Goal: Task Accomplishment & Management: Manage account settings

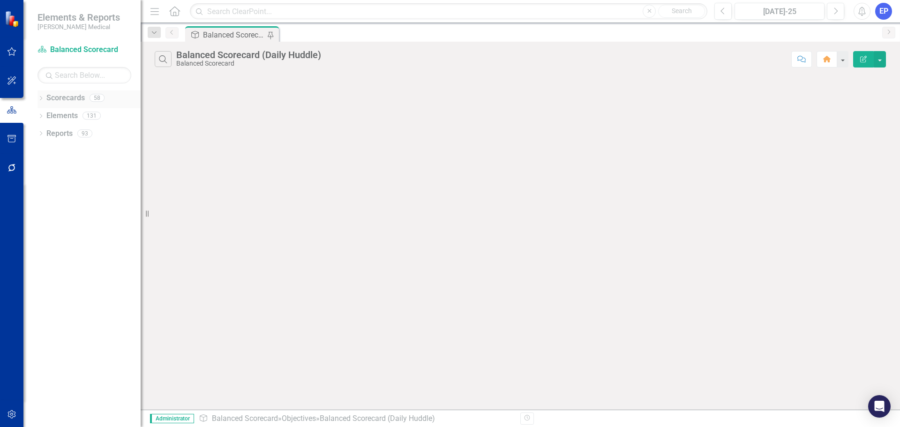
click at [41, 97] on icon "Dropdown" at bounding box center [40, 99] width 7 height 5
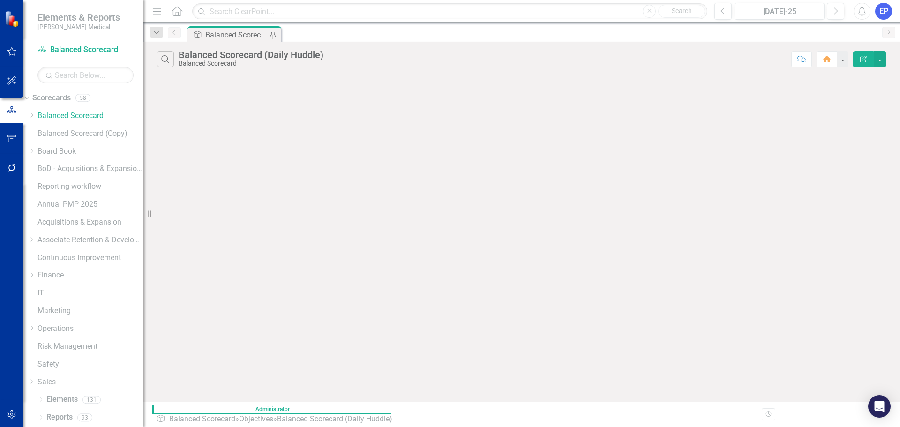
click at [140, 215] on div "Elements & Reports [PERSON_NAME] Medical Scorecard Balanced Scorecard Search Dr…" at bounding box center [71, 213] width 143 height 427
click at [62, 100] on link "Scorecards" at bounding box center [51, 98] width 38 height 11
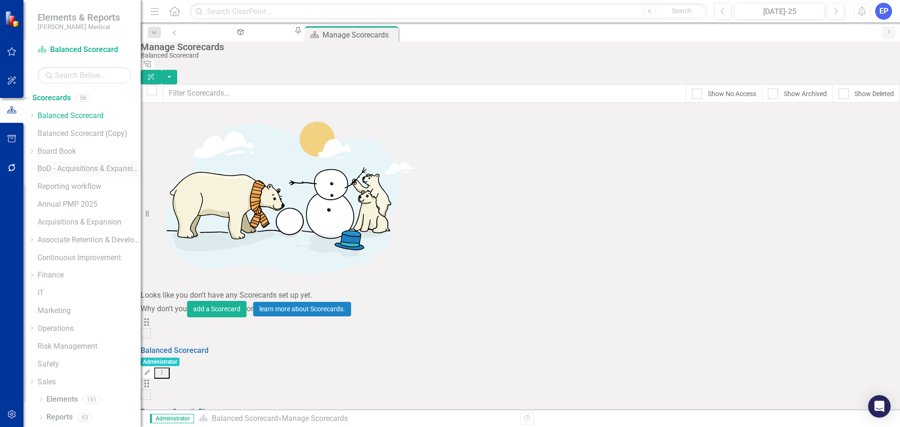
click at [81, 173] on link "BoD - Acquisitions & Expansion (Copy)" at bounding box center [88, 169] width 103 height 11
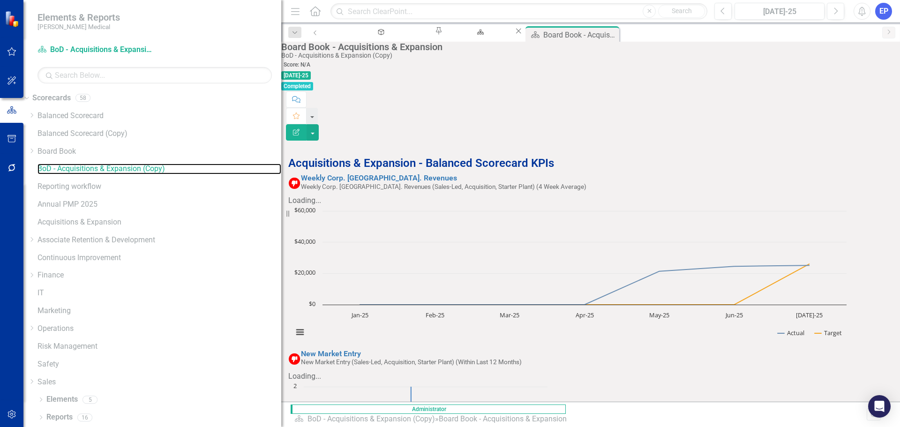
drag, startPoint x: 142, startPoint y: 179, endPoint x: 305, endPoint y: 166, distance: 163.6
click at [305, 166] on div "Elements & Reports Nixon Medical Scorecard BoD - Acquisitions & Expansion (Copy…" at bounding box center [450, 213] width 900 height 427
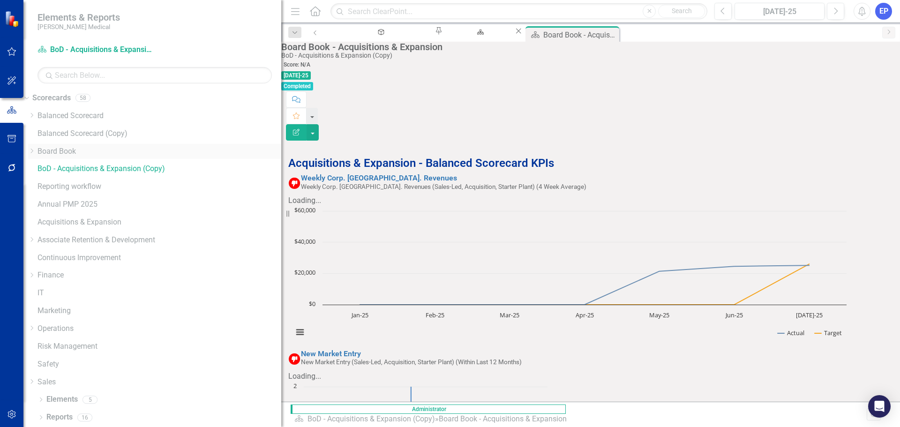
click at [35, 149] on icon "Dropdown" at bounding box center [31, 151] width 7 height 6
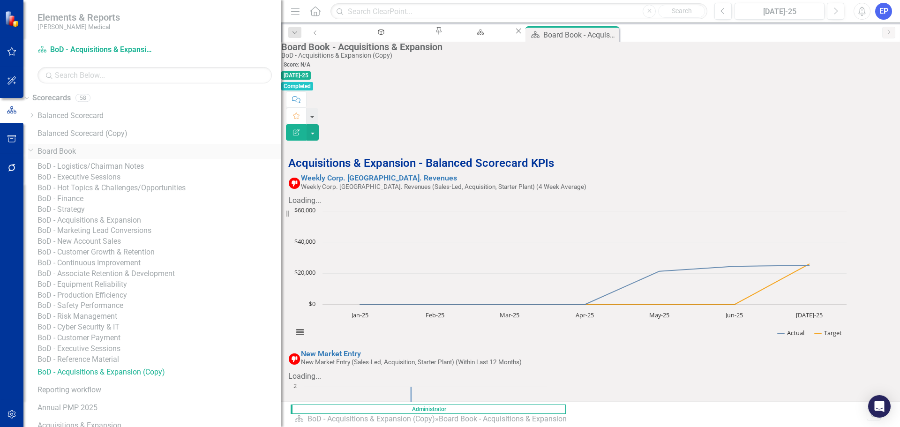
click at [34, 149] on icon "Dropdown" at bounding box center [31, 149] width 6 height 7
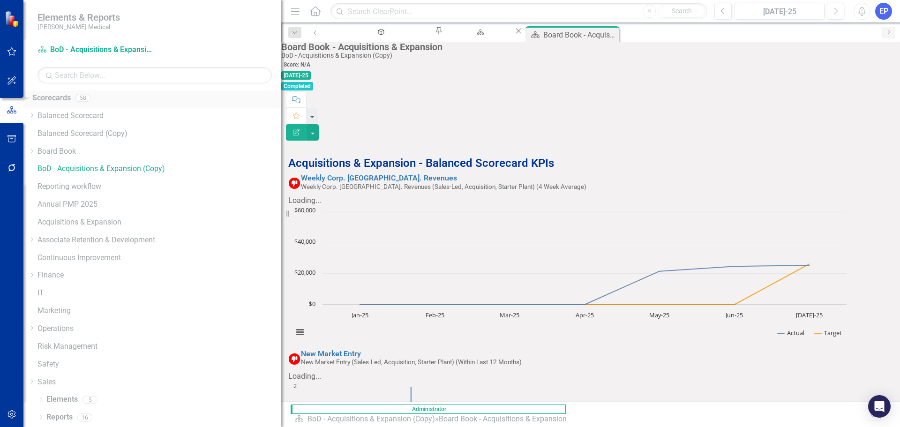
click at [67, 98] on link "Scorecards" at bounding box center [51, 98] width 38 height 11
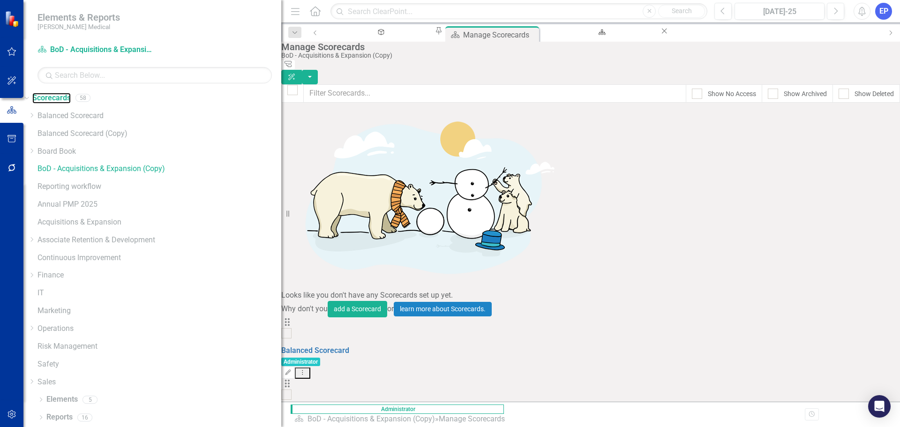
scroll to position [469, 0]
checkbox input "true"
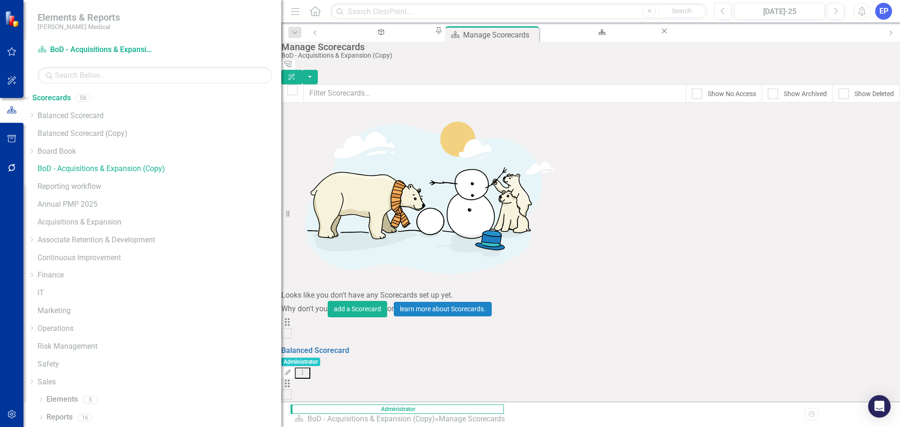
click at [318, 70] on button "button" at bounding box center [310, 77] width 16 height 15
click at [831, 146] on link "Trash Delete Multiple" at bounding box center [836, 146] width 97 height 17
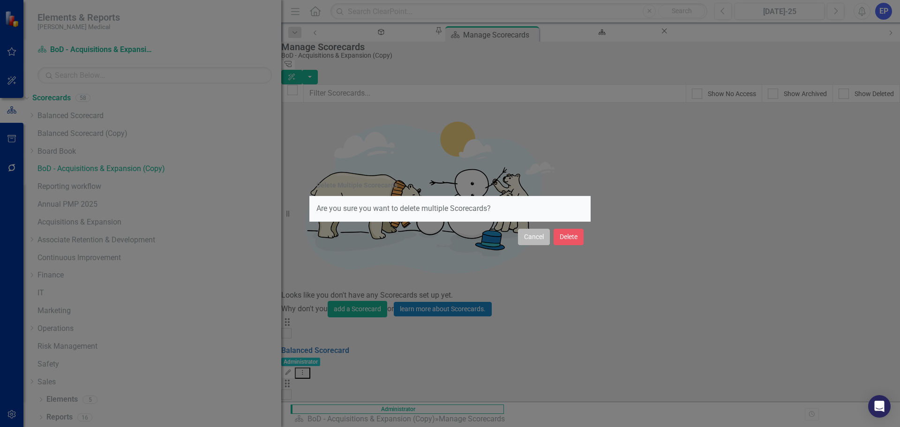
click at [527, 233] on button "Cancel" at bounding box center [534, 237] width 32 height 16
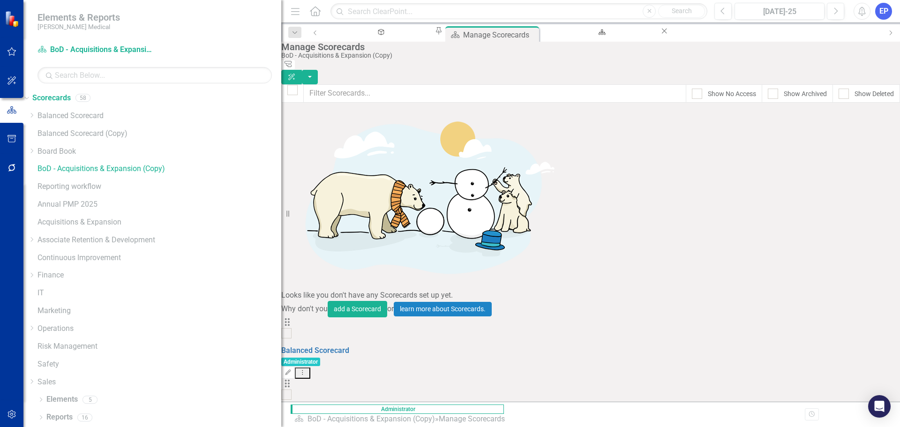
scroll to position [1124, 0]
click at [318, 70] on button "button" at bounding box center [310, 77] width 16 height 15
click at [840, 141] on link "Trash Delete Multiple" at bounding box center [836, 146] width 97 height 17
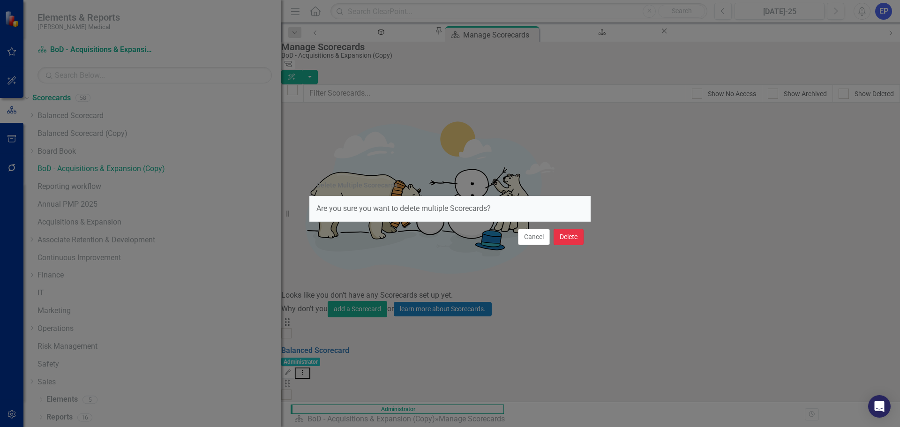
click at [566, 236] on button "Delete" at bounding box center [568, 237] width 30 height 16
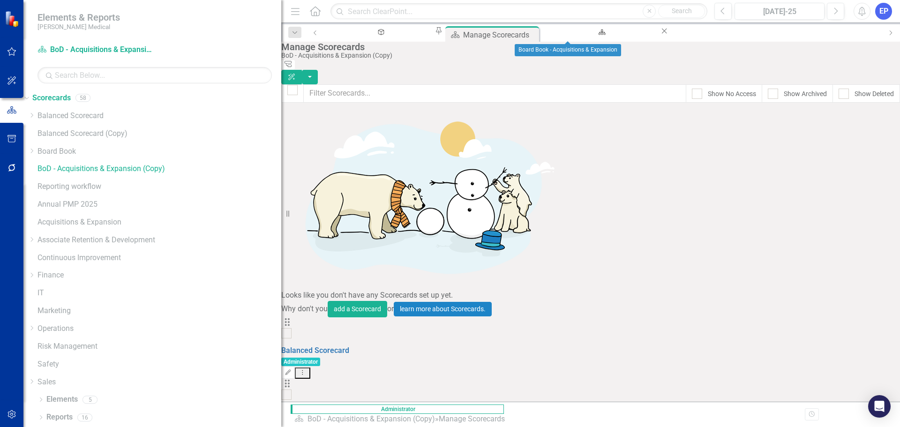
click at [659, 31] on icon "Close" at bounding box center [663, 30] width 9 height 7
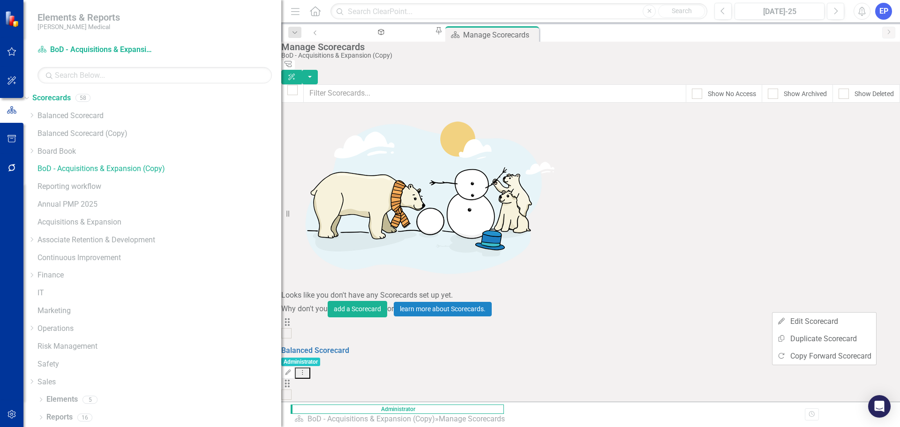
click at [84, 118] on link "Balanced Scorecard" at bounding box center [159, 116] width 244 height 11
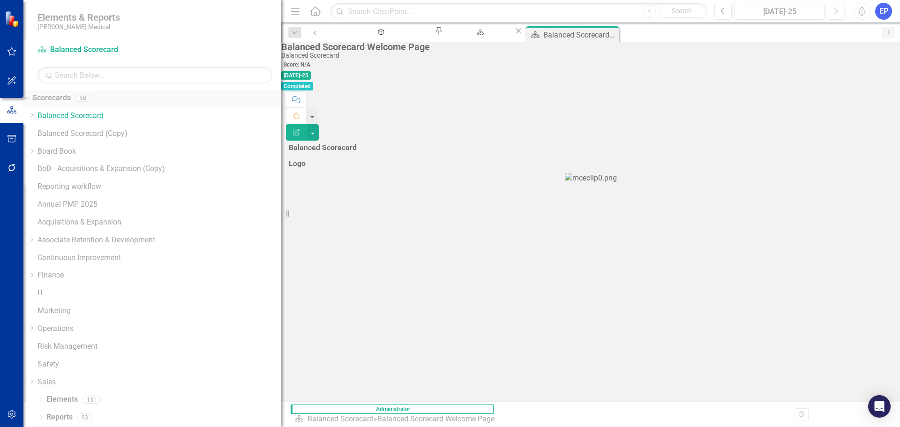
click at [71, 94] on link "Scorecards" at bounding box center [51, 98] width 38 height 11
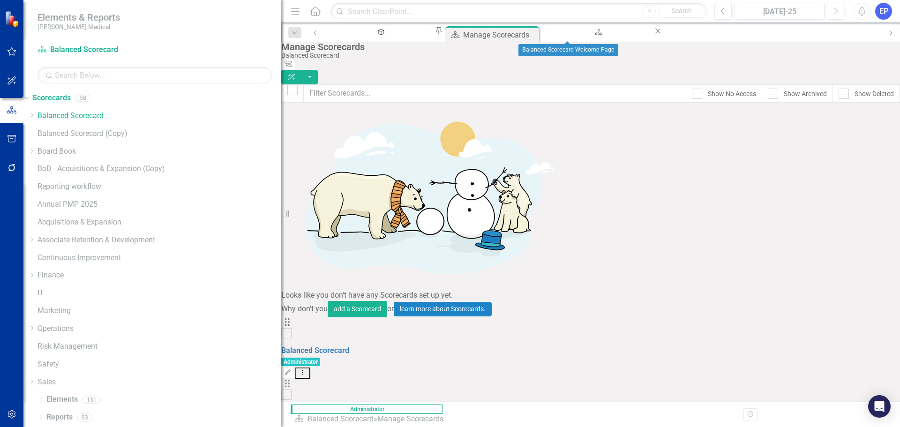
click at [653, 33] on icon "Close" at bounding box center [657, 30] width 9 height 7
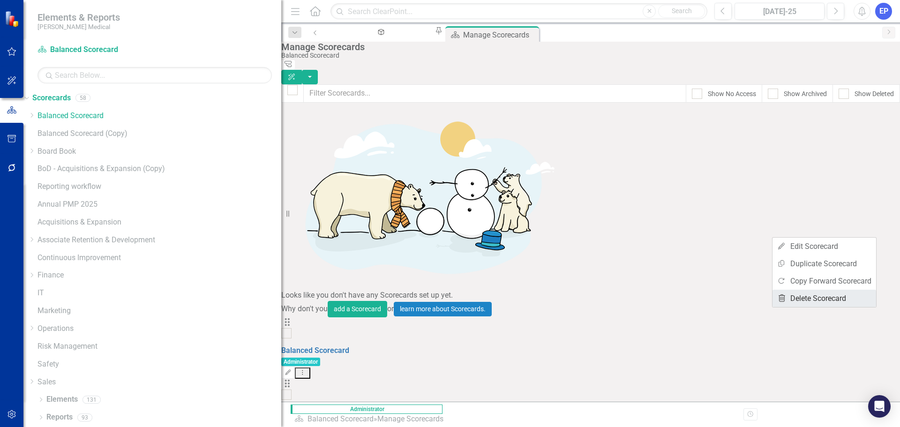
click at [820, 299] on link "Trash Delete Scorecard" at bounding box center [824, 298] width 104 height 17
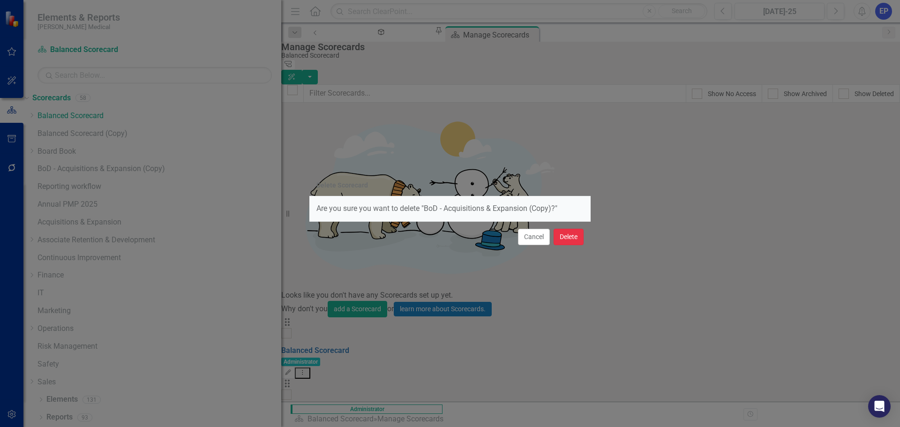
click at [574, 237] on button "Delete" at bounding box center [568, 237] width 30 height 16
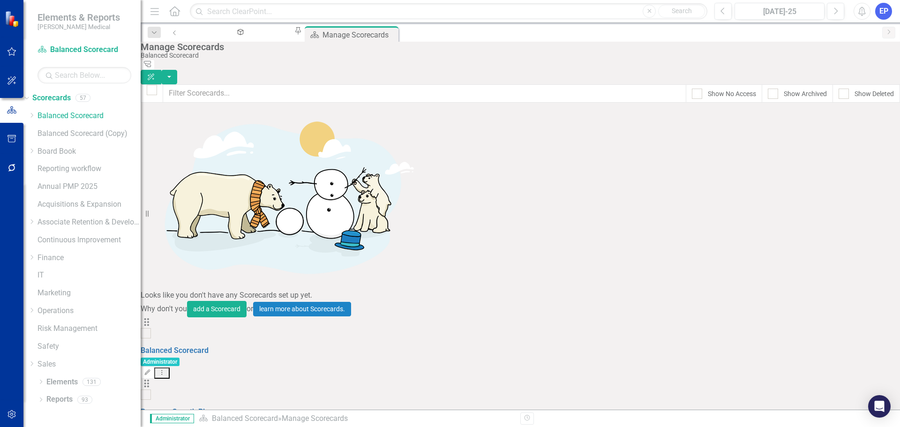
drag, startPoint x: 287, startPoint y: 215, endPoint x: 112, endPoint y: 214, distance: 174.8
click at [112, 214] on div "Elements & Reports Nixon Medical Scorecard Balanced Scorecard Search Dropdown S…" at bounding box center [70, 213] width 141 height 427
click at [105, 137] on link "Balanced Scorecard (Copy)" at bounding box center [88, 133] width 103 height 11
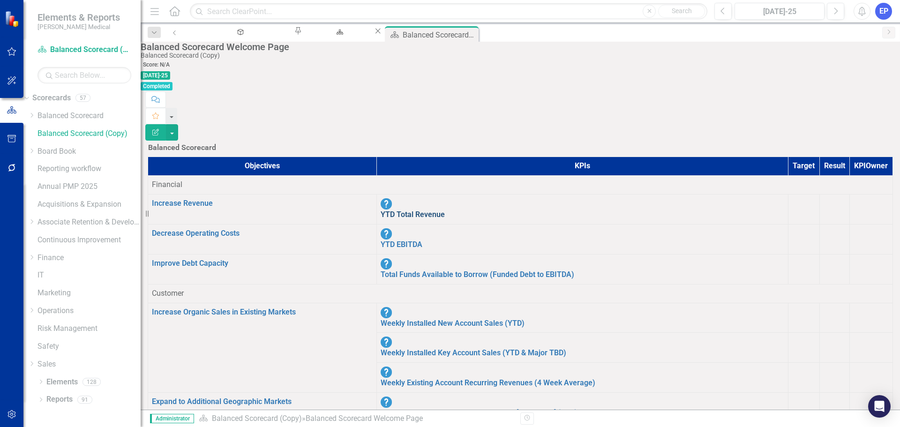
click at [381, 210] on link "YTD Total Revenue" at bounding box center [413, 214] width 64 height 9
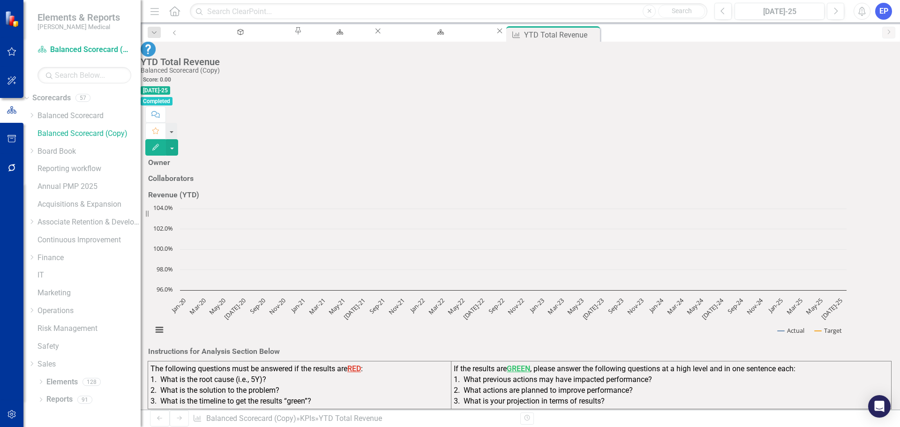
scroll to position [1025, 0]
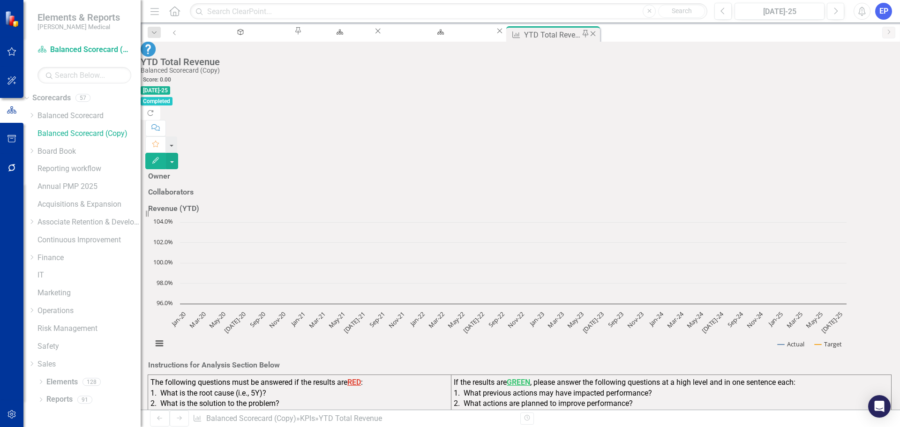
click at [588, 37] on icon "Close" at bounding box center [592, 33] width 9 height 7
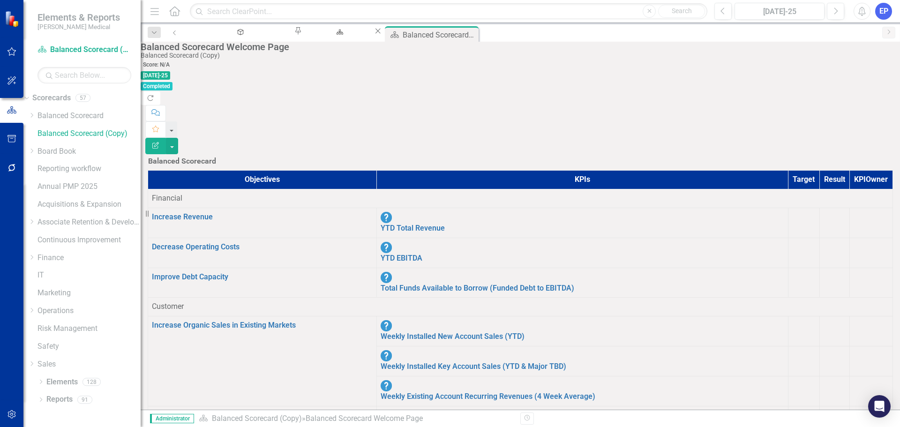
scroll to position [187, 0]
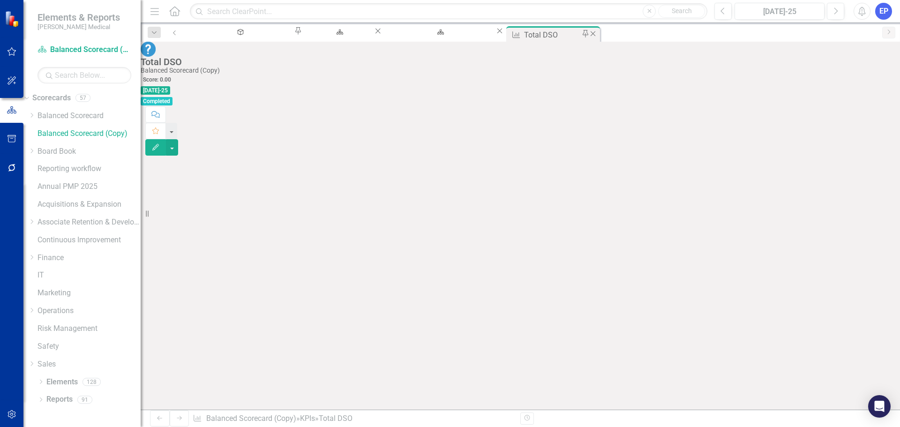
click at [588, 33] on icon "Close" at bounding box center [592, 33] width 9 height 7
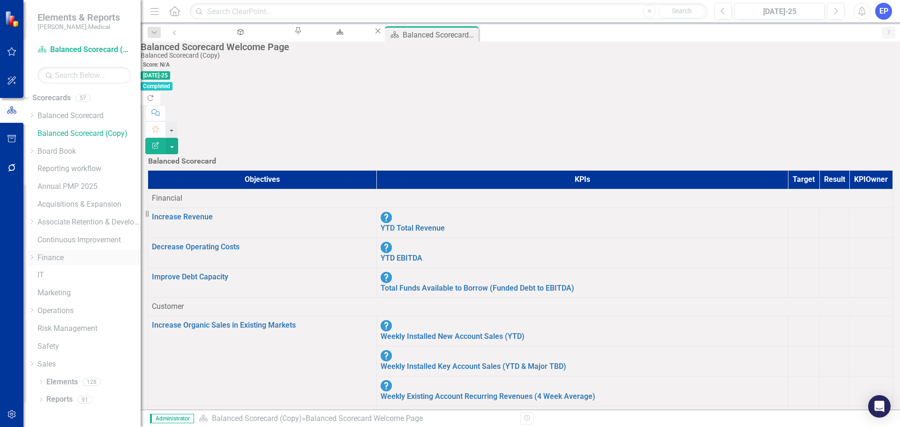
click at [33, 256] on icon at bounding box center [32, 257] width 2 height 5
click at [74, 272] on link "Customer Payment" at bounding box center [88, 273] width 103 height 11
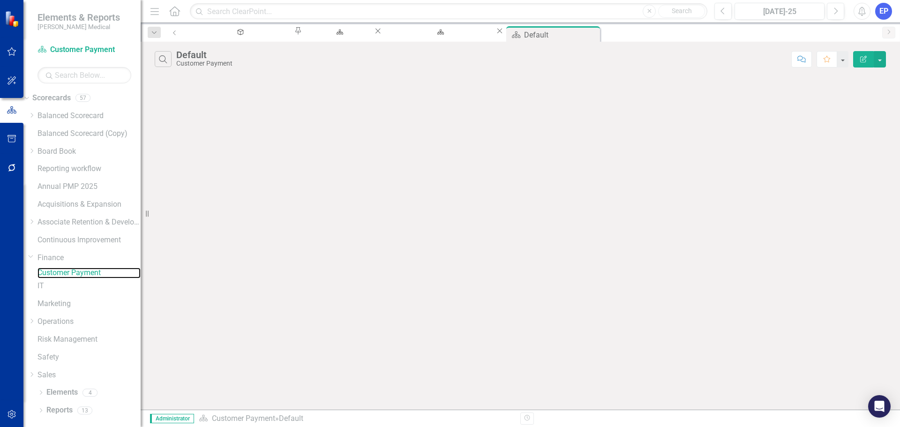
scroll to position [0, 0]
click at [60, 396] on link "Elements" at bounding box center [61, 392] width 31 height 11
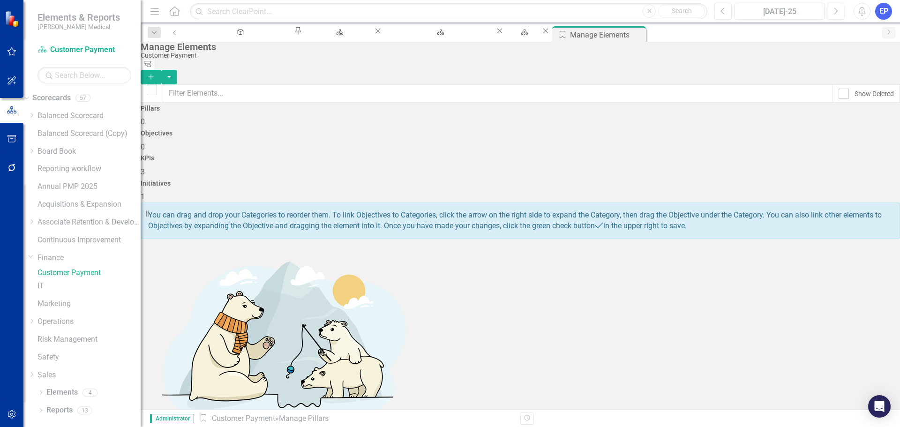
click at [606, 155] on h4 "KPIs" at bounding box center [520, 158] width 759 height 7
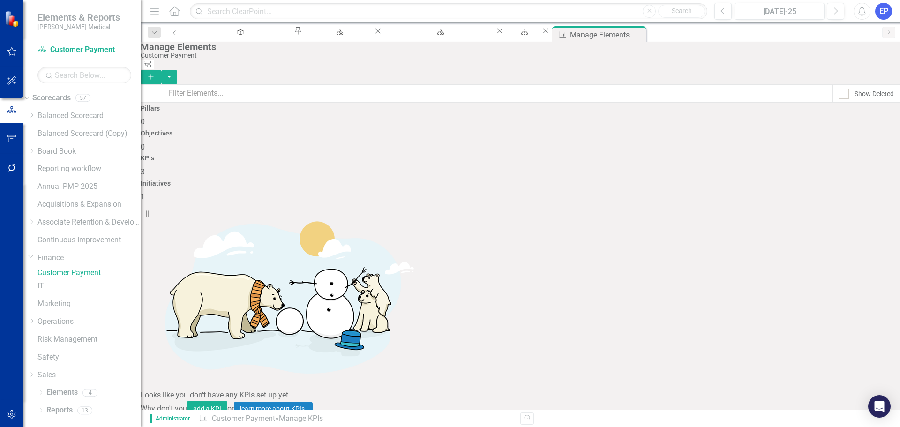
click at [331, 290] on div "Looks like you don't have any KPIs set up yet. Why don't you add a KPI or learn…" at bounding box center [520, 419] width 759 height 434
click at [155, 74] on icon "Add" at bounding box center [151, 77] width 8 height 7
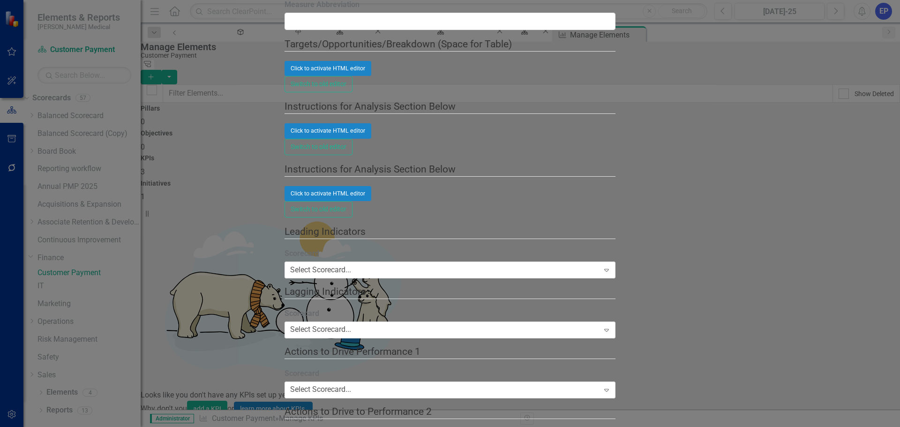
type input "Total DSO (TEST)"
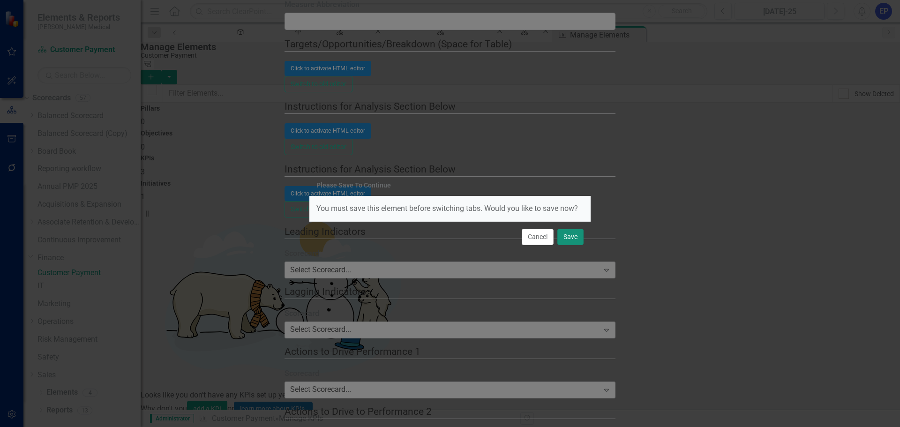
click at [579, 233] on button "Save" at bounding box center [570, 237] width 26 height 16
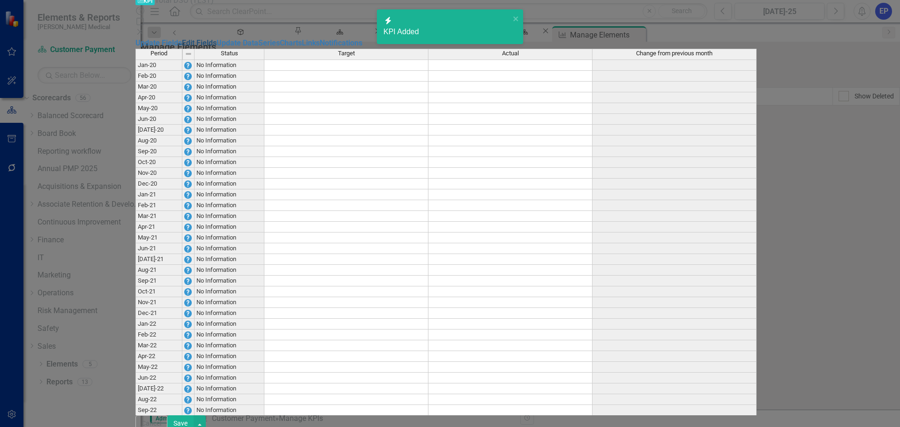
click at [182, 47] on link "Edit Fields" at bounding box center [199, 42] width 35 height 9
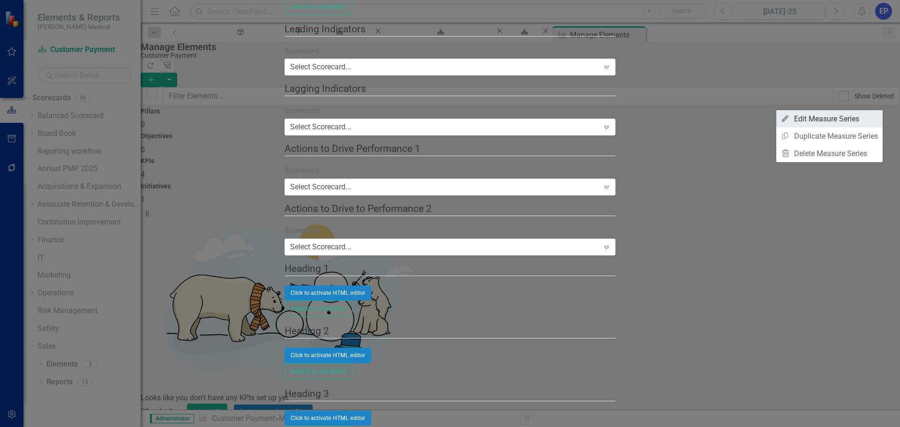
click at [819, 119] on link "Edit Edit Measure Series" at bounding box center [829, 118] width 106 height 17
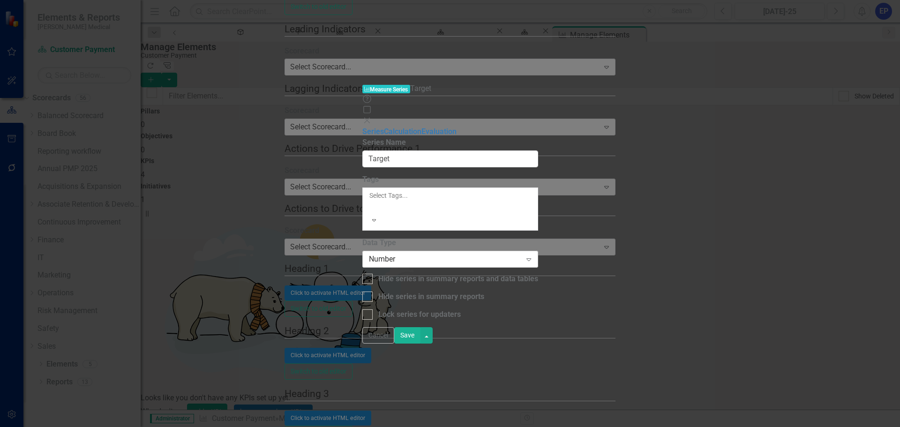
click at [376, 254] on div "Number" at bounding box center [445, 259] width 153 height 11
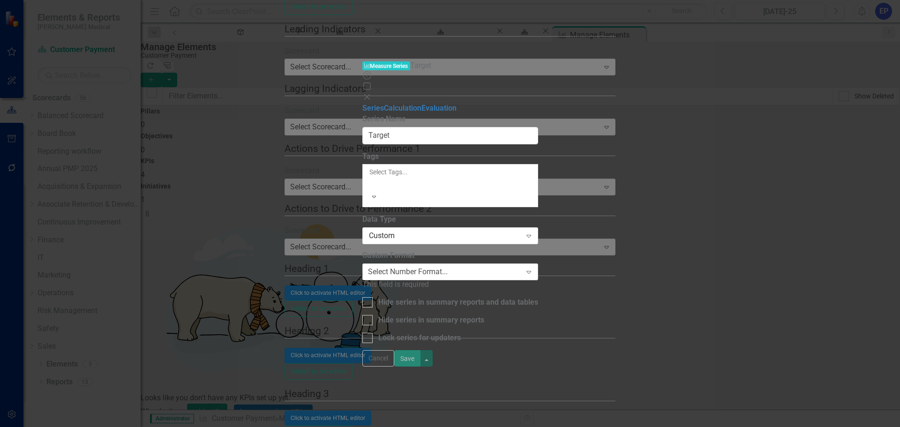
click at [383, 267] on div "Select Number Format..." at bounding box center [408, 272] width 80 height 11
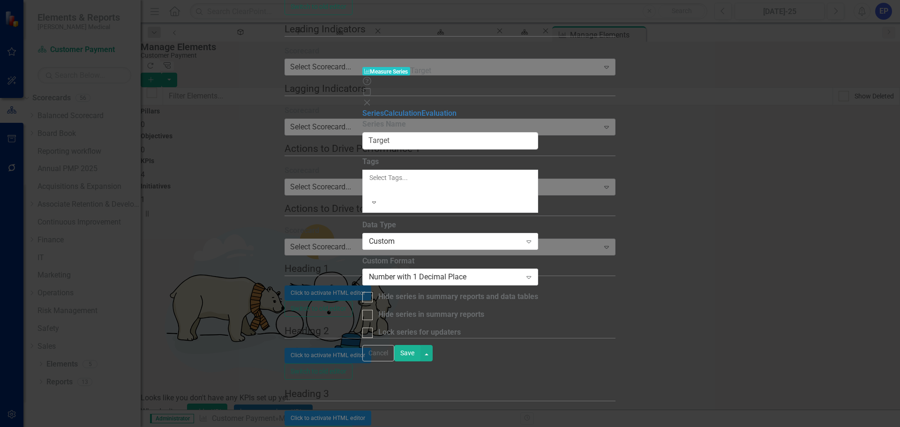
click at [420, 361] on button "Save" at bounding box center [407, 353] width 26 height 16
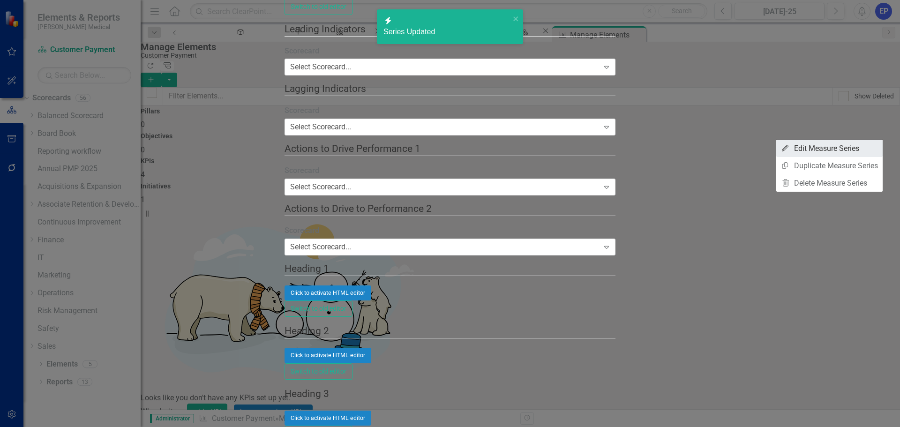
click at [829, 148] on link "Edit Edit Measure Series" at bounding box center [829, 148] width 106 height 17
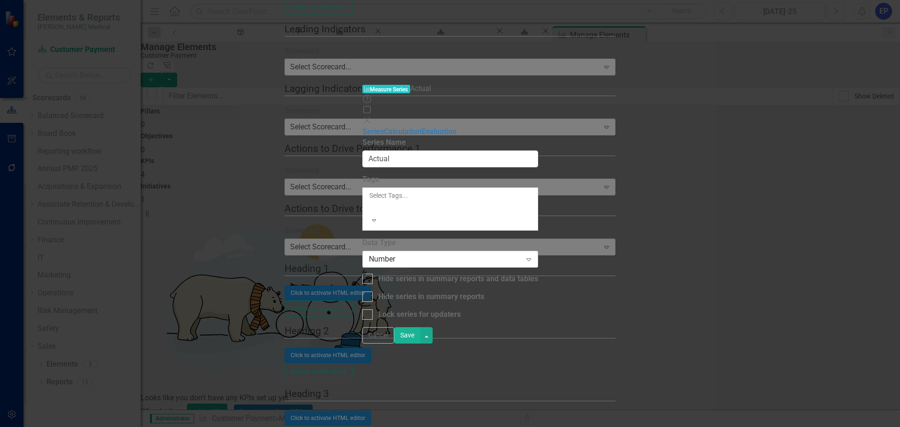
click at [374, 254] on div "Number" at bounding box center [445, 259] width 153 height 11
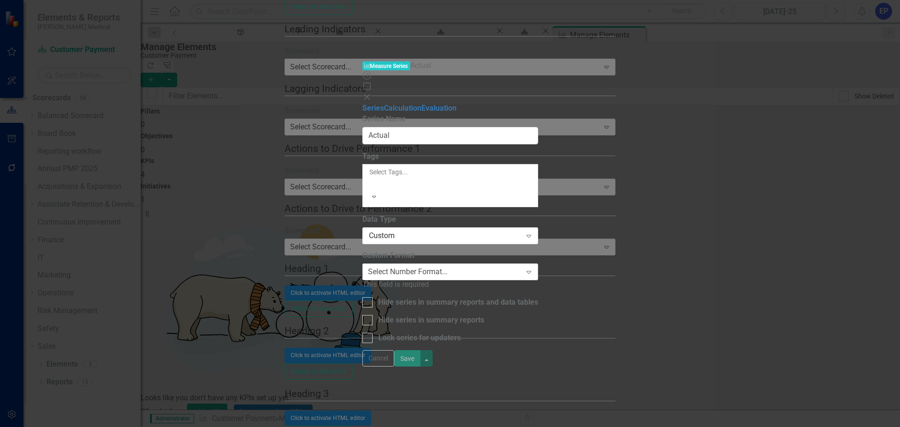
click at [380, 263] on div "Select Number Format... Expand" at bounding box center [450, 271] width 176 height 17
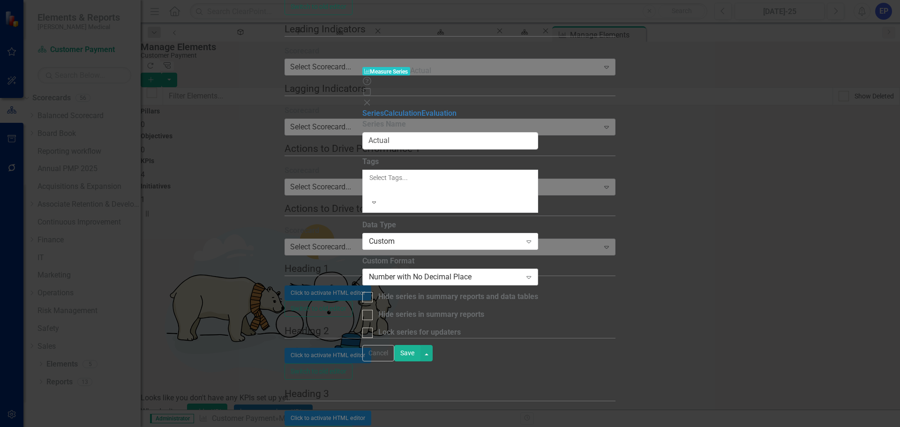
click at [398, 272] on div "Number with No Decimal Place" at bounding box center [445, 277] width 153 height 11
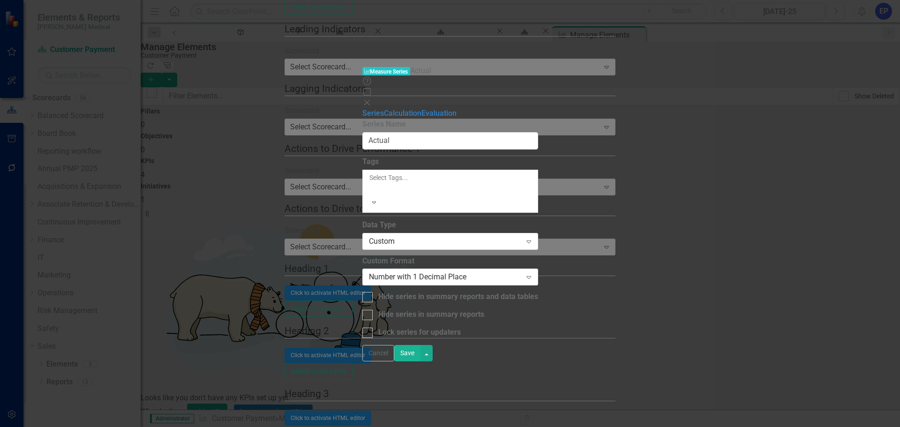
click at [420, 361] on button "Save" at bounding box center [407, 353] width 26 height 16
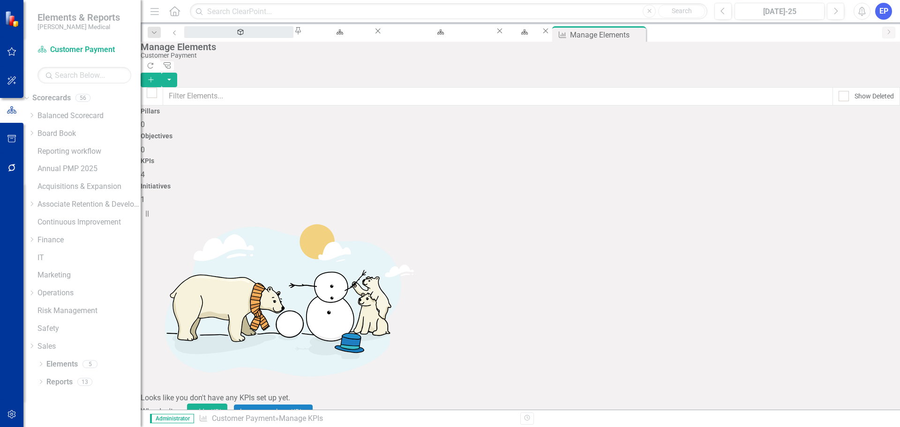
click at [224, 35] on div "Balanced Scorecard (Daily Huddle)" at bounding box center [239, 41] width 92 height 12
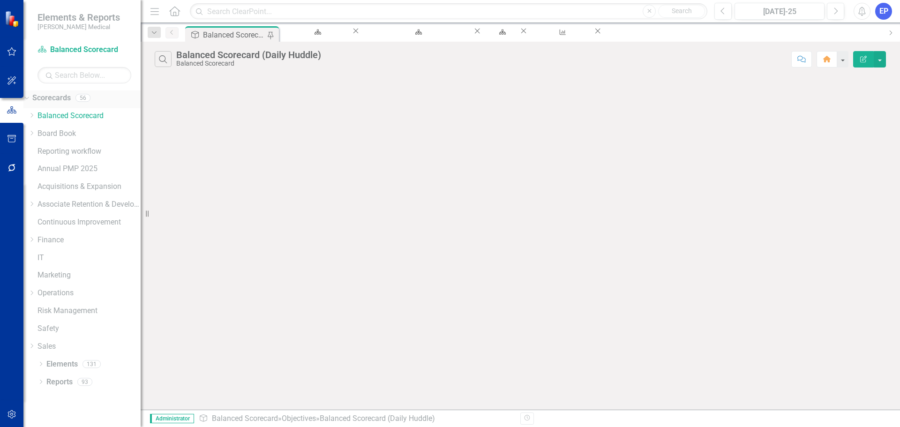
click at [71, 99] on link "Scorecards" at bounding box center [51, 98] width 38 height 11
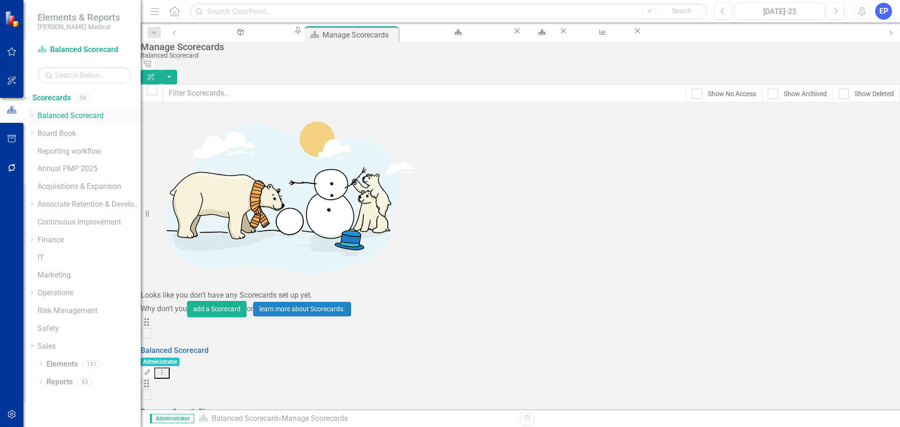
click at [71, 114] on link "Balanced Scorecard" at bounding box center [88, 116] width 103 height 11
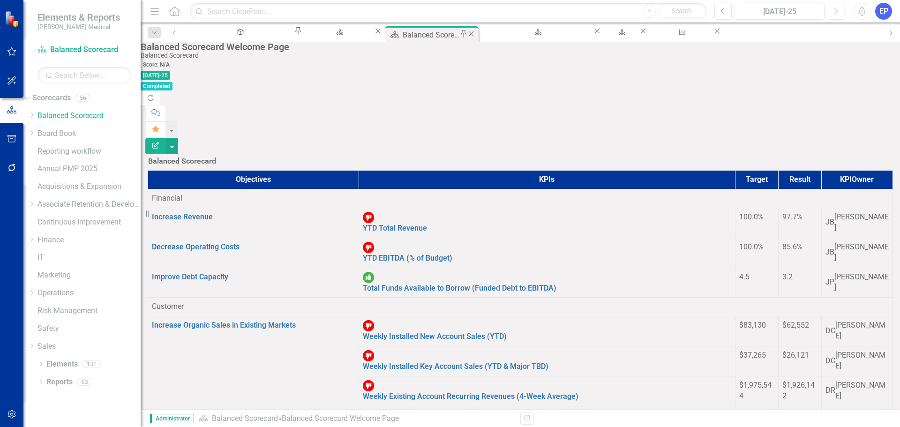
click at [469, 32] on icon at bounding box center [471, 33] width 5 height 5
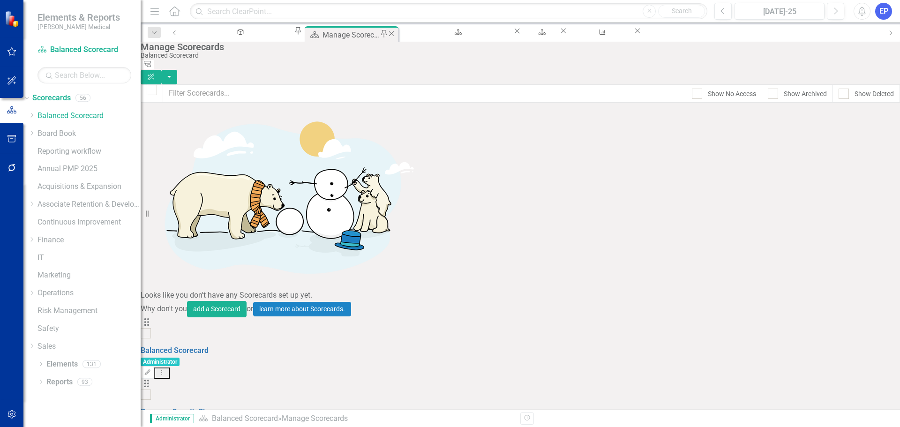
click at [389, 34] on icon at bounding box center [391, 33] width 5 height 5
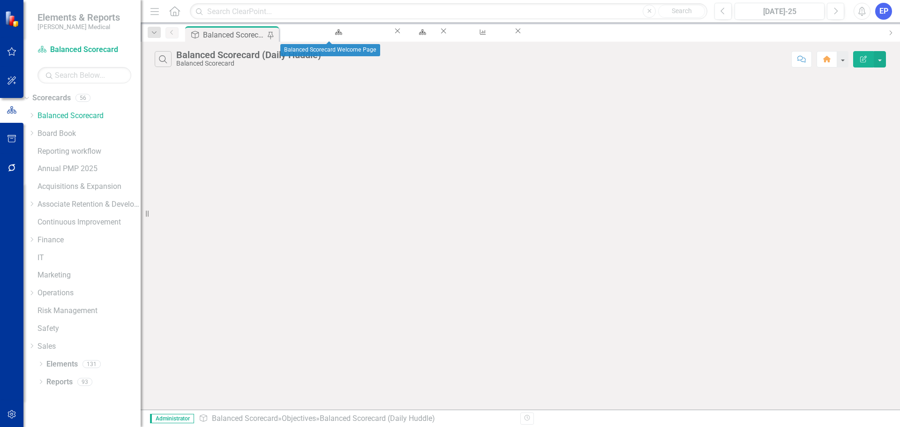
click at [395, 34] on icon at bounding box center [397, 31] width 5 height 5
click at [213, 62] on div "Balanced Scorecard" at bounding box center [248, 63] width 145 height 7
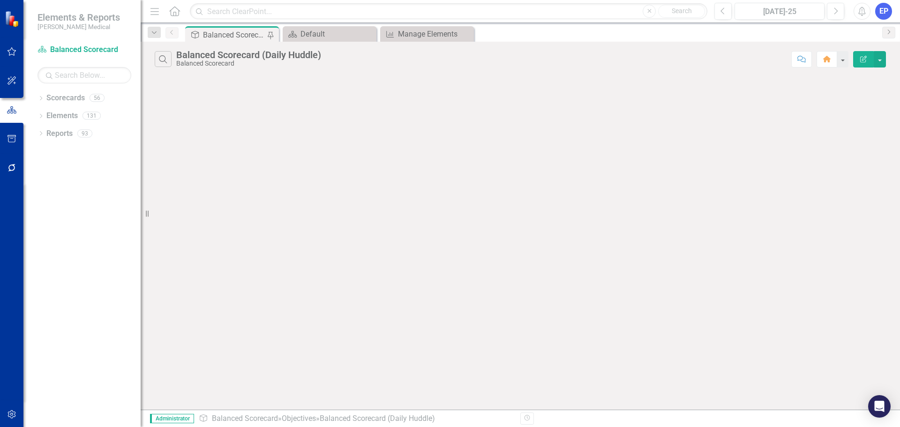
click at [861, 61] on icon "Edit Report" at bounding box center [863, 59] width 8 height 7
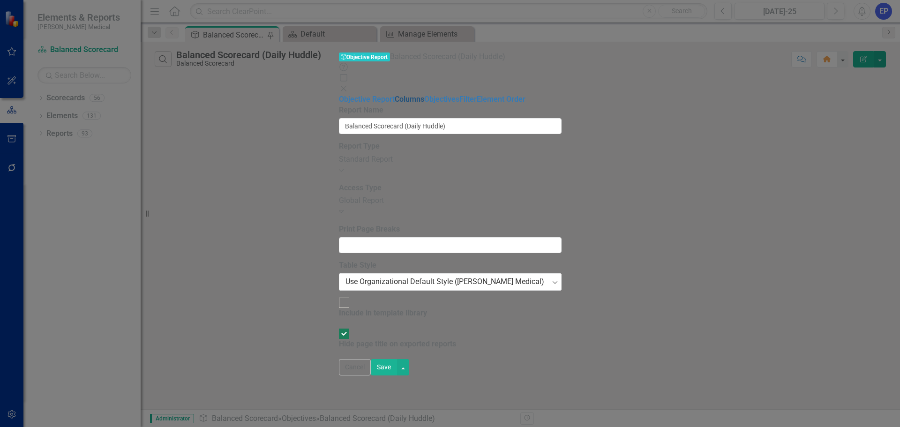
click at [395, 95] on link "Columns" at bounding box center [410, 99] width 30 height 9
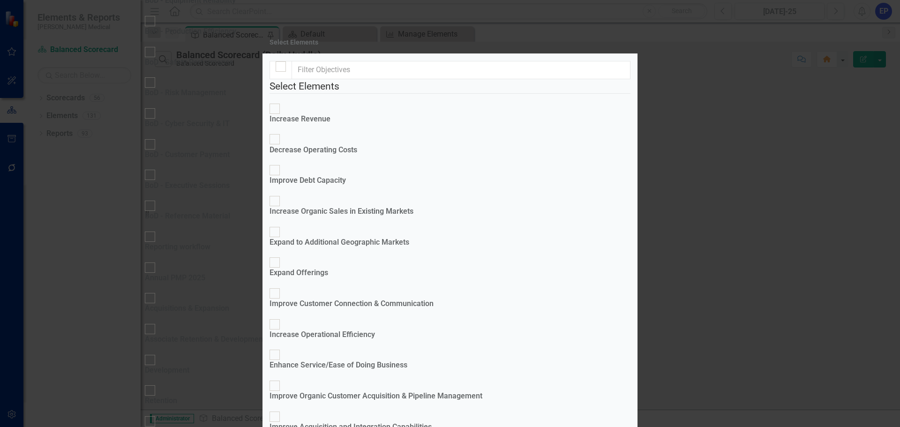
scroll to position [46, 0]
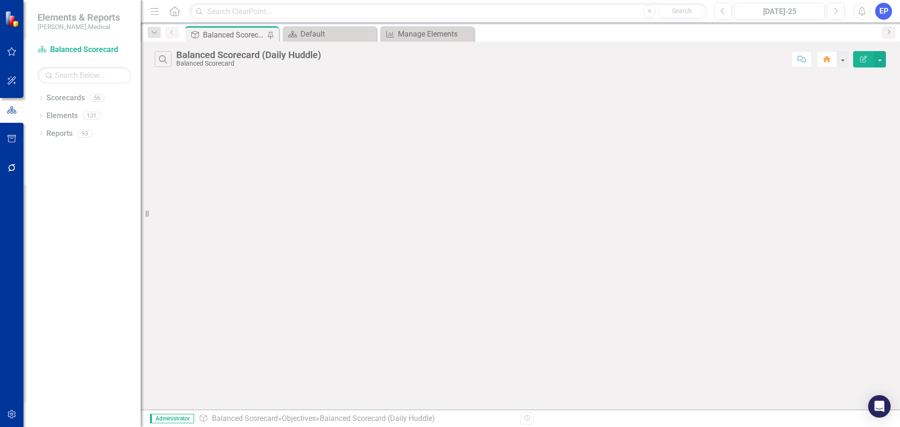
click at [862, 60] on icon "button" at bounding box center [863, 59] width 7 height 7
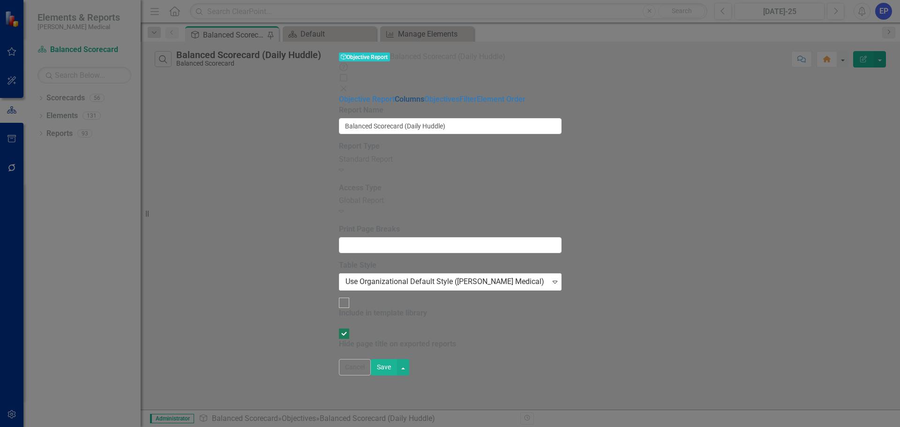
click at [395, 95] on link "Columns" at bounding box center [410, 99] width 30 height 9
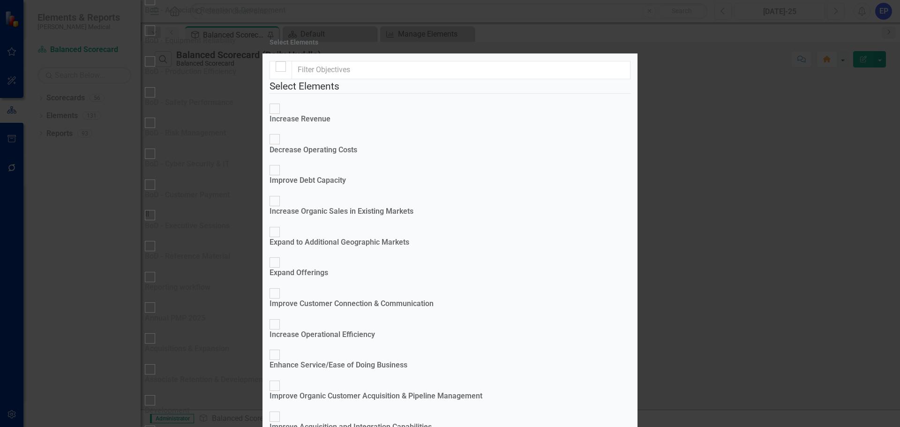
click at [282, 72] on div at bounding box center [281, 66] width 10 height 10
click at [282, 74] on input "checkbox" at bounding box center [281, 67] width 15 height 15
checkbox input "true"
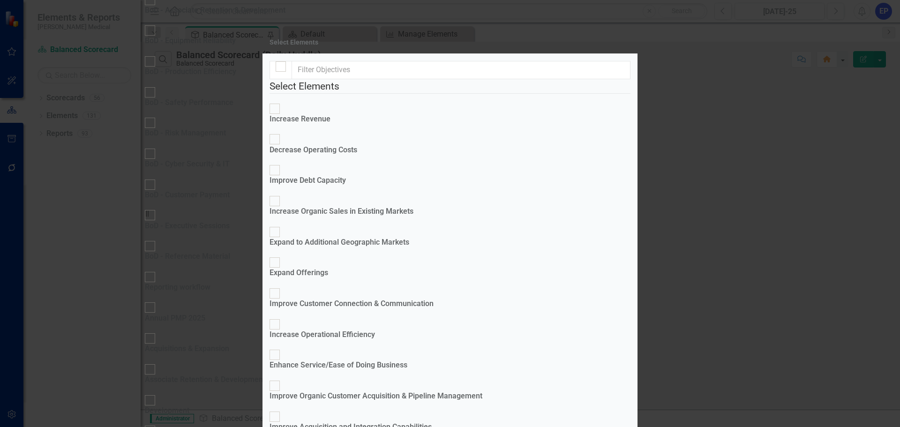
checkbox input "true"
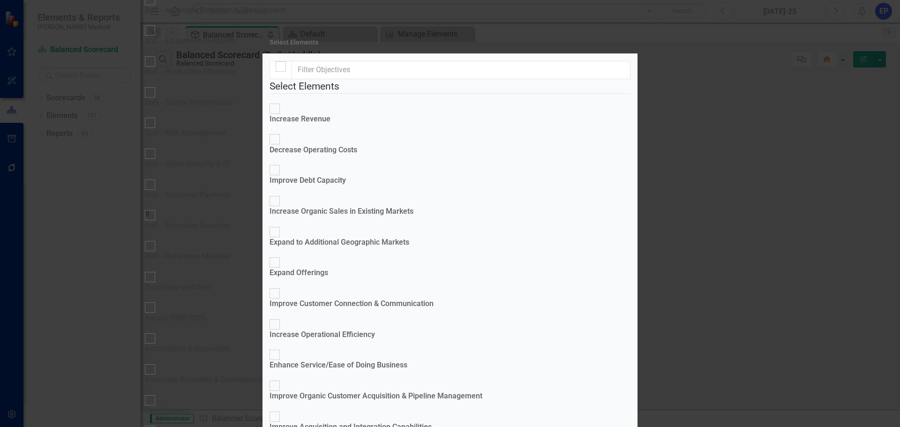
checkbox input "true"
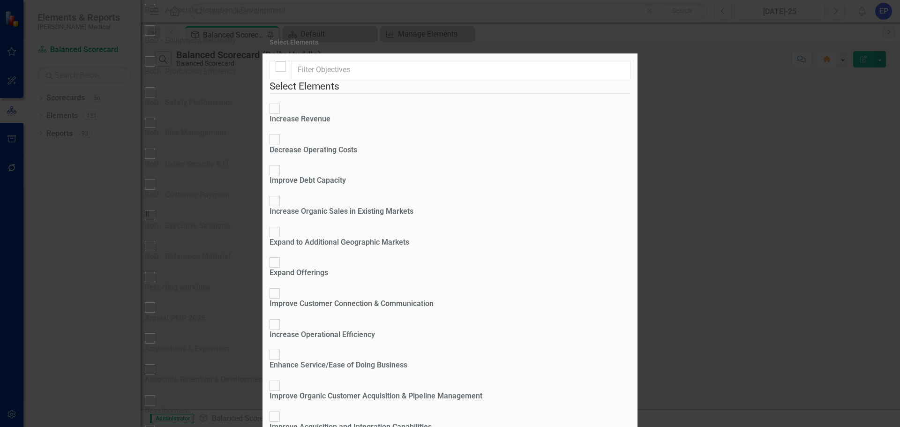
checkbox input "true"
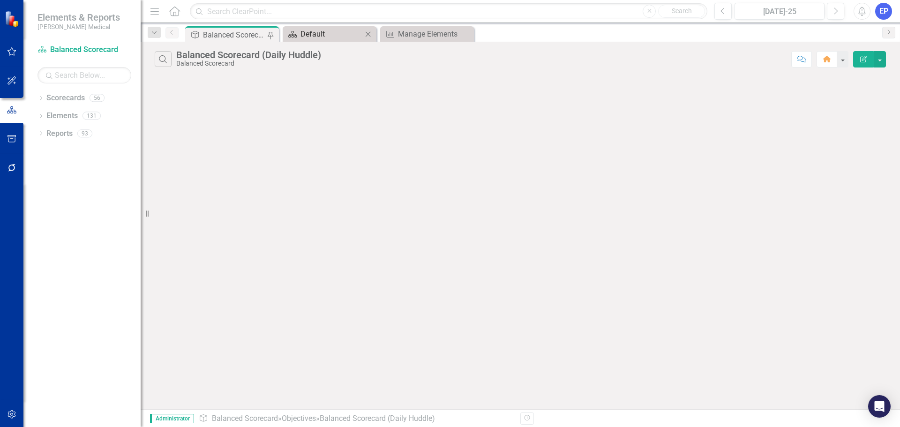
click at [330, 32] on div "Default" at bounding box center [331, 34] width 62 height 12
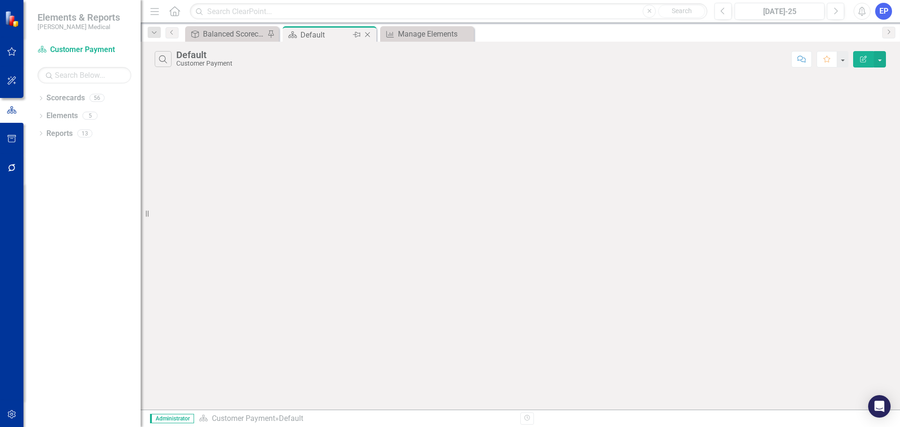
click at [369, 35] on icon "Close" at bounding box center [367, 34] width 9 height 7
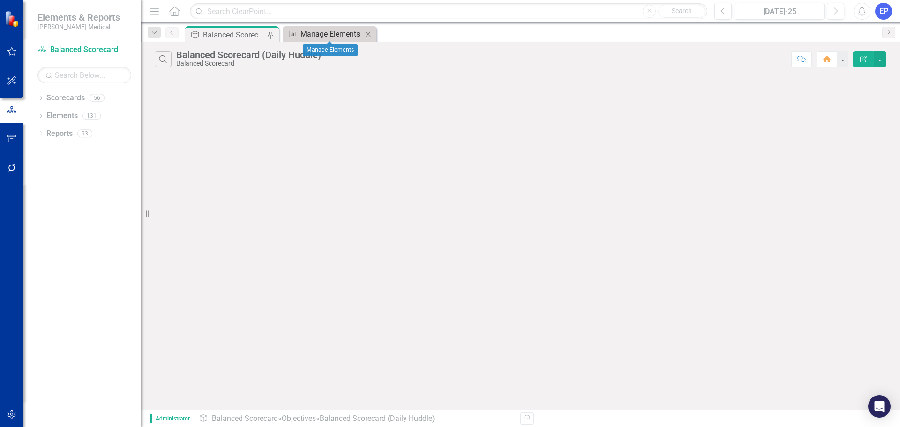
click at [334, 33] on div "Manage Elements" at bounding box center [331, 34] width 62 height 12
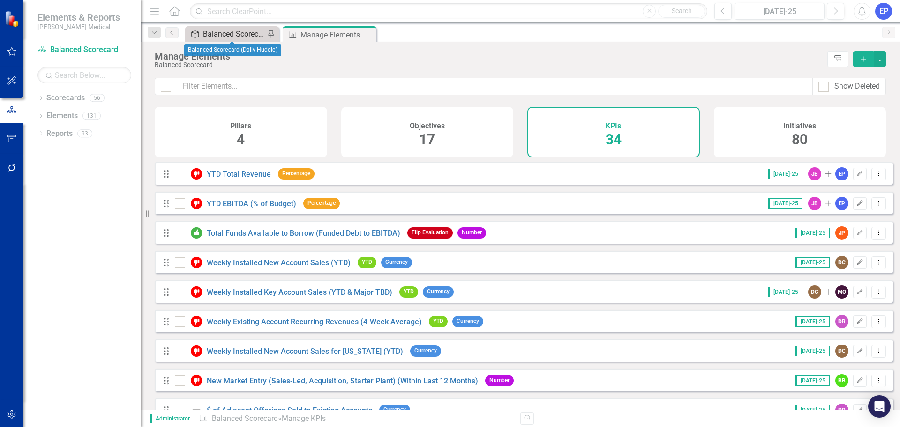
click at [223, 32] on div "Balanced Scorecard (Daily Huddle)" at bounding box center [234, 34] width 62 height 12
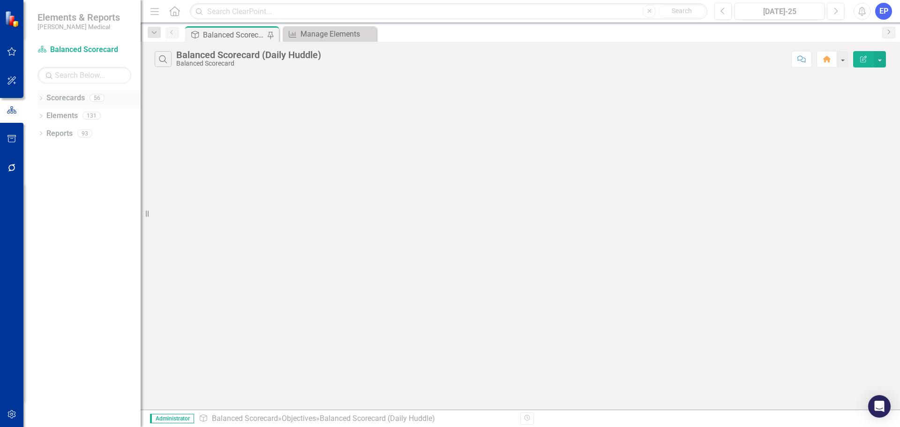
click at [39, 97] on icon "Dropdown" at bounding box center [40, 99] width 7 height 5
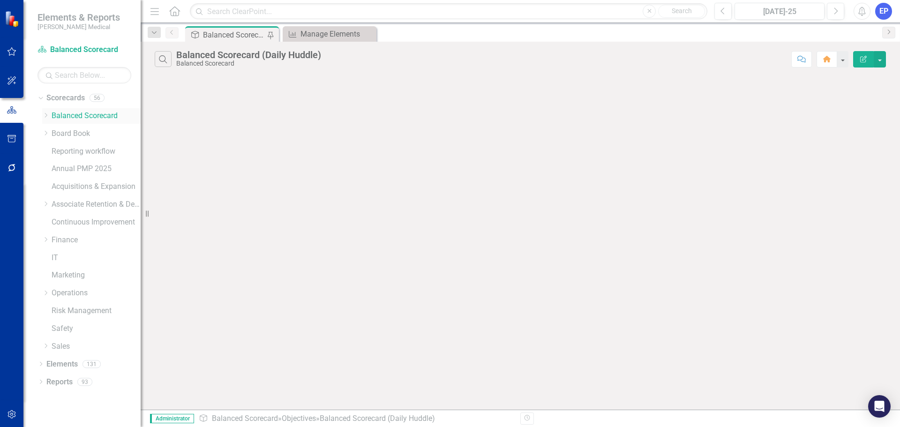
click at [63, 114] on link "Balanced Scorecard" at bounding box center [96, 116] width 89 height 11
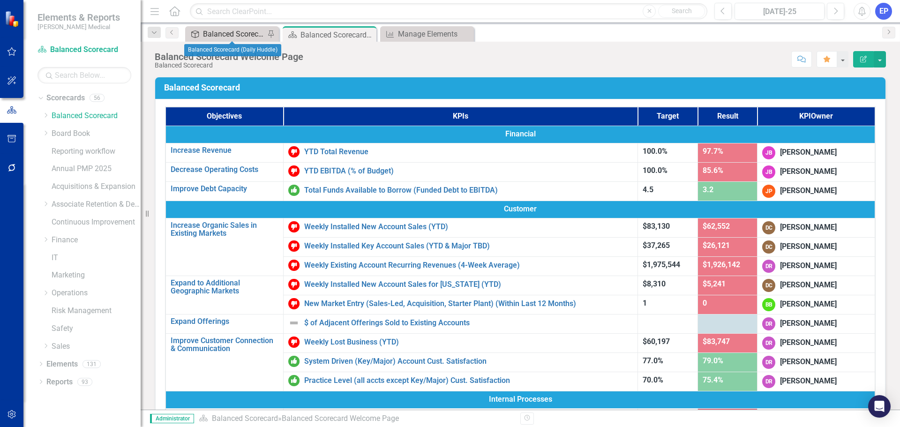
click at [223, 32] on div "Balanced Scorecard (Daily Huddle)" at bounding box center [234, 34] width 62 height 12
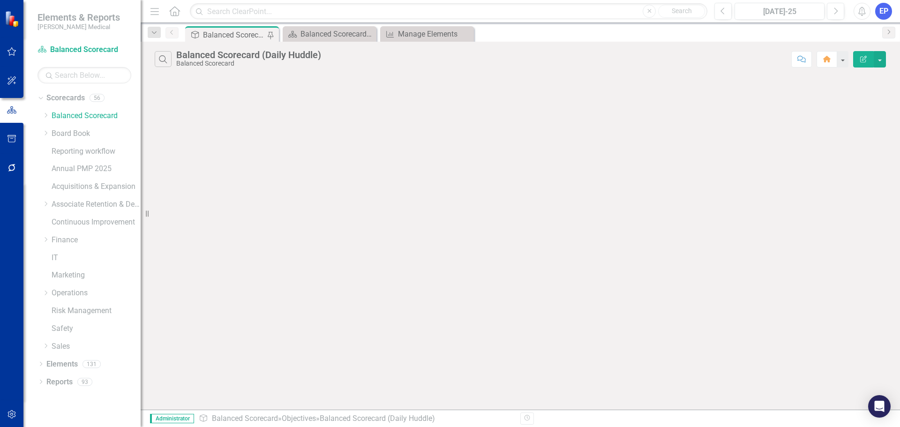
click at [866, 58] on icon "Edit Report" at bounding box center [863, 59] width 8 height 7
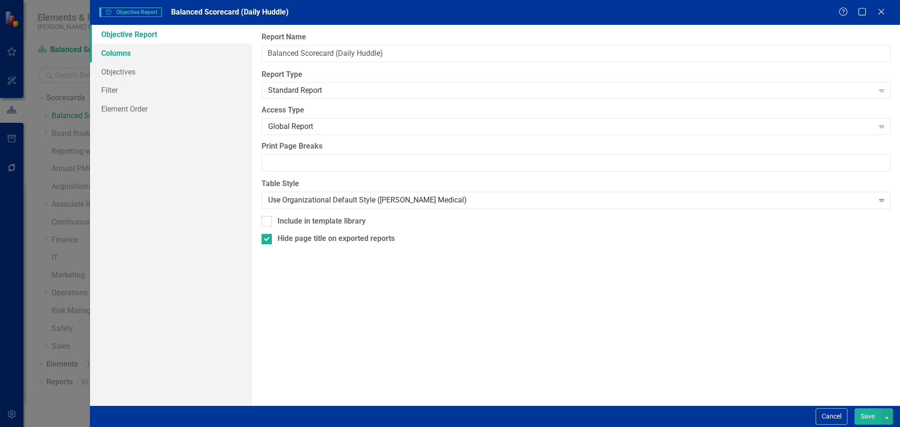
click at [135, 51] on link "Columns" at bounding box center [171, 53] width 162 height 19
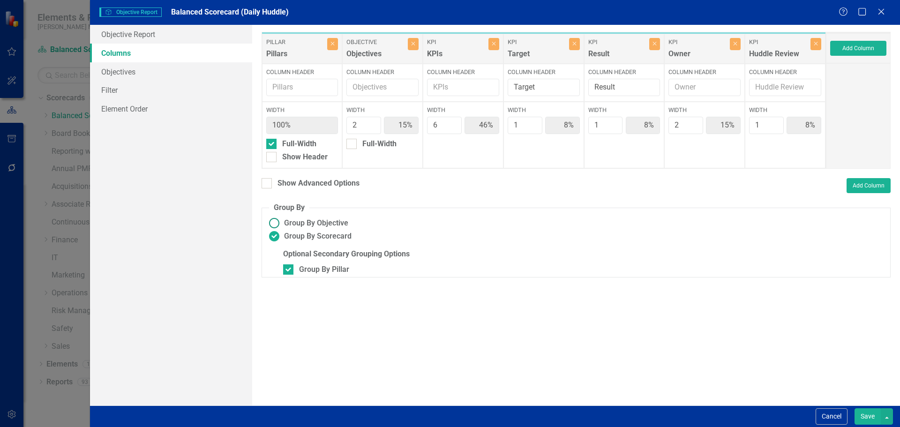
click at [304, 225] on span "Group By Objective" at bounding box center [316, 223] width 64 height 11
click at [281, 225] on input "Group By Objective" at bounding box center [274, 223] width 15 height 15
radio input "true"
type input "7%"
type input "14%"
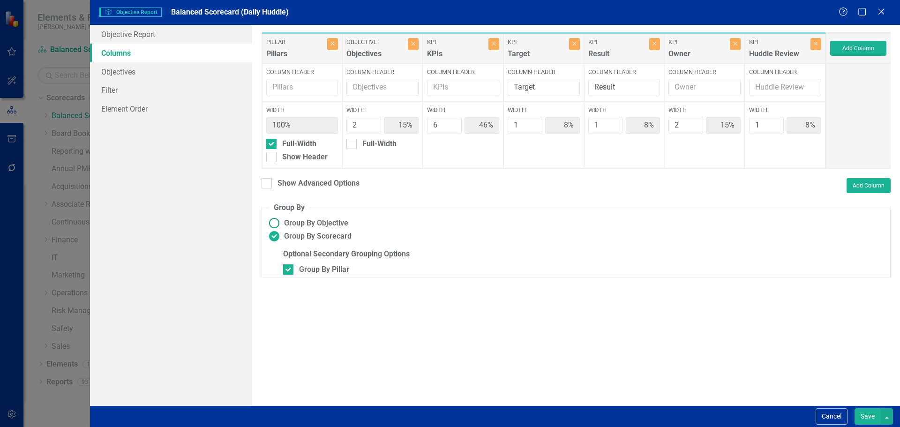
type input "43%"
type input "7%"
type input "14%"
type input "7%"
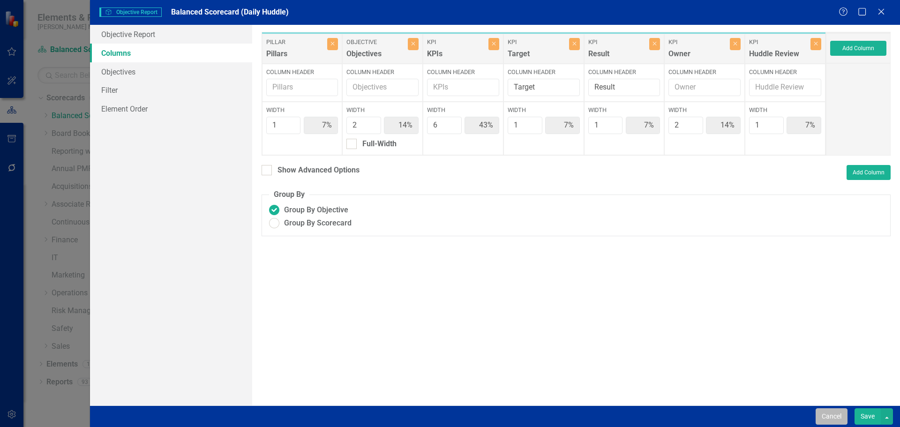
click at [837, 410] on button "Cancel" at bounding box center [831, 416] width 32 height 16
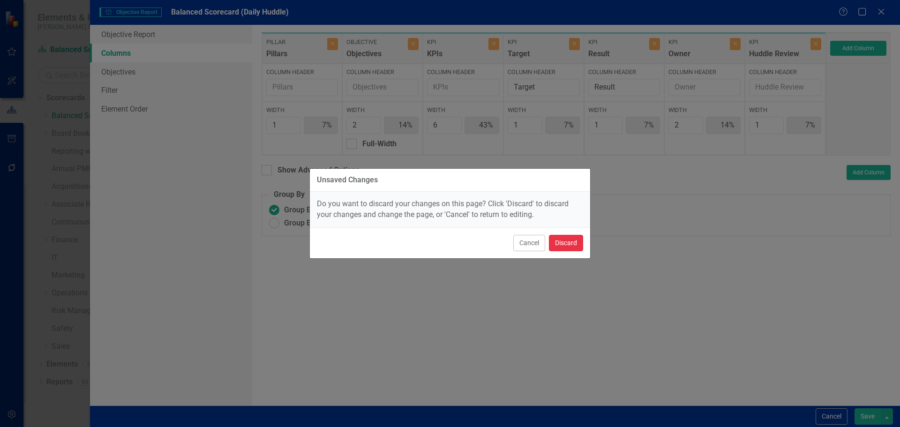
click at [575, 243] on button "Discard" at bounding box center [566, 243] width 34 height 16
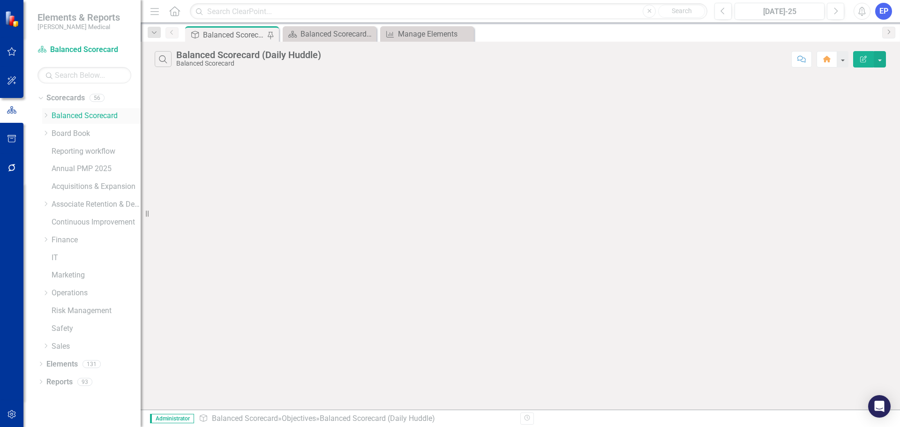
click at [87, 118] on link "Balanced Scorecard" at bounding box center [96, 116] width 89 height 11
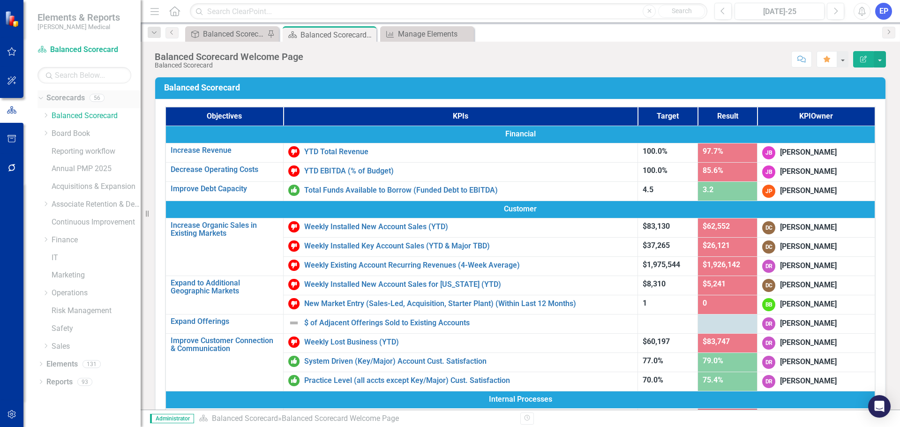
click at [70, 96] on link "Scorecards" at bounding box center [65, 98] width 38 height 11
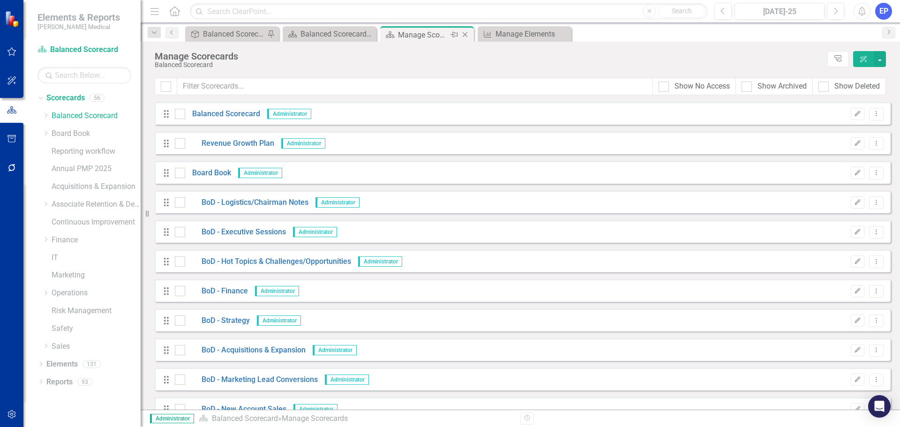
click at [464, 34] on icon "Close" at bounding box center [464, 34] width 9 height 7
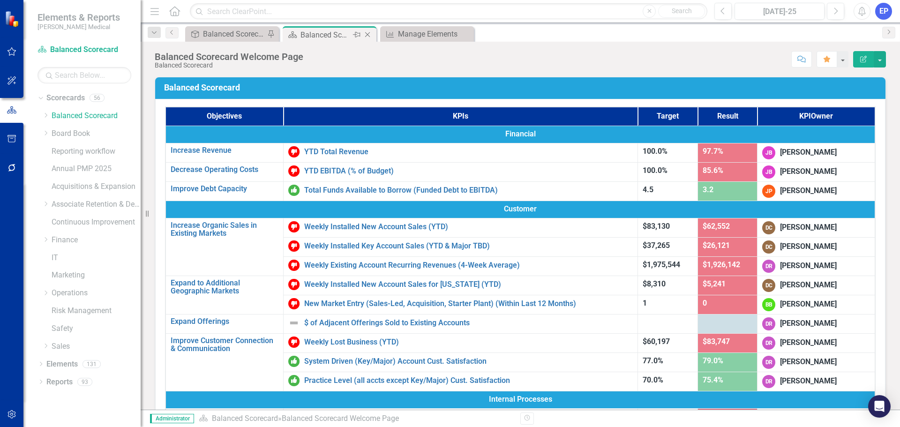
click at [337, 33] on div "Balanced Scorecard Welcome Page" at bounding box center [325, 35] width 50 height 12
click at [229, 33] on div "Balanced Scorecard (Daily Huddle)" at bounding box center [234, 34] width 62 height 12
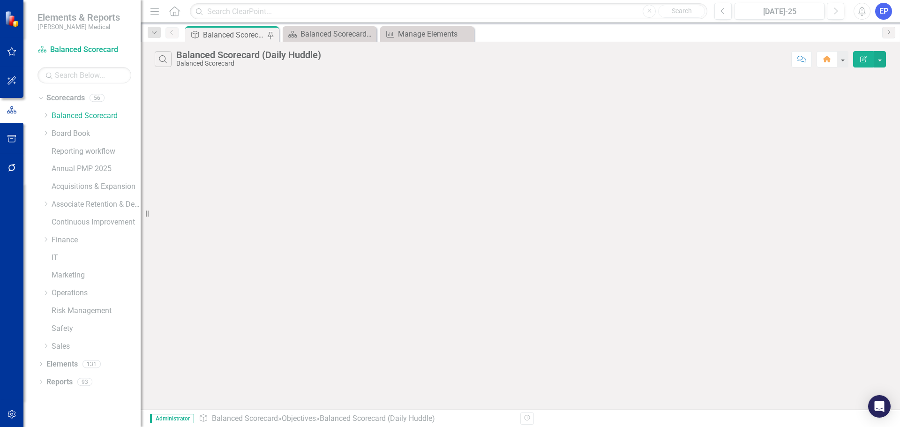
click at [864, 57] on icon "button" at bounding box center [863, 59] width 7 height 7
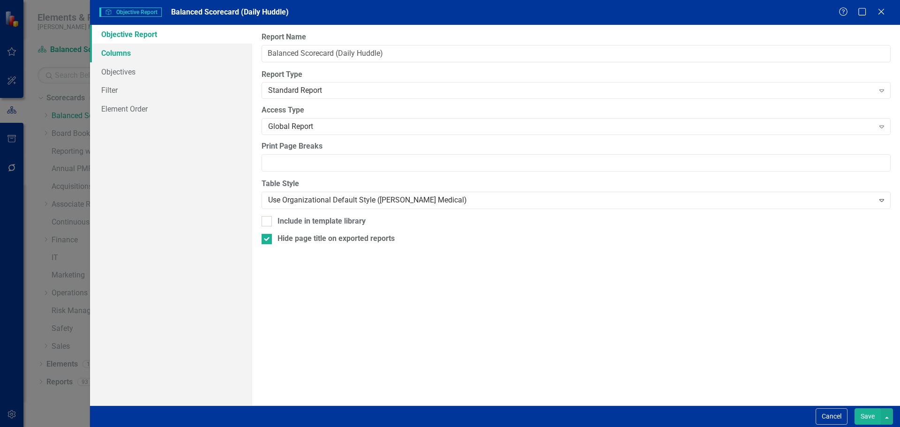
click at [126, 52] on link "Columns" at bounding box center [171, 53] width 162 height 19
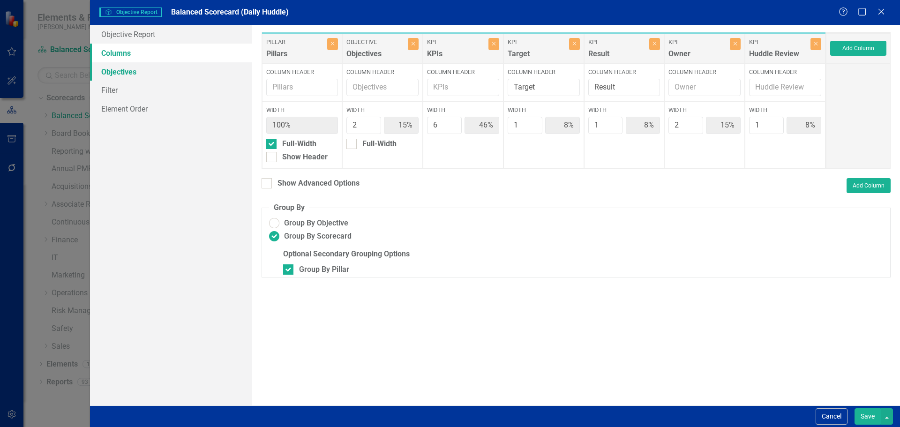
click at [128, 73] on link "Objectives" at bounding box center [171, 71] width 162 height 19
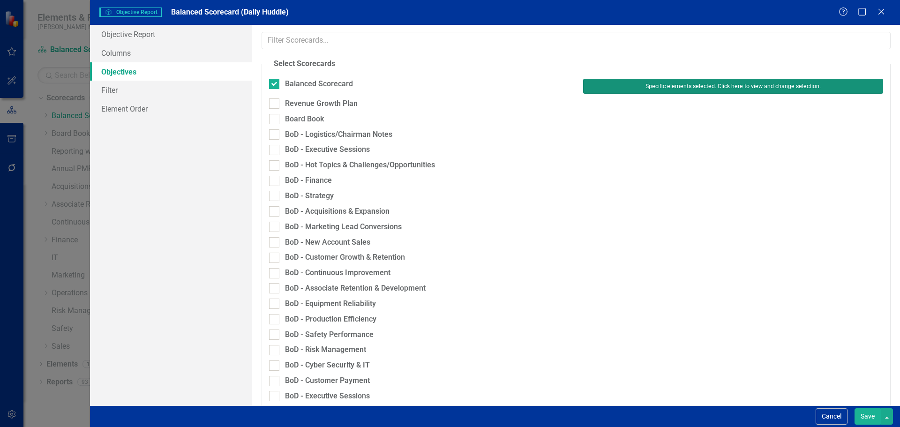
click at [661, 86] on button "Specific elements selected. Click here to view and change selection." at bounding box center [733, 86] width 300 height 15
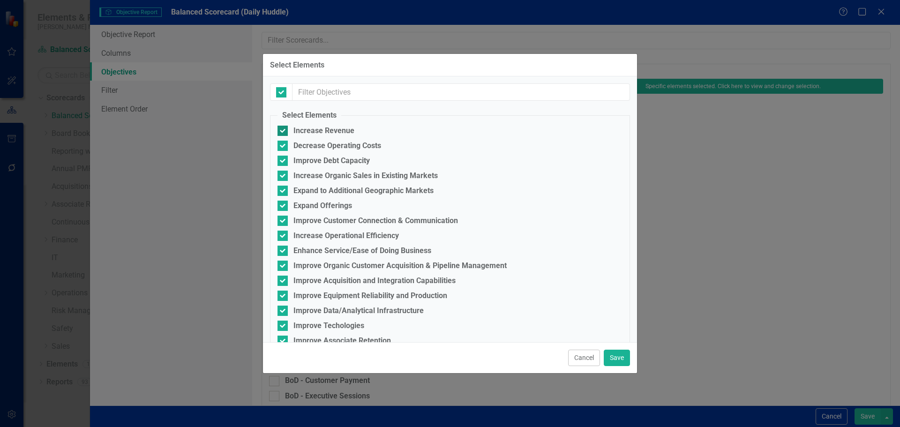
scroll to position [46, 0]
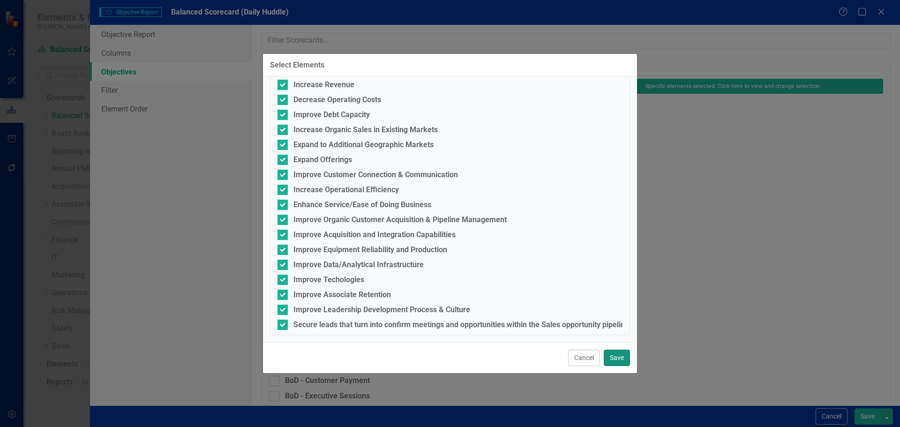
click at [619, 355] on button "Save" at bounding box center [617, 358] width 26 height 16
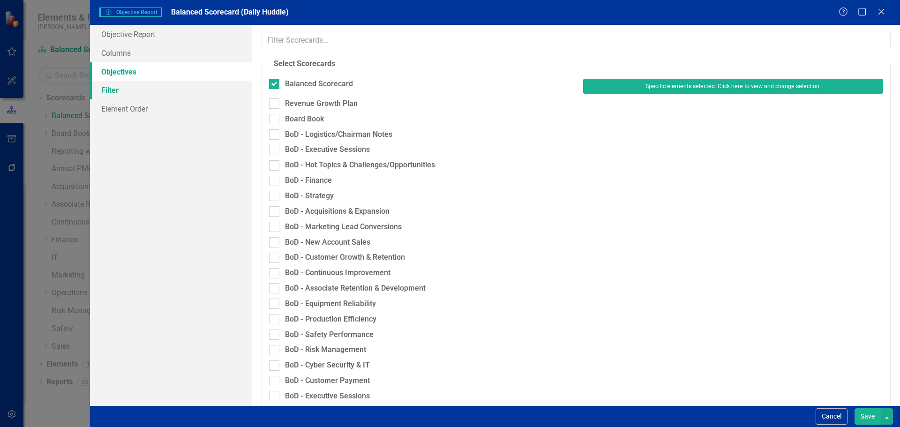
click at [136, 91] on link "Filter" at bounding box center [171, 90] width 162 height 19
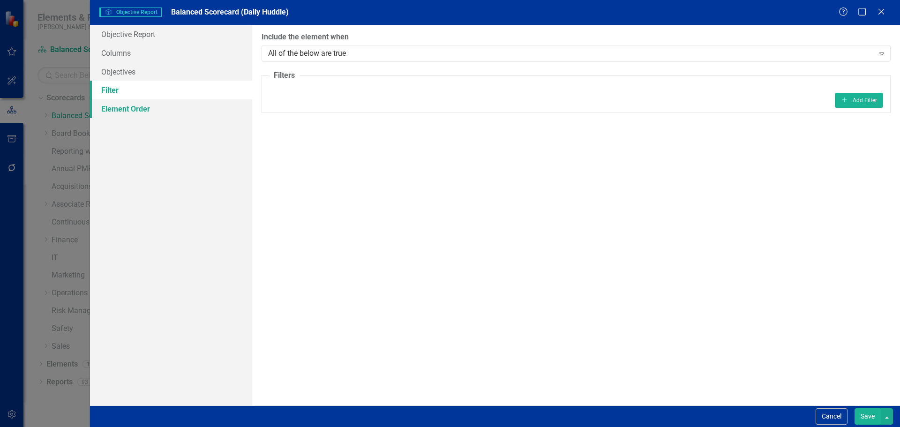
click at [133, 104] on link "Element Order" at bounding box center [171, 108] width 162 height 19
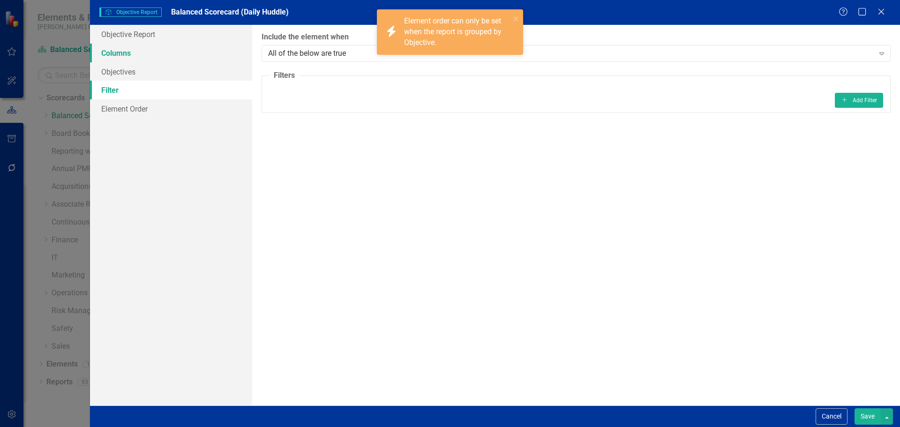
click at [123, 58] on link "Columns" at bounding box center [171, 53] width 162 height 19
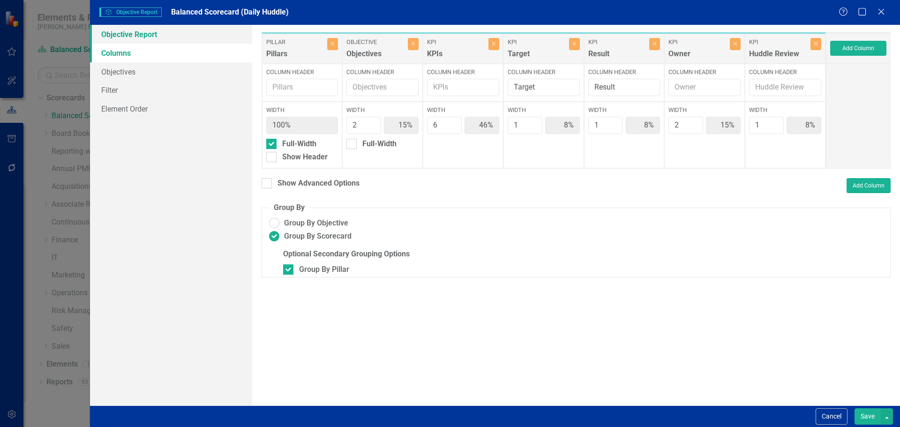
click at [125, 35] on link "Objective Report" at bounding box center [171, 34] width 162 height 19
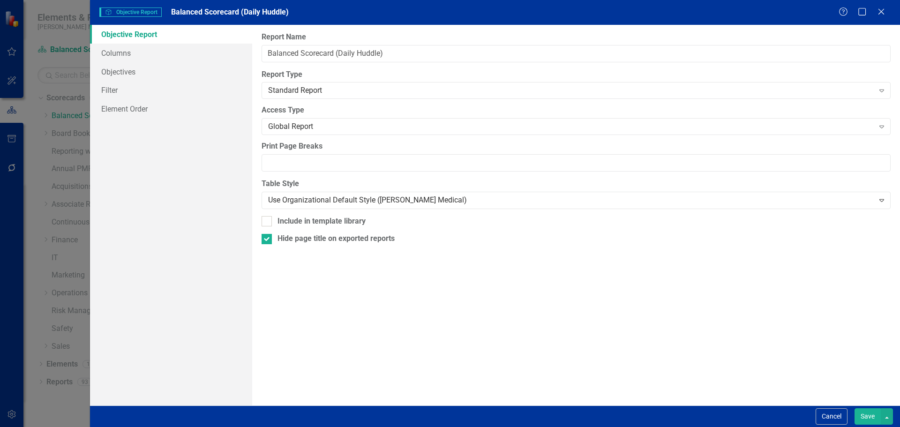
click at [871, 418] on button "Save" at bounding box center [867, 416] width 26 height 16
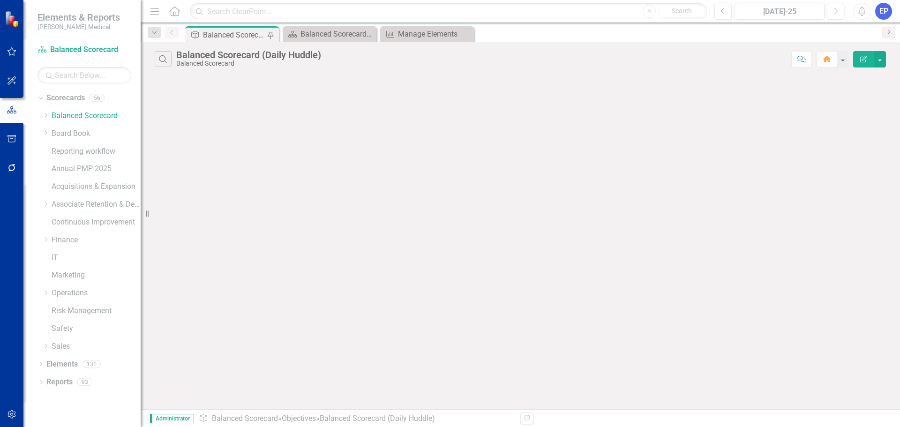
click at [220, 35] on div "Balanced Scorecard (Daily Huddle)" at bounding box center [234, 35] width 62 height 12
click at [44, 347] on icon "Dropdown" at bounding box center [45, 346] width 7 height 6
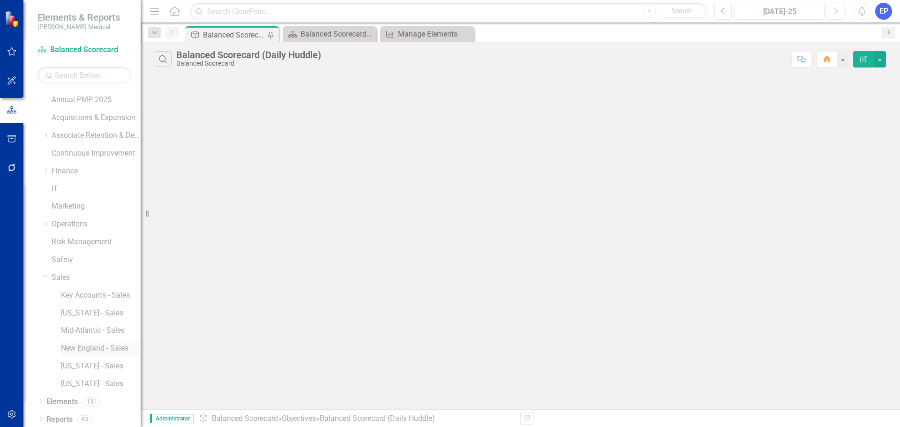
scroll to position [71, 0]
click at [63, 272] on link "Sales" at bounding box center [96, 275] width 89 height 11
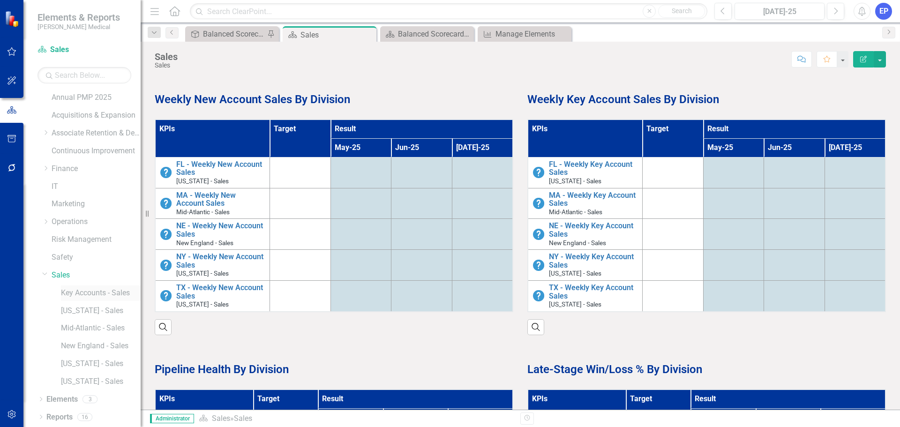
click at [81, 292] on link "Key Accounts - Sales" at bounding box center [101, 293] width 80 height 11
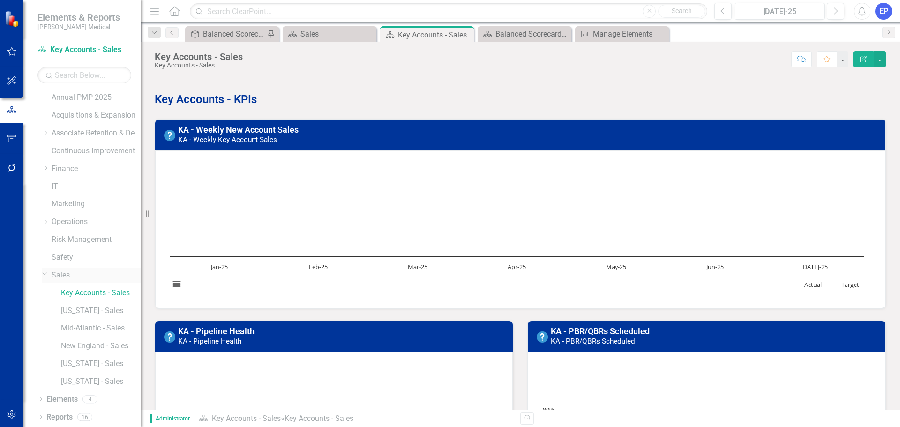
click at [57, 276] on link "Sales" at bounding box center [96, 275] width 89 height 11
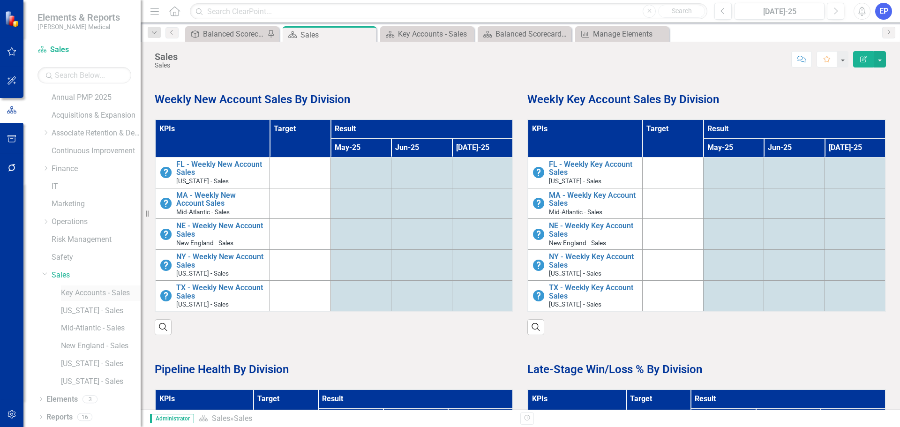
click at [85, 292] on link "Key Accounts - Sales" at bounding box center [101, 293] width 80 height 11
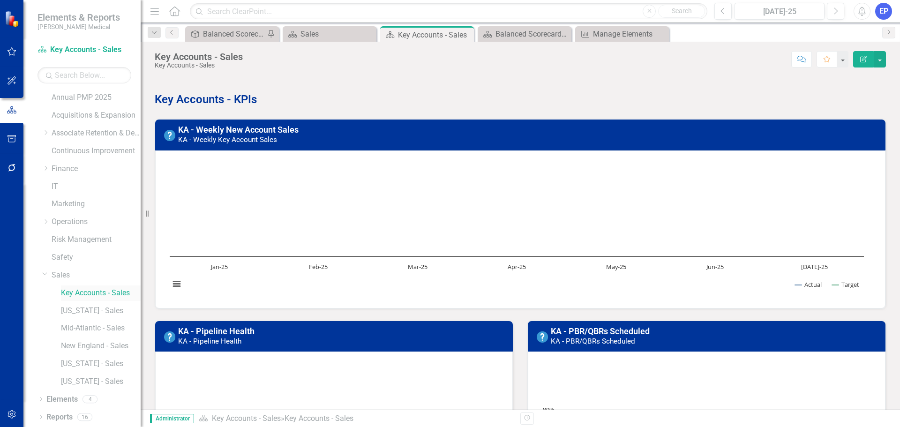
click at [82, 293] on link "Key Accounts - Sales" at bounding box center [101, 293] width 80 height 11
click at [222, 129] on link "KA - Weekly New Account Sales" at bounding box center [238, 130] width 120 height 10
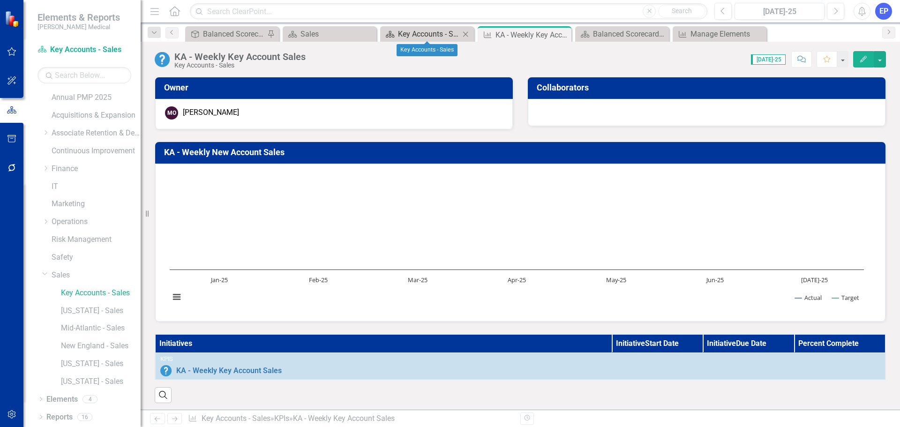
click at [435, 32] on div "Key Accounts - Sales" at bounding box center [429, 34] width 62 height 12
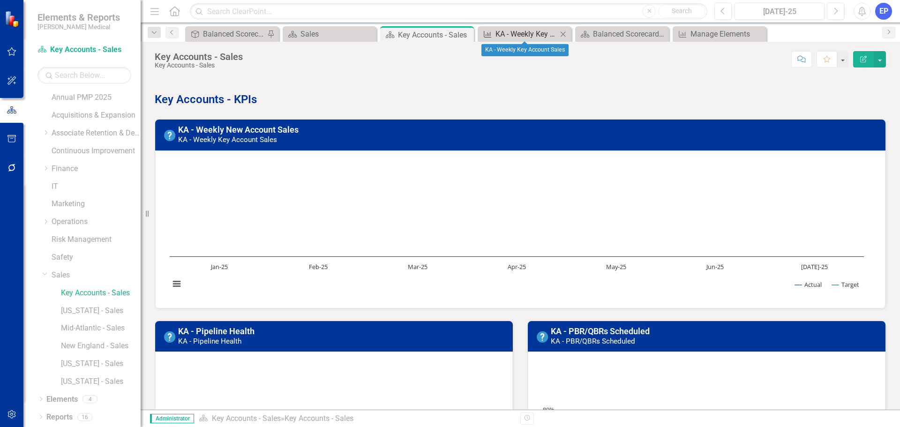
click at [510, 32] on div "KA - Weekly Key Account Sales" at bounding box center [526, 34] width 62 height 12
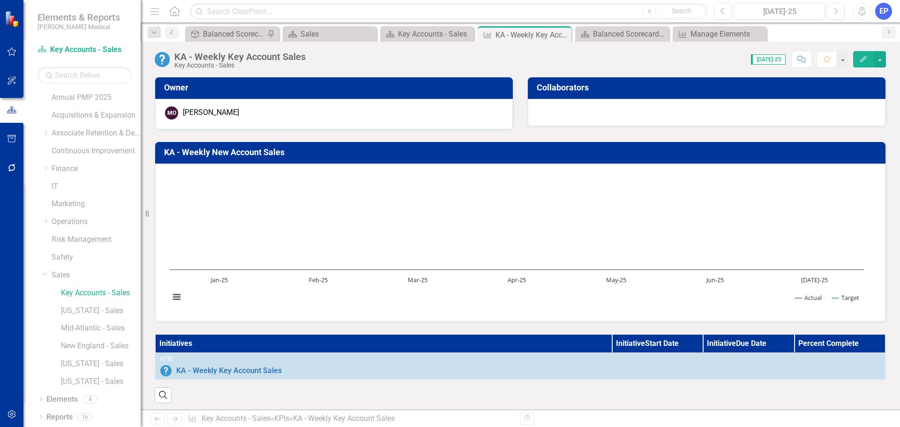
click at [236, 153] on h3 "KA - Weekly New Account Sales" at bounding box center [522, 152] width 716 height 9
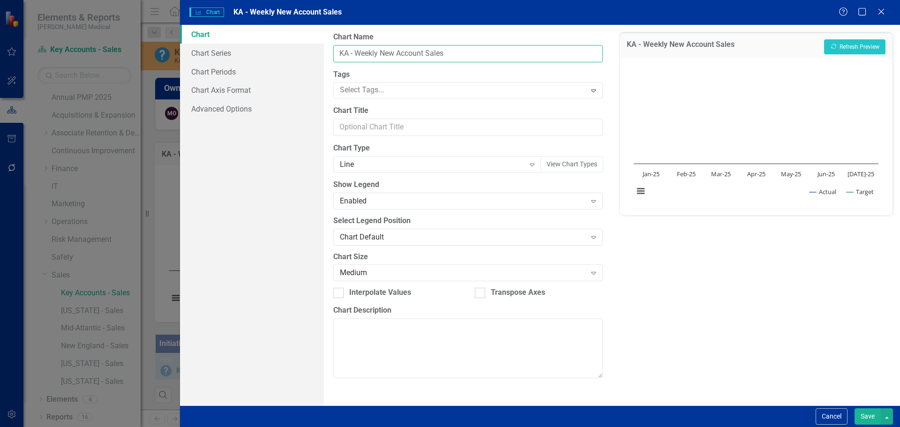
click at [382, 54] on input "KA - Weekly New Account Sales" at bounding box center [467, 53] width 269 height 17
type input "KA - Weekly Key Account Sales"
click at [864, 43] on button "Recalculate Refresh Preview" at bounding box center [854, 46] width 61 height 15
click at [869, 414] on button "Save" at bounding box center [867, 416] width 26 height 16
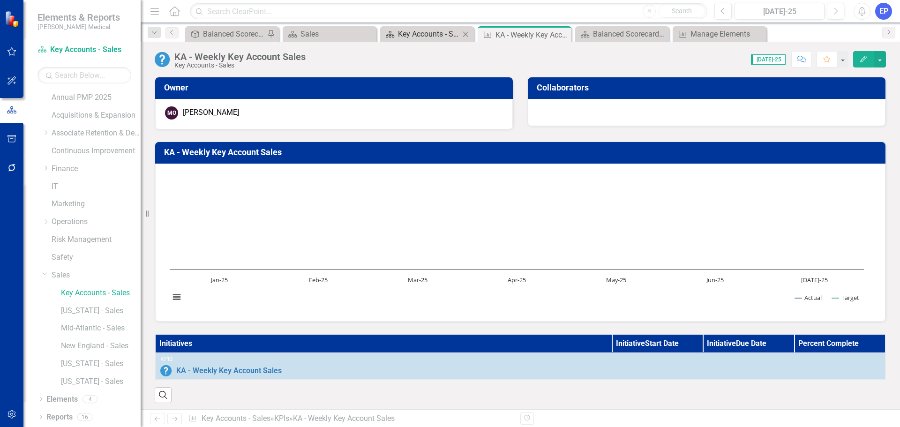
click at [429, 34] on div "Key Accounts - Sales" at bounding box center [429, 34] width 62 height 12
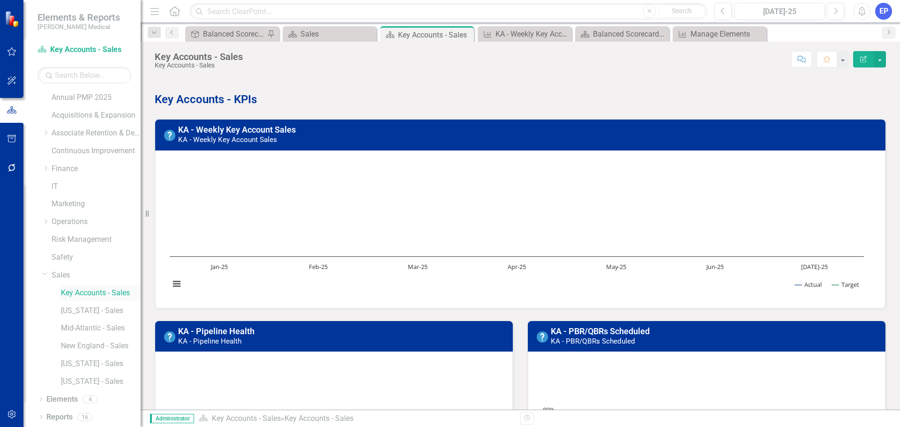
click at [84, 292] on link "Key Accounts - Sales" at bounding box center [101, 293] width 80 height 11
click at [268, 130] on link "KA - Weekly Key Account Sales" at bounding box center [237, 130] width 118 height 10
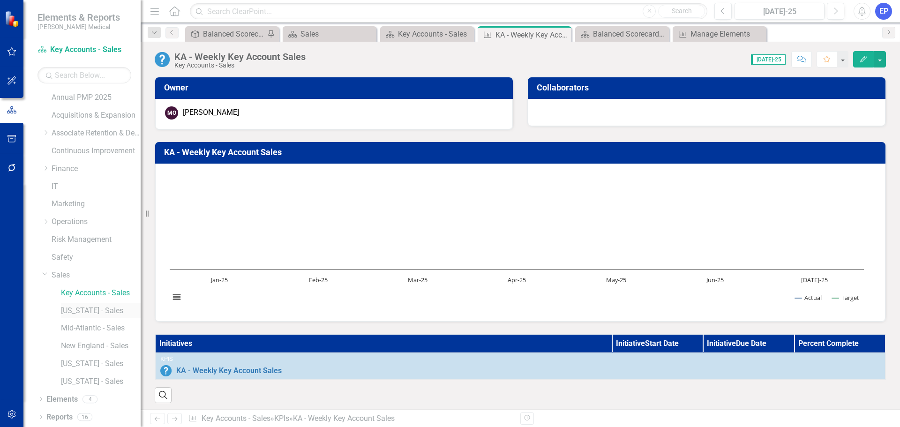
click at [91, 309] on link "[US_STATE] - Sales" at bounding box center [101, 311] width 80 height 11
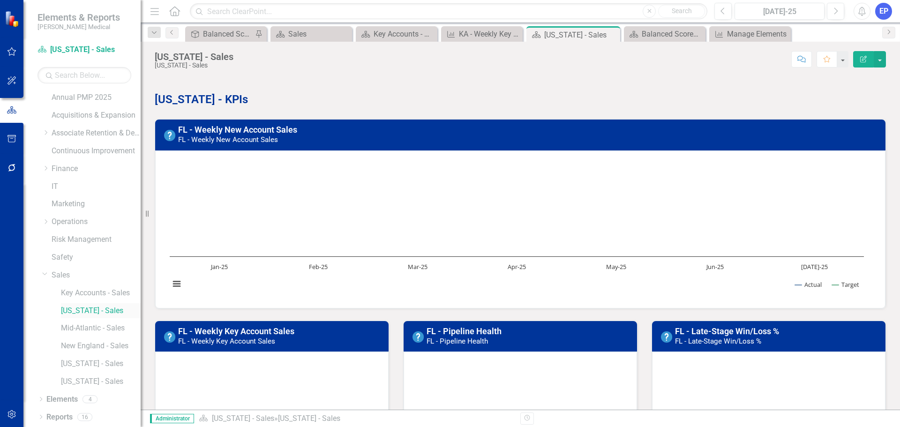
click at [94, 308] on link "[US_STATE] - Sales" at bounding box center [101, 311] width 80 height 11
click at [276, 132] on link "FL - Weekly New Account Sales" at bounding box center [237, 130] width 119 height 10
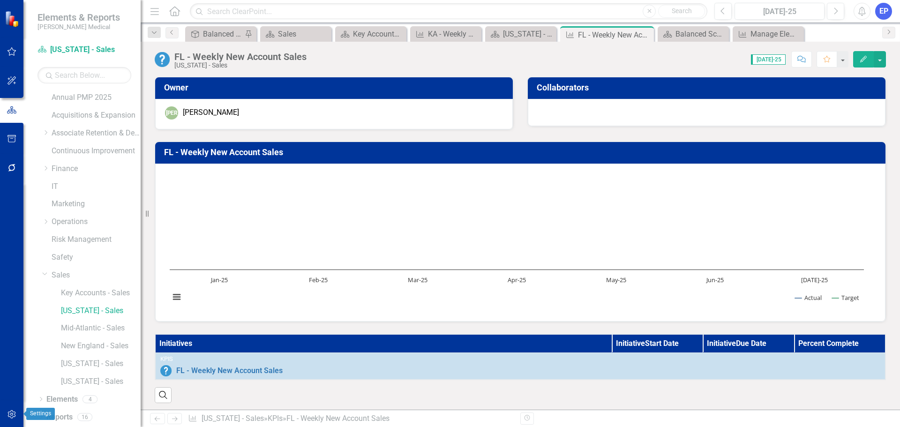
click at [10, 414] on icon "button" at bounding box center [12, 413] width 10 height 7
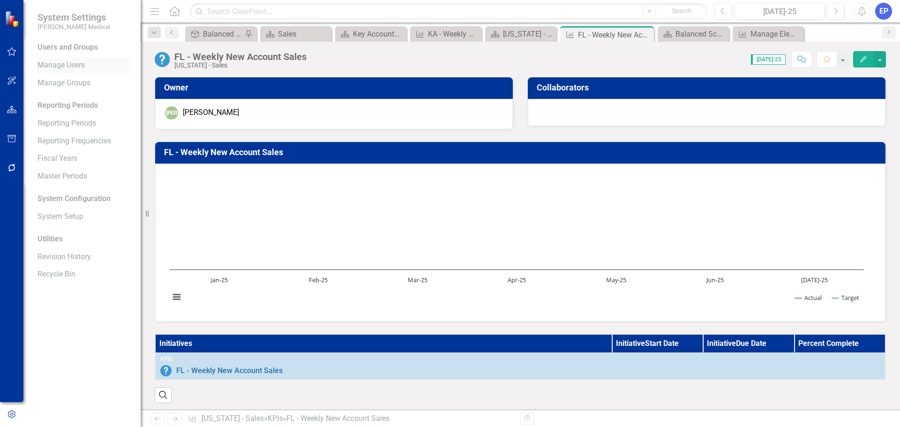
click at [71, 63] on link "Manage Users" at bounding box center [84, 65] width 94 height 11
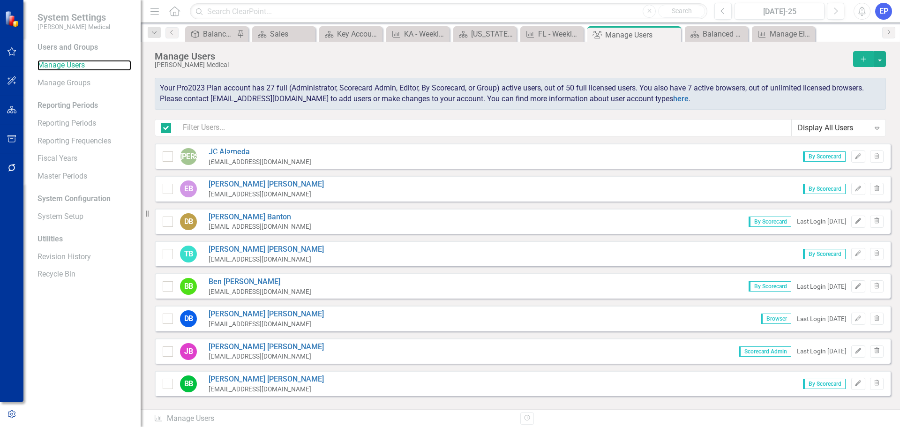
checkbox input "false"
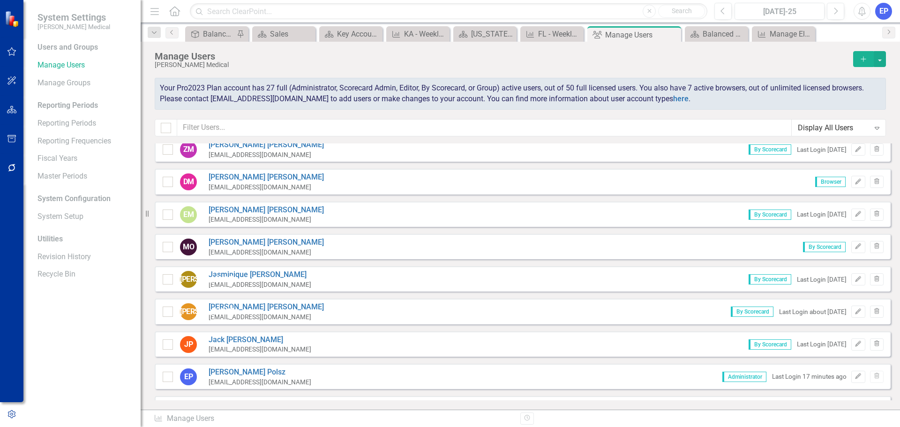
scroll to position [935, 0]
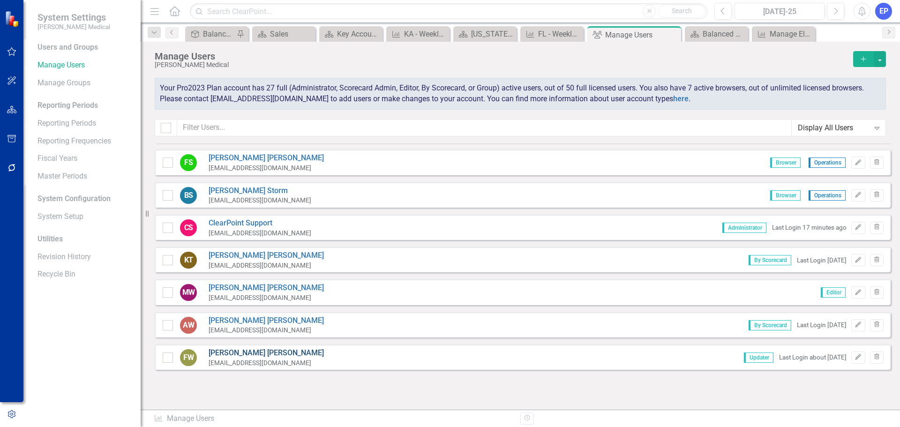
click at [232, 351] on link "Felix Wilkins" at bounding box center [266, 353] width 115 height 11
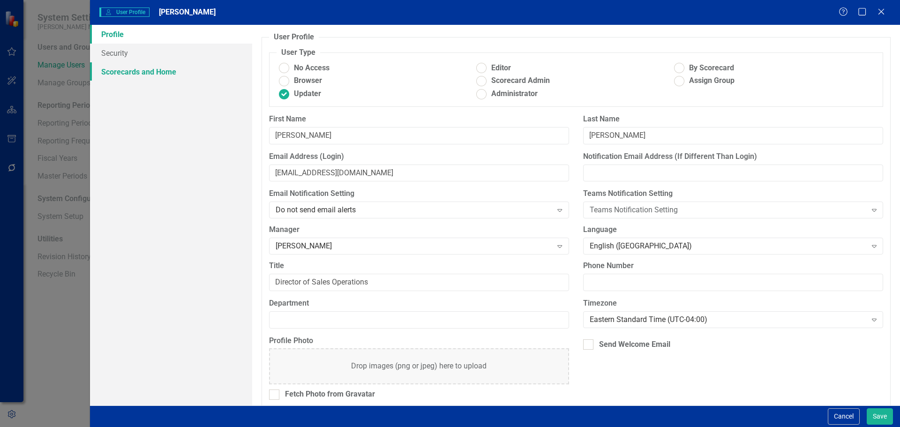
click at [149, 75] on link "Scorecards and Home" at bounding box center [171, 71] width 162 height 19
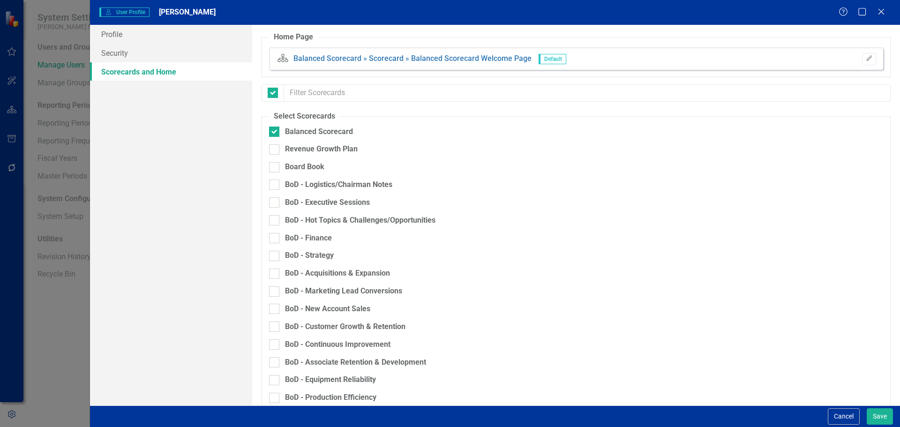
checkbox input "false"
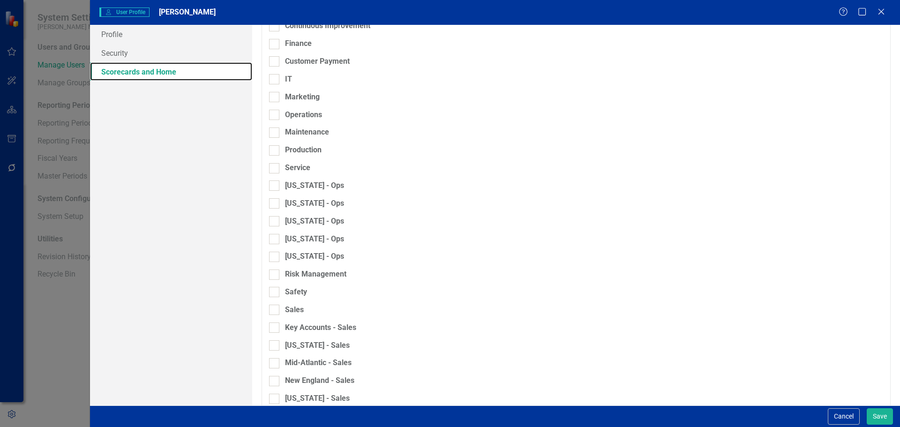
scroll to position [722, 0]
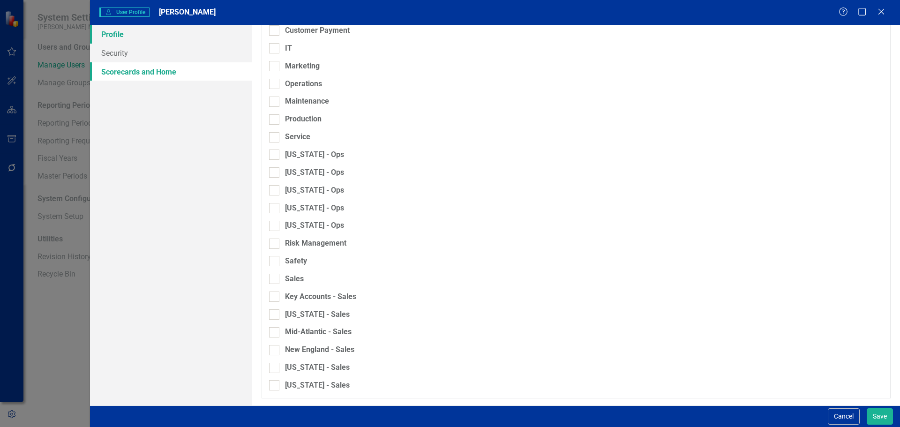
click at [118, 39] on link "Profile" at bounding box center [171, 34] width 162 height 19
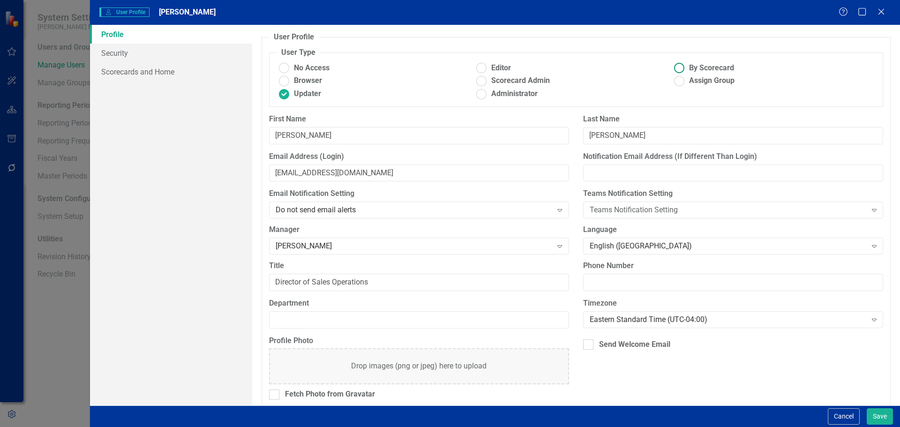
click at [675, 67] on ins at bounding box center [679, 68] width 15 height 15
click at [675, 67] on input "By Scorecard" at bounding box center [679, 68] width 15 height 15
radio input "true"
click at [135, 70] on link "Scorecards and Home" at bounding box center [171, 71] width 162 height 19
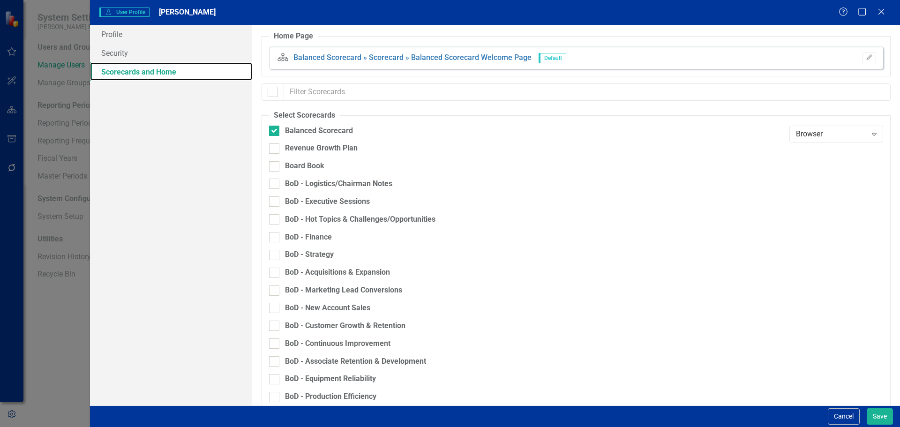
scroll to position [0, 0]
click at [829, 134] on div "Browser" at bounding box center [831, 134] width 71 height 11
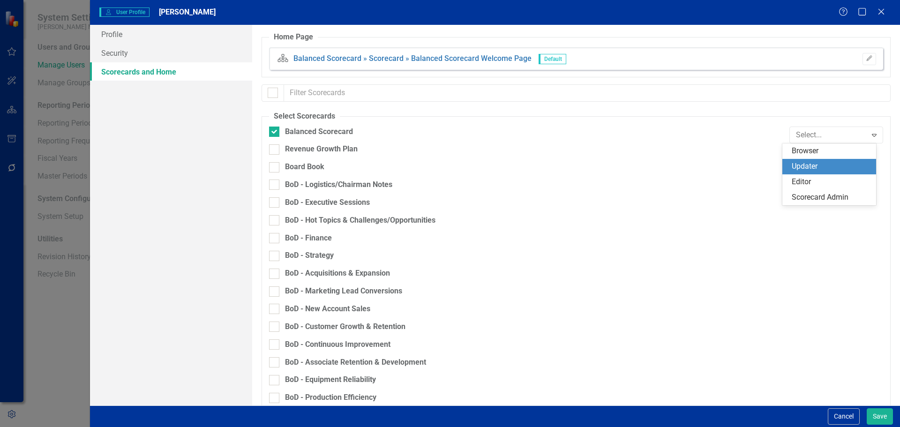
click at [812, 164] on div "Updater" at bounding box center [830, 166] width 79 height 11
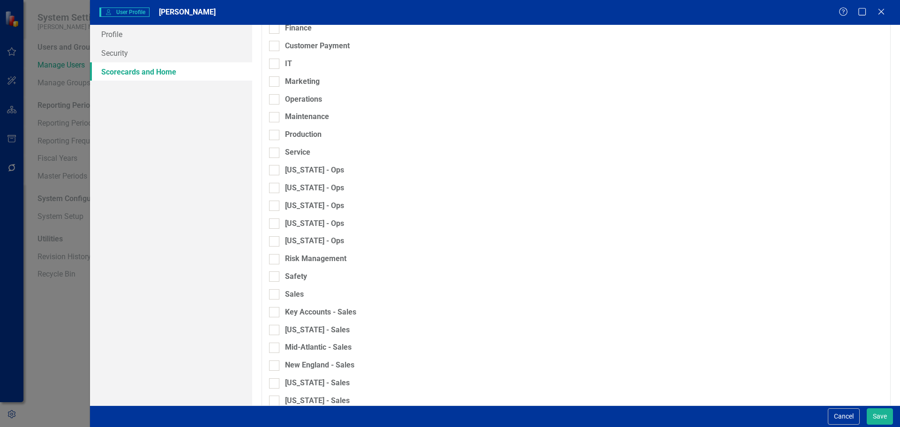
scroll to position [722, 0]
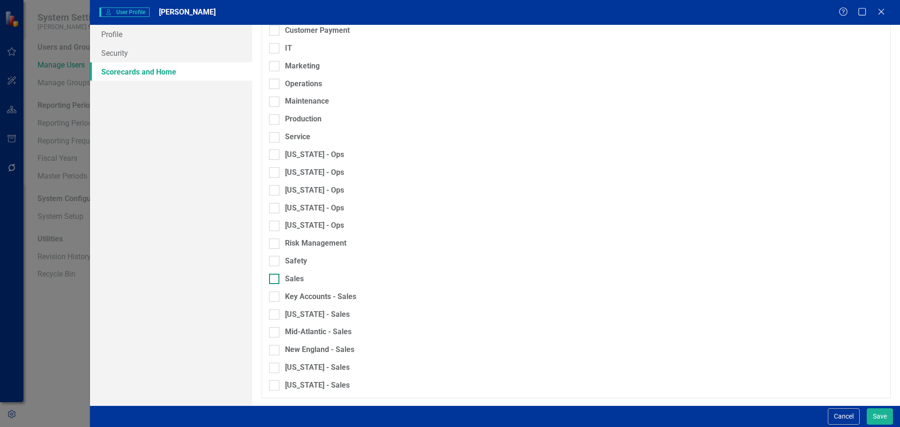
click at [281, 277] on div "Sales" at bounding box center [526, 279] width 515 height 11
click at [275, 277] on input "Sales" at bounding box center [272, 277] width 6 height 6
checkbox input "true"
click at [279, 296] on div "Key Accounts - Sales" at bounding box center [526, 296] width 515 height 11
click at [275, 296] on input "Key Accounts - Sales" at bounding box center [272, 294] width 6 height 6
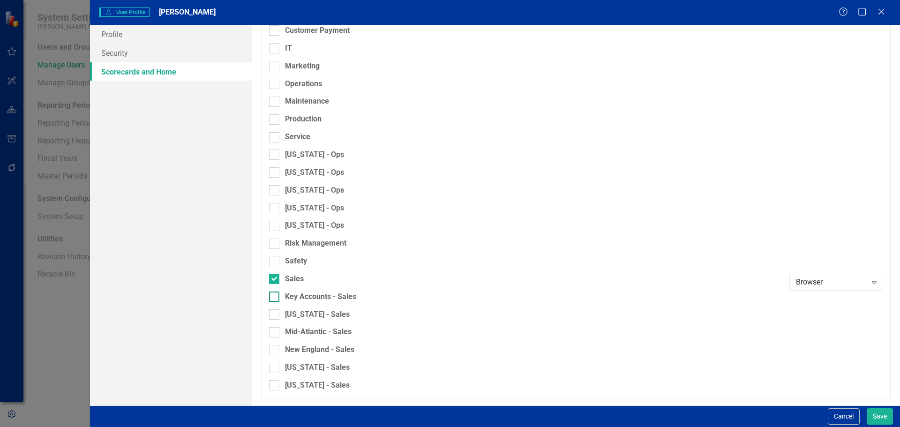
checkbox input "true"
click at [277, 309] on div at bounding box center [274, 314] width 10 height 10
click at [275, 309] on input "[US_STATE] - Sales" at bounding box center [272, 312] width 6 height 6
checkbox input "true"
click at [276, 332] on div at bounding box center [274, 332] width 10 height 10
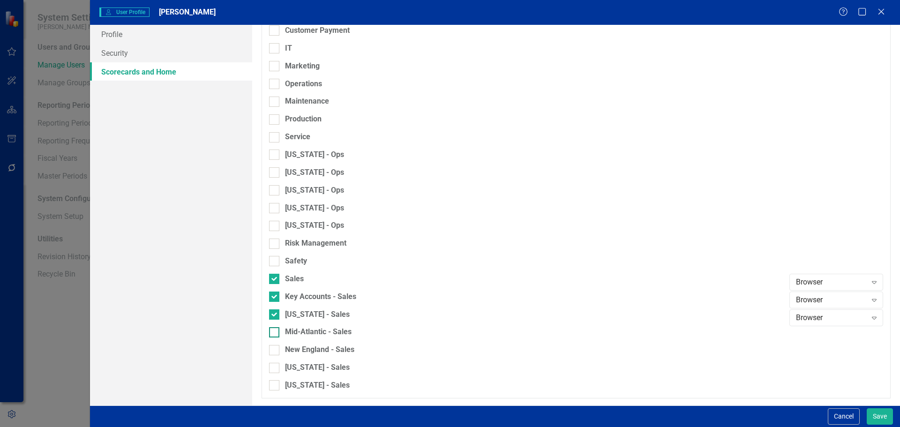
click at [275, 332] on input "Mid-Atlantic - Sales" at bounding box center [272, 330] width 6 height 6
checkbox input "true"
click at [276, 354] on div at bounding box center [274, 350] width 10 height 10
click at [275, 351] on input "New England - Sales" at bounding box center [272, 348] width 6 height 6
checkbox input "true"
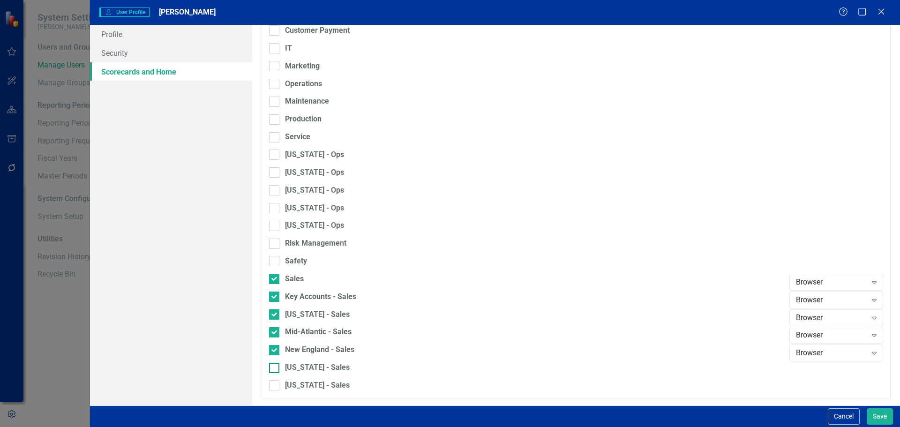
click at [275, 365] on input "[US_STATE] - Sales" at bounding box center [272, 366] width 6 height 6
checkbox input "true"
click at [276, 385] on div at bounding box center [274, 385] width 10 height 10
click at [275, 385] on input "[US_STATE] - Sales" at bounding box center [272, 383] width 6 height 6
checkbox input "true"
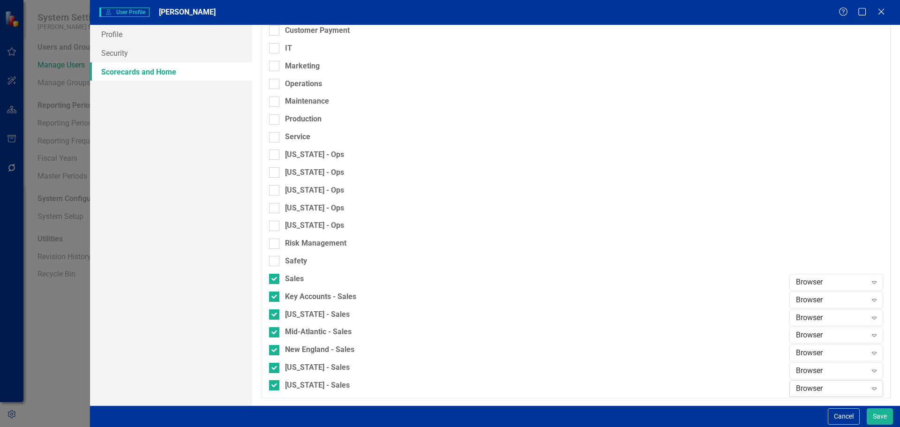
click at [789, 390] on div "Browser Expand" at bounding box center [836, 388] width 94 height 17
click at [785, 358] on div "Editor" at bounding box center [829, 356] width 94 height 15
click at [796, 373] on div "Browser" at bounding box center [831, 371] width 71 height 11
click at [785, 341] on div "Editor" at bounding box center [829, 338] width 94 height 15
click at [796, 350] on div "Browser" at bounding box center [831, 353] width 71 height 11
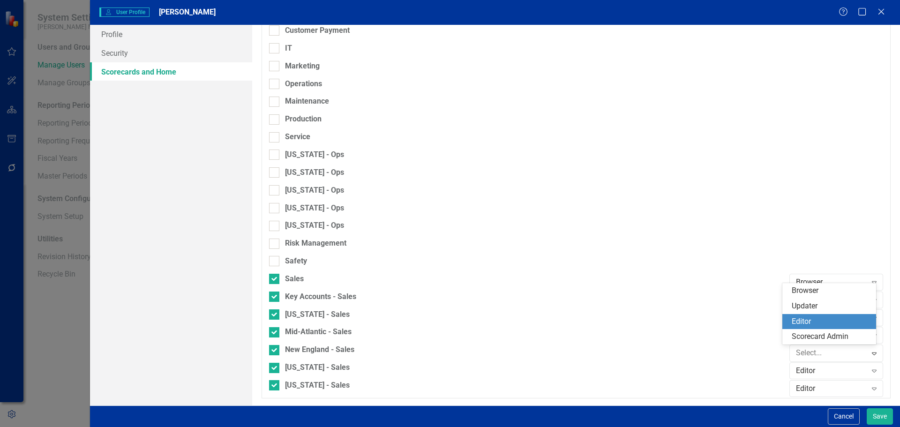
click at [793, 325] on div "Editor" at bounding box center [830, 321] width 79 height 11
click at [796, 336] on div "Browser" at bounding box center [831, 335] width 71 height 11
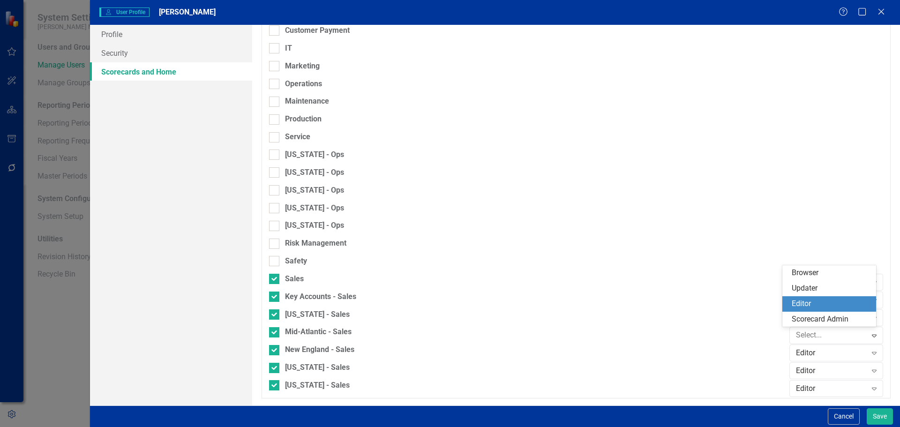
click at [790, 307] on div "Editor" at bounding box center [829, 303] width 94 height 15
click at [796, 319] on div "Browser" at bounding box center [831, 317] width 71 height 11
click at [789, 287] on div "Editor" at bounding box center [829, 285] width 94 height 15
click at [796, 302] on div "Browser" at bounding box center [831, 299] width 71 height 11
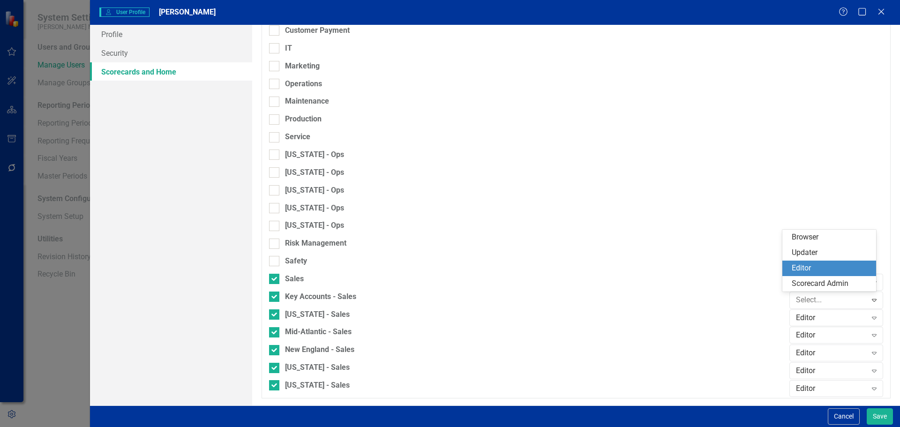
click at [789, 270] on div "Editor" at bounding box center [829, 268] width 94 height 15
click at [796, 283] on div "Browser" at bounding box center [831, 282] width 71 height 11
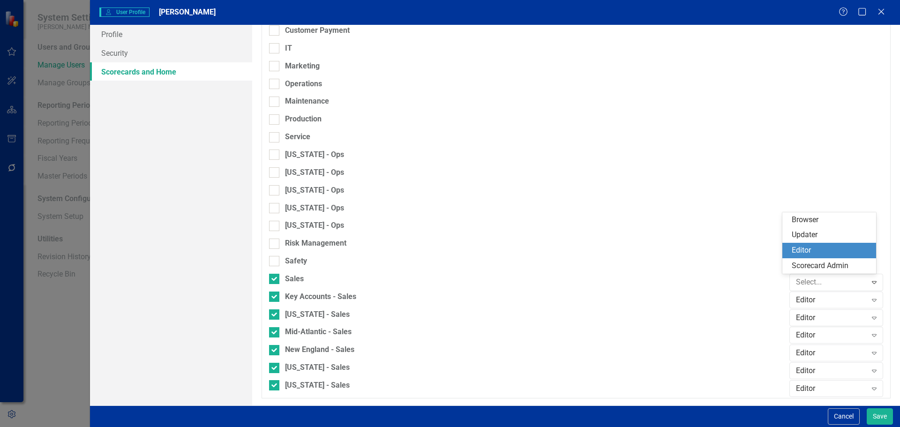
click at [787, 246] on div "Editor" at bounding box center [829, 250] width 94 height 15
click at [796, 280] on div "Editor" at bounding box center [831, 282] width 71 height 11
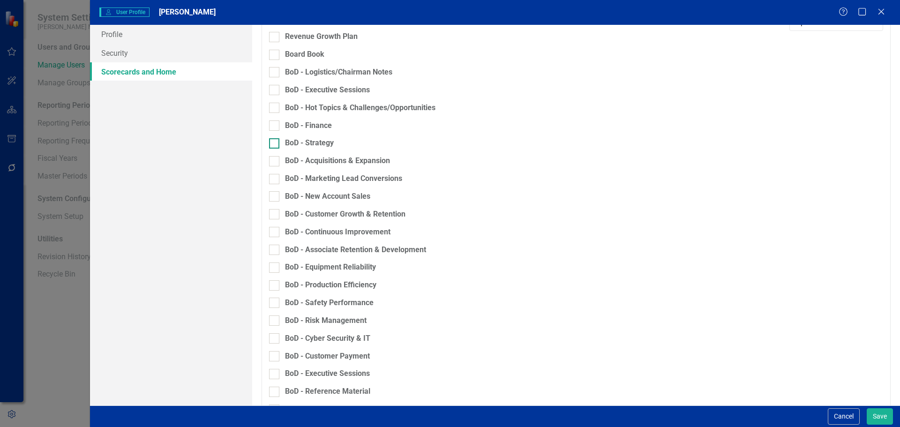
scroll to position [0, 0]
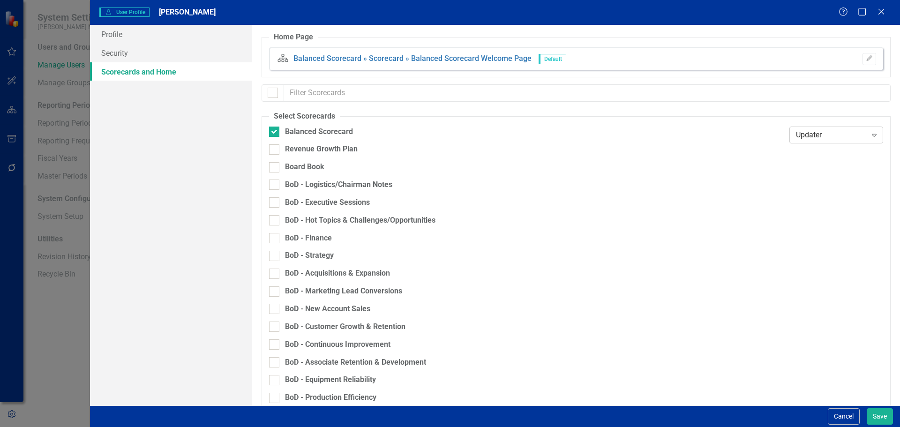
click at [813, 133] on div "Updater" at bounding box center [831, 134] width 71 height 11
click at [802, 152] on div "Browser" at bounding box center [830, 151] width 79 height 11
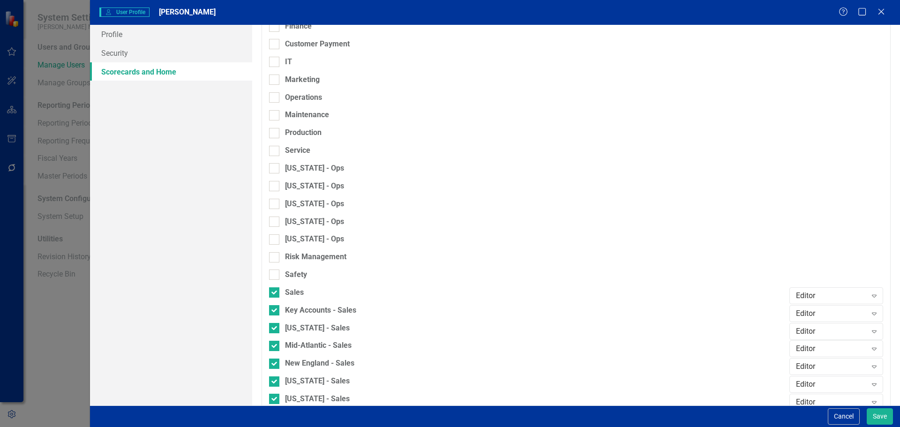
scroll to position [722, 0]
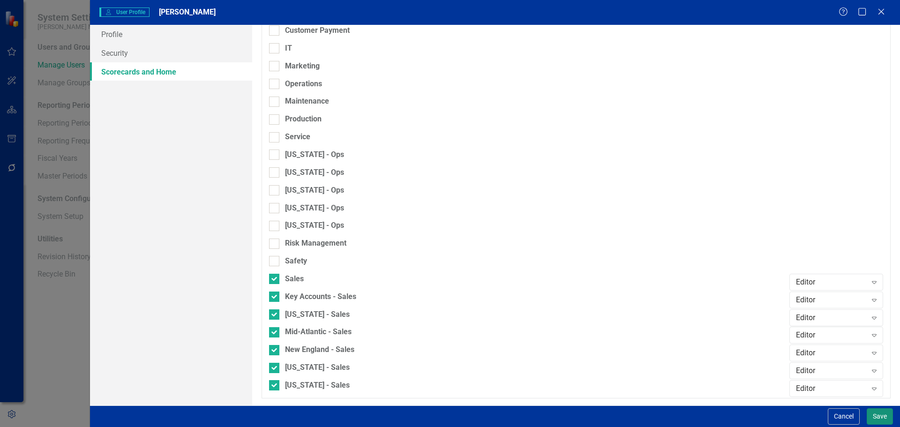
click at [882, 421] on button "Save" at bounding box center [879, 416] width 26 height 16
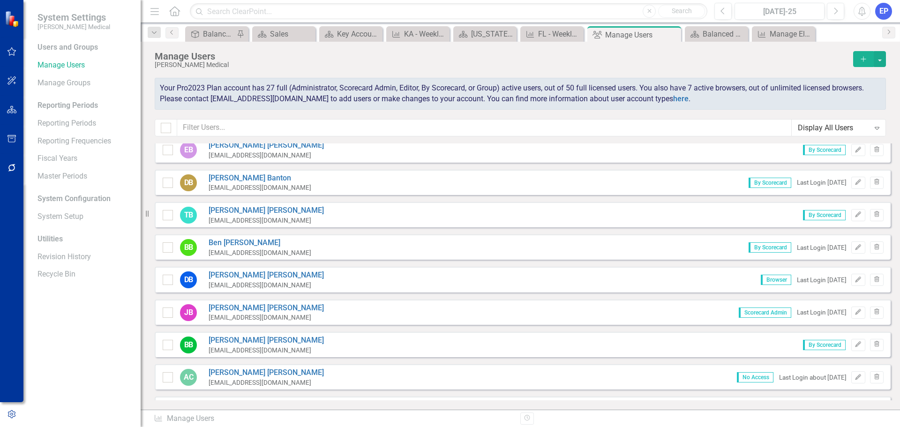
scroll to position [0, 0]
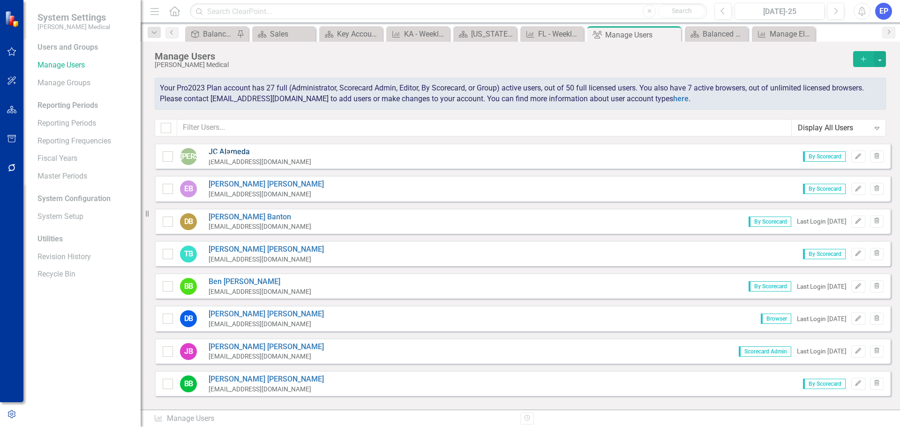
click at [238, 149] on link "JC Alameda" at bounding box center [260, 152] width 103 height 11
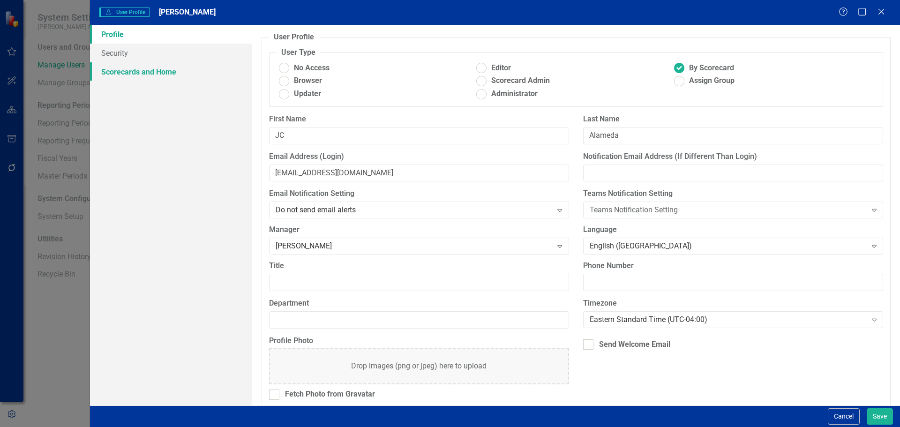
click at [168, 69] on link "Scorecards and Home" at bounding box center [171, 71] width 162 height 19
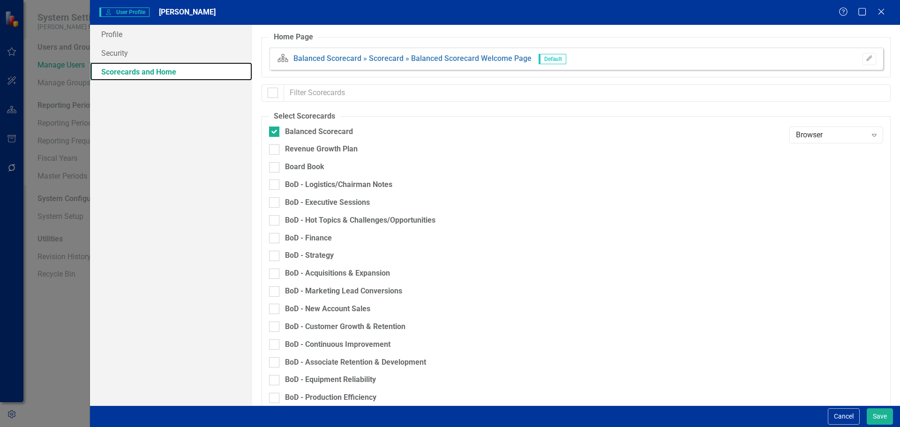
checkbox input "false"
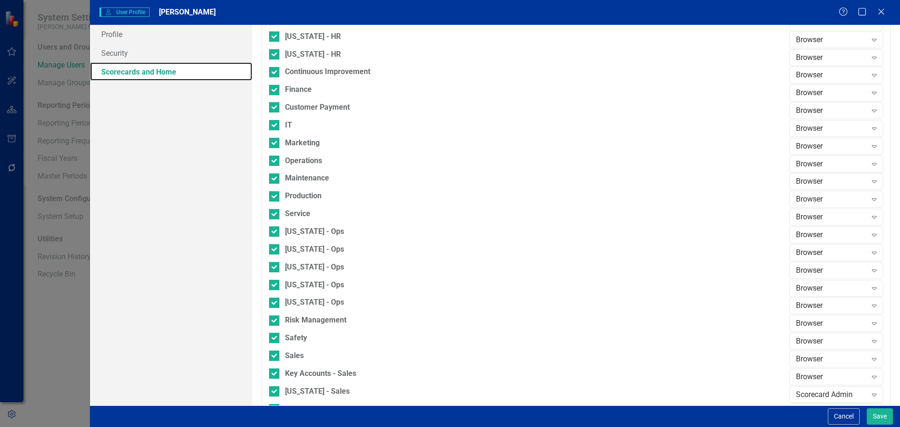
scroll to position [722, 0]
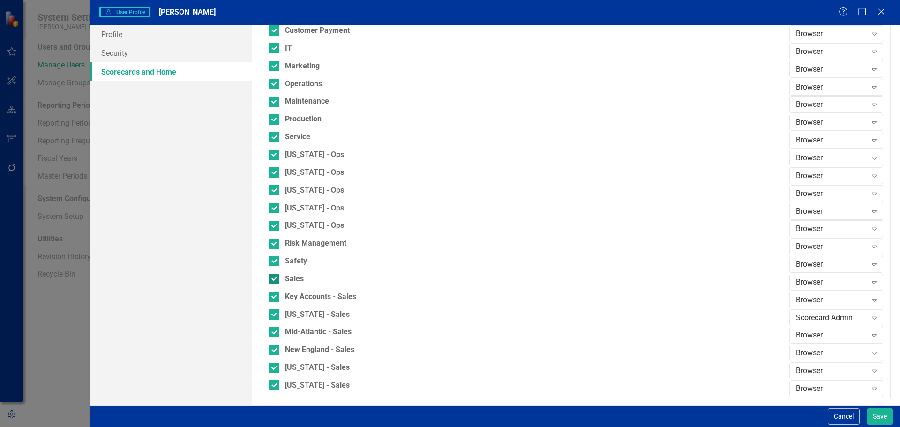
click at [276, 278] on div at bounding box center [274, 279] width 10 height 10
click at [275, 278] on input "Sales" at bounding box center [272, 277] width 6 height 6
checkbox input "false"
click at [273, 261] on input "Safety" at bounding box center [272, 259] width 6 height 6
checkbox input "false"
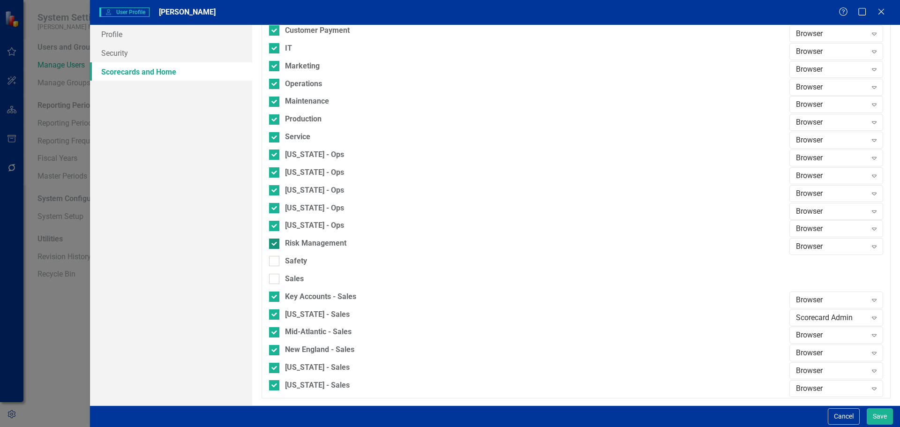
click at [276, 246] on div at bounding box center [274, 244] width 10 height 10
click at [275, 245] on input "Risk Management" at bounding box center [272, 242] width 6 height 6
checkbox input "false"
click at [275, 224] on div at bounding box center [274, 226] width 10 height 10
click at [275, 224] on input "[US_STATE] - Ops" at bounding box center [272, 224] width 6 height 6
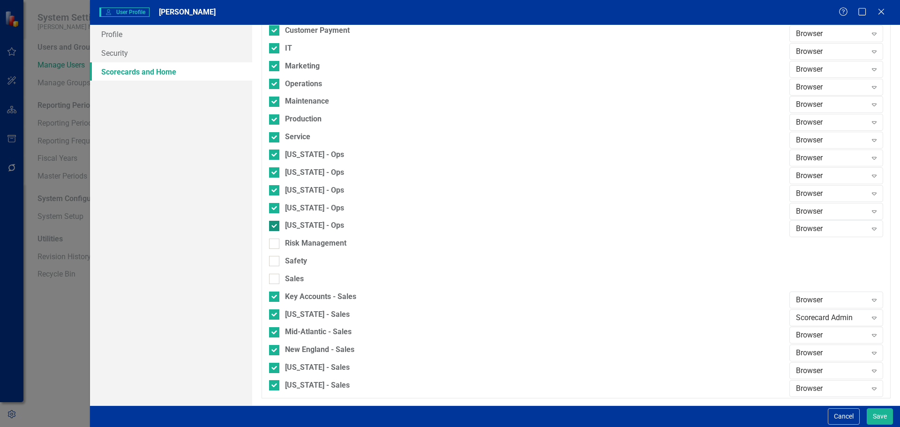
checkbox input "false"
click at [275, 210] on div at bounding box center [274, 208] width 10 height 10
click at [275, 209] on input "[US_STATE] - Ops" at bounding box center [272, 206] width 6 height 6
checkbox input "false"
click at [275, 188] on input "[US_STATE] - Ops" at bounding box center [272, 188] width 6 height 6
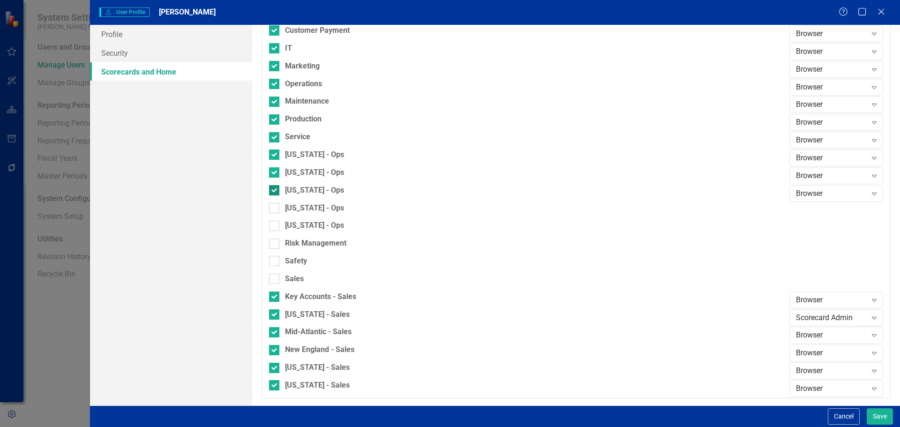
checkbox input "false"
click at [275, 173] on input "[US_STATE] - Ops" at bounding box center [272, 170] width 6 height 6
checkbox input "false"
click at [274, 151] on input "[US_STATE] - Ops" at bounding box center [272, 152] width 6 height 6
checkbox input "false"
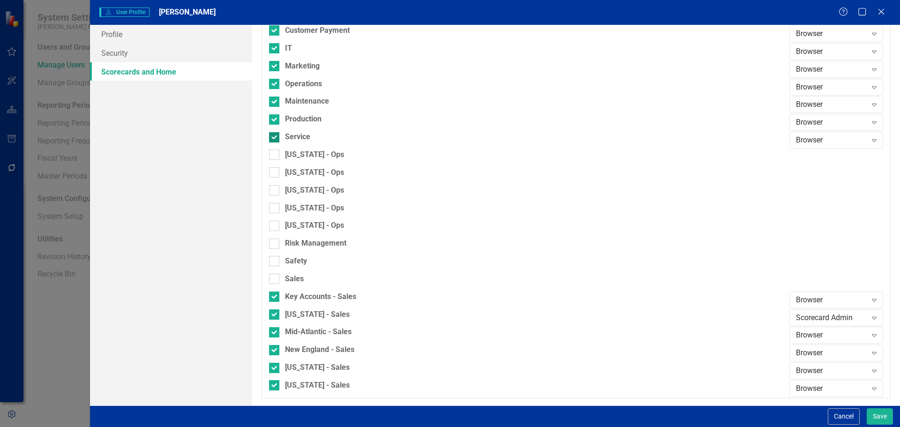
click at [273, 135] on input "Service" at bounding box center [272, 135] width 6 height 6
checkbox input "false"
click at [276, 115] on div at bounding box center [274, 119] width 10 height 10
click at [275, 115] on input "Production" at bounding box center [272, 117] width 6 height 6
checkbox input "false"
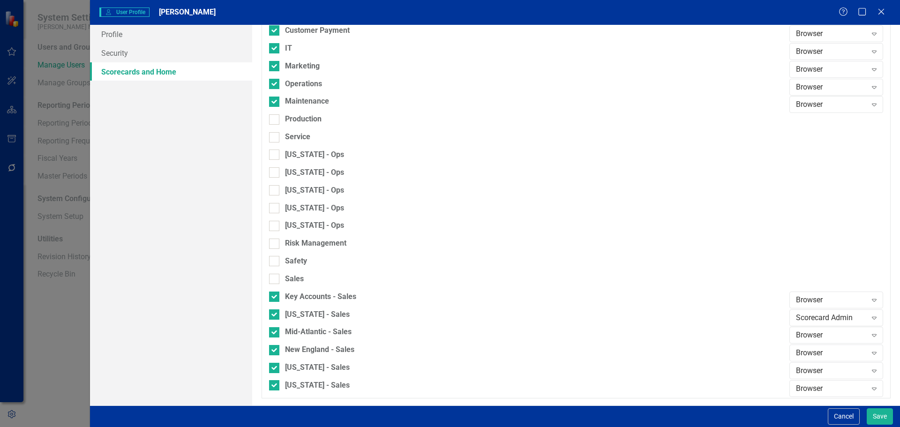
click at [276, 96] on div "Operations" at bounding box center [526, 88] width 515 height 18
click at [273, 64] on input "Marketing" at bounding box center [272, 64] width 6 height 6
checkbox input "false"
click at [275, 84] on input "Operations" at bounding box center [272, 82] width 6 height 6
checkbox input "false"
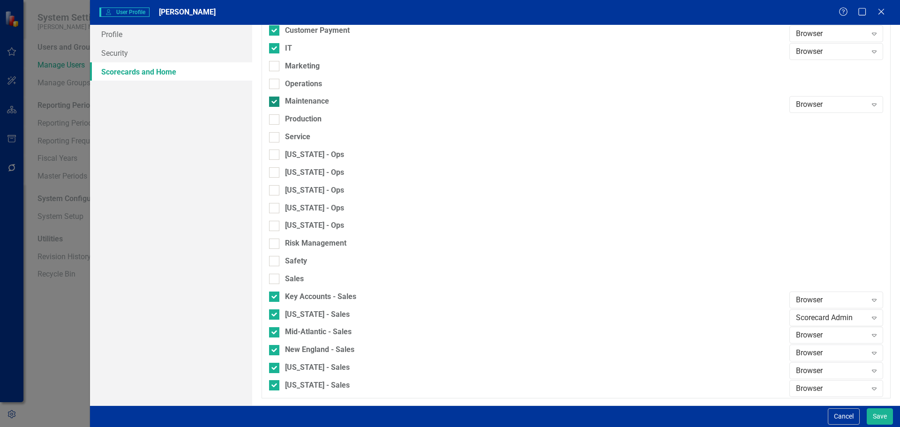
click at [276, 104] on div at bounding box center [274, 102] width 10 height 10
click at [275, 103] on input "Maintenance" at bounding box center [272, 100] width 6 height 6
checkbox input "false"
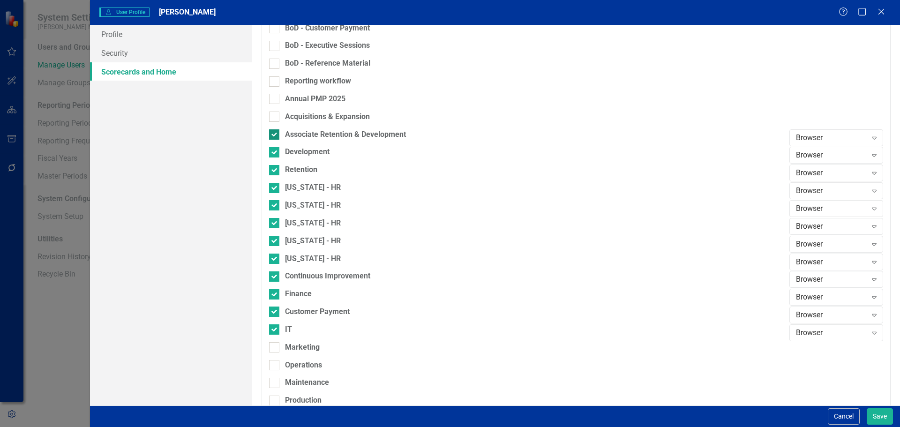
click at [274, 135] on input "Associate Retention & Development" at bounding box center [272, 132] width 6 height 6
checkbox input "false"
click at [275, 148] on div at bounding box center [274, 152] width 10 height 10
click at [275, 148] on input "Development" at bounding box center [272, 150] width 6 height 6
checkbox input "false"
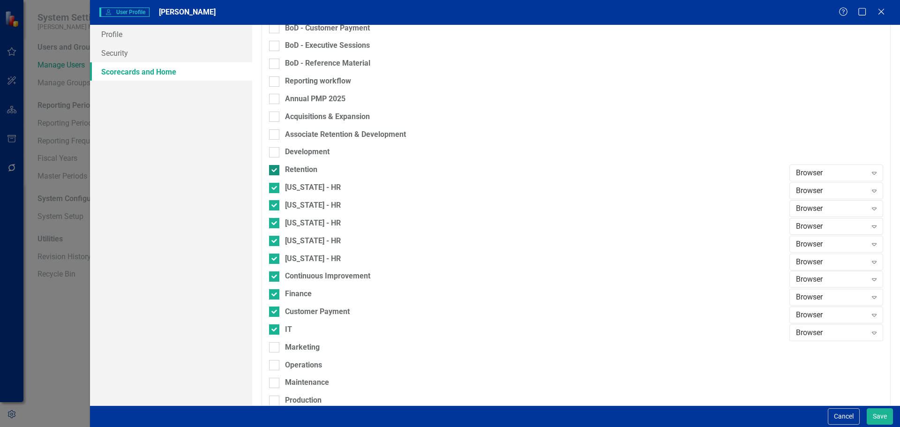
click at [271, 173] on div at bounding box center [274, 170] width 10 height 10
click at [271, 171] on input "Retention" at bounding box center [272, 168] width 6 height 6
checkbox input "false"
click at [274, 187] on input "[US_STATE] - HR" at bounding box center [272, 186] width 6 height 6
checkbox input "false"
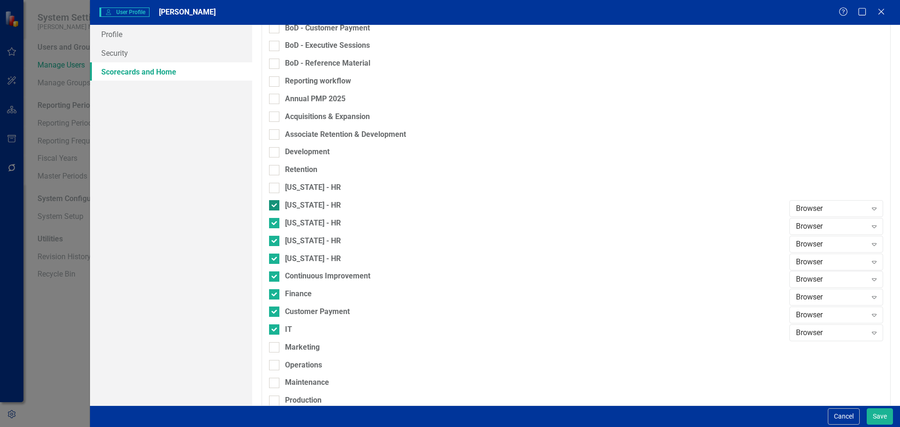
click at [273, 203] on input "[US_STATE] - HR" at bounding box center [272, 203] width 6 height 6
checkbox input "false"
click at [270, 223] on input "[US_STATE] - HR" at bounding box center [272, 221] width 6 height 6
checkbox input "false"
click at [273, 245] on div at bounding box center [274, 241] width 10 height 10
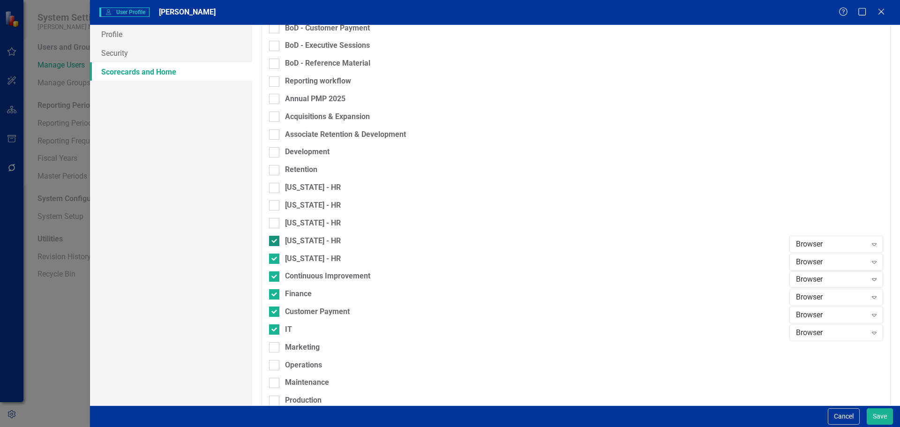
click at [273, 242] on input "[US_STATE] - HR" at bounding box center [272, 239] width 6 height 6
checkbox input "false"
click at [275, 260] on div at bounding box center [274, 259] width 10 height 10
click at [275, 260] on input "[US_STATE] - HR" at bounding box center [272, 257] width 6 height 6
checkbox input "false"
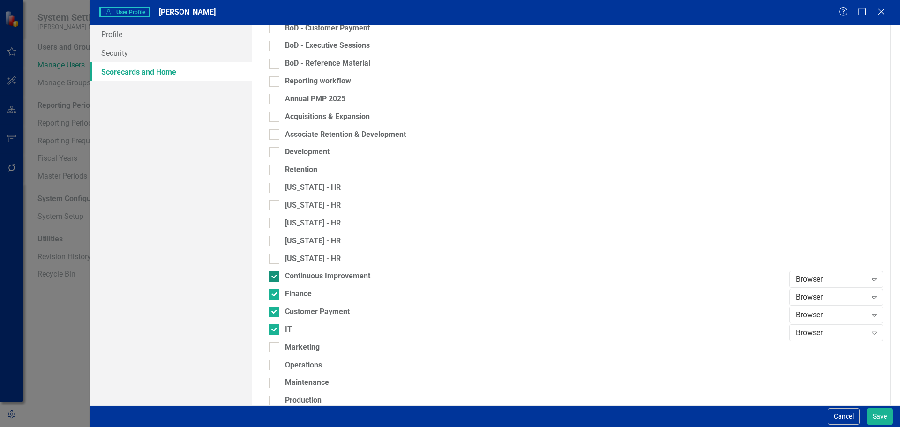
click at [274, 274] on input "Continuous Improvement" at bounding box center [272, 274] width 6 height 6
checkbox input "false"
click at [274, 291] on input "Finance" at bounding box center [272, 292] width 6 height 6
checkbox input "false"
click at [275, 309] on div at bounding box center [274, 311] width 10 height 10
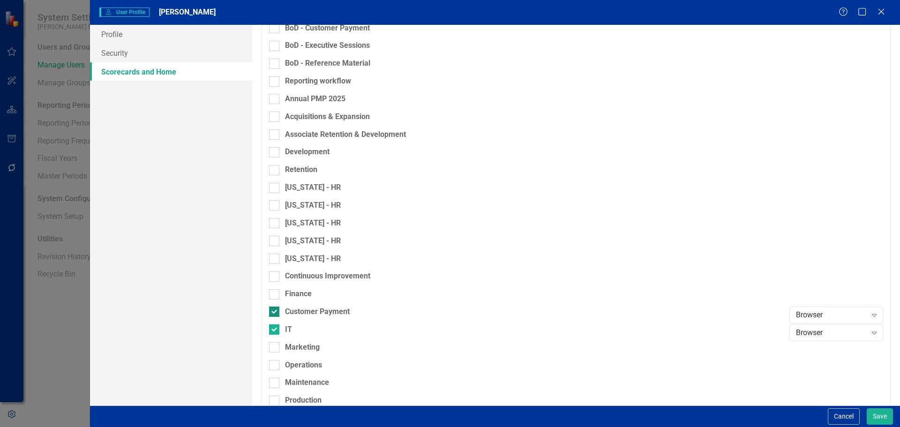
click at [275, 309] on input "Customer Payment" at bounding box center [272, 309] width 6 height 6
checkbox input "false"
click at [277, 326] on div at bounding box center [274, 329] width 10 height 10
click at [275, 326] on input "IT" at bounding box center [272, 327] width 6 height 6
checkbox input "false"
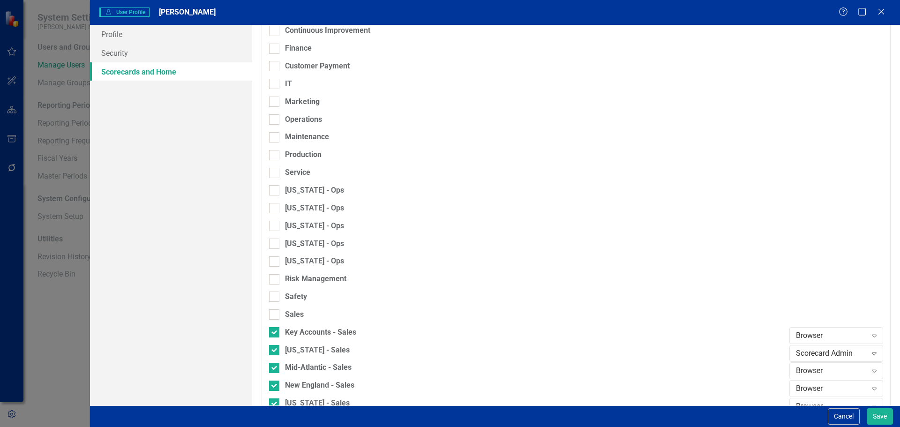
scroll to position [722, 0]
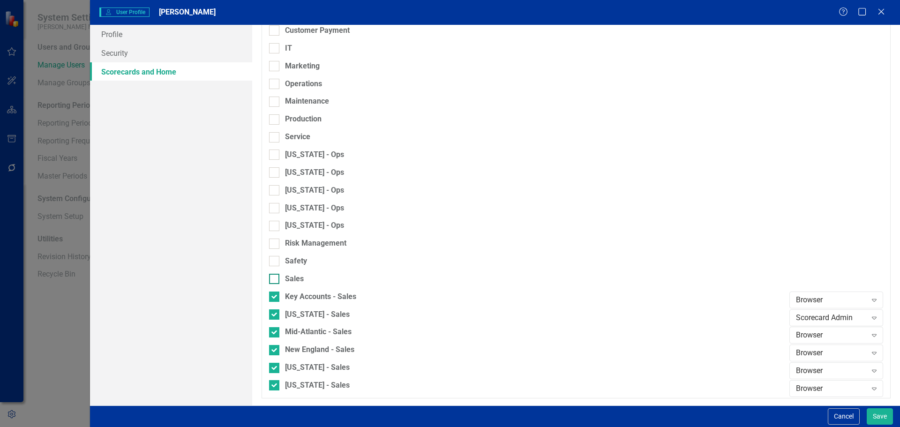
click at [275, 275] on div at bounding box center [274, 279] width 10 height 10
click at [275, 275] on input "Sales" at bounding box center [272, 277] width 6 height 6
checkbox input "true"
click at [875, 420] on button "Save" at bounding box center [879, 416] width 26 height 16
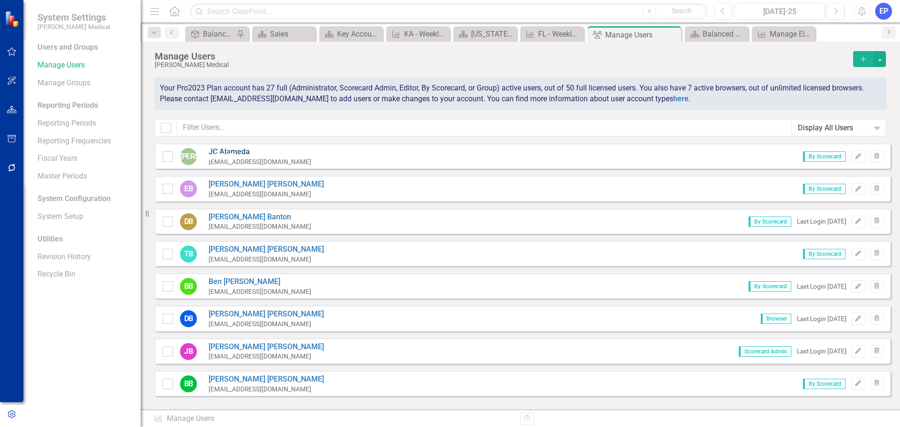
click at [228, 152] on link "JC Alameda" at bounding box center [260, 152] width 103 height 11
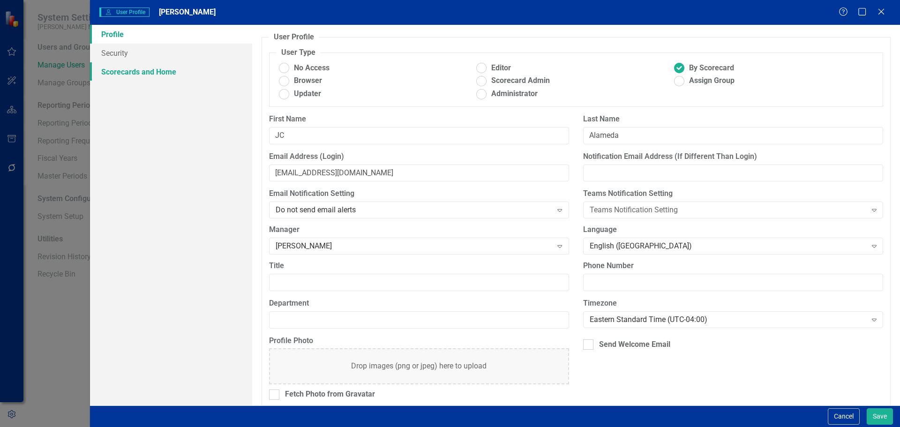
click at [152, 67] on link "Scorecards and Home" at bounding box center [171, 71] width 162 height 19
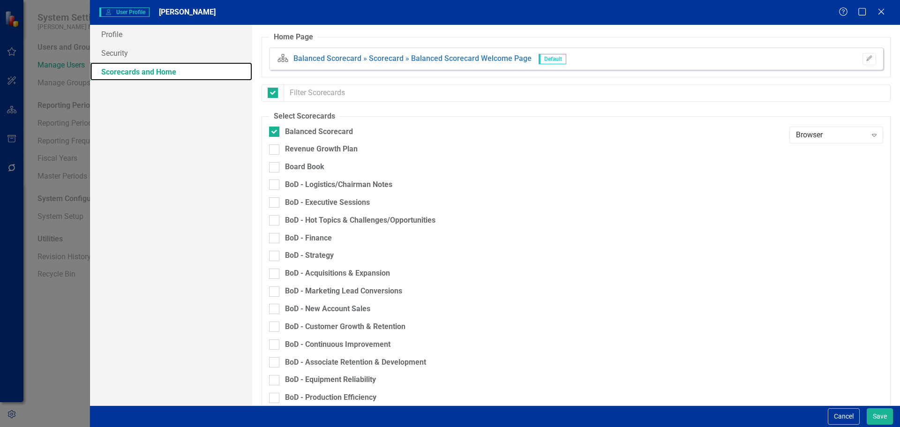
checkbox input "false"
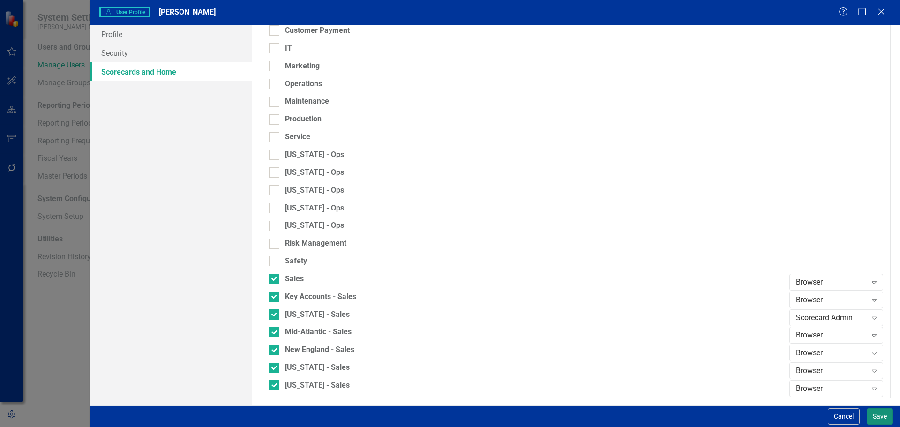
click at [879, 416] on button "Save" at bounding box center [879, 416] width 26 height 16
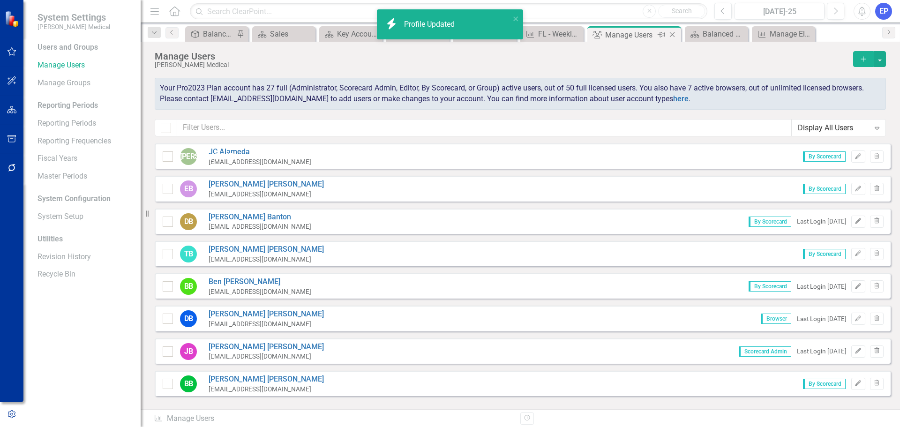
click at [673, 32] on icon "Close" at bounding box center [671, 34] width 9 height 7
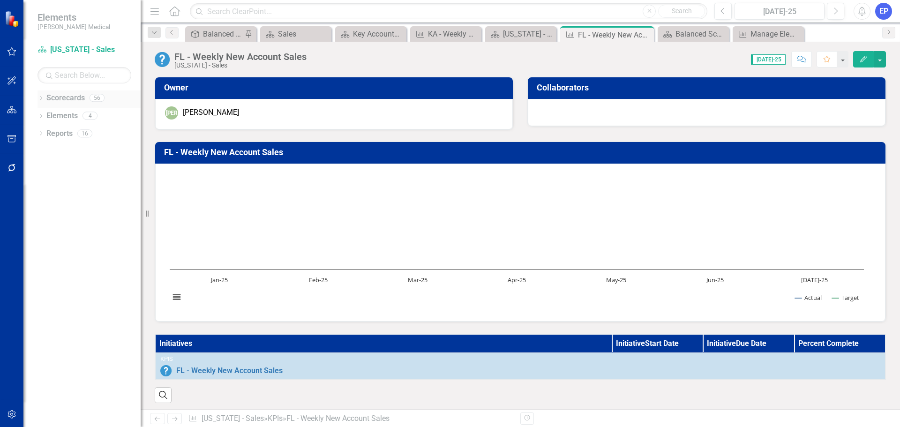
click at [39, 98] on icon "Dropdown" at bounding box center [40, 99] width 7 height 5
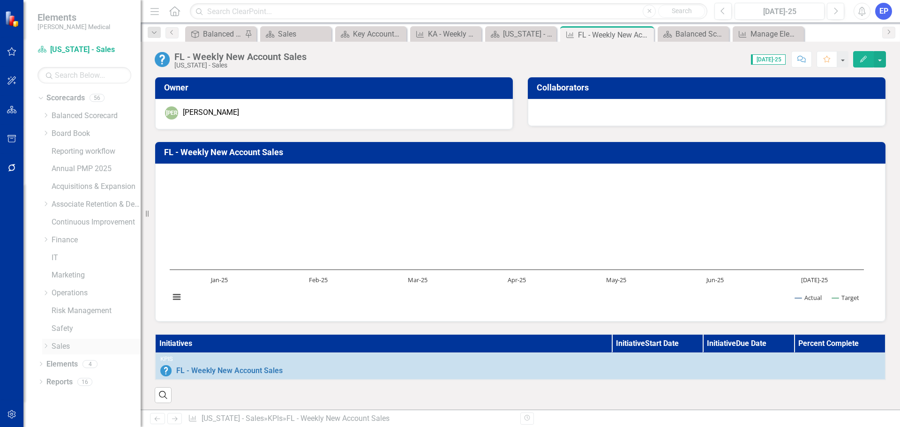
click at [45, 346] on icon "Dropdown" at bounding box center [45, 346] width 7 height 6
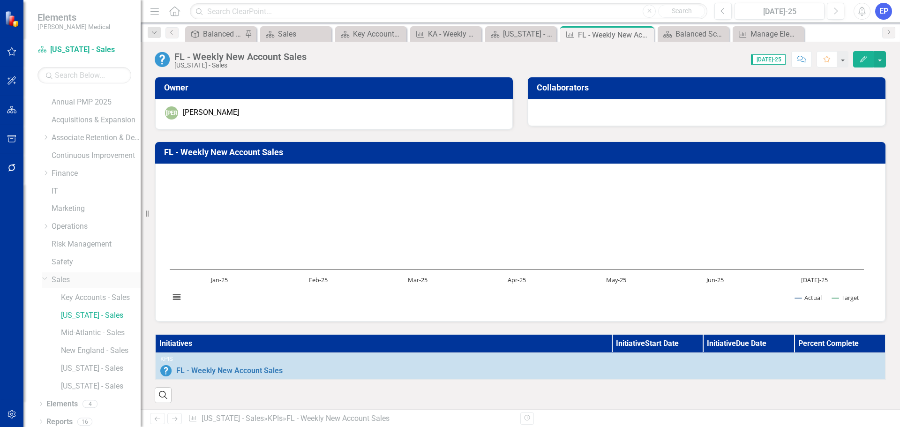
scroll to position [71, 0]
click at [61, 275] on link "Sales" at bounding box center [96, 275] width 89 height 11
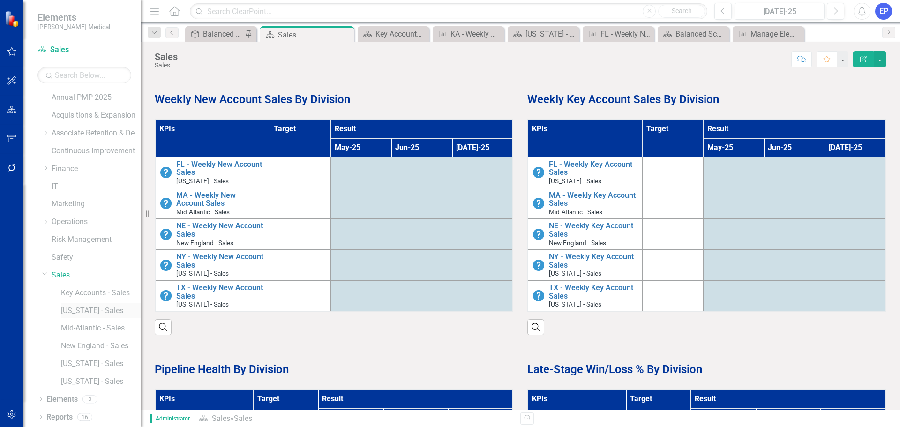
click at [76, 309] on link "[US_STATE] - Sales" at bounding box center [101, 311] width 80 height 11
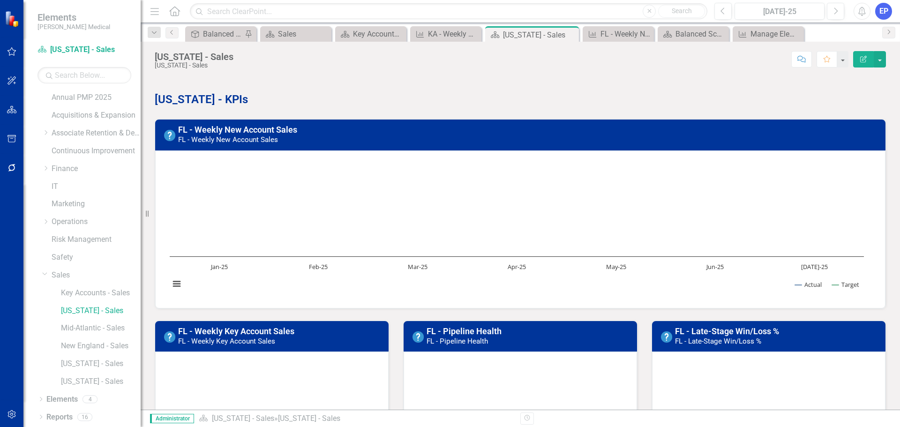
scroll to position [47, 0]
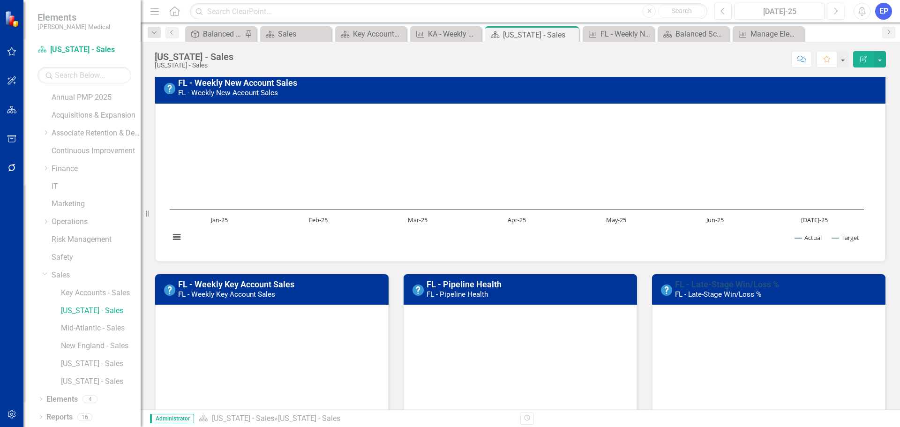
click at [687, 284] on link "FL - Late-Stage Win/Loss %" at bounding box center [727, 284] width 104 height 10
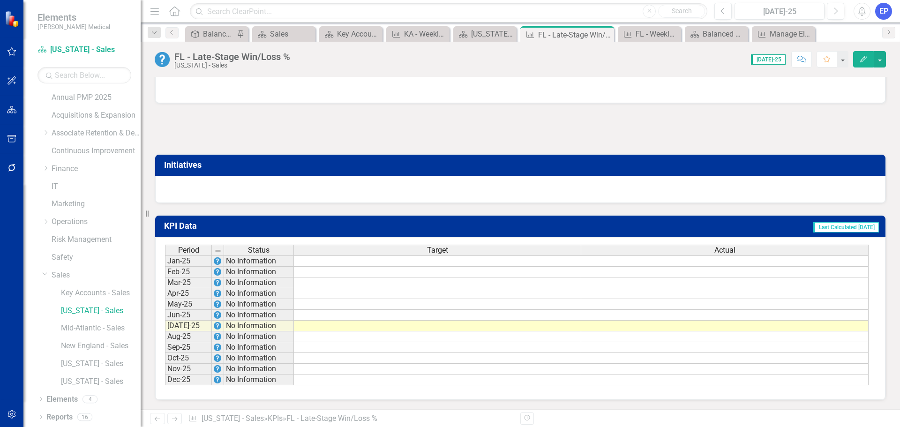
scroll to position [510, 0]
click at [451, 327] on td at bounding box center [437, 326] width 287 height 11
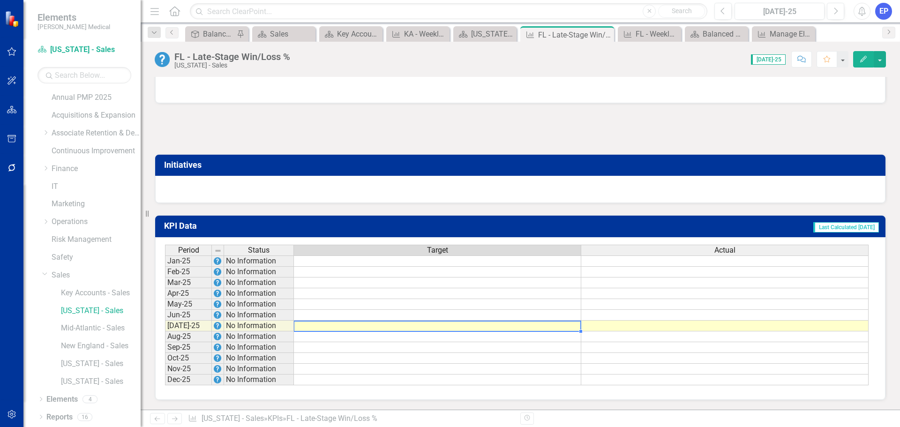
click at [451, 327] on td at bounding box center [437, 326] width 287 height 11
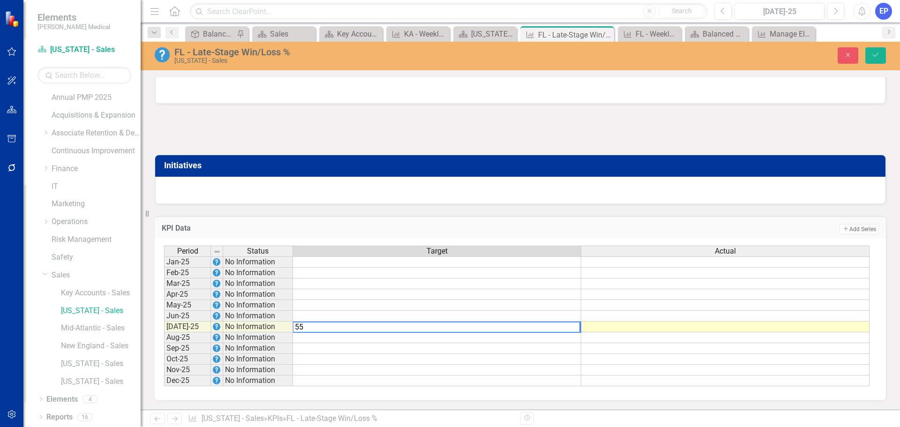
type textarea "55"
click at [463, 350] on td at bounding box center [437, 348] width 288 height 11
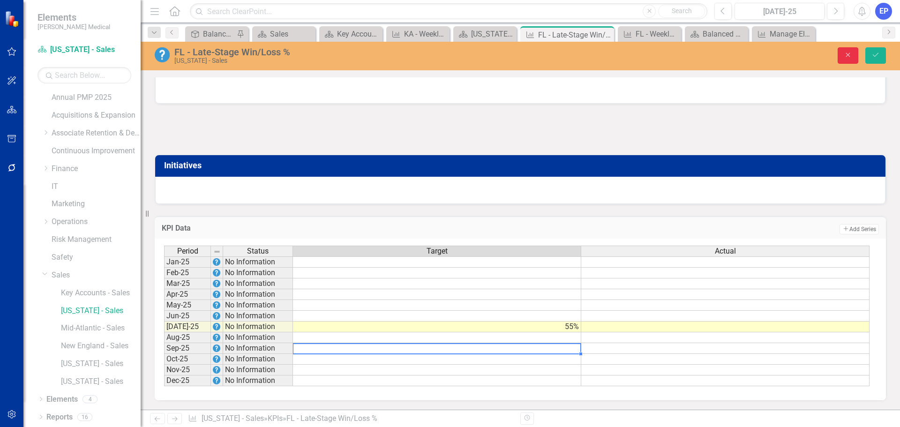
click at [846, 51] on button "Close" at bounding box center [847, 55] width 21 height 16
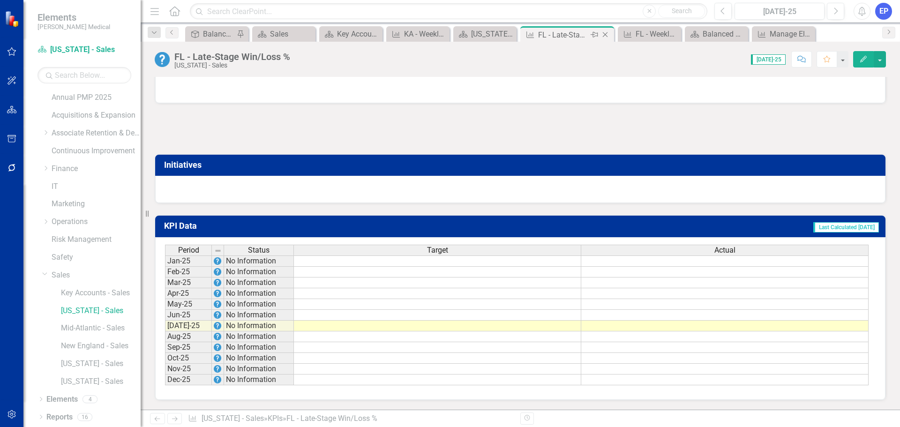
click at [606, 34] on icon "Close" at bounding box center [604, 34] width 9 height 7
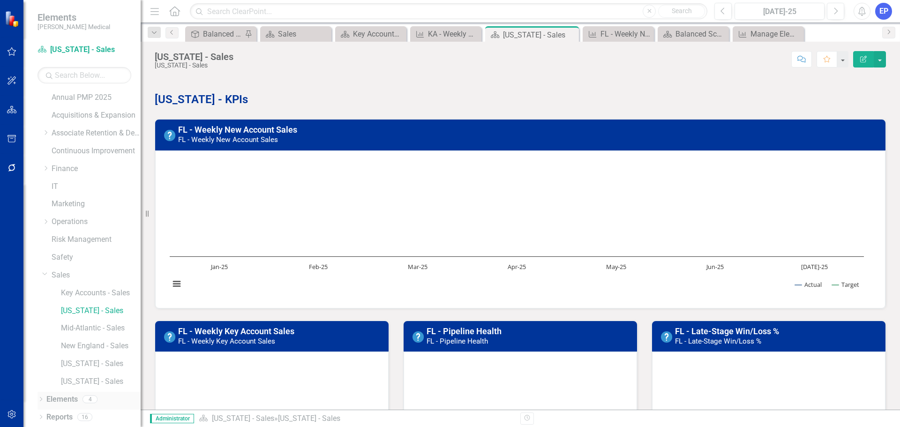
click at [41, 398] on icon at bounding box center [41, 399] width 2 height 4
click at [64, 396] on link "Elements" at bounding box center [61, 399] width 31 height 11
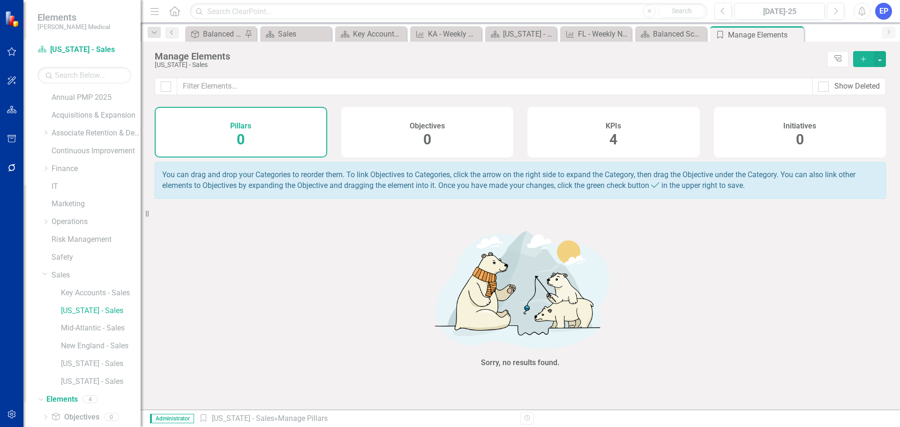
click at [630, 125] on div "KPIs 4" at bounding box center [613, 132] width 172 height 51
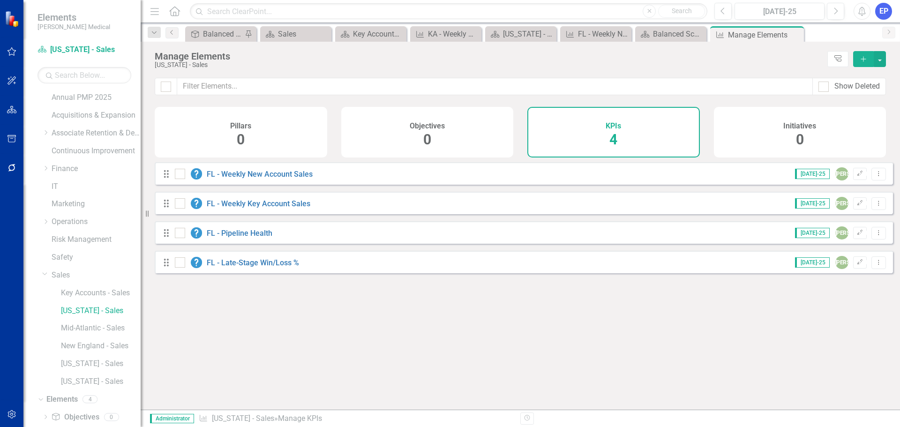
click at [861, 57] on icon "Add" at bounding box center [863, 59] width 8 height 7
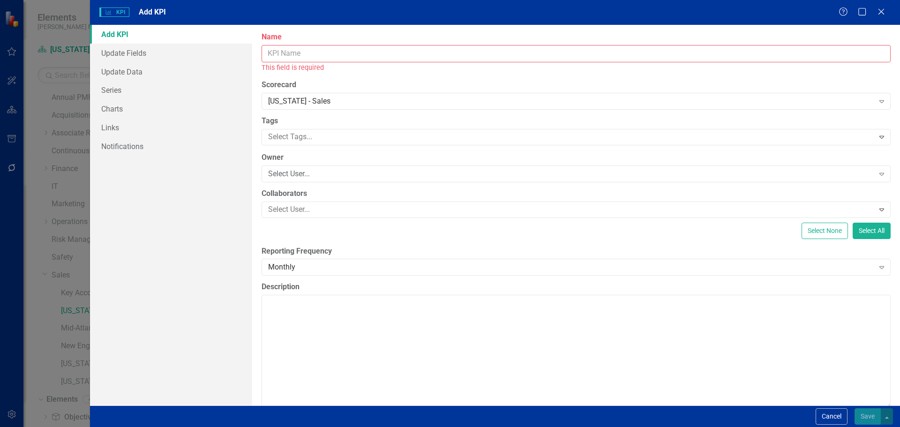
click at [364, 51] on input "Name" at bounding box center [575, 53] width 629 height 17
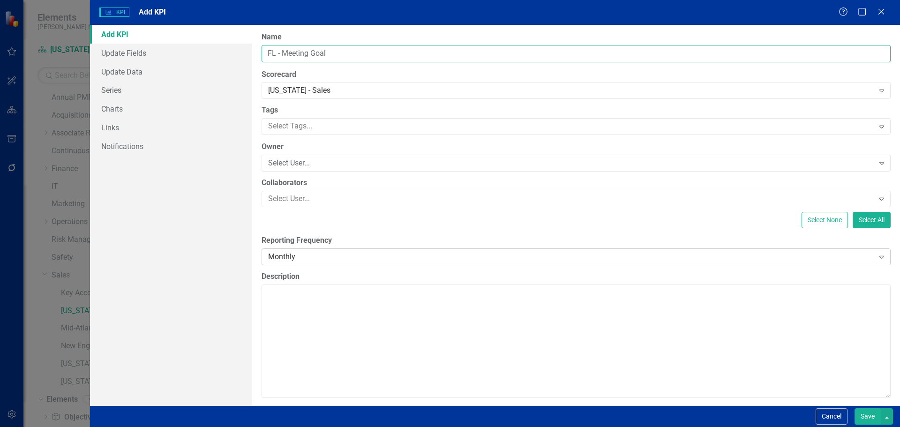
type input "FL - Meeting Goal"
click at [300, 253] on div "Monthly" at bounding box center [571, 256] width 606 height 11
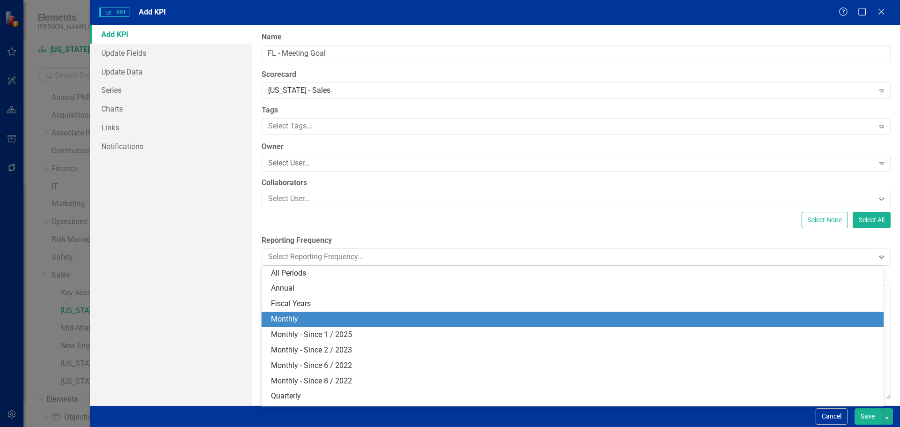
scroll to position [13, 0]
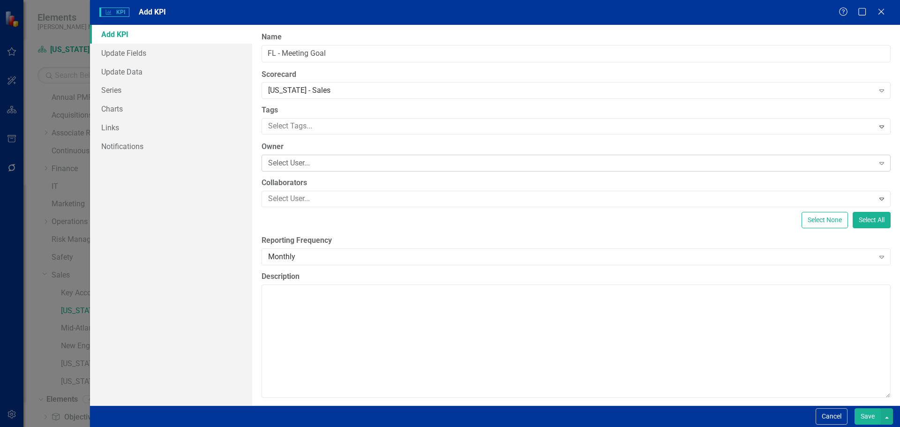
click at [292, 164] on div "Select User..." at bounding box center [571, 163] width 606 height 11
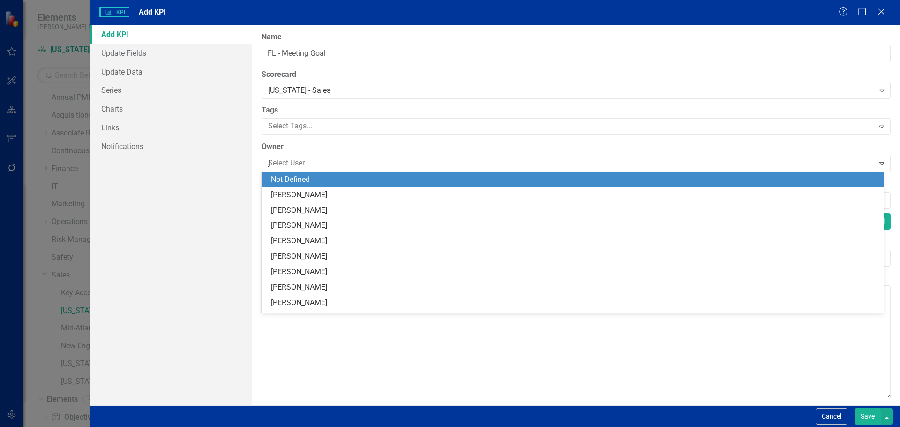
type input "jc"
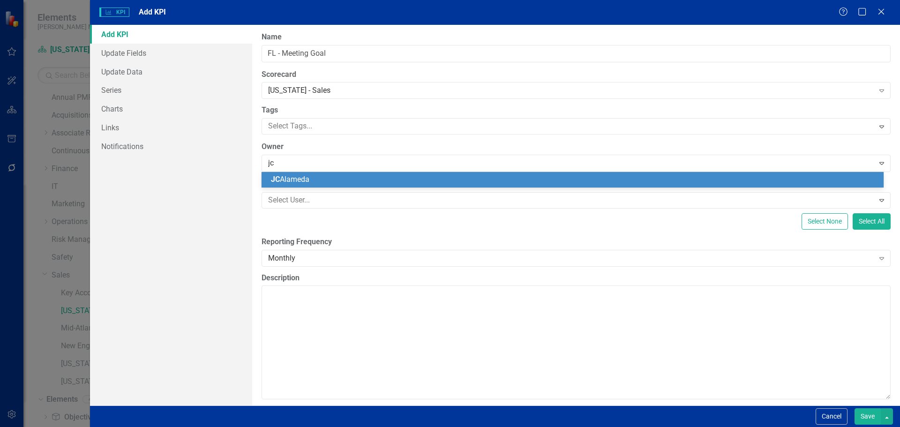
click at [296, 175] on span "JC Alameda" at bounding box center [290, 179] width 38 height 9
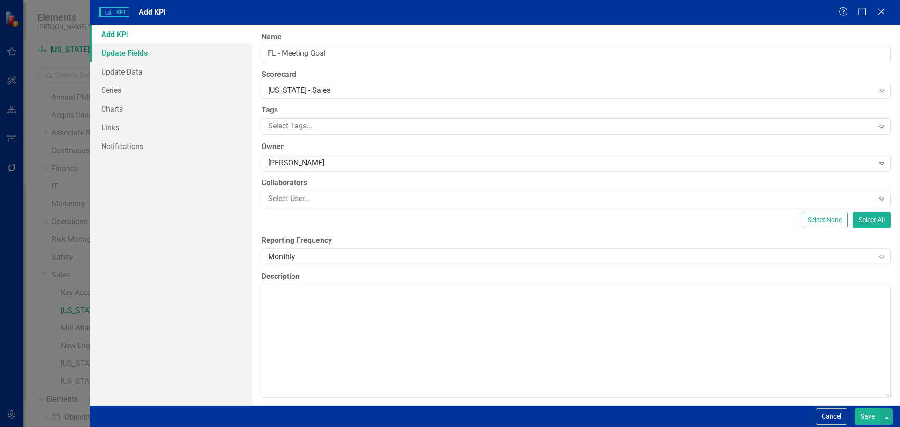
click at [125, 57] on link "Update Fields" at bounding box center [171, 53] width 162 height 19
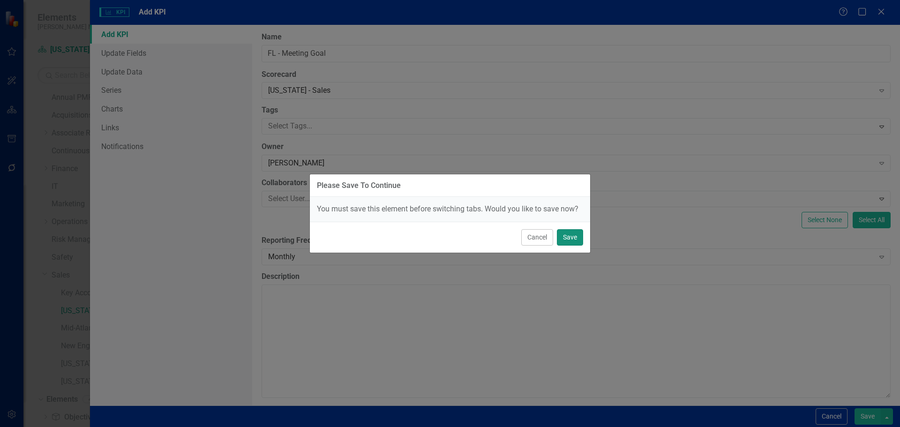
click at [570, 237] on button "Save" at bounding box center [570, 237] width 26 height 16
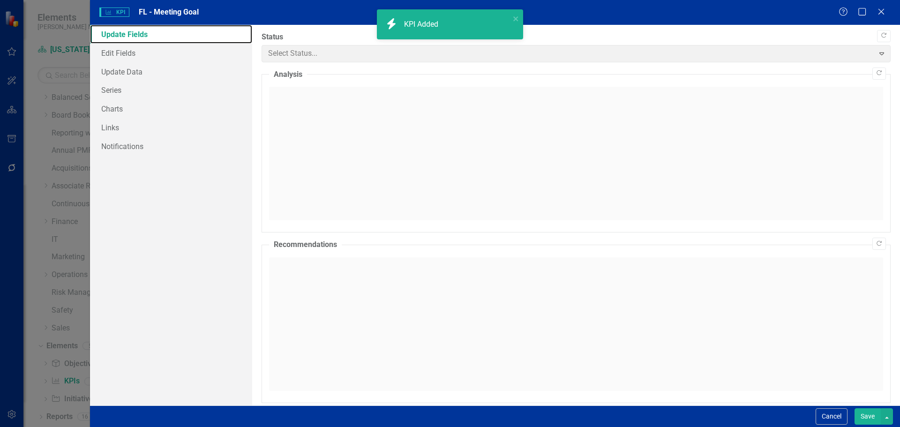
scroll to position [18, 0]
click at [123, 58] on link "Edit Fields" at bounding box center [171, 53] width 162 height 19
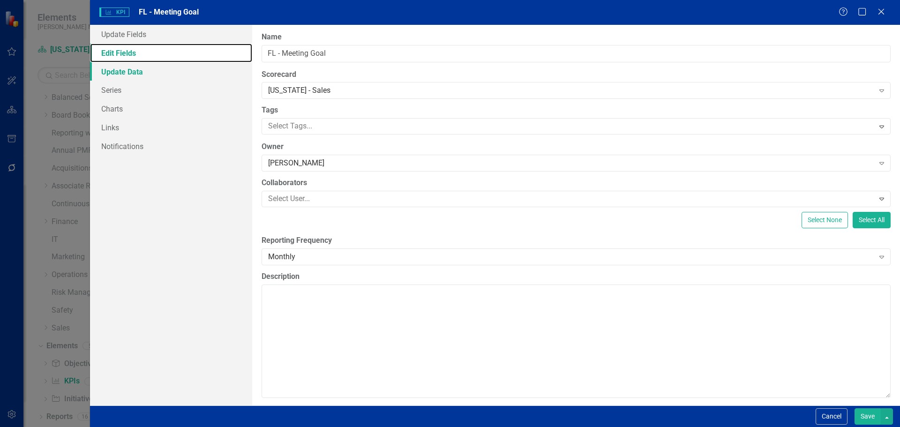
scroll to position [0, 0]
click at [119, 85] on link "Series" at bounding box center [171, 90] width 162 height 19
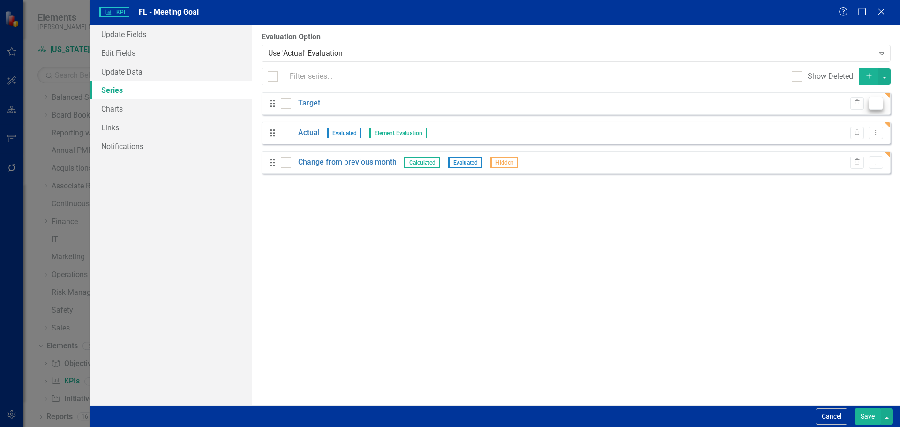
click at [876, 103] on icon at bounding box center [875, 103] width 1 height 5
click at [822, 123] on link "Edit Edit Measure Series" at bounding box center [829, 118] width 106 height 17
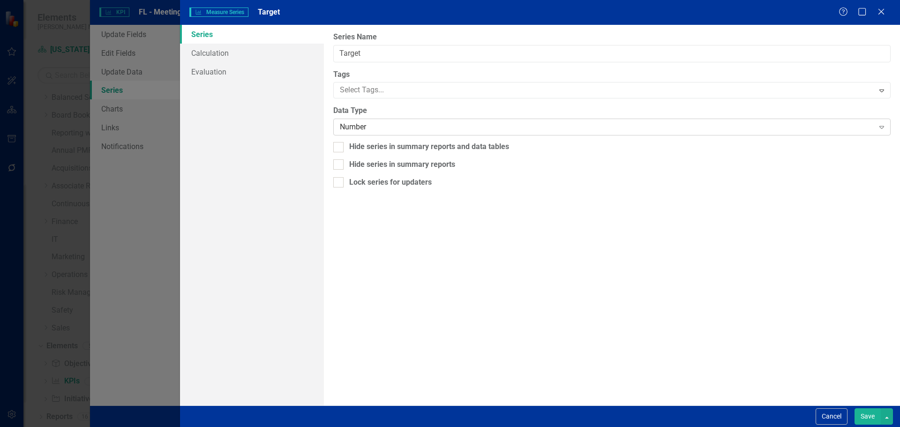
click at [403, 122] on div "Number" at bounding box center [607, 127] width 534 height 11
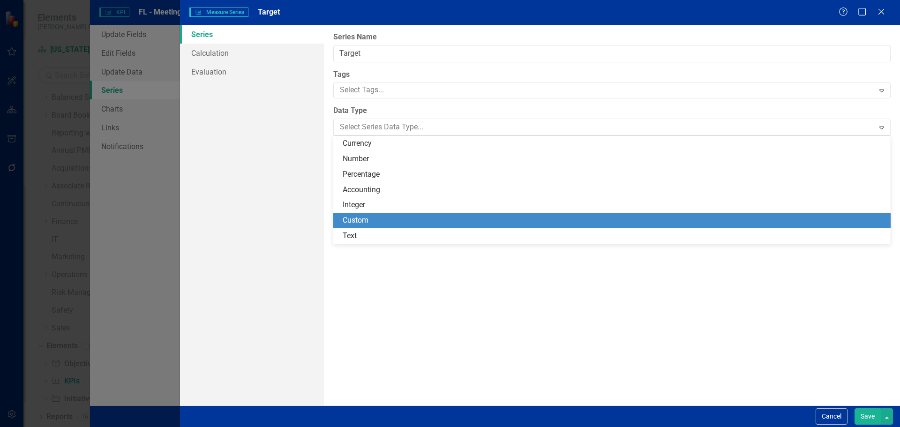
click at [385, 218] on div "Custom" at bounding box center [614, 220] width 542 height 11
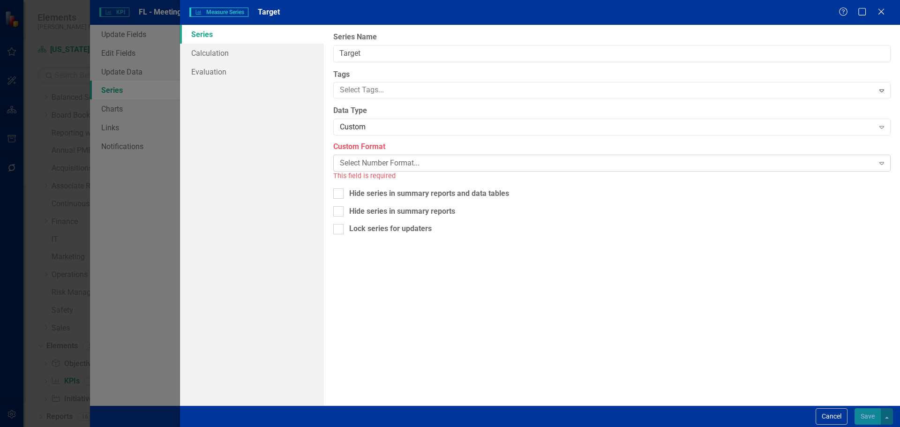
click at [374, 164] on div "Select Number Format..." at bounding box center [607, 163] width 534 height 11
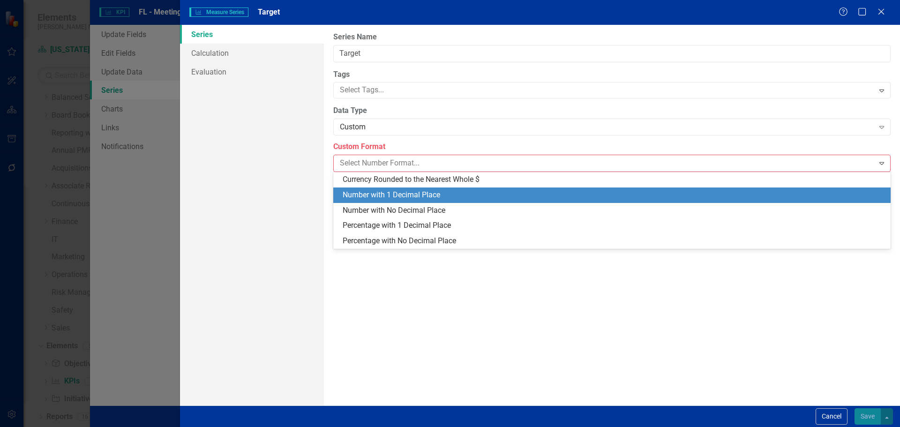
click at [380, 197] on div "Number with 1 Decimal Place" at bounding box center [614, 195] width 542 height 11
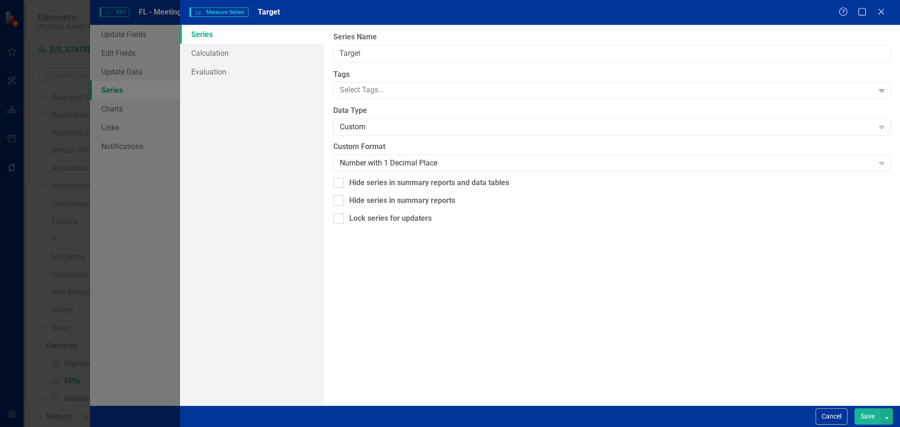
click at [870, 417] on button "Save" at bounding box center [867, 416] width 26 height 16
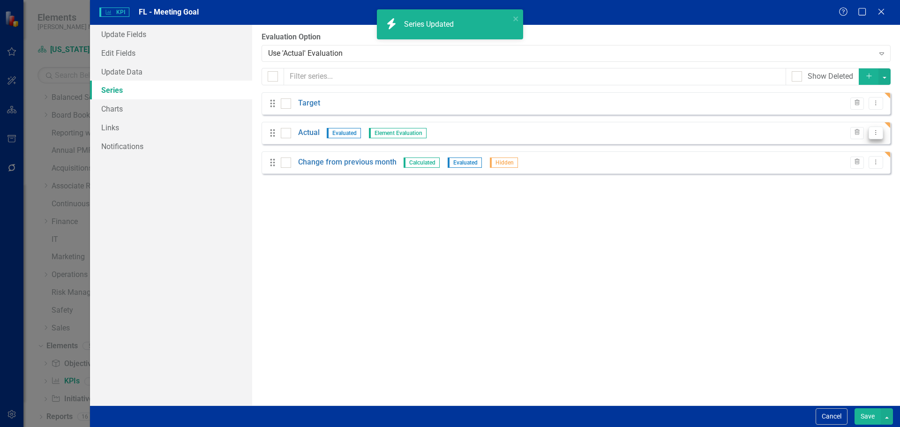
click at [872, 134] on icon "Dropdown Menu" at bounding box center [876, 132] width 8 height 6
click at [854, 144] on link "Edit Edit Measure Series" at bounding box center [829, 148] width 106 height 17
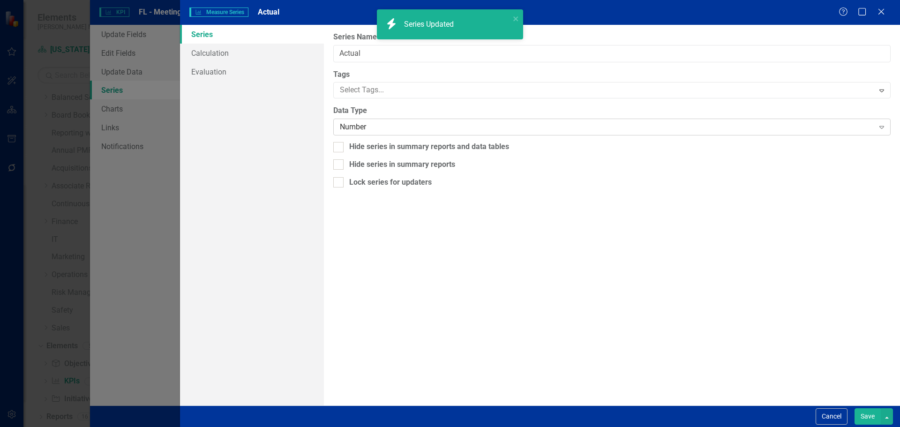
click at [409, 124] on div "Number" at bounding box center [607, 127] width 534 height 11
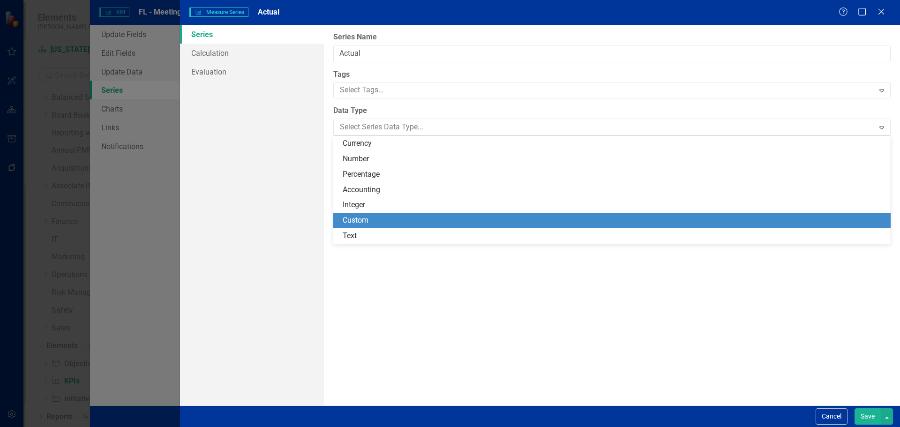
click at [398, 213] on div "Custom" at bounding box center [611, 220] width 557 height 15
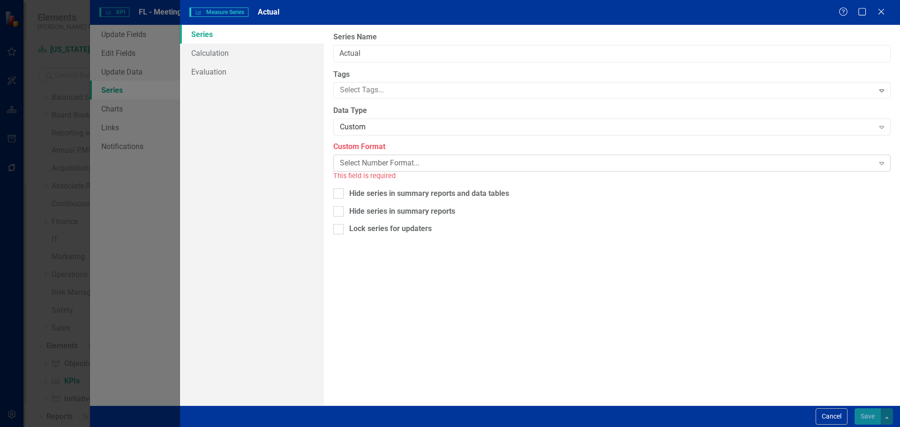
click at [388, 158] on div "Select Number Format..." at bounding box center [607, 163] width 534 height 11
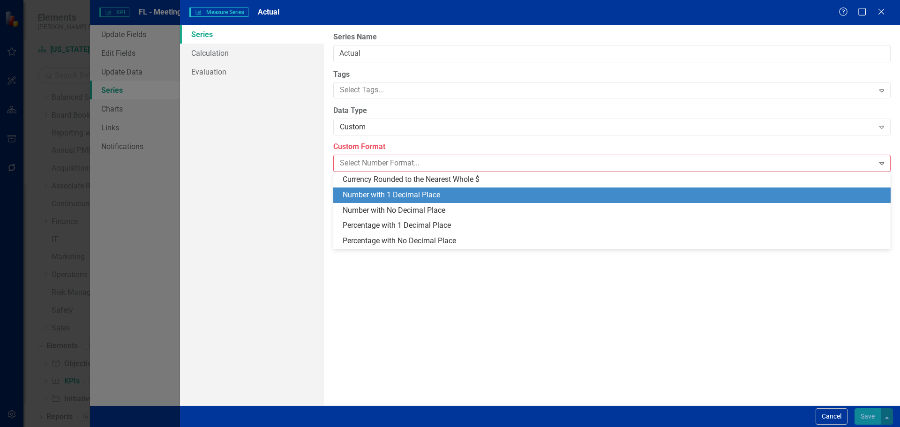
click at [393, 195] on div "Number with 1 Decimal Place" at bounding box center [614, 195] width 542 height 11
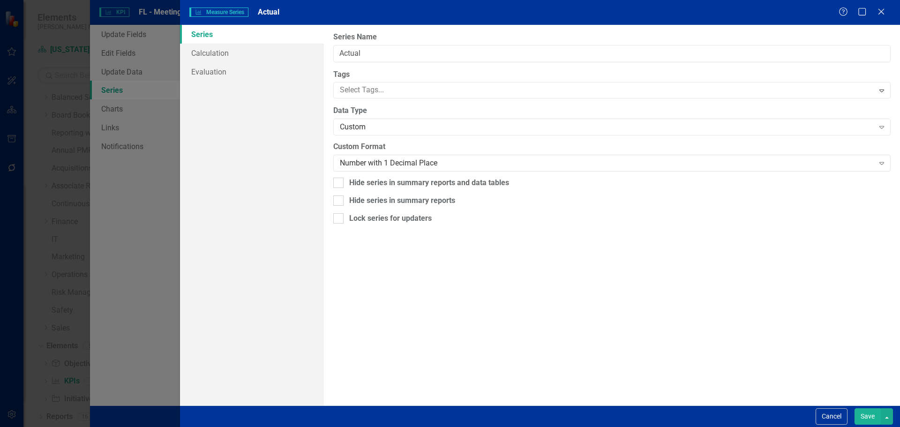
click at [864, 413] on button "Save" at bounding box center [867, 416] width 26 height 16
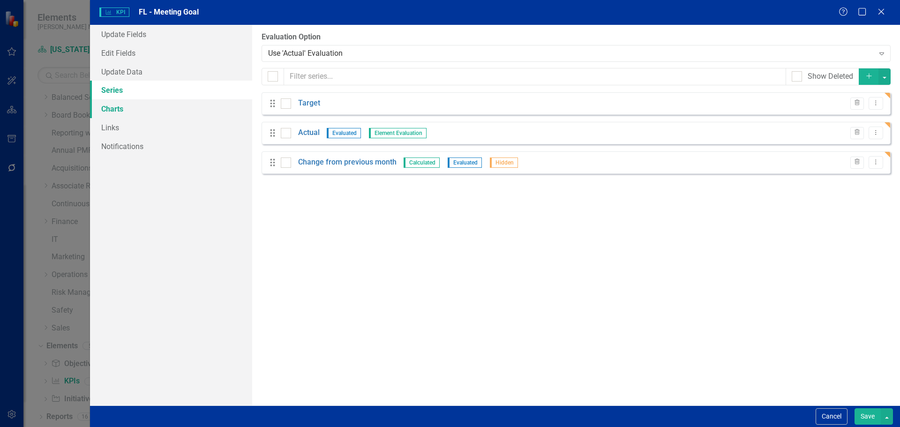
click at [134, 109] on link "Charts" at bounding box center [171, 108] width 162 height 19
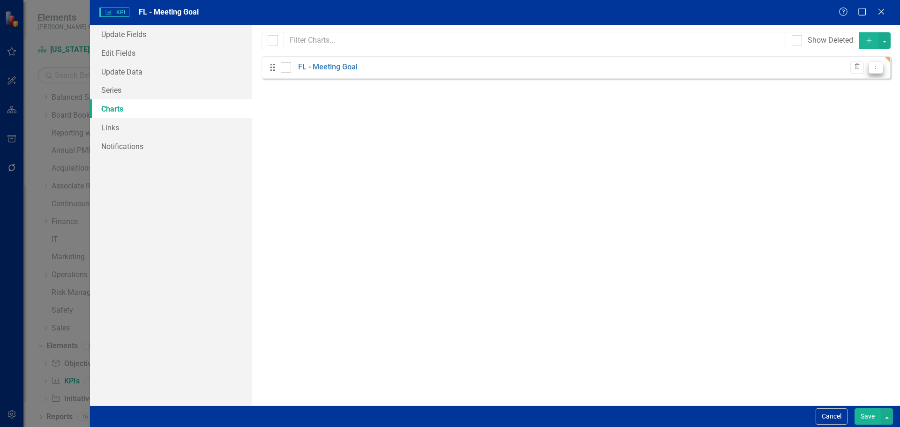
click at [879, 70] on icon "Dropdown Menu" at bounding box center [876, 67] width 8 height 6
click at [829, 84] on link "Edit Edit Chart" at bounding box center [845, 82] width 74 height 17
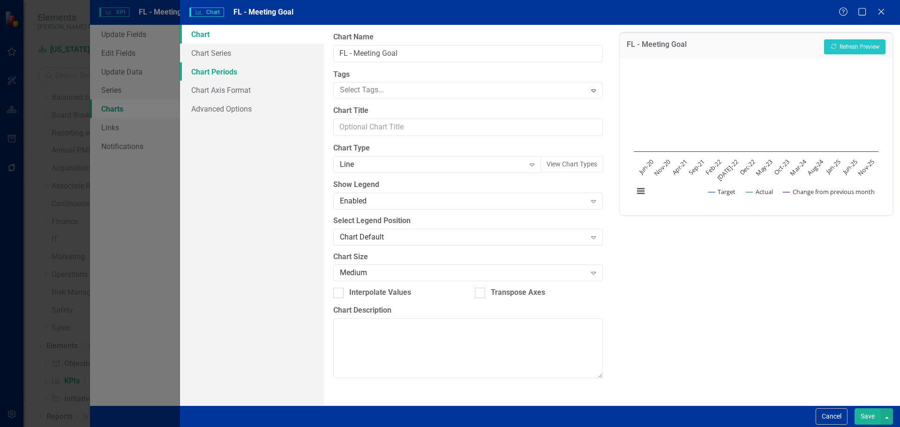
click at [238, 74] on link "Chart Periods" at bounding box center [252, 71] width 144 height 19
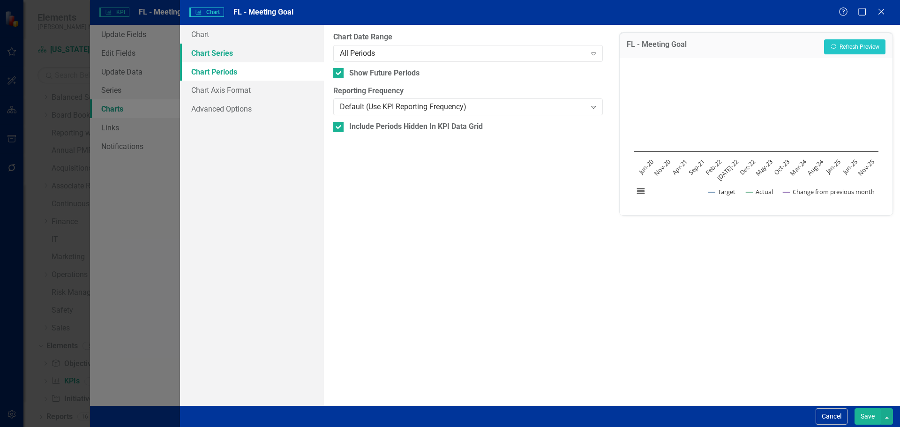
click at [228, 53] on link "Chart Series" at bounding box center [252, 53] width 144 height 19
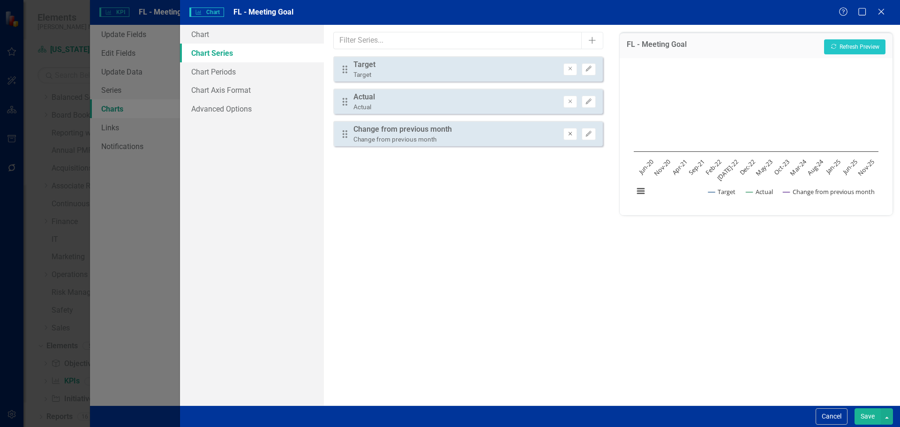
click at [571, 133] on icon "button" at bounding box center [570, 134] width 4 height 4
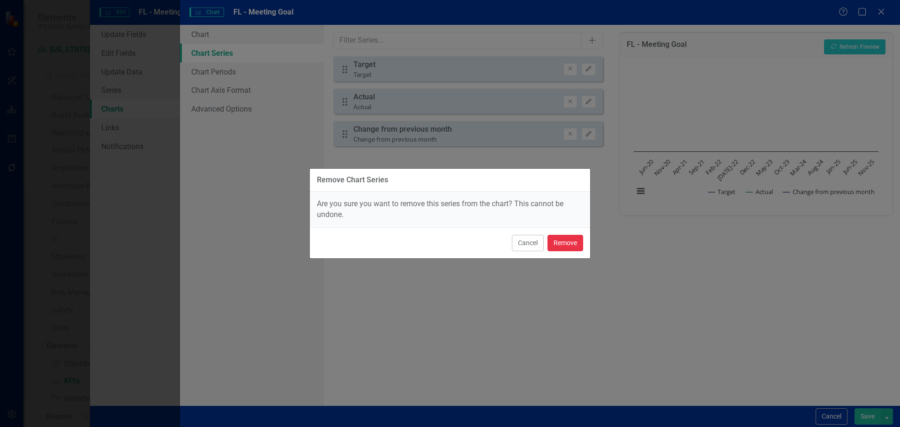
click at [566, 245] on button "Remove" at bounding box center [565, 243] width 36 height 16
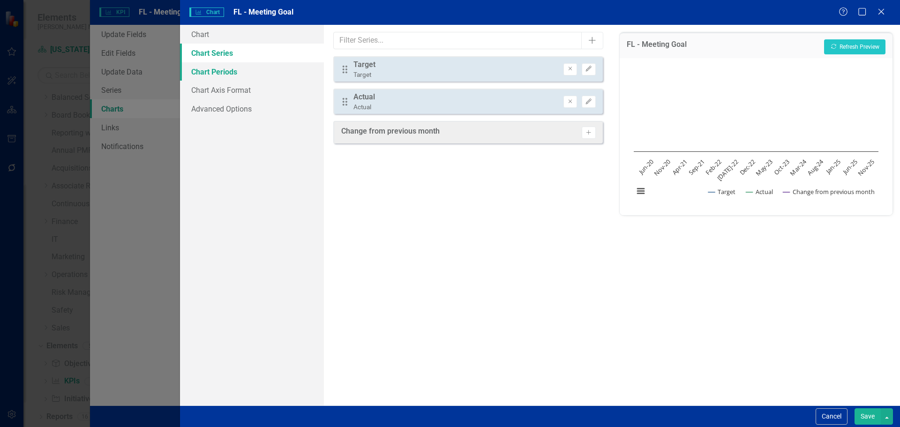
click at [240, 75] on link "Chart Periods" at bounding box center [252, 71] width 144 height 19
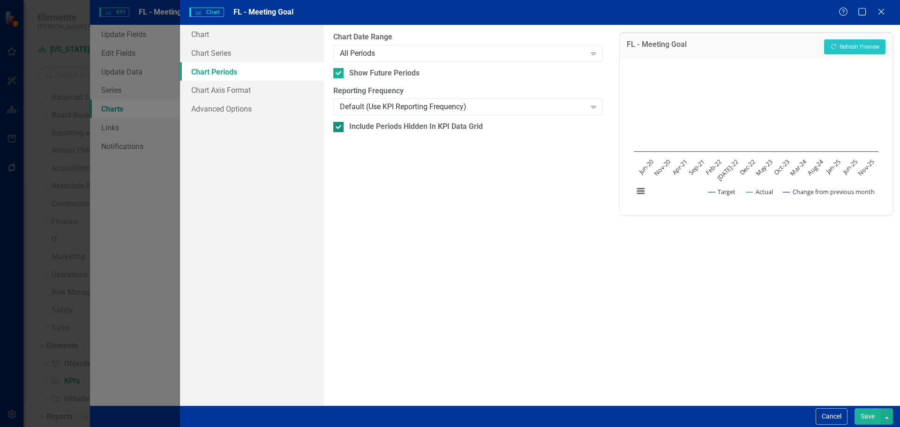
click at [349, 124] on div "Include Periods Hidden In KPI Data Grid" at bounding box center [416, 126] width 134 height 11
click at [339, 124] on input "Include Periods Hidden In KPI Data Grid" at bounding box center [336, 125] width 6 height 6
checkbox input "false"
click at [356, 82] on div "From this tab, you define the periods you want included in the chart. For examp…" at bounding box center [468, 215] width 288 height 381
click at [355, 76] on div "Show Future Periods" at bounding box center [384, 73] width 70 height 11
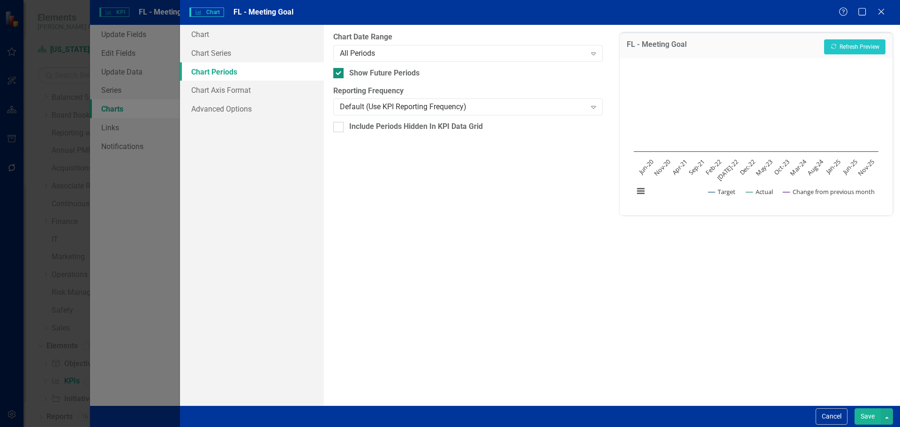
click at [339, 74] on input "Show Future Periods" at bounding box center [336, 71] width 6 height 6
checkbox input "false"
click at [866, 414] on button "Save" at bounding box center [867, 416] width 26 height 16
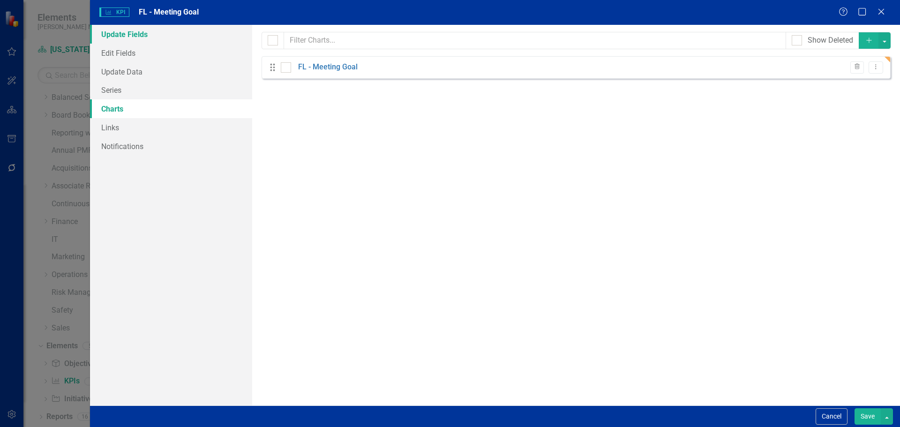
click at [135, 40] on link "Update Fields" at bounding box center [171, 34] width 162 height 19
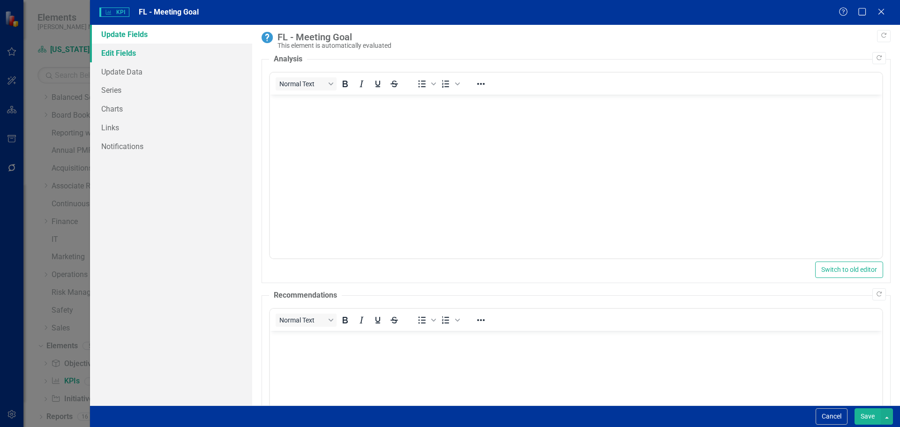
click at [137, 46] on link "Edit Fields" at bounding box center [171, 53] width 162 height 19
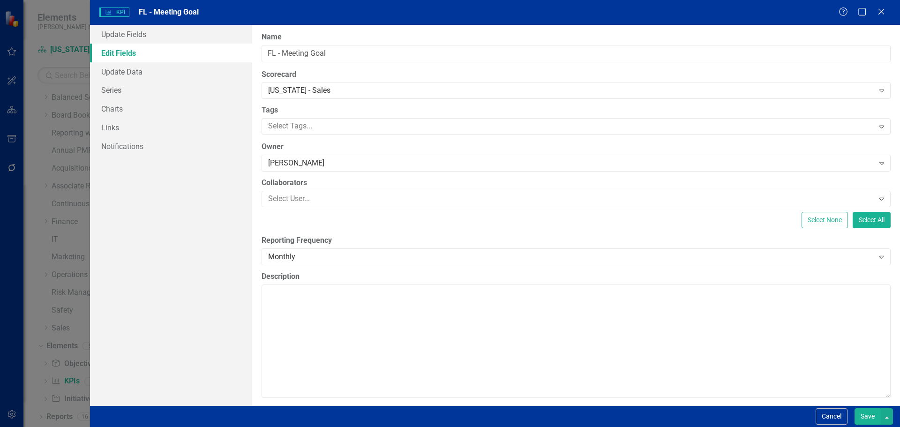
click at [863, 412] on button "Save" at bounding box center [867, 416] width 26 height 16
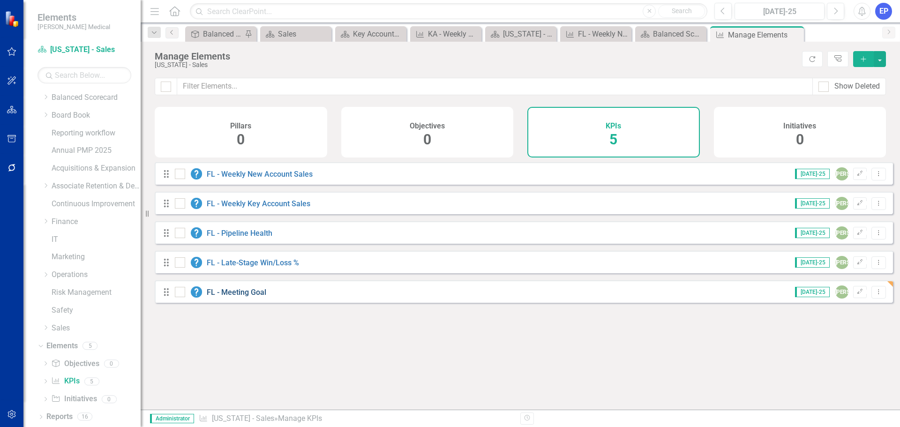
click at [239, 297] on link "FL - Meeting Goal" at bounding box center [237, 292] width 60 height 9
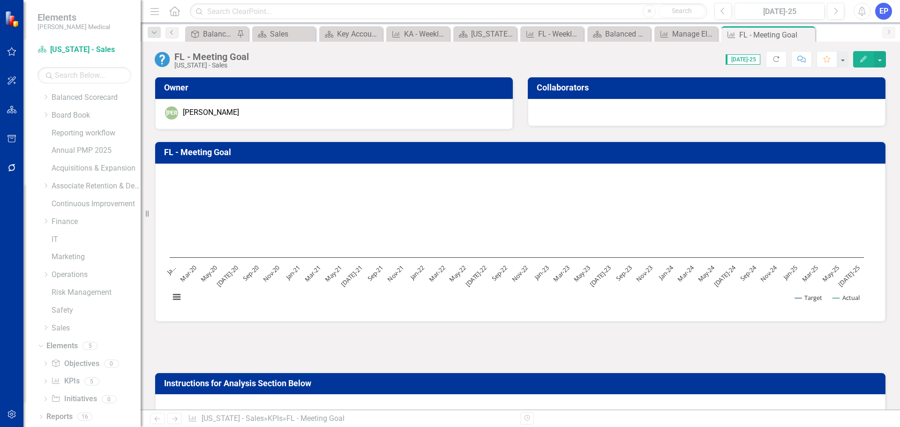
click at [204, 62] on div "[US_STATE] - Sales" at bounding box center [211, 65] width 75 height 7
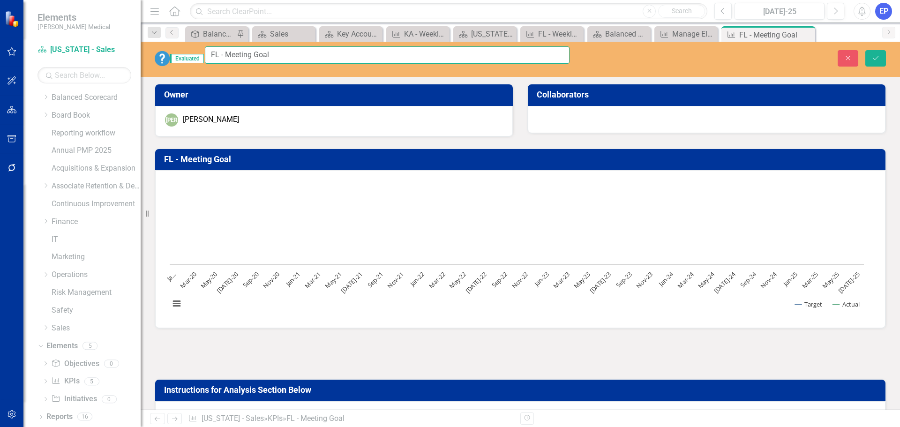
click at [237, 52] on input "FL - Meeting Goal" at bounding box center [387, 54] width 365 height 17
type input "FL - New Meeting Goal"
click at [871, 56] on icon "Save" at bounding box center [875, 58] width 8 height 7
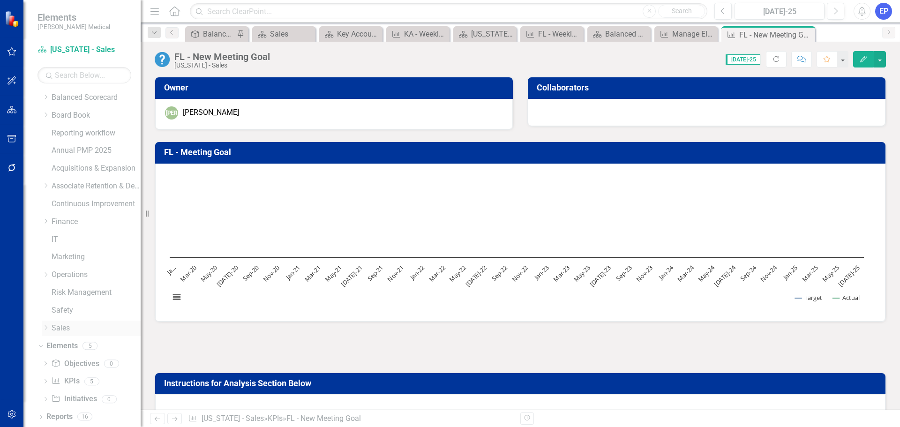
click at [45, 328] on icon "Dropdown" at bounding box center [45, 328] width 7 height 6
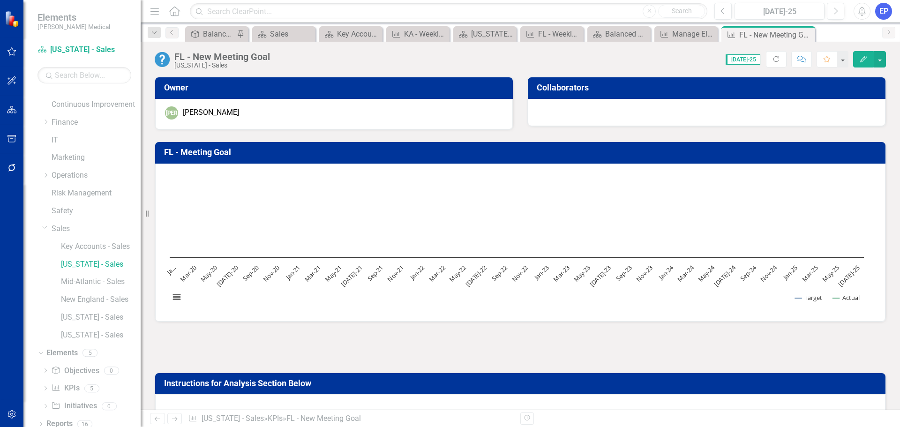
scroll to position [118, 0]
click at [72, 243] on link "Key Accounts - Sales" at bounding box center [101, 246] width 80 height 11
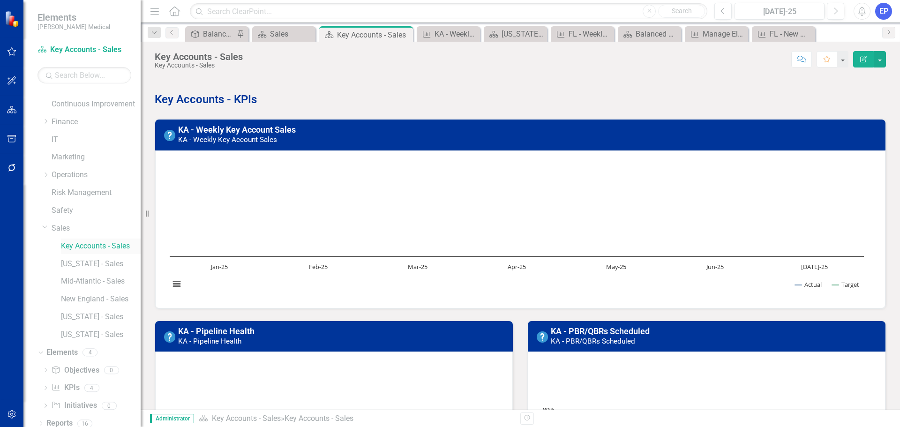
click at [99, 249] on link "Key Accounts - Sales" at bounding box center [101, 246] width 80 height 11
click at [208, 129] on link "KA - Weekly Key Account Sales" at bounding box center [237, 130] width 118 height 10
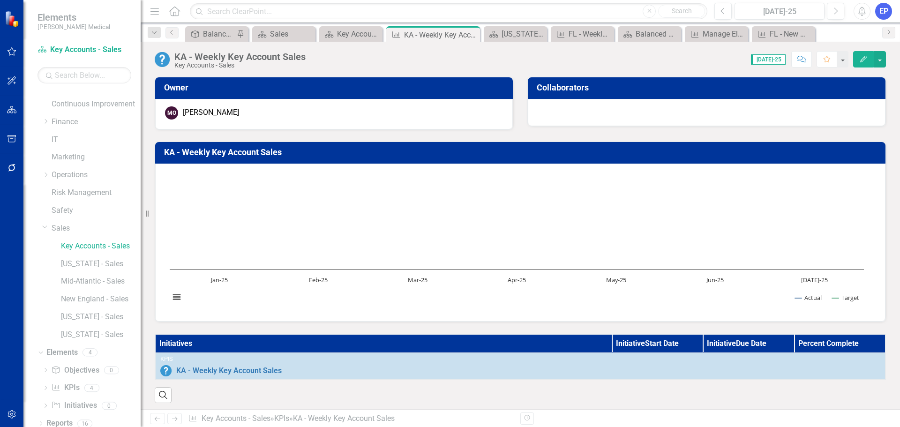
click at [210, 110] on div "Mike O'Neal" at bounding box center [211, 112] width 56 height 11
click at [93, 245] on link "Key Accounts - Sales" at bounding box center [101, 246] width 80 height 11
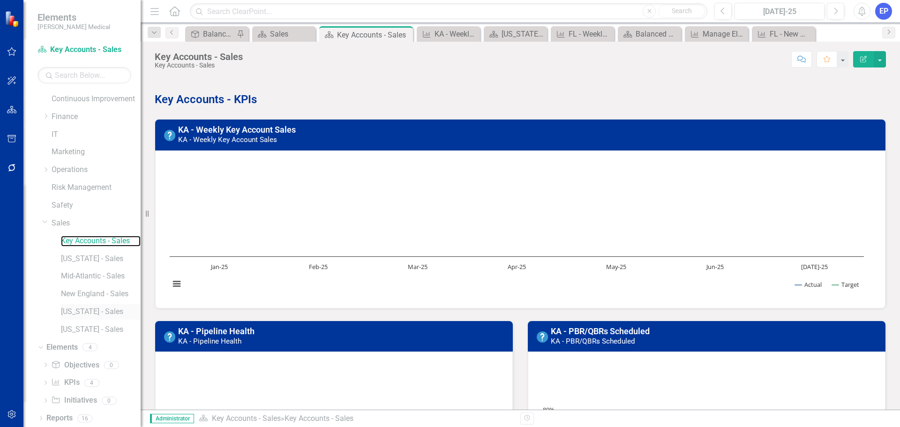
scroll to position [125, 0]
click at [44, 379] on div "Dropdown" at bounding box center [45, 383] width 7 height 8
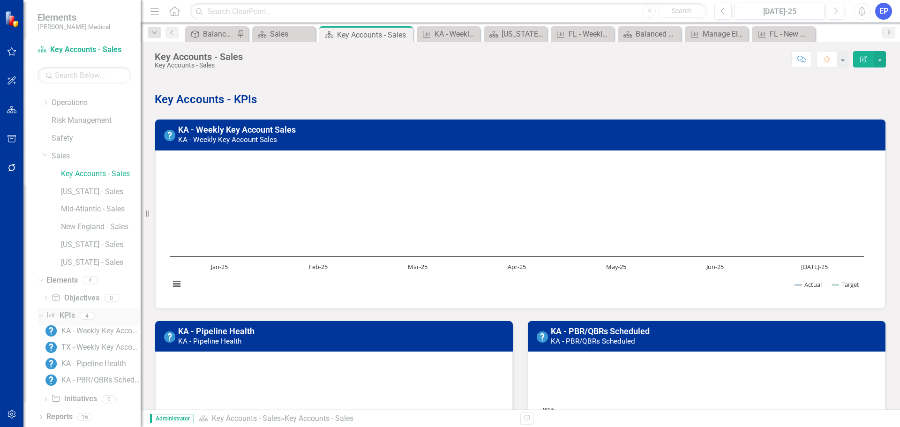
click at [64, 313] on link "KPI KPIs" at bounding box center [60, 315] width 28 height 11
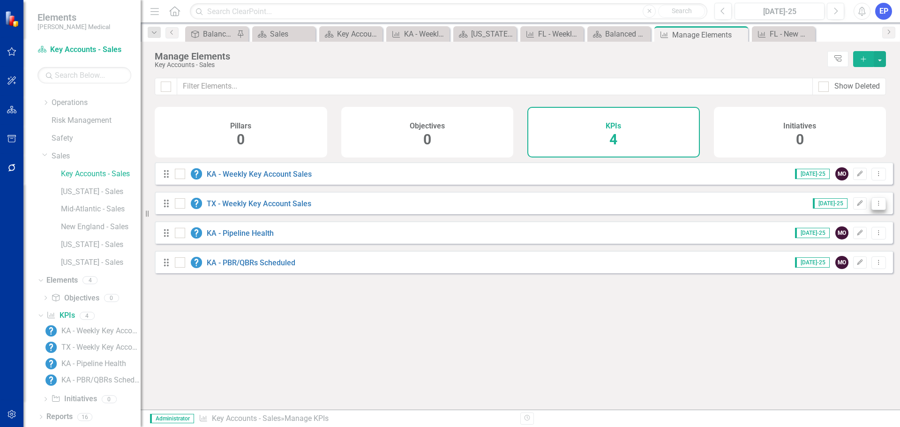
click at [874, 206] on icon "Dropdown Menu" at bounding box center [878, 203] width 8 height 6
click at [840, 280] on link "Trash Delete KPI" at bounding box center [841, 277] width 74 height 17
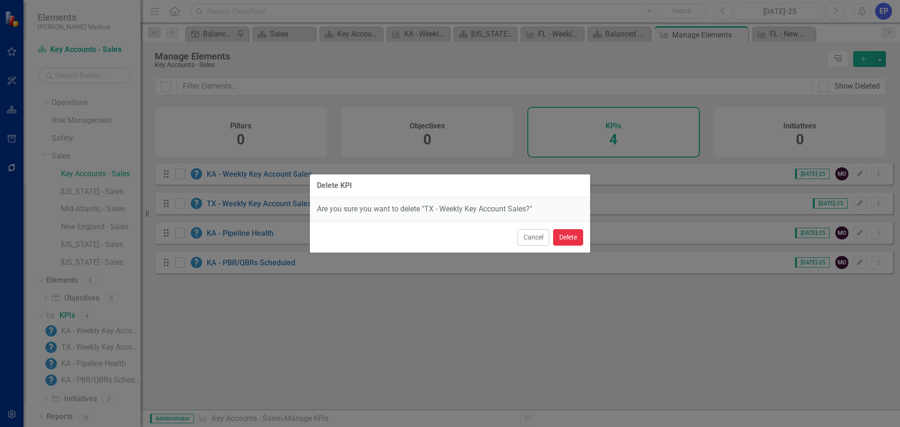
click at [571, 233] on button "Delete" at bounding box center [568, 237] width 30 height 16
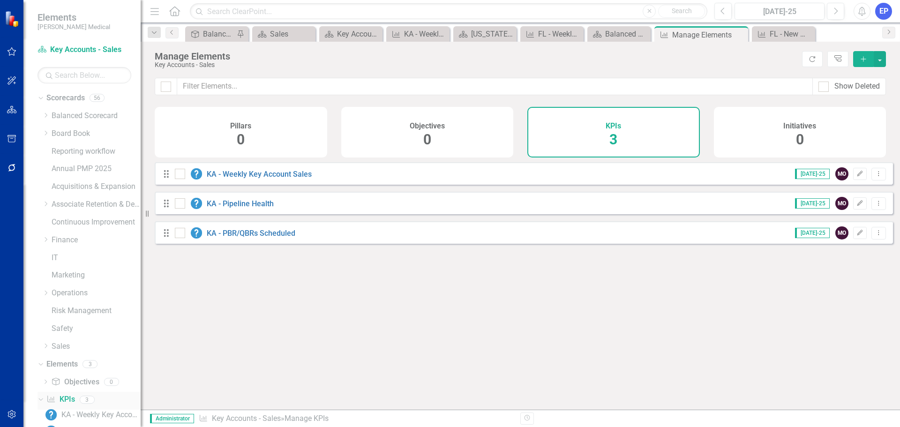
scroll to position [67, 0]
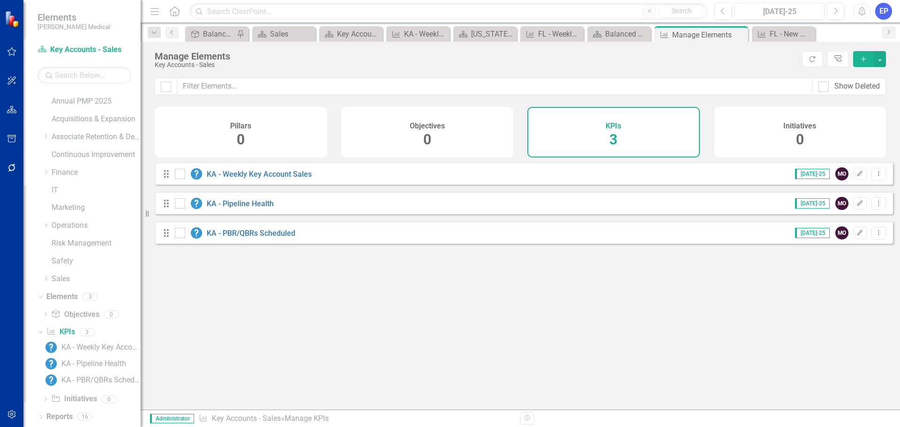
click at [860, 57] on icon "Add" at bounding box center [863, 59] width 8 height 7
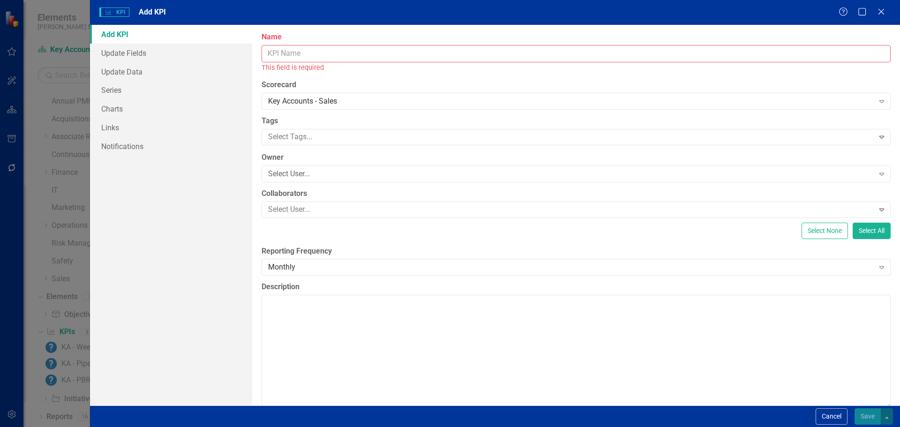
click at [611, 60] on input "Name" at bounding box center [575, 53] width 629 height 17
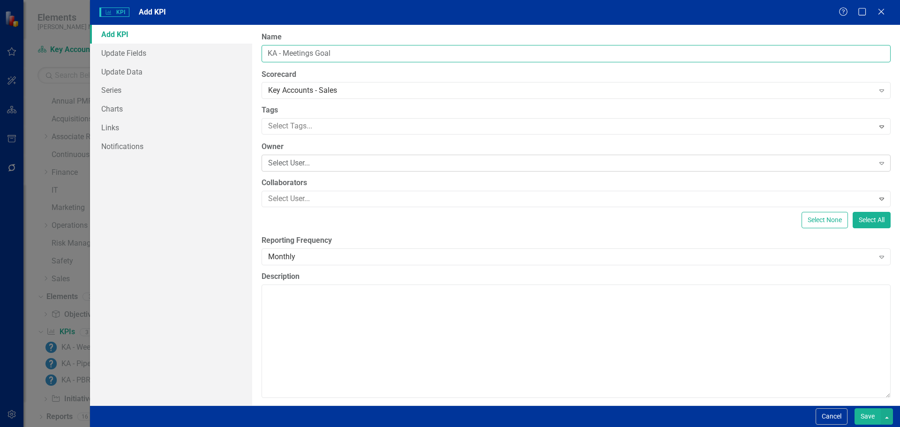
type input "KA - Meetings Goal"
click at [356, 164] on div "Select User..." at bounding box center [571, 163] width 606 height 11
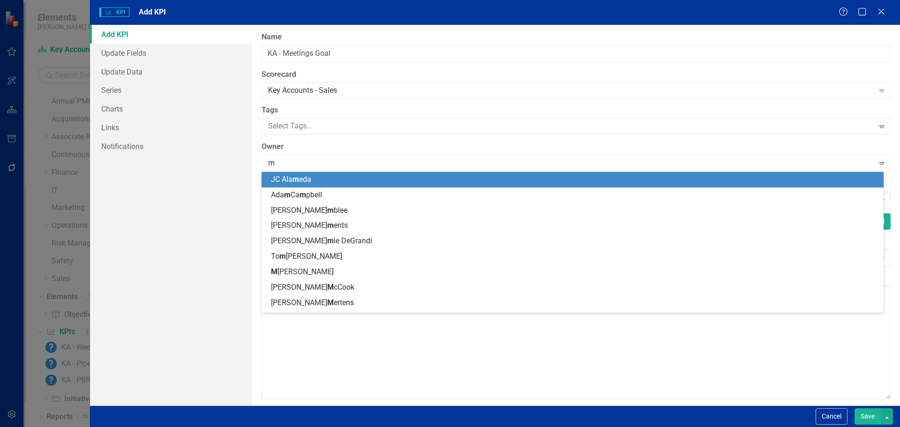
type input "mi"
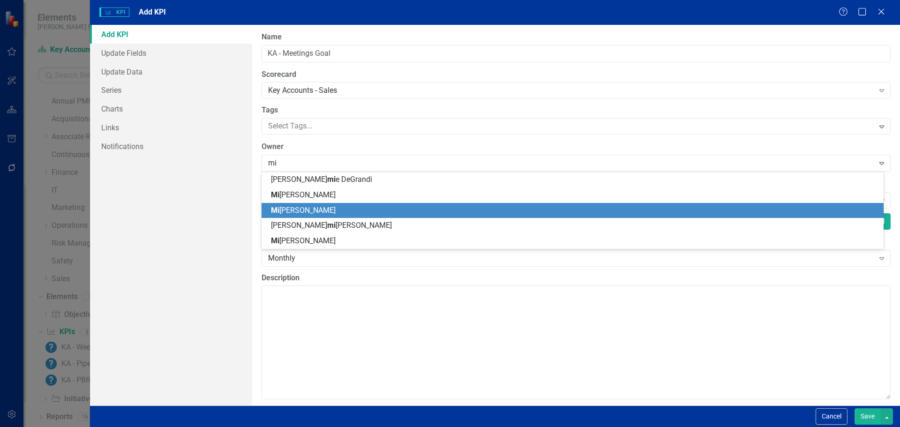
click at [328, 208] on div "Mi ke O'Neal" at bounding box center [574, 210] width 607 height 11
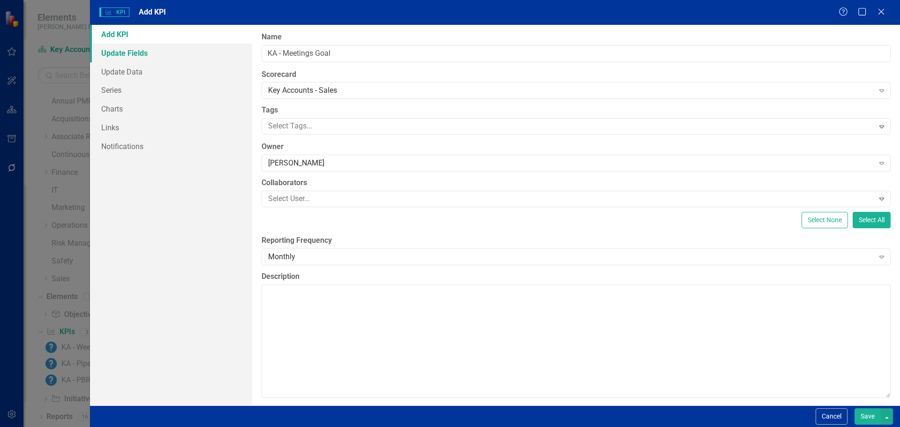
click at [158, 55] on link "Update Fields" at bounding box center [171, 53] width 162 height 19
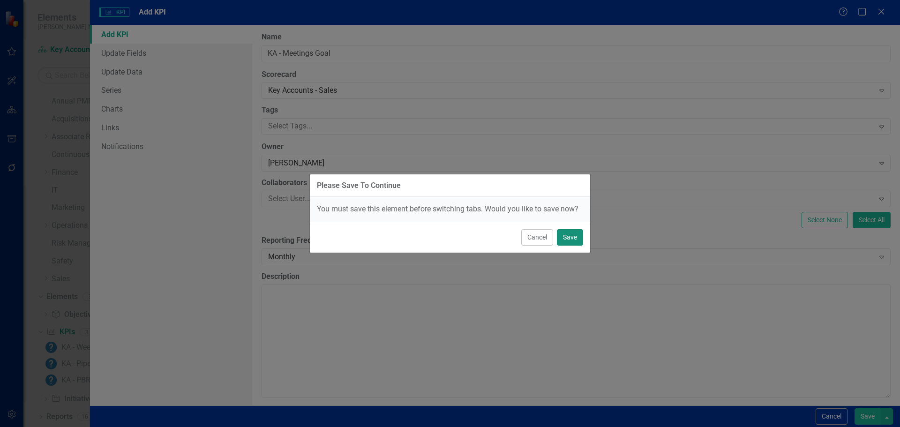
click at [574, 238] on button "Save" at bounding box center [570, 237] width 26 height 16
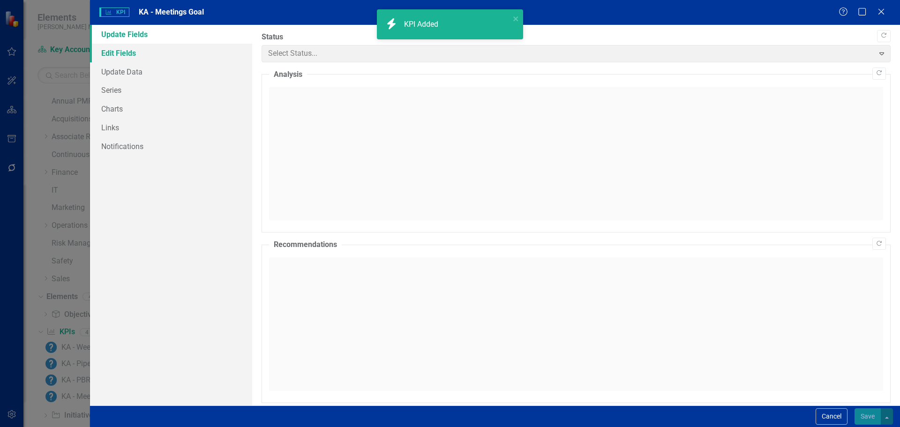
click at [142, 56] on link "Edit Fields" at bounding box center [171, 53] width 162 height 19
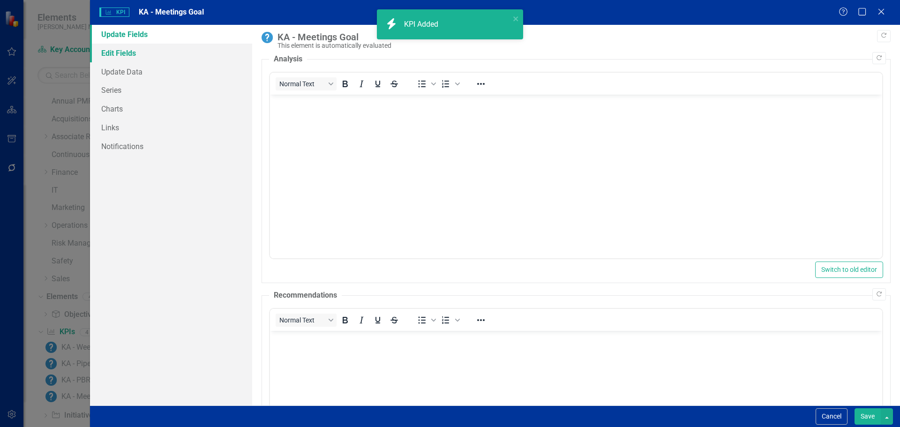
scroll to position [0, 0]
click at [136, 60] on link "Edit Fields" at bounding box center [171, 53] width 162 height 19
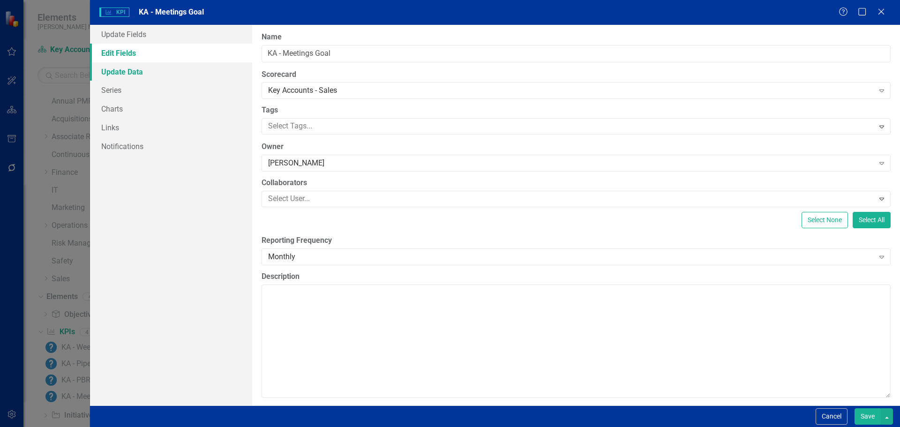
click at [147, 71] on link "Update Data" at bounding box center [171, 71] width 162 height 19
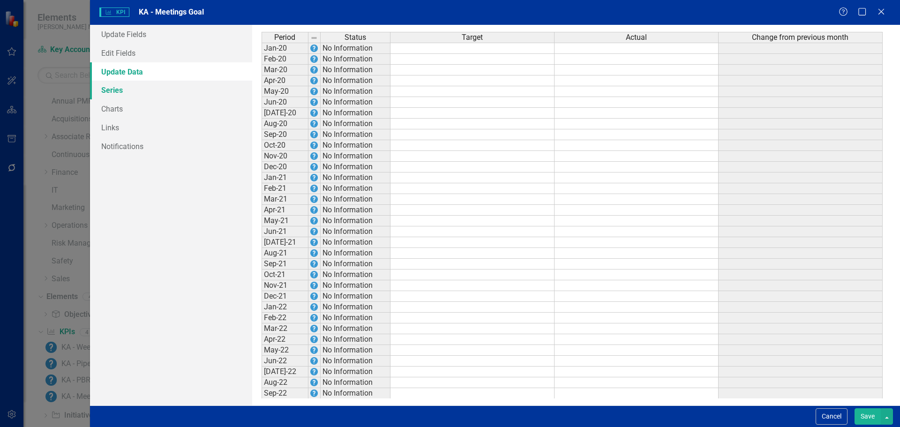
click at [142, 90] on link "Series" at bounding box center [171, 90] width 162 height 19
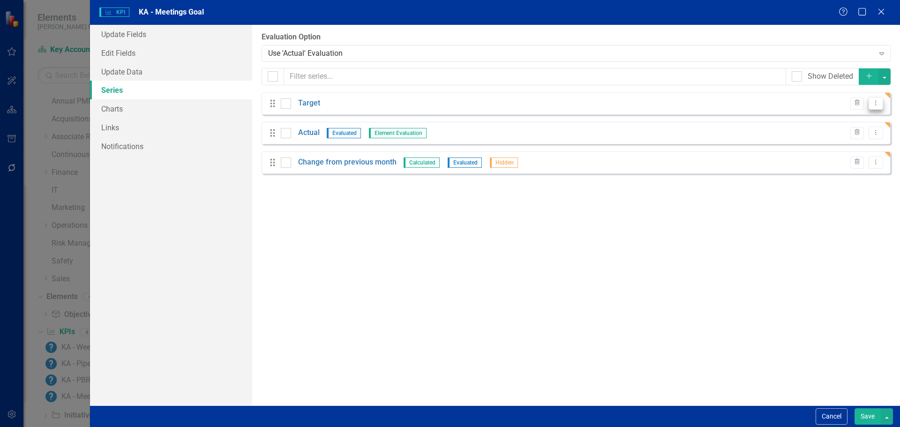
click at [874, 104] on icon "Dropdown Menu" at bounding box center [876, 103] width 8 height 6
click at [834, 117] on link "Edit Edit Measure Series" at bounding box center [829, 118] width 106 height 17
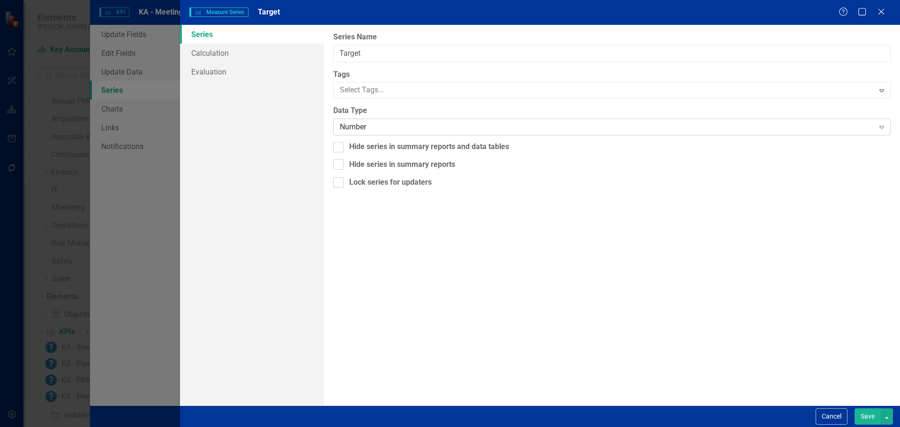
click at [353, 127] on div "Number" at bounding box center [607, 127] width 534 height 11
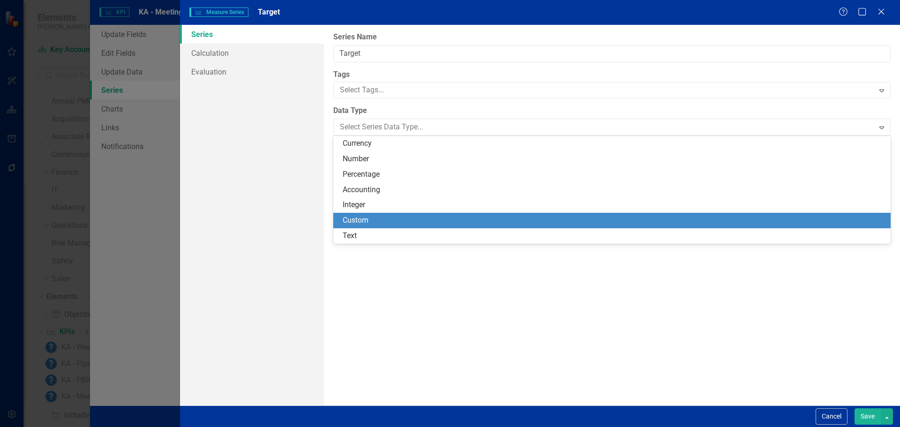
click at [358, 216] on div "Custom" at bounding box center [614, 220] width 542 height 11
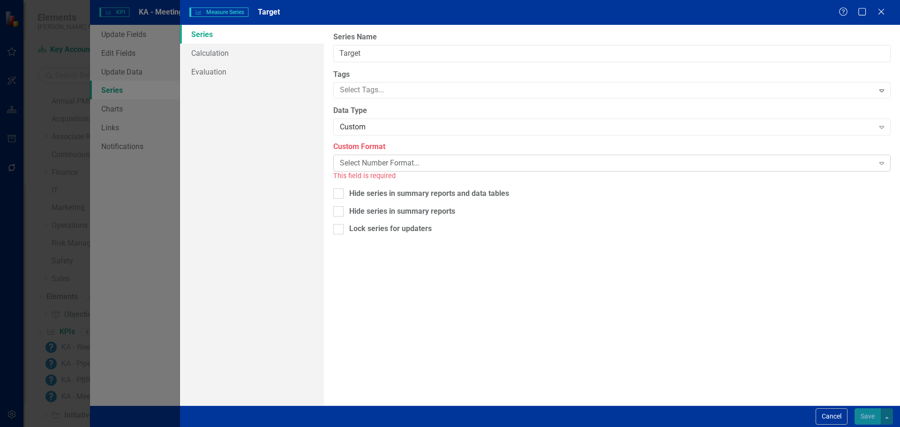
click at [355, 164] on div "Select Number Format..." at bounding box center [607, 163] width 534 height 11
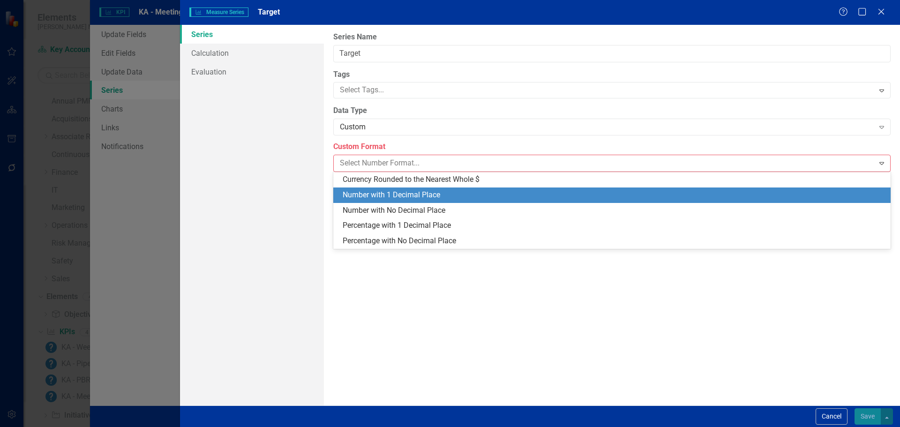
click at [363, 193] on div "Number with 1 Decimal Place" at bounding box center [614, 195] width 542 height 11
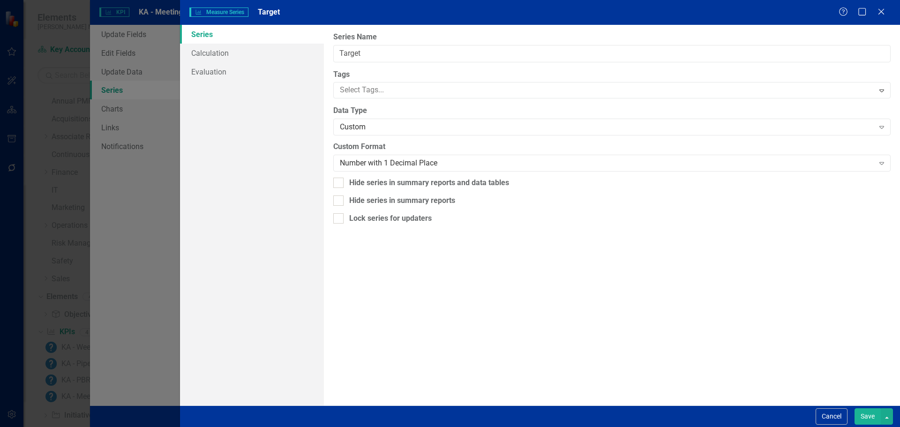
click at [874, 416] on button "Save" at bounding box center [867, 416] width 26 height 16
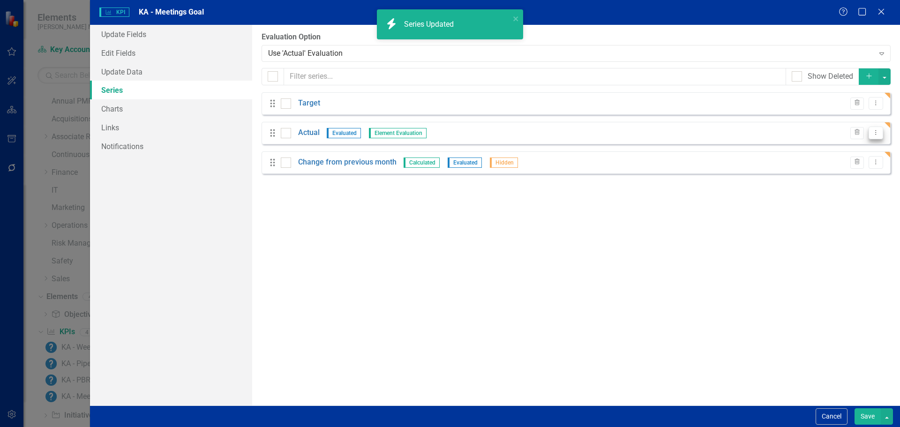
click at [875, 133] on icon "Dropdown Menu" at bounding box center [876, 132] width 8 height 6
click at [845, 145] on link "Edit Edit Measure Series" at bounding box center [829, 148] width 106 height 17
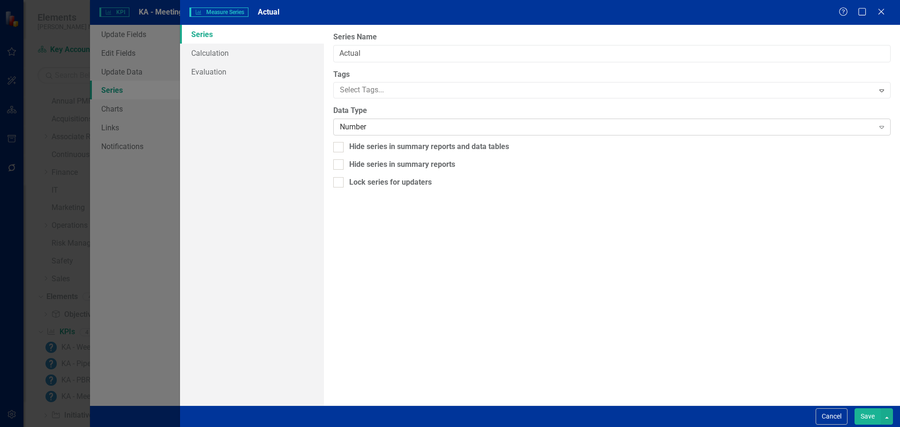
click at [350, 122] on div "Number" at bounding box center [607, 127] width 534 height 11
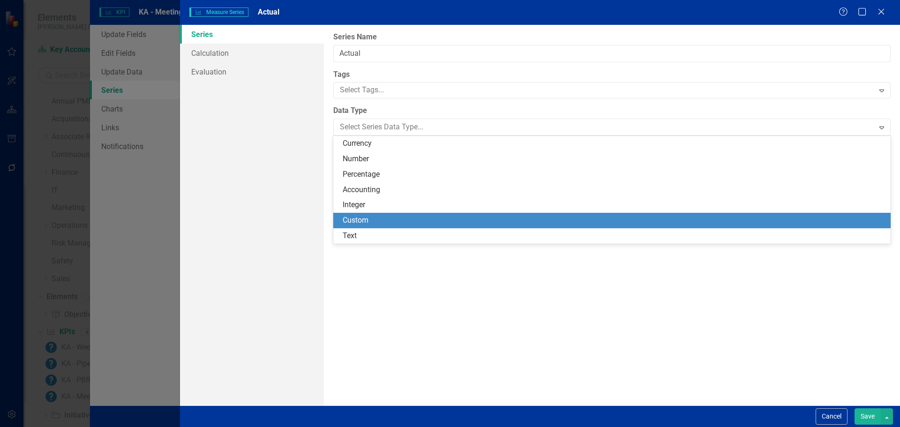
click at [358, 224] on div "Custom" at bounding box center [614, 220] width 542 height 11
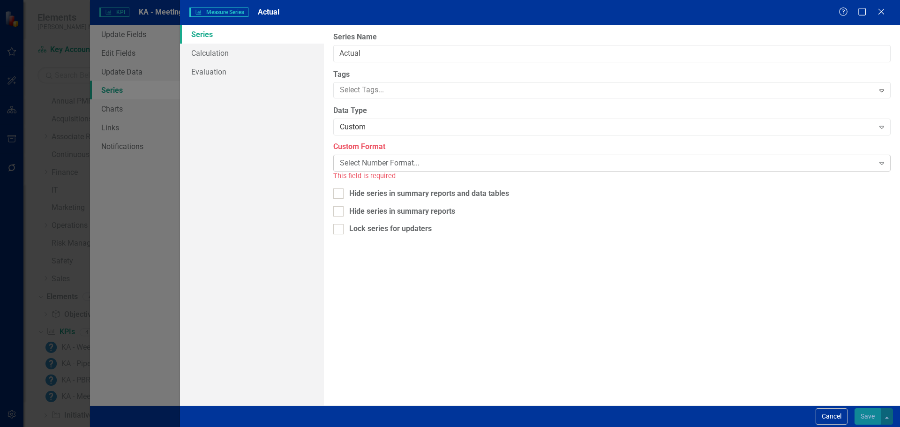
click at [355, 160] on div "Select Number Format..." at bounding box center [607, 163] width 534 height 11
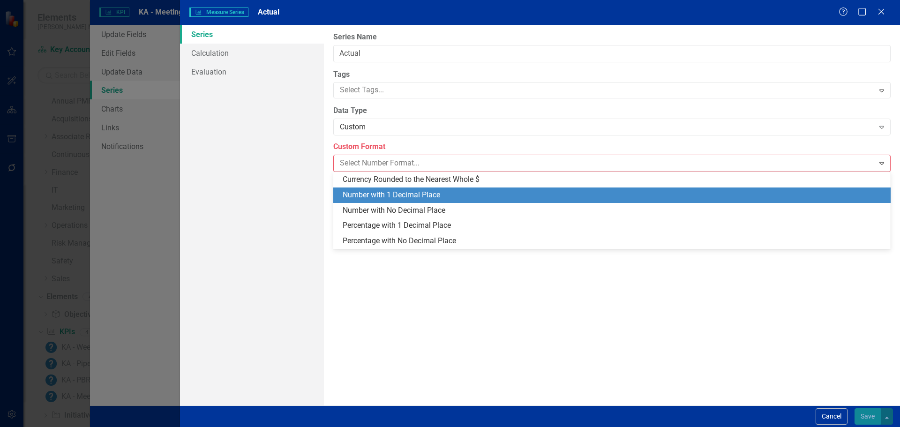
click at [366, 192] on div "Number with 1 Decimal Place" at bounding box center [614, 195] width 542 height 11
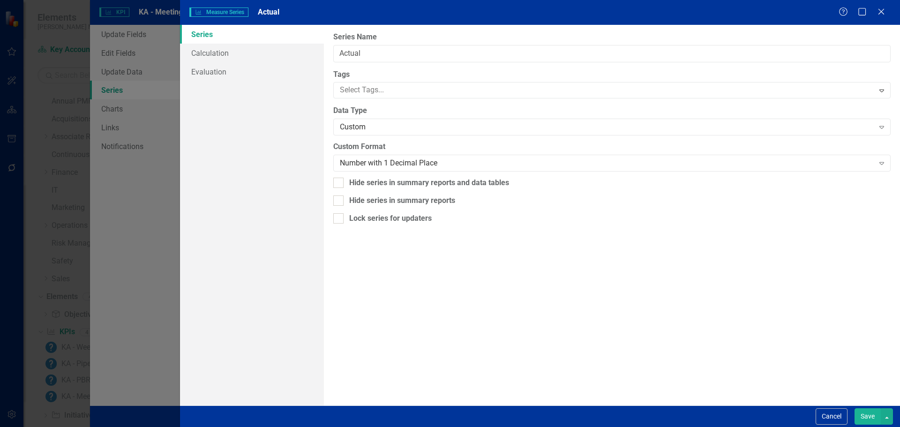
click at [861, 413] on button "Save" at bounding box center [867, 416] width 26 height 16
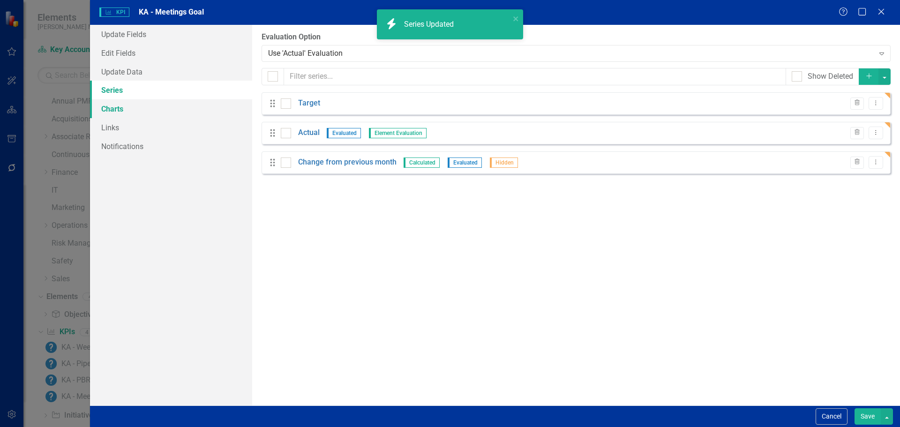
click at [161, 111] on link "Charts" at bounding box center [171, 108] width 162 height 19
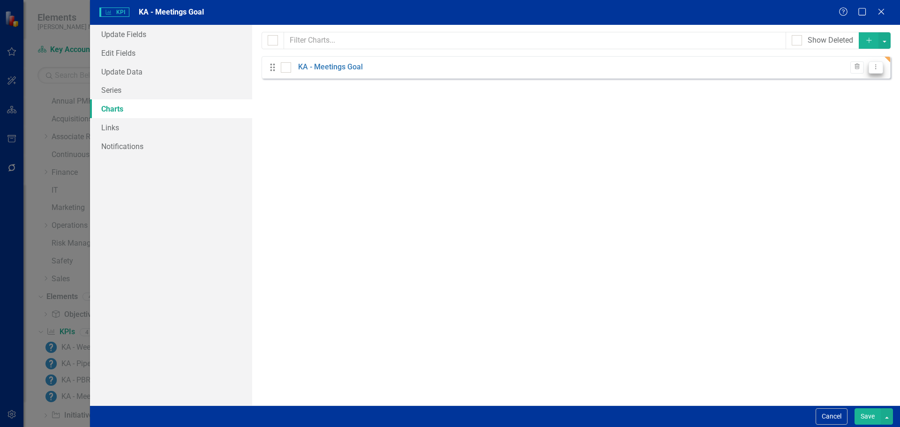
click at [878, 66] on icon "Dropdown Menu" at bounding box center [876, 67] width 8 height 6
click at [859, 80] on link "Edit Edit Chart" at bounding box center [845, 82] width 74 height 17
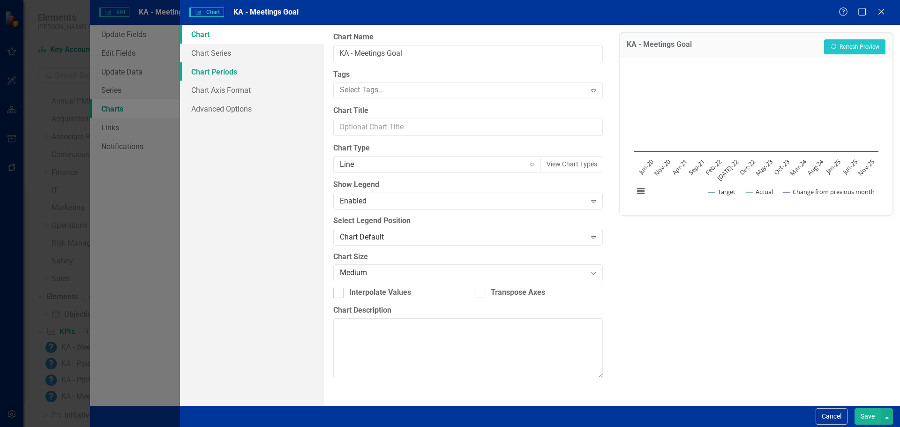
click at [236, 71] on link "Chart Periods" at bounding box center [252, 71] width 144 height 19
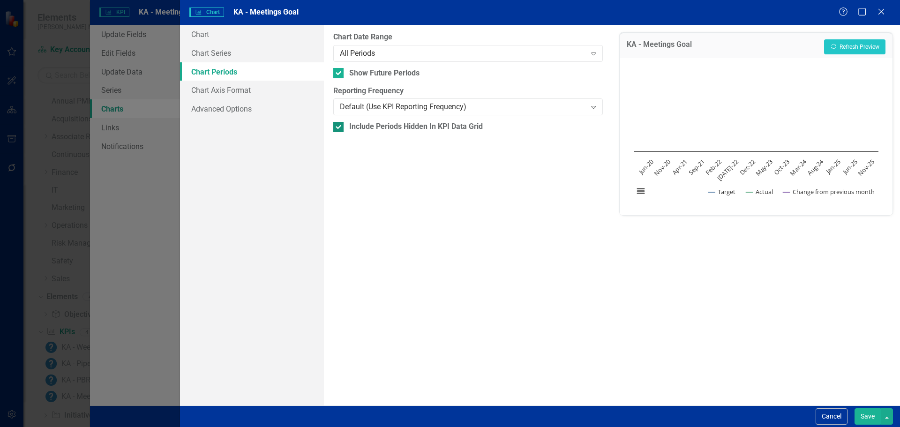
click at [359, 121] on div "Include Periods Hidden In KPI Data Grid" at bounding box center [416, 126] width 134 height 11
click at [339, 122] on input "Include Periods Hidden In KPI Data Grid" at bounding box center [336, 125] width 6 height 6
checkbox input "false"
click at [354, 70] on div "Show Future Periods" at bounding box center [384, 73] width 70 height 11
click at [339, 70] on input "Show Future Periods" at bounding box center [336, 71] width 6 height 6
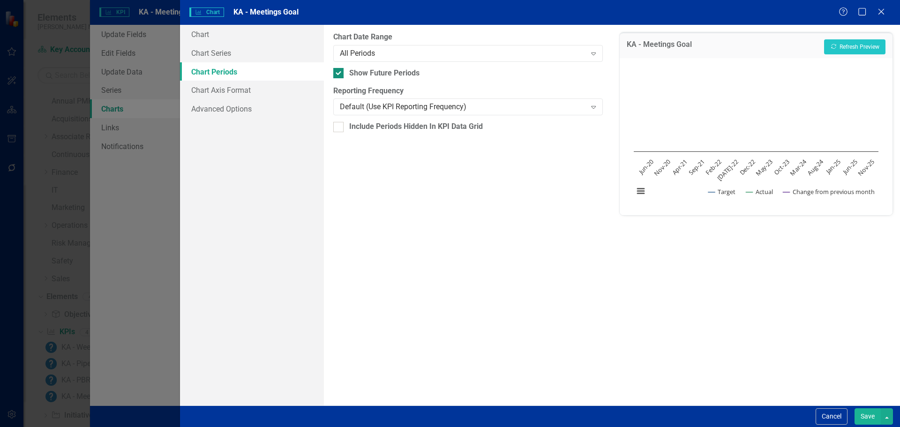
checkbox input "false"
click at [234, 60] on link "Chart Series" at bounding box center [252, 53] width 144 height 19
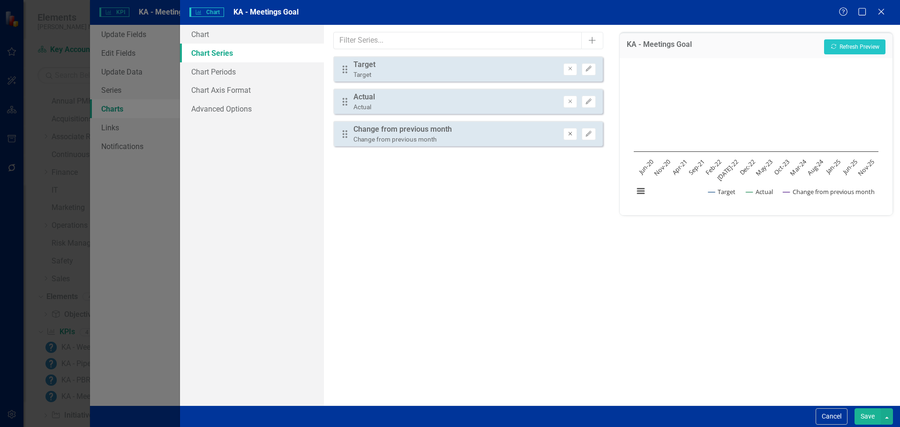
click at [572, 134] on icon "Remove" at bounding box center [570, 134] width 7 height 6
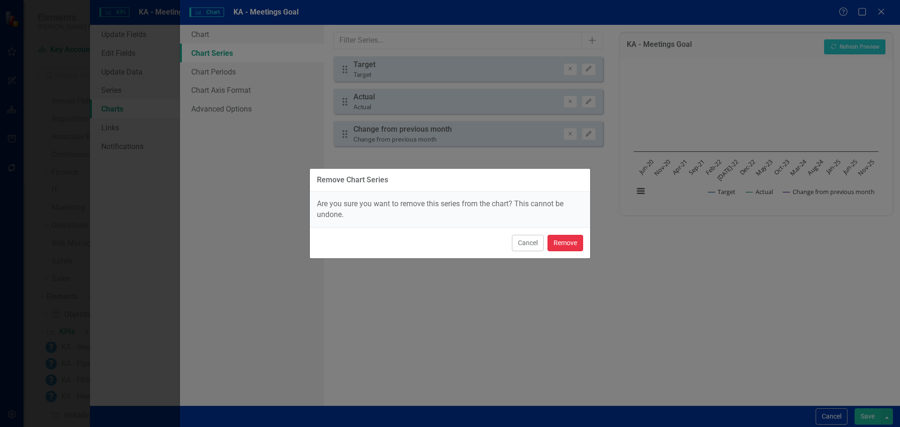
click at [561, 243] on button "Remove" at bounding box center [565, 243] width 36 height 16
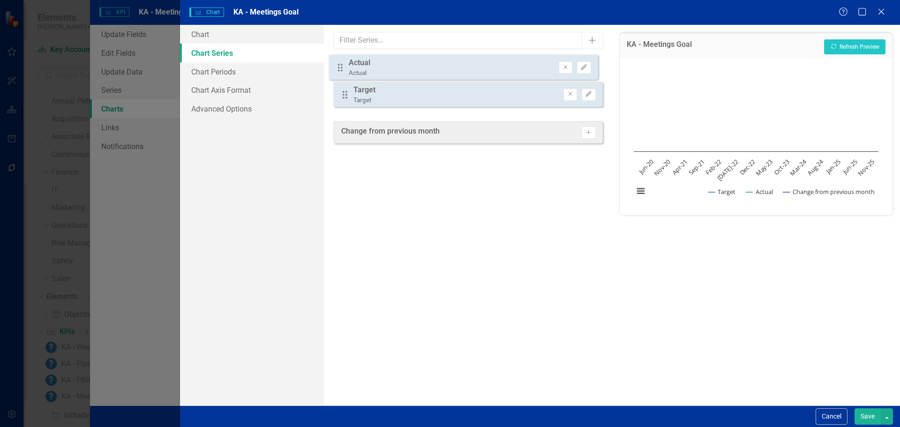
drag, startPoint x: 347, startPoint y: 99, endPoint x: 343, endPoint y: 64, distance: 35.0
click at [343, 64] on div "Drag Target Target Remove Edit Drag Actual Actual Remove Edit" at bounding box center [467, 85] width 269 height 58
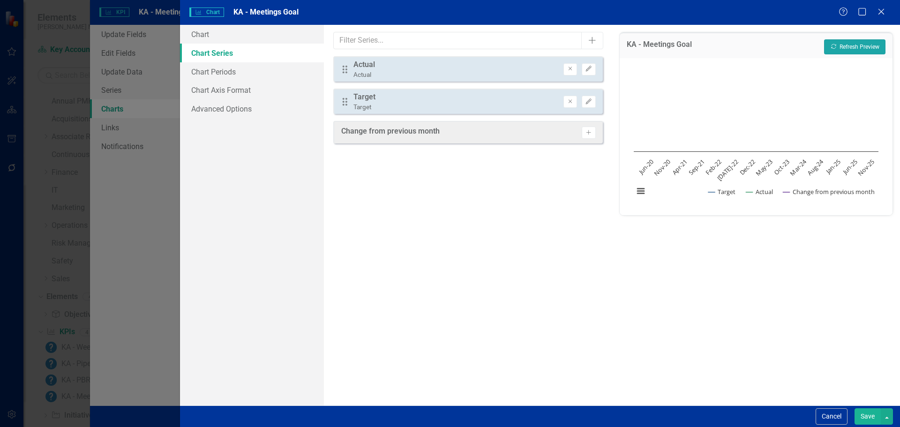
click at [836, 43] on button "Recalculate Refresh Preview" at bounding box center [854, 46] width 61 height 15
click at [863, 412] on button "Save" at bounding box center [867, 416] width 26 height 16
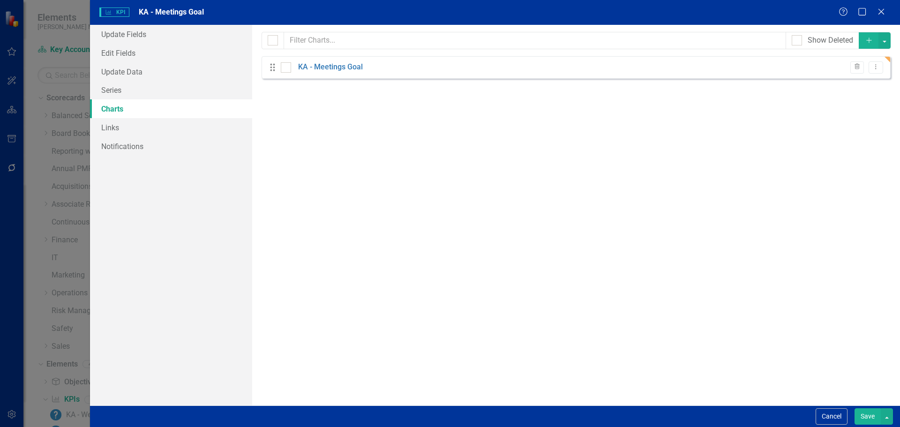
scroll to position [67, 0]
click at [141, 93] on link "Series" at bounding box center [171, 90] width 162 height 19
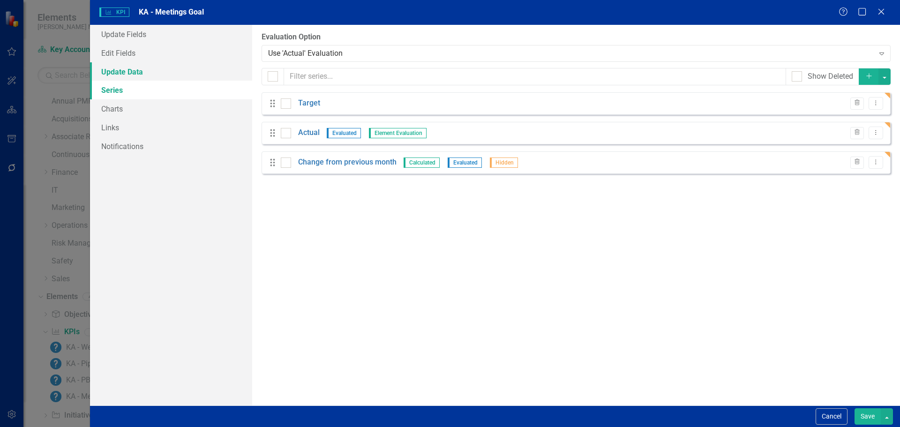
click at [142, 74] on link "Update Data" at bounding box center [171, 71] width 162 height 19
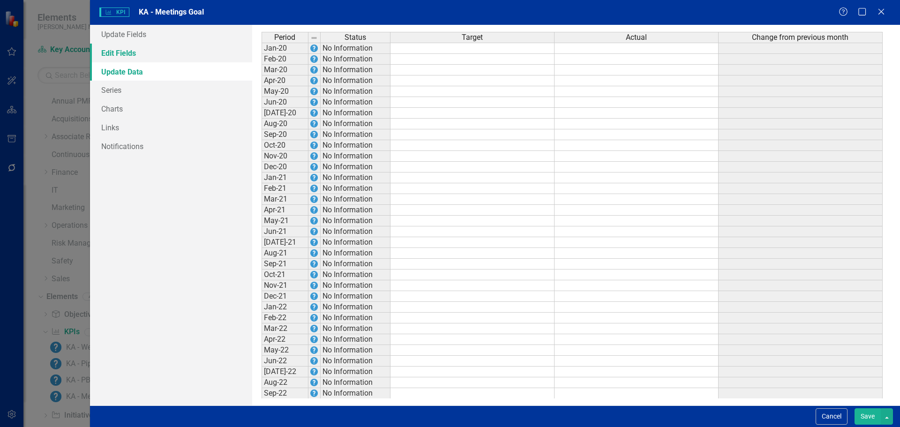
click at [141, 56] on link "Edit Fields" at bounding box center [171, 53] width 162 height 19
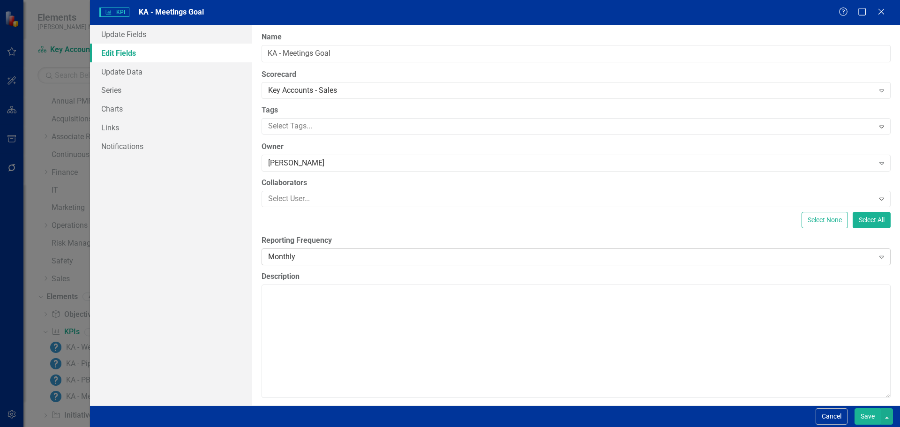
click at [289, 255] on div "Monthly" at bounding box center [571, 256] width 606 height 11
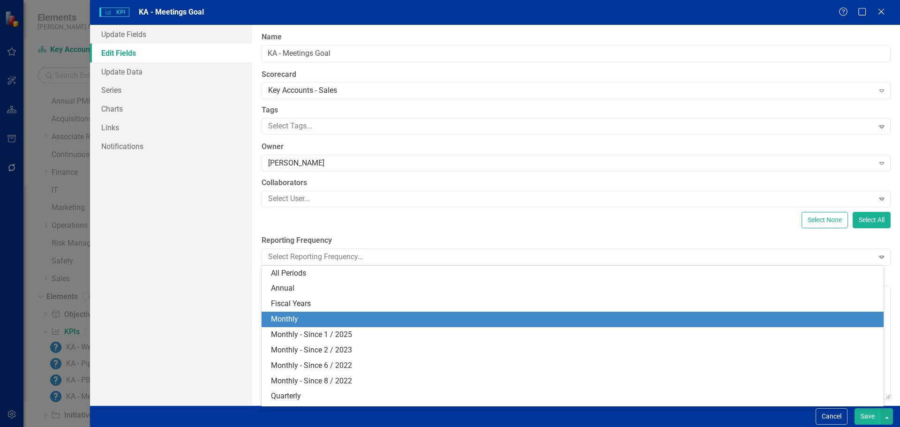
scroll to position [13, 0]
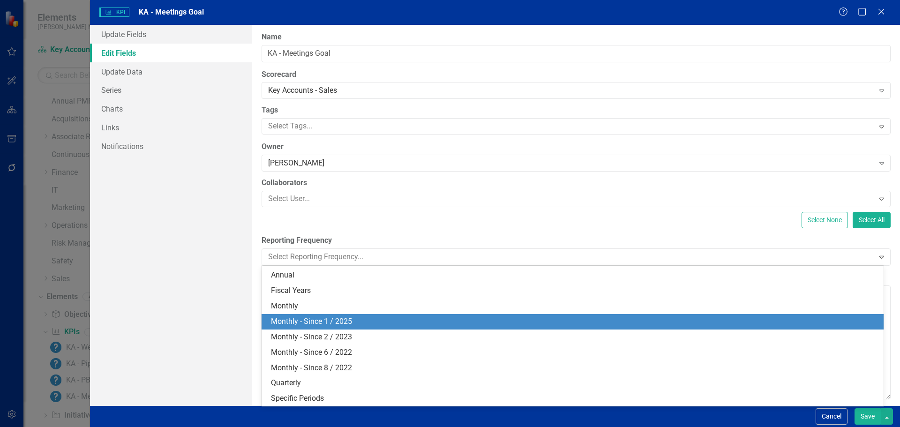
click at [290, 322] on div "Monthly - Since 1 / 2025" at bounding box center [574, 321] width 607 height 11
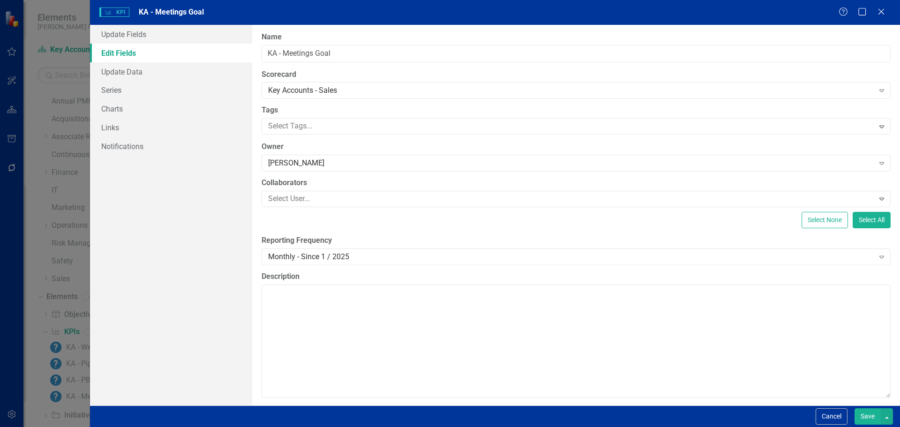
click at [864, 414] on button "Save" at bounding box center [867, 416] width 26 height 16
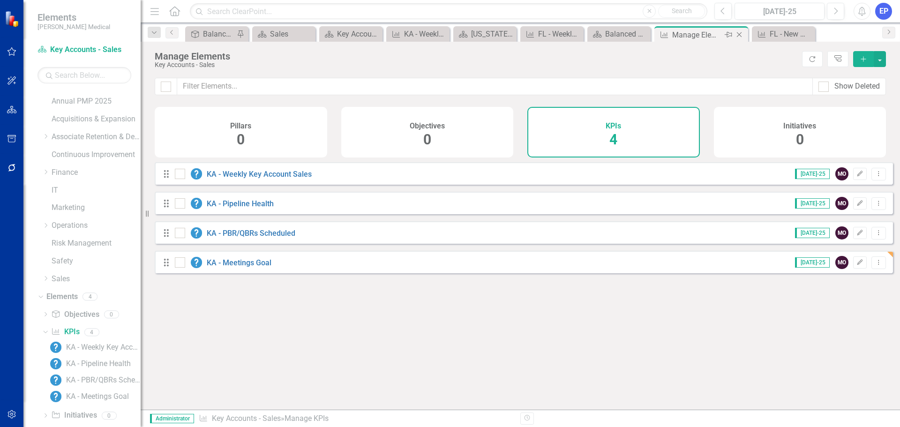
click at [739, 34] on icon "Close" at bounding box center [738, 34] width 9 height 7
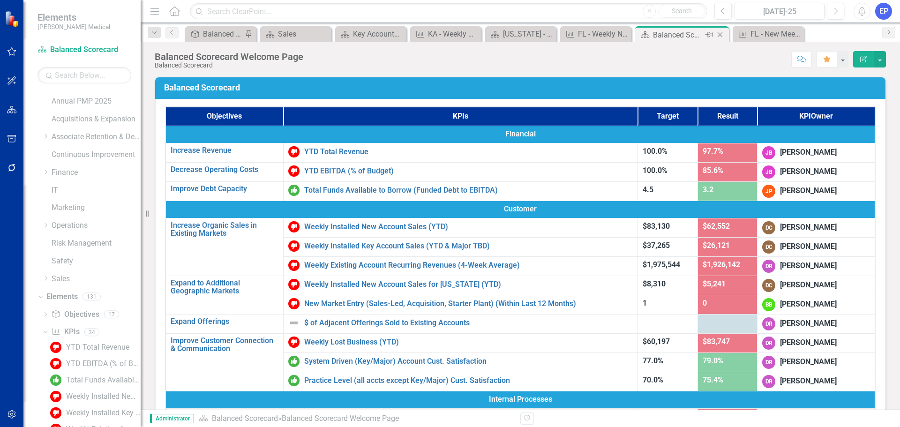
click at [721, 35] on icon "Close" at bounding box center [719, 34] width 9 height 7
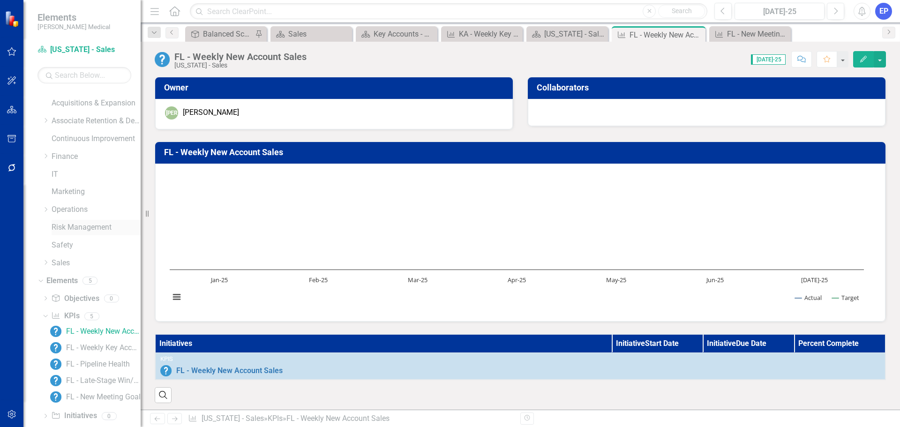
scroll to position [100, 0]
click at [97, 378] on div "FL - New Meeting Goal" at bounding box center [103, 380] width 75 height 8
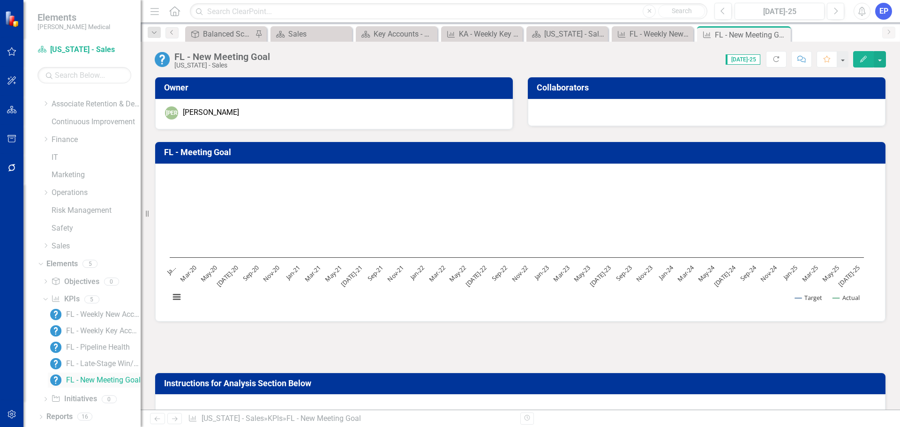
scroll to position [61, 0]
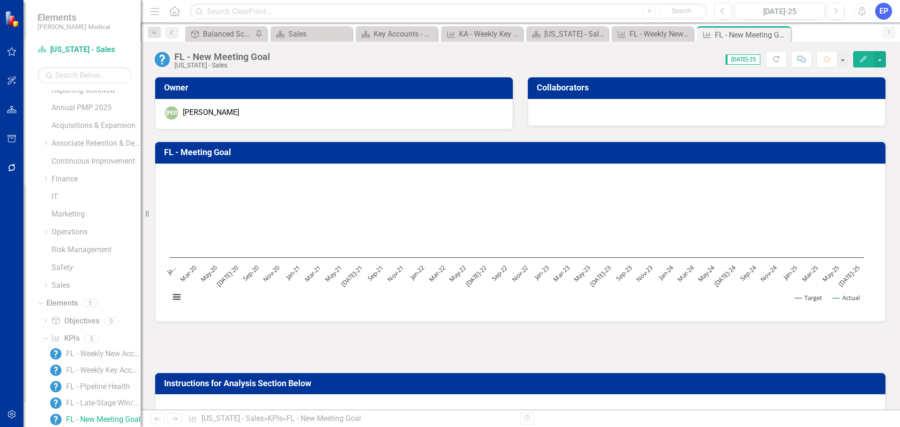
click at [866, 58] on icon "button" at bounding box center [863, 59] width 7 height 7
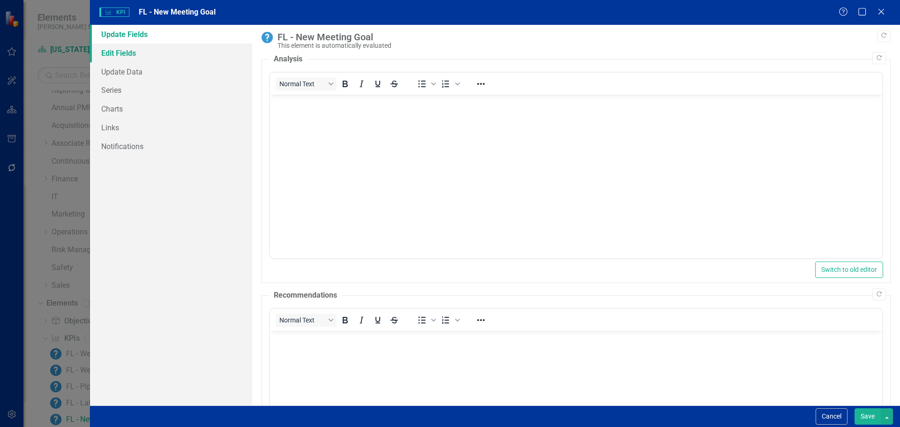
scroll to position [0, 0]
click at [172, 53] on link "Edit Fields" at bounding box center [171, 53] width 162 height 19
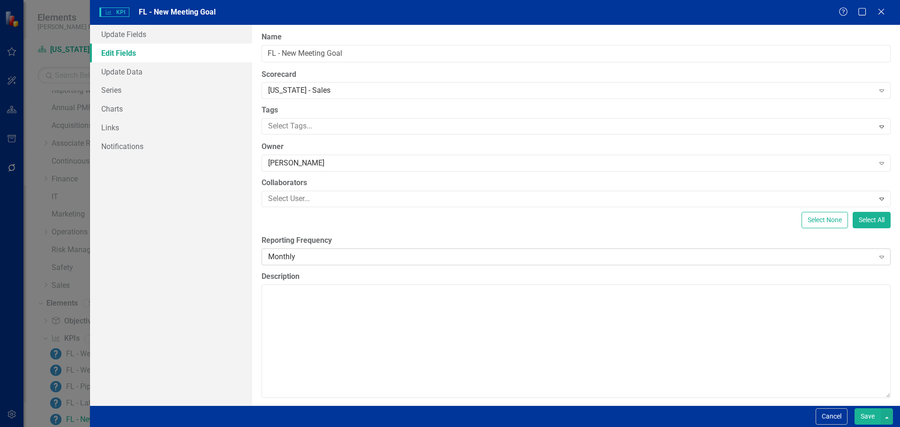
click at [291, 260] on div "Monthly" at bounding box center [571, 256] width 606 height 11
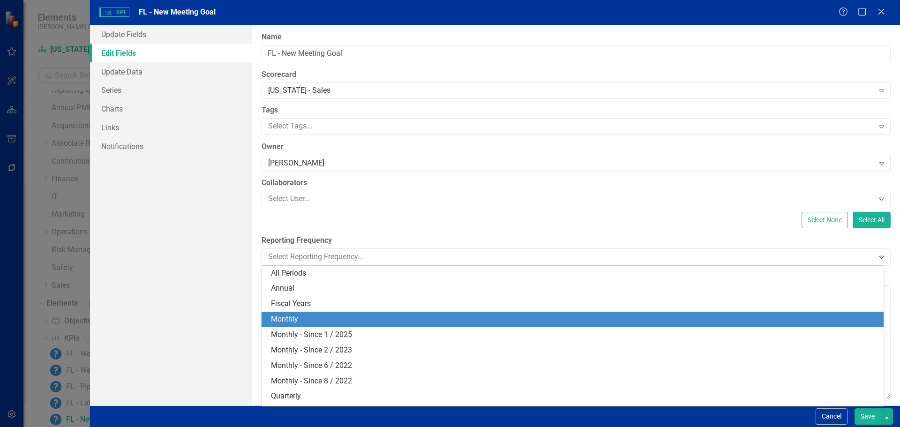
scroll to position [13, 0]
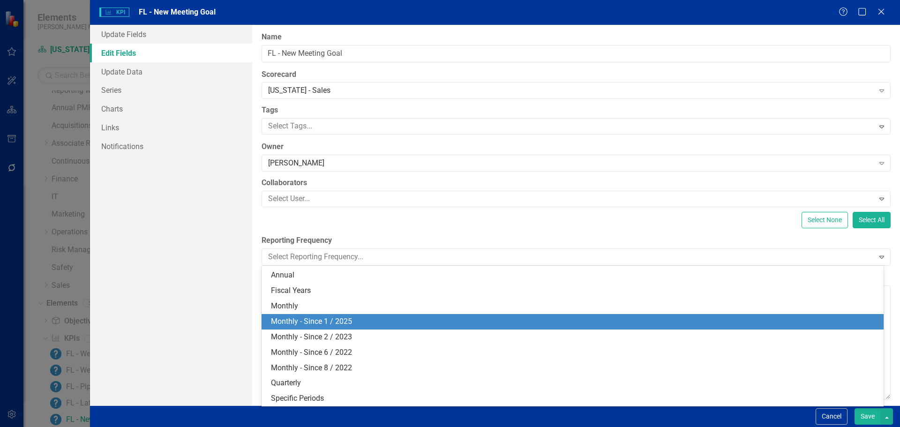
click at [306, 318] on div "Monthly - Since 1 / 2025" at bounding box center [574, 321] width 607 height 11
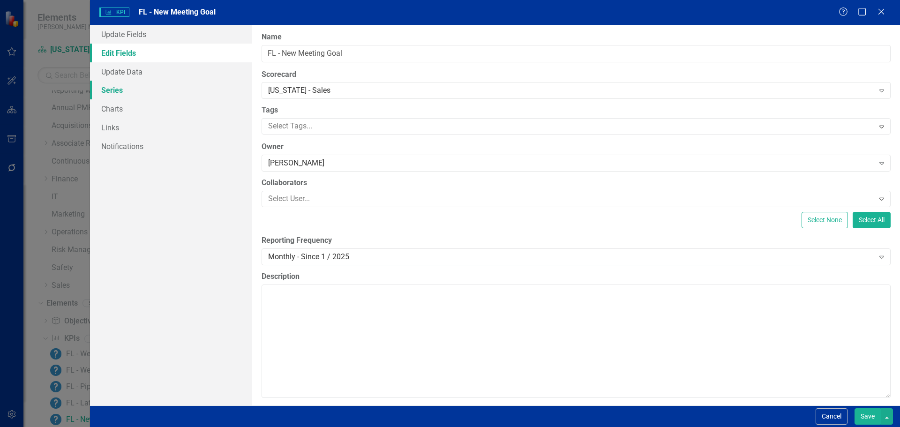
click at [149, 96] on link "Series" at bounding box center [171, 90] width 162 height 19
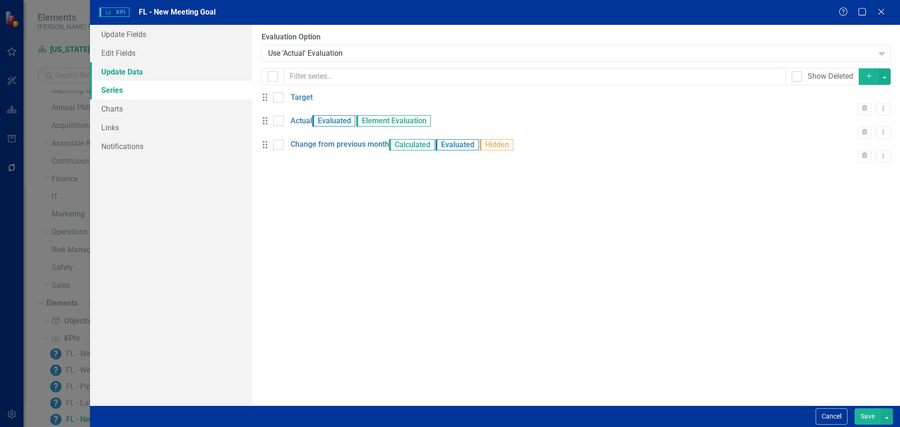
click at [142, 74] on link "Update Data" at bounding box center [171, 71] width 162 height 19
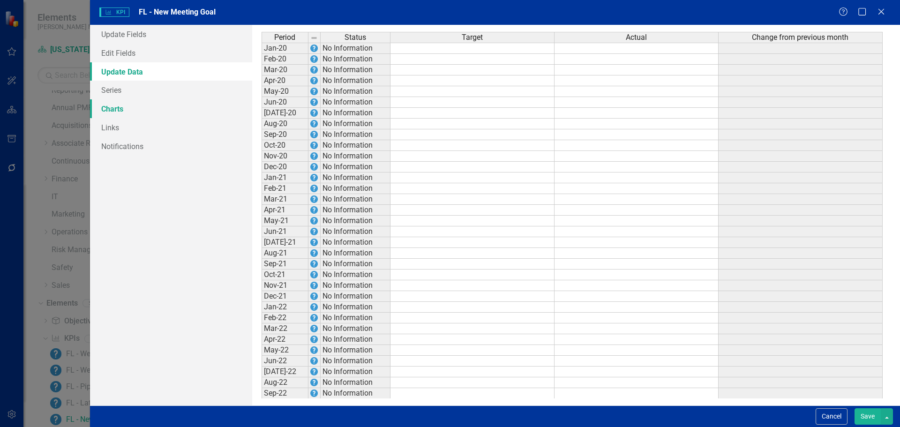
click at [135, 107] on link "Charts" at bounding box center [171, 108] width 162 height 19
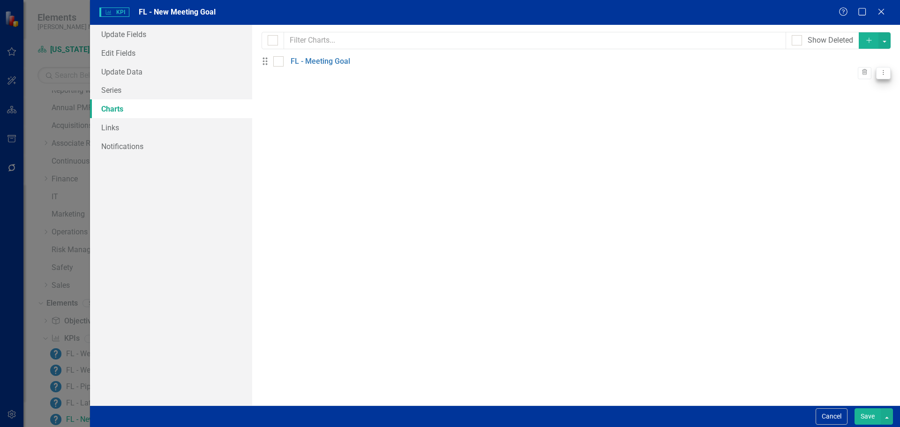
click at [879, 69] on icon "Dropdown Menu" at bounding box center [883, 72] width 8 height 6
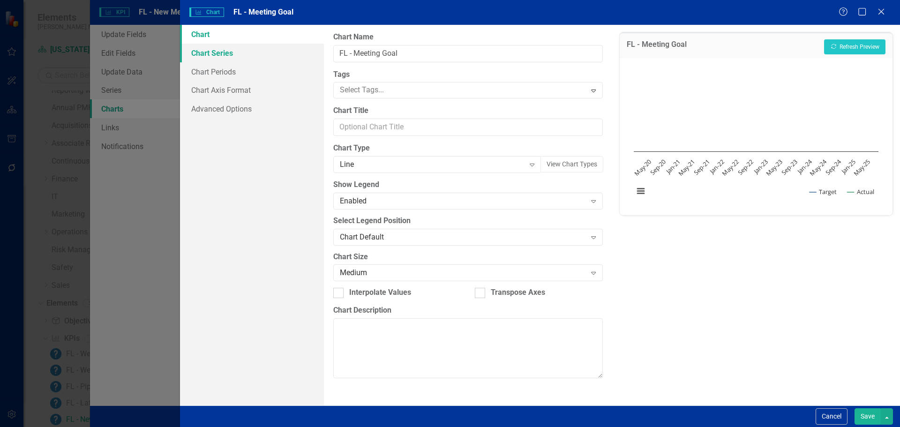
click at [250, 56] on link "Chart Series" at bounding box center [252, 53] width 144 height 19
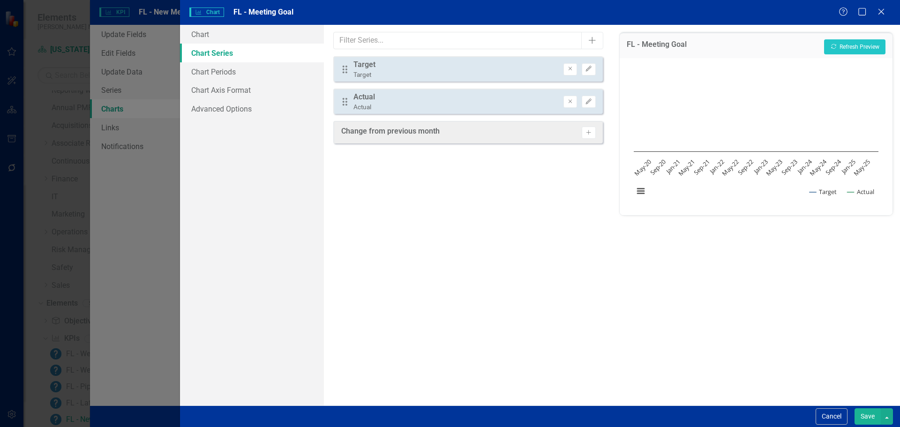
click at [866, 415] on button "Save" at bounding box center [867, 416] width 26 height 16
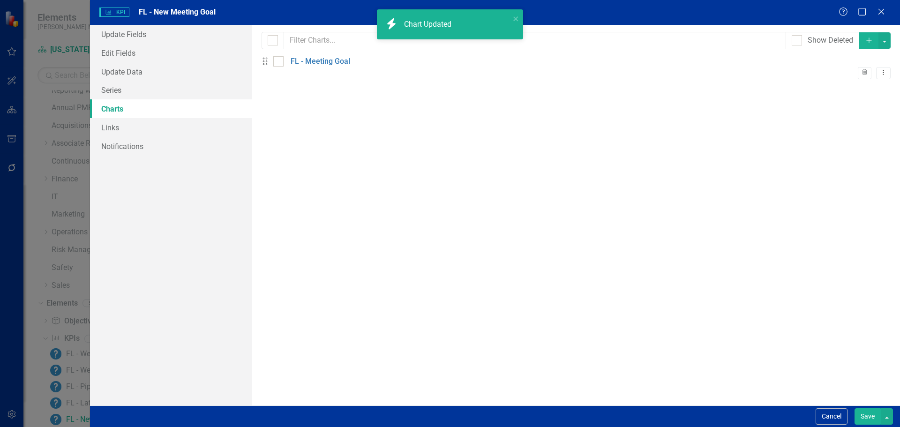
click at [866, 415] on button "Save" at bounding box center [867, 416] width 26 height 16
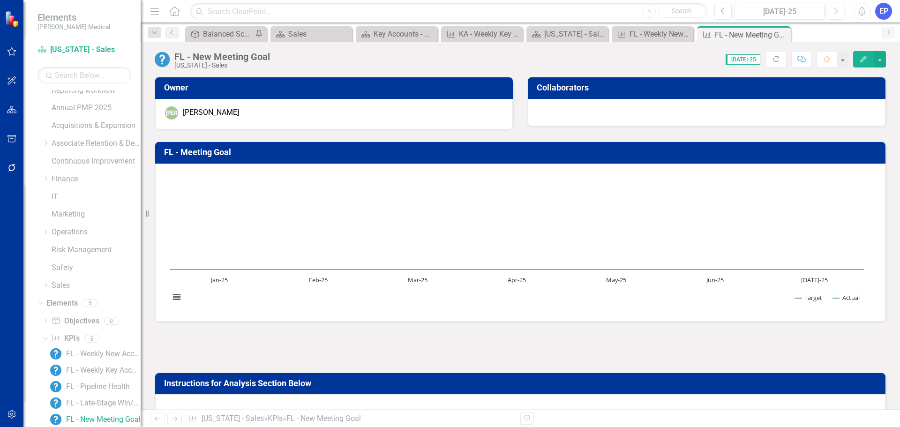
scroll to position [100, 0]
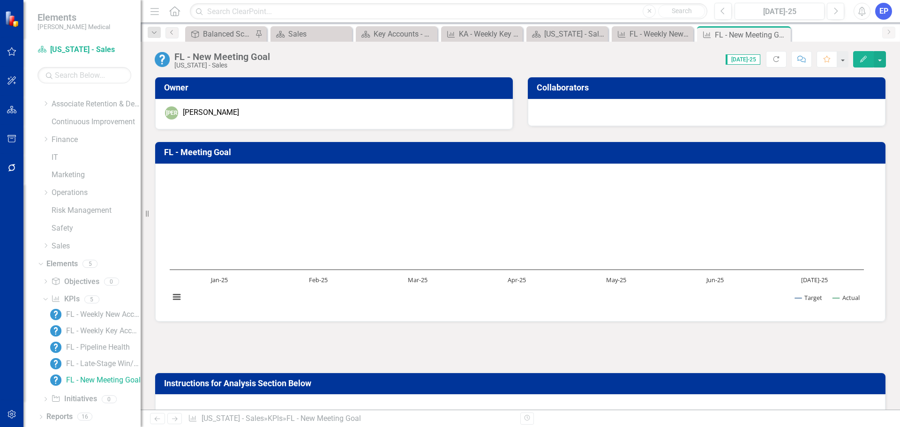
click at [232, 58] on div "FL - New Meeting Goal" at bounding box center [222, 57] width 96 height 10
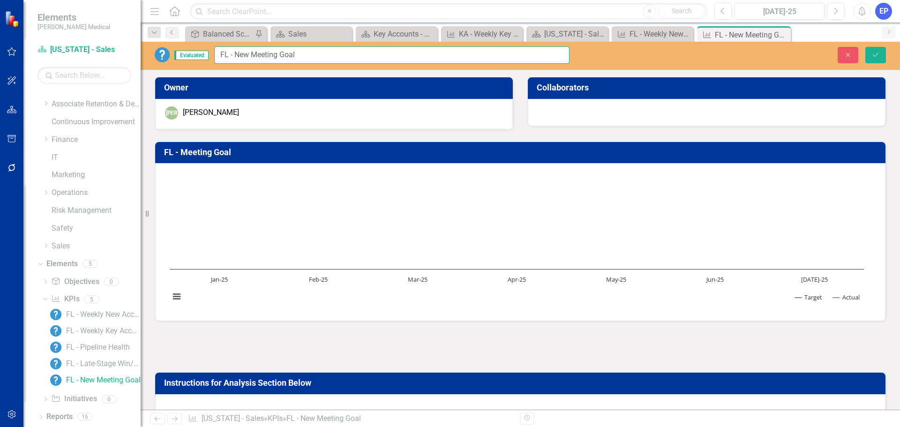
click at [232, 58] on input "FL - New Meeting Goal" at bounding box center [391, 54] width 355 height 17
click at [853, 51] on button "Close" at bounding box center [847, 55] width 21 height 16
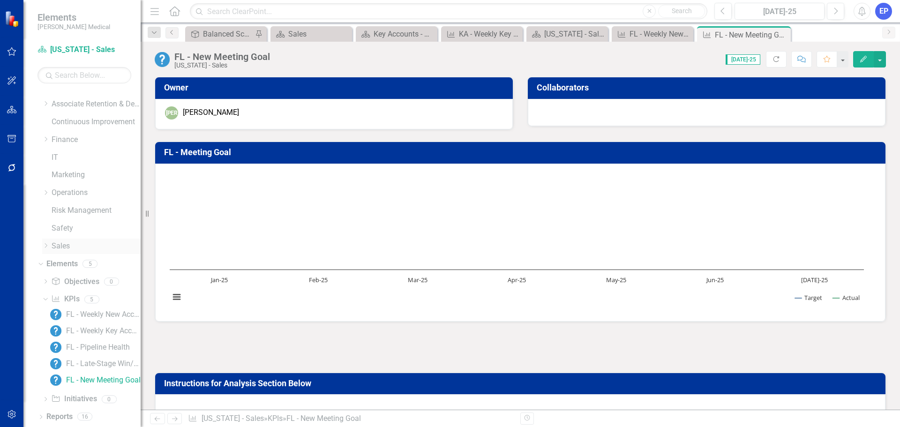
click at [45, 244] on icon at bounding box center [46, 245] width 2 height 5
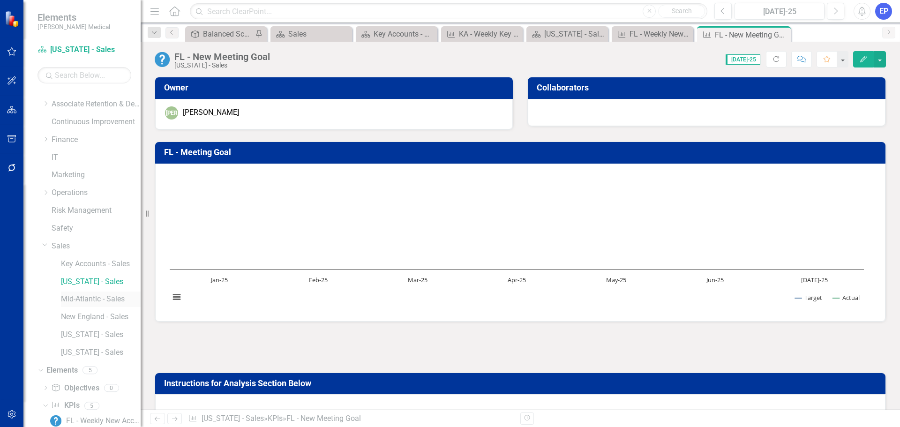
click at [82, 297] on link "Mid-Atlantic - Sales" at bounding box center [101, 299] width 80 height 11
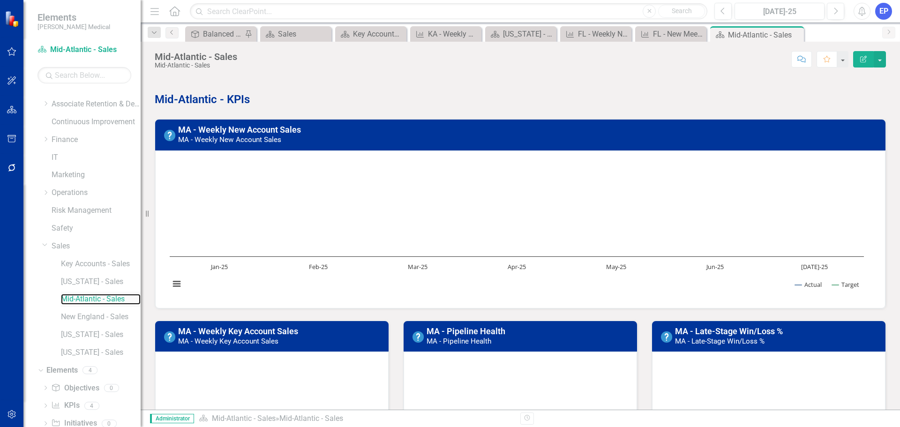
scroll to position [125, 0]
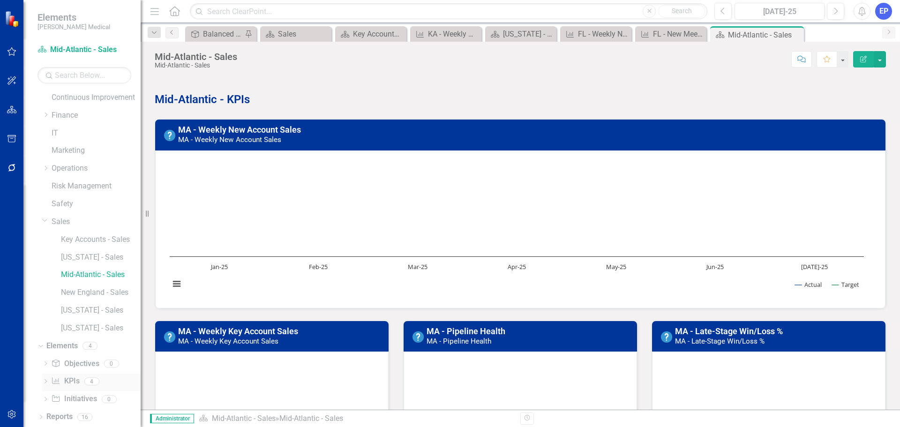
click at [71, 382] on link "KPI KPIs" at bounding box center [65, 381] width 28 height 11
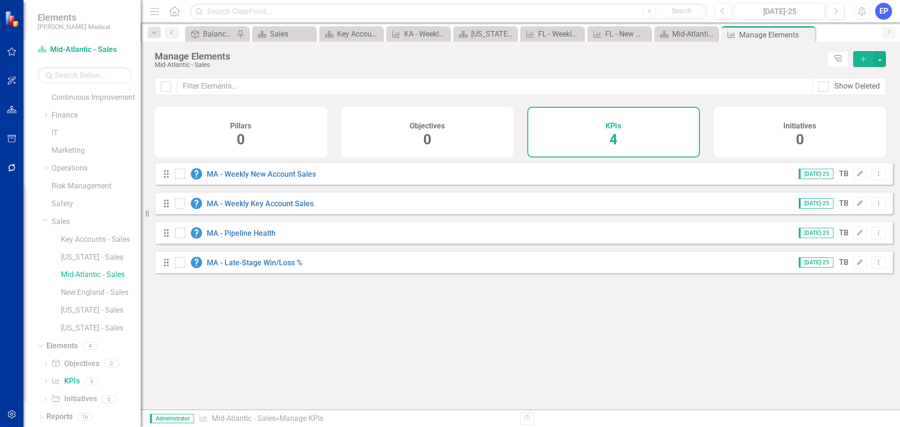
click at [860, 61] on icon "Add" at bounding box center [863, 59] width 8 height 7
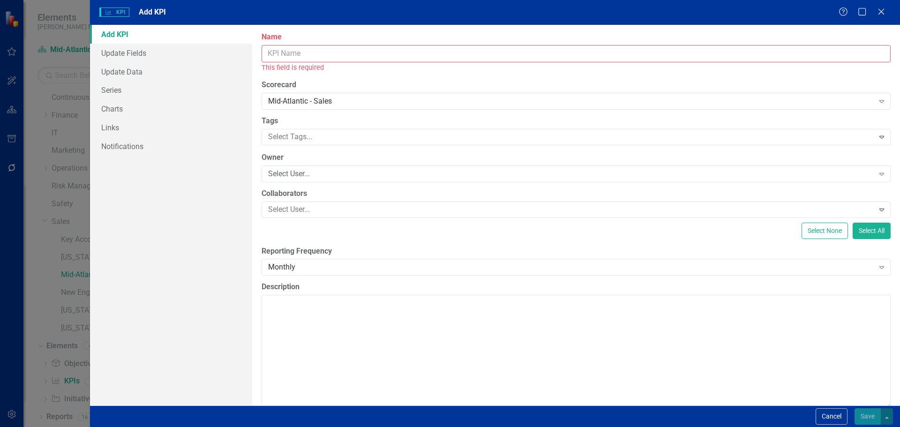
click at [475, 54] on input "Name" at bounding box center [575, 53] width 629 height 17
paste input "FL - New Meeting Goal"
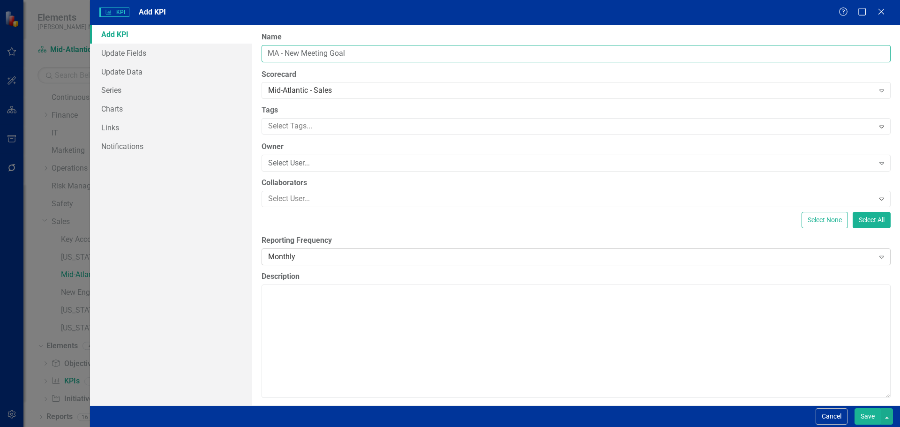
type input "MA - New Meeting Goal"
click at [321, 261] on div "Monthly" at bounding box center [571, 256] width 606 height 11
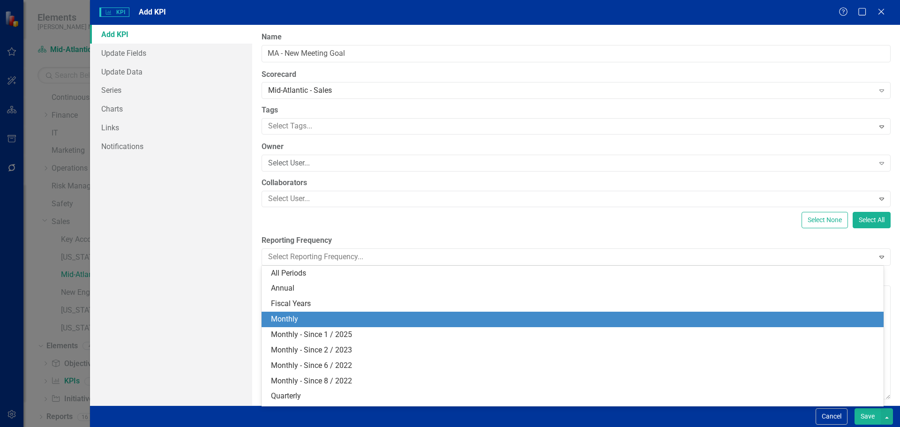
scroll to position [13, 0]
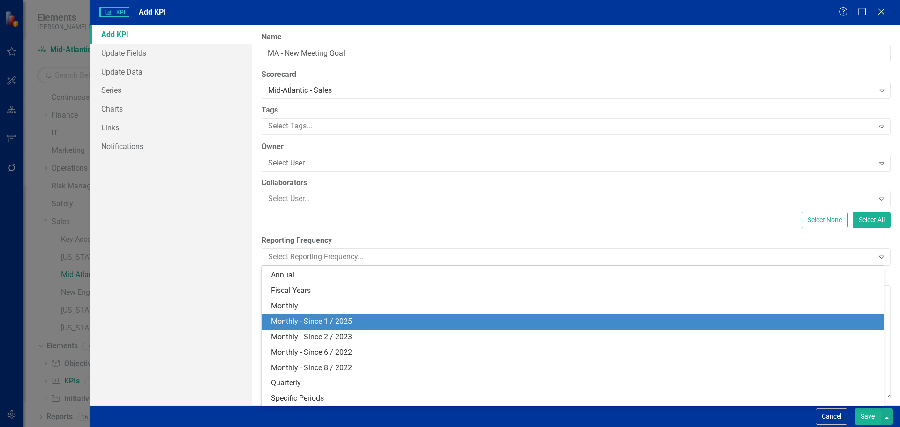
click at [319, 316] on div "Monthly - Since 1 / 2025" at bounding box center [574, 321] width 607 height 11
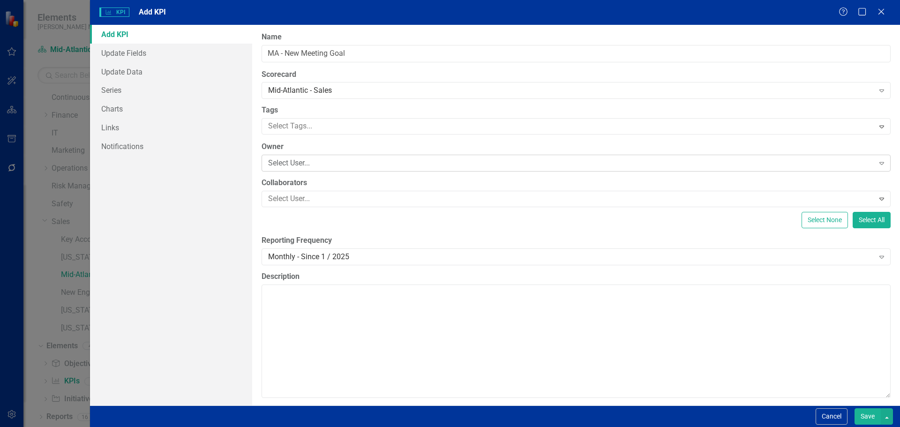
click at [292, 164] on div "Select User..." at bounding box center [571, 163] width 606 height 11
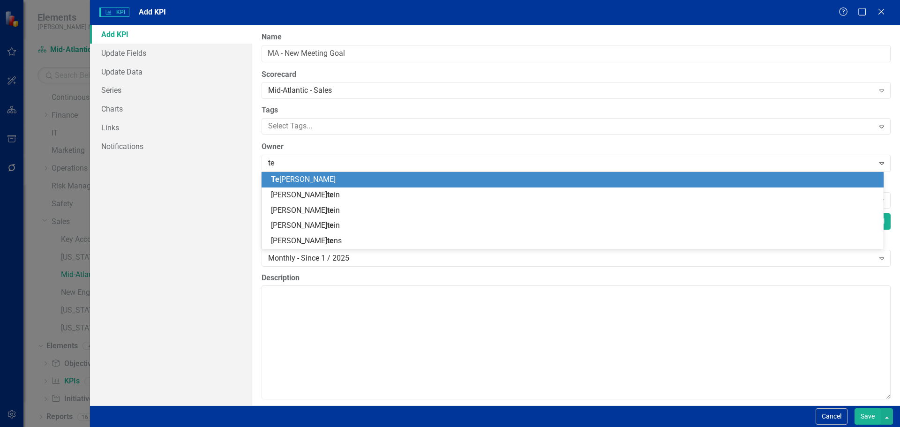
type input "ter"
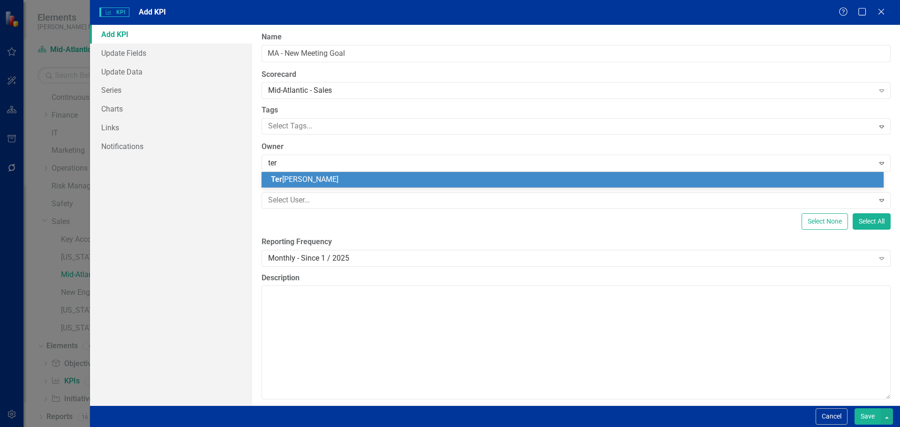
click at [297, 182] on span "Ter ri Bennett" at bounding box center [304, 179] width 67 height 9
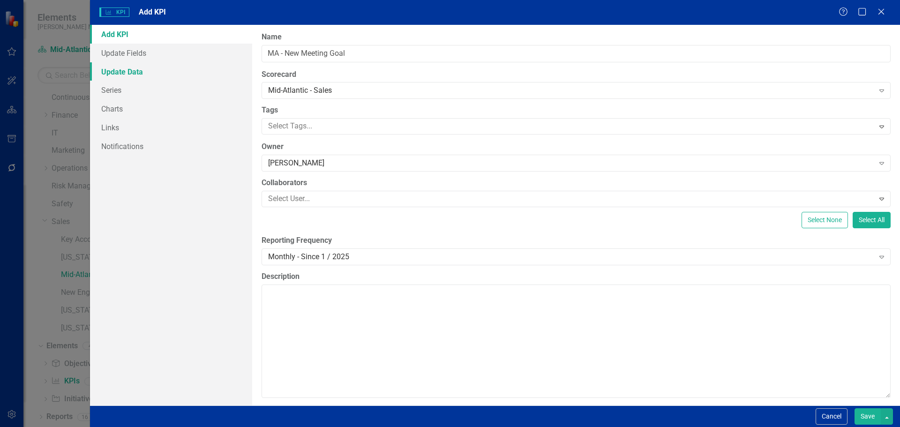
click at [146, 72] on link "Update Data" at bounding box center [171, 71] width 162 height 19
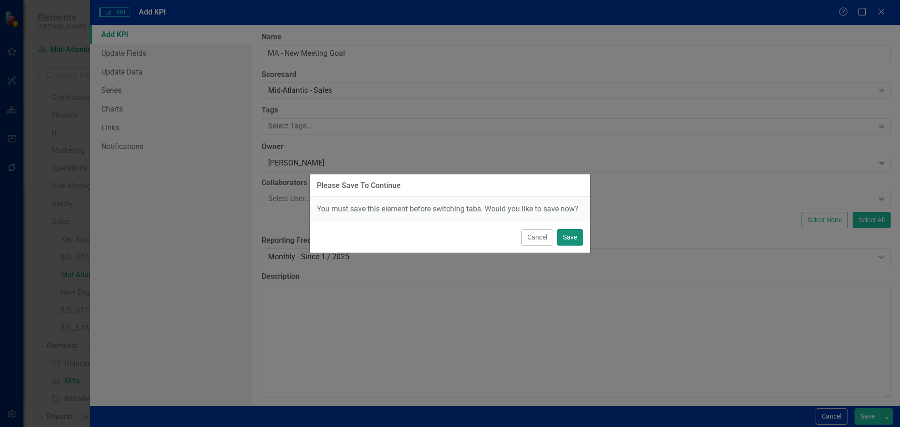
click at [565, 234] on button "Save" at bounding box center [570, 237] width 26 height 16
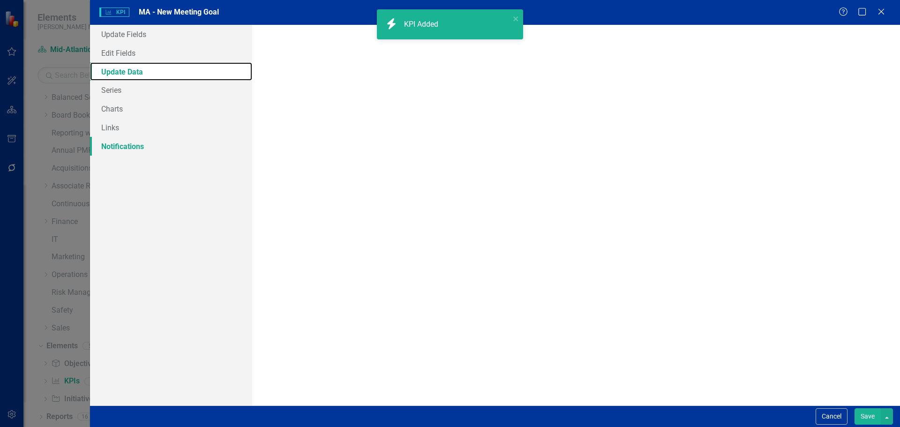
scroll to position [18, 0]
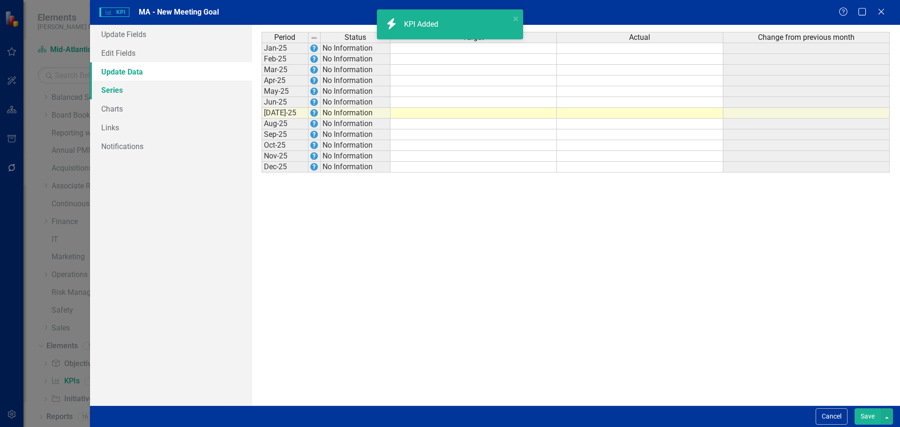
click at [130, 91] on link "Series" at bounding box center [171, 90] width 162 height 19
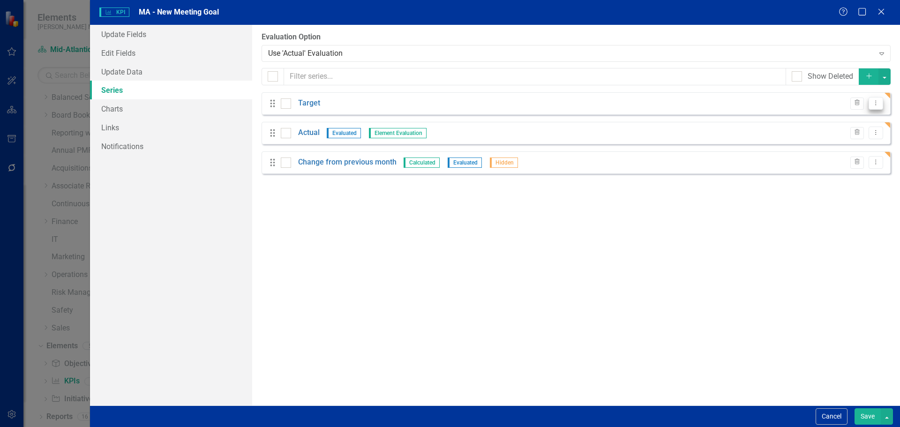
click at [874, 104] on icon "Dropdown Menu" at bounding box center [876, 103] width 8 height 6
click at [801, 121] on link "Edit Edit Measure Series" at bounding box center [829, 118] width 106 height 17
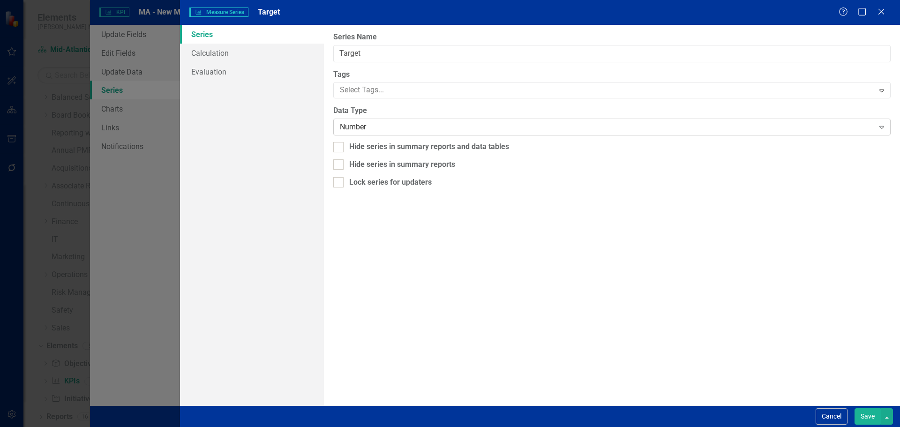
click at [364, 131] on div "Number" at bounding box center [607, 127] width 534 height 11
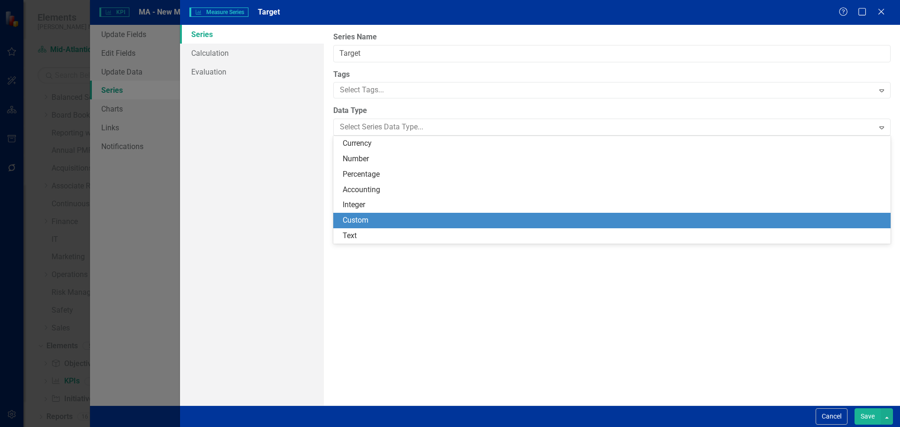
click at [374, 218] on div "Custom" at bounding box center [614, 220] width 542 height 11
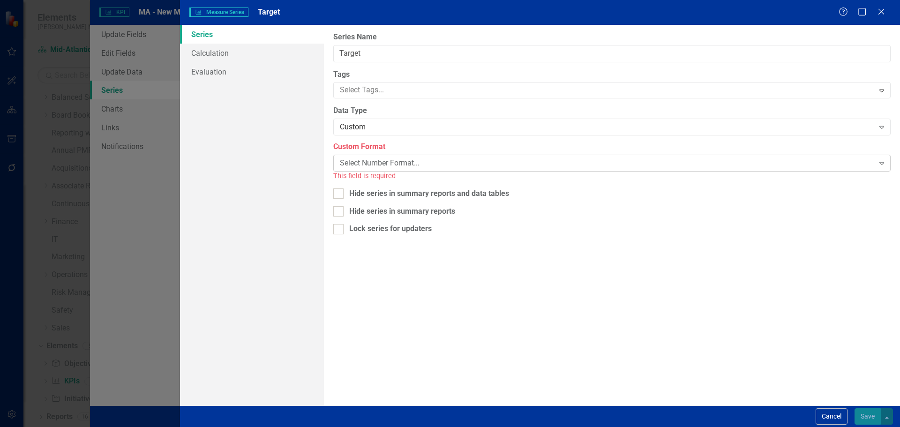
click at [373, 164] on div "Select Number Format..." at bounding box center [607, 163] width 534 height 11
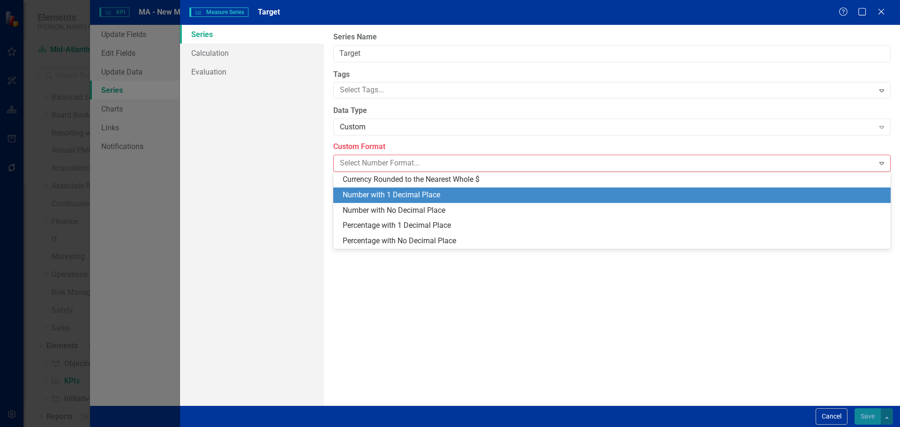
click at [378, 196] on div "Number with 1 Decimal Place" at bounding box center [614, 195] width 542 height 11
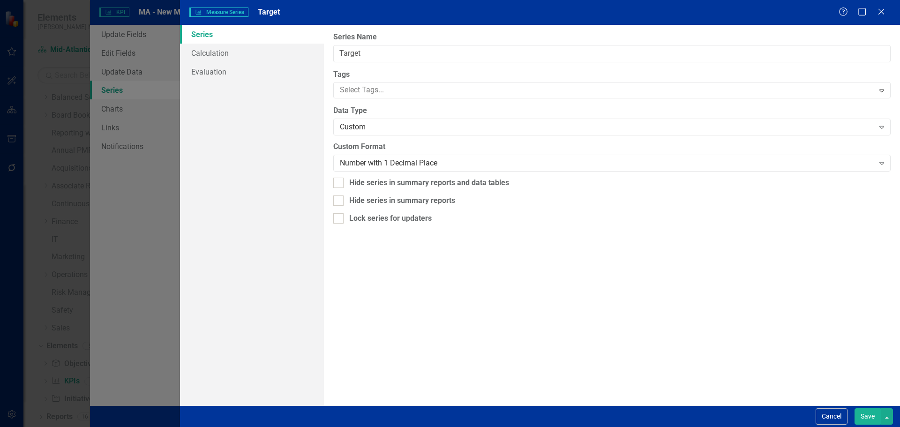
click at [868, 413] on button "Save" at bounding box center [867, 416] width 26 height 16
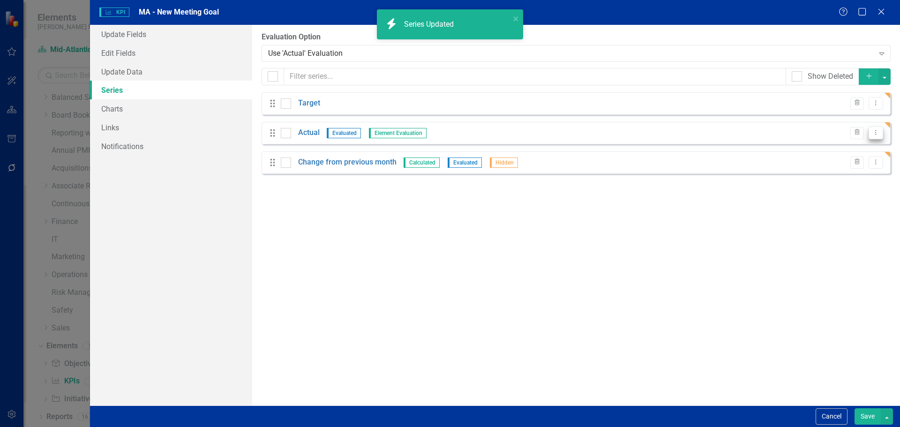
click at [873, 134] on icon "Dropdown Menu" at bounding box center [876, 132] width 8 height 6
click at [853, 146] on link "Edit Edit Measure Series" at bounding box center [829, 148] width 106 height 17
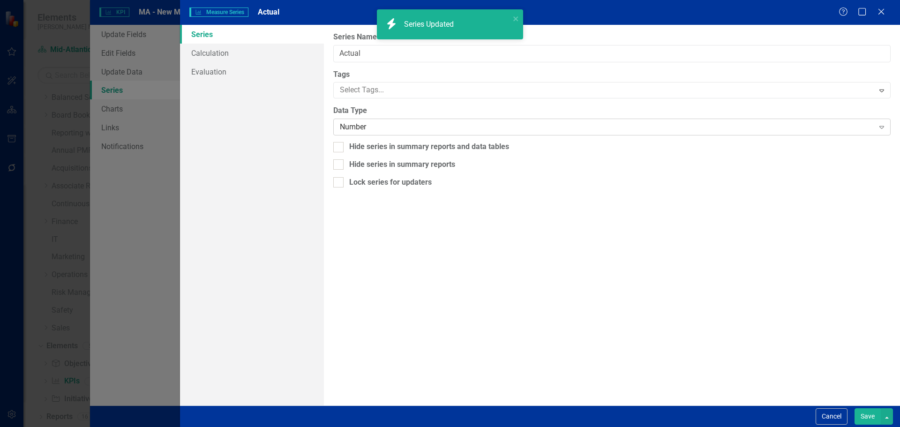
click at [360, 131] on div "Number" at bounding box center [607, 127] width 534 height 11
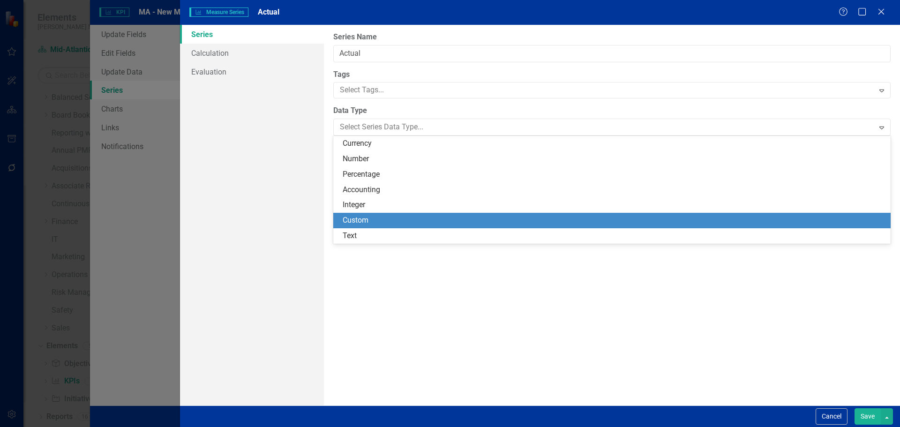
click at [368, 221] on div "Custom" at bounding box center [614, 220] width 542 height 11
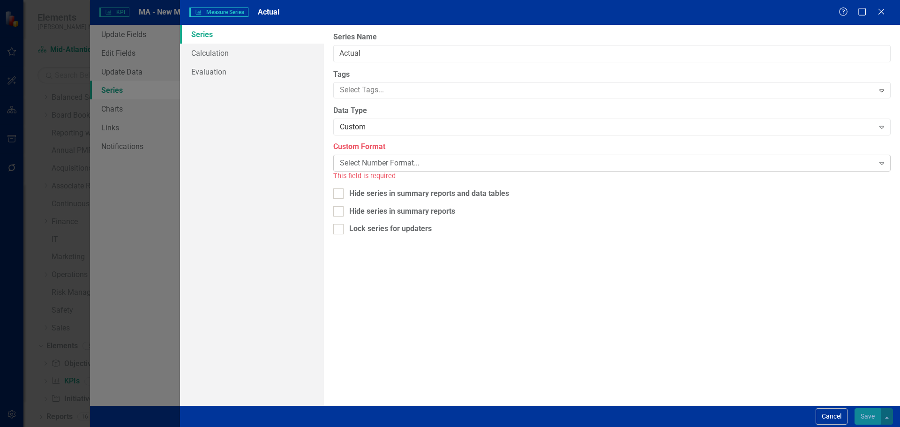
click at [367, 161] on div "Select Number Format..." at bounding box center [607, 163] width 534 height 11
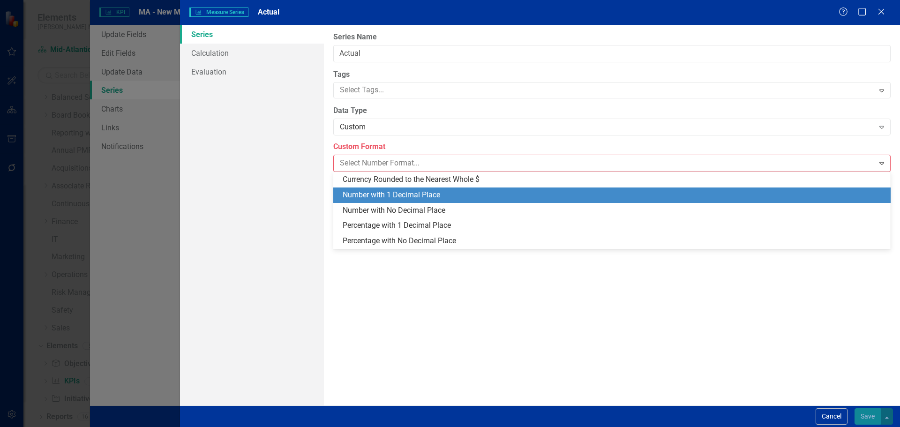
click at [373, 196] on div "Number with 1 Decimal Place" at bounding box center [614, 195] width 542 height 11
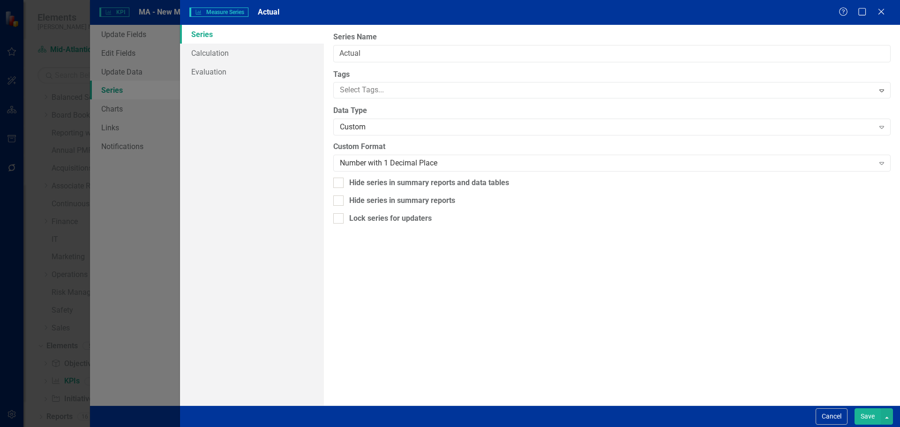
click at [860, 411] on button "Save" at bounding box center [867, 416] width 26 height 16
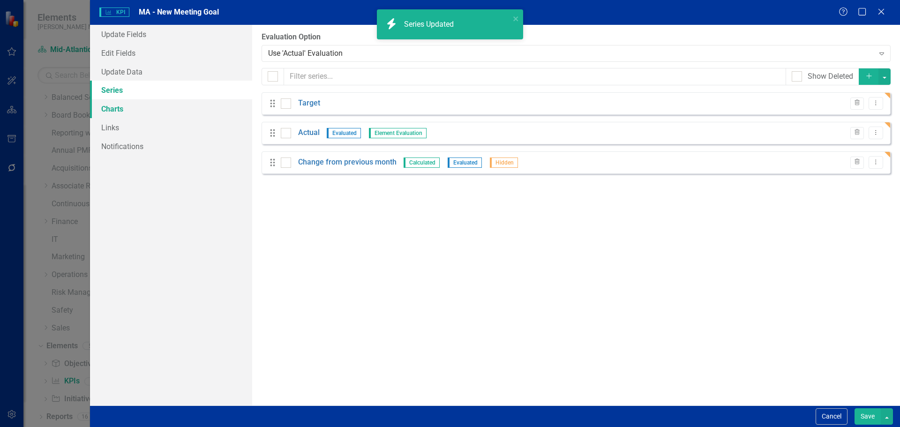
click at [152, 109] on link "Charts" at bounding box center [171, 108] width 162 height 19
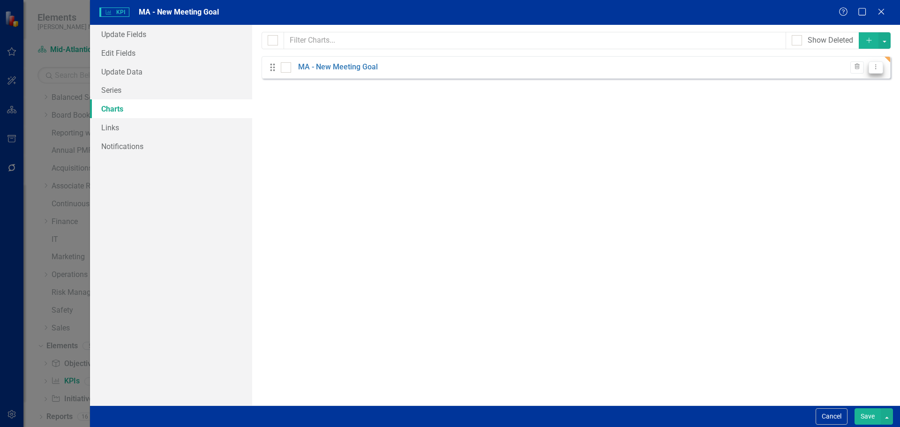
click at [869, 67] on button "Dropdown Menu" at bounding box center [875, 67] width 15 height 13
click at [862, 78] on link "Edit Edit Chart" at bounding box center [845, 82] width 74 height 17
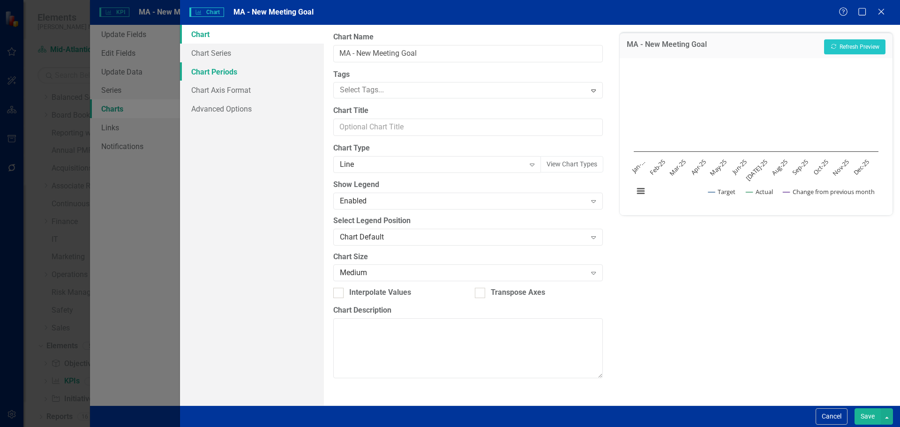
click at [251, 76] on link "Chart Periods" at bounding box center [252, 71] width 144 height 19
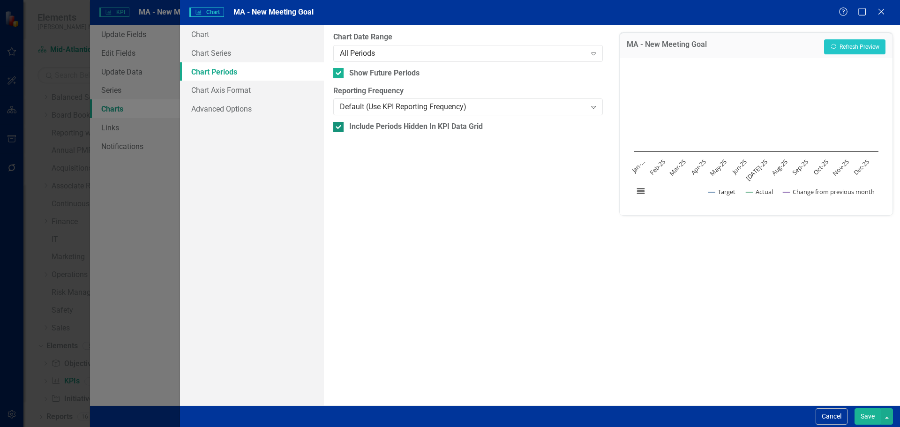
click at [416, 122] on div "Include Periods Hidden In KPI Data Grid" at bounding box center [416, 126] width 134 height 11
click at [339, 122] on input "Include Periods Hidden In KPI Data Grid" at bounding box center [336, 125] width 6 height 6
checkbox input "false"
click at [393, 73] on div "Show Future Periods" at bounding box center [384, 73] width 70 height 11
click at [339, 73] on input "Show Future Periods" at bounding box center [336, 71] width 6 height 6
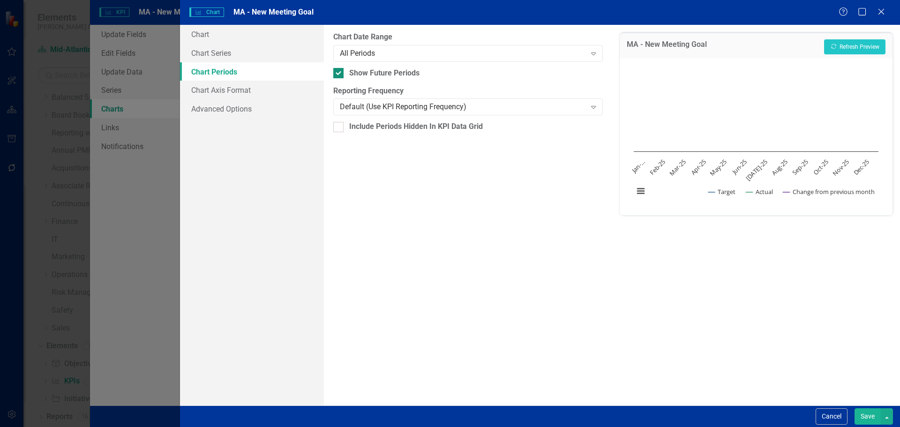
checkbox input "false"
click at [227, 46] on link "Chart Series" at bounding box center [252, 53] width 144 height 19
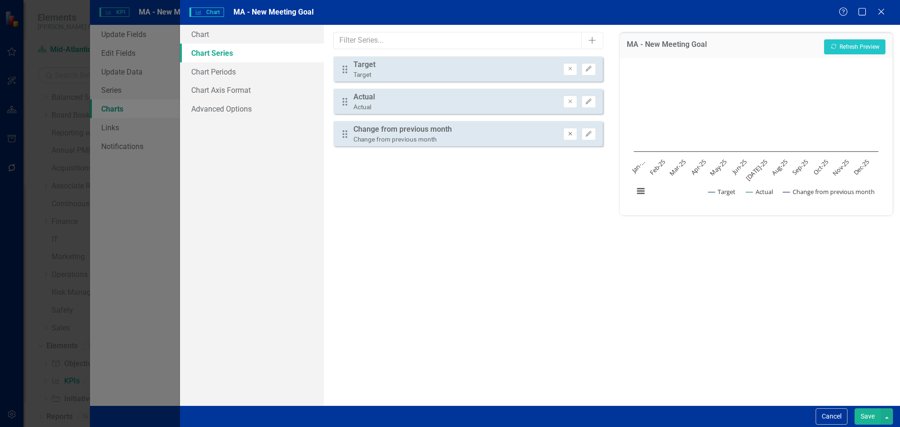
click at [567, 137] on button "Remove" at bounding box center [570, 134] width 14 height 12
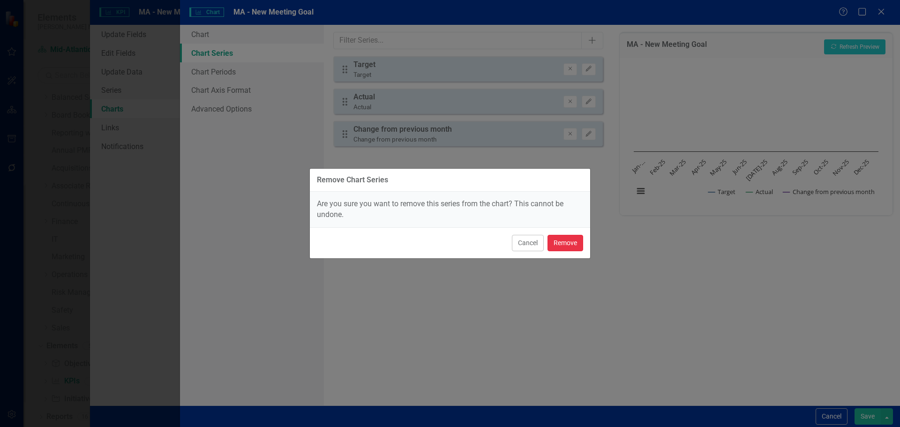
click at [561, 249] on button "Remove" at bounding box center [565, 243] width 36 height 16
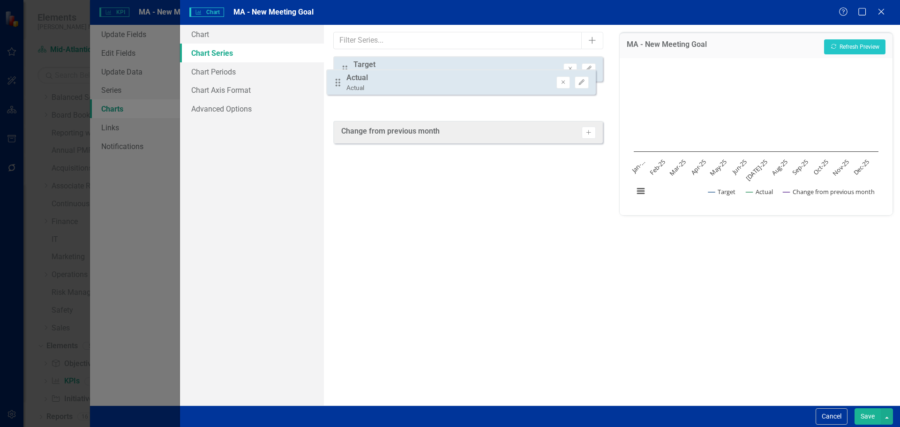
drag, startPoint x: 350, startPoint y: 99, endPoint x: 343, endPoint y: 75, distance: 25.4
click at [343, 75] on div "Drag Target Target Remove Edit Drag Actual Actual Remove Edit" at bounding box center [467, 85] width 269 height 58
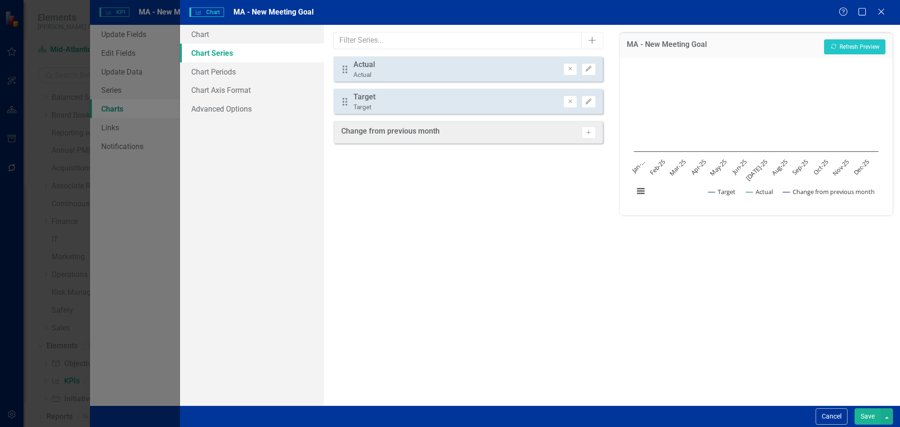
click at [864, 414] on button "Save" at bounding box center [867, 416] width 26 height 16
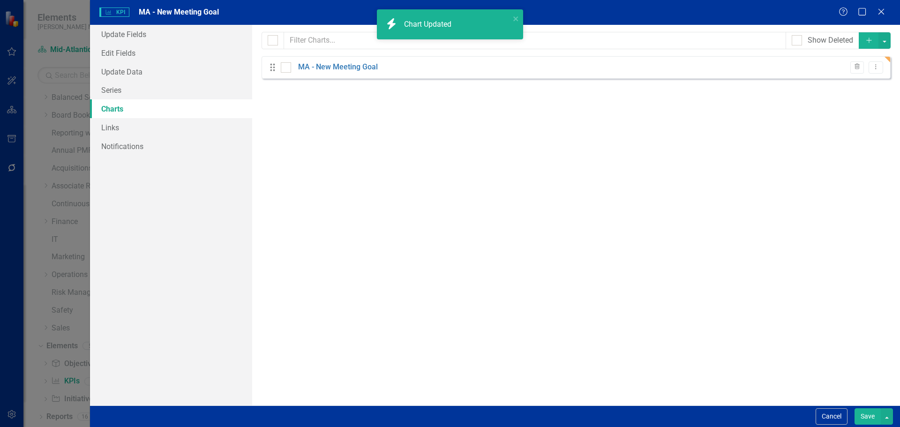
click at [864, 414] on button "Save" at bounding box center [867, 416] width 26 height 16
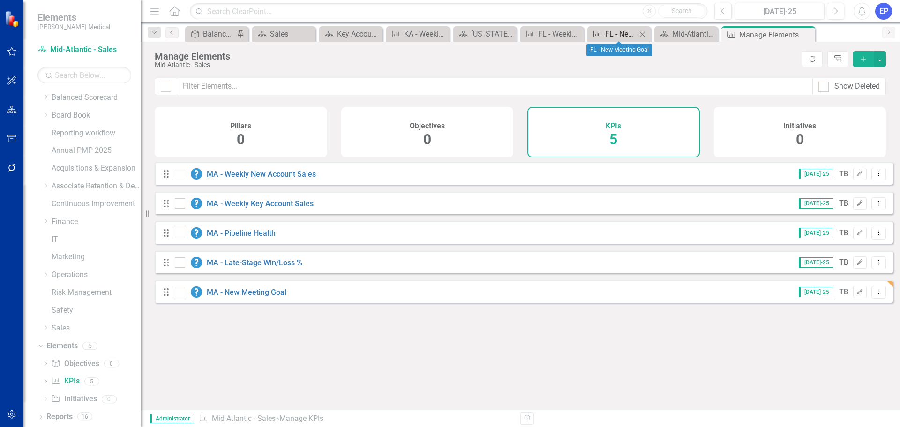
click at [623, 35] on div "FL - New Meeting Goal" at bounding box center [620, 34] width 31 height 12
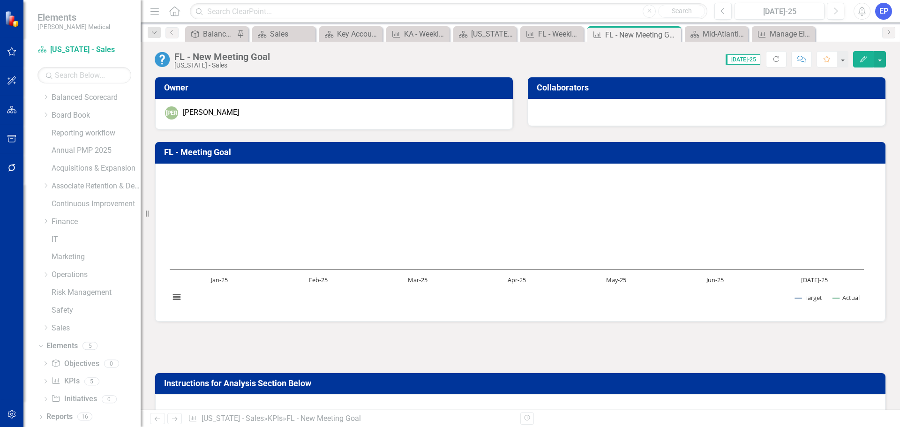
click at [862, 56] on icon "Edit" at bounding box center [863, 59] width 8 height 7
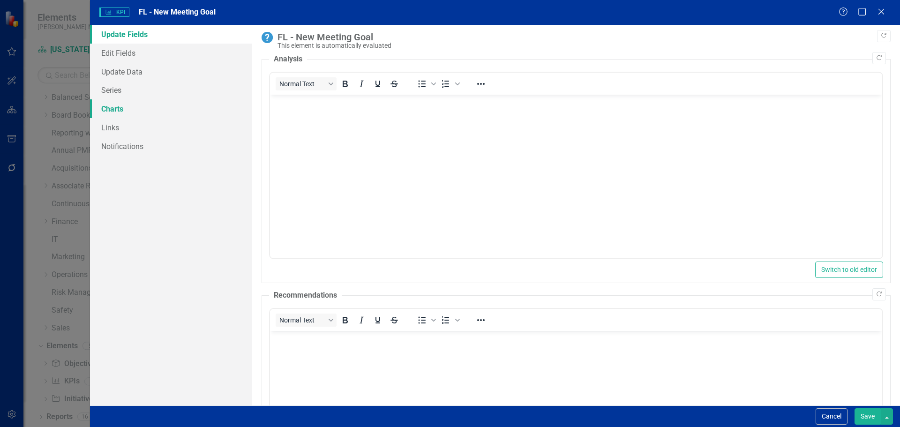
click at [118, 113] on link "Charts" at bounding box center [171, 108] width 162 height 19
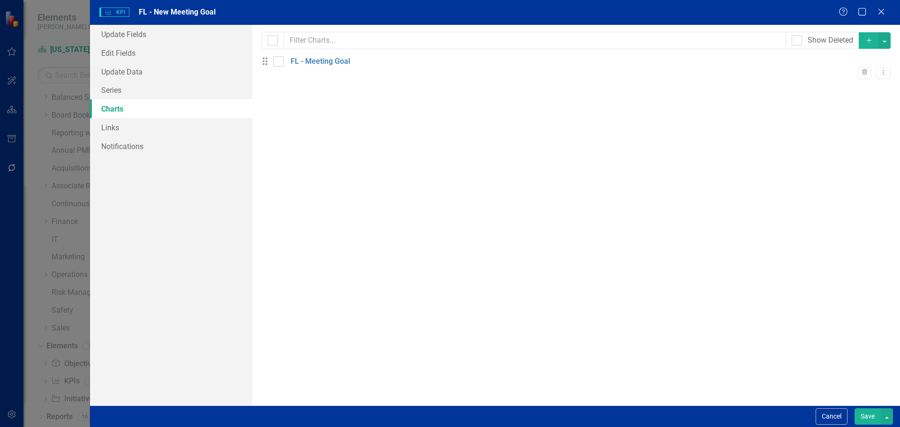
click at [867, 67] on div "Trash Dropdown Menu" at bounding box center [575, 73] width 629 height 13
click at [876, 71] on button "Dropdown Menu" at bounding box center [883, 73] width 15 height 13
click at [851, 88] on link "Edit Edit Chart" at bounding box center [845, 82] width 74 height 17
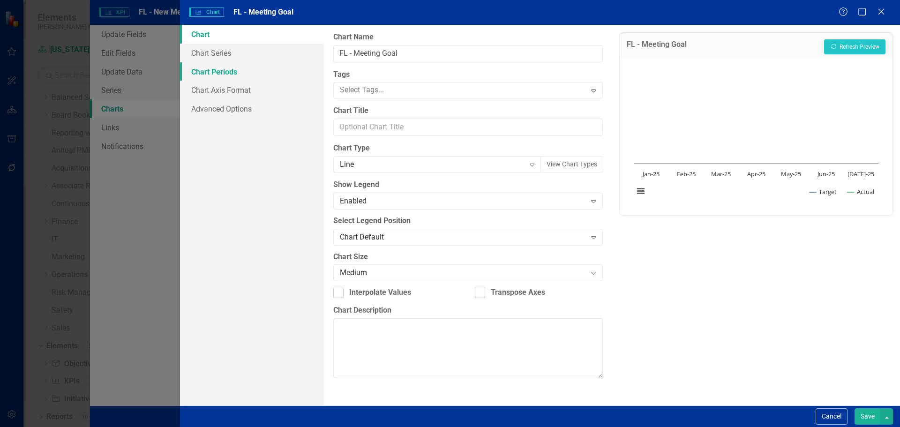
click at [236, 72] on link "Chart Periods" at bounding box center [252, 71] width 144 height 19
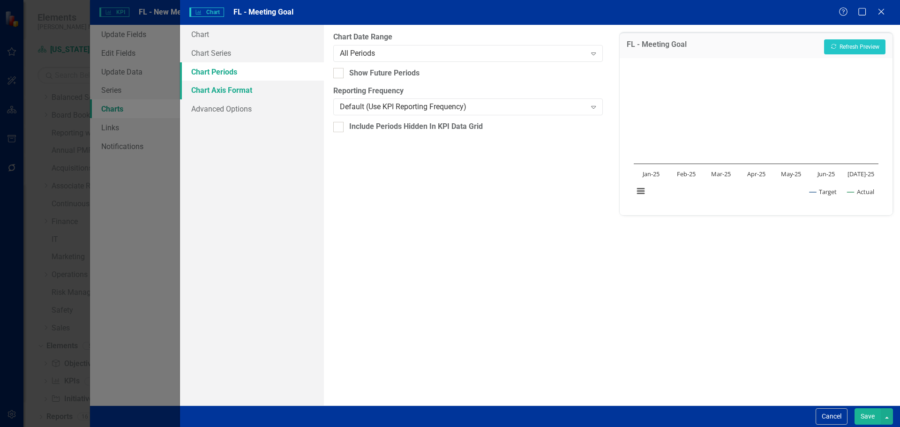
click at [249, 94] on link "Chart Axis Format" at bounding box center [252, 90] width 144 height 19
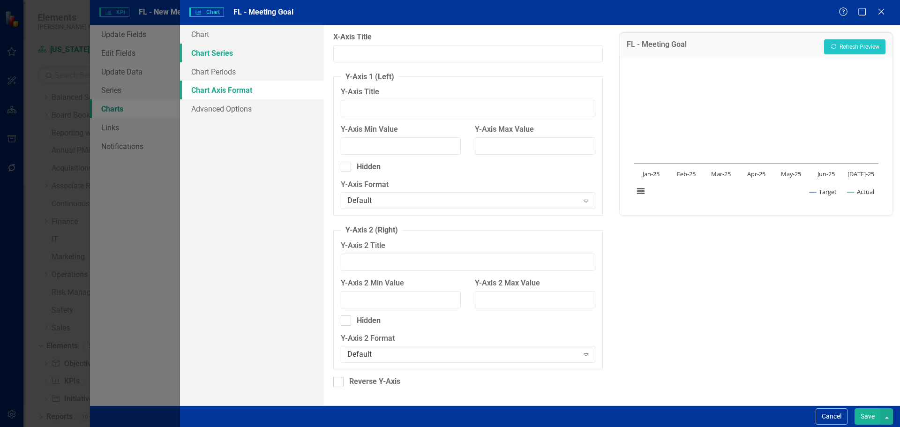
click at [238, 59] on link "Chart Series" at bounding box center [252, 53] width 144 height 19
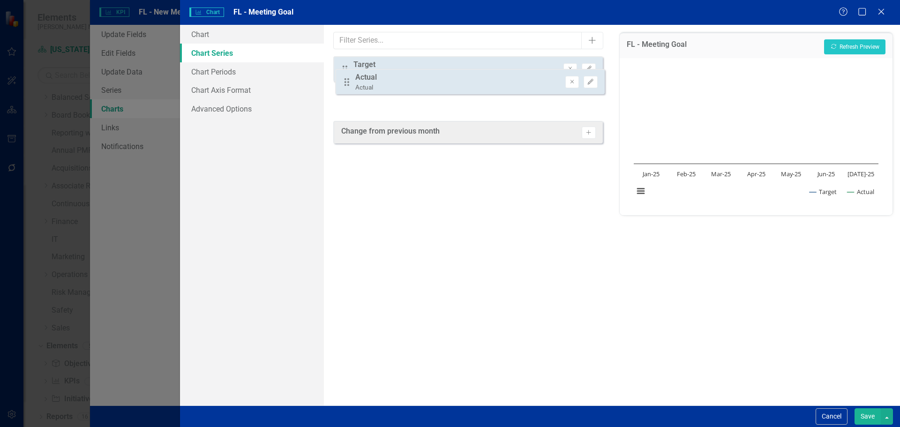
drag, startPoint x: 346, startPoint y: 99, endPoint x: 348, endPoint y: 80, distance: 19.8
click at [348, 80] on div "Drag Target Target Remove Edit Drag Actual Actual Remove Edit" at bounding box center [467, 85] width 269 height 58
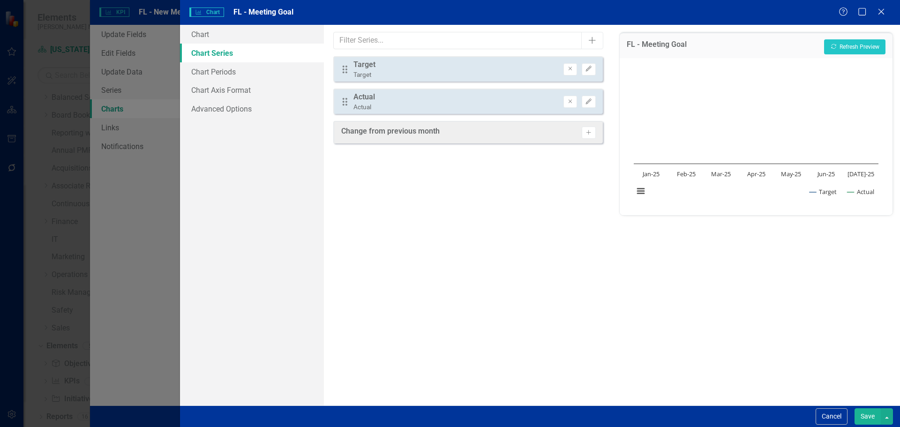
click at [349, 92] on div "Drag Actual Actual" at bounding box center [358, 102] width 34 height 20
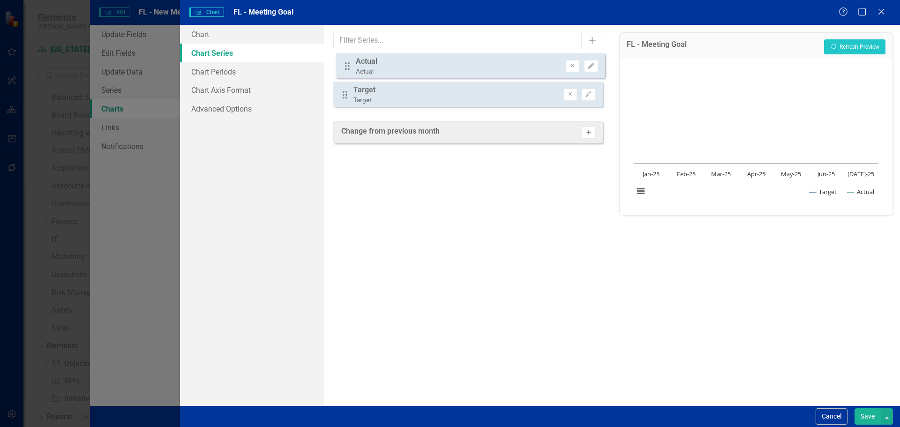
drag, startPoint x: 344, startPoint y: 100, endPoint x: 346, endPoint y: 64, distance: 36.2
click at [346, 64] on div "Drag Target Target Remove Edit Drag Actual Actual Remove Edit" at bounding box center [467, 85] width 269 height 58
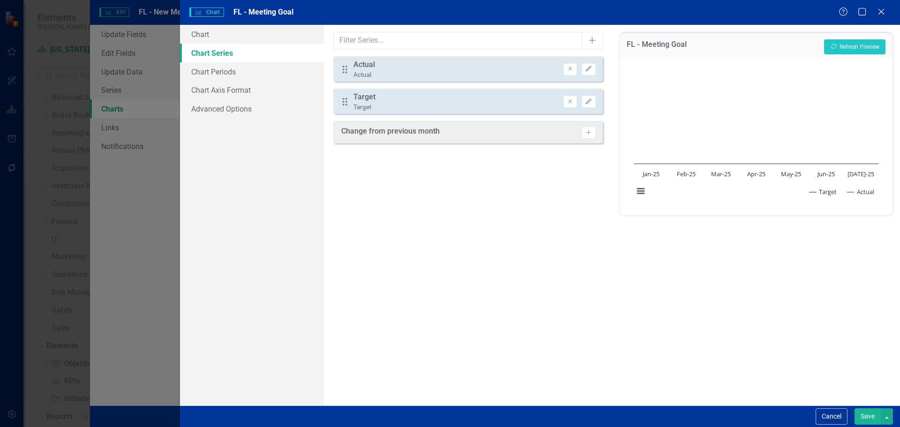
click at [860, 410] on button "Save" at bounding box center [867, 416] width 26 height 16
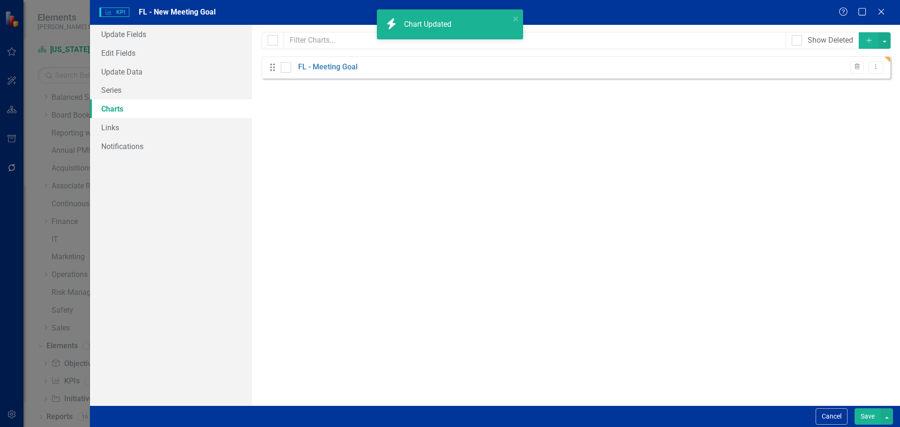
click at [861, 412] on button "Save" at bounding box center [867, 416] width 26 height 16
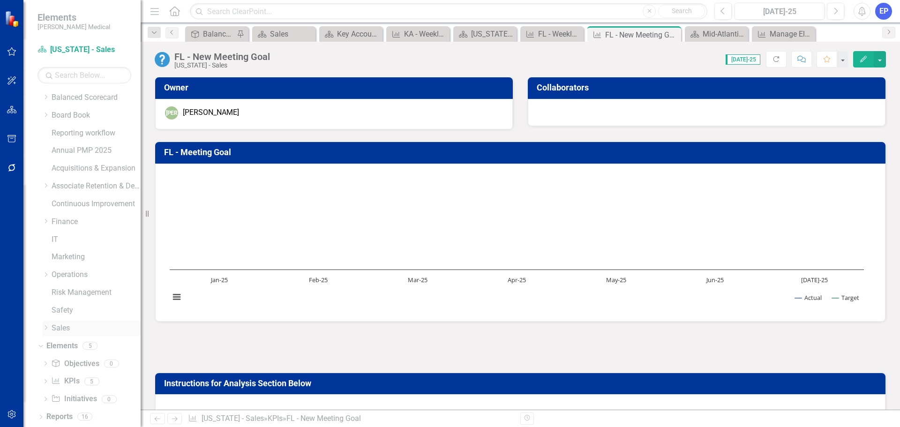
click at [46, 329] on icon "Dropdown" at bounding box center [45, 328] width 7 height 6
click at [82, 296] on link "New England - Sales" at bounding box center [101, 292] width 80 height 11
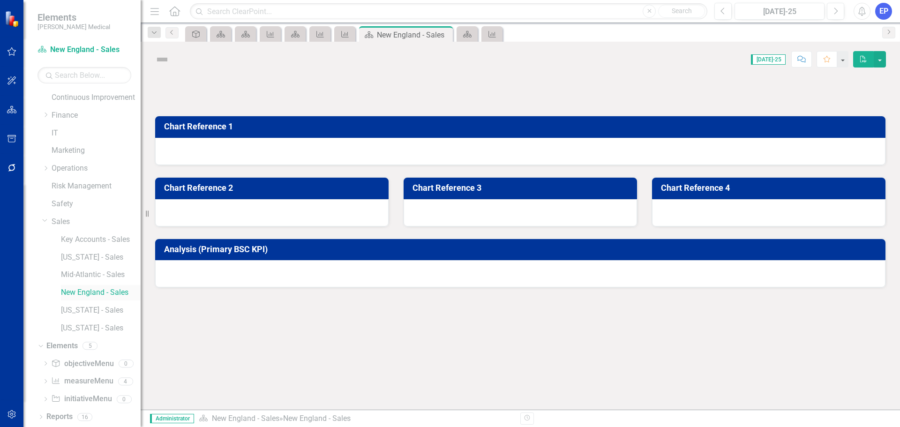
scroll to position [125, 0]
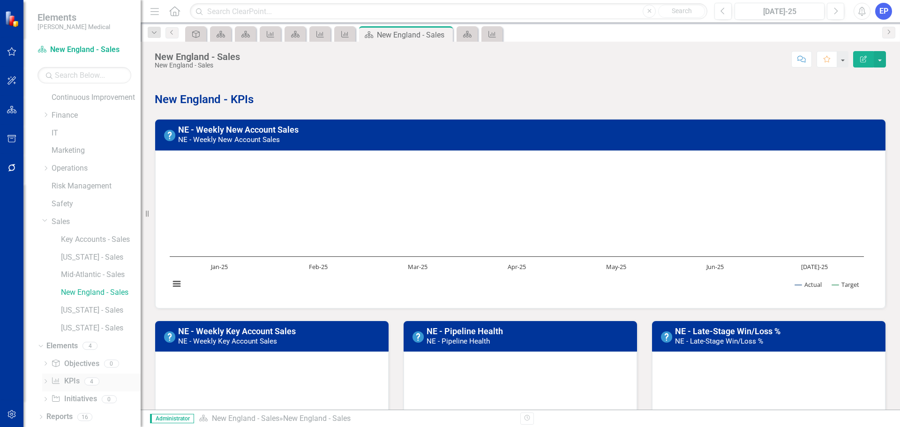
click at [64, 383] on link "KPI KPIs" at bounding box center [65, 381] width 28 height 11
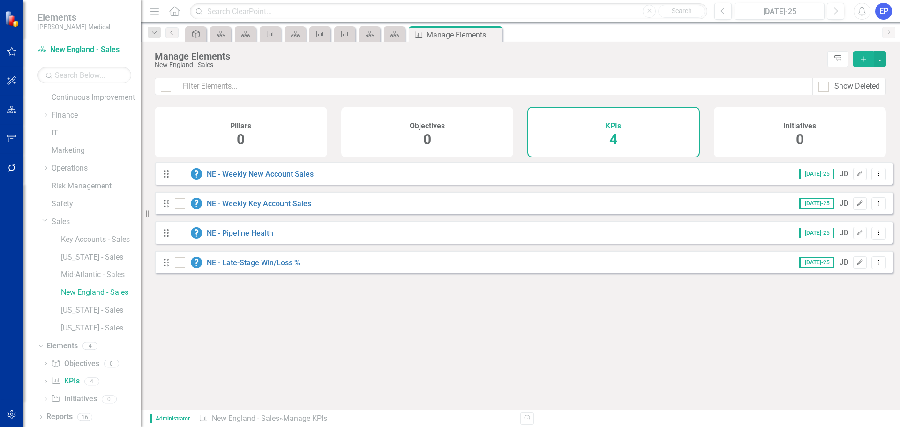
click at [864, 61] on icon "Add" at bounding box center [863, 59] width 8 height 7
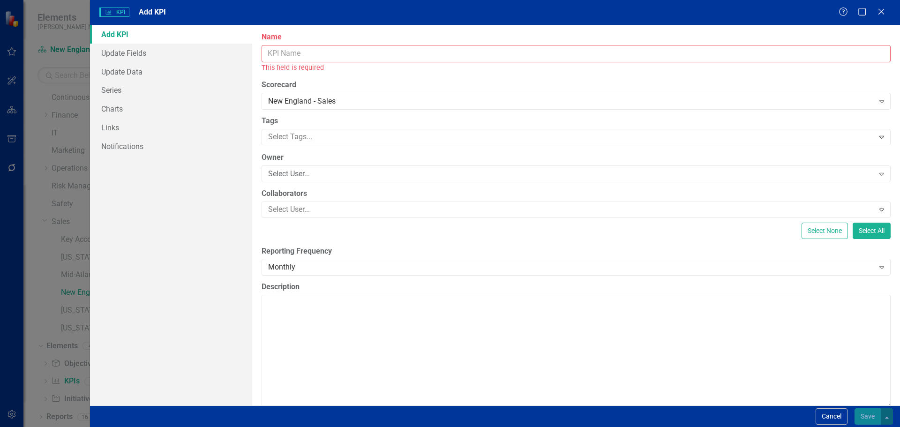
click at [506, 55] on input "Name" at bounding box center [575, 53] width 629 height 17
paste input "FL - New Meeting Goal"
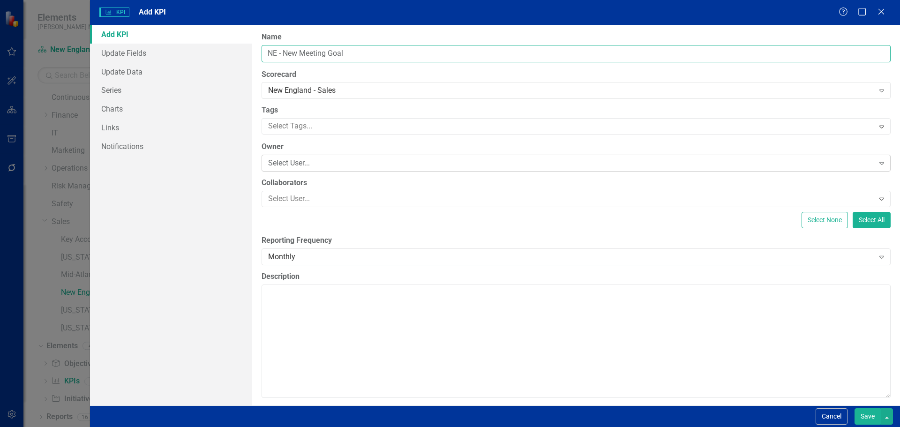
type input "NE - New Meeting Goal"
click at [328, 167] on div "Select User..." at bounding box center [571, 163] width 606 height 11
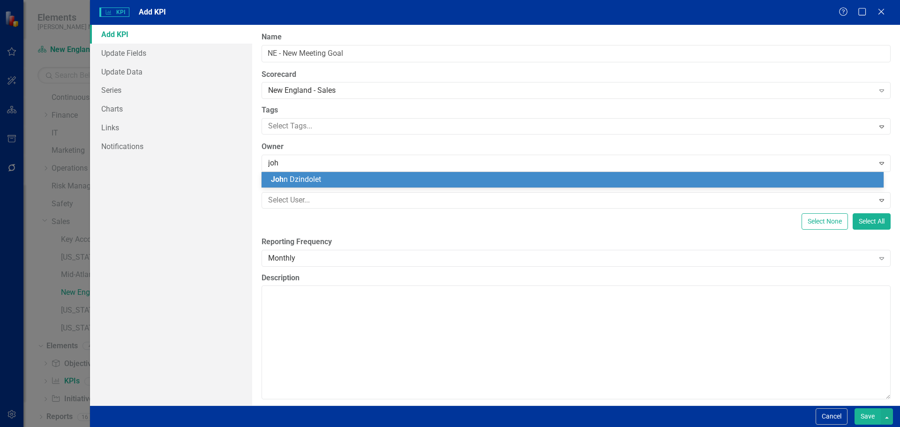
type input "john"
click at [329, 174] on div "John Dzindolet" at bounding box center [574, 179] width 607 height 11
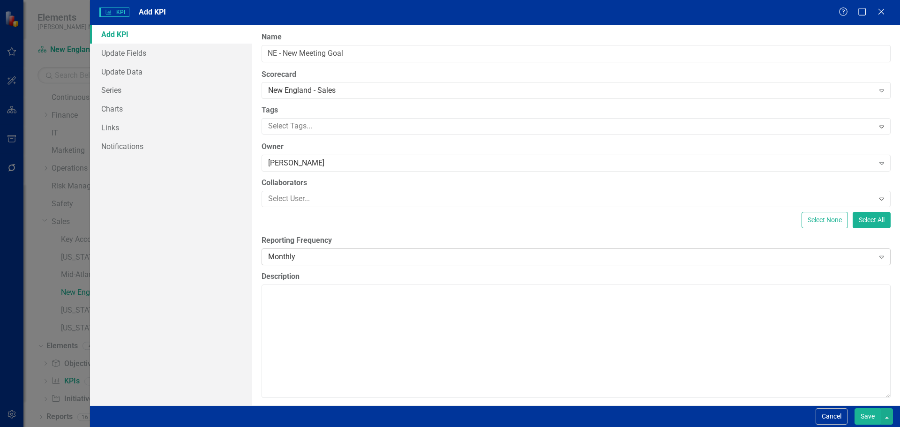
click at [313, 256] on div "Monthly" at bounding box center [571, 256] width 606 height 11
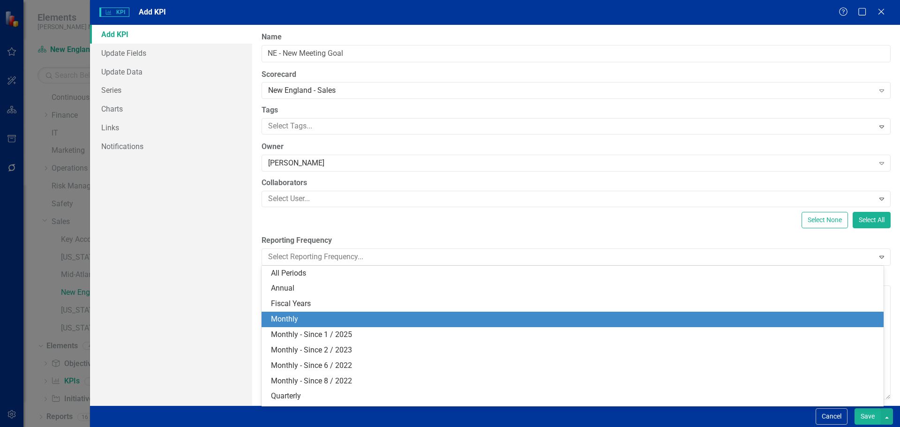
scroll to position [13, 0]
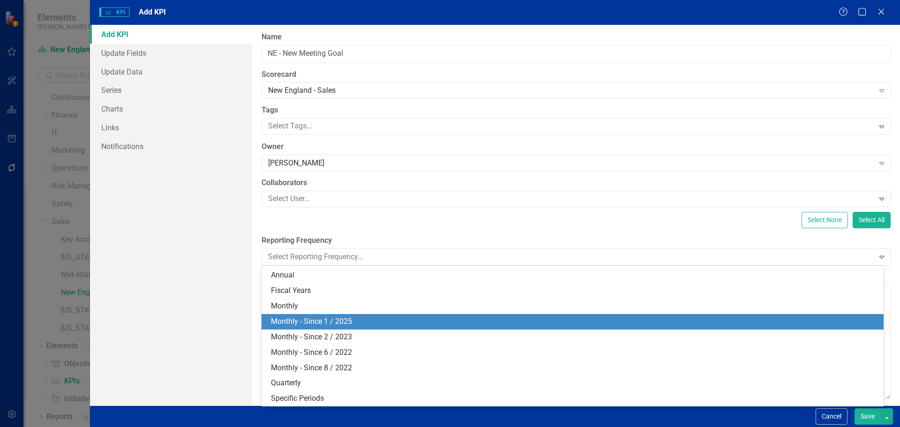
click at [324, 321] on div "Monthly - Since 1 / 2025" at bounding box center [574, 321] width 607 height 11
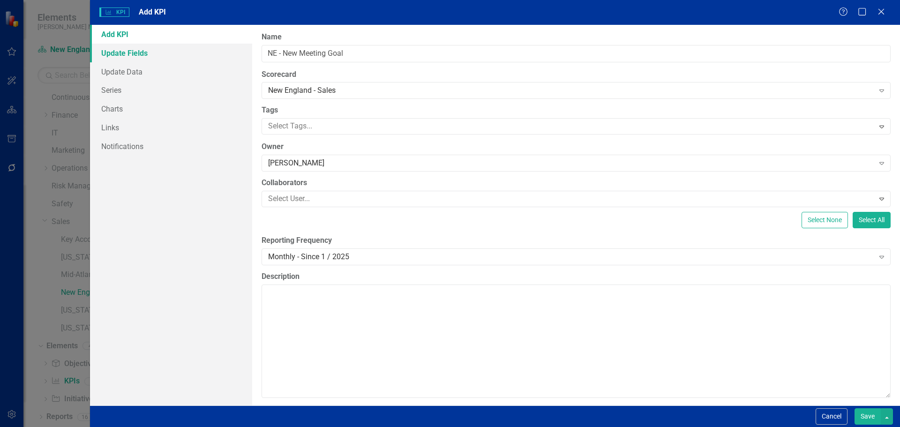
click at [142, 61] on link "Update Fields" at bounding box center [171, 53] width 162 height 19
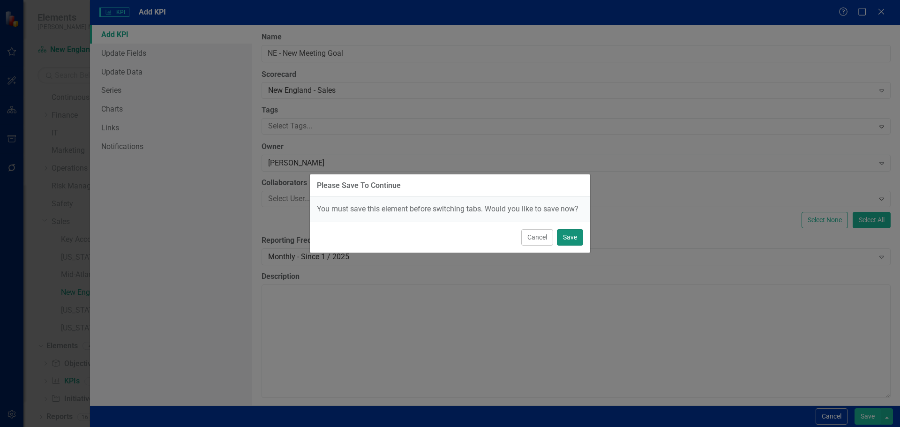
click at [569, 238] on button "Save" at bounding box center [570, 237] width 26 height 16
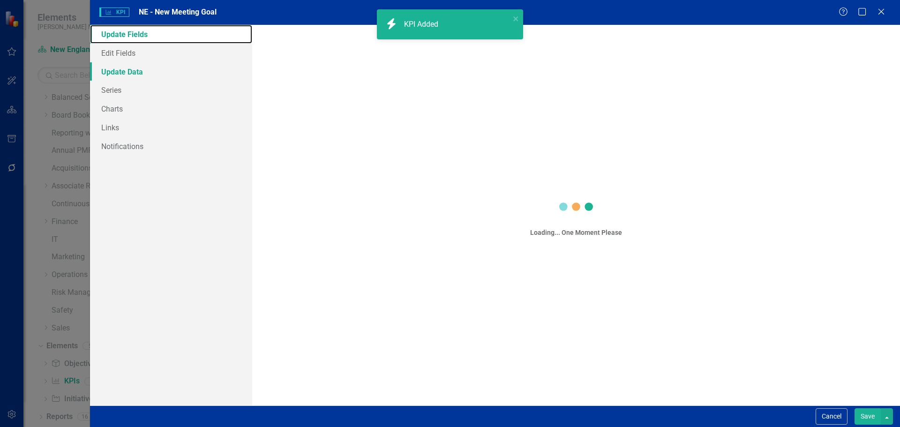
scroll to position [18, 0]
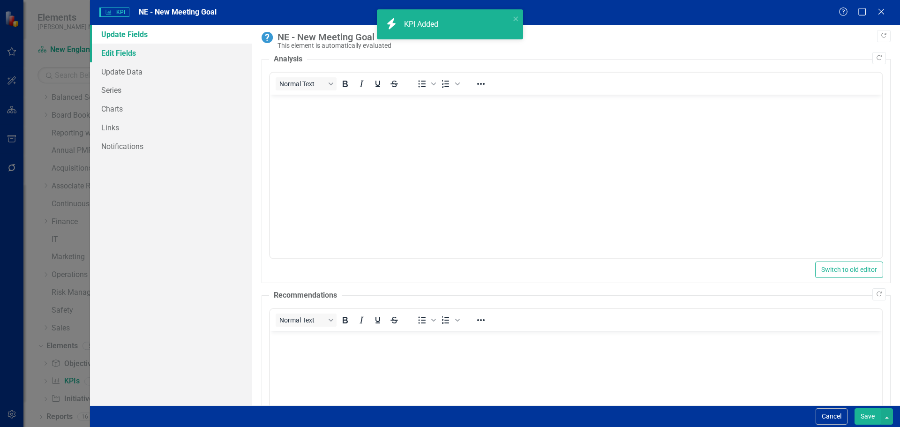
click at [138, 48] on link "Edit Fields" at bounding box center [171, 53] width 162 height 19
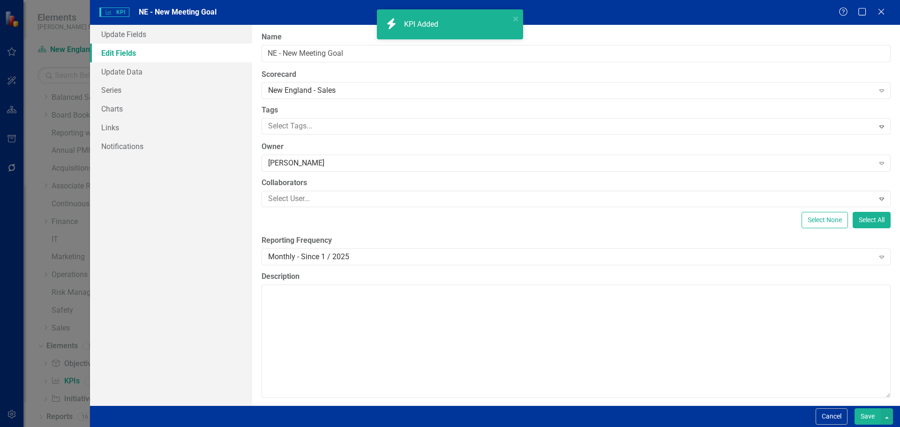
scroll to position [0, 0]
click at [138, 75] on link "Update Data" at bounding box center [171, 71] width 162 height 19
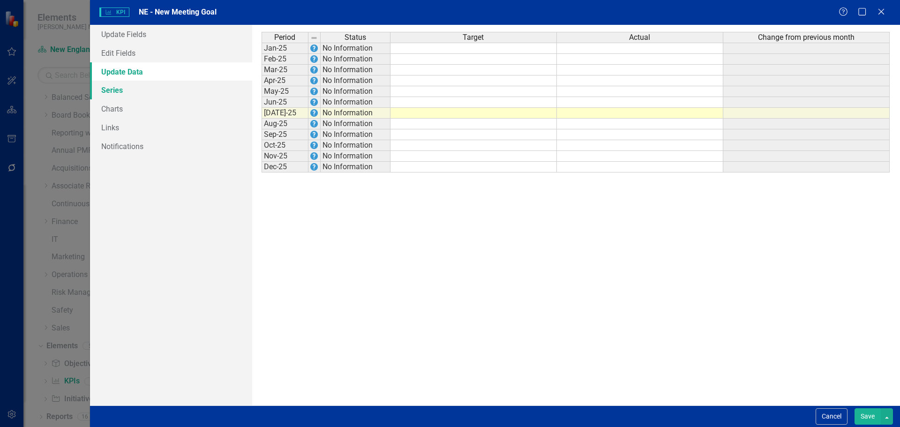
click at [133, 92] on link "Series" at bounding box center [171, 90] width 162 height 19
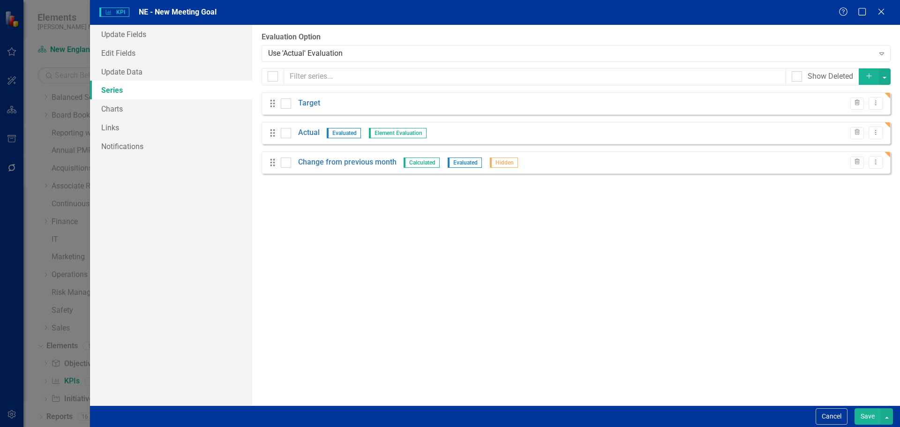
click at [883, 106] on div "Drag Target Trash Dropdown Menu" at bounding box center [575, 103] width 629 height 22
click at [877, 104] on icon "Dropdown Menu" at bounding box center [876, 103] width 8 height 6
click at [849, 119] on link "Edit Edit Measure Series" at bounding box center [829, 118] width 106 height 17
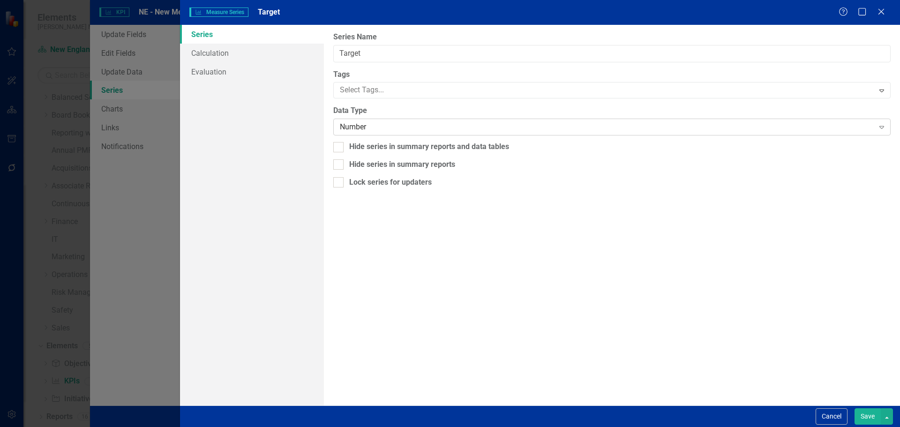
click at [351, 124] on div "Number" at bounding box center [607, 127] width 534 height 11
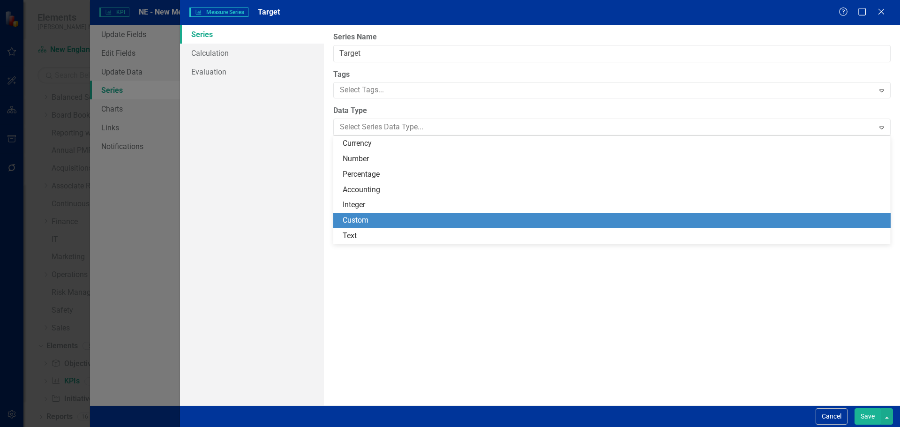
click at [361, 217] on div "Custom" at bounding box center [614, 220] width 542 height 11
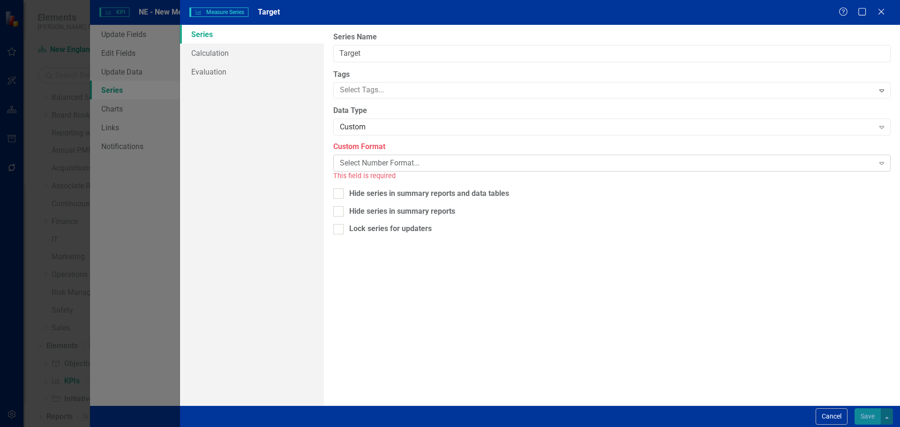
click at [361, 162] on div "Select Number Format..." at bounding box center [607, 163] width 534 height 11
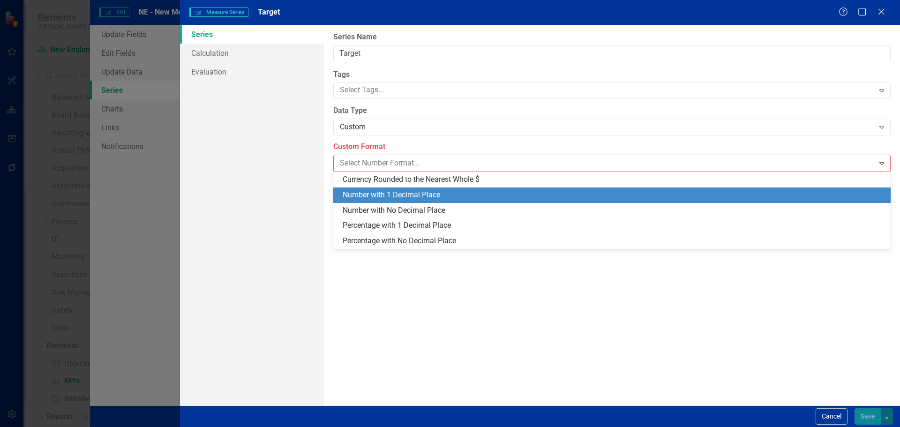
click at [369, 194] on div "Number with 1 Decimal Place" at bounding box center [614, 195] width 542 height 11
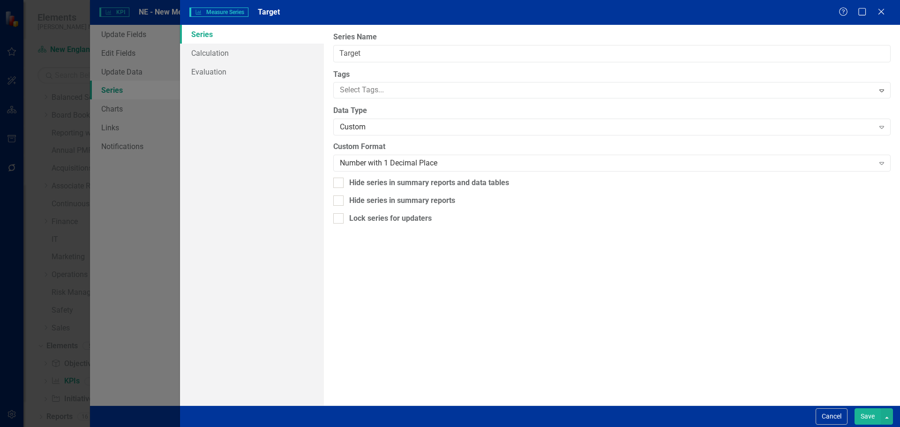
click at [866, 410] on button "Save" at bounding box center [867, 416] width 26 height 16
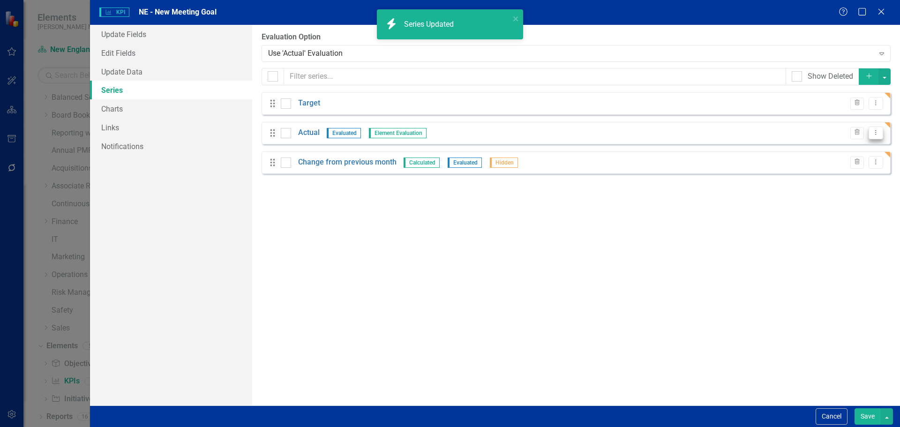
click at [879, 135] on icon "Dropdown Menu" at bounding box center [876, 132] width 8 height 6
click at [855, 145] on link "Edit Edit Measure Series" at bounding box center [829, 148] width 106 height 17
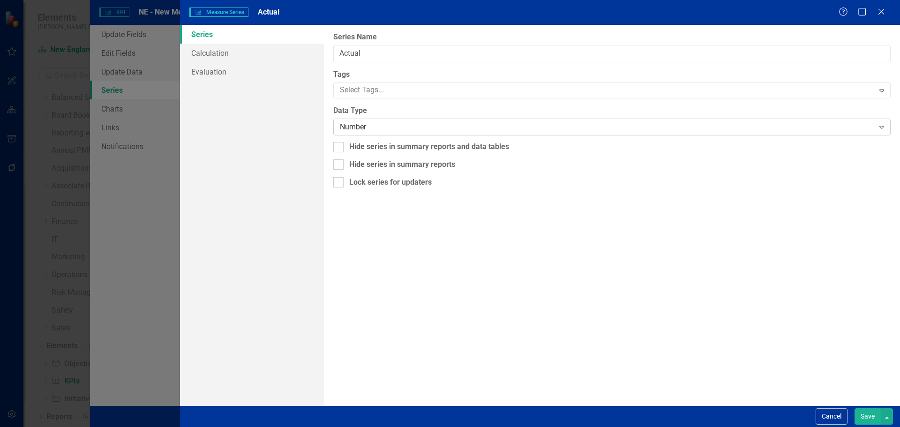
click at [349, 124] on div "Number" at bounding box center [607, 127] width 534 height 11
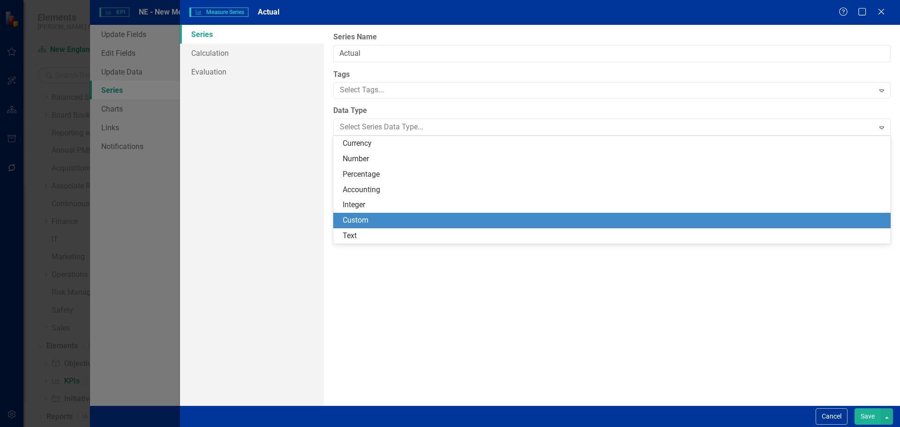
click at [361, 218] on div "Custom" at bounding box center [614, 220] width 542 height 11
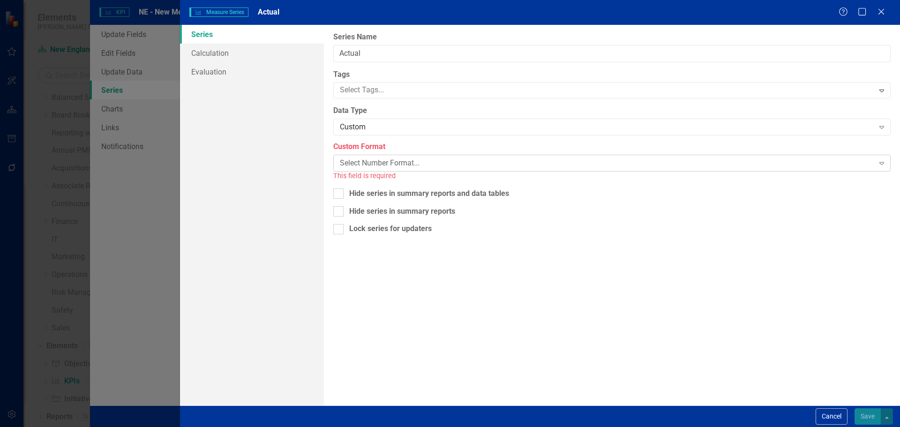
click at [374, 165] on div "Select Number Format..." at bounding box center [607, 163] width 534 height 11
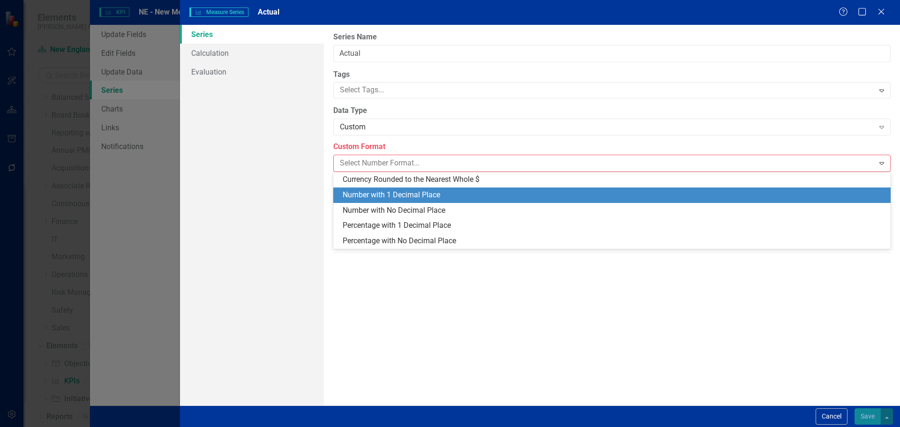
click at [385, 196] on div "Number with 1 Decimal Place" at bounding box center [614, 195] width 542 height 11
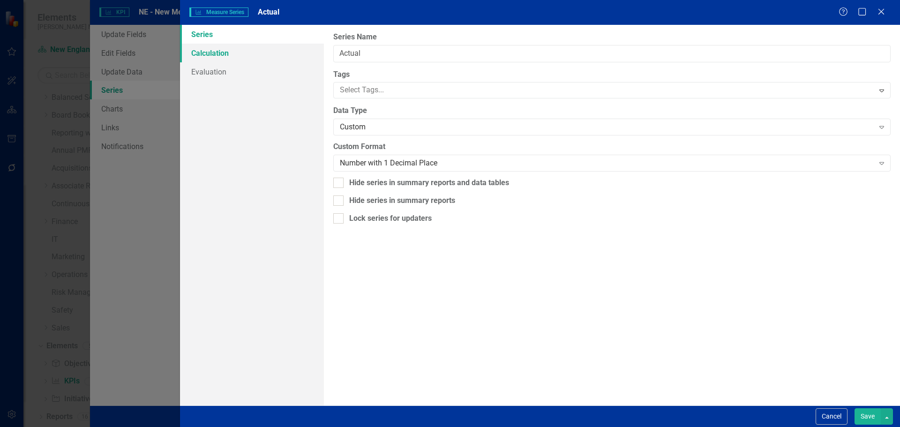
click at [219, 50] on link "Calculation" at bounding box center [252, 53] width 144 height 19
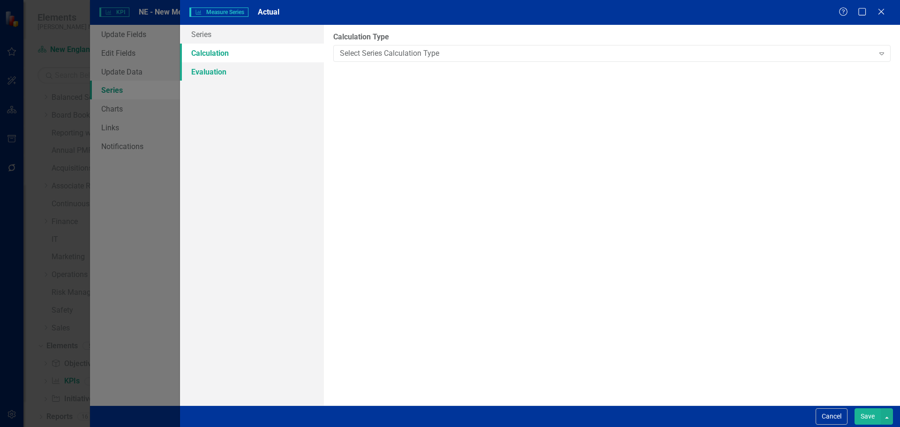
click at [218, 68] on link "Evaluation" at bounding box center [252, 71] width 144 height 19
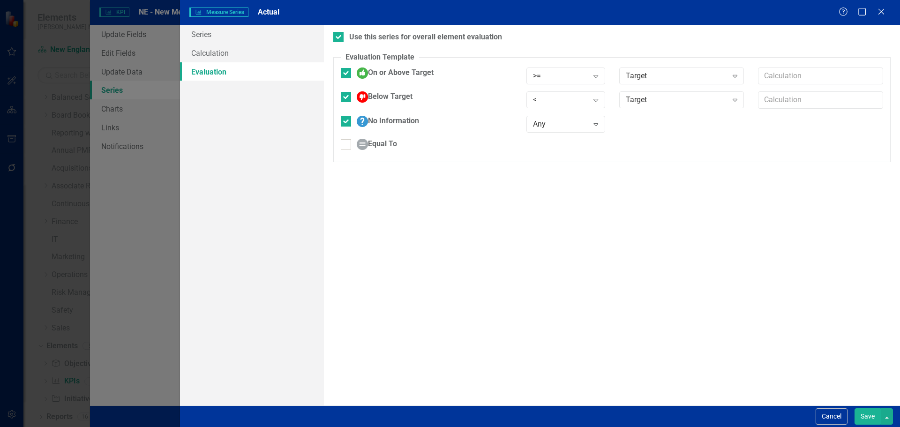
click at [863, 418] on button "Save" at bounding box center [867, 416] width 26 height 16
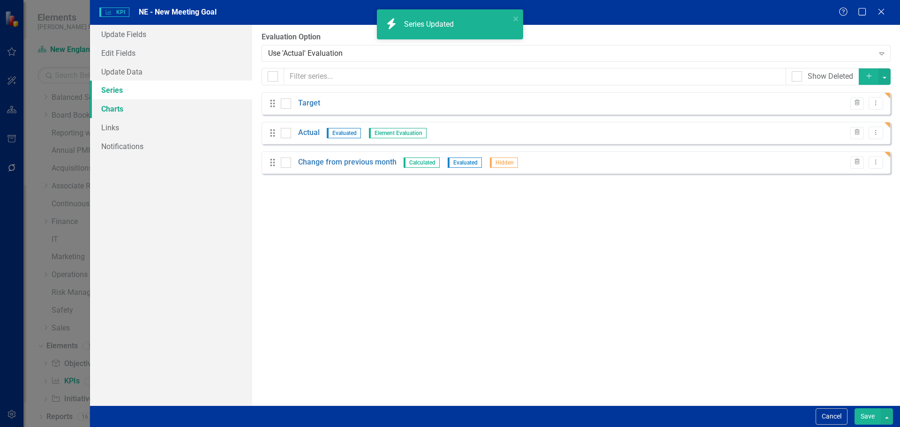
click at [150, 115] on link "Charts" at bounding box center [171, 108] width 162 height 19
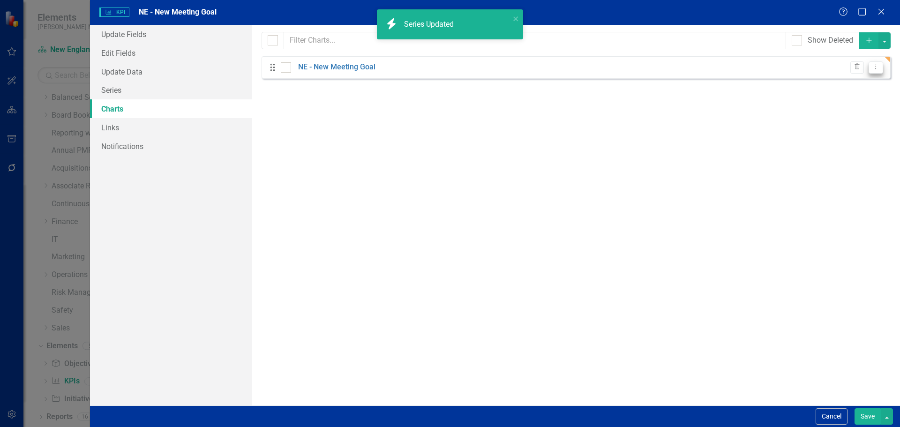
click at [873, 67] on icon "Dropdown Menu" at bounding box center [876, 67] width 8 height 6
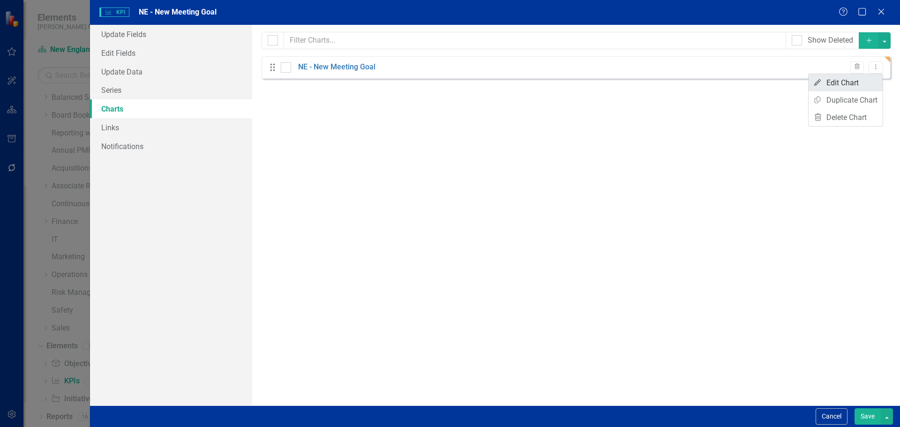
click at [845, 87] on link "Edit Edit Chart" at bounding box center [845, 82] width 74 height 17
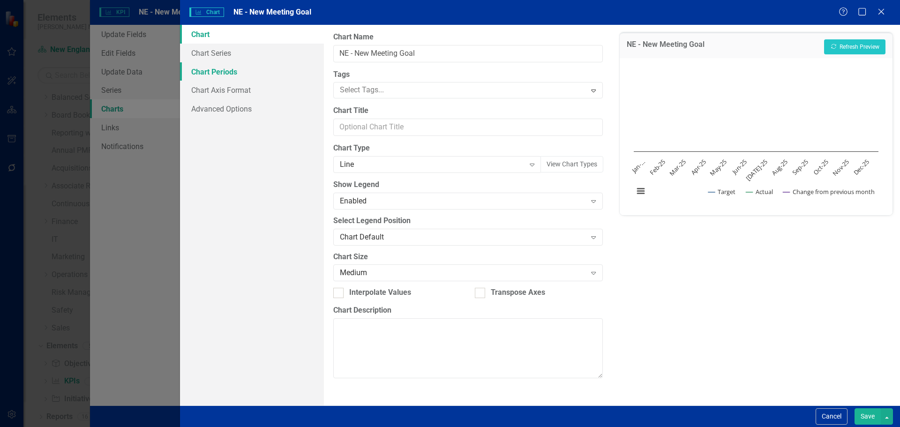
click at [247, 71] on link "Chart Periods" at bounding box center [252, 71] width 144 height 19
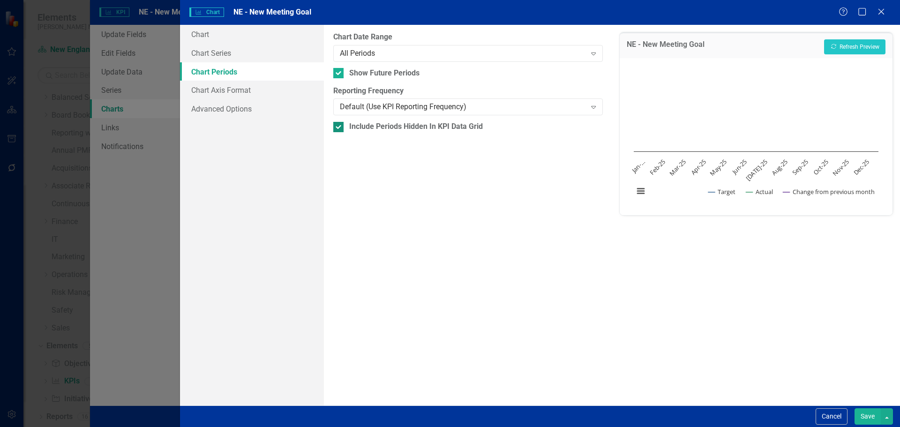
click at [339, 130] on div at bounding box center [338, 127] width 10 height 10
click at [339, 128] on input "Include Periods Hidden In KPI Data Grid" at bounding box center [336, 125] width 6 height 6
checkbox input "false"
click at [341, 72] on div at bounding box center [338, 73] width 10 height 10
click at [339, 72] on input "Show Future Periods" at bounding box center [336, 71] width 6 height 6
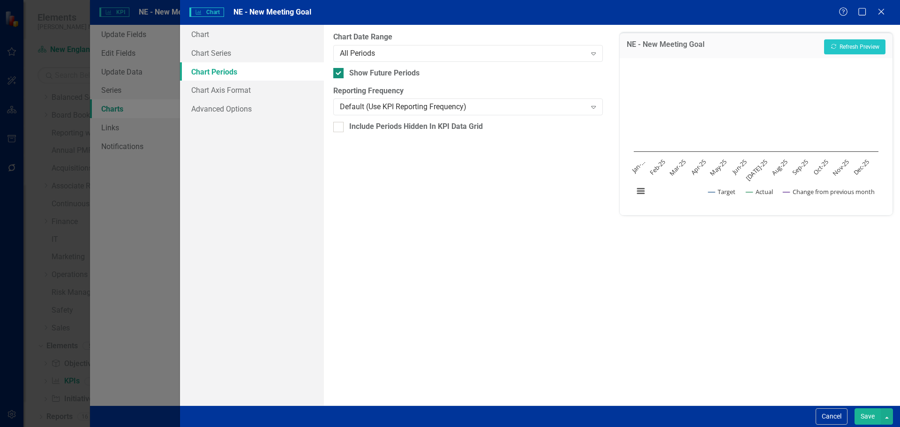
checkbox input "false"
click at [250, 88] on link "Chart Axis Format" at bounding box center [252, 90] width 144 height 19
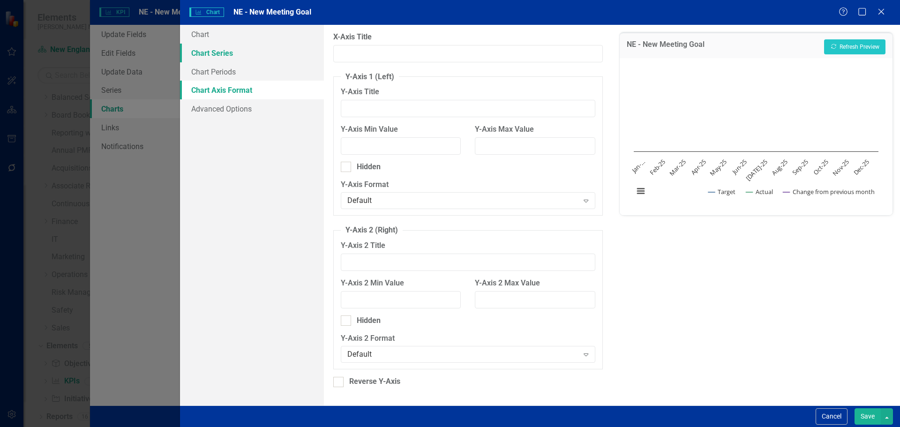
click at [244, 61] on link "Chart Series" at bounding box center [252, 53] width 144 height 19
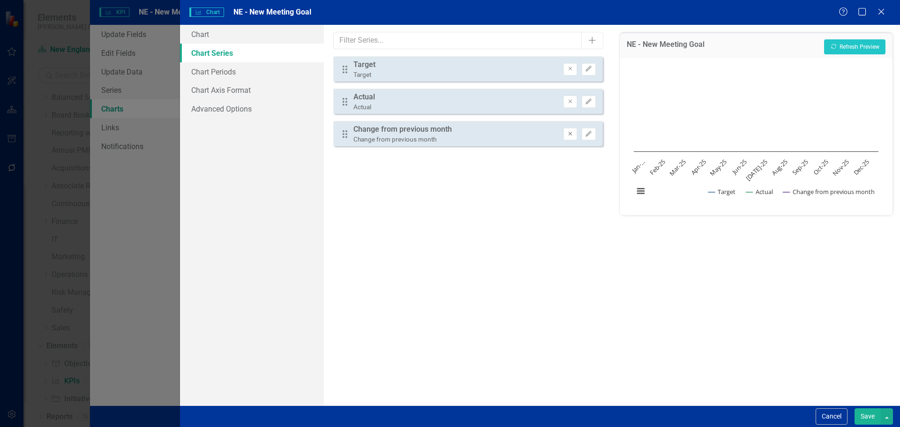
click at [575, 134] on button "Remove" at bounding box center [570, 134] width 14 height 12
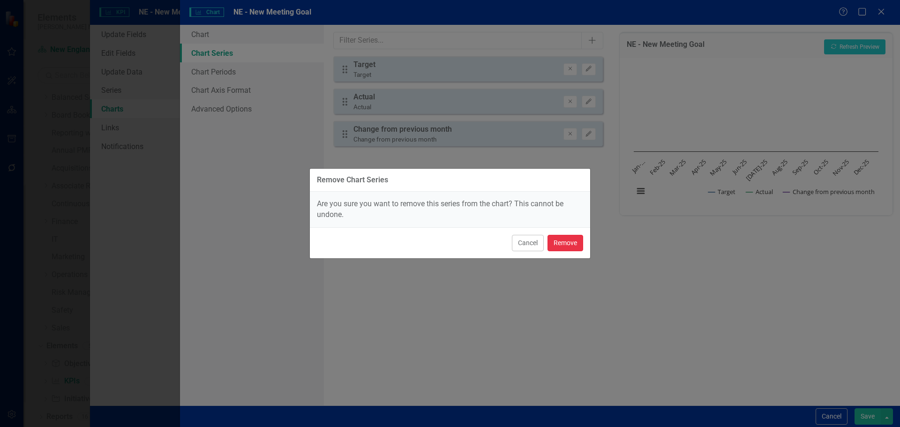
click at [568, 241] on button "Remove" at bounding box center [565, 243] width 36 height 16
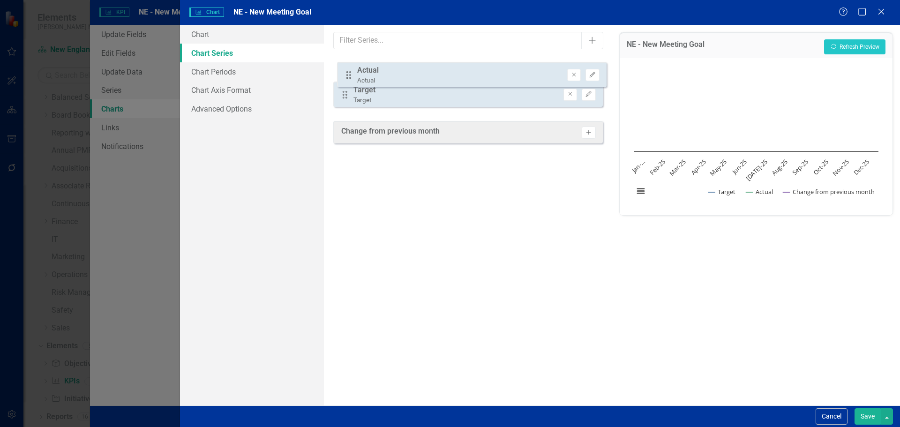
drag, startPoint x: 344, startPoint y: 99, endPoint x: 348, endPoint y: 72, distance: 27.5
click at [348, 72] on div "Drag Target Target Remove Edit Drag Actual Actual Remove Edit" at bounding box center [467, 85] width 269 height 58
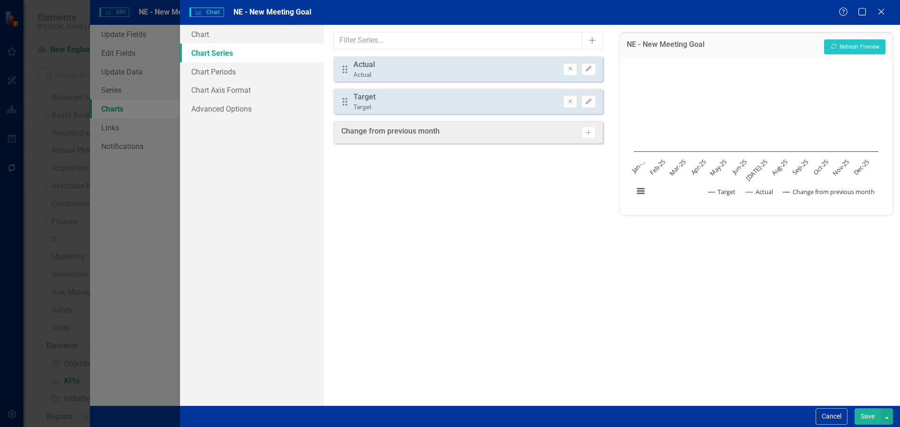
click at [863, 413] on button "Save" at bounding box center [867, 416] width 26 height 16
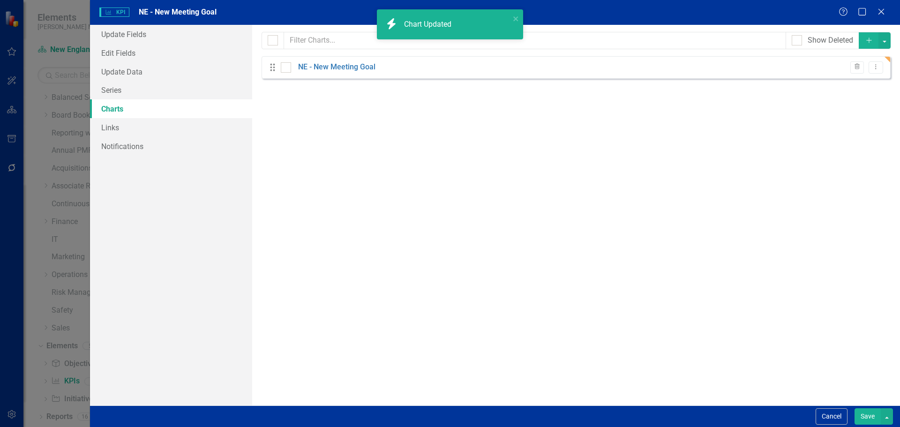
click at [863, 413] on button "Save" at bounding box center [867, 416] width 26 height 16
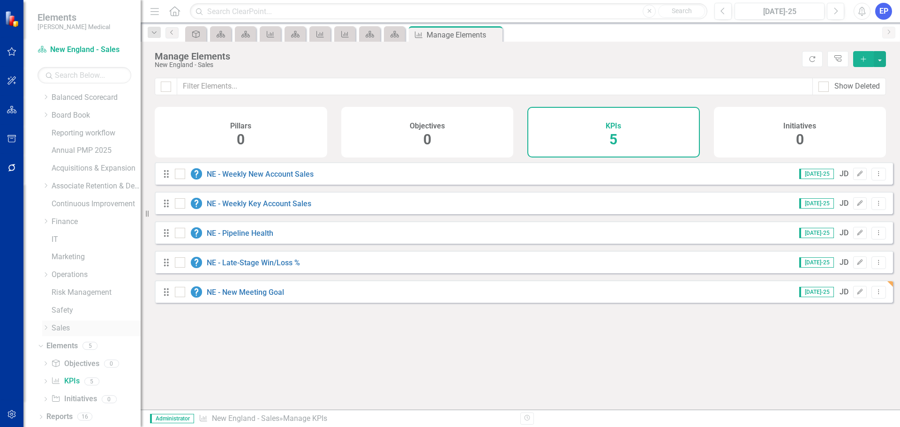
click at [45, 329] on icon "Dropdown" at bounding box center [45, 328] width 7 height 6
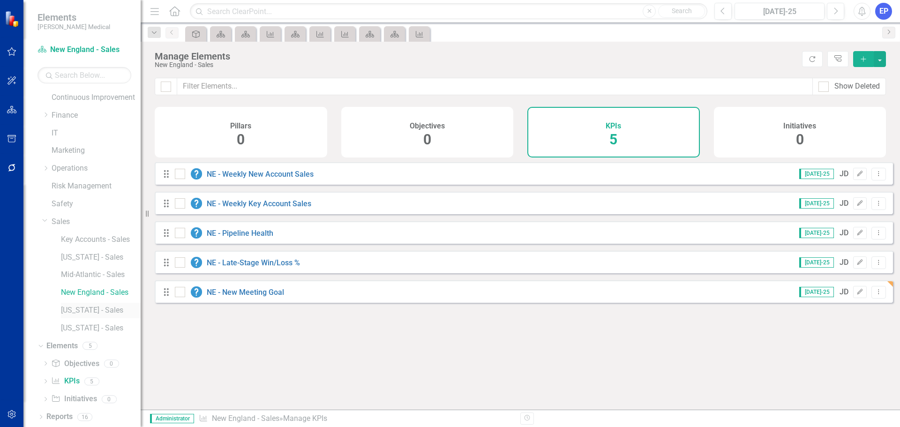
click at [73, 313] on link "[US_STATE] - Sales" at bounding box center [101, 310] width 80 height 11
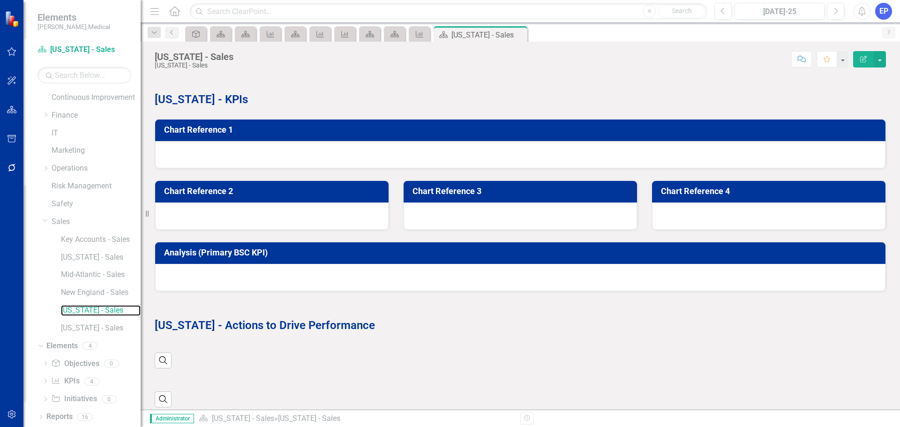
scroll to position [125, 0]
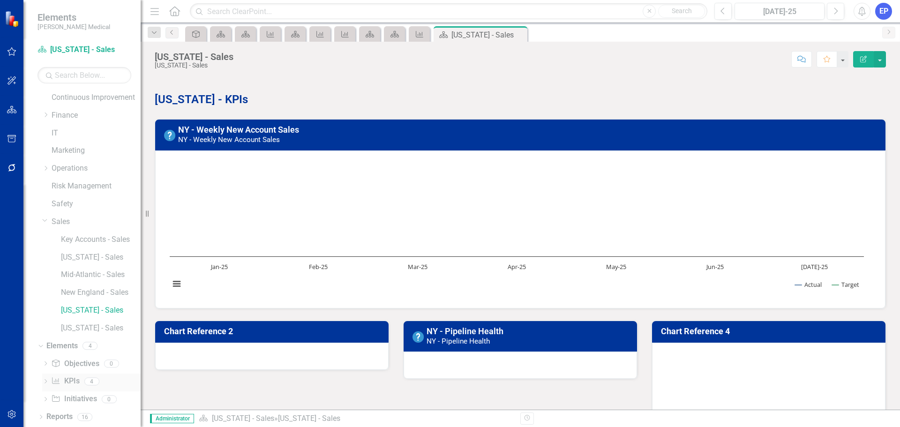
click at [74, 379] on link "KPI KPIs" at bounding box center [65, 381] width 28 height 11
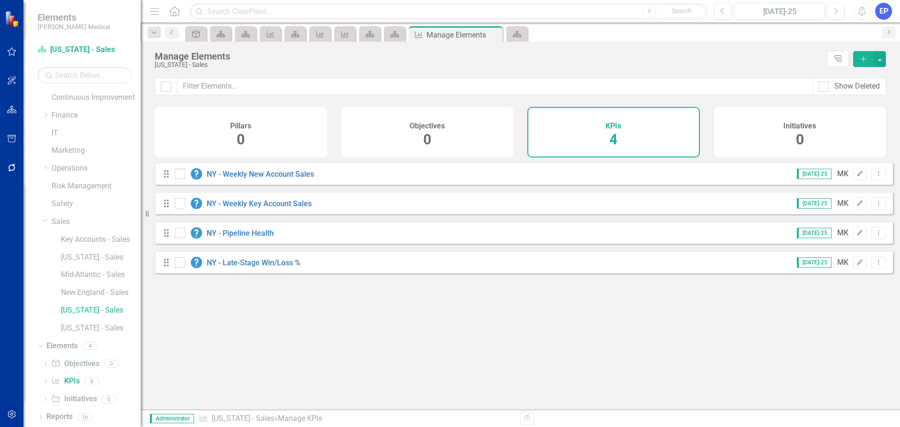
click at [861, 59] on icon "button" at bounding box center [862, 58] width 5 height 5
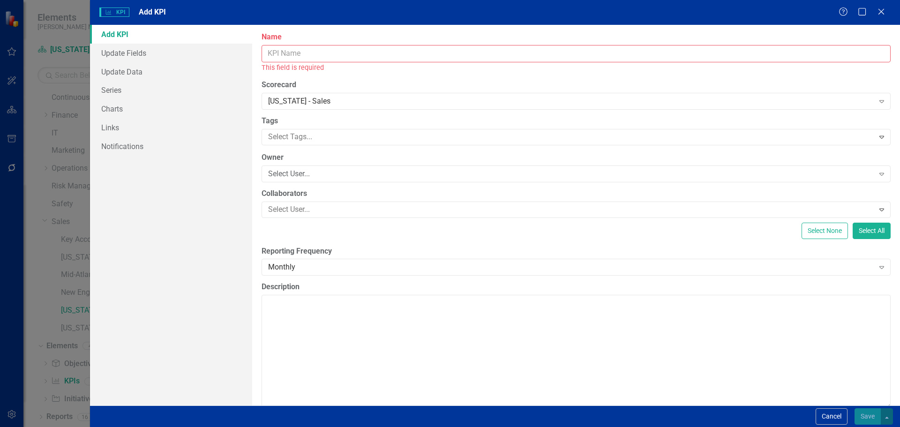
click at [604, 54] on input "Name" at bounding box center [575, 53] width 629 height 17
paste input "FL - New Meeting Goal"
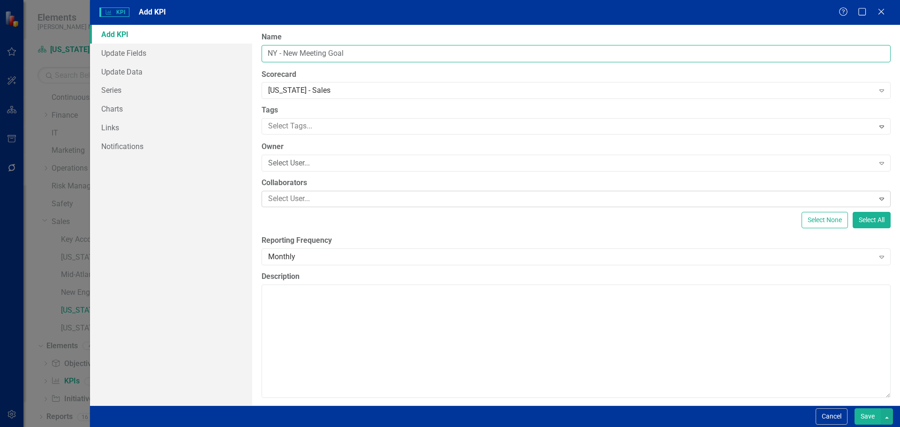
type input "NY - New Meeting Goal"
click at [323, 198] on div at bounding box center [569, 199] width 610 height 13
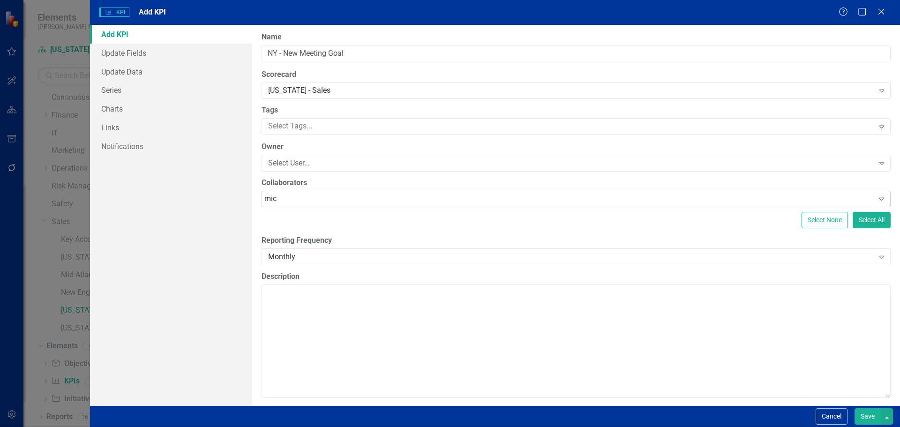
type input "mich"
click at [82, 426] on span "Mich elle Krupa" at bounding box center [45, 434] width 73 height 9
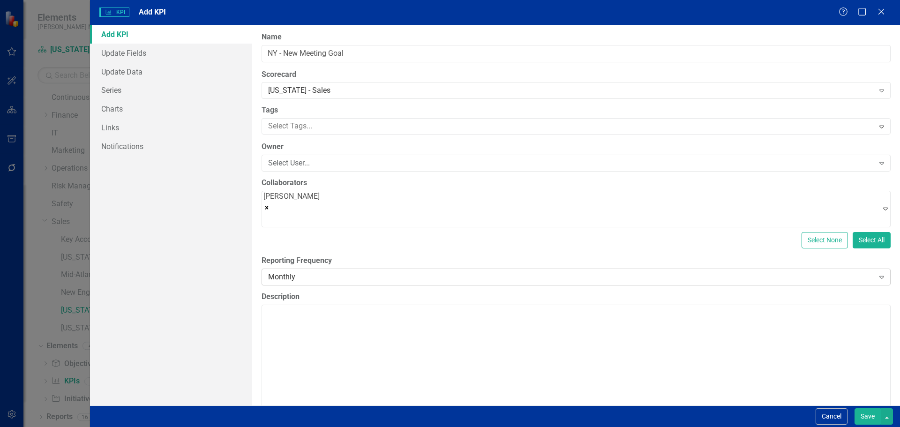
click at [310, 276] on div "Monthly" at bounding box center [571, 277] width 606 height 11
click at [134, 92] on link "Series" at bounding box center [171, 90] width 162 height 19
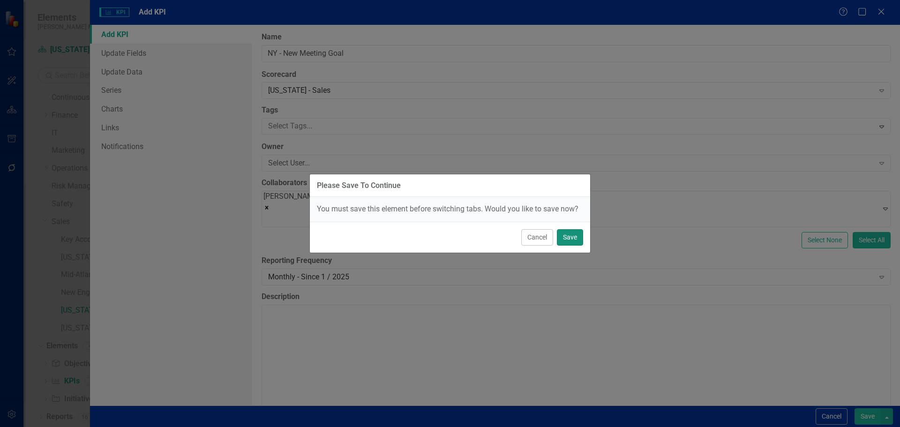
click at [570, 242] on button "Save" at bounding box center [570, 237] width 26 height 16
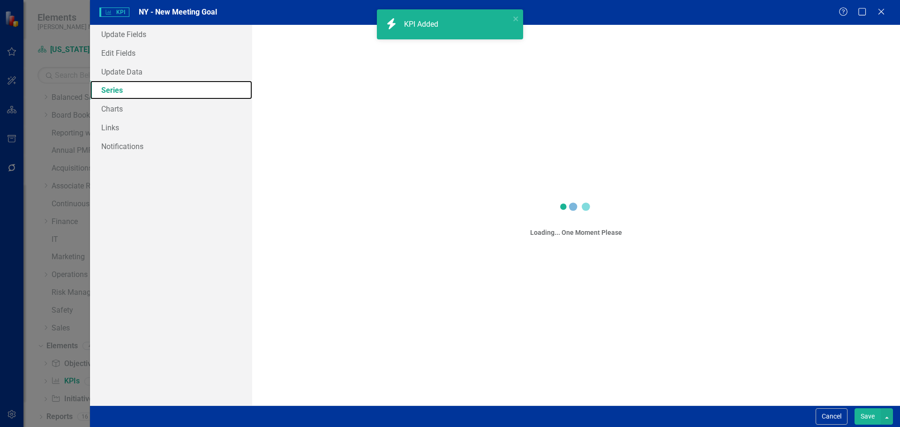
scroll to position [18, 0]
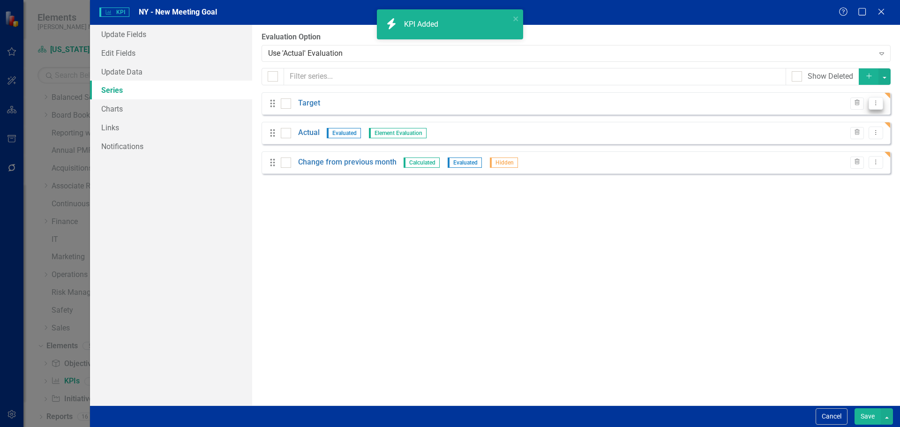
click at [873, 103] on icon "Dropdown Menu" at bounding box center [876, 103] width 8 height 6
click at [836, 114] on link "Edit Edit Measure Series" at bounding box center [829, 118] width 106 height 17
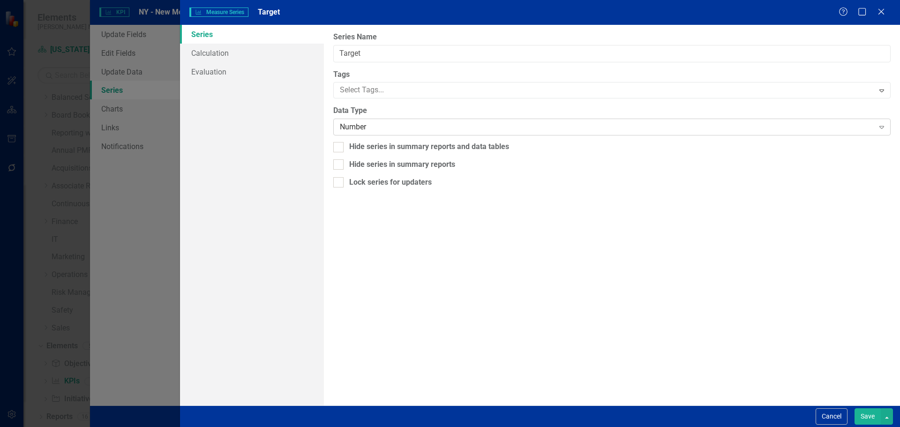
click at [360, 126] on div "Number" at bounding box center [607, 127] width 534 height 11
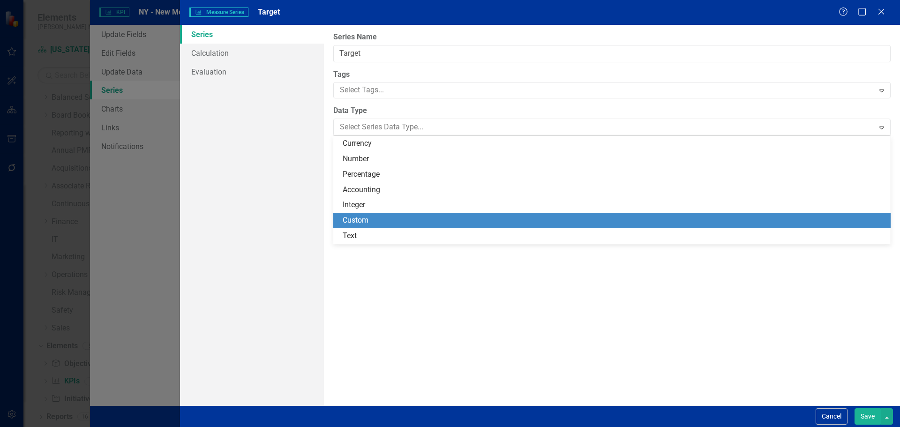
click at [374, 218] on div "Custom" at bounding box center [614, 220] width 542 height 11
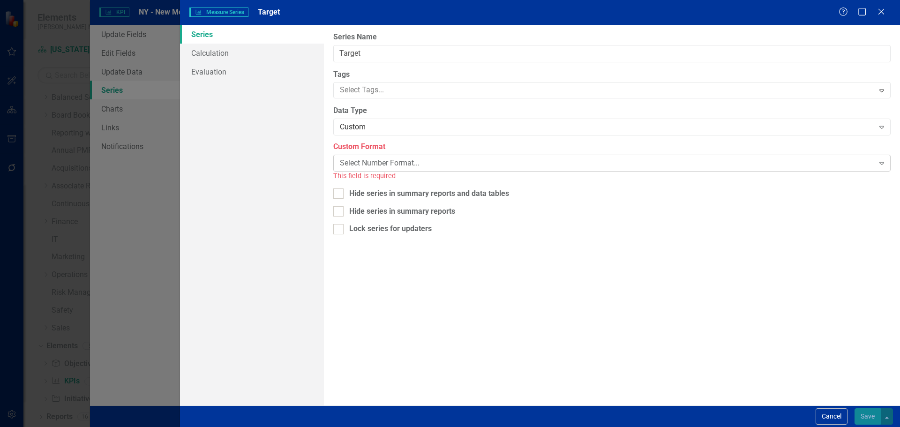
click at [371, 163] on div "Select Number Format..." at bounding box center [607, 163] width 534 height 11
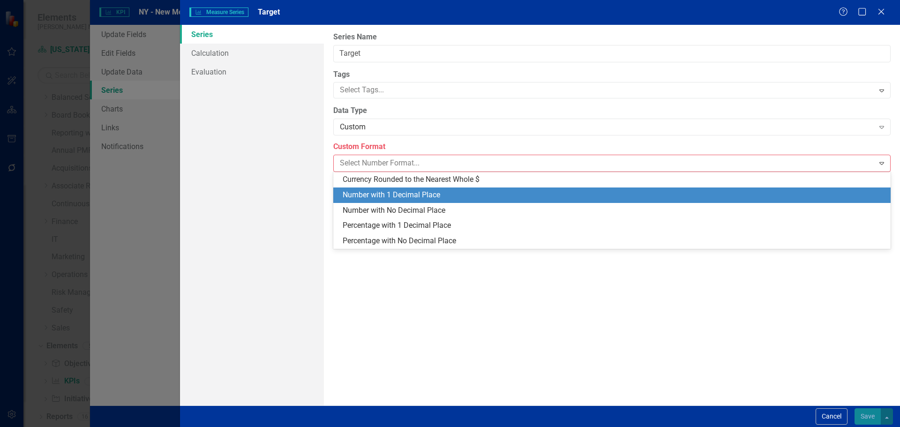
click at [373, 190] on div "Number with 1 Decimal Place" at bounding box center [614, 195] width 542 height 11
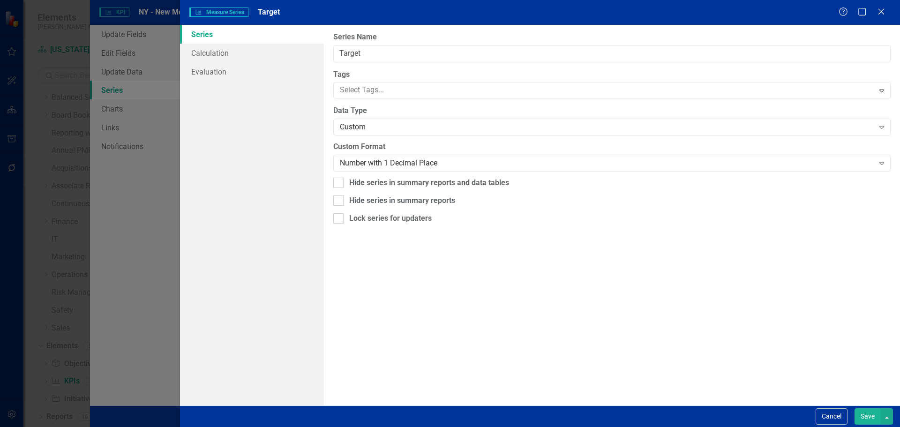
click at [866, 418] on button "Save" at bounding box center [867, 416] width 26 height 16
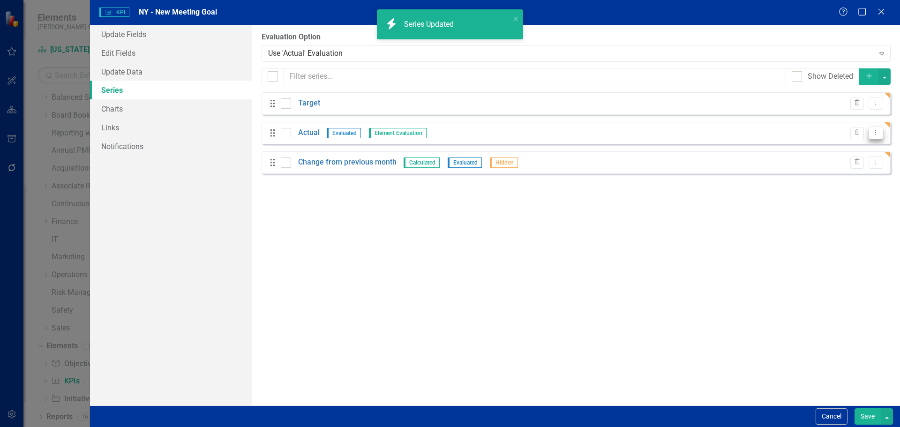
click at [870, 132] on button "Dropdown Menu" at bounding box center [875, 133] width 15 height 13
click at [851, 145] on link "Edit Edit Measure Series" at bounding box center [829, 148] width 106 height 17
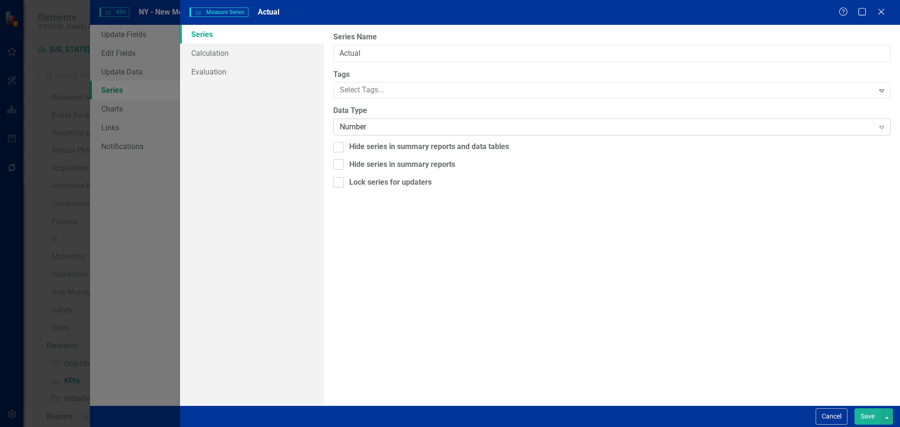
click at [342, 120] on div "Number Expand" at bounding box center [611, 127] width 557 height 17
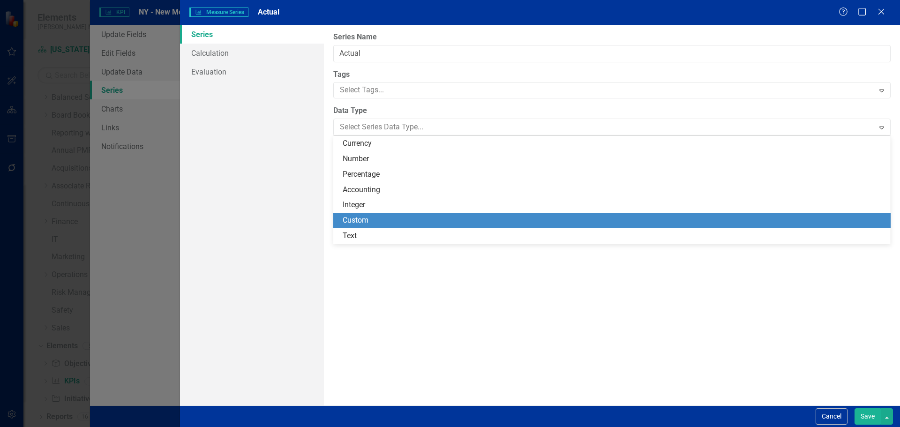
click at [355, 220] on div "Custom" at bounding box center [614, 220] width 542 height 11
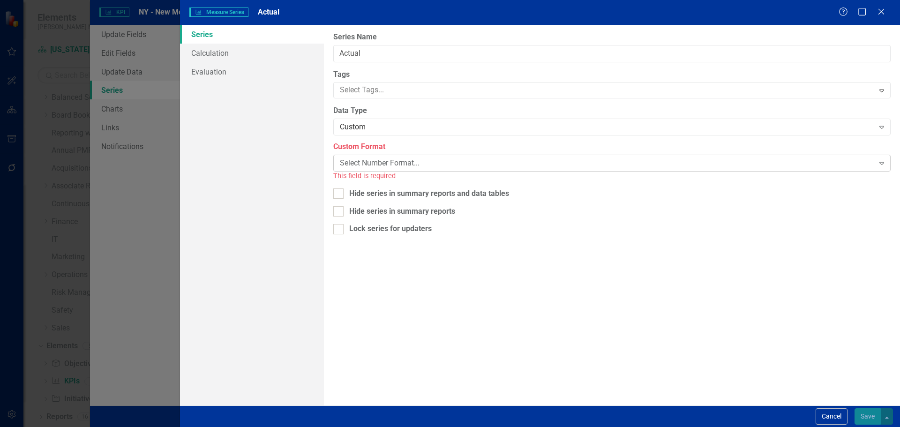
click at [375, 161] on div "Select Number Format..." at bounding box center [607, 163] width 534 height 11
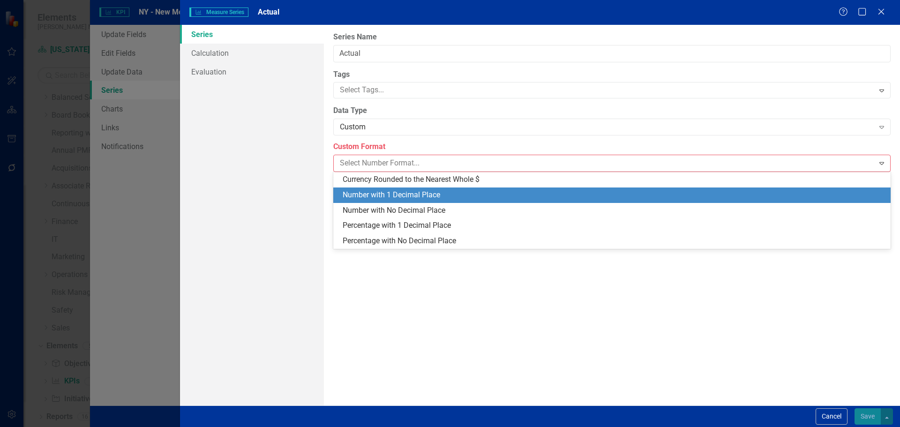
click at [391, 192] on div "Number with 1 Decimal Place" at bounding box center [614, 195] width 542 height 11
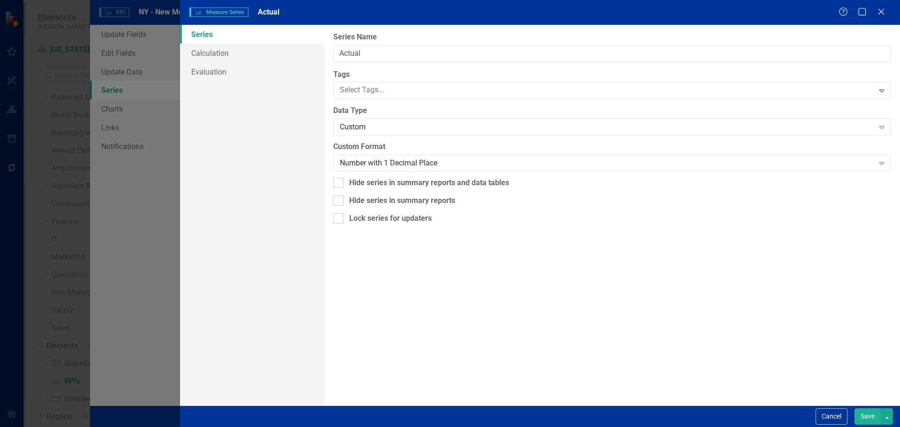
click at [860, 417] on button "Save" at bounding box center [867, 416] width 26 height 16
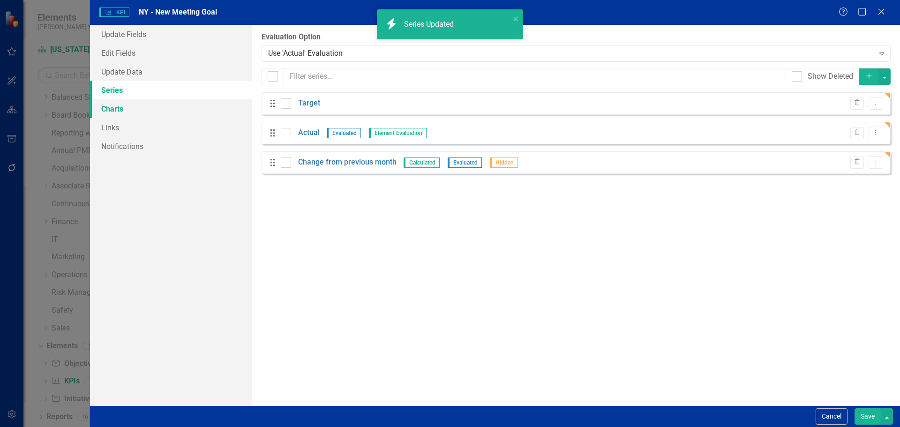
click at [119, 110] on link "Charts" at bounding box center [171, 108] width 162 height 19
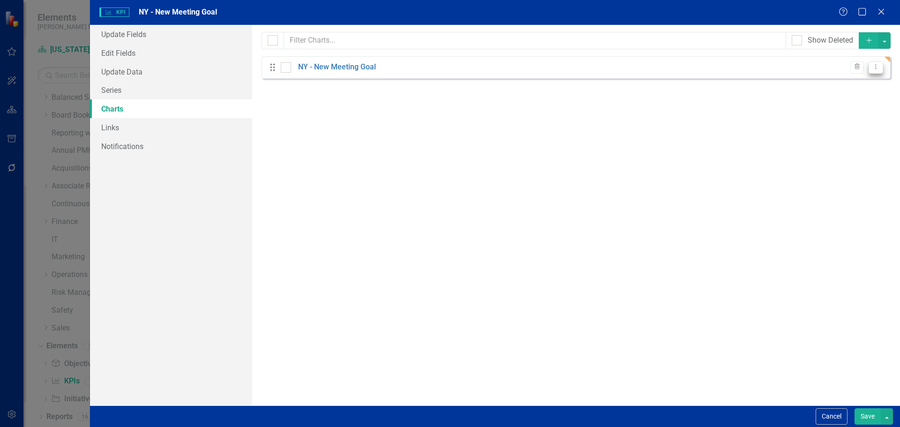
click at [870, 70] on button "Dropdown Menu" at bounding box center [875, 67] width 15 height 13
click at [861, 81] on link "Edit Edit Chart" at bounding box center [845, 82] width 74 height 17
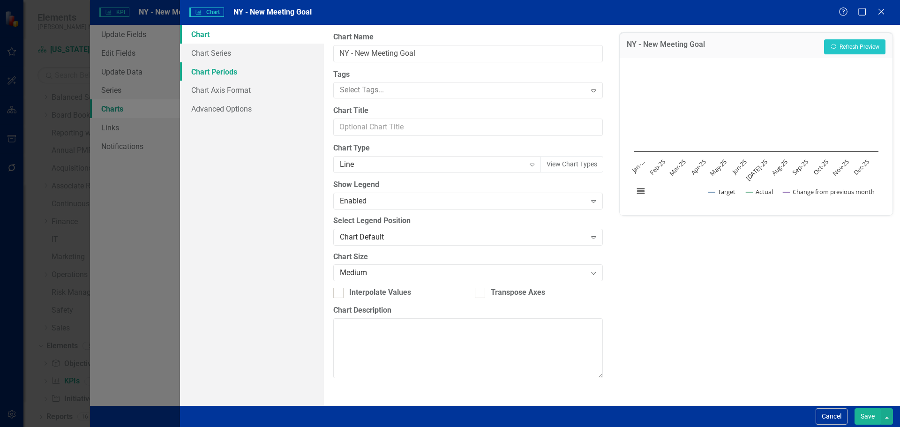
click at [234, 75] on link "Chart Periods" at bounding box center [252, 71] width 144 height 19
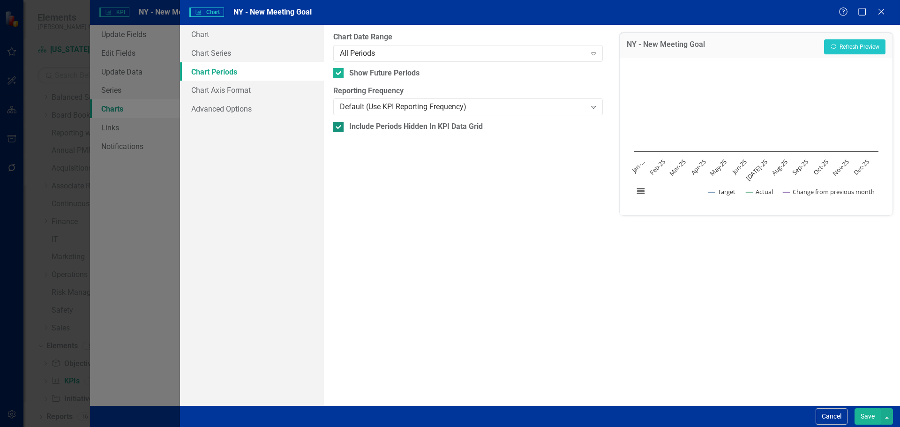
click at [346, 126] on div "Include Periods Hidden In KPI Data Grid" at bounding box center [467, 126] width 269 height 11
click at [339, 126] on input "Include Periods Hidden In KPI Data Grid" at bounding box center [336, 125] width 6 height 6
checkbox input "false"
click at [347, 68] on div "Show Future Periods" at bounding box center [467, 73] width 269 height 11
click at [339, 68] on input "Show Future Periods" at bounding box center [336, 71] width 6 height 6
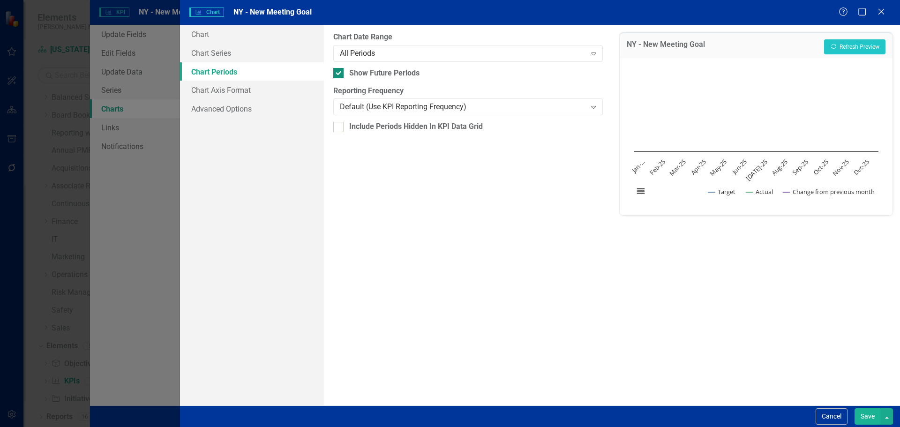
checkbox input "false"
click at [250, 91] on link "Chart Axis Format" at bounding box center [252, 90] width 144 height 19
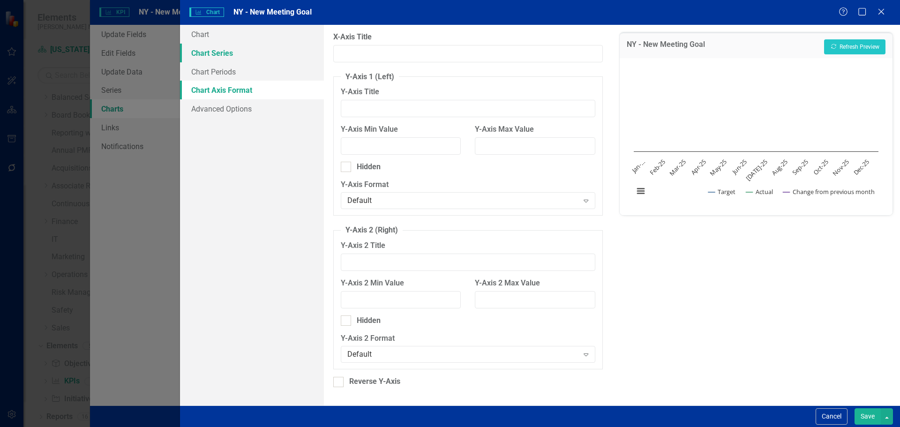
click at [240, 54] on link "Chart Series" at bounding box center [252, 53] width 144 height 19
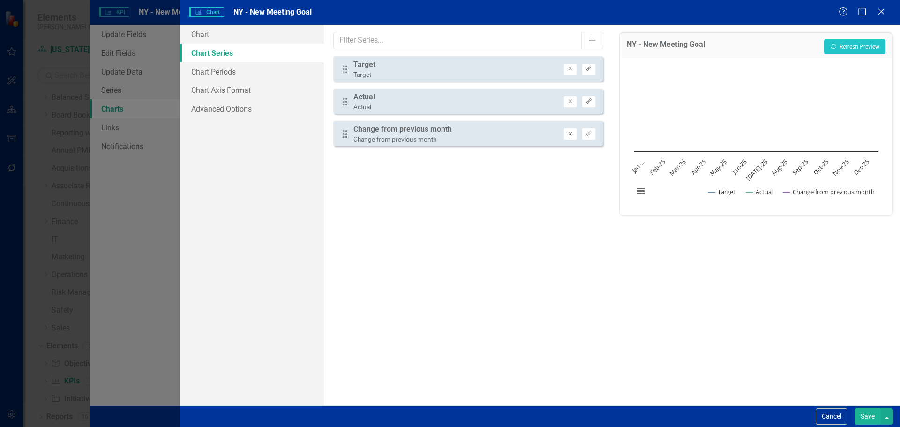
click at [567, 133] on icon "Remove" at bounding box center [570, 134] width 7 height 6
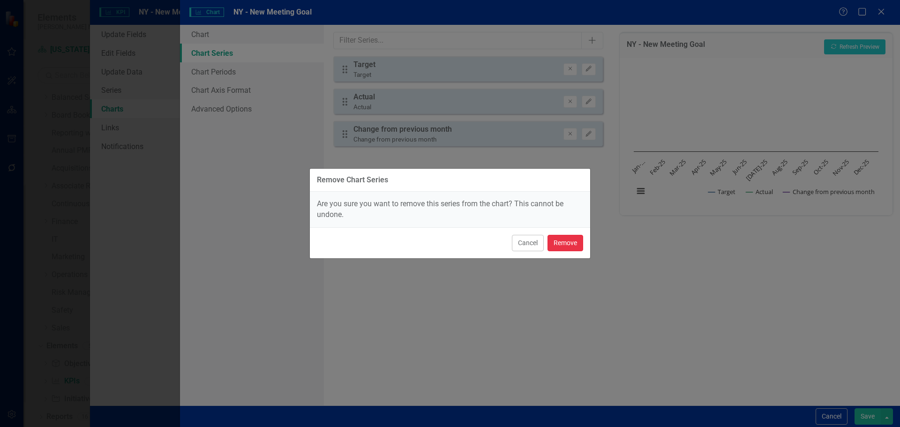
click at [559, 238] on button "Remove" at bounding box center [565, 243] width 36 height 16
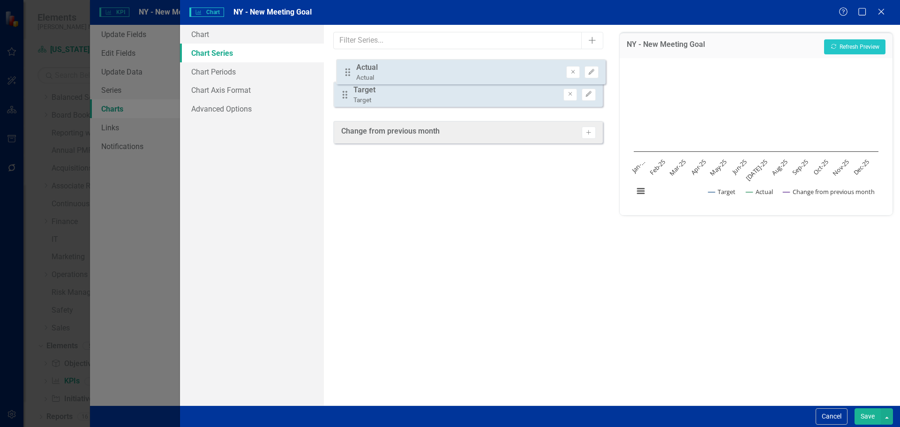
drag, startPoint x: 343, startPoint y: 100, endPoint x: 346, endPoint y: 70, distance: 29.7
click at [346, 70] on div "Drag Target Target Remove Edit Drag Actual Actual Remove Edit" at bounding box center [467, 85] width 269 height 58
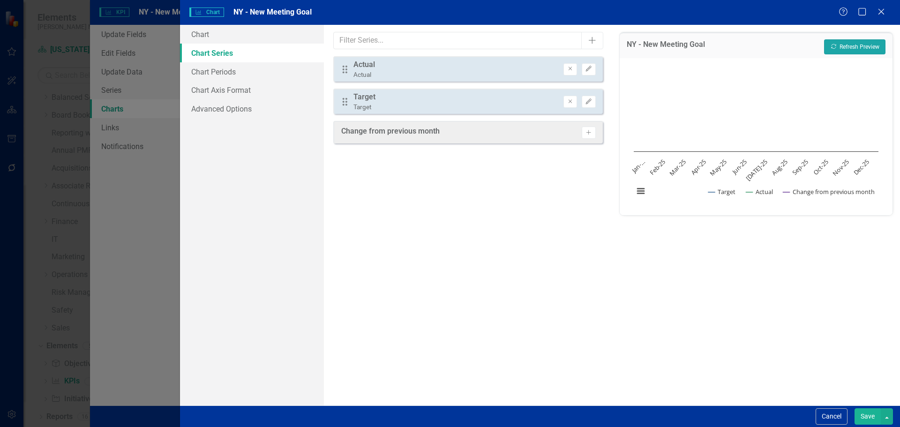
click at [846, 47] on button "Recalculate Refresh Preview" at bounding box center [854, 46] width 61 height 15
click at [863, 415] on button "Save" at bounding box center [867, 416] width 26 height 16
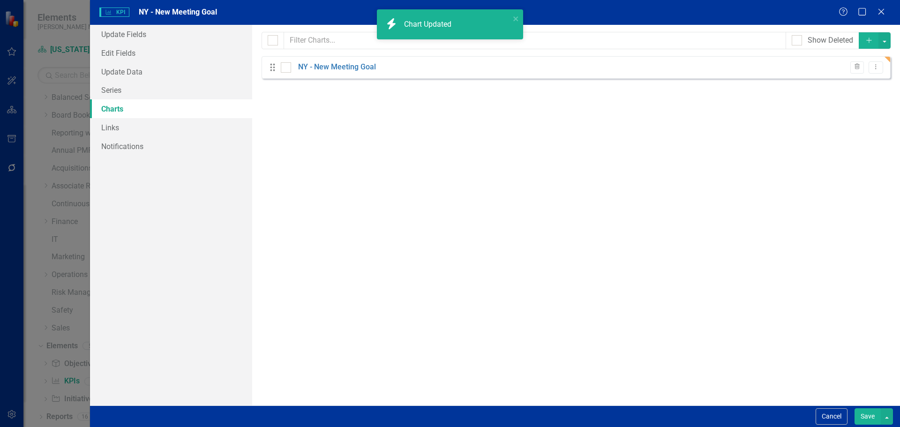
click at [863, 415] on button "Save" at bounding box center [867, 416] width 26 height 16
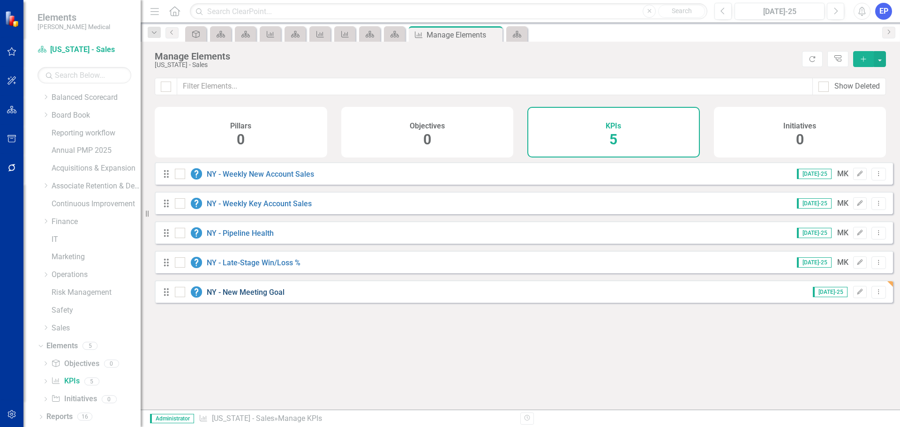
click at [267, 297] on link "NY - New Meeting Goal" at bounding box center [246, 292] width 78 height 9
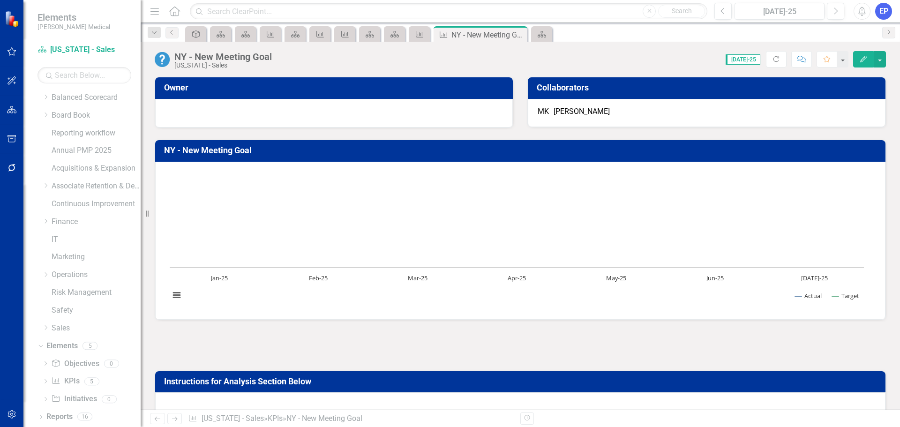
click at [865, 58] on icon "button" at bounding box center [863, 59] width 7 height 7
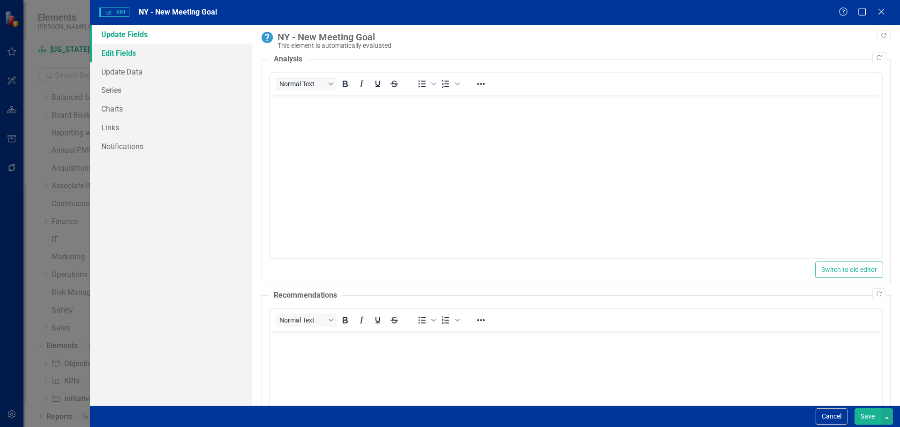
click at [146, 60] on link "Edit Fields" at bounding box center [171, 53] width 162 height 19
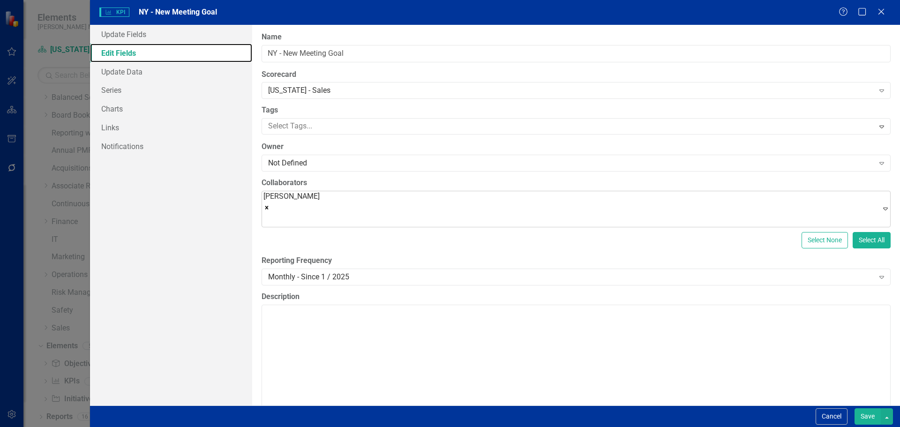
click at [270, 204] on icon "Remove Michelle Krupa" at bounding box center [266, 207] width 7 height 7
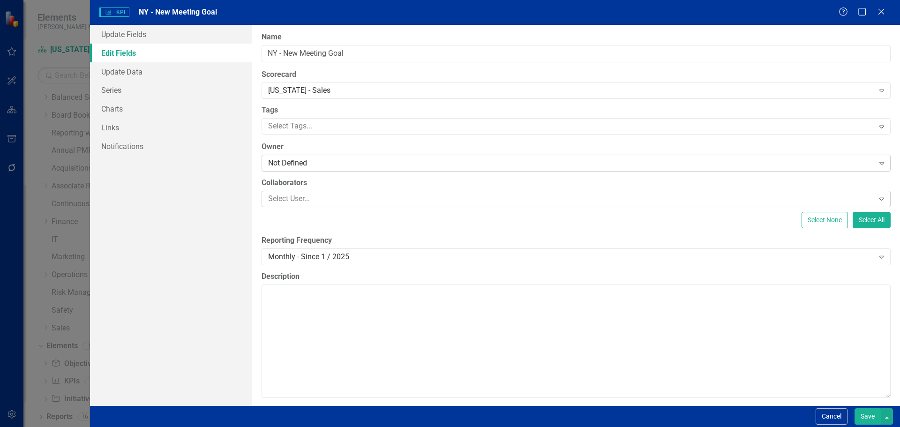
click at [309, 164] on div "Not Defined" at bounding box center [571, 163] width 606 height 11
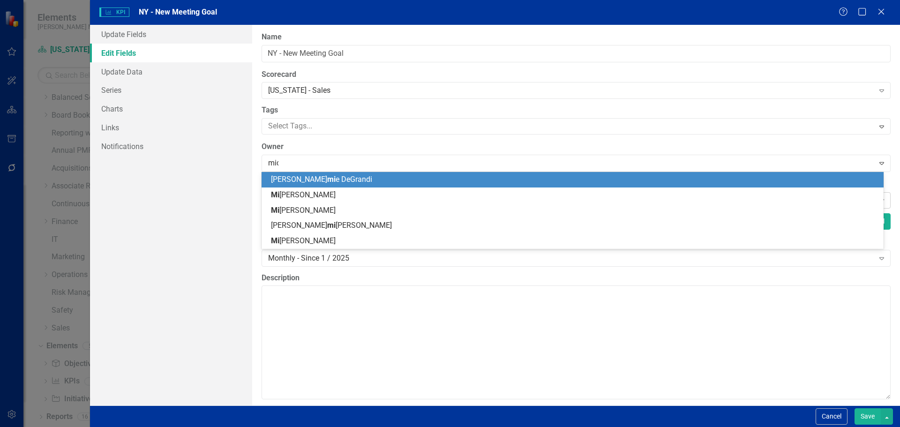
type input "mich"
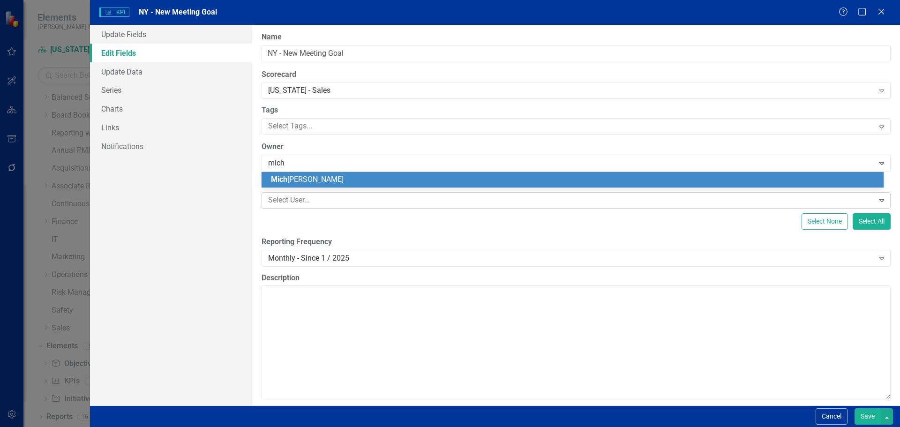
click at [309, 179] on span "Mich elle Krupa" at bounding box center [307, 179] width 73 height 9
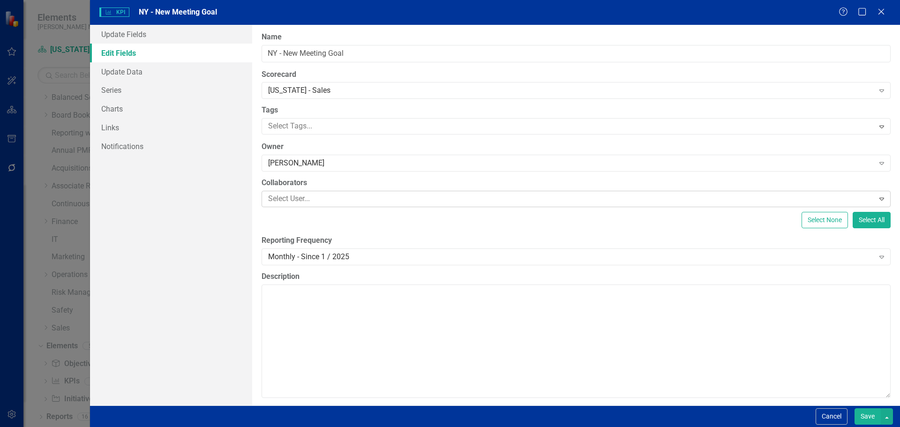
click at [851, 421] on div "Cancel Save" at bounding box center [853, 416] width 80 height 16
click at [866, 419] on button "Save" at bounding box center [867, 416] width 26 height 16
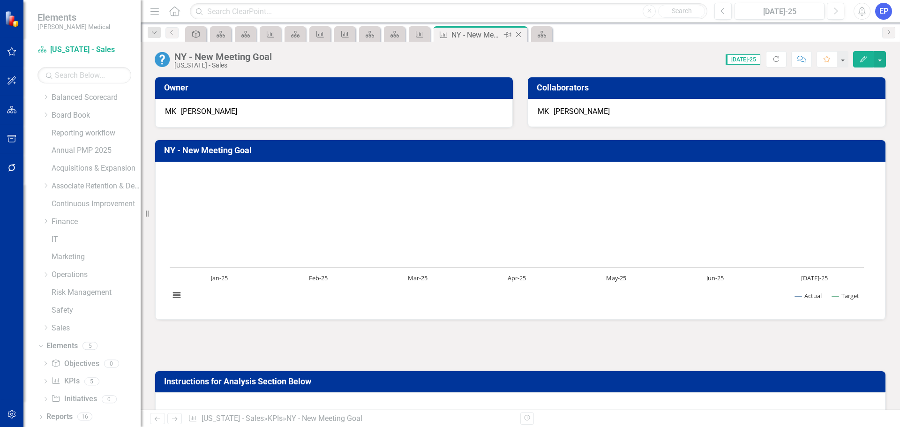
click at [519, 34] on icon "Close" at bounding box center [518, 34] width 9 height 7
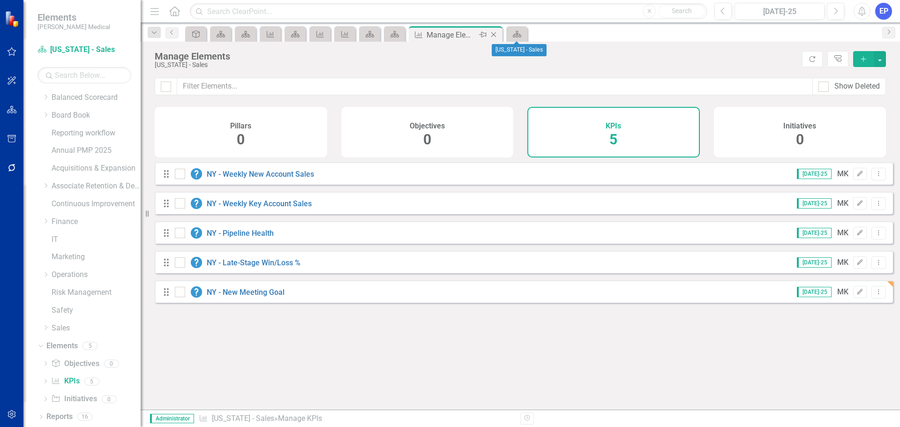
click at [495, 35] on icon "Close" at bounding box center [493, 34] width 9 height 7
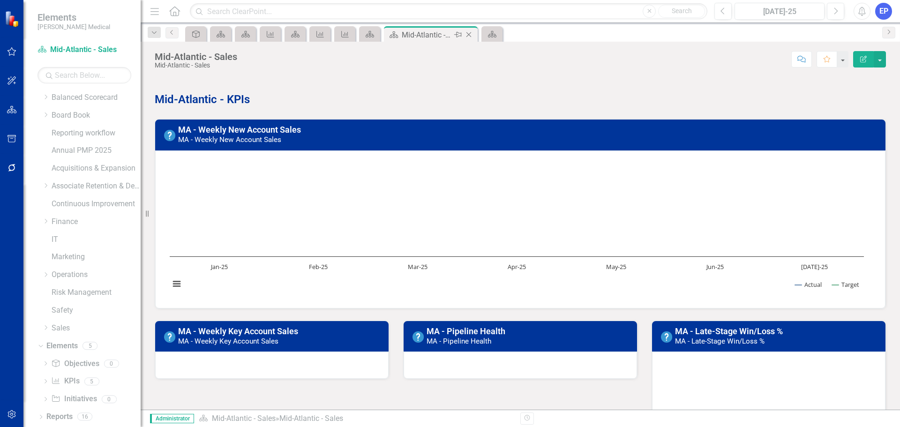
click at [470, 34] on icon "Close" at bounding box center [468, 34] width 9 height 7
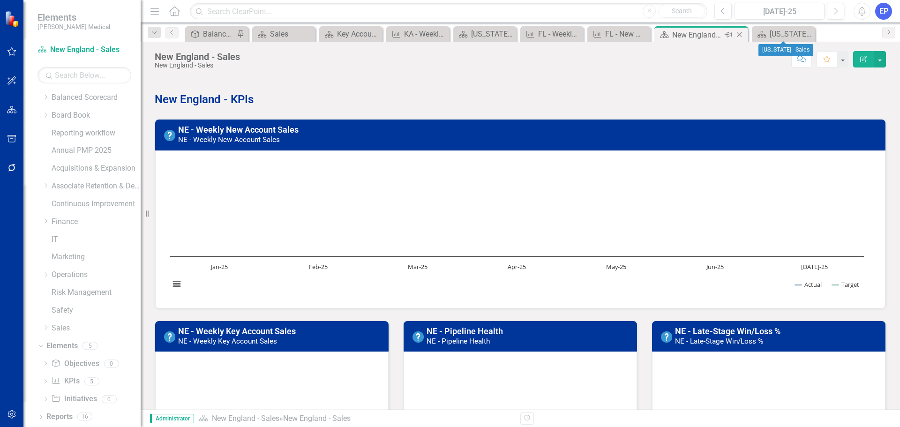
click at [739, 34] on icon at bounding box center [739, 34] width 5 height 5
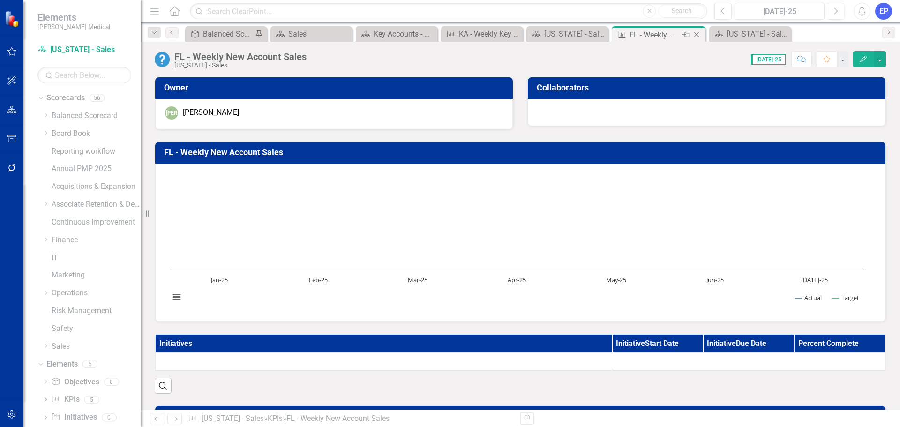
scroll to position [18, 0]
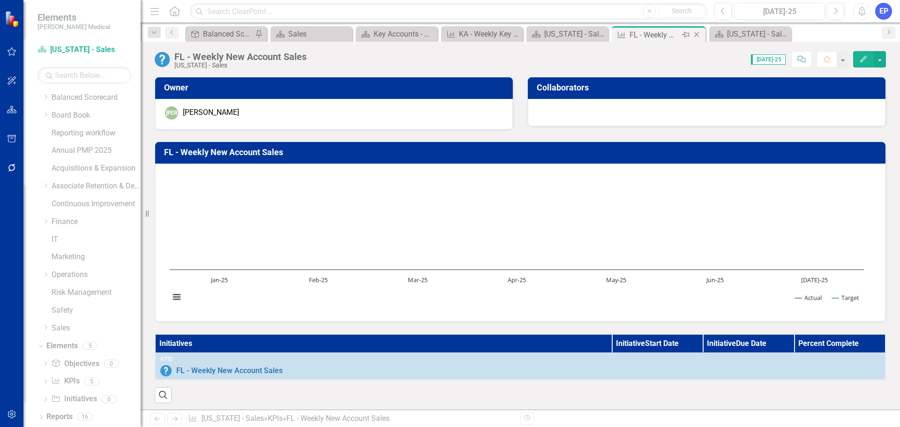
click at [695, 34] on icon at bounding box center [696, 34] width 5 height 5
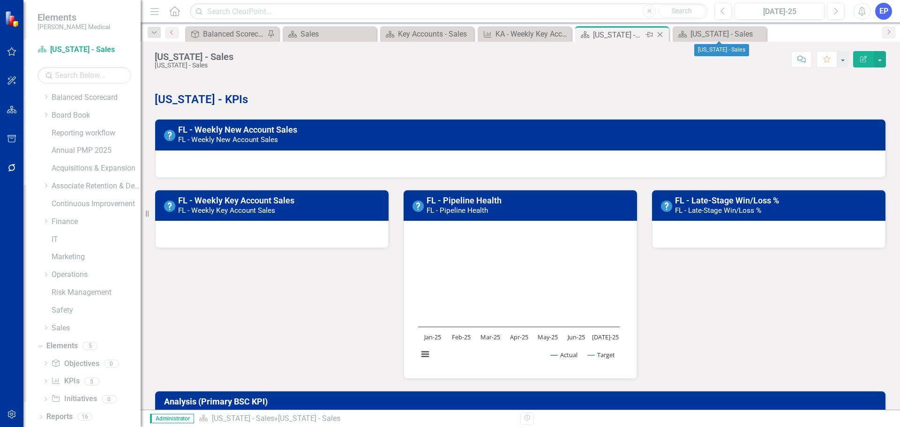
click at [658, 32] on icon "Close" at bounding box center [659, 34] width 9 height 7
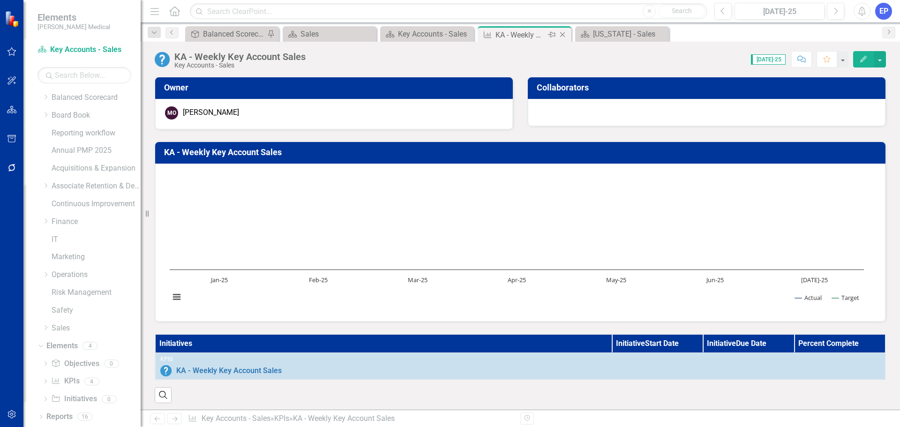
click at [562, 33] on icon "Close" at bounding box center [562, 34] width 9 height 7
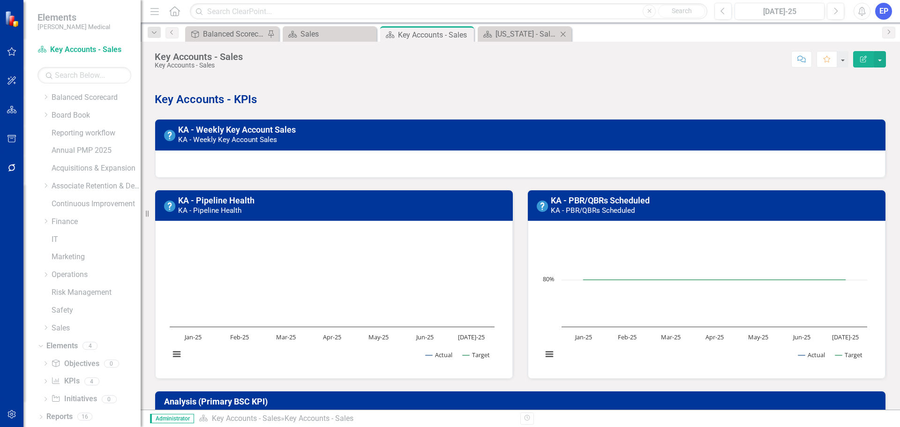
click at [562, 34] on icon "Close" at bounding box center [562, 33] width 9 height 7
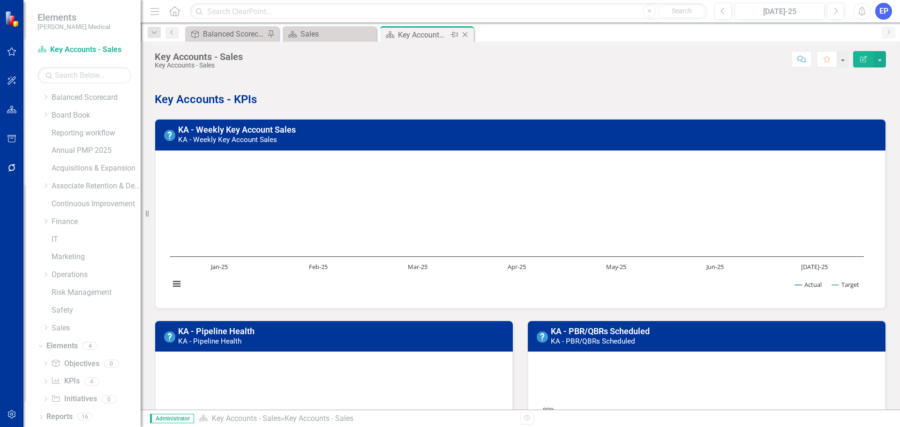
click at [465, 34] on icon at bounding box center [465, 34] width 5 height 5
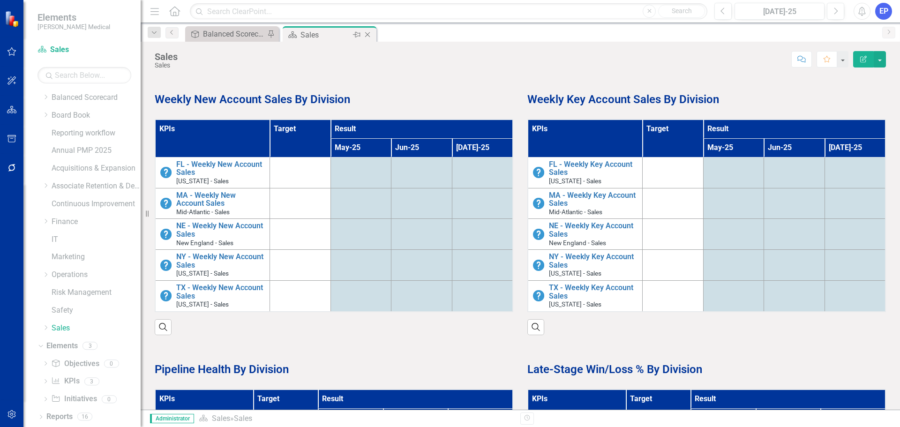
click at [369, 33] on icon "Close" at bounding box center [367, 34] width 9 height 7
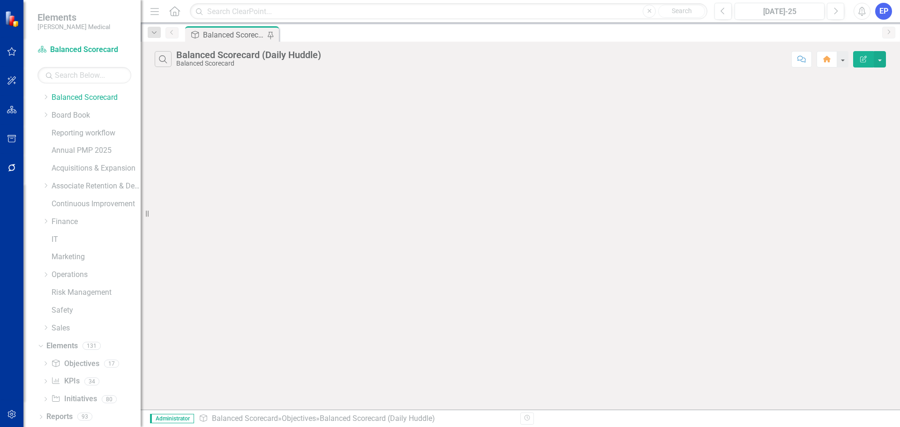
click at [227, 37] on div "Balanced Scorecard (Daily Huddle)" at bounding box center [234, 35] width 62 height 12
click at [223, 58] on div "Balanced Scorecard (Daily Huddle)" at bounding box center [248, 55] width 145 height 10
click at [856, 63] on button "Edit Report" at bounding box center [863, 59] width 21 height 16
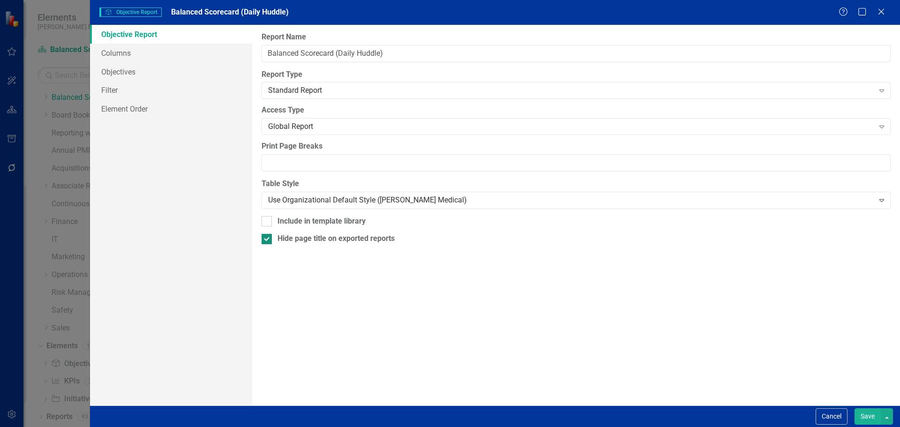
click at [364, 238] on div "Hide page title on exported reports" at bounding box center [335, 238] width 117 height 11
click at [268, 238] on input "Hide page title on exported reports" at bounding box center [264, 237] width 6 height 6
checkbox input "false"
click at [859, 417] on button "Save" at bounding box center [867, 416] width 26 height 16
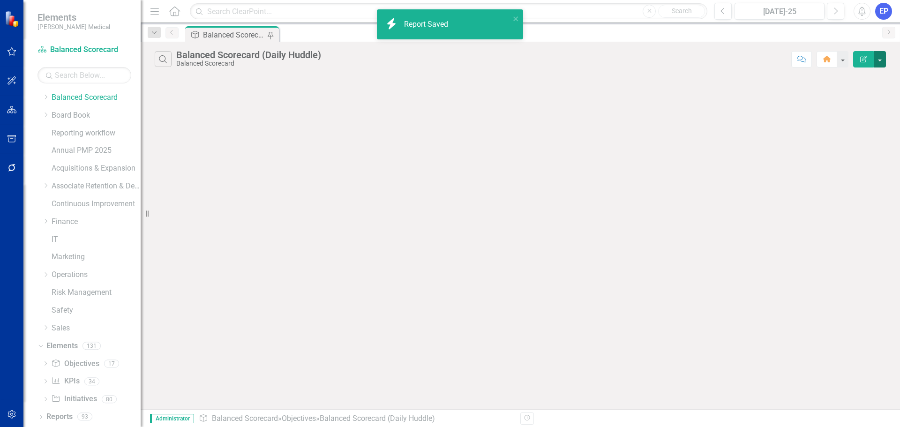
click at [879, 58] on button "button" at bounding box center [879, 59] width 12 height 16
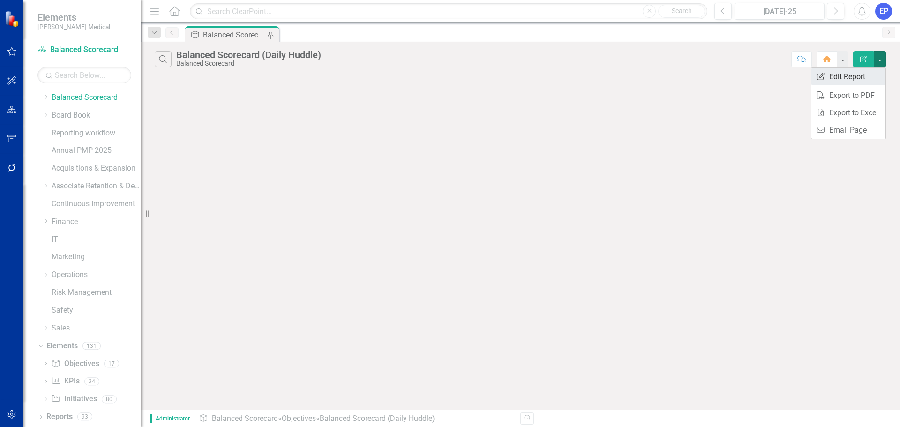
click at [865, 75] on link "Edit Report Edit Report" at bounding box center [848, 76] width 74 height 17
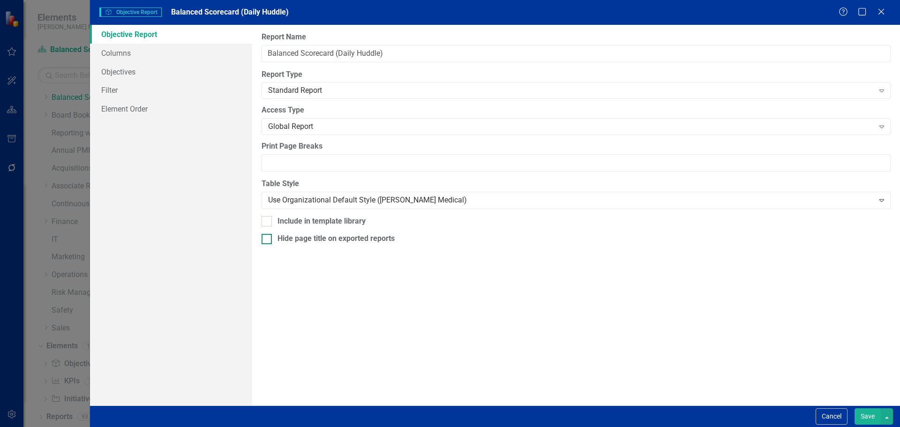
click at [397, 240] on div "Hide page title on exported reports" at bounding box center [575, 238] width 629 height 11
click at [268, 240] on input "Hide page title on exported reports" at bounding box center [264, 237] width 6 height 6
checkbox input "true"
click at [153, 53] on link "Columns" at bounding box center [171, 53] width 162 height 19
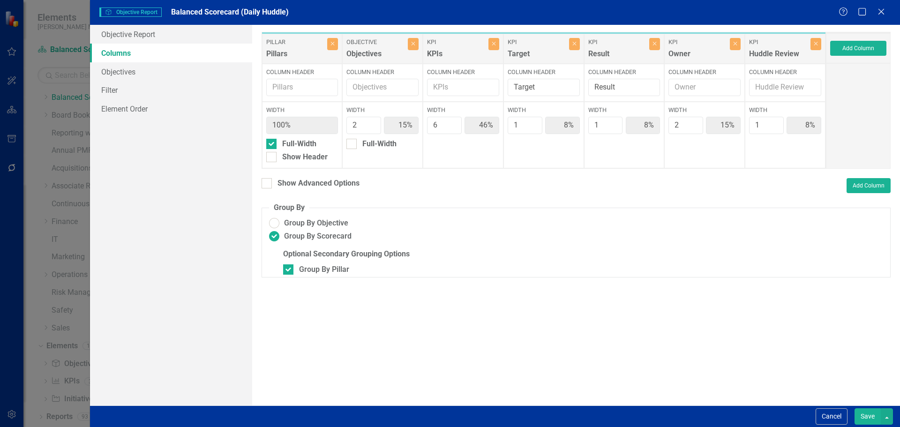
click at [153, 56] on link "Columns" at bounding box center [171, 53] width 162 height 19
click at [152, 70] on link "Objectives" at bounding box center [171, 71] width 162 height 19
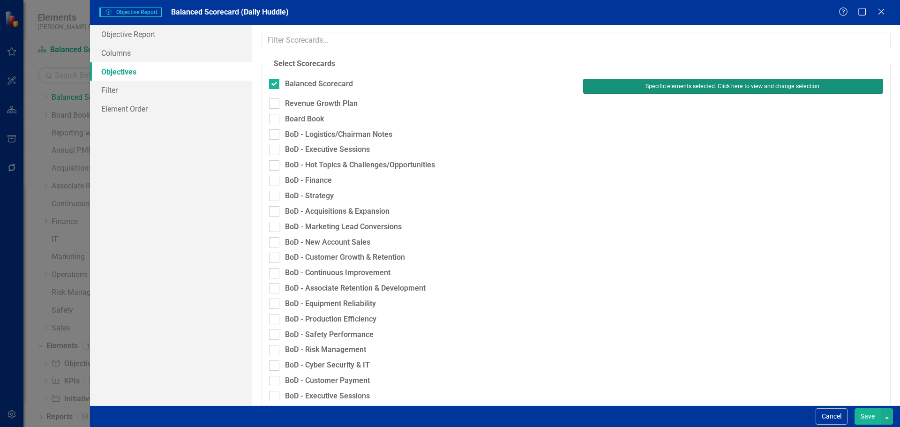
click at [689, 89] on button "Specific elements selected. Click here to view and change selection." at bounding box center [733, 86] width 300 height 15
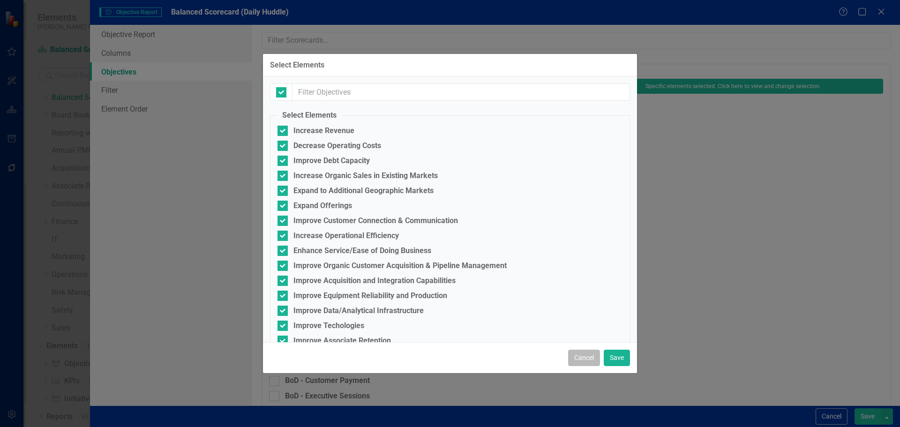
click at [594, 357] on button "Cancel" at bounding box center [584, 358] width 32 height 16
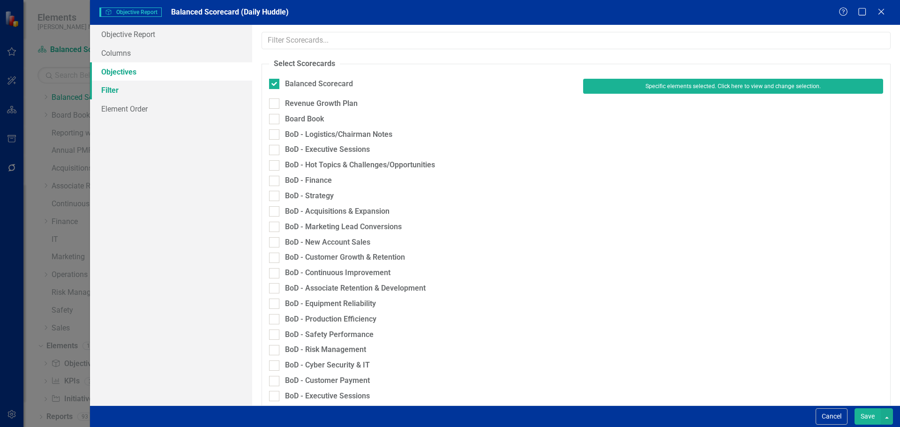
click at [173, 92] on link "Filter" at bounding box center [171, 90] width 162 height 19
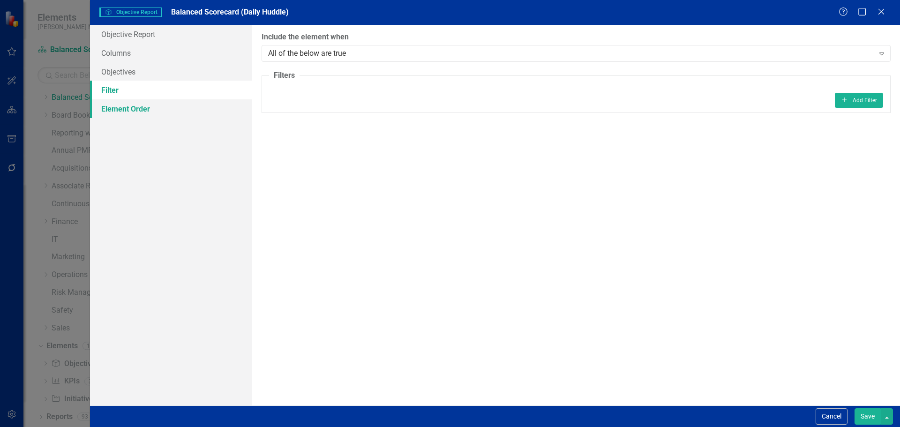
click at [165, 107] on link "Element Order" at bounding box center [171, 108] width 162 height 19
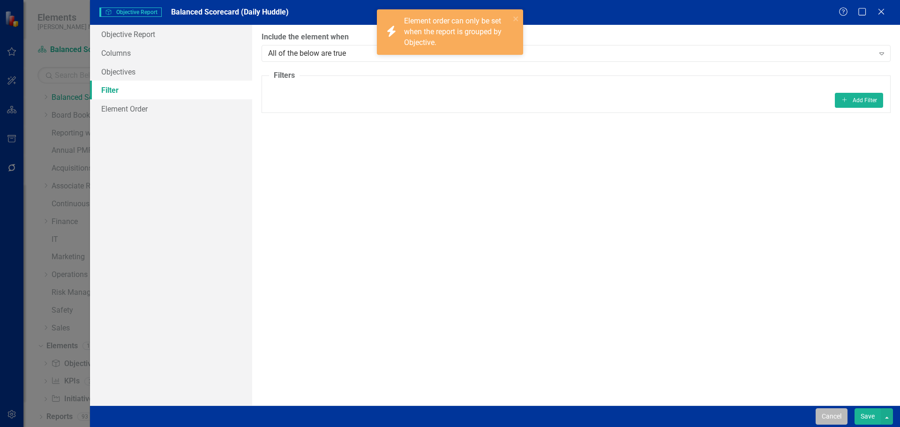
click at [837, 414] on button "Cancel" at bounding box center [831, 416] width 32 height 16
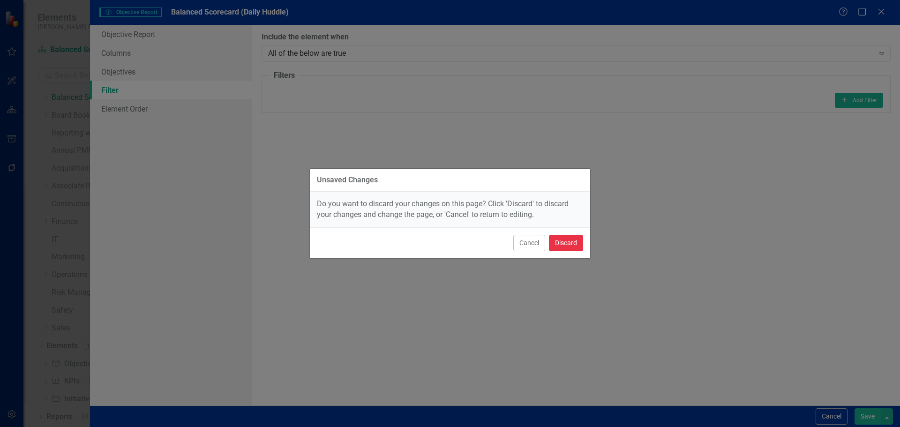
click at [567, 244] on button "Discard" at bounding box center [566, 243] width 34 height 16
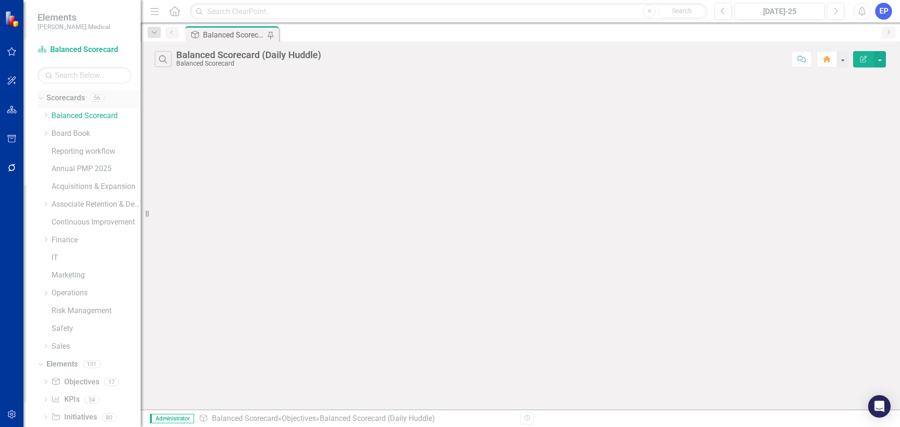
click at [38, 98] on icon "Dropdown" at bounding box center [39, 97] width 5 height 7
click at [41, 186] on icon "Dropdown" at bounding box center [40, 187] width 7 height 5
click at [75, 256] on div "Balanced Scorecard (Daily Huddle)" at bounding box center [95, 254] width 91 height 8
click at [75, 254] on div "Balanced Scorecard (Daily Huddle)" at bounding box center [95, 254] width 91 height 8
click at [861, 61] on icon "Edit Report" at bounding box center [863, 59] width 8 height 7
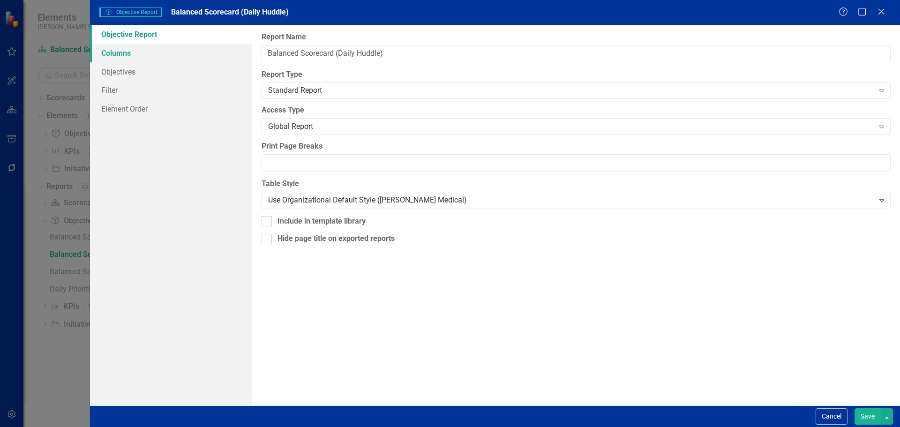
click at [148, 56] on link "Columns" at bounding box center [171, 53] width 162 height 19
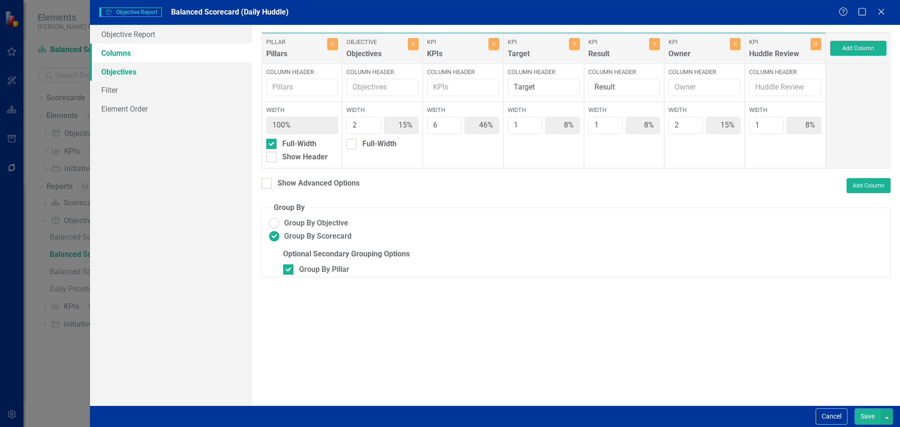
click at [146, 74] on link "Objectives" at bounding box center [171, 71] width 162 height 19
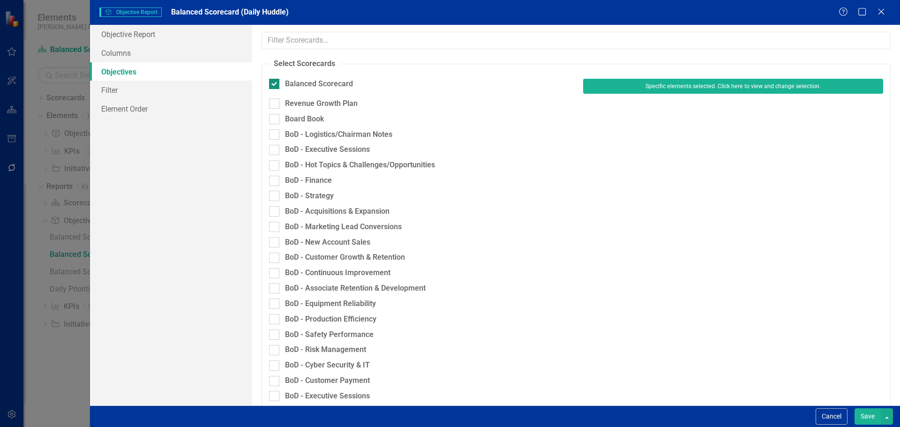
click at [276, 86] on div at bounding box center [274, 84] width 10 height 10
click at [275, 85] on input "Balanced Scorecard" at bounding box center [272, 82] width 6 height 6
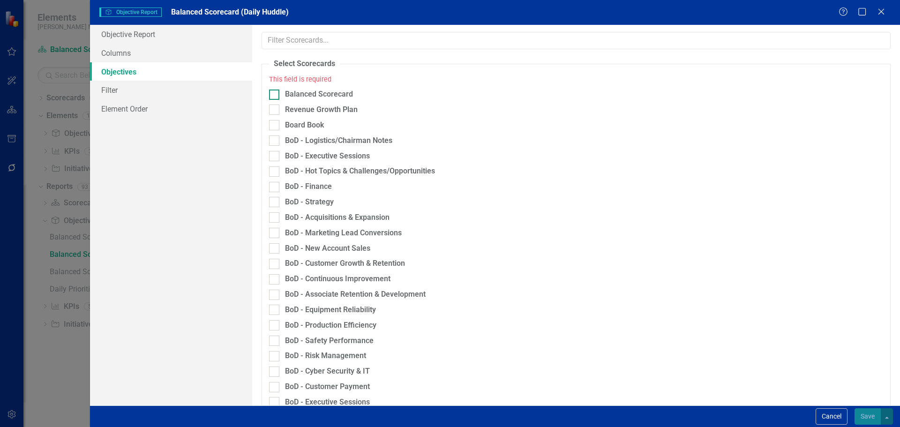
click at [292, 94] on div "Balanced Scorecard" at bounding box center [319, 94] width 68 height 11
click at [275, 94] on input "Balanced Scorecard" at bounding box center [272, 93] width 6 height 6
checkbox input "true"
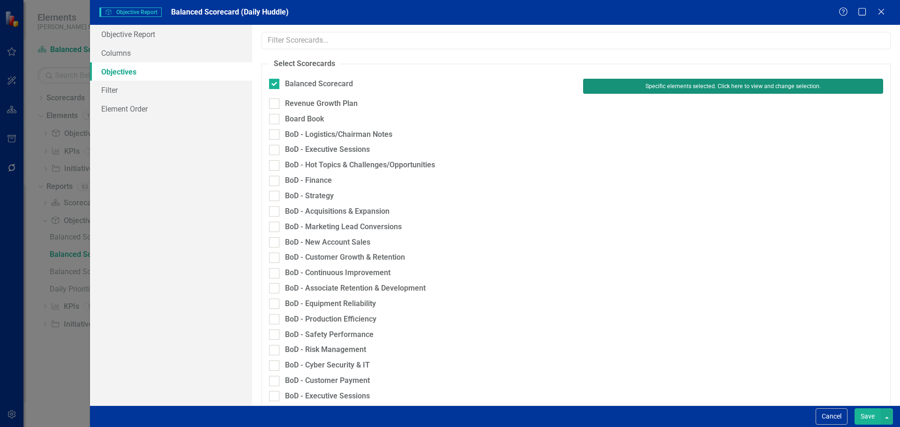
click at [618, 90] on button "Specific elements selected. Click here to view and change selection." at bounding box center [733, 86] width 300 height 15
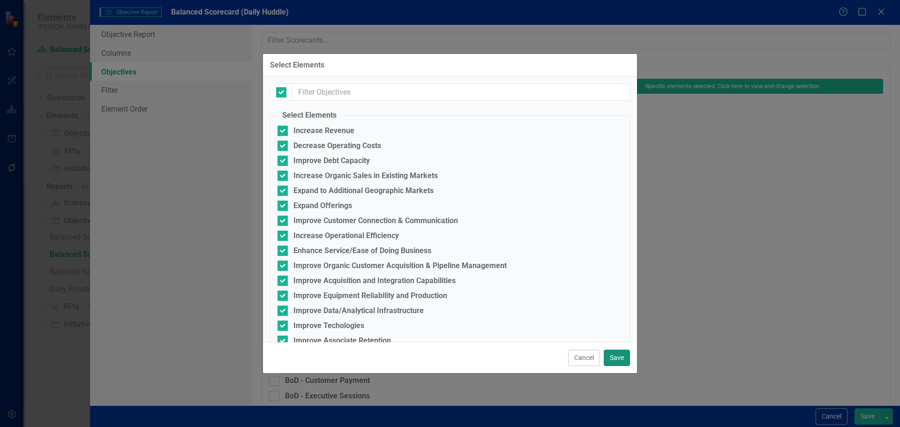
click at [611, 357] on button "Save" at bounding box center [617, 358] width 26 height 16
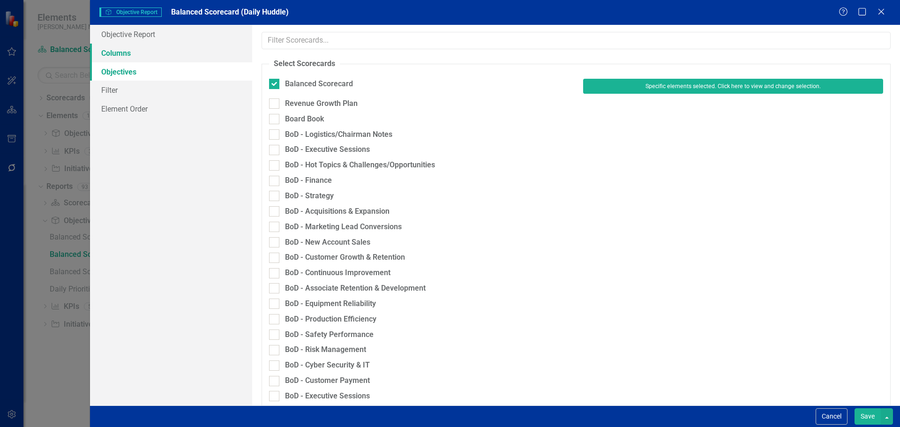
click at [135, 59] on link "Columns" at bounding box center [171, 53] width 162 height 19
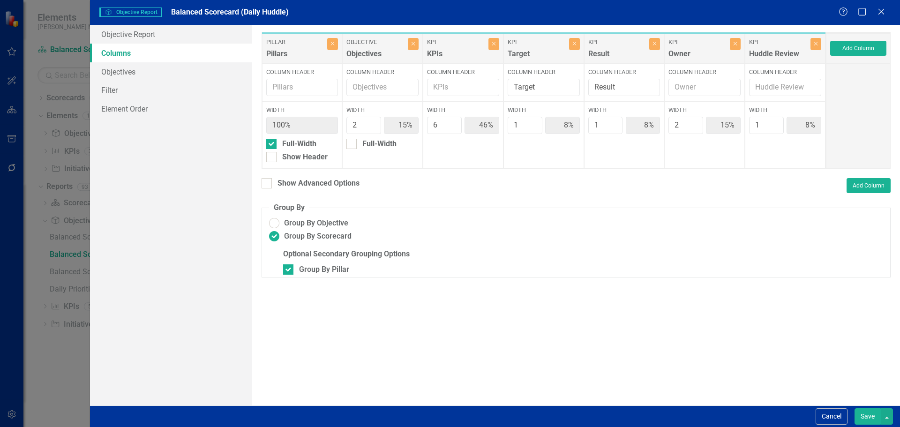
click at [859, 418] on button "Save" at bounding box center [867, 416] width 26 height 16
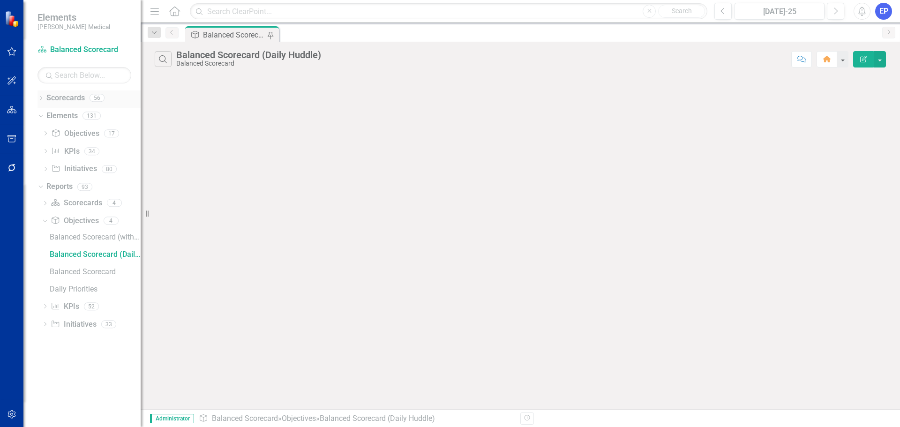
click at [67, 99] on link "Scorecards" at bounding box center [65, 98] width 38 height 11
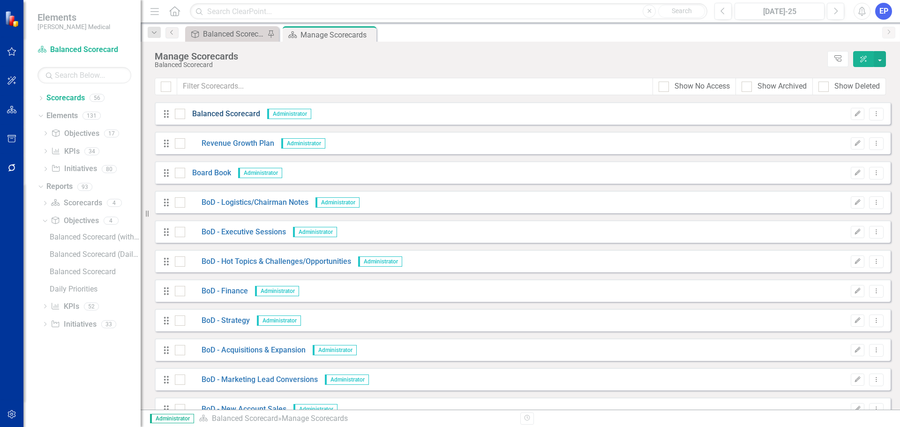
click at [208, 116] on link "Balanced Scorecard" at bounding box center [222, 114] width 75 height 11
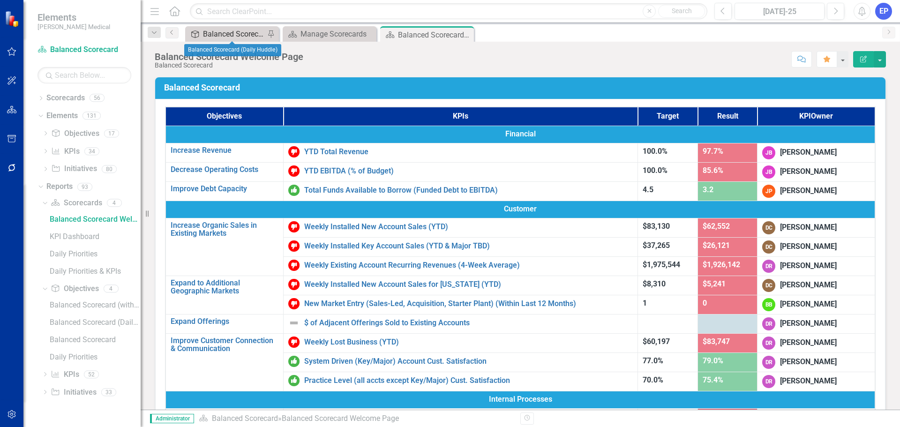
click at [235, 31] on div "Balanced Scorecard (Daily Huddle)" at bounding box center [234, 34] width 62 height 12
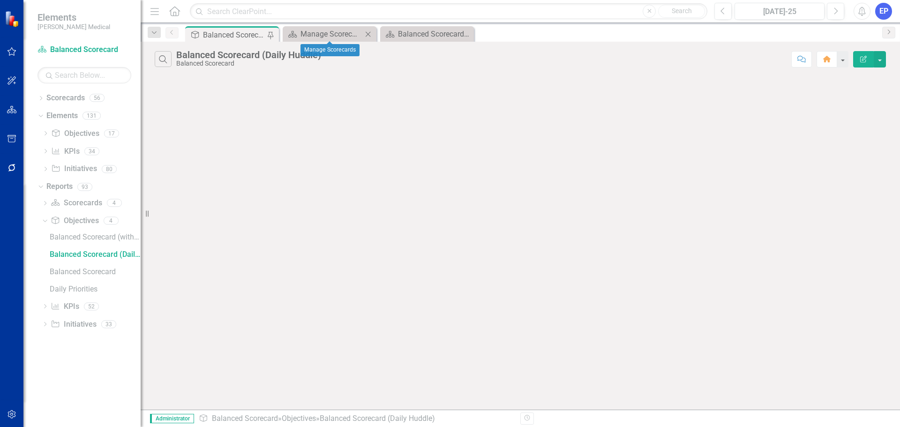
click at [367, 33] on icon "Close" at bounding box center [367, 33] width 9 height 7
click at [369, 33] on icon at bounding box center [368, 33] width 5 height 5
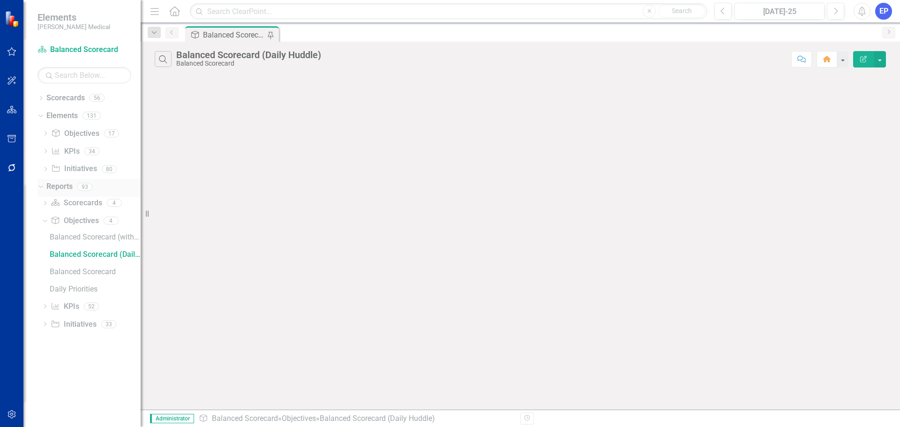
click at [40, 186] on icon "Dropdown" at bounding box center [39, 186] width 5 height 7
click at [41, 115] on icon "Dropdown" at bounding box center [39, 115] width 5 height 7
click at [45, 97] on div "Dropdown Scorecards 56" at bounding box center [88, 99] width 103 height 18
click at [41, 97] on icon "Dropdown" at bounding box center [40, 99] width 7 height 5
click at [45, 347] on icon "Dropdown" at bounding box center [45, 346] width 7 height 6
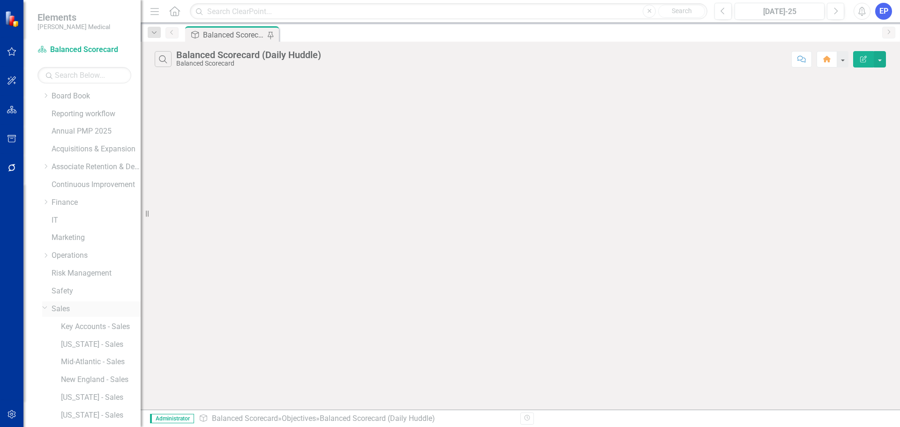
scroll to position [71, 0]
click at [94, 381] on link "[US_STATE] - Sales" at bounding box center [101, 381] width 80 height 11
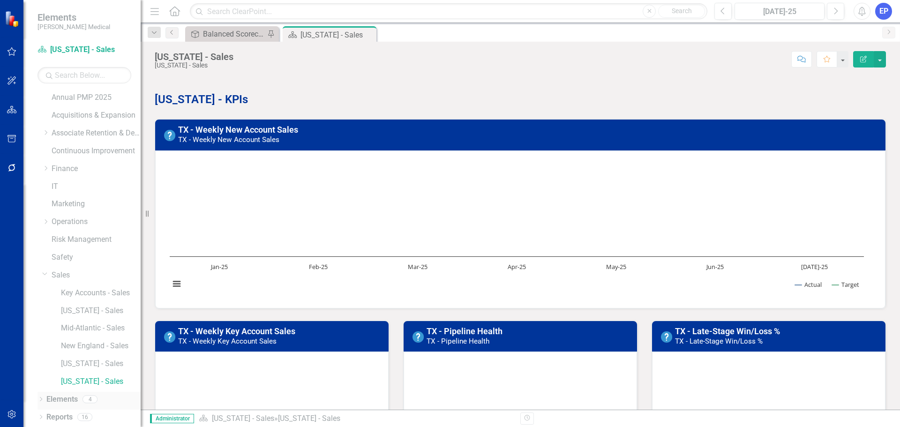
click at [70, 400] on link "Elements" at bounding box center [61, 399] width 31 height 11
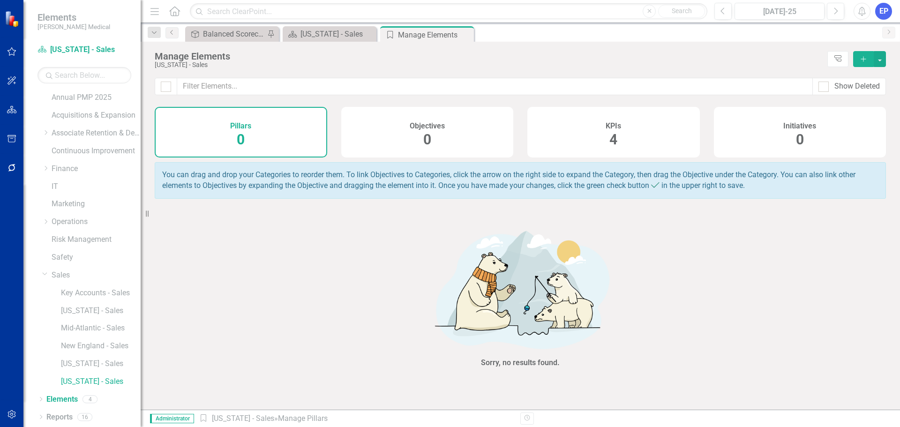
click at [651, 138] on div "KPIs 4" at bounding box center [613, 132] width 172 height 51
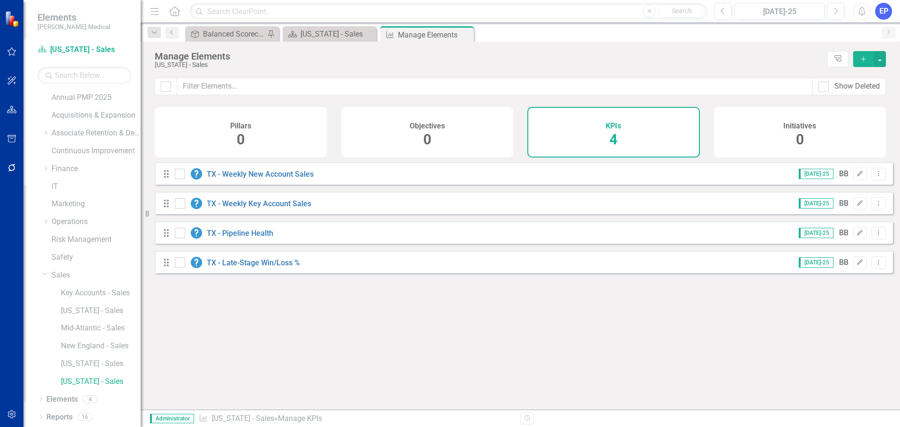
click at [861, 60] on icon "Add" at bounding box center [863, 59] width 8 height 7
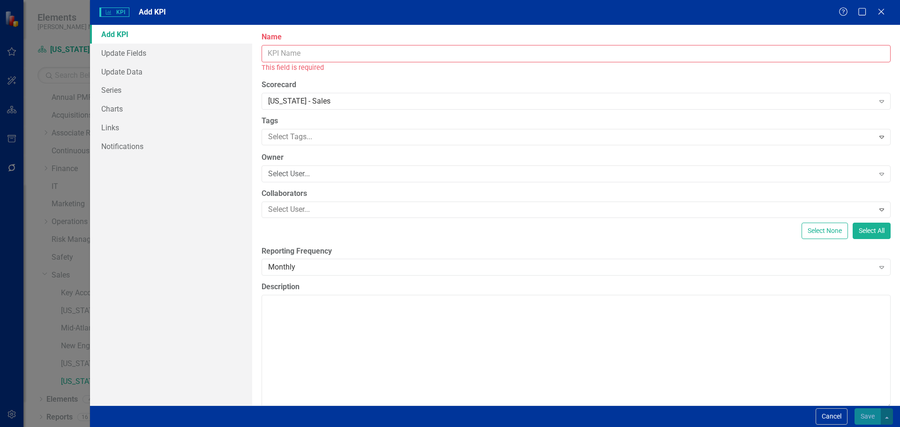
click at [496, 54] on input "Name" at bounding box center [575, 53] width 629 height 17
paste input "FL - New Meeting Goal"
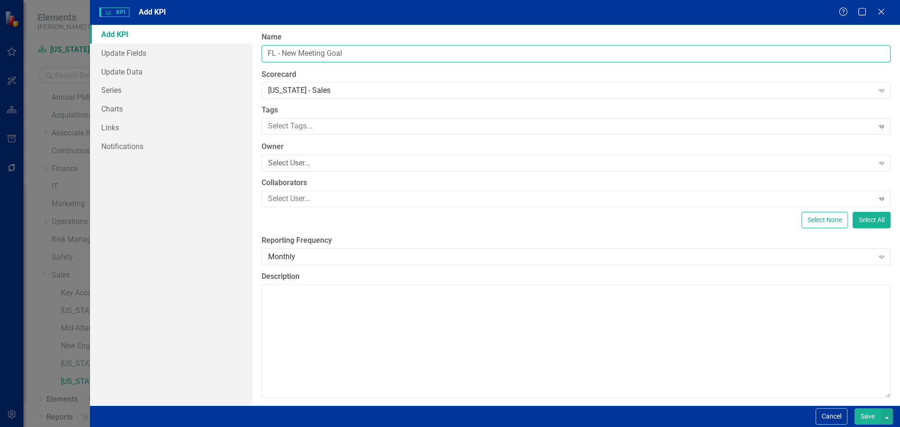
click at [271, 54] on input "FL - New Meeting Goal" at bounding box center [575, 53] width 629 height 17
type input "TX - New Meeting Goal"
click at [288, 161] on div "Select User..." at bounding box center [571, 163] width 606 height 11
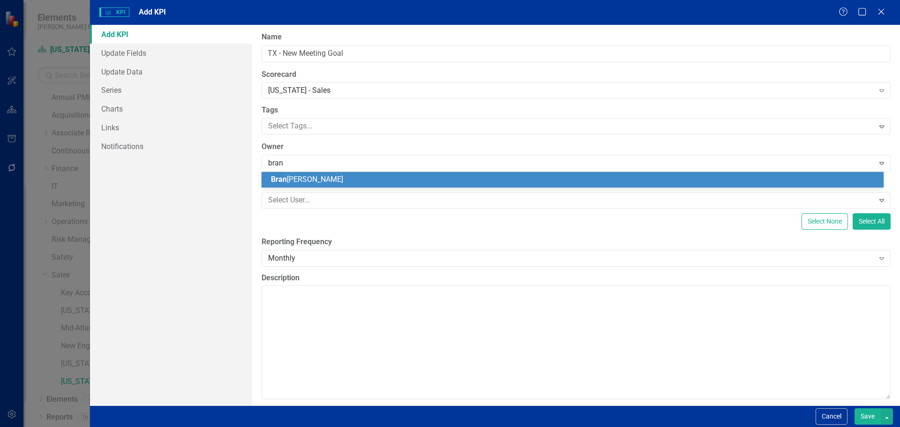
type input "brand"
click at [289, 179] on span "Brand" at bounding box center [281, 179] width 20 height 9
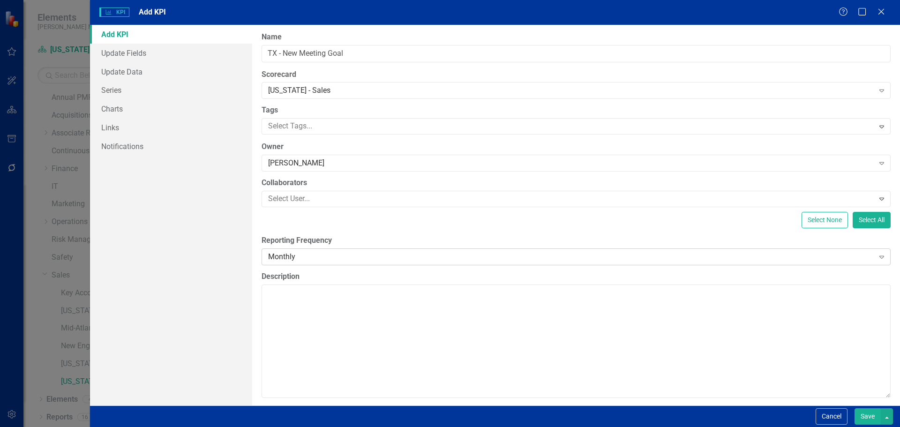
click at [290, 255] on div "Monthly" at bounding box center [571, 256] width 606 height 11
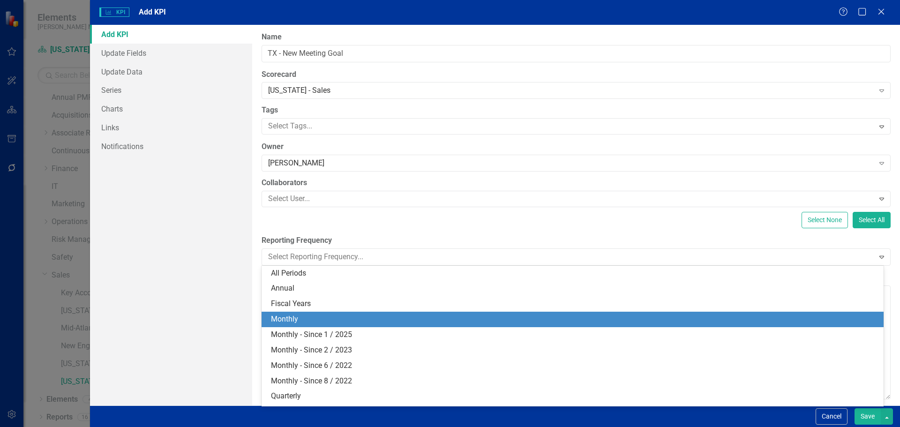
scroll to position [13, 0]
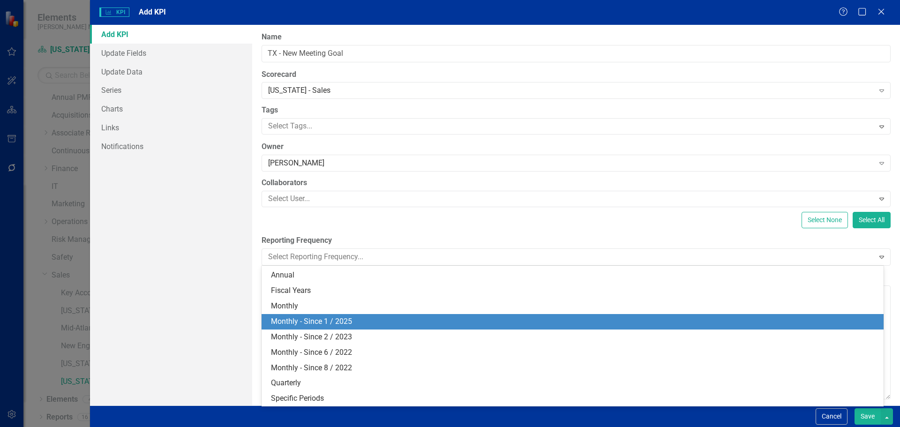
click at [304, 323] on div "Monthly - Since 1 / 2025" at bounding box center [574, 321] width 607 height 11
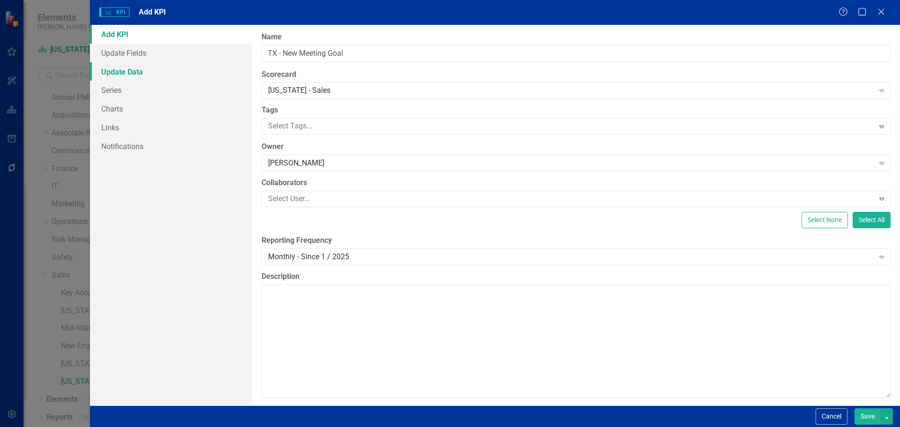
click at [131, 74] on link "Update Data" at bounding box center [171, 71] width 162 height 19
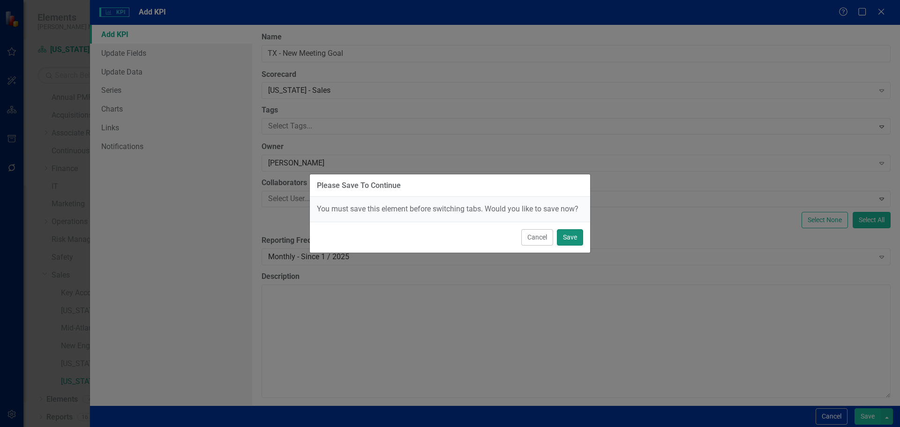
click at [572, 235] on button "Save" at bounding box center [570, 237] width 26 height 16
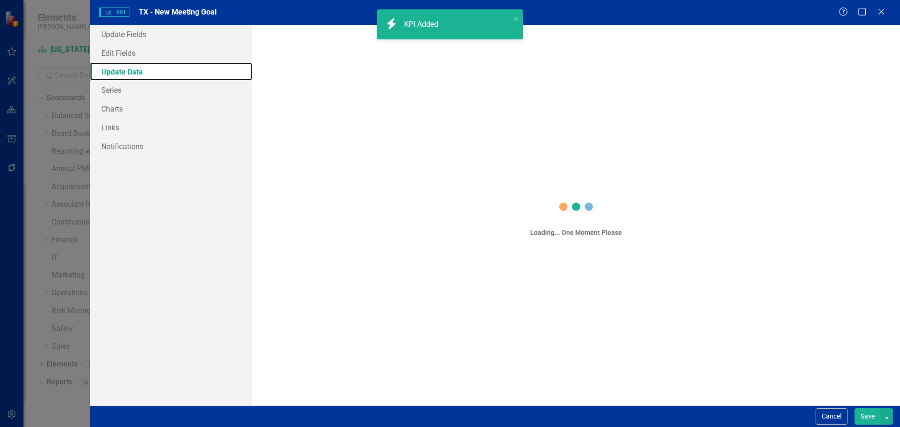
scroll to position [0, 0]
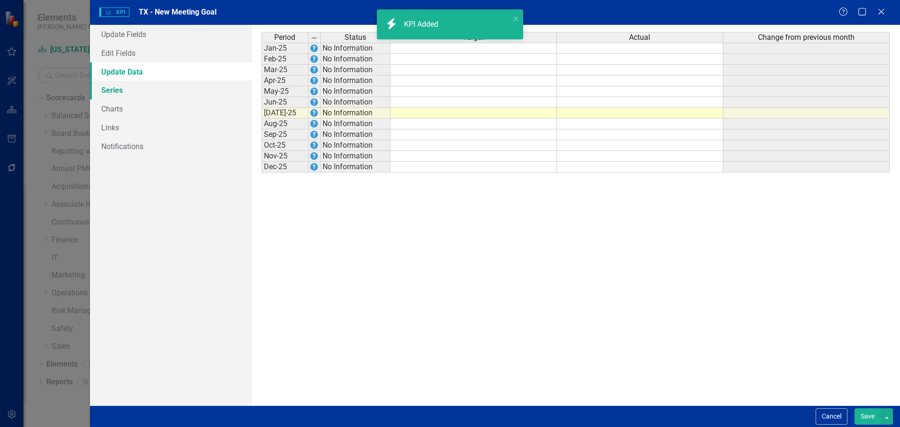
click at [134, 91] on link "Series" at bounding box center [171, 90] width 162 height 19
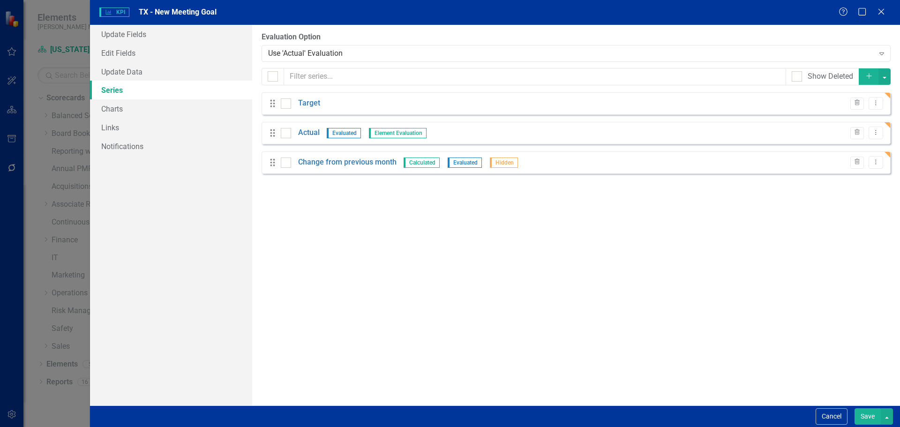
click at [883, 109] on div "Drag Target Trash Dropdown Menu" at bounding box center [575, 103] width 629 height 22
click at [879, 103] on icon "Dropdown Menu" at bounding box center [876, 103] width 8 height 6
click at [861, 119] on link "Edit Edit Measure Series" at bounding box center [829, 118] width 106 height 17
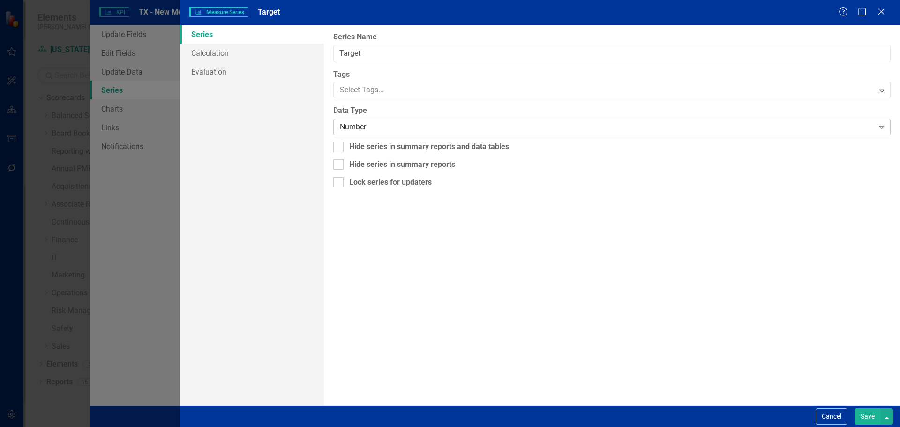
click at [412, 134] on div "Number Expand" at bounding box center [611, 127] width 557 height 17
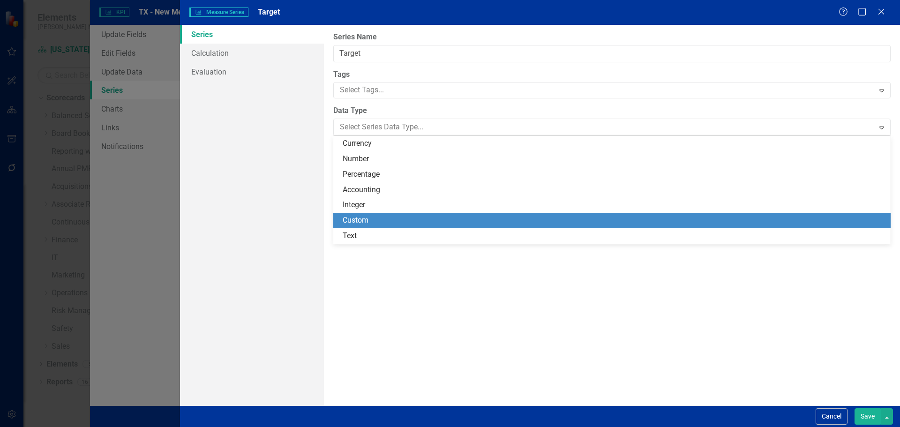
click at [403, 216] on div "Custom" at bounding box center [614, 220] width 542 height 11
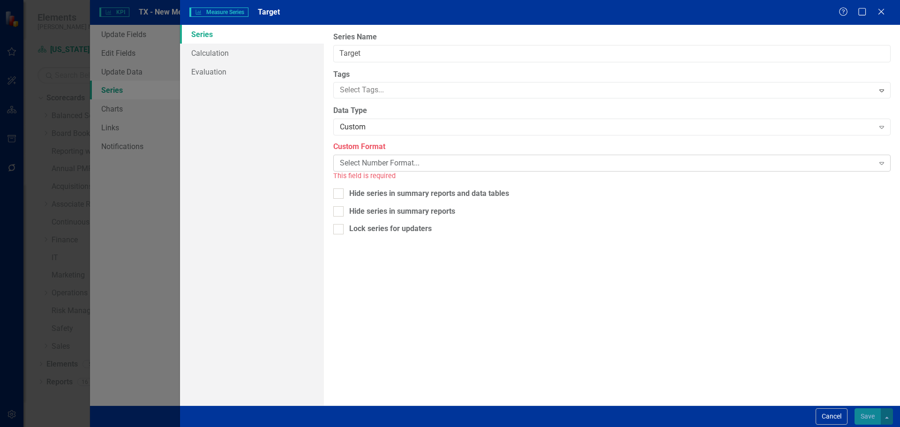
click at [388, 167] on div "Select Number Format..." at bounding box center [607, 163] width 534 height 11
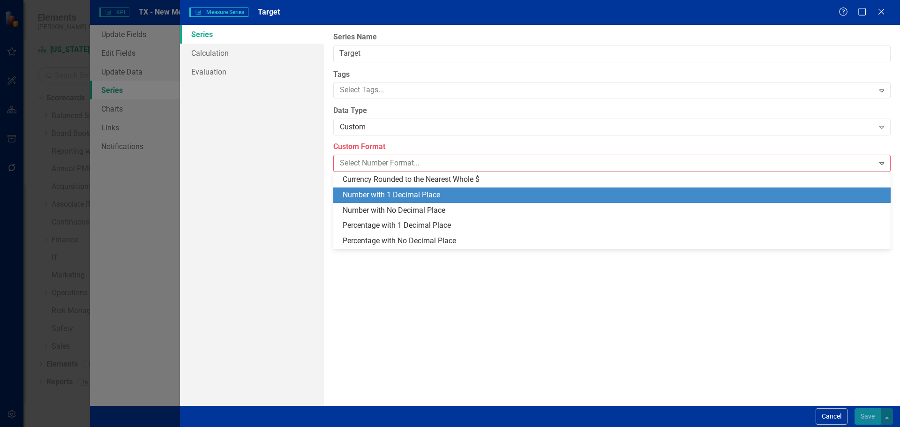
click at [398, 197] on div "Number with 1 Decimal Place" at bounding box center [614, 195] width 542 height 11
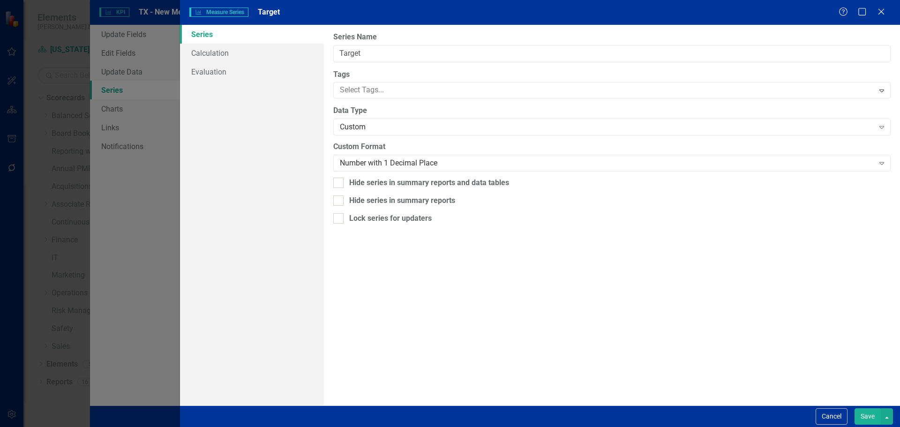
click at [868, 414] on button "Save" at bounding box center [867, 416] width 26 height 16
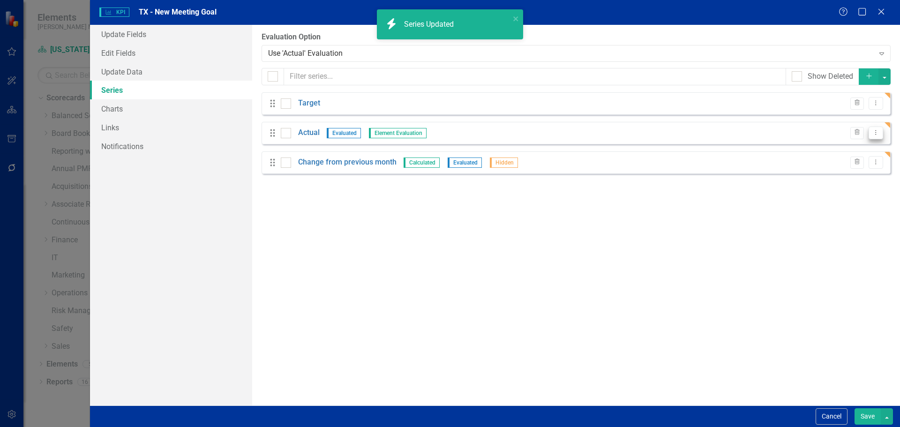
click at [875, 134] on icon "Dropdown Menu" at bounding box center [876, 132] width 8 height 6
click at [859, 144] on link "Edit Edit Measure Series" at bounding box center [829, 148] width 106 height 17
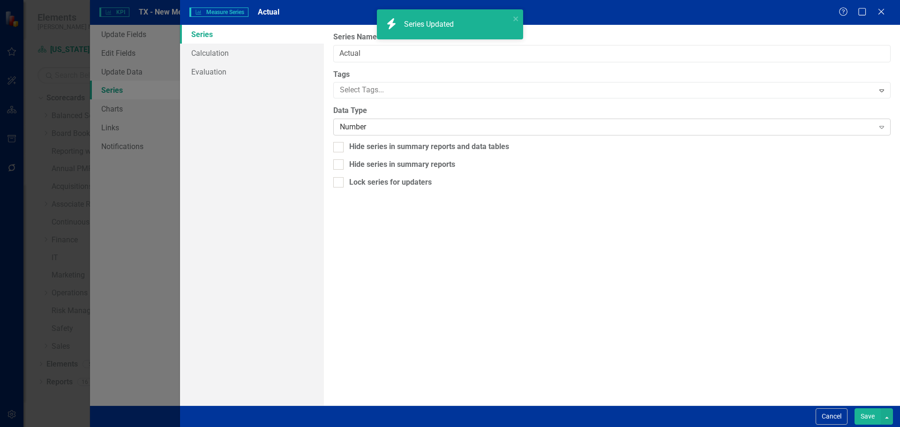
click at [359, 128] on div "Number" at bounding box center [607, 127] width 534 height 11
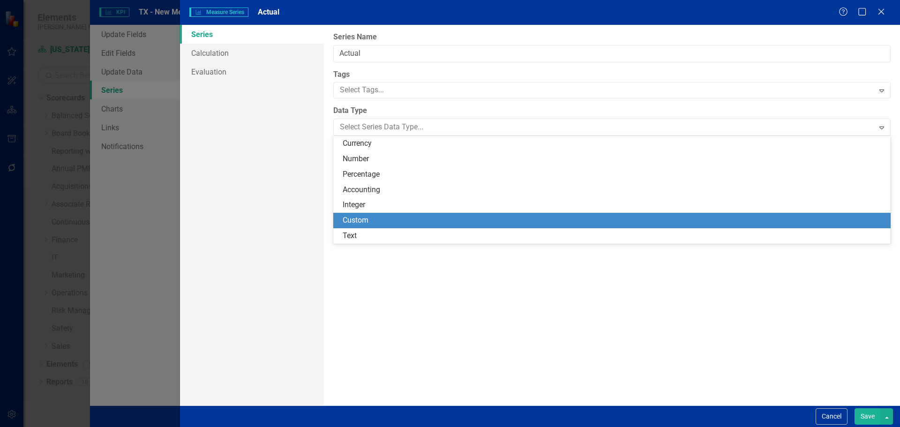
click at [371, 220] on div "Custom" at bounding box center [614, 220] width 542 height 11
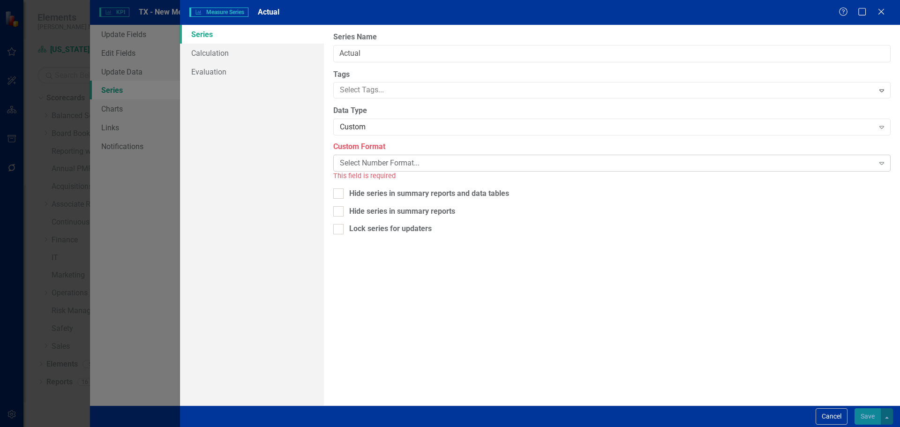
click at [378, 161] on div "Select Number Format..." at bounding box center [607, 163] width 534 height 11
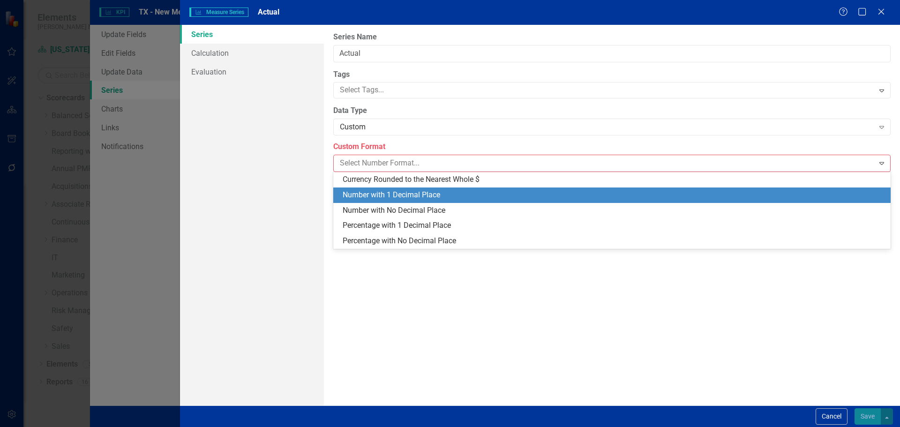
click at [389, 196] on div "Number with 1 Decimal Place" at bounding box center [614, 195] width 542 height 11
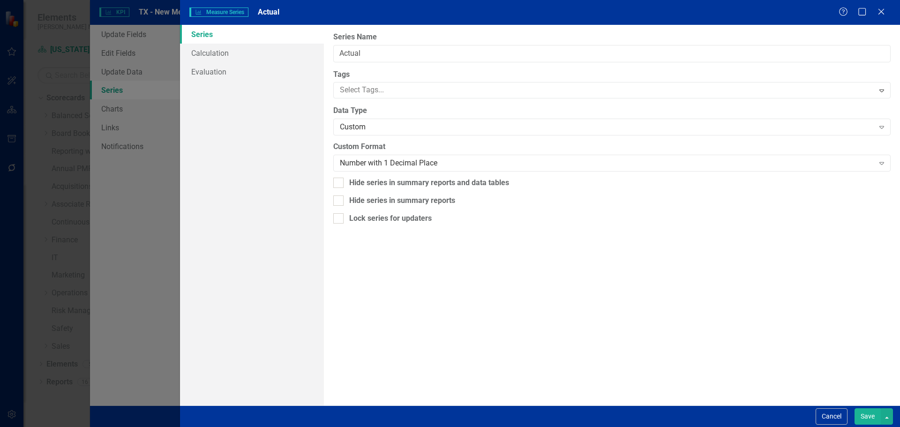
click at [855, 414] on button "Save" at bounding box center [867, 416] width 26 height 16
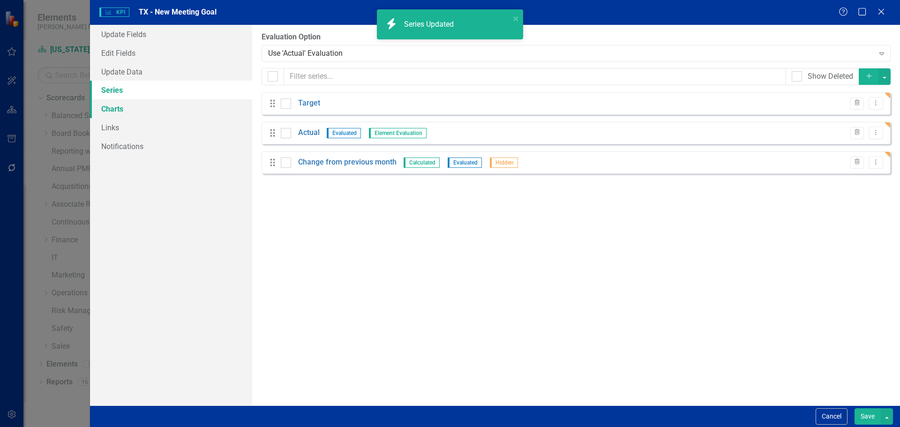
click at [182, 111] on link "Charts" at bounding box center [171, 108] width 162 height 19
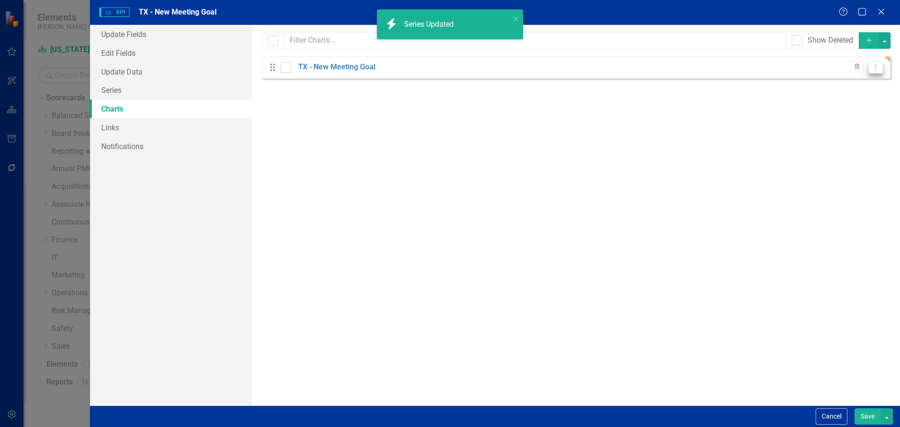
click at [879, 68] on icon "Dropdown Menu" at bounding box center [876, 67] width 8 height 6
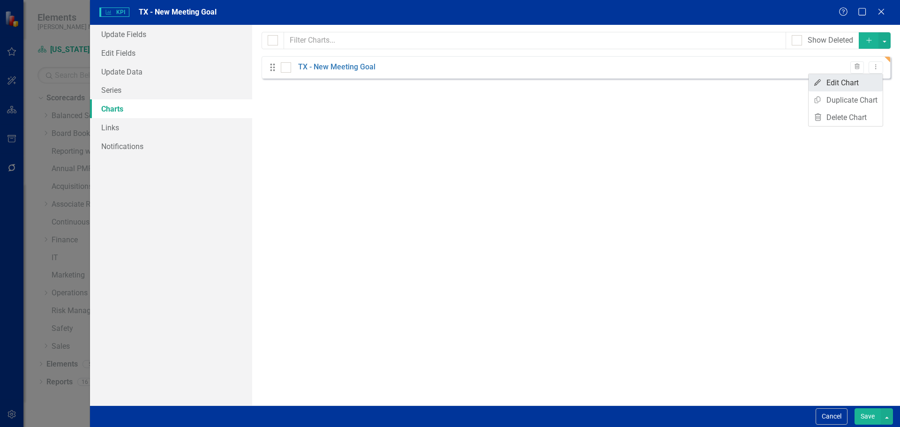
click at [864, 79] on link "Edit Edit Chart" at bounding box center [845, 82] width 74 height 17
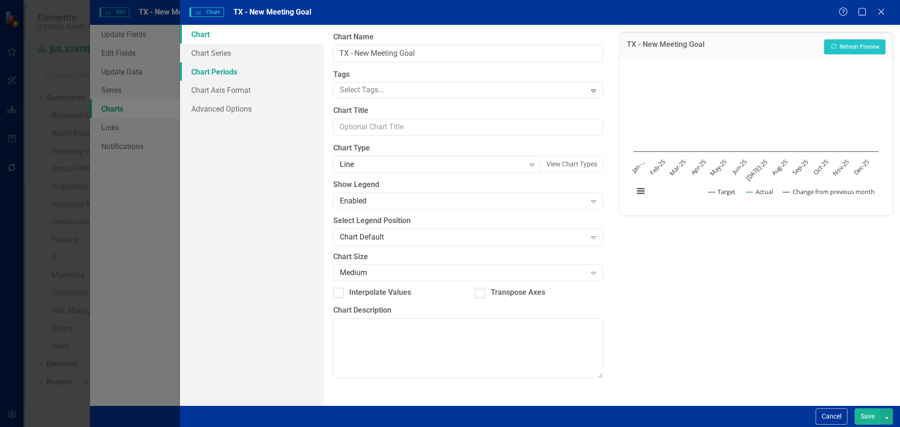
click at [254, 74] on link "Chart Periods" at bounding box center [252, 71] width 144 height 19
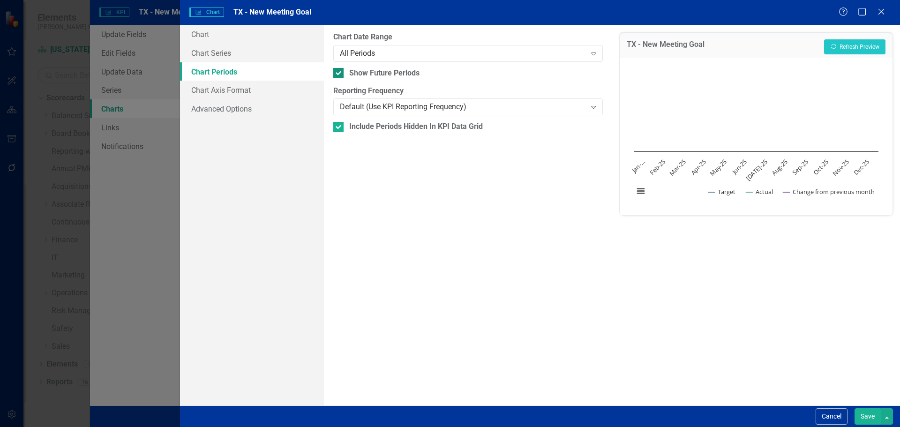
click at [335, 76] on div "From this tab, you define the periods you want included in the chart. For examp…" at bounding box center [468, 215] width 288 height 381
click at [343, 73] on div at bounding box center [338, 73] width 10 height 10
click at [339, 73] on input "Show Future Periods" at bounding box center [336, 71] width 6 height 6
checkbox input "false"
click at [341, 130] on div at bounding box center [338, 127] width 10 height 10
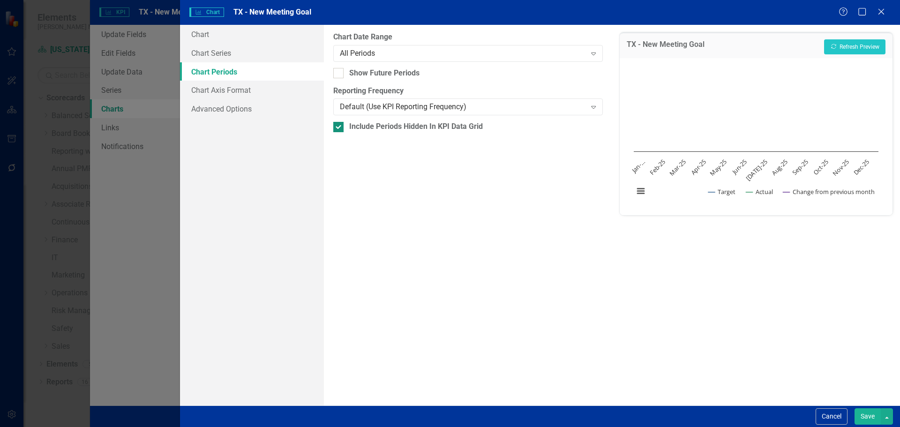
click at [339, 128] on input "Include Periods Hidden In KPI Data Grid" at bounding box center [336, 125] width 6 height 6
checkbox input "false"
click at [221, 52] on link "Chart Series" at bounding box center [252, 53] width 144 height 19
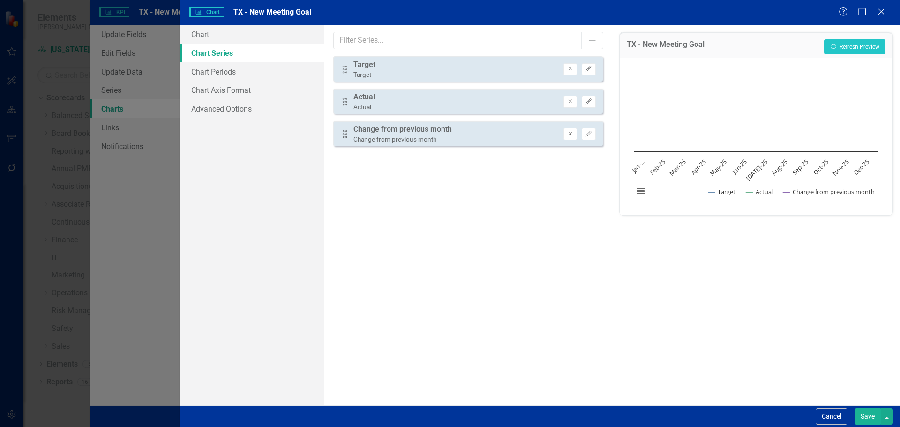
click at [572, 136] on icon "Remove" at bounding box center [570, 134] width 7 height 6
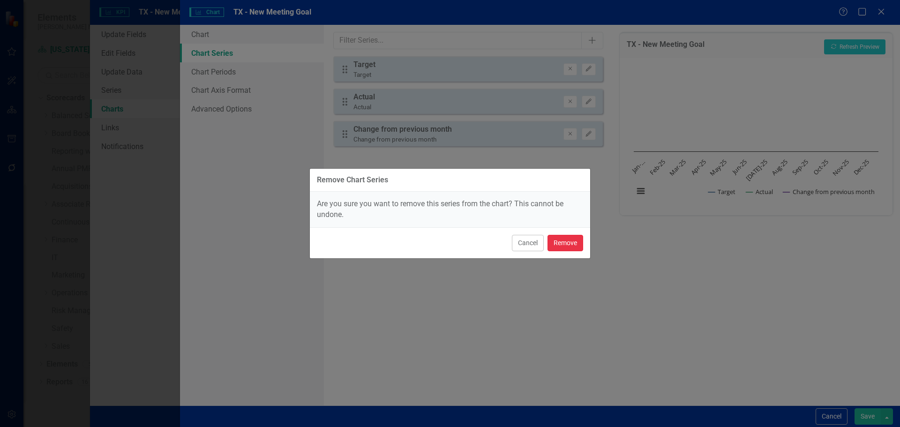
click at [568, 248] on button "Remove" at bounding box center [565, 243] width 36 height 16
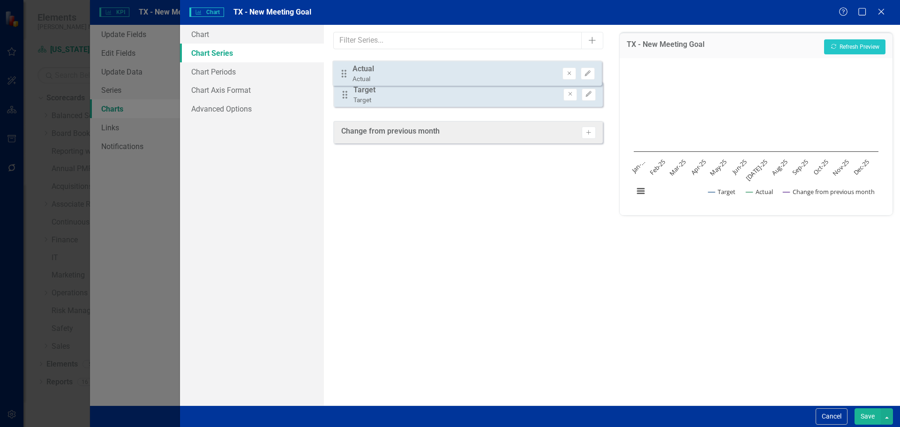
drag, startPoint x: 343, startPoint y: 102, endPoint x: 343, endPoint y: 72, distance: 30.0
click at [343, 72] on div "Drag Target Target Remove Edit Drag Actual Actual Remove Edit" at bounding box center [467, 85] width 269 height 58
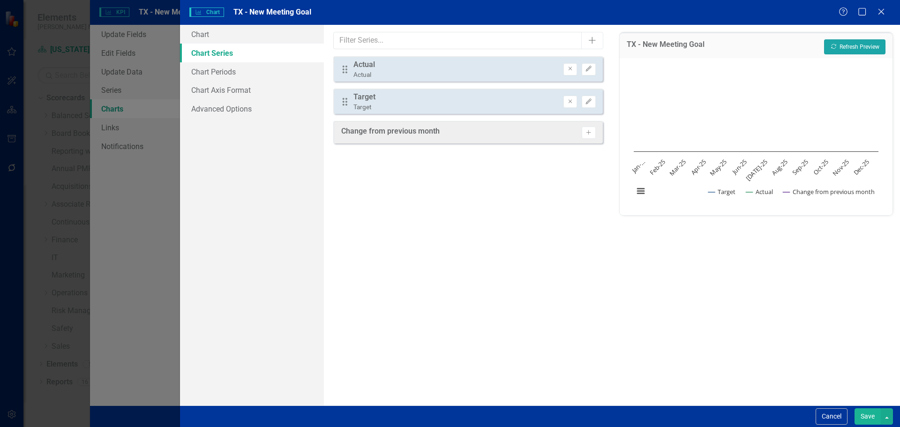
click at [839, 50] on button "Recalculate Refresh Preview" at bounding box center [854, 46] width 61 height 15
click at [867, 413] on button "Save" at bounding box center [867, 416] width 26 height 16
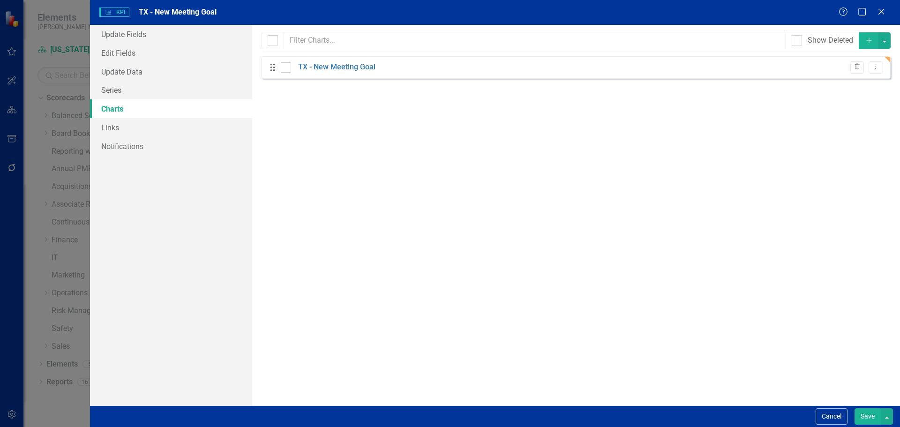
click at [858, 414] on button "Save" at bounding box center [867, 416] width 26 height 16
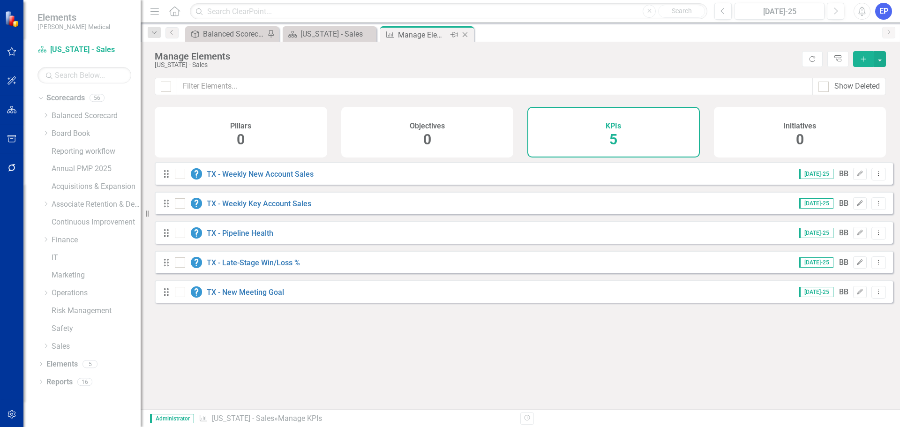
click at [470, 35] on icon "Close" at bounding box center [464, 34] width 9 height 7
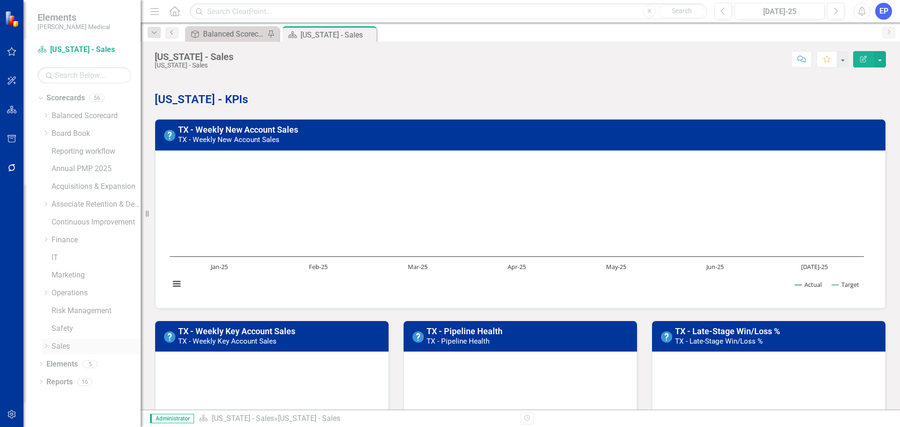
click at [43, 346] on icon "Dropdown" at bounding box center [45, 346] width 7 height 6
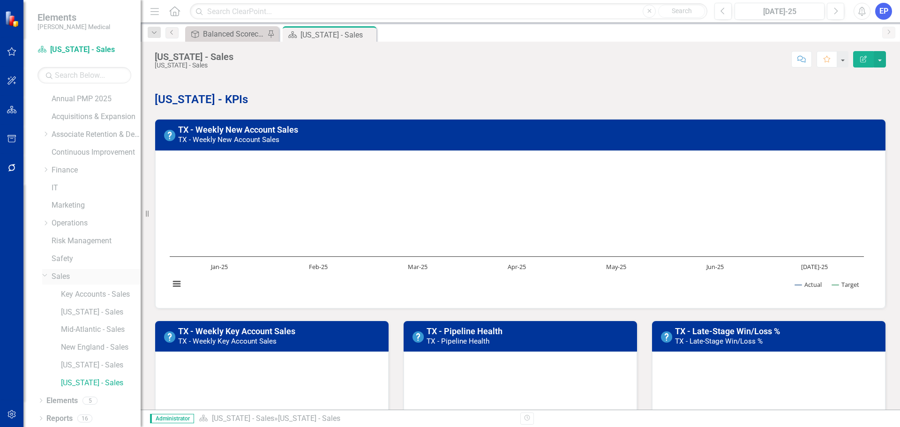
scroll to position [71, 0]
click at [83, 299] on div "Key Accounts - Sales" at bounding box center [101, 292] width 80 height 15
click at [87, 289] on link "Key Accounts - Sales" at bounding box center [101, 293] width 80 height 11
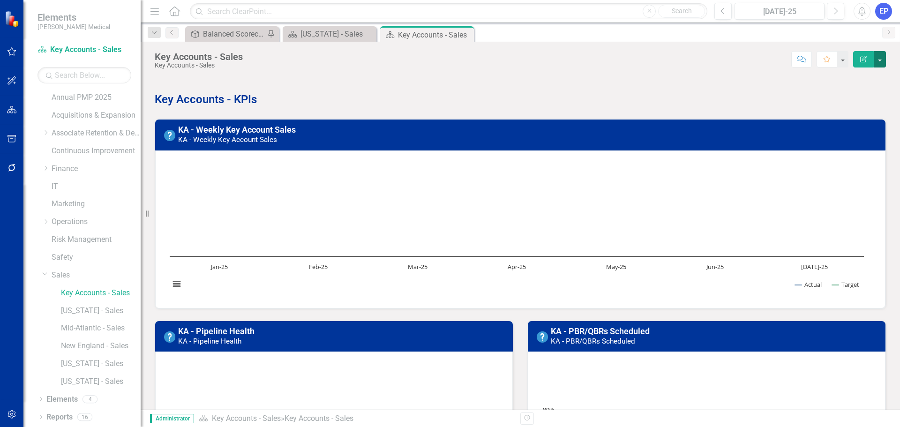
click at [876, 64] on button "button" at bounding box center [879, 59] width 12 height 16
click at [864, 89] on link "Edit Report Edit Layout" at bounding box center [847, 93] width 76 height 17
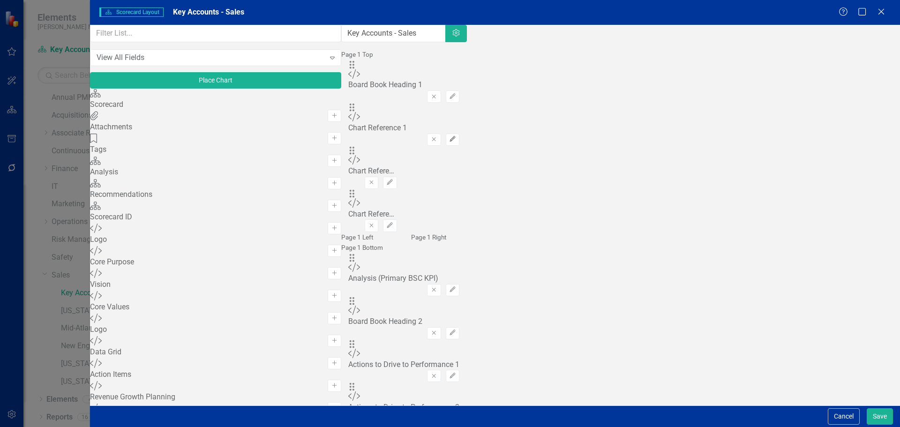
click at [459, 134] on button "Edit" at bounding box center [453, 140] width 14 height 12
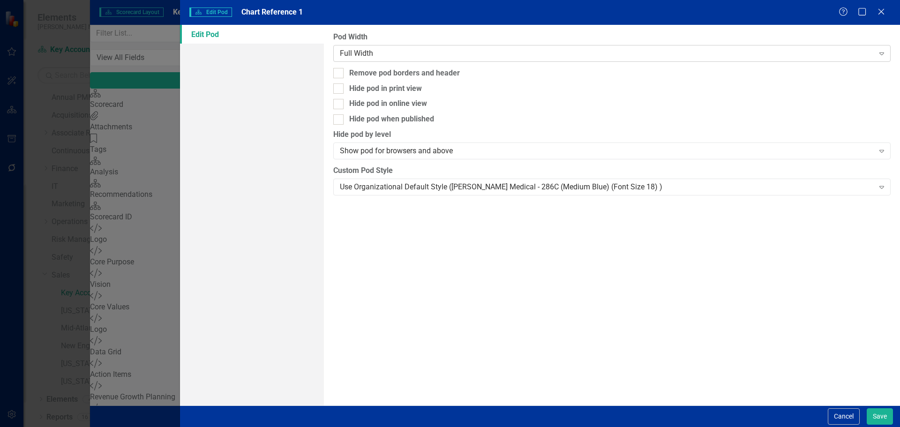
click at [672, 56] on div "Full Width" at bounding box center [607, 53] width 534 height 11
click at [875, 419] on button "Save" at bounding box center [879, 416] width 26 height 16
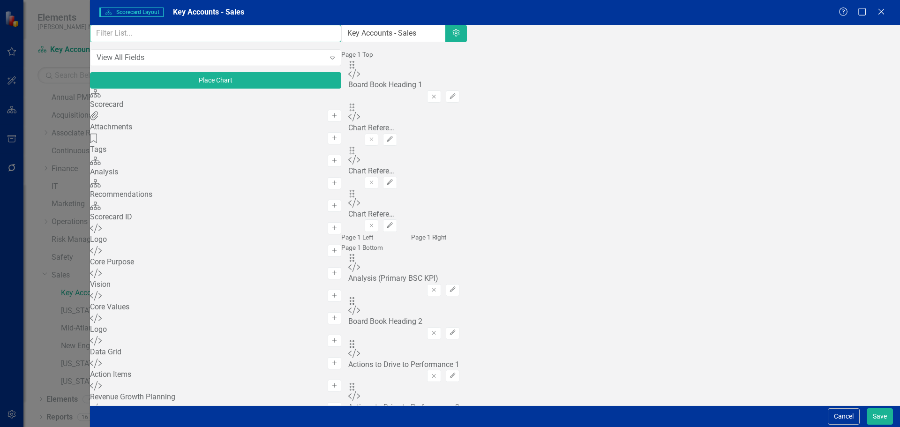
click at [160, 42] on input "text" at bounding box center [215, 33] width 251 height 17
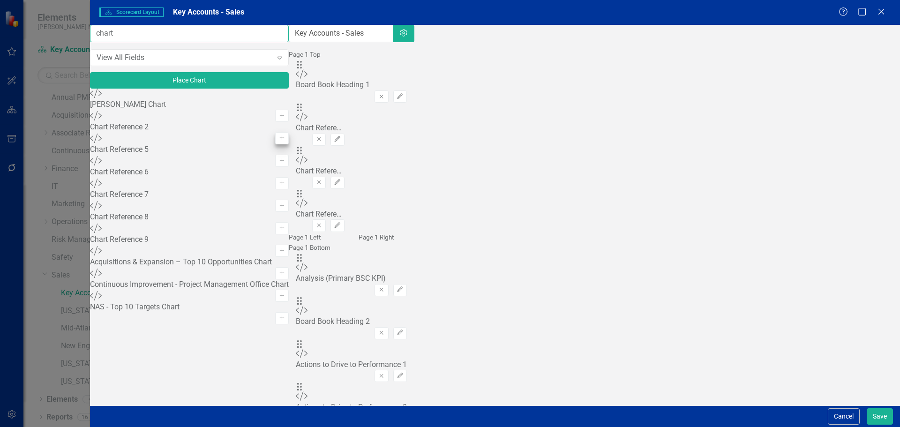
type input "chart"
click at [278, 141] on icon "Add" at bounding box center [281, 138] width 7 height 6
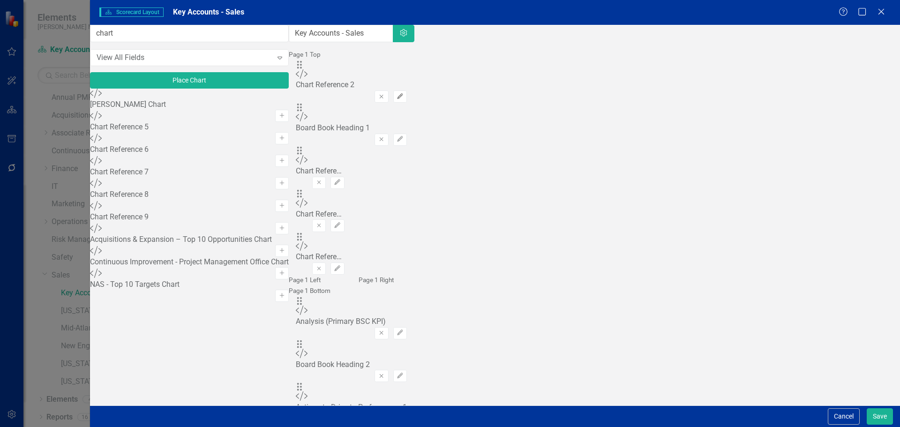
click at [407, 90] on button "Edit" at bounding box center [400, 96] width 14 height 12
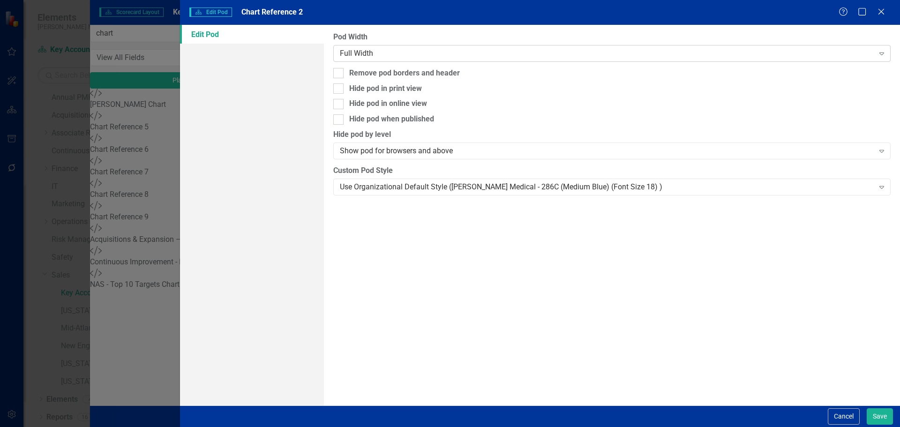
click at [519, 46] on div "Full Width Expand" at bounding box center [611, 53] width 557 height 17
click at [891, 416] on button "Save" at bounding box center [879, 416] width 26 height 16
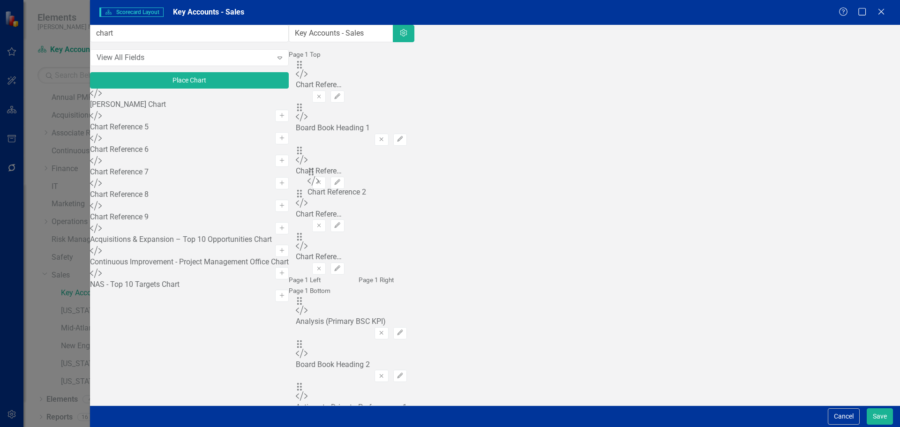
drag, startPoint x: 322, startPoint y: 89, endPoint x: 326, endPoint y: 176, distance: 87.2
drag, startPoint x: 613, startPoint y: 151, endPoint x: 424, endPoint y: 148, distance: 189.4
click at [414, 148] on div "The fields (or pods) that are available for you to include on the detail page a…" at bounding box center [351, 275] width 125 height 501
click at [884, 415] on button "Save" at bounding box center [879, 416] width 26 height 16
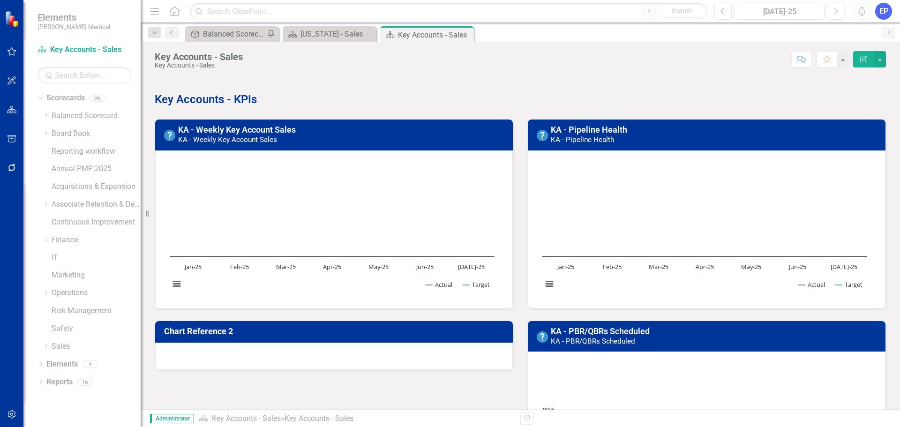
click at [351, 338] on td "Chart Reference 2" at bounding box center [335, 332] width 343 height 16
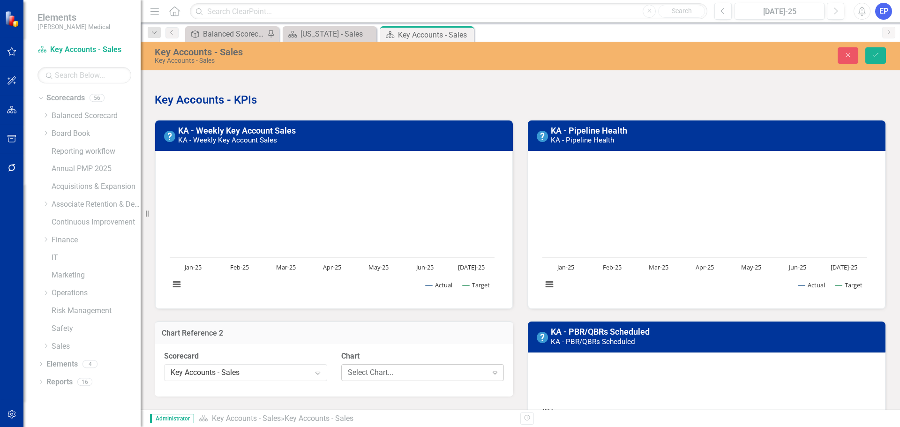
click at [364, 378] on div "Select Chart... Expand" at bounding box center [422, 372] width 163 height 17
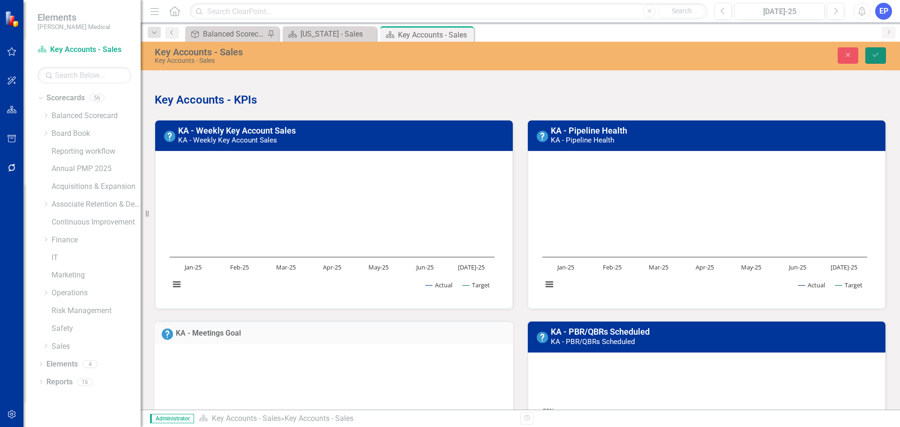
click at [871, 54] on icon "Save" at bounding box center [875, 55] width 8 height 7
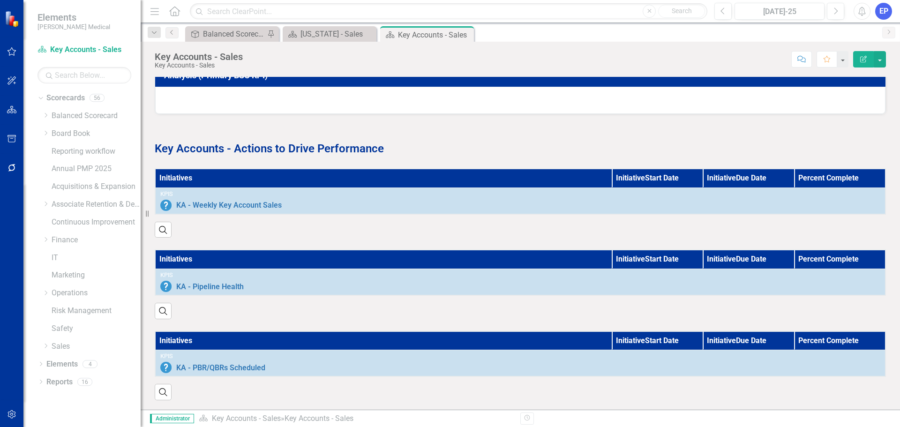
scroll to position [478, 0]
click at [883, 64] on button "button" at bounding box center [879, 59] width 12 height 16
click at [870, 90] on link "Edit Report Edit Layout" at bounding box center [847, 93] width 76 height 17
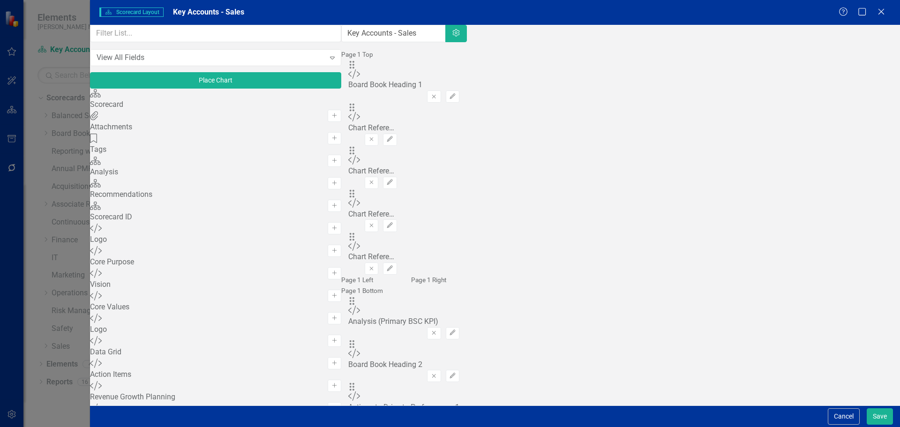
scroll to position [22, 0]
click at [139, 41] on input "text" at bounding box center [215, 33] width 251 height 17
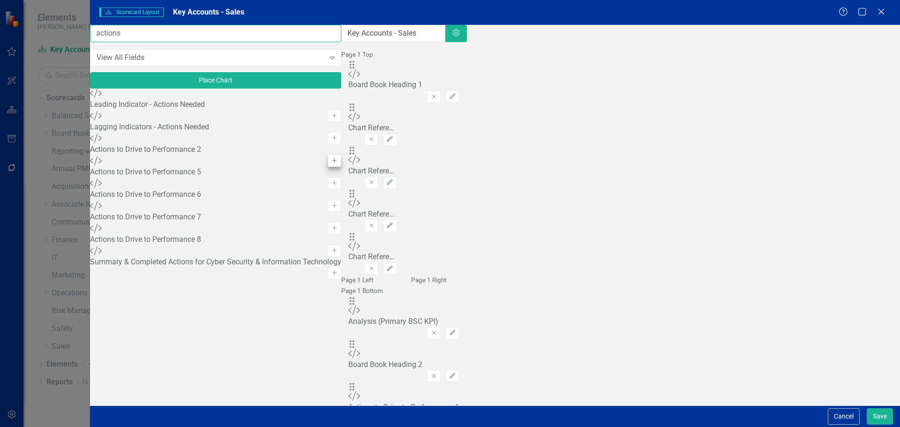
type input "actions"
click at [331, 164] on icon "Add" at bounding box center [334, 161] width 7 height 6
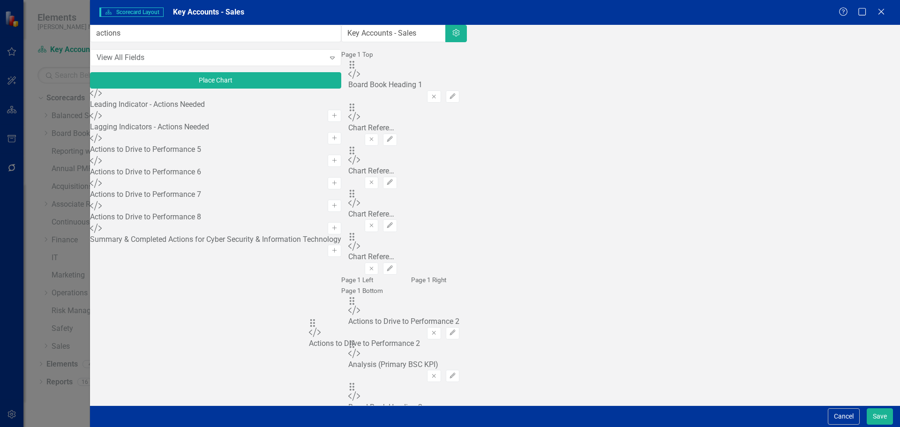
drag, startPoint x: 325, startPoint y: 68, endPoint x: 330, endPoint y: 329, distance: 261.1
click at [875, 418] on button "Save" at bounding box center [879, 416] width 26 height 16
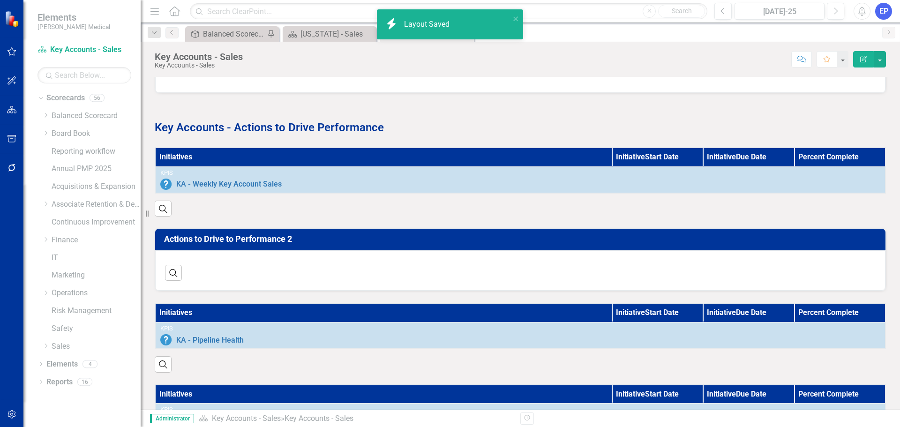
click at [526, 248] on td "Actions to Drive to Performance 2" at bounding box center [522, 240] width 716 height 16
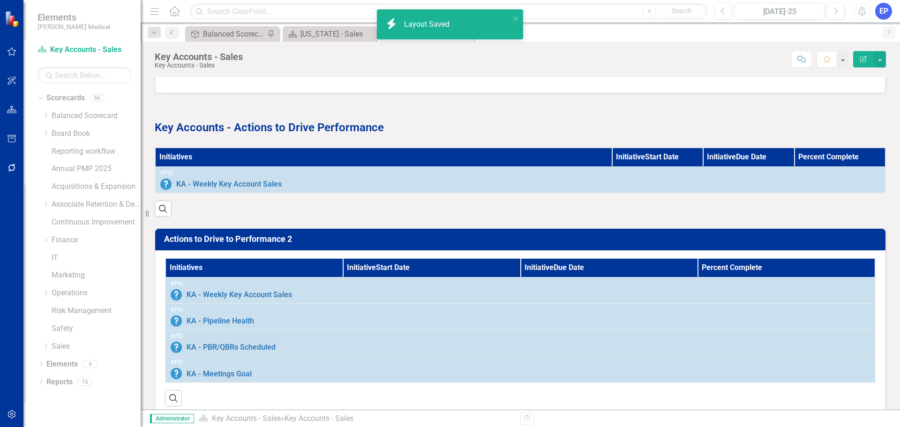
click at [526, 248] on td "Actions to Drive to Performance 2" at bounding box center [522, 240] width 716 height 16
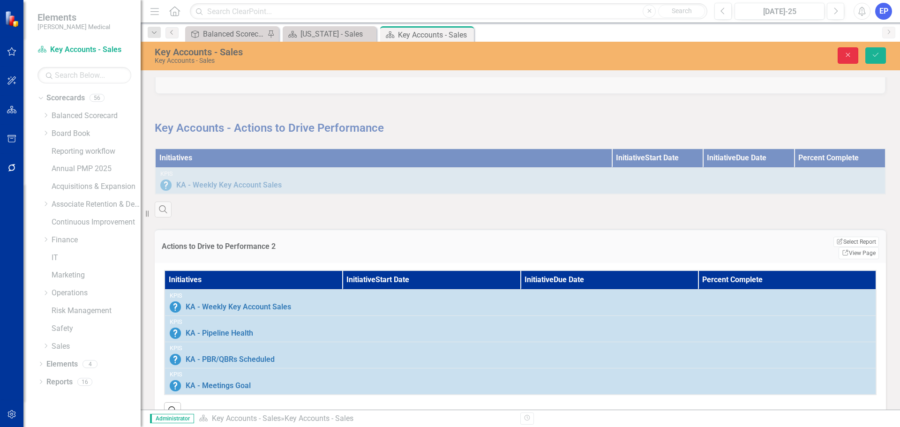
click at [858, 50] on button "Close" at bounding box center [847, 55] width 21 height 16
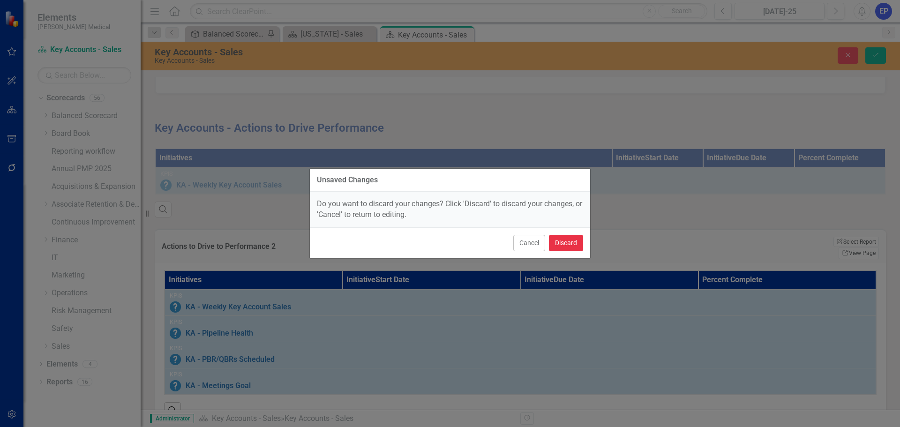
click at [555, 240] on button "Discard" at bounding box center [566, 243] width 34 height 16
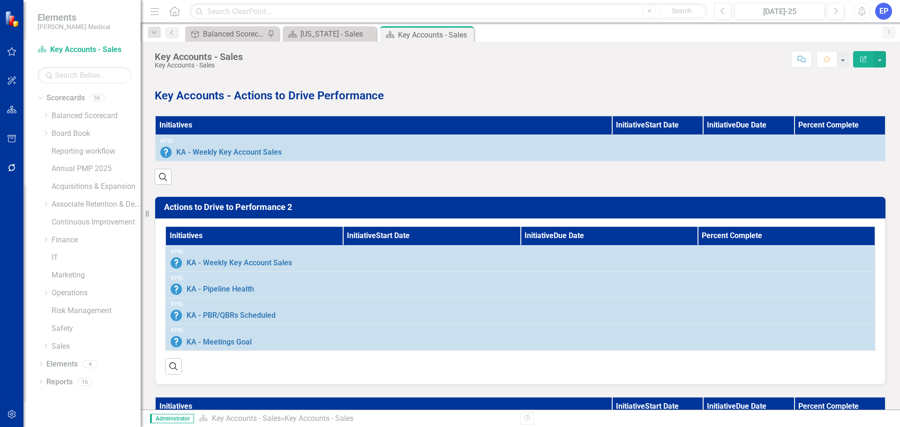
scroll to position [525, 0]
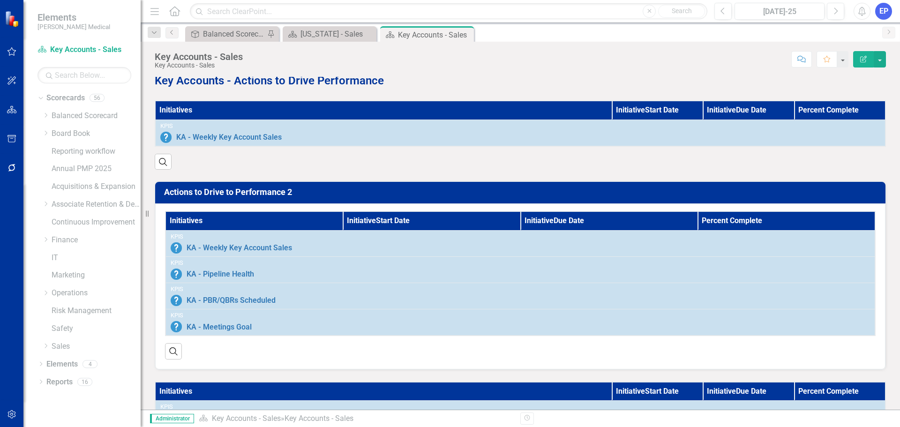
click at [521, 203] on div "Actions to Drive to Performance 2" at bounding box center [520, 193] width 730 height 22
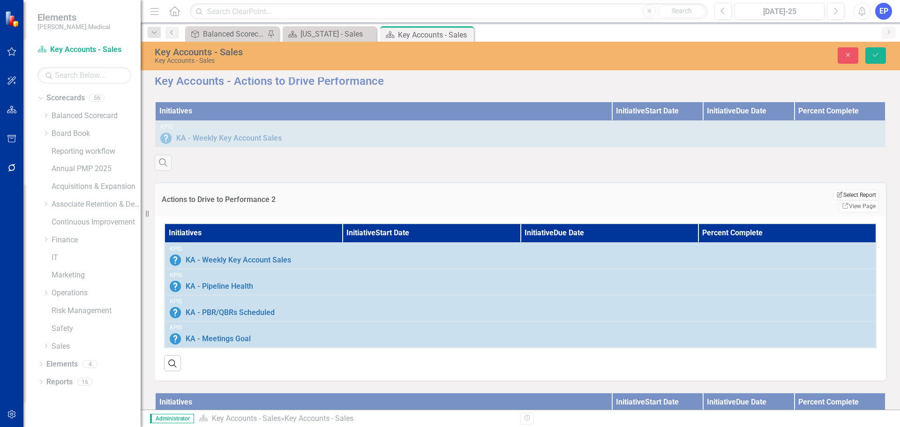
click at [833, 200] on button "Edit Report Select Report" at bounding box center [855, 195] width 45 height 10
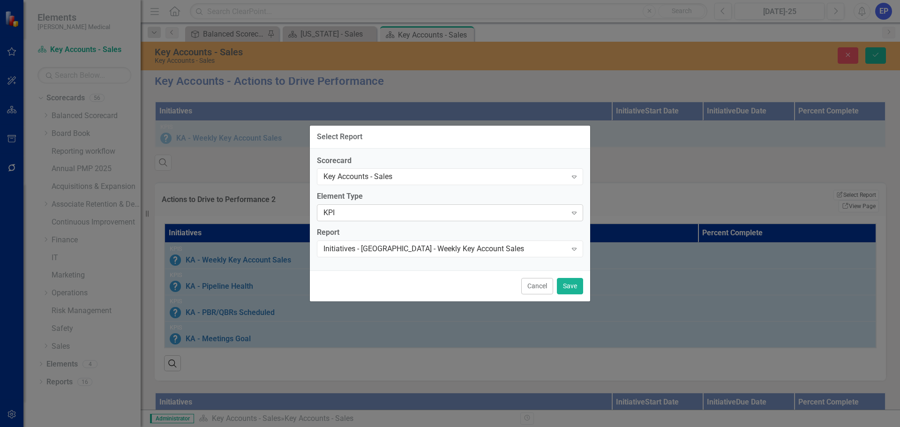
click at [361, 215] on div "KPI" at bounding box center [444, 213] width 243 height 11
click at [359, 245] on div "Initiatives - [GEOGRAPHIC_DATA] - Weekly Key Account Sales" at bounding box center [444, 249] width 243 height 11
click at [498, 157] on label "Scorecard" at bounding box center [450, 160] width 266 height 11
click at [536, 282] on button "Cancel" at bounding box center [537, 286] width 32 height 16
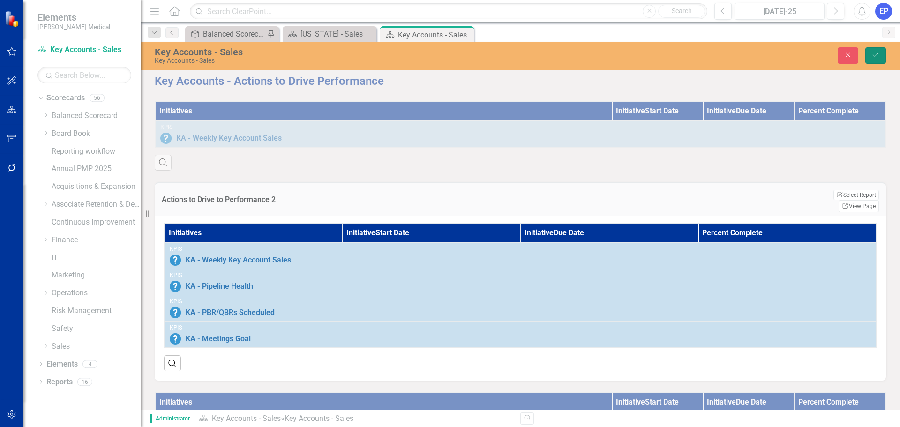
click at [883, 55] on button "Save" at bounding box center [875, 55] width 21 height 16
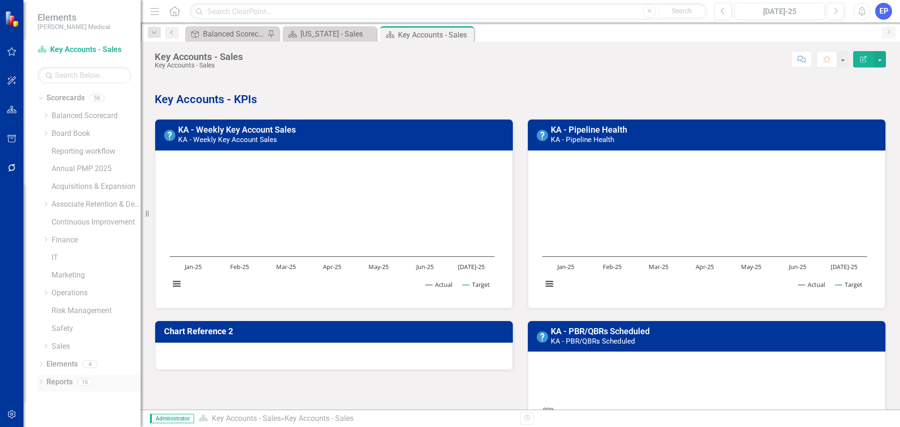
click at [39, 382] on icon "Dropdown" at bounding box center [40, 382] width 7 height 5
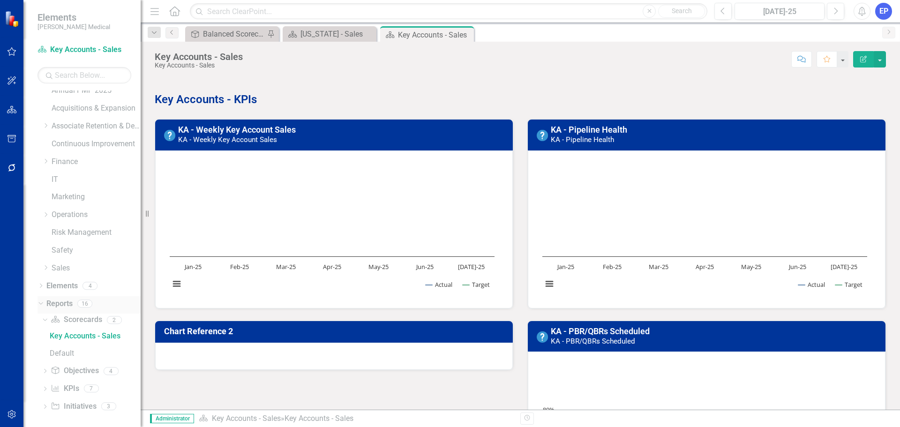
scroll to position [82, 0]
click at [46, 384] on icon "Dropdown" at bounding box center [45, 385] width 7 height 5
click at [78, 391] on link "Initiatives - [GEOGRAPHIC_DATA] - Late-Stage Win/Loss %" at bounding box center [93, 385] width 93 height 15
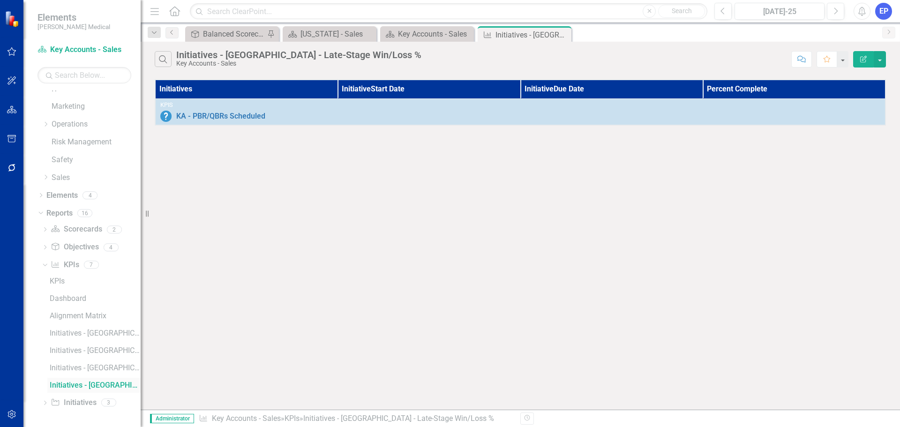
scroll to position [134, 0]
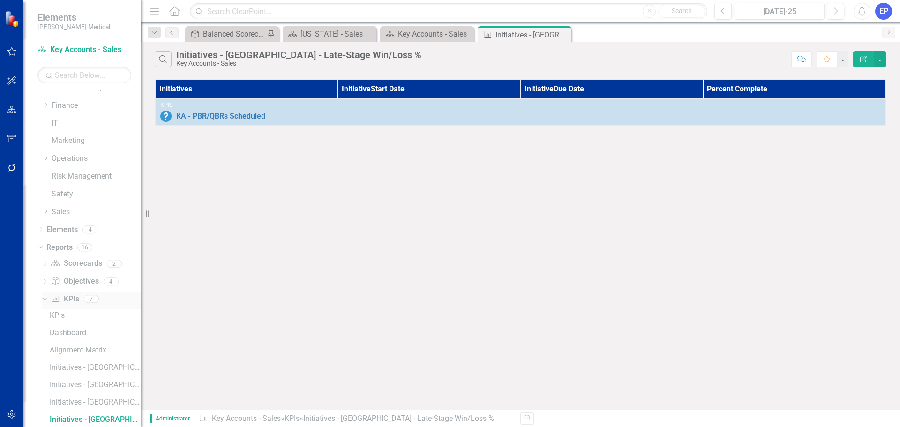
click at [64, 296] on link "KPI KPIs" at bounding box center [65, 299] width 28 height 11
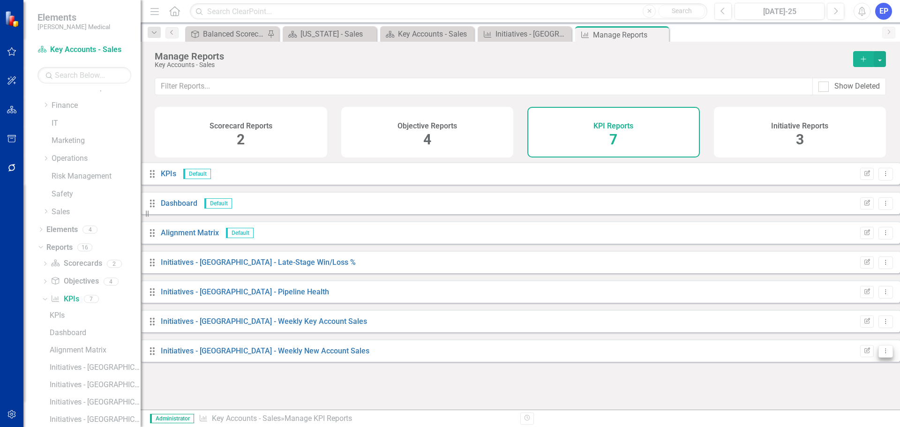
click at [881, 354] on icon "Dropdown Menu" at bounding box center [885, 351] width 8 height 6
click at [841, 323] on link "Copy Duplicate Report" at bounding box center [839, 325] width 77 height 17
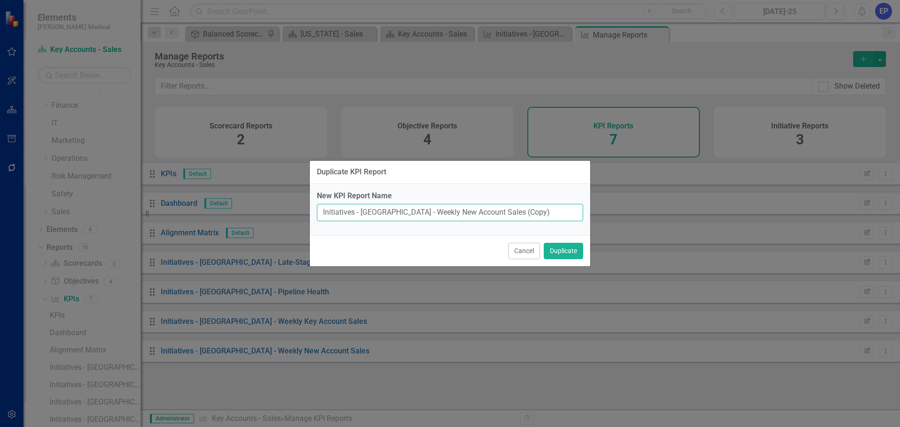
drag, startPoint x: 521, startPoint y: 211, endPoint x: 466, endPoint y: 211, distance: 54.4
click at [466, 211] on input "Initiatives - TX - Weekly New Account Sales (Copy)" at bounding box center [450, 212] width 266 height 17
drag, startPoint x: 479, startPoint y: 212, endPoint x: 376, endPoint y: 210, distance: 103.6
click at [376, 210] on input "Initiatives - [GEOGRAPHIC_DATA] - Weekly New Account Sales" at bounding box center [450, 212] width 266 height 17
type input "Initiatives - TX - Meetings Goal"
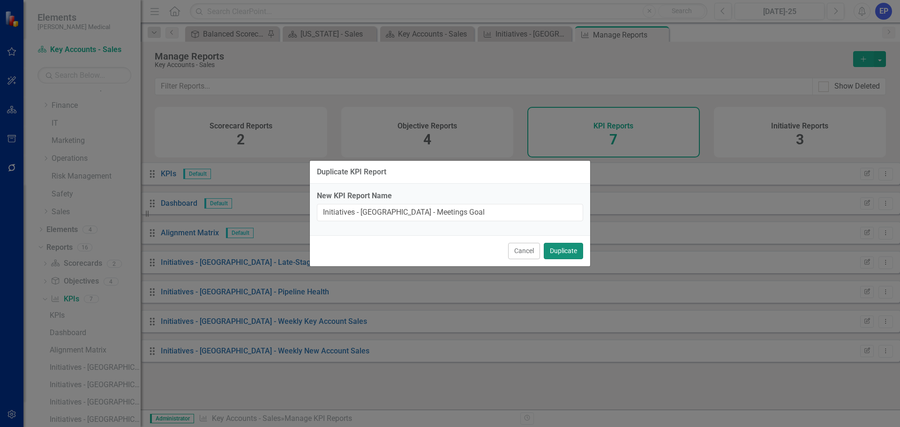
click at [572, 246] on button "Duplicate" at bounding box center [563, 251] width 39 height 16
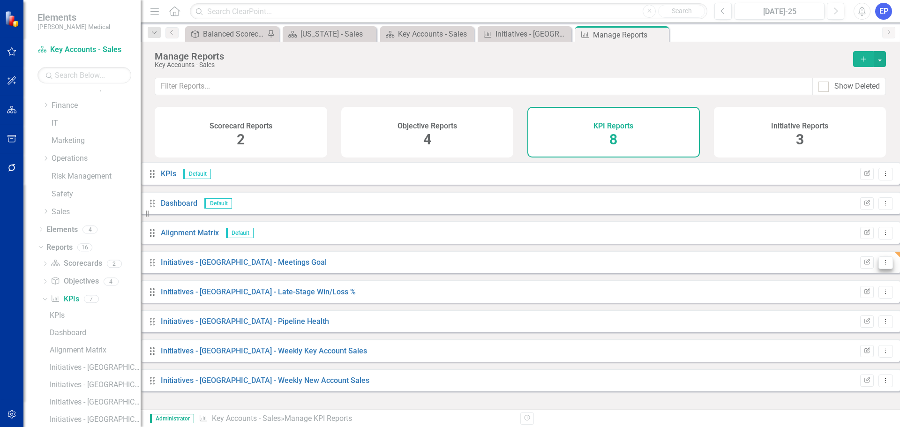
click at [881, 265] on icon "Dropdown Menu" at bounding box center [885, 262] width 8 height 6
click at [842, 289] on link "Edit Report Edit Report" at bounding box center [839, 284] width 77 height 17
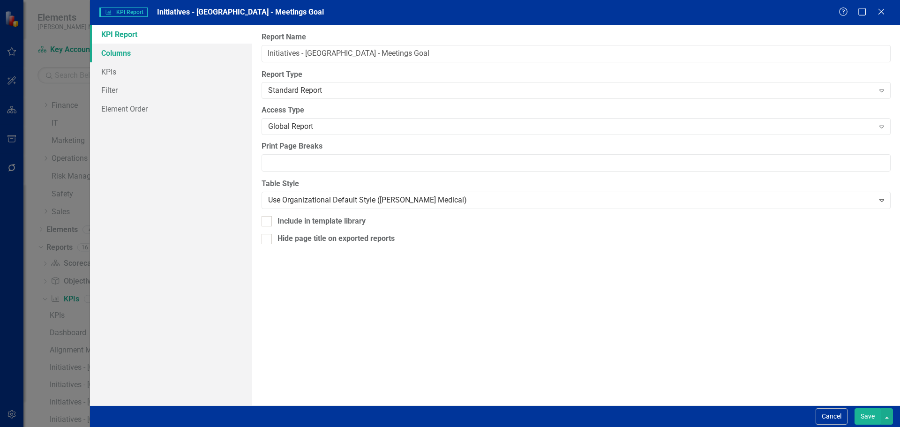
click at [141, 53] on link "Columns" at bounding box center [171, 53] width 162 height 19
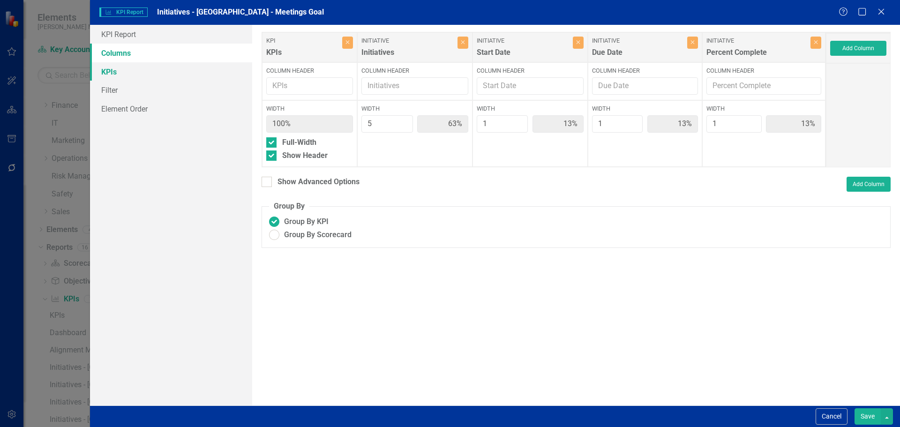
click at [135, 71] on link "KPIs" at bounding box center [171, 71] width 162 height 19
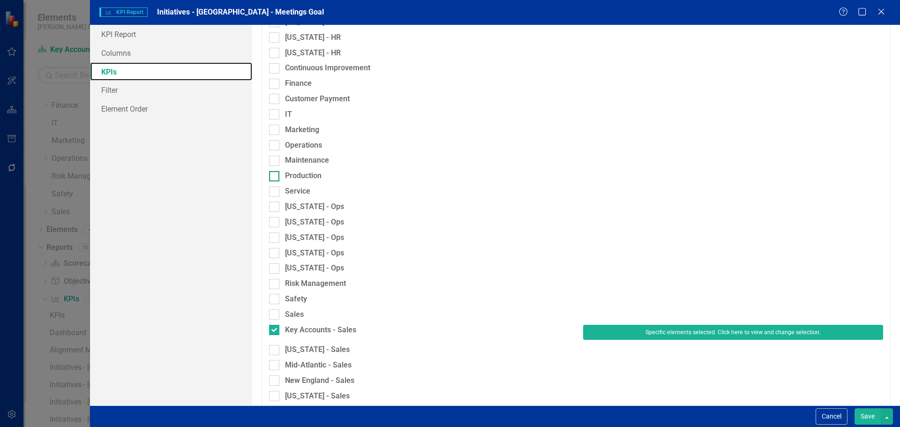
scroll to position [547, 0]
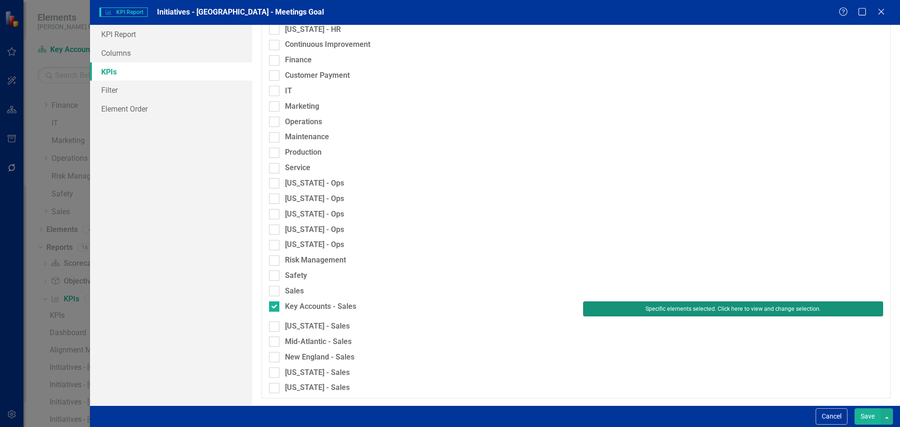
click at [635, 313] on button "Specific elements selected. Click here to view and change selection." at bounding box center [733, 308] width 300 height 15
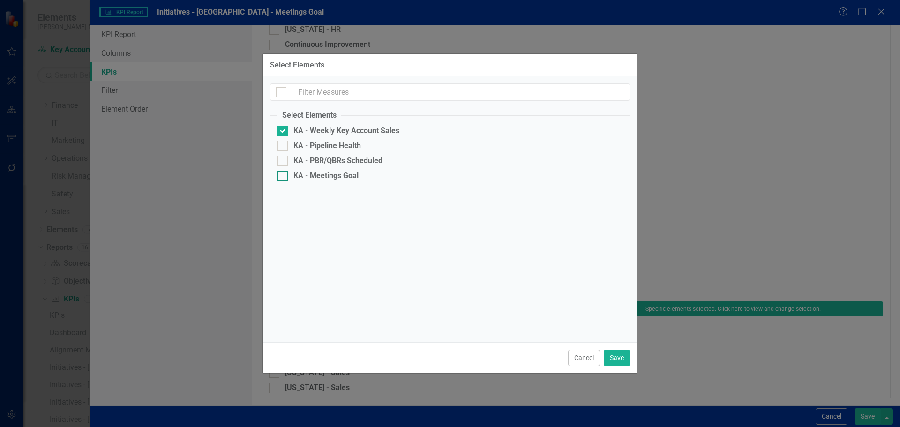
click at [337, 172] on div "KA - Meetings Goal" at bounding box center [325, 176] width 65 height 8
click at [284, 172] on input "KA - Meetings Goal" at bounding box center [280, 174] width 6 height 6
checkbox input "true"
click at [330, 128] on div "KA - Weekly Key Account Sales" at bounding box center [346, 131] width 106 height 8
click at [284, 128] on input "KA - Weekly Key Account Sales" at bounding box center [280, 129] width 6 height 6
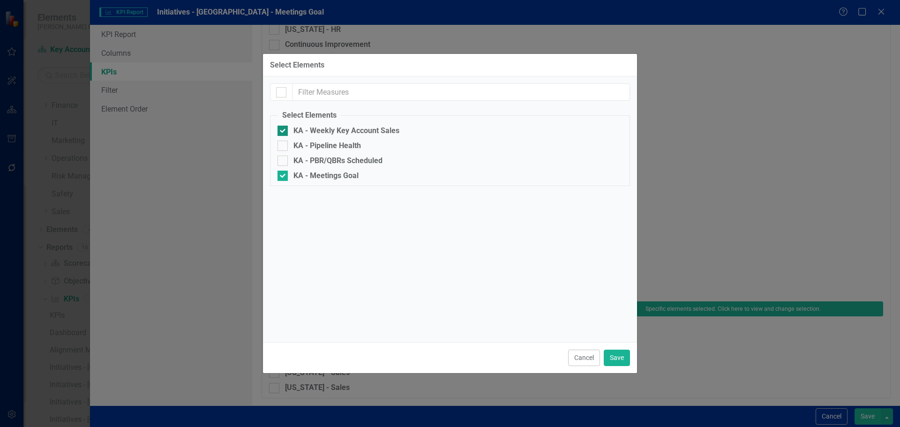
checkbox input "false"
click at [613, 357] on button "Save" at bounding box center [617, 358] width 26 height 16
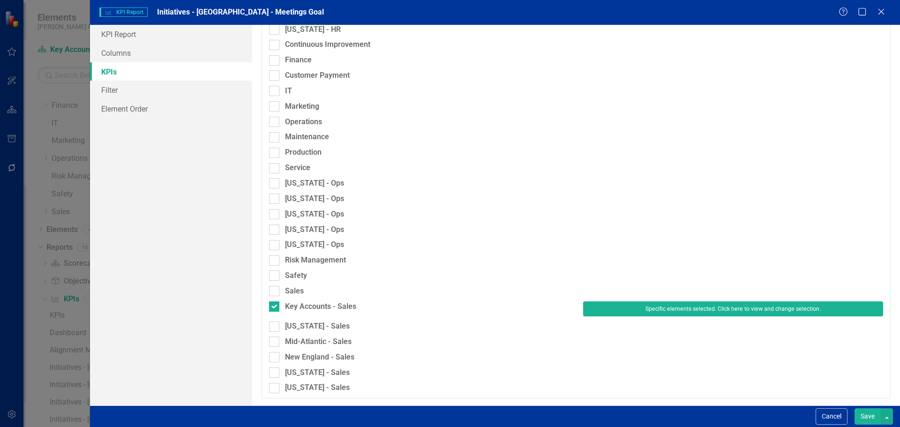
click at [868, 416] on button "Save" at bounding box center [867, 416] width 26 height 16
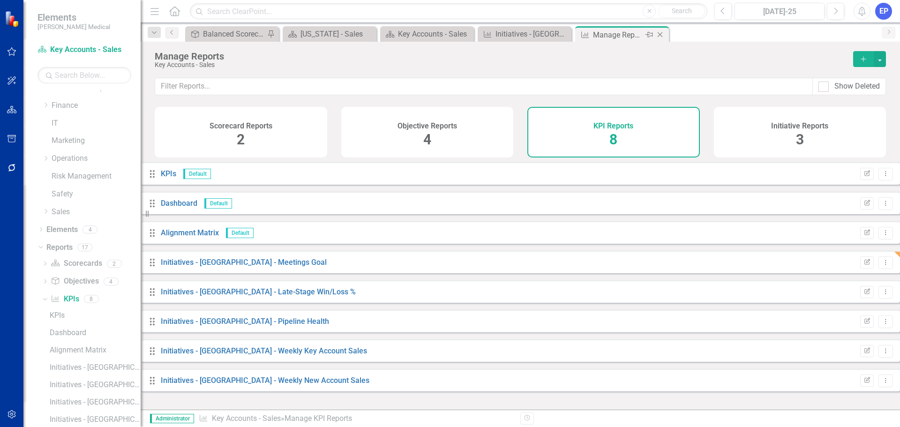
click at [660, 35] on icon "Close" at bounding box center [659, 34] width 9 height 7
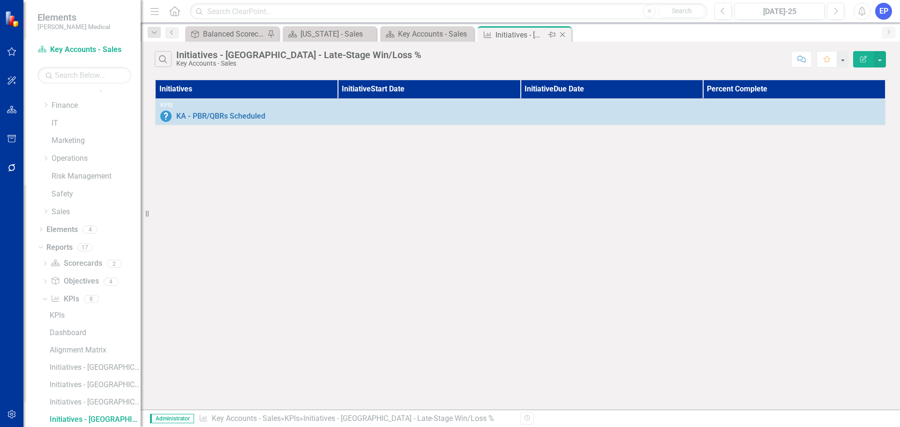
click at [562, 36] on icon "Close" at bounding box center [562, 34] width 9 height 7
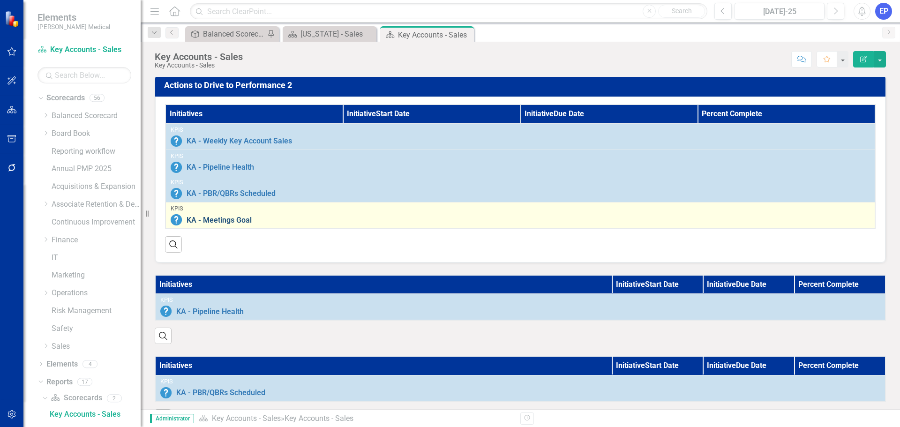
scroll to position [609, 0]
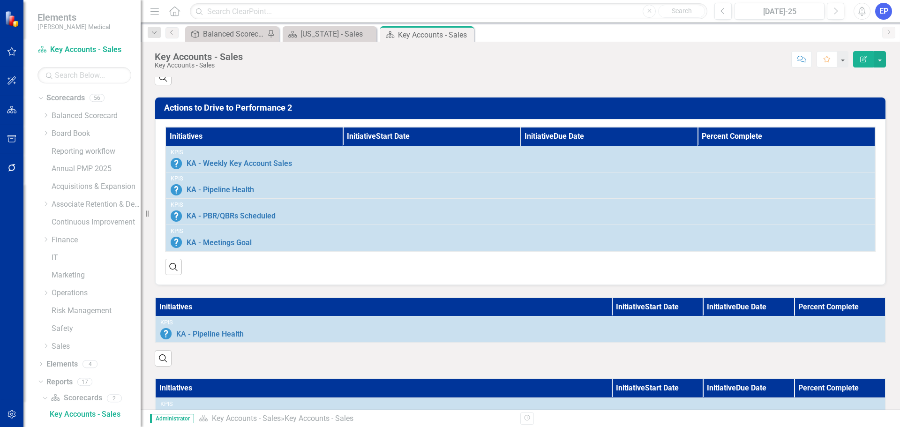
click at [513, 126] on div "Initiatives Initiative Start Date Initiative Due Date Percent Complete KPIs KA …" at bounding box center [520, 201] width 730 height 165
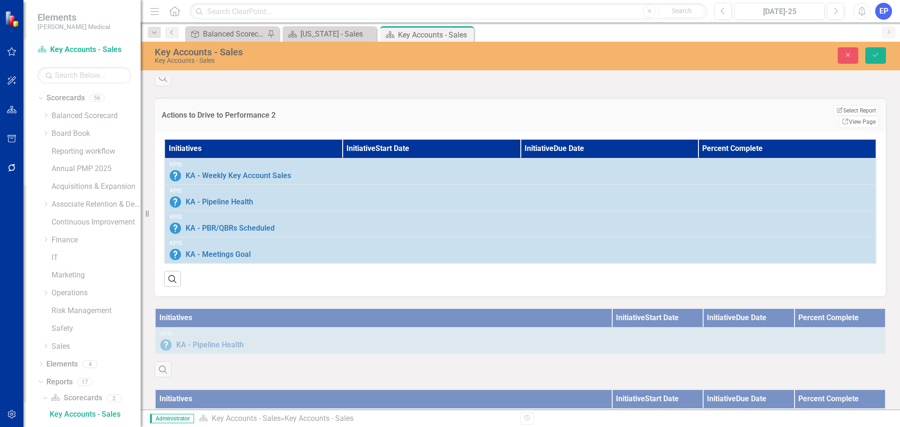
click at [780, 126] on div "Actions to Drive to Performance 2 Edit Report Select Report Link View Page" at bounding box center [520, 115] width 731 height 34
click at [833, 116] on button "Edit Report Select Report" at bounding box center [855, 110] width 45 height 10
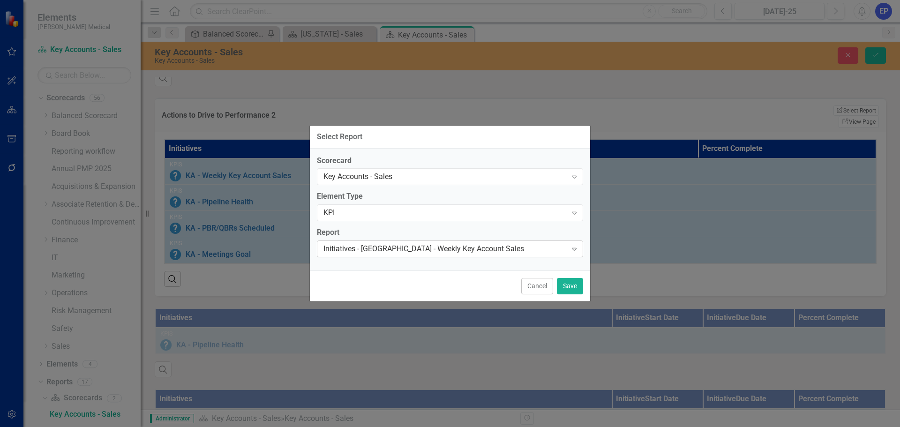
click at [425, 251] on div "Initiatives - [GEOGRAPHIC_DATA] - Weekly Key Account Sales" at bounding box center [444, 249] width 243 height 11
click at [574, 285] on button "Save" at bounding box center [570, 286] width 26 height 16
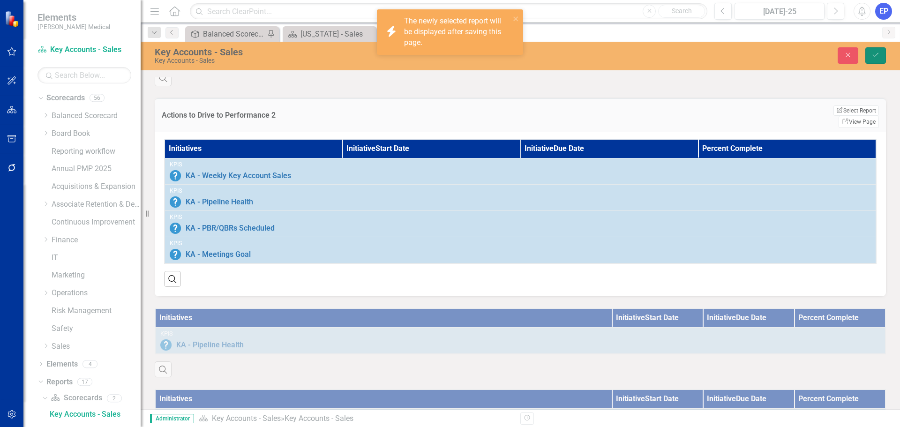
click at [872, 52] on icon "Save" at bounding box center [875, 55] width 8 height 7
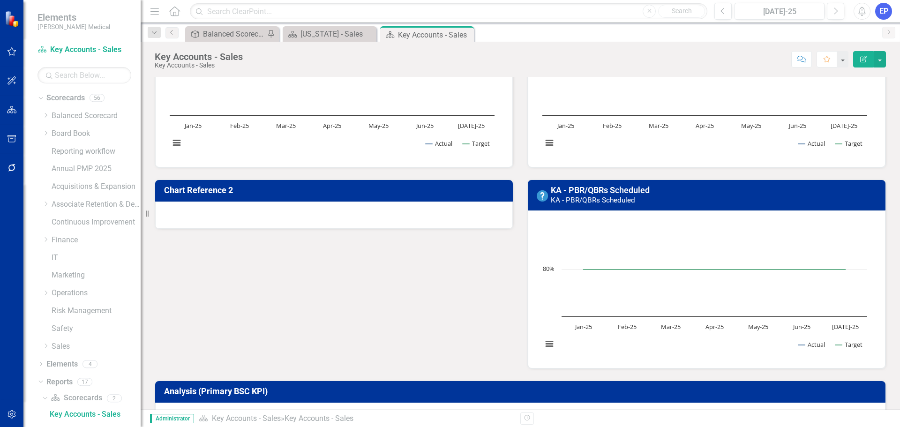
scroll to position [141, 0]
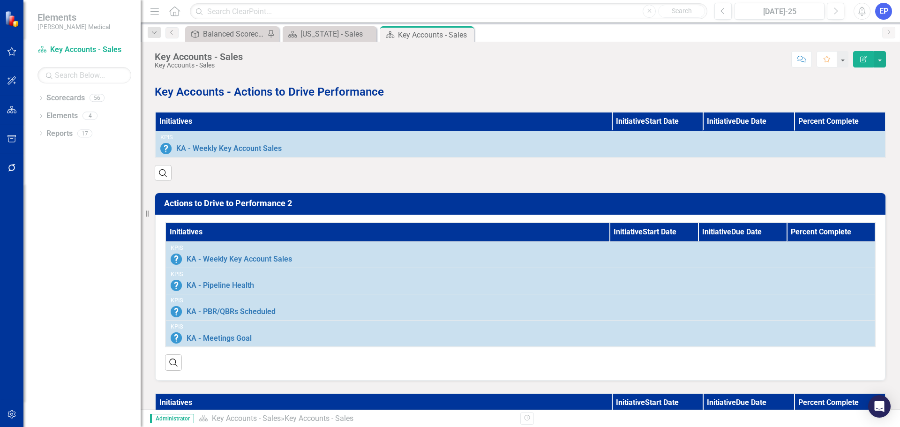
scroll to position [515, 0]
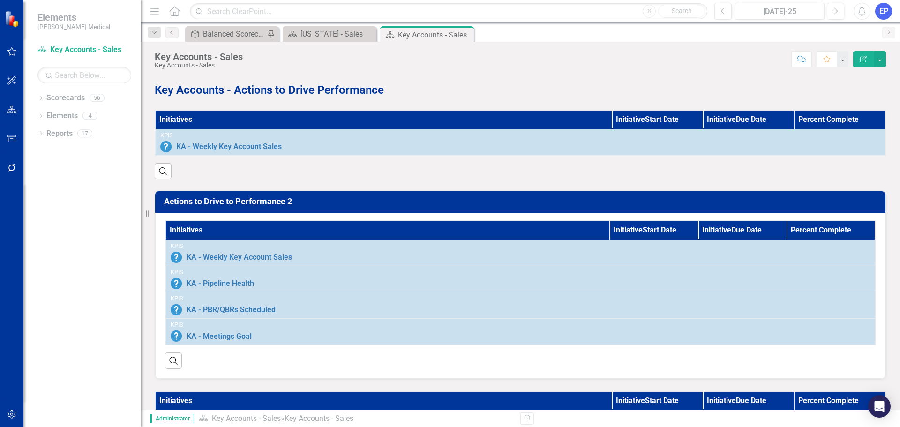
click at [448, 206] on h3 "Actions to Drive to Performance 2" at bounding box center [522, 201] width 716 height 9
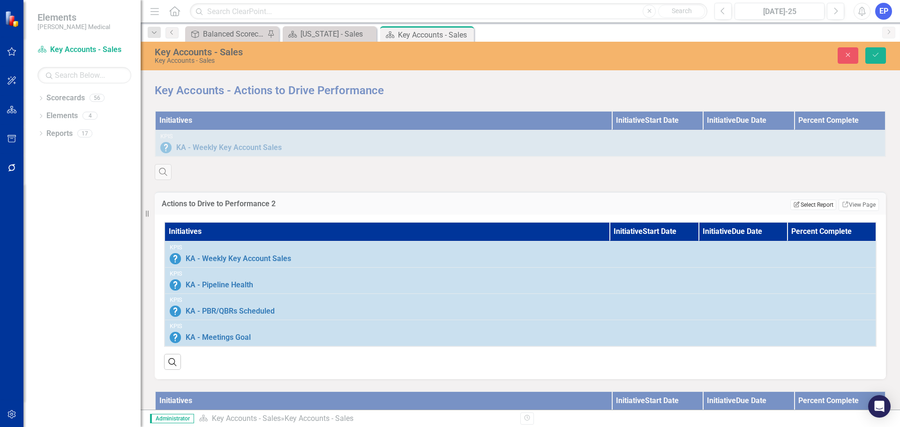
click at [796, 210] on button "Edit Report Select Report" at bounding box center [812, 205] width 45 height 10
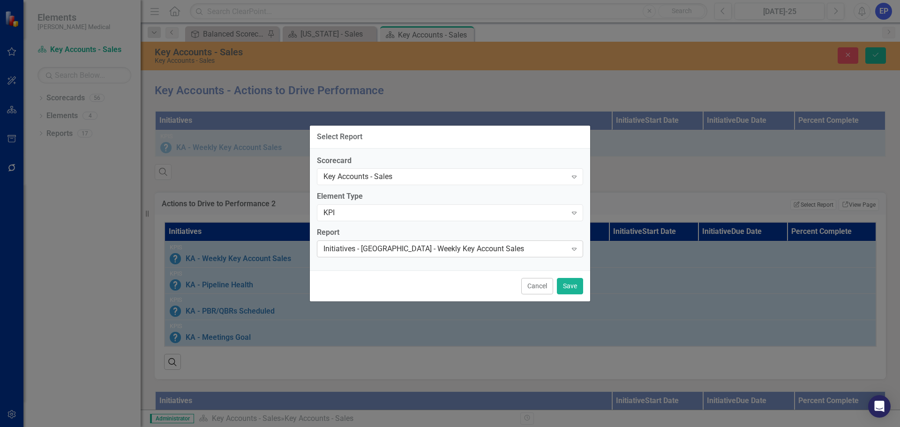
click at [398, 251] on div "Initiatives - [GEOGRAPHIC_DATA] - Weekly Key Account Sales" at bounding box center [444, 249] width 243 height 11
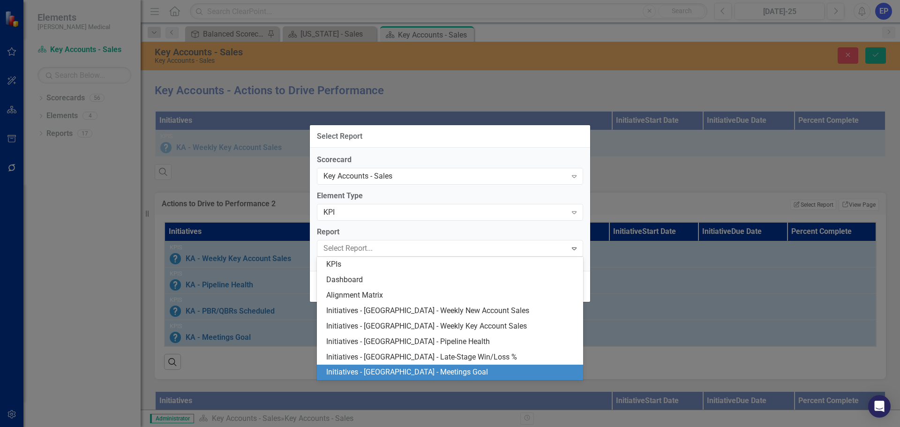
click at [385, 370] on div "Initiatives - [GEOGRAPHIC_DATA] - Meetings Goal" at bounding box center [451, 372] width 251 height 11
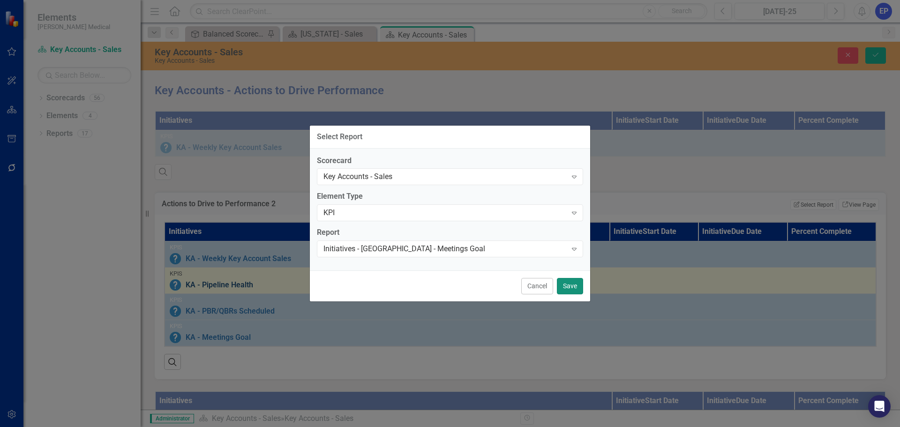
click at [572, 289] on button "Save" at bounding box center [570, 286] width 26 height 16
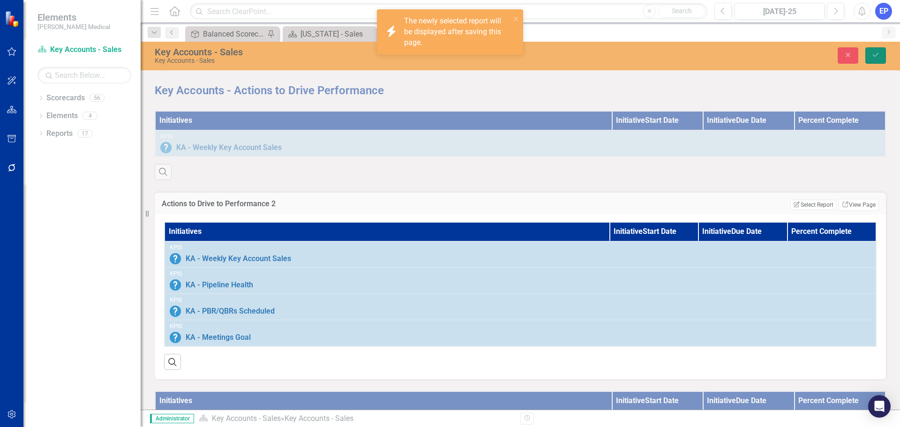
click at [875, 50] on button "Save" at bounding box center [875, 55] width 21 height 16
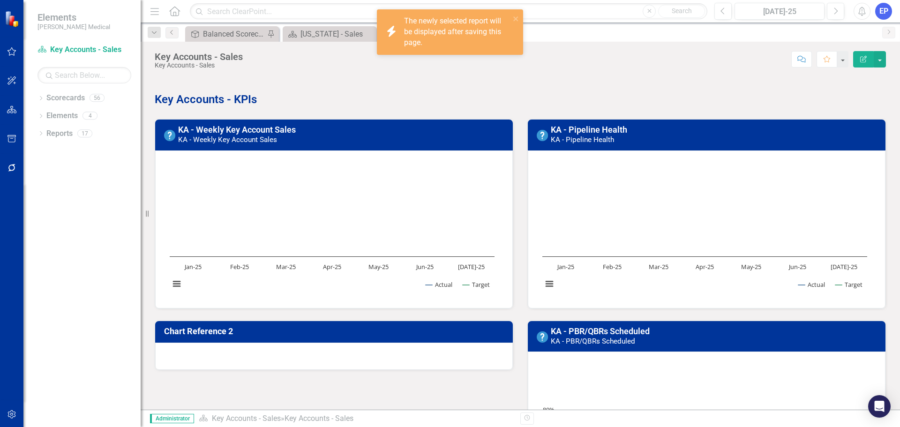
click at [326, 331] on h3 "Chart Reference 2" at bounding box center [335, 331] width 343 height 9
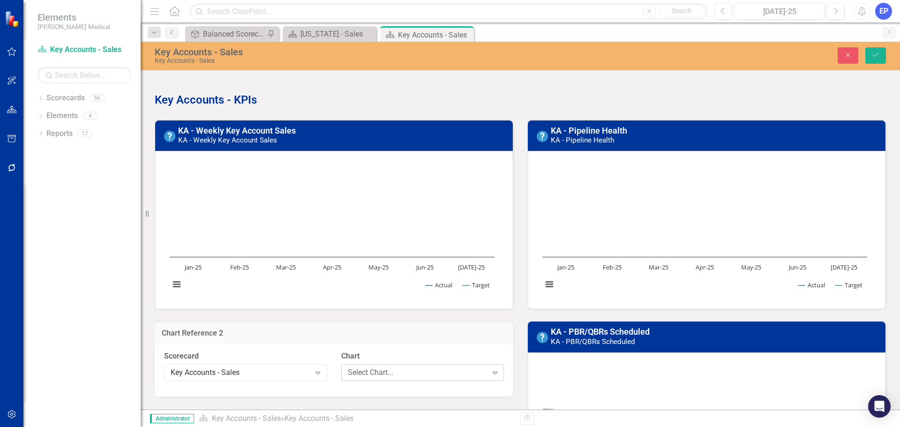
click at [354, 373] on div "Select Chart..." at bounding box center [418, 372] width 140 height 11
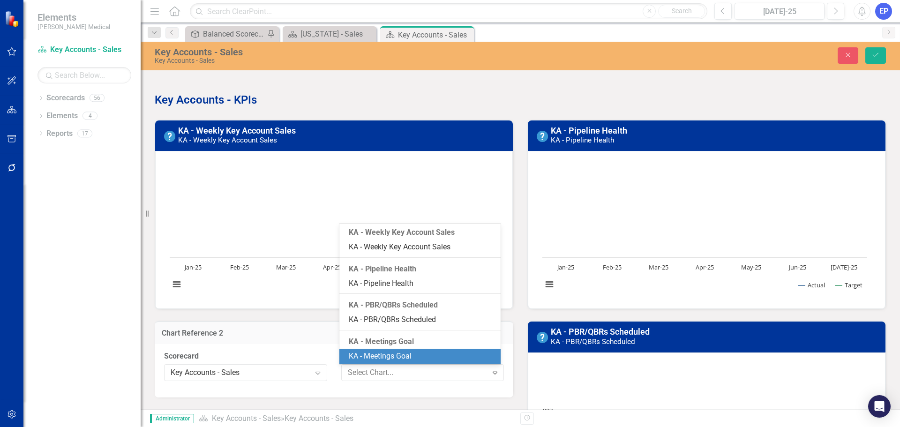
click at [366, 356] on div "KA - Meetings Goal" at bounding box center [422, 356] width 146 height 11
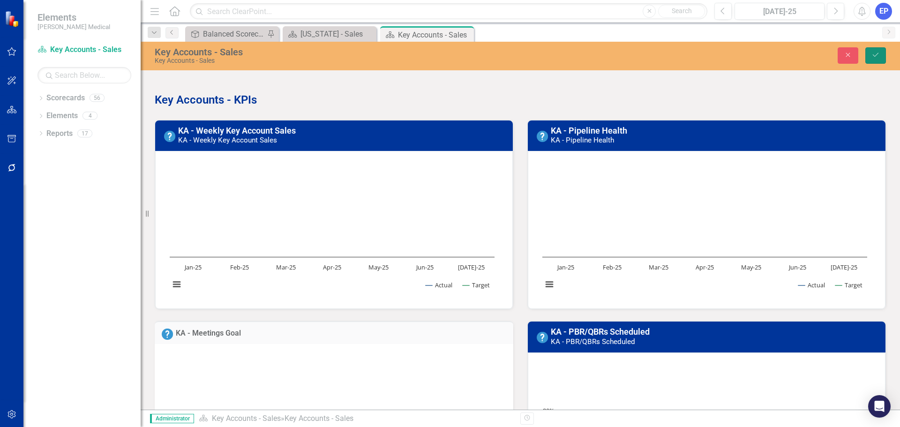
click at [871, 58] on icon "Save" at bounding box center [875, 55] width 8 height 7
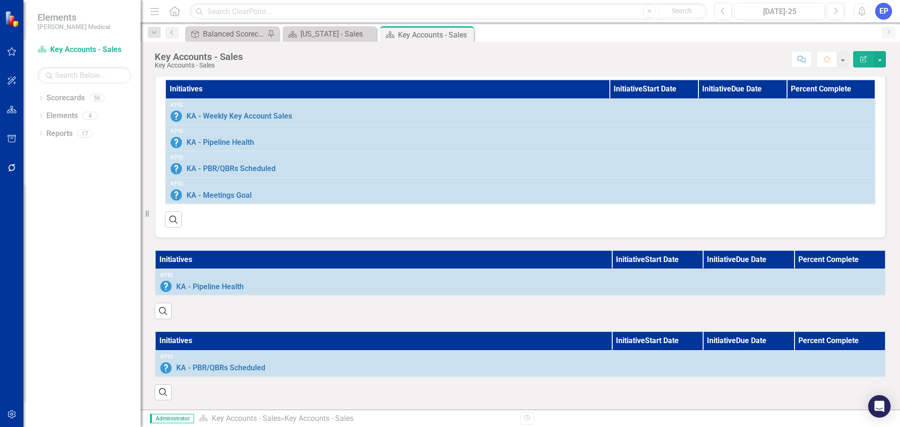
scroll to position [631, 0]
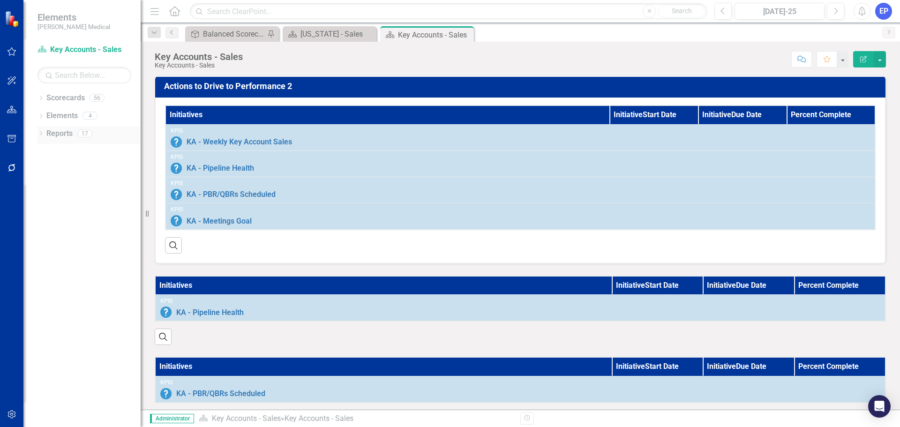
click at [40, 134] on icon "Dropdown" at bounding box center [40, 134] width 7 height 5
click at [44, 221] on icon "Dropdown" at bounding box center [45, 219] width 7 height 5
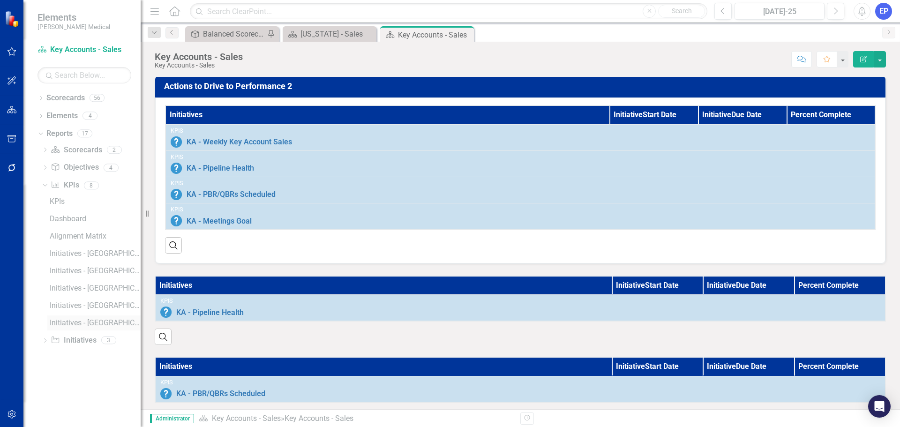
click at [78, 321] on div "Initiatives - [GEOGRAPHIC_DATA] - Meetings Goal" at bounding box center [95, 323] width 91 height 8
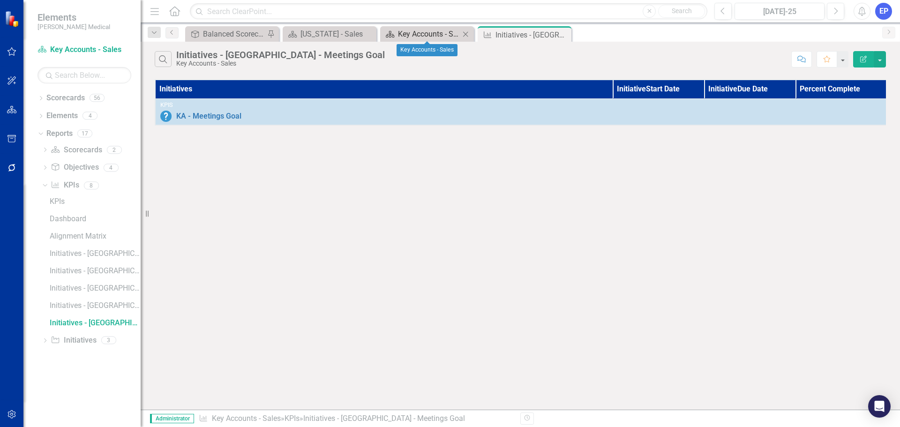
click at [429, 36] on div "Key Accounts - Sales" at bounding box center [429, 34] width 62 height 12
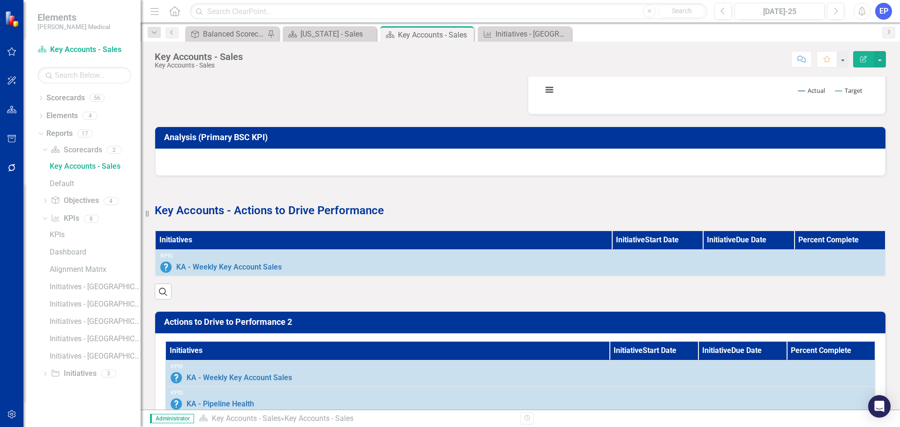
scroll to position [469, 0]
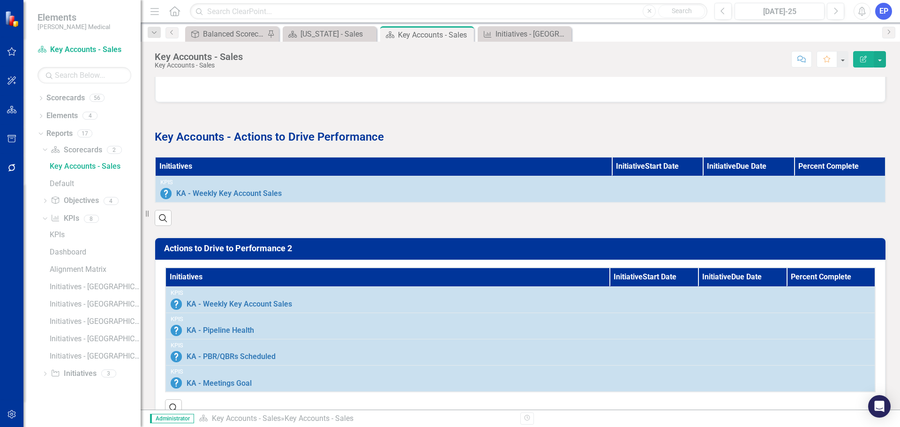
click at [456, 267] on div "Initiatives Initiative Start Date Initiative Due Date Percent Complete KPIs KA …" at bounding box center [520, 342] width 730 height 165
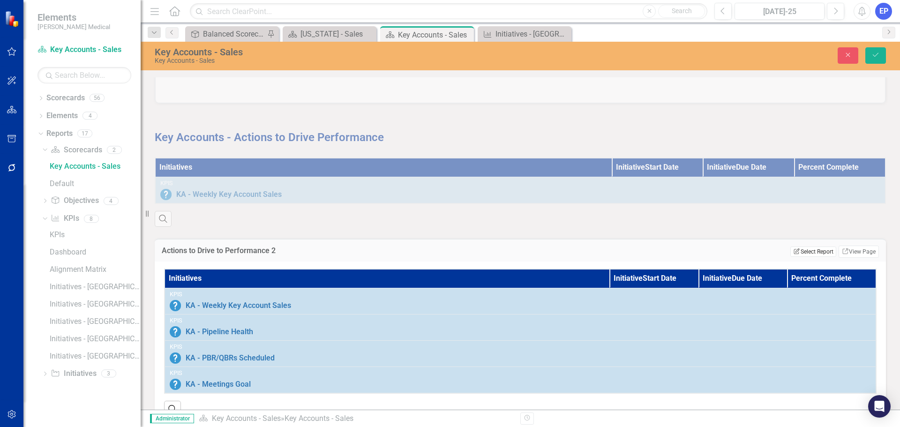
click at [794, 254] on icon "button" at bounding box center [797, 251] width 6 height 6
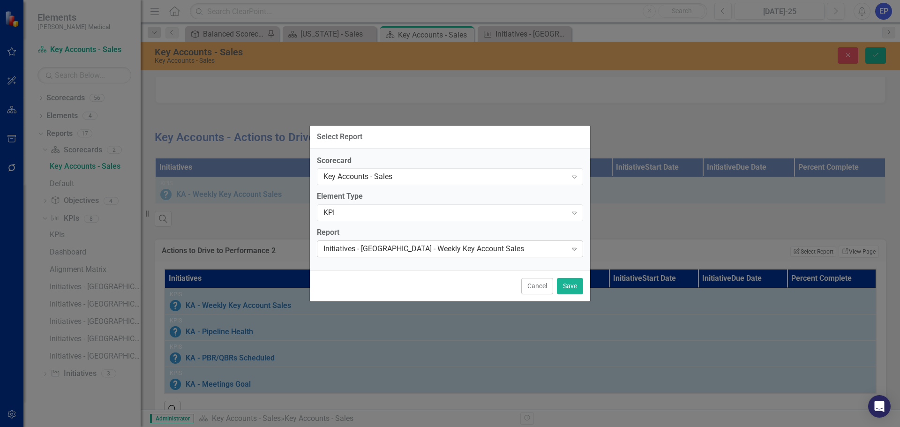
click at [448, 250] on div "Initiatives - [GEOGRAPHIC_DATA] - Weekly Key Account Sales" at bounding box center [444, 249] width 243 height 11
click at [551, 283] on button "Cancel" at bounding box center [537, 286] width 32 height 16
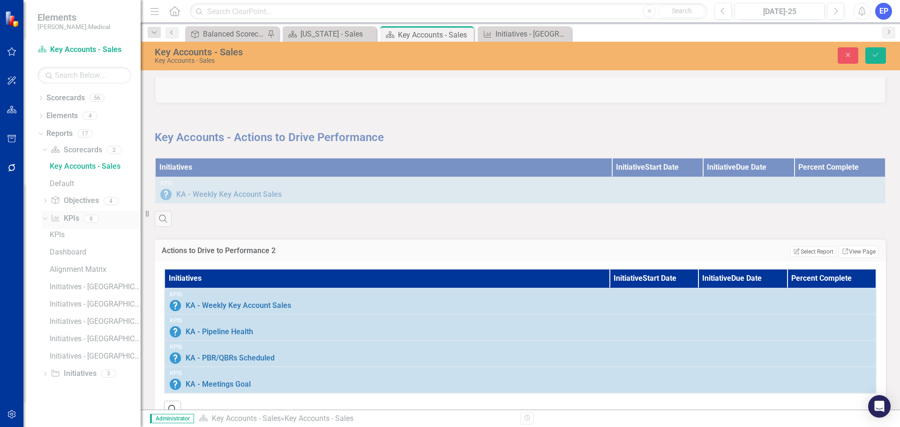
click at [64, 219] on link "KPI KPIs" at bounding box center [65, 218] width 28 height 11
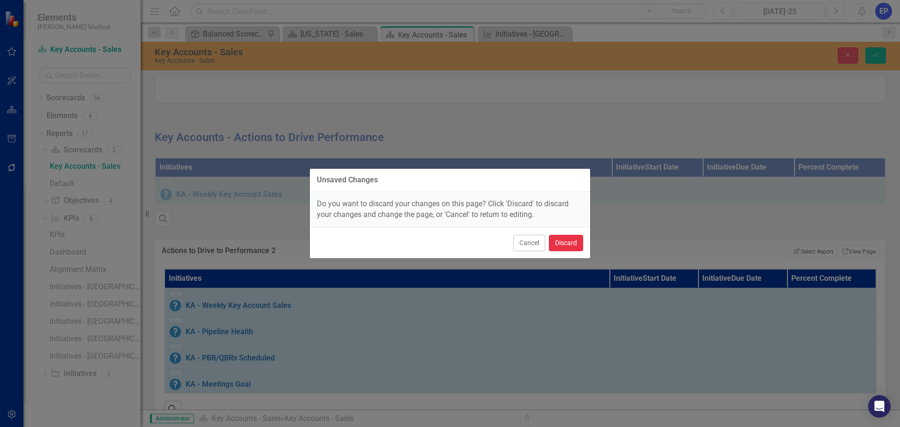
click at [563, 241] on button "Discard" at bounding box center [566, 243] width 34 height 16
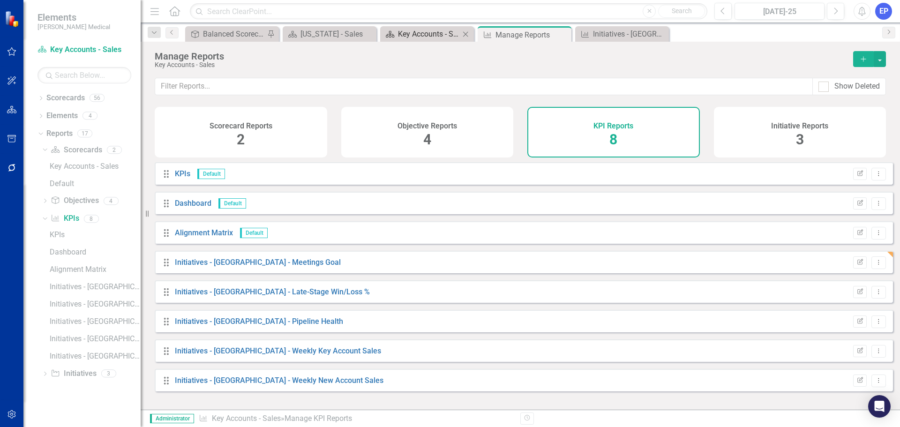
click at [440, 35] on div "Key Accounts - Sales" at bounding box center [429, 34] width 62 height 12
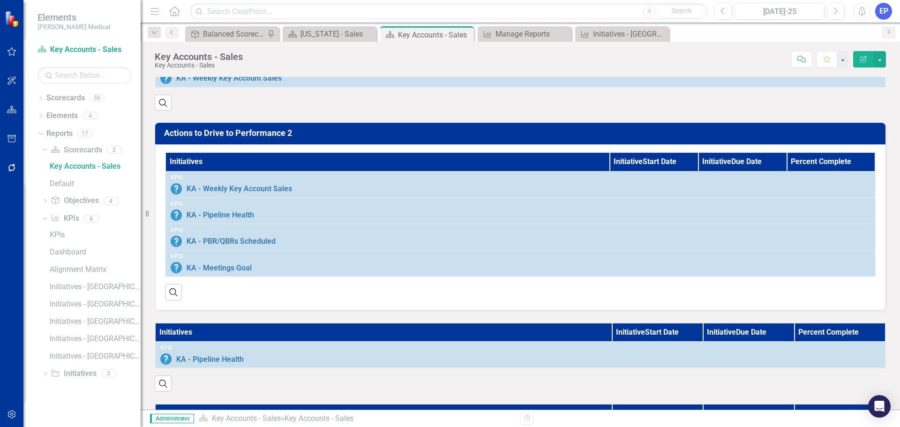
scroll to position [537, 0]
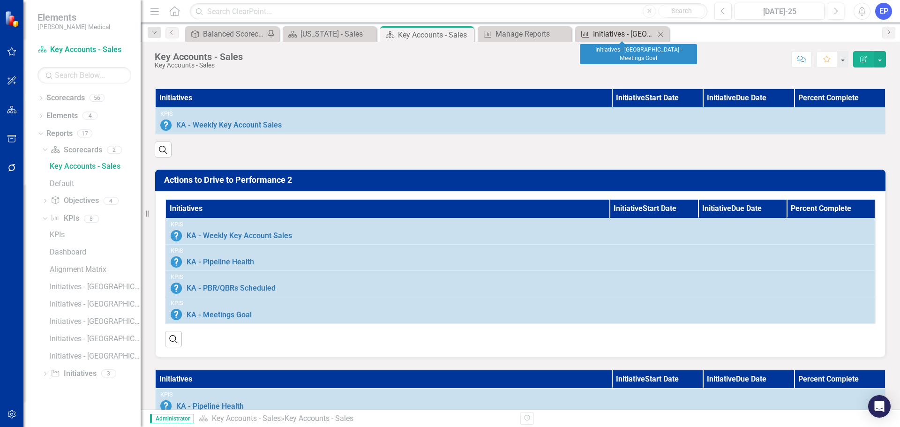
click at [617, 31] on div "Initiatives - [GEOGRAPHIC_DATA] - Meetings Goal" at bounding box center [624, 34] width 62 height 12
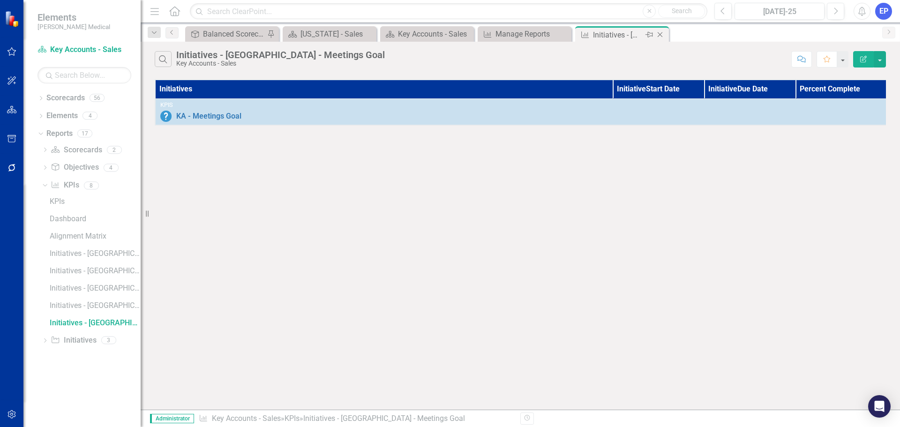
click at [658, 33] on icon at bounding box center [659, 34] width 5 height 5
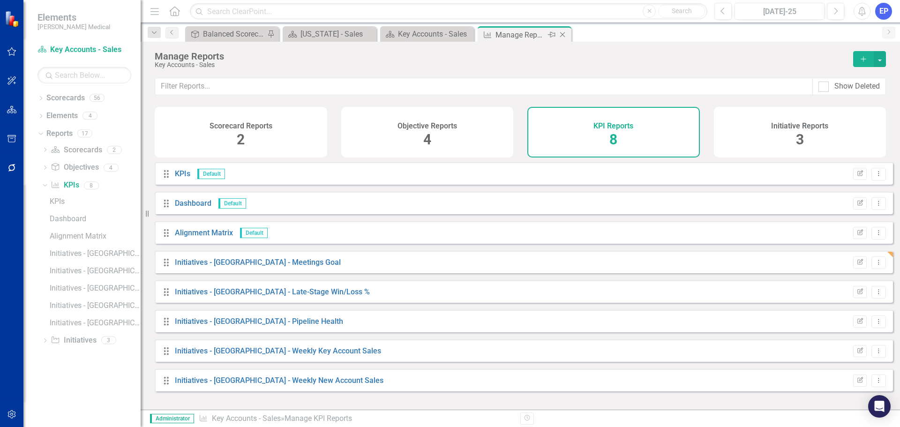
click at [563, 36] on icon "Close" at bounding box center [562, 34] width 9 height 7
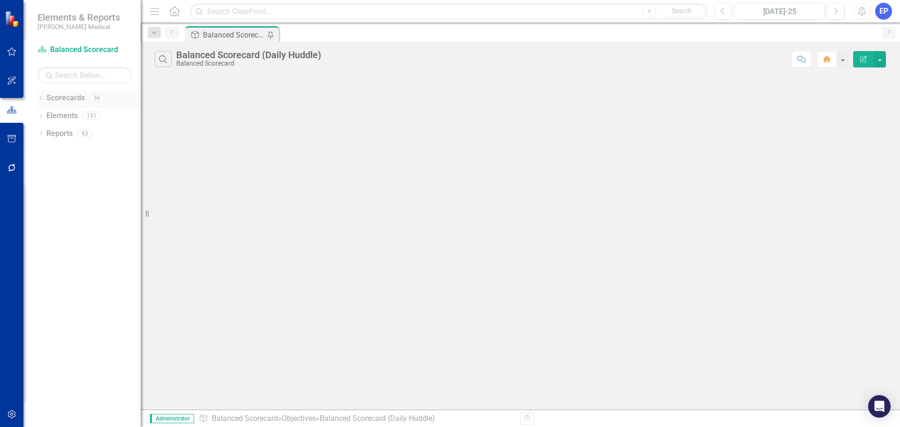
click at [40, 97] on icon "Dropdown" at bounding box center [40, 99] width 7 height 5
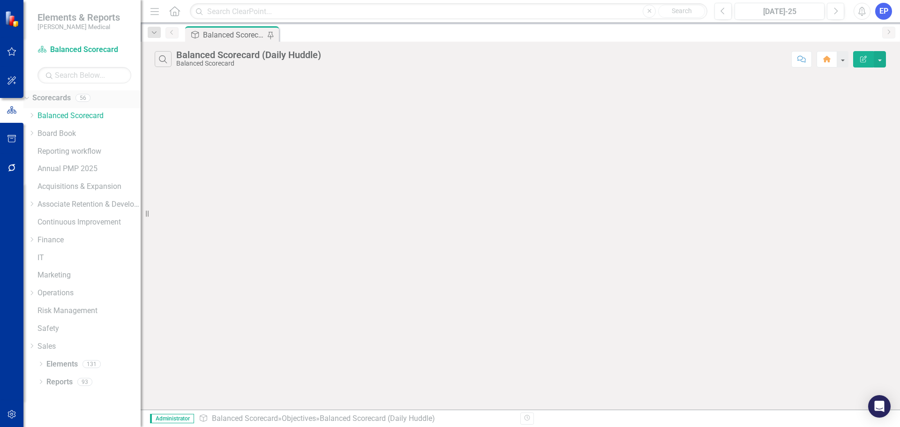
click at [71, 97] on link "Scorecards" at bounding box center [51, 98] width 38 height 11
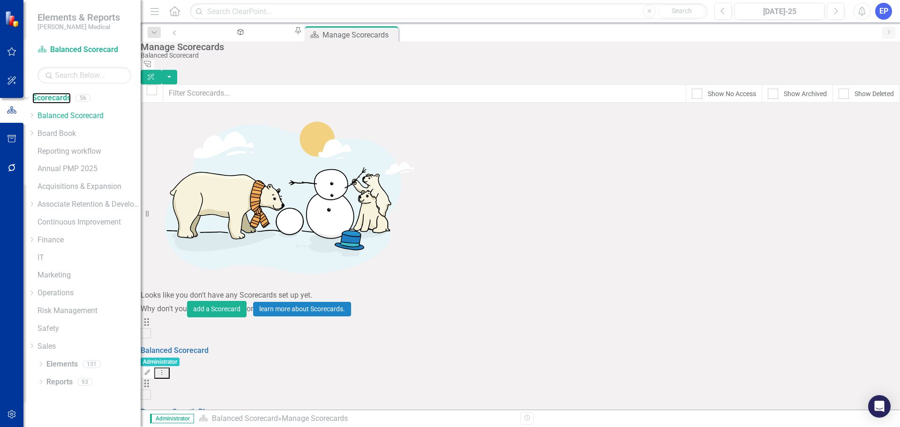
scroll to position [937, 0]
click at [15, 414] on icon "button" at bounding box center [11, 414] width 8 height 8
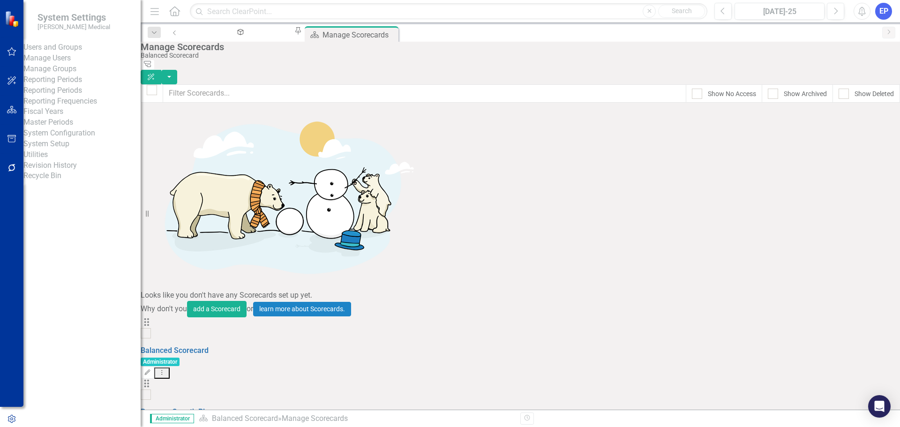
click at [55, 171] on link "Revision History" at bounding box center [81, 165] width 117 height 11
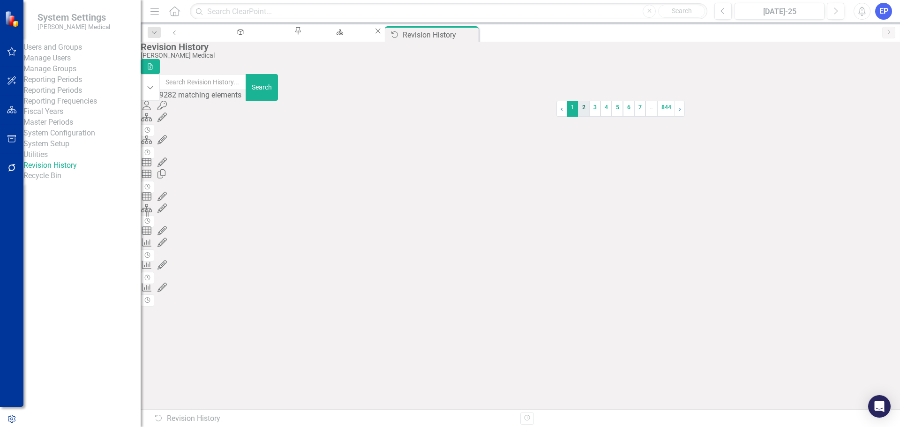
click at [578, 117] on link "2" at bounding box center [583, 109] width 11 height 16
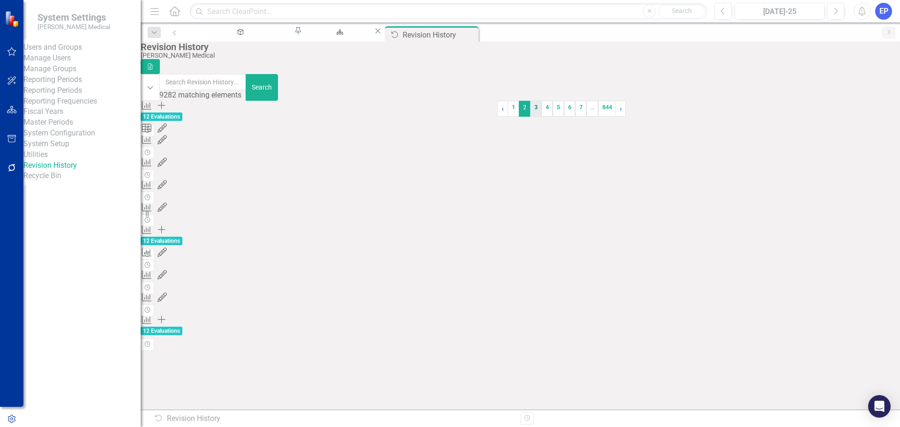
click at [530, 117] on link "3" at bounding box center [535, 109] width 11 height 16
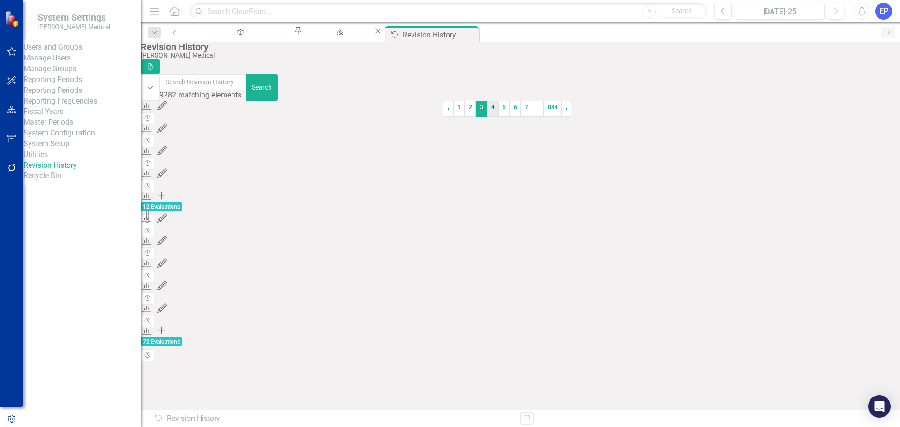
click at [498, 117] on link "4" at bounding box center [492, 109] width 11 height 16
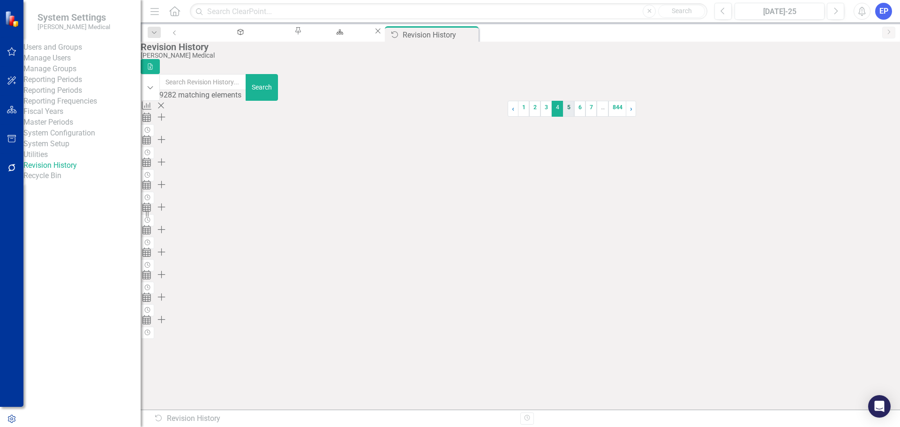
click at [563, 117] on link "5" at bounding box center [568, 109] width 11 height 16
click at [578, 117] on link "7" at bounding box center [583, 109] width 11 height 16
click at [151, 172] on icon "Revision History" at bounding box center [147, 175] width 7 height 6
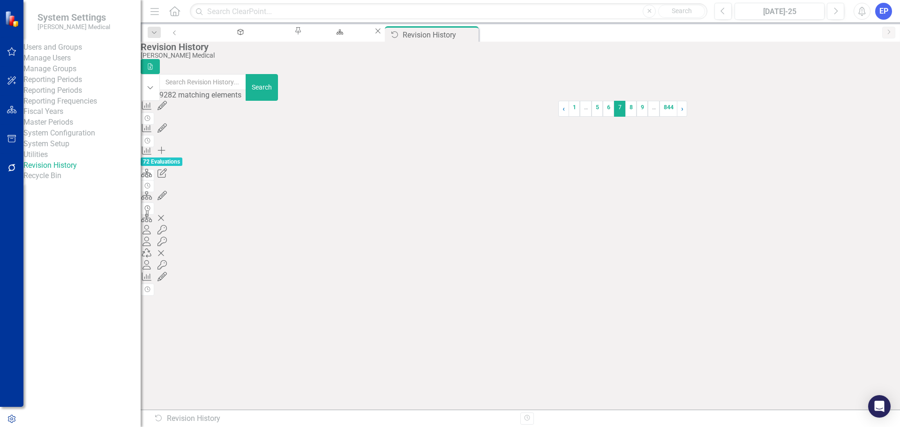
click at [151, 208] on icon "Revision History" at bounding box center [147, 209] width 7 height 6
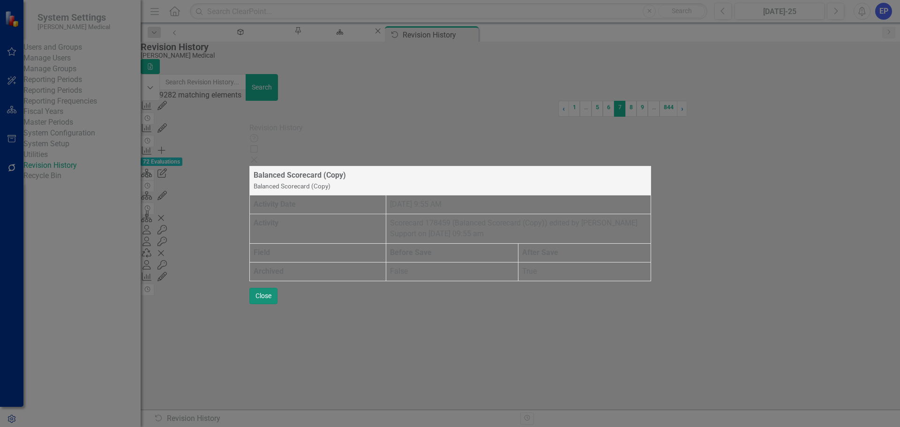
click at [277, 304] on button "Close" at bounding box center [263, 296] width 28 height 16
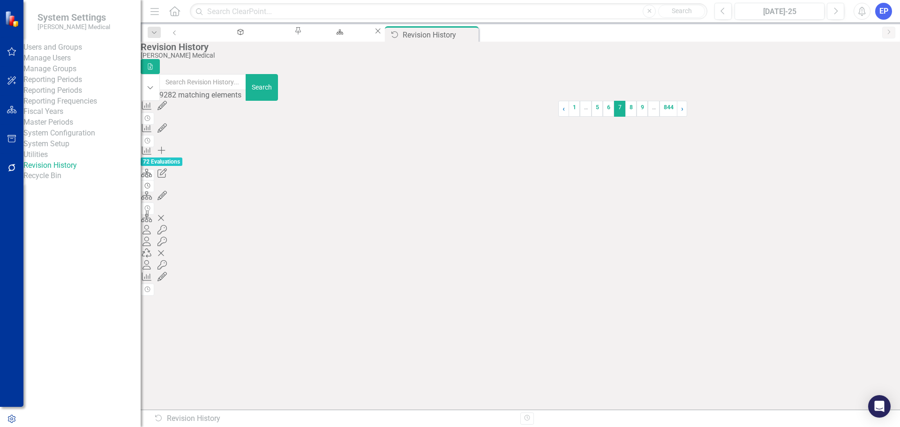
click at [154, 186] on button "Revision History" at bounding box center [148, 186] width 14 height 12
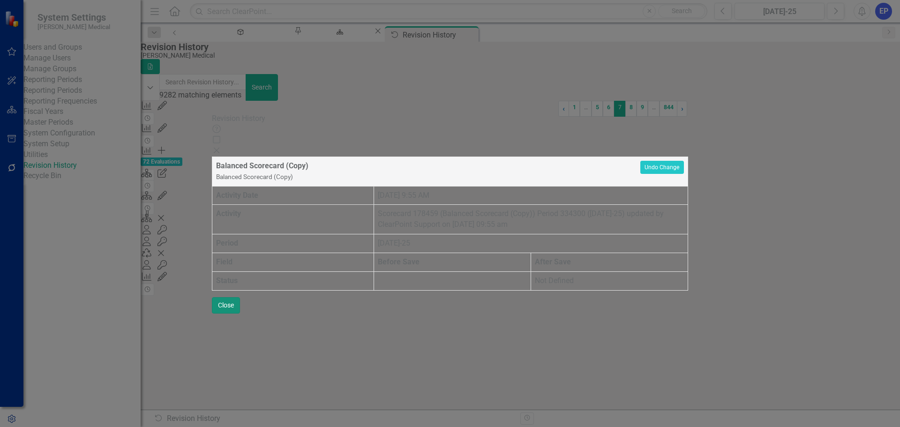
click at [240, 313] on button "Close" at bounding box center [226, 305] width 28 height 16
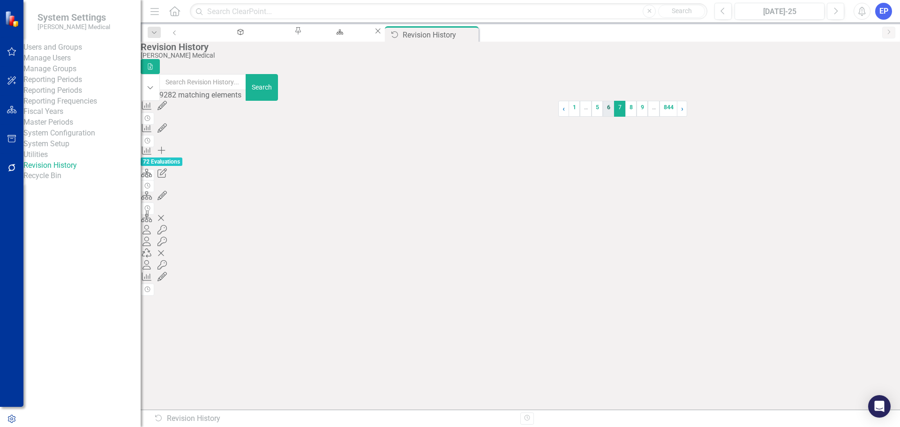
click at [603, 117] on link "6" at bounding box center [608, 109] width 11 height 16
click at [361, 336] on div "Summary Report 1839313 (Balanced Scorecard (Daily Huddle)) edited by [PERSON_NA…" at bounding box center [321, 331] width 360 height 11
click at [253, 347] on div "Balanced Scorecard" at bounding box center [321, 341] width 360 height 11
click at [153, 324] on icon "Grid Layout" at bounding box center [147, 319] width 12 height 9
click at [219, 345] on div "Balanced Scorecard" at bounding box center [321, 341] width 360 height 11
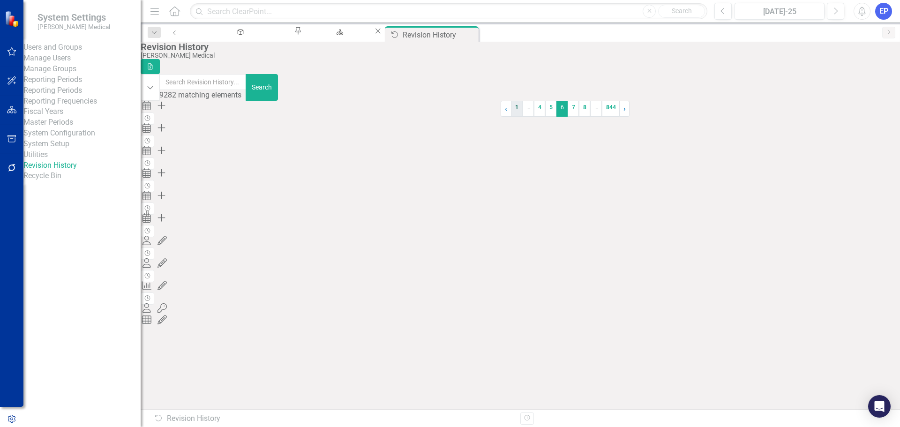
click at [511, 117] on link "1" at bounding box center [516, 109] width 11 height 16
click at [578, 117] on link "2" at bounding box center [583, 109] width 11 height 16
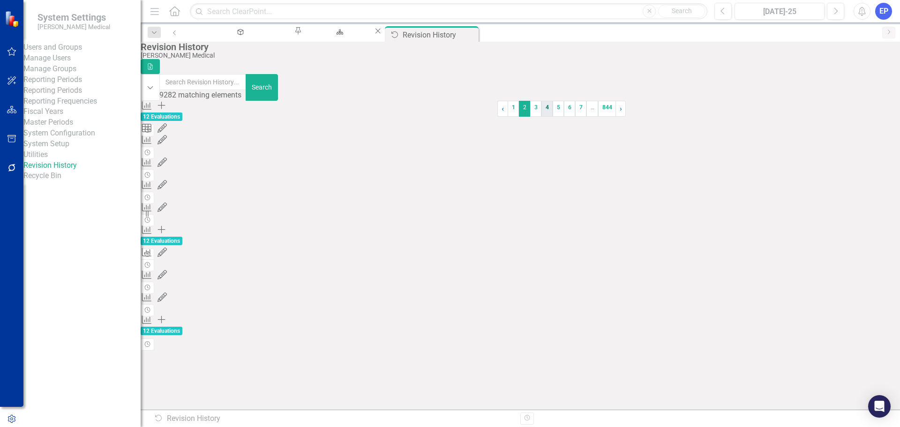
click at [541, 117] on link "4" at bounding box center [546, 109] width 11 height 16
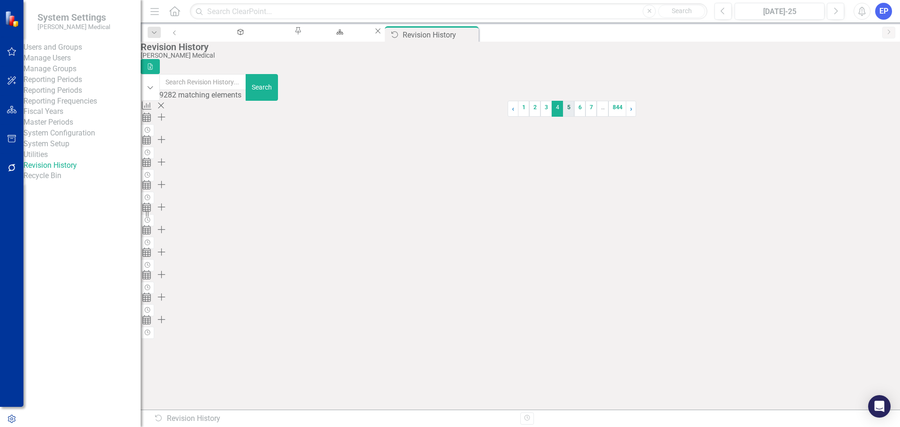
click at [563, 117] on link "5" at bounding box center [568, 109] width 11 height 16
click at [510, 117] on link "1" at bounding box center [515, 109] width 11 height 16
click at [467, 35] on icon "Close" at bounding box center [470, 33] width 9 height 7
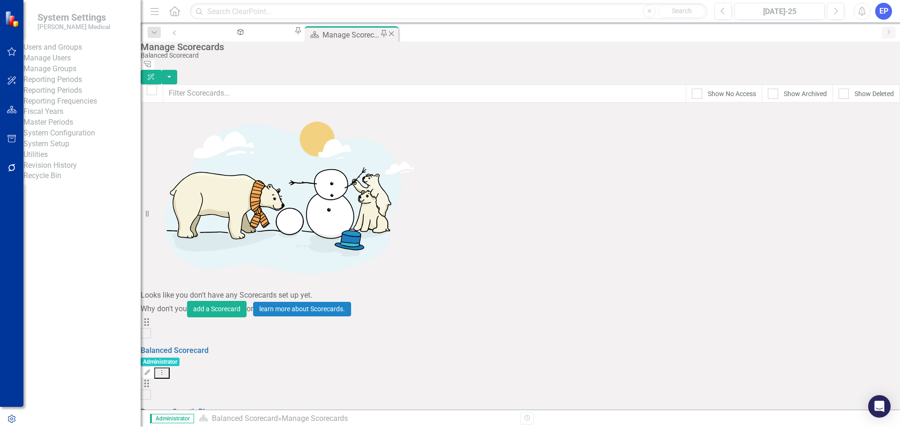
click at [387, 34] on icon "Close" at bounding box center [391, 33] width 9 height 7
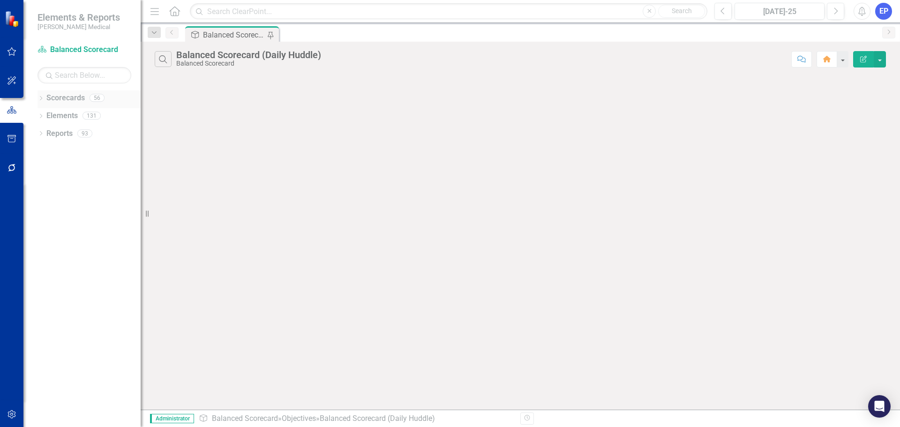
click at [41, 96] on div "Dropdown" at bounding box center [40, 99] width 7 height 8
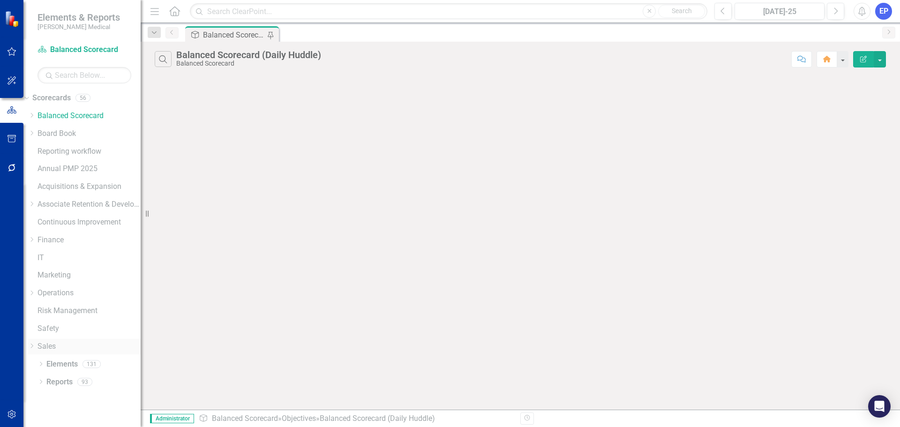
click at [35, 345] on icon "Dropdown" at bounding box center [31, 346] width 7 height 6
click at [85, 361] on link "Key Accounts - Sales" at bounding box center [88, 362] width 103 height 11
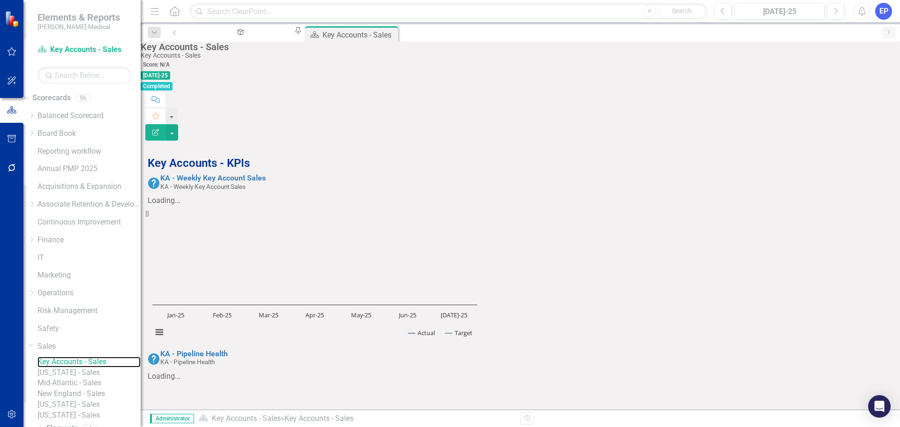
scroll to position [490, 0]
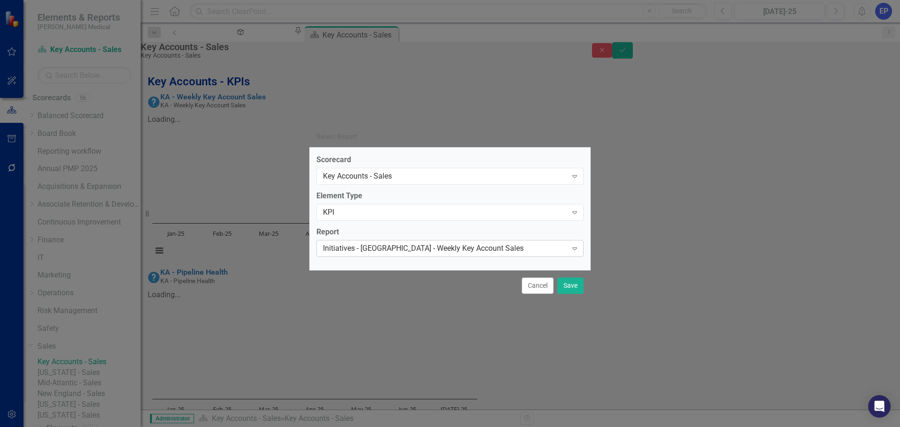
click at [420, 247] on div "Initiatives - [GEOGRAPHIC_DATA] - Weekly Key Account Sales" at bounding box center [445, 248] width 244 height 11
click at [406, 175] on div "Key Accounts - Sales" at bounding box center [445, 176] width 244 height 11
click at [376, 216] on div "KPI" at bounding box center [445, 212] width 244 height 11
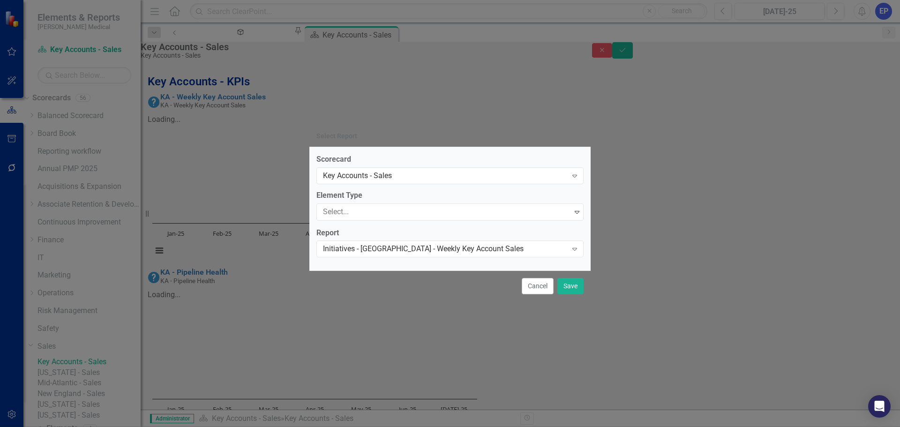
click at [375, 426] on div "Objective" at bounding box center [451, 434] width 885 height 11
click at [371, 249] on div "Select Report..." at bounding box center [346, 248] width 49 height 11
click at [372, 220] on div "Objective Expand" at bounding box center [449, 212] width 267 height 17
click at [385, 249] on div "Initiatives - [GEOGRAPHIC_DATA] - Weekly Key Account Sales" at bounding box center [445, 248] width 244 height 11
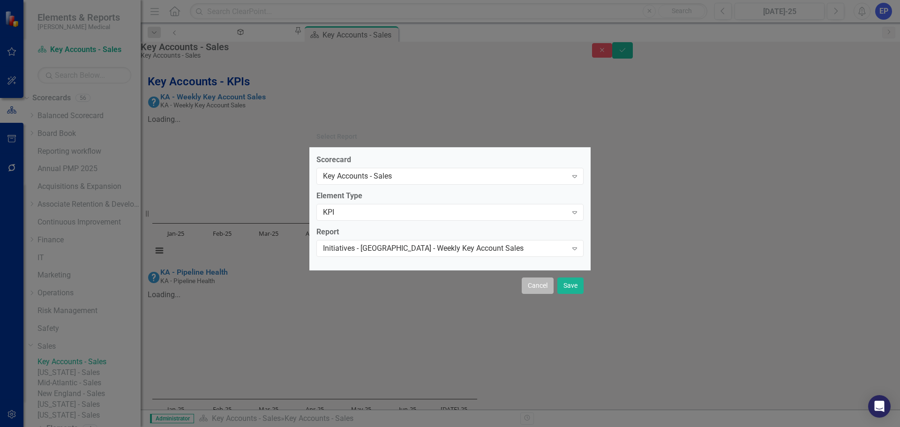
click at [532, 283] on button "Cancel" at bounding box center [538, 285] width 32 height 16
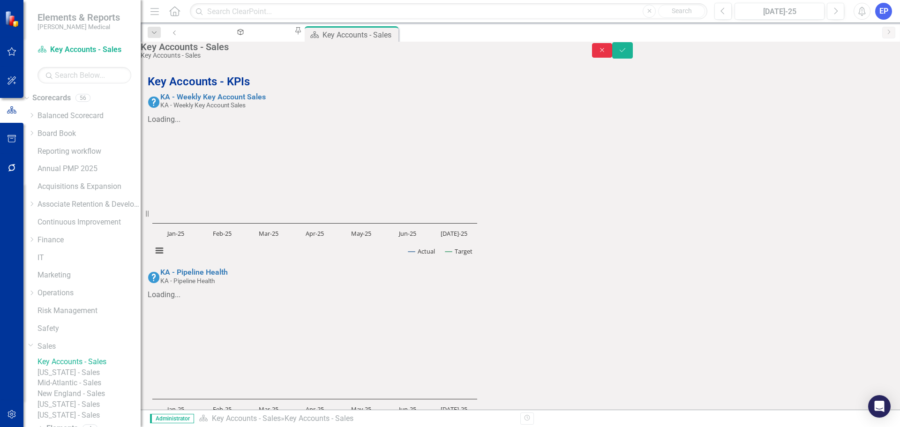
click at [612, 58] on button "Close" at bounding box center [602, 50] width 21 height 15
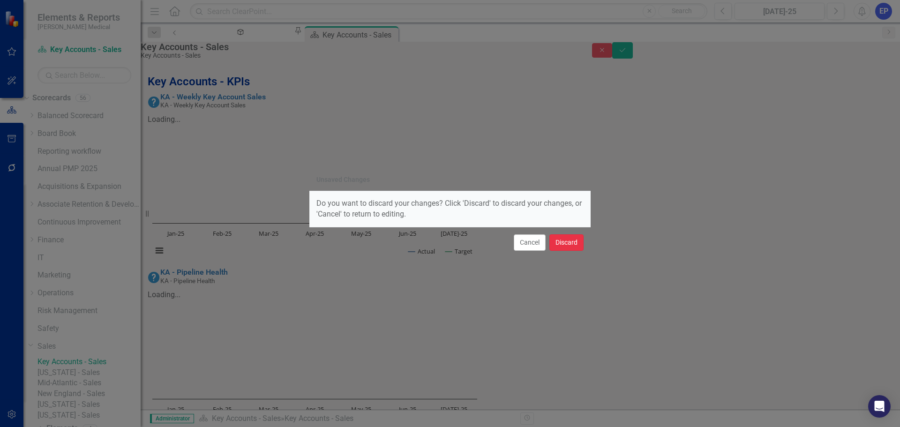
click at [562, 237] on button "Discard" at bounding box center [566, 242] width 34 height 16
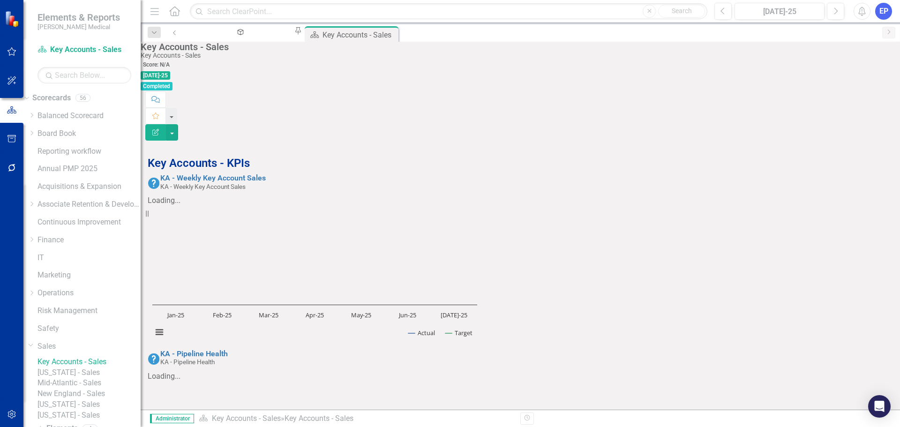
click at [100, 366] on link "Key Accounts - Sales" at bounding box center [88, 362] width 103 height 11
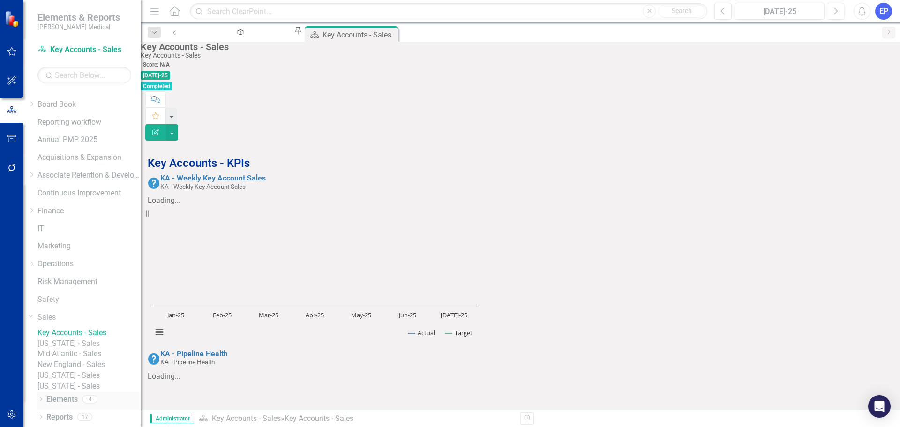
click at [61, 401] on link "Elements" at bounding box center [61, 399] width 31 height 11
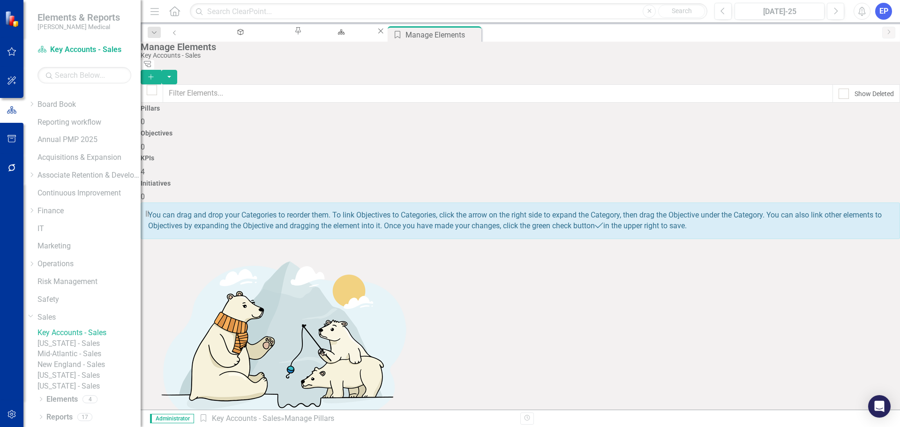
click at [613, 155] on h4 "KPIs" at bounding box center [520, 158] width 759 height 7
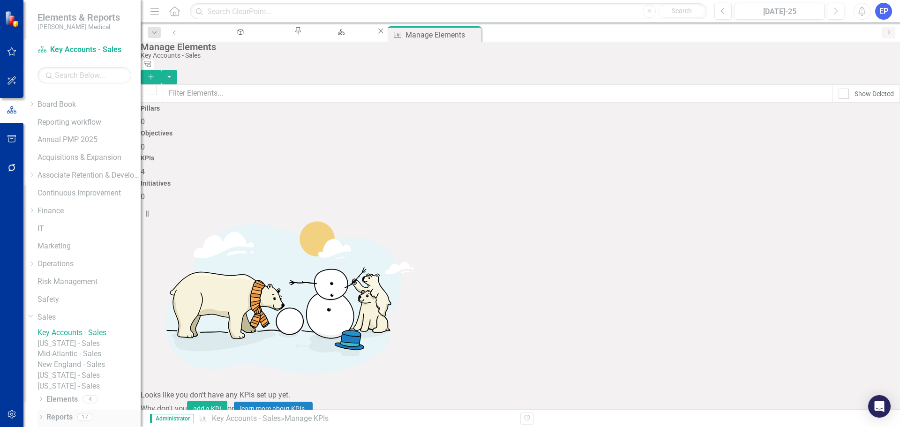
click at [41, 416] on icon "Dropdown" at bounding box center [40, 417] width 7 height 5
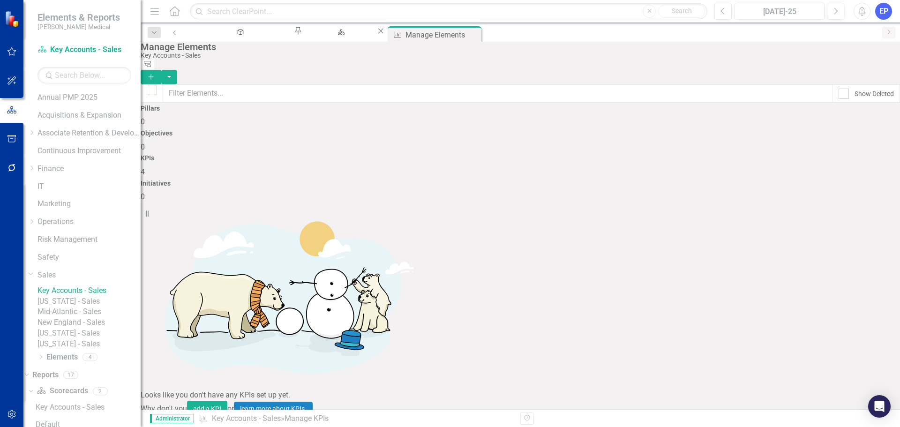
scroll to position [188, 0]
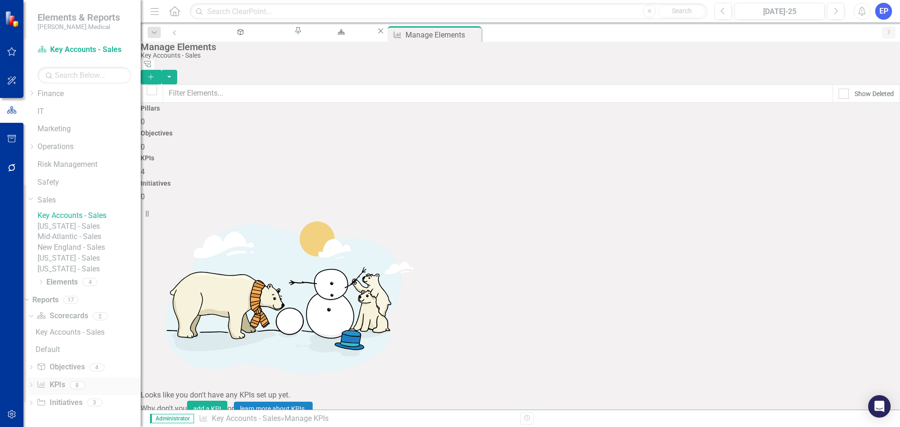
click at [65, 383] on link "KPI KPIs" at bounding box center [51, 385] width 28 height 11
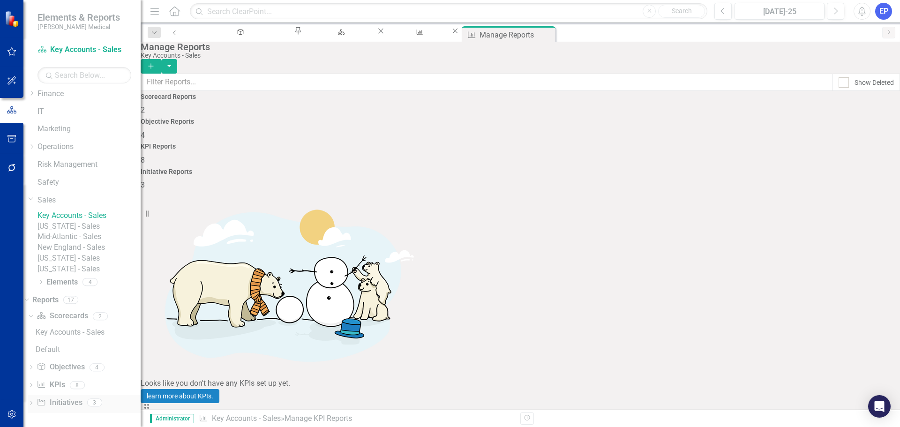
click at [76, 403] on link "Initiative Initiatives" at bounding box center [59, 402] width 45 height 11
click at [65, 383] on link "KPI KPIs" at bounding box center [51, 385] width 28 height 11
click at [80, 210] on link "Key Accounts - Sales" at bounding box center [88, 215] width 103 height 11
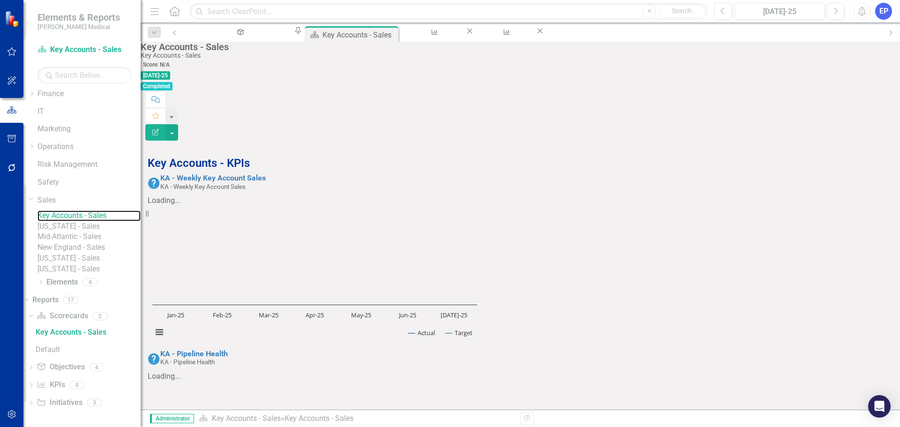
scroll to position [328, 0]
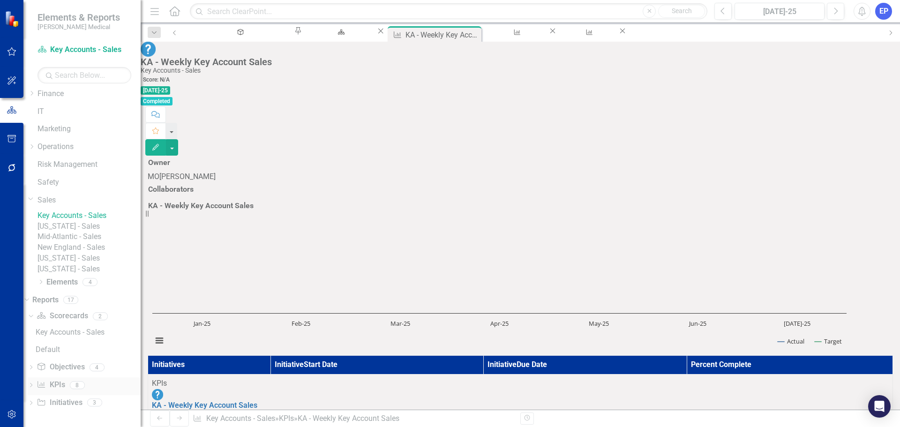
click at [34, 385] on icon "Dropdown" at bounding box center [31, 385] width 7 height 5
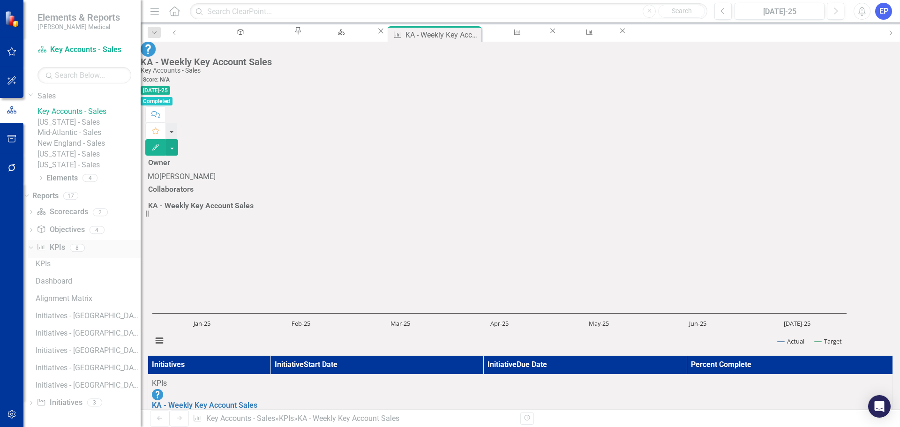
scroll to position [292, 0]
click at [83, 162] on link "[US_STATE] - Sales" at bounding box center [88, 165] width 103 height 11
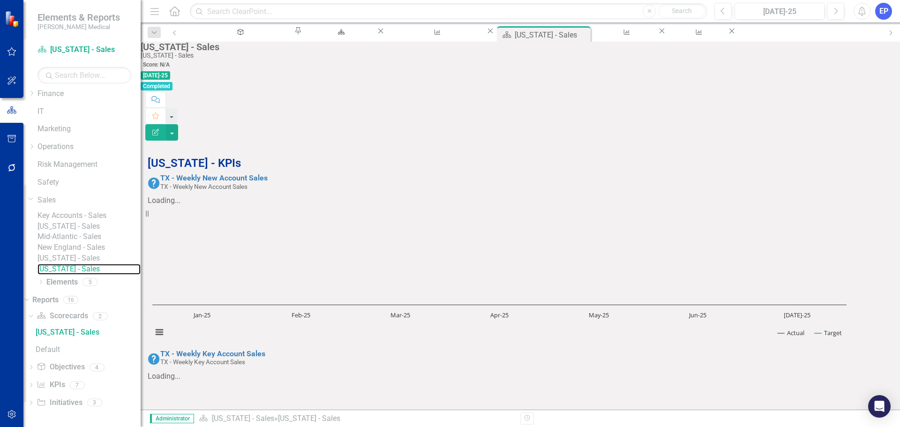
scroll to position [566, 0]
click at [34, 385] on icon "Dropdown" at bounding box center [31, 385] width 7 height 5
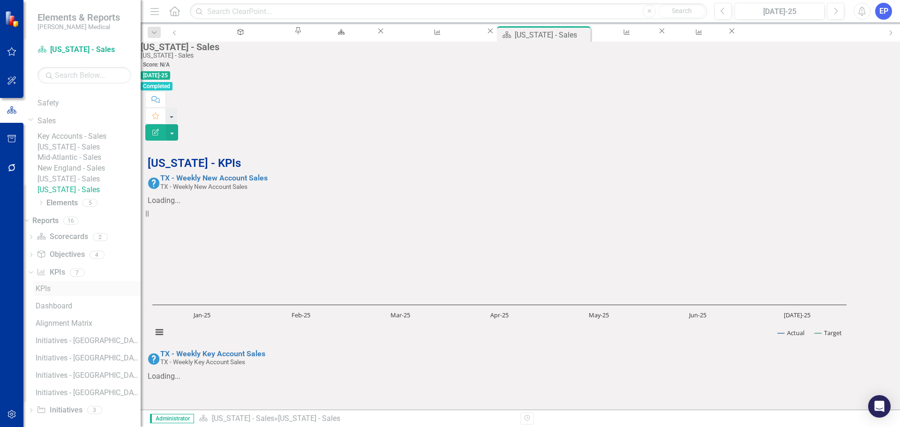
scroll to position [275, 0]
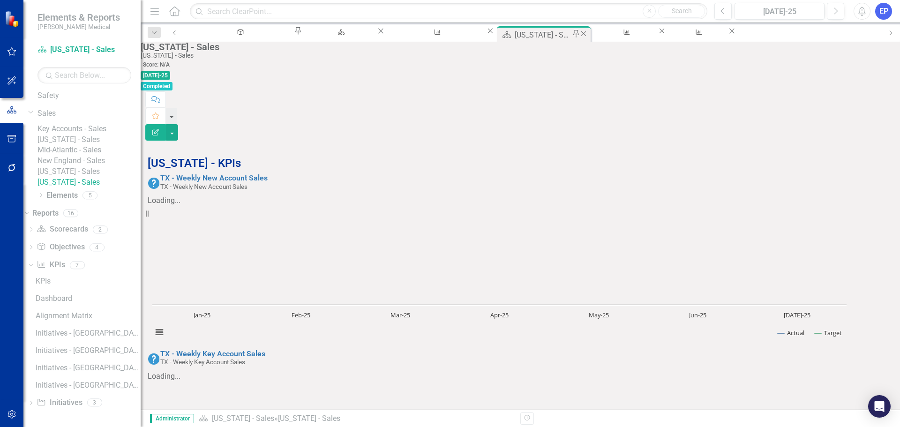
click at [579, 34] on icon "Close" at bounding box center [583, 33] width 9 height 7
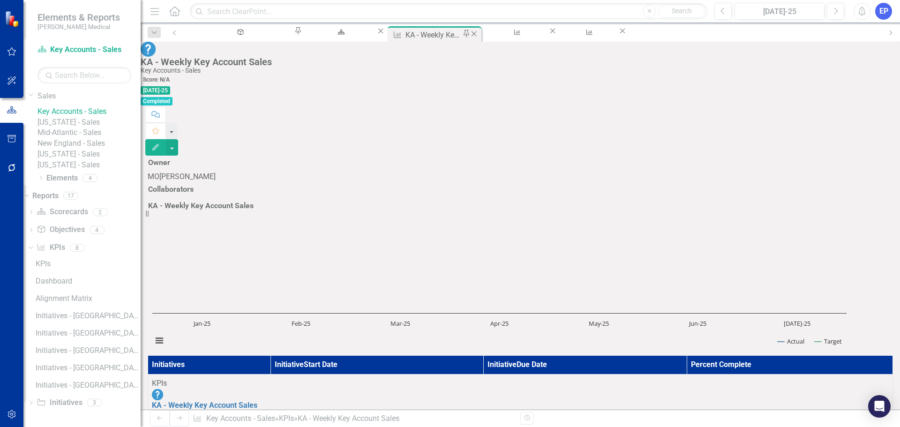
click at [418, 30] on div "KA - Weekly Key Account Sales" at bounding box center [434, 35] width 59 height 12
click at [469, 36] on icon "Close" at bounding box center [473, 33] width 9 height 7
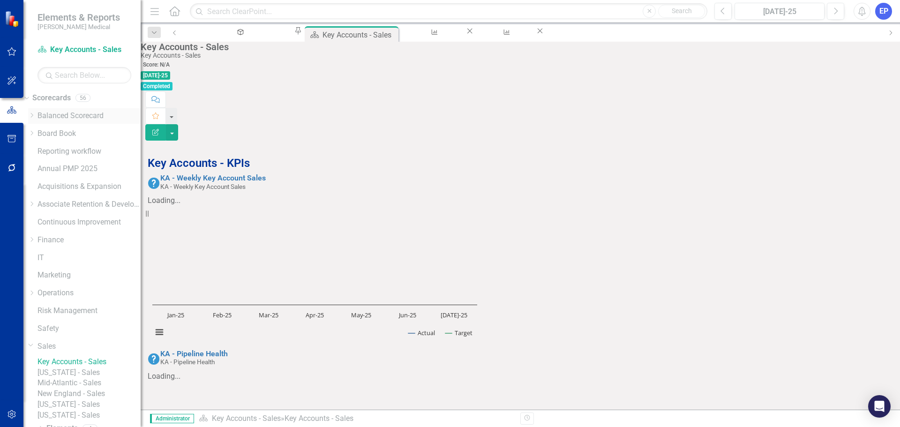
click at [88, 116] on link "Balanced Scorecard" at bounding box center [88, 116] width 103 height 11
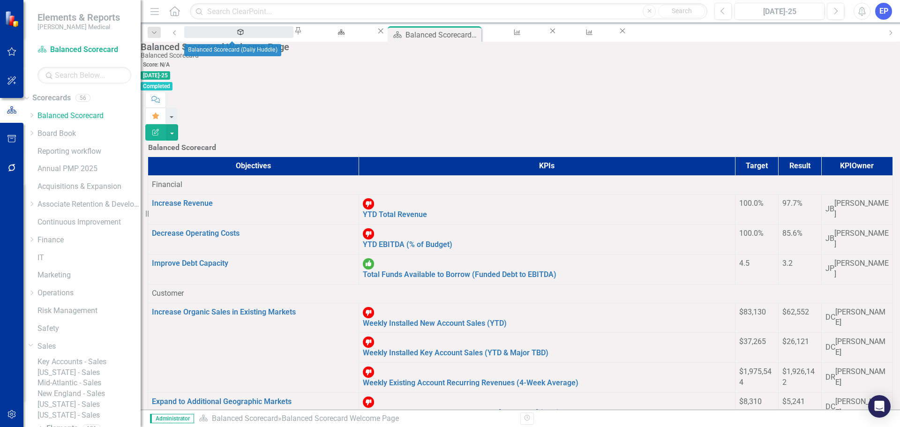
click at [239, 35] on div "Balanced Scorecard (Daily Huddle)" at bounding box center [239, 41] width 92 height 12
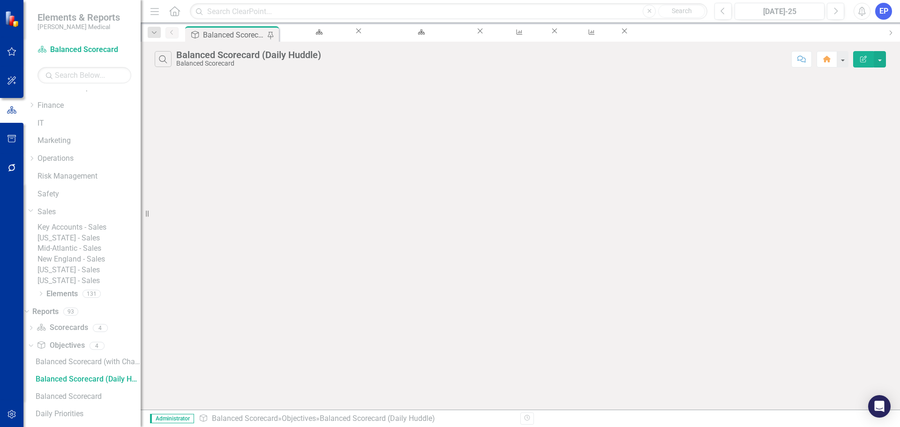
scroll to position [136, 0]
click at [325, 35] on div "Key Accounts - Sales" at bounding box center [317, 41] width 56 height 12
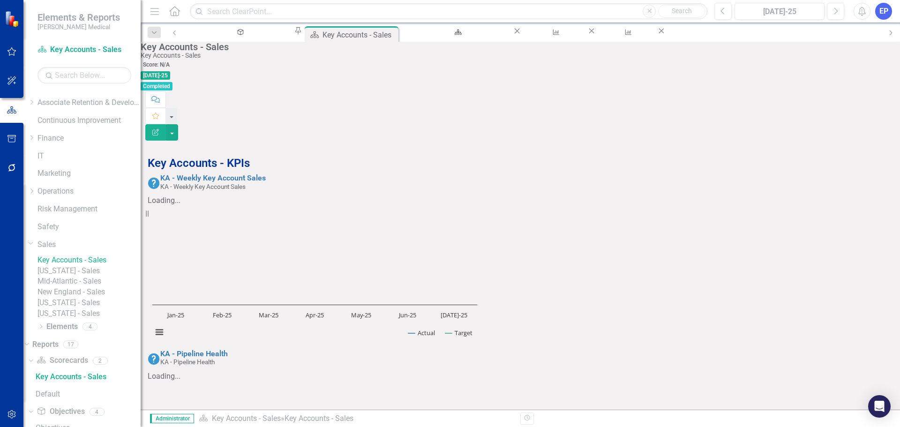
scroll to position [101, 0]
click at [89, 277] on link "[US_STATE] - Sales" at bounding box center [88, 271] width 103 height 11
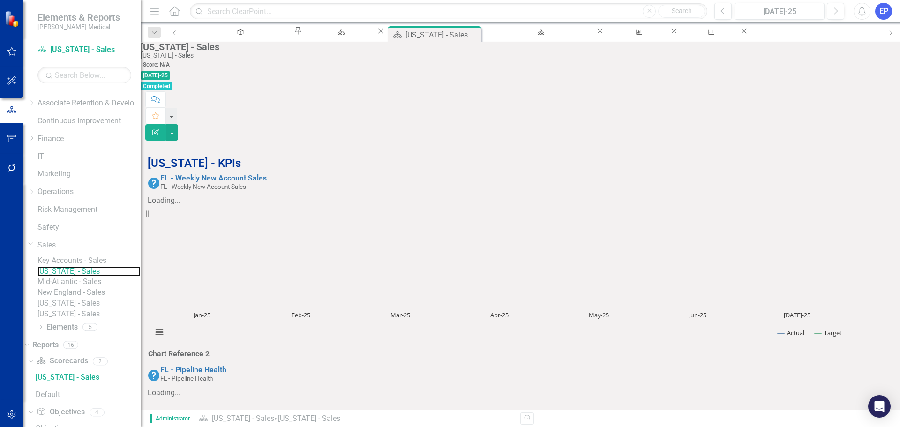
scroll to position [94, 0]
click at [209, 350] on h3 "Chart Reference 2" at bounding box center [178, 354] width 61 height 8
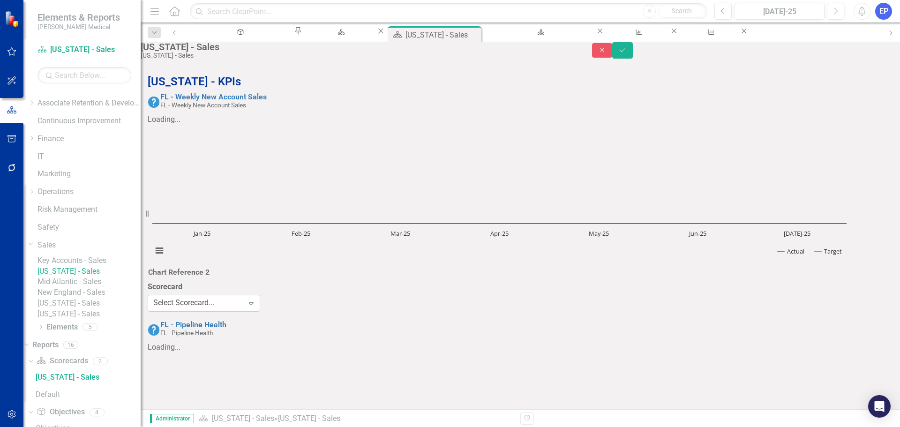
click at [212, 298] on div "Select Scorecard..." at bounding box center [183, 303] width 61 height 11
type input "fl"
click at [286, 298] on div "Select Chart..." at bounding box center [302, 303] width 45 height 11
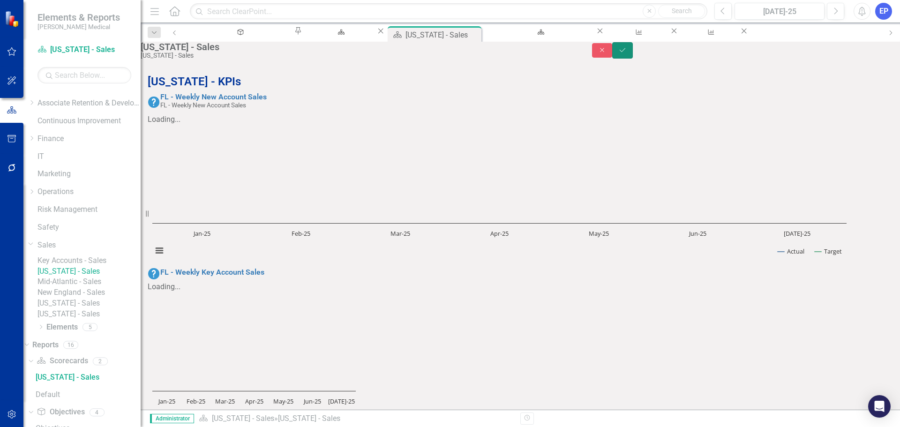
click at [627, 52] on icon "Save" at bounding box center [622, 50] width 8 height 7
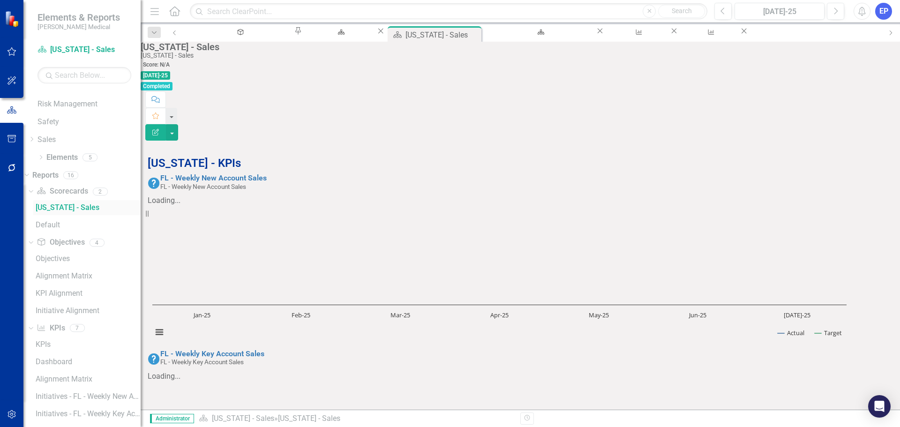
scroll to position [270, 0]
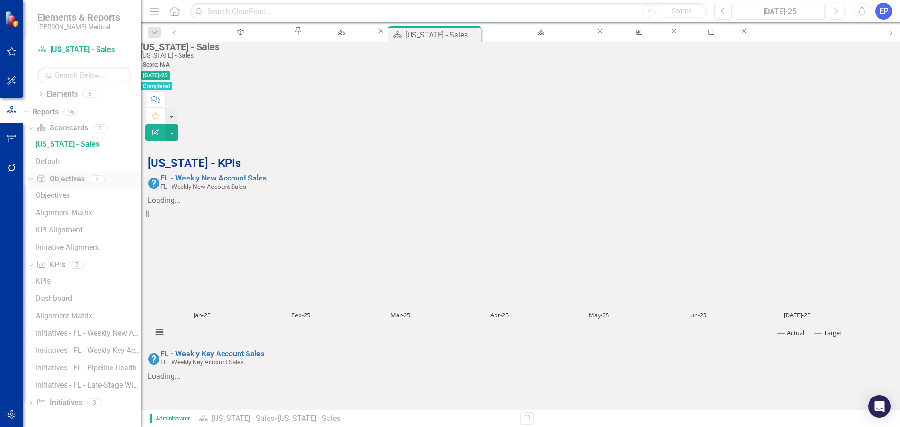
click at [32, 179] on icon "Dropdown" at bounding box center [29, 179] width 5 height 7
click at [32, 198] on icon "Dropdown" at bounding box center [29, 196] width 5 height 7
click at [178, 124] on button "button" at bounding box center [172, 132] width 12 height 16
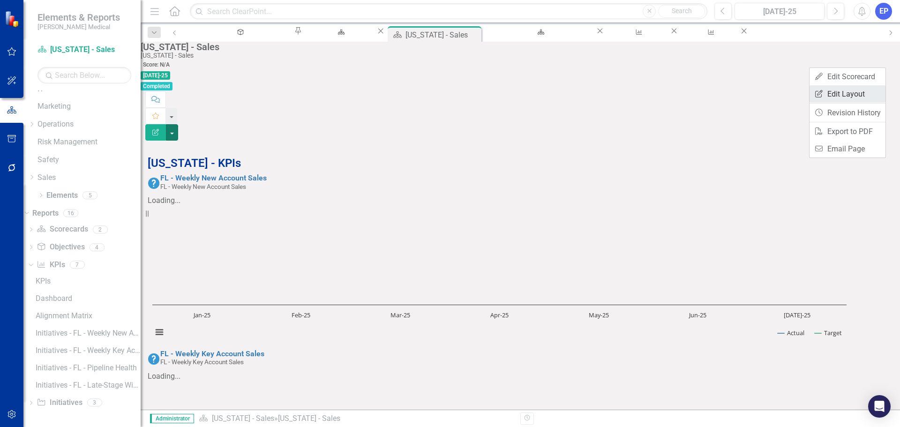
click at [857, 95] on link "Edit Report Edit Layout" at bounding box center [847, 93] width 76 height 17
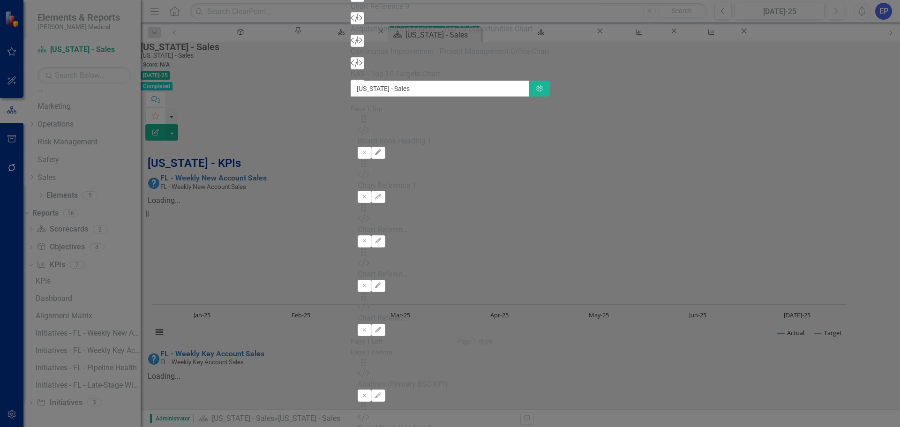
type input "chart"
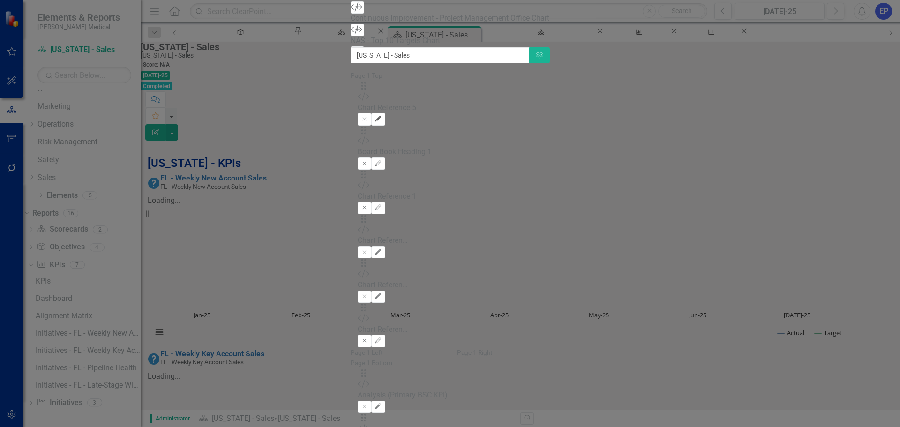
click at [381, 116] on icon "Edit" at bounding box center [377, 119] width 7 height 6
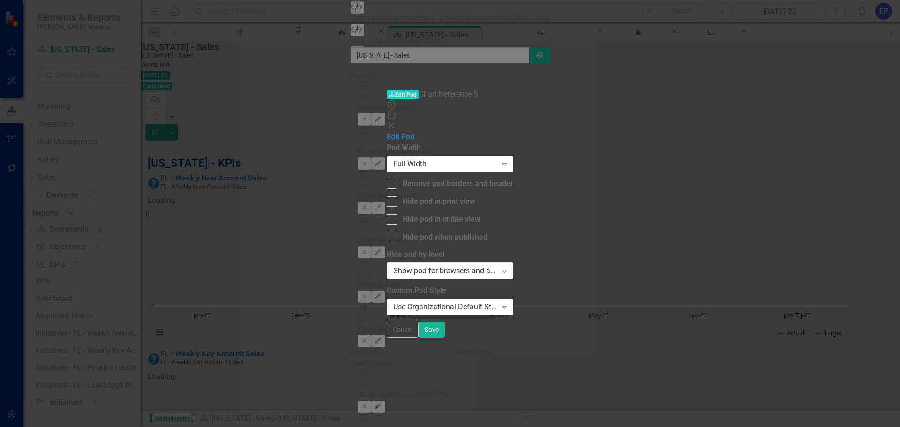
click at [513, 156] on div "Full Width Expand" at bounding box center [450, 164] width 127 height 17
click at [445, 338] on button "Save" at bounding box center [431, 329] width 26 height 16
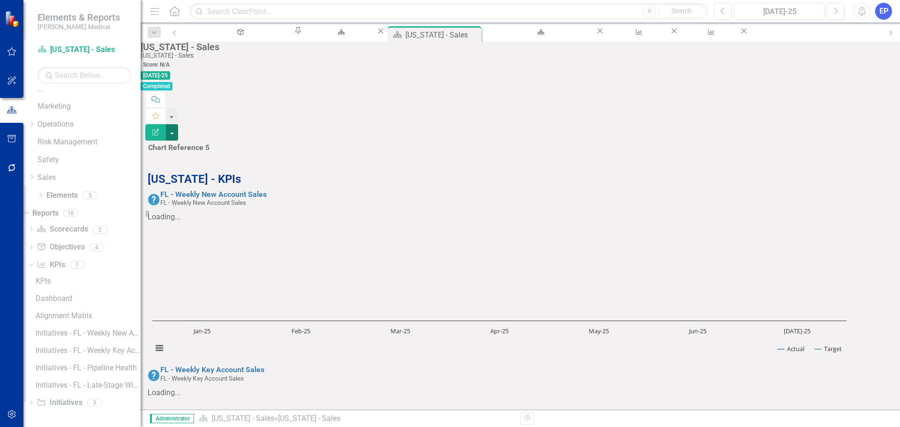
click at [178, 124] on button "button" at bounding box center [172, 132] width 12 height 16
click at [844, 98] on link "Edit Report Edit Layout" at bounding box center [847, 93] width 76 height 17
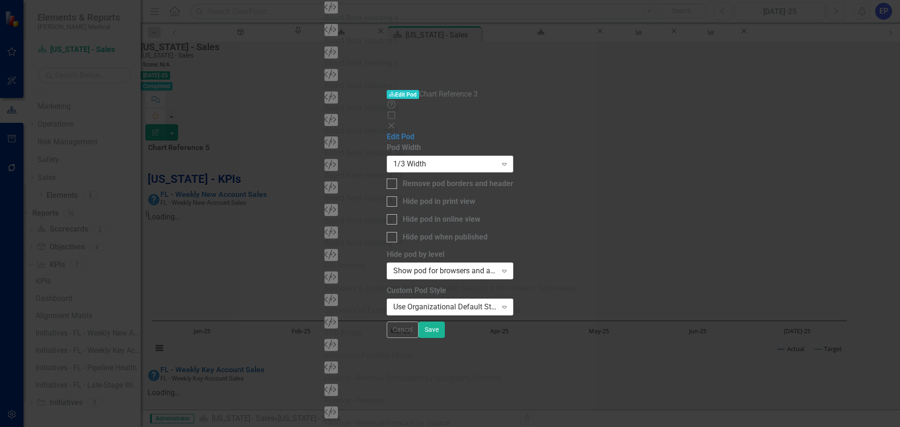
click at [497, 159] on div "1/3 Width" at bounding box center [445, 164] width 104 height 11
click at [445, 338] on button "Save" at bounding box center [431, 329] width 26 height 16
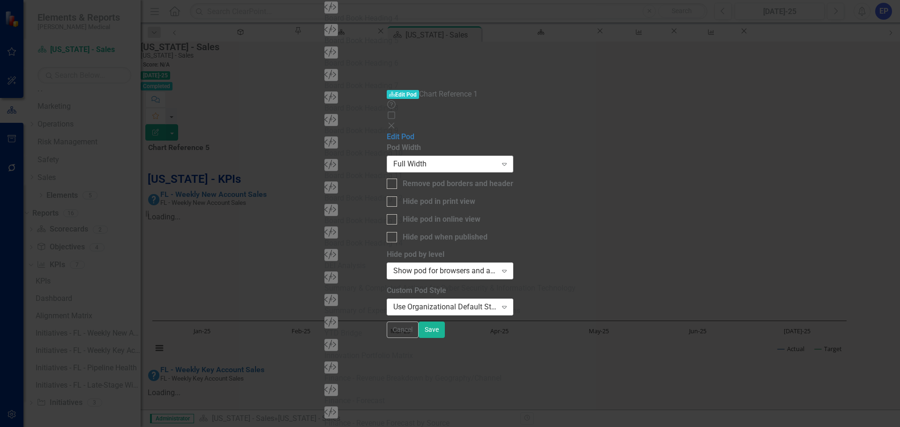
click at [497, 159] on div "Full Width" at bounding box center [445, 164] width 104 height 11
click at [445, 338] on button "Save" at bounding box center [431, 329] width 26 height 16
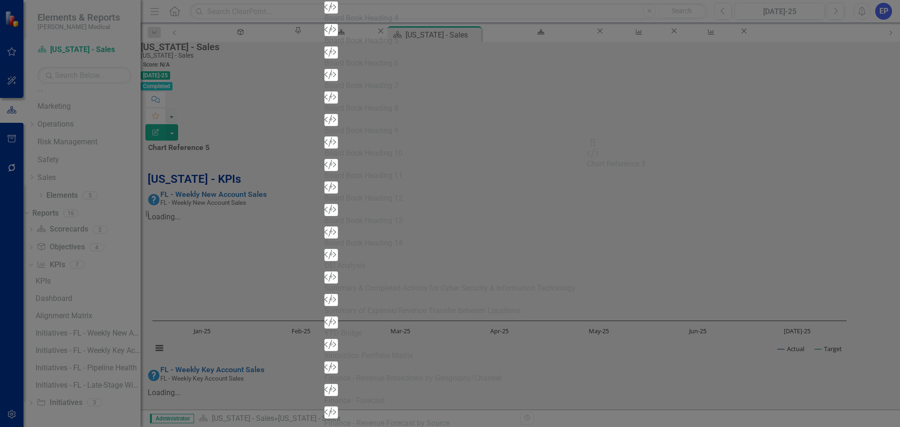
drag, startPoint x: 324, startPoint y: 180, endPoint x: 606, endPoint y: 150, distance: 284.2
drag, startPoint x: 324, startPoint y: 91, endPoint x: 507, endPoint y: 183, distance: 205.0
drag, startPoint x: 515, startPoint y: 150, endPoint x: 731, endPoint y: 150, distance: 215.6
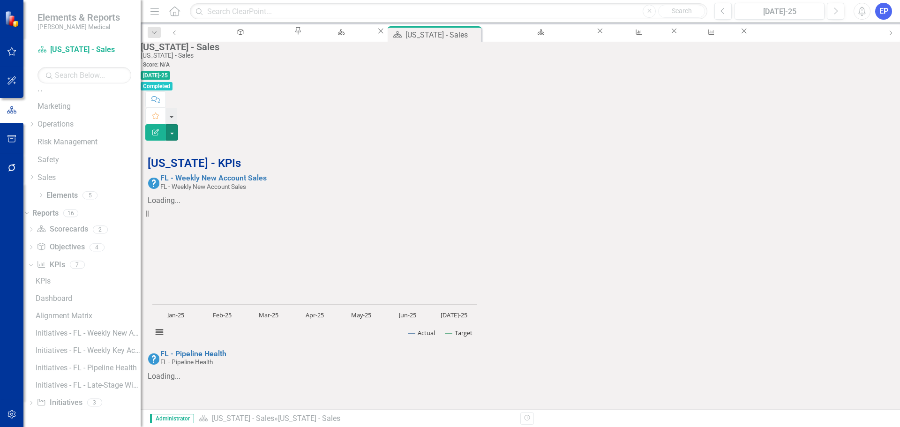
scroll to position [141, 0]
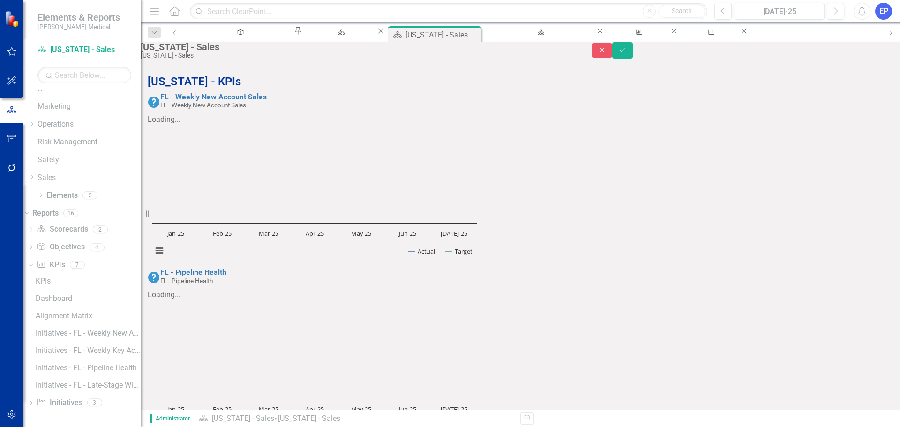
type input "fl"
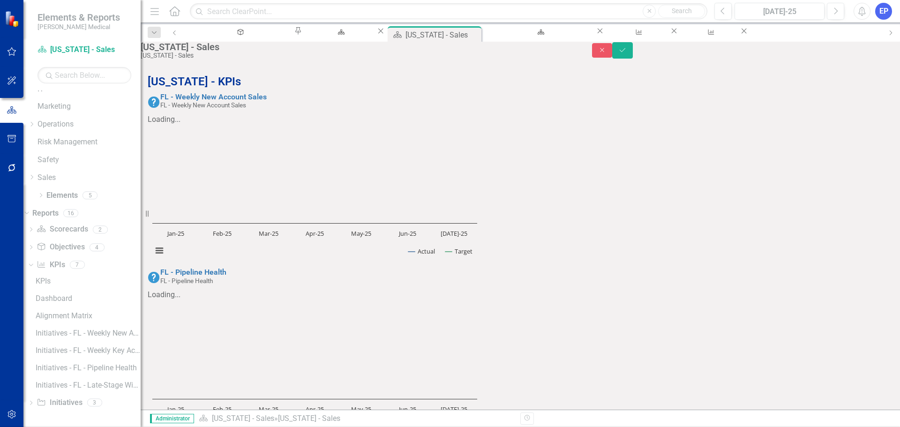
click at [627, 53] on icon "Save" at bounding box center [622, 50] width 8 height 7
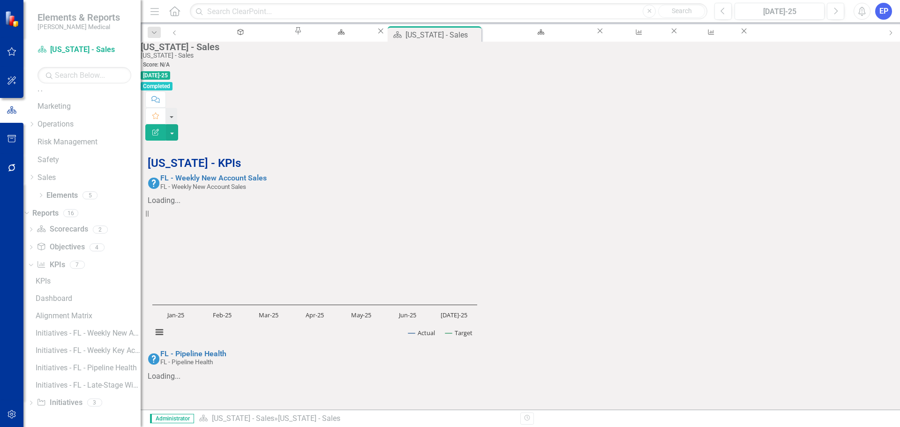
scroll to position [519, 0]
click at [178, 124] on button "button" at bounding box center [172, 132] width 12 height 16
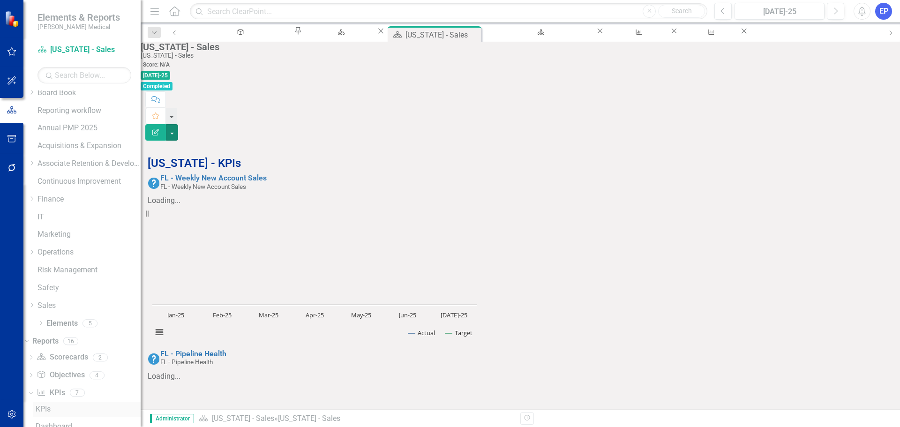
scroll to position [0, 0]
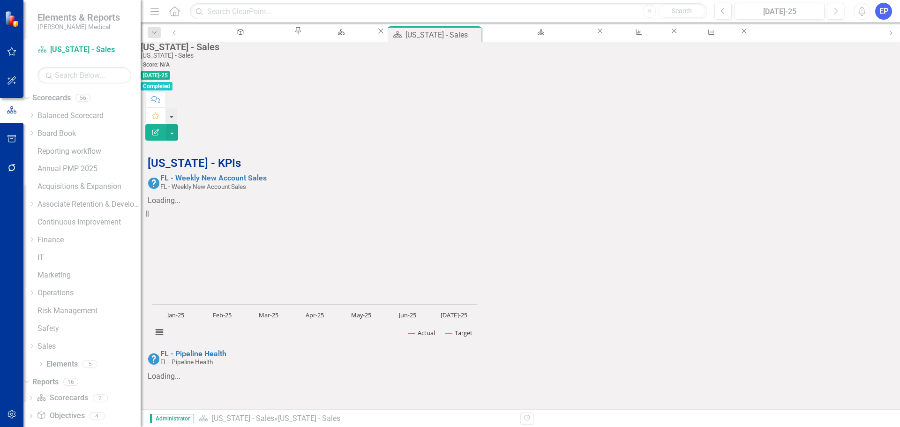
click at [159, 129] on icon "button" at bounding box center [155, 132] width 7 height 7
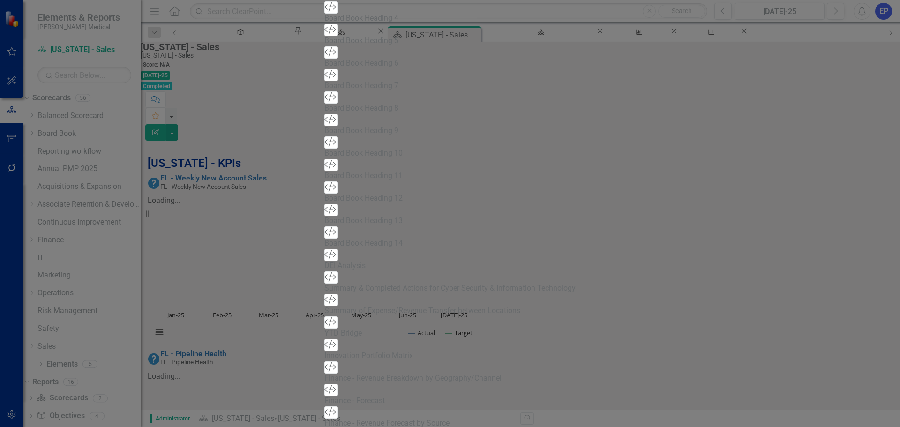
drag, startPoint x: 435, startPoint y: 44, endPoint x: 356, endPoint y: 45, distance: 79.2
type input "[US_STATE] - Sales - Overview Dashboard"
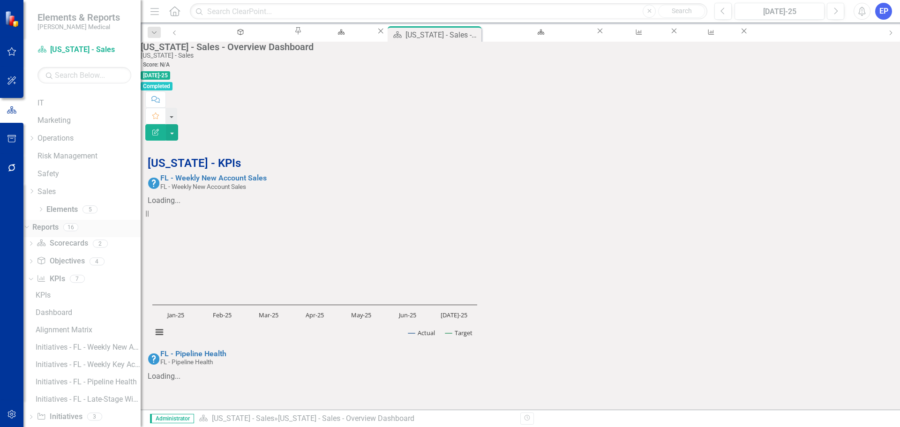
scroll to position [169, 0]
click at [35, 180] on div "Dropdown" at bounding box center [31, 178] width 7 height 8
click at [72, 209] on link "[US_STATE] - Sales" at bounding box center [88, 204] width 103 height 11
click at [81, 220] on div "Mid-Atlantic - Sales" at bounding box center [88, 214] width 103 height 11
click at [87, 209] on link "[US_STATE] - Sales" at bounding box center [88, 204] width 103 height 11
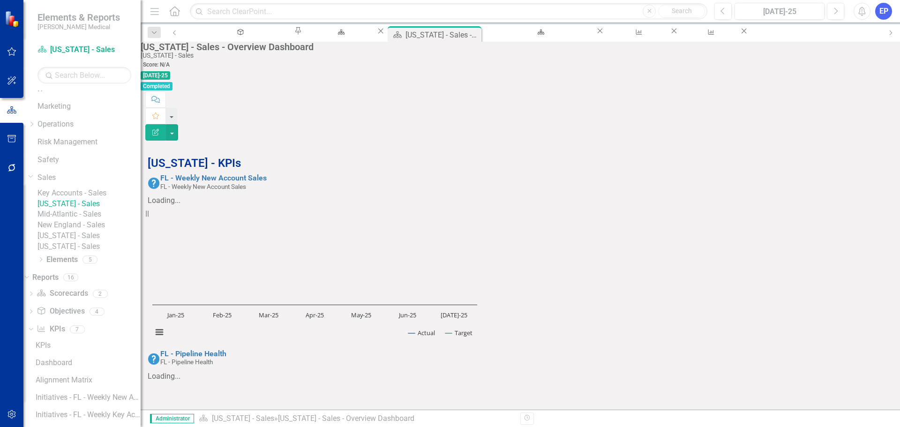
click at [91, 197] on link "Key Accounts - Sales" at bounding box center [88, 193] width 103 height 11
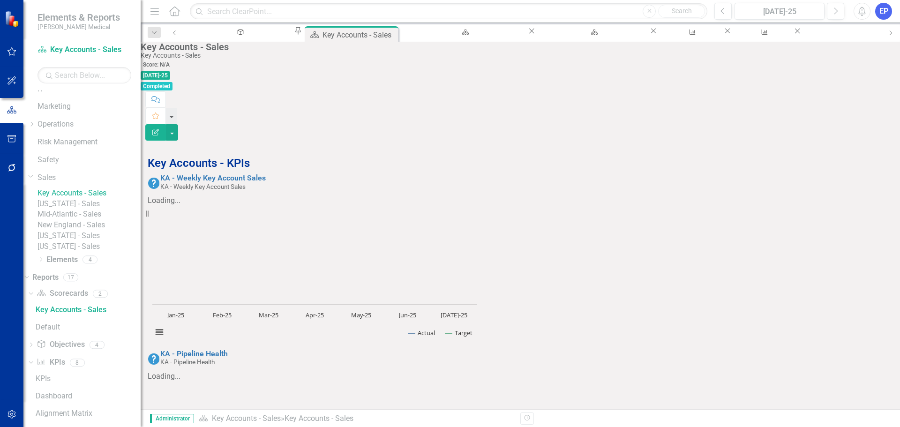
click at [245, 59] on div "Key Accounts - Sales Key Accounts - Sales" at bounding box center [520, 50] width 759 height 17
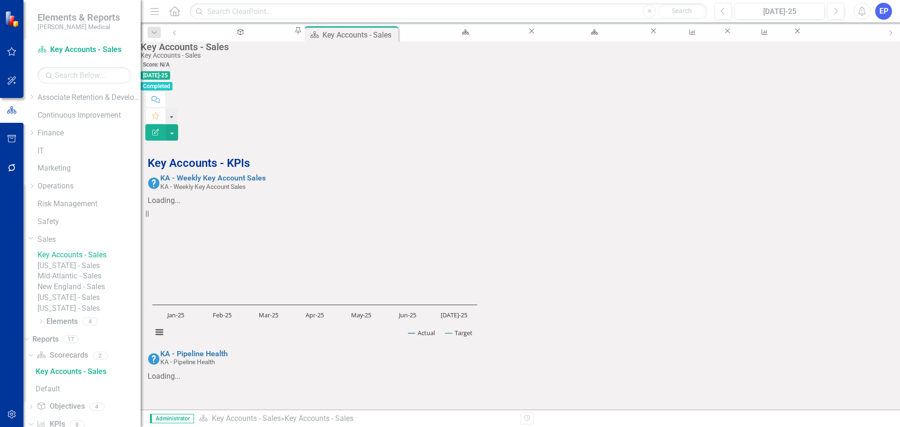
scroll to position [101, 0]
click at [245, 55] on div "Key Accounts - Sales Key Accounts - Sales" at bounding box center [520, 50] width 759 height 17
click at [160, 129] on icon "Edit Report" at bounding box center [155, 132] width 8 height 7
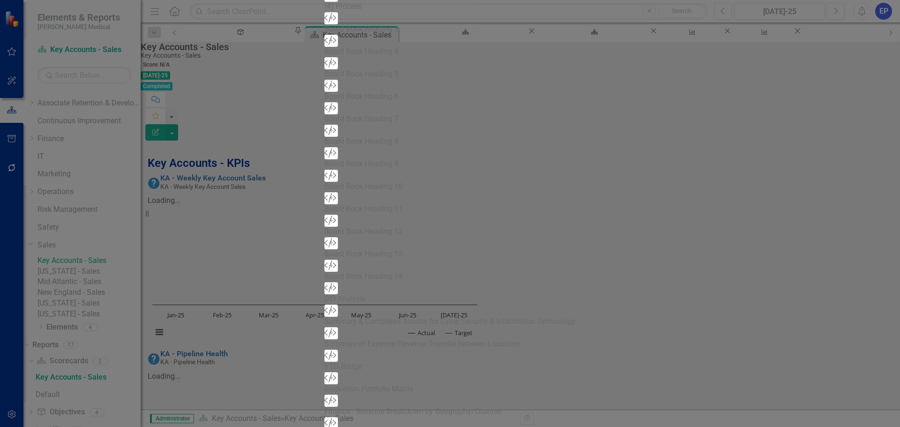
paste input "- Overview Dashboard"
type input "Key Accounts - Sales - Overview Dashboard"
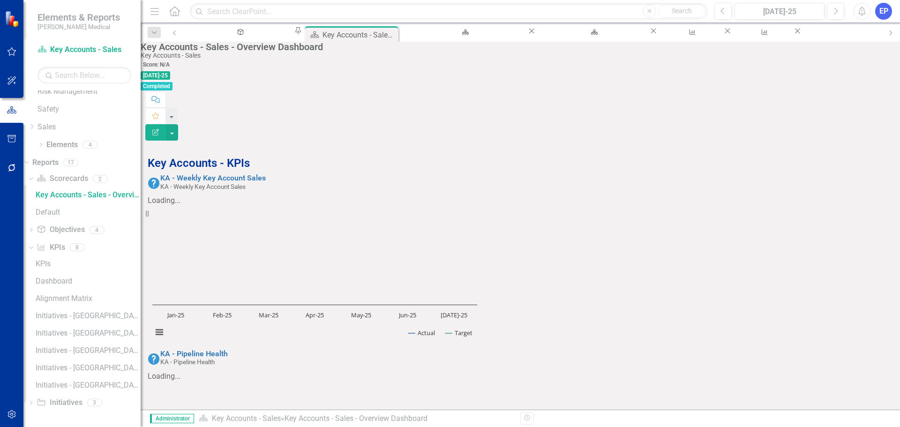
scroll to position [656, 0]
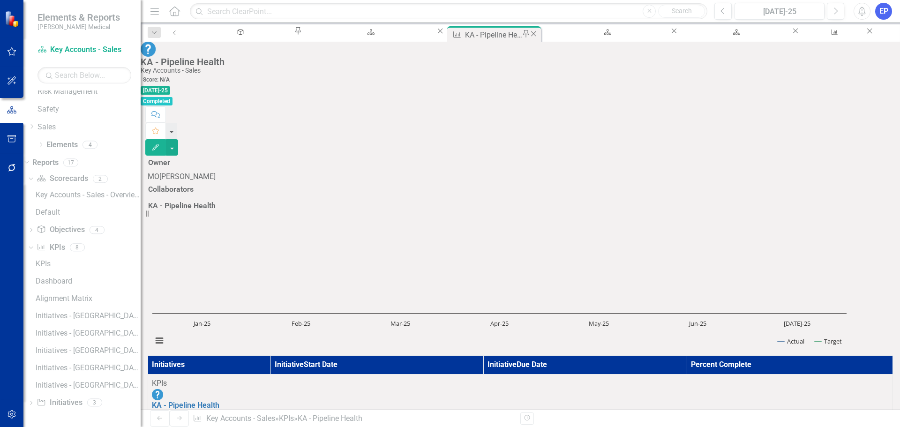
click at [529, 34] on icon "Close" at bounding box center [533, 33] width 9 height 7
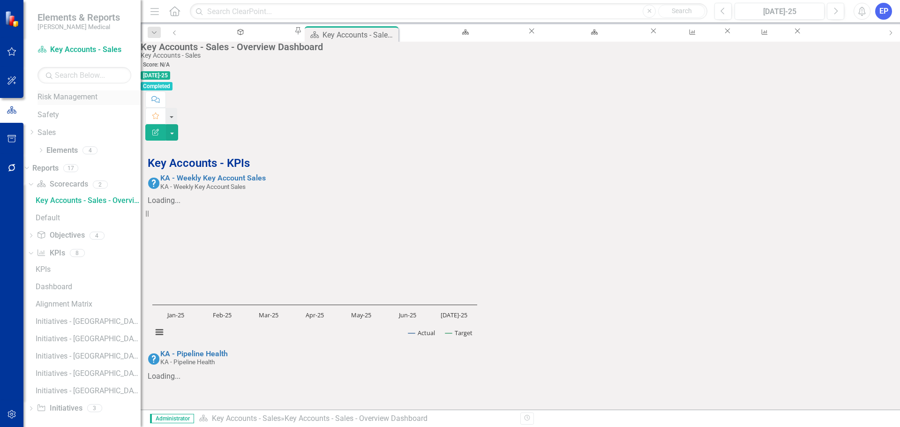
scroll to position [219, 0]
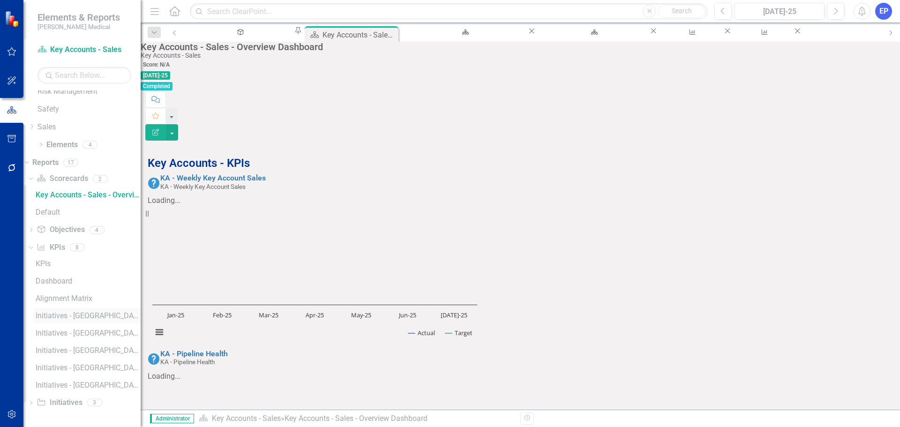
click at [103, 311] on link "Initiatives - [GEOGRAPHIC_DATA] - Weekly New Account Sales" at bounding box center [86, 315] width 107 height 15
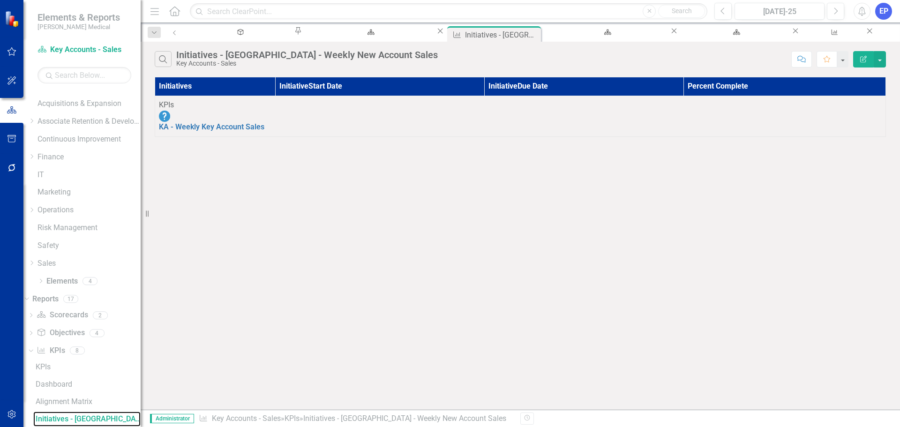
scroll to position [82, 0]
click at [883, 58] on button "button" at bounding box center [879, 59] width 12 height 16
click at [858, 73] on link "Edit Report Edit Report" at bounding box center [848, 76] width 74 height 17
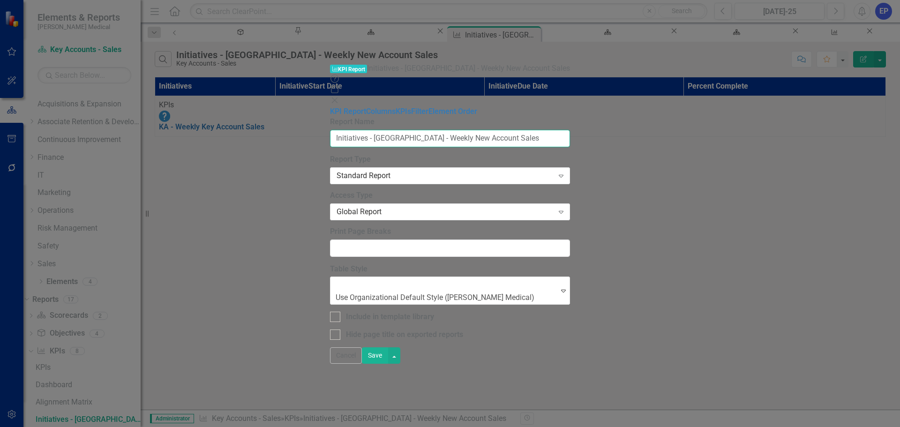
click at [330, 130] on input "Initiatives - [GEOGRAPHIC_DATA] - Weekly New Account Sales" at bounding box center [450, 138] width 240 height 17
click at [362, 364] on button "Cancel" at bounding box center [346, 355] width 32 height 16
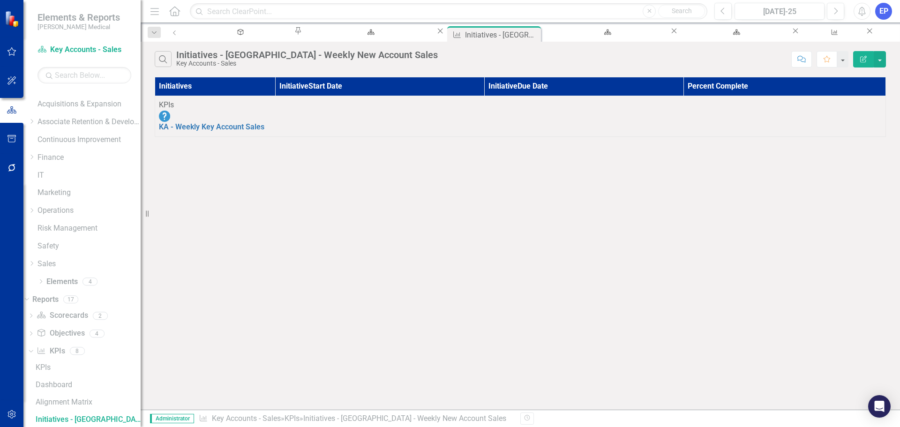
click at [863, 60] on icon "Edit Report" at bounding box center [863, 59] width 8 height 7
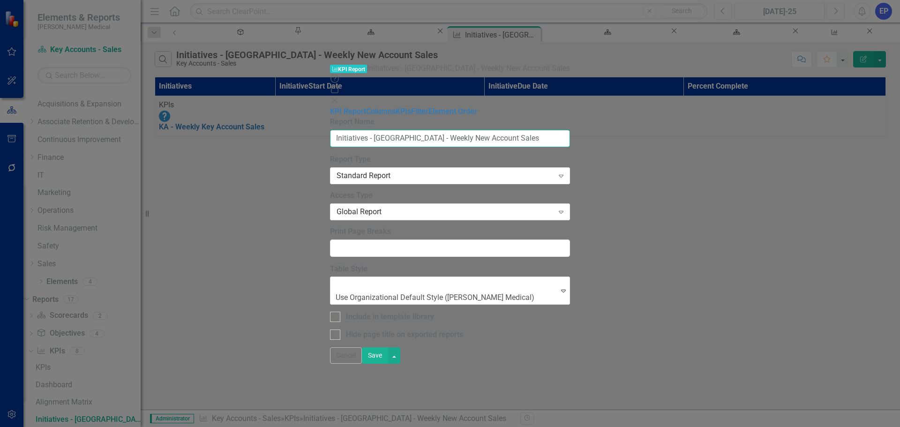
click at [330, 130] on input "Initiatives - [GEOGRAPHIC_DATA] - Weekly New Account Sales" at bounding box center [450, 138] width 240 height 17
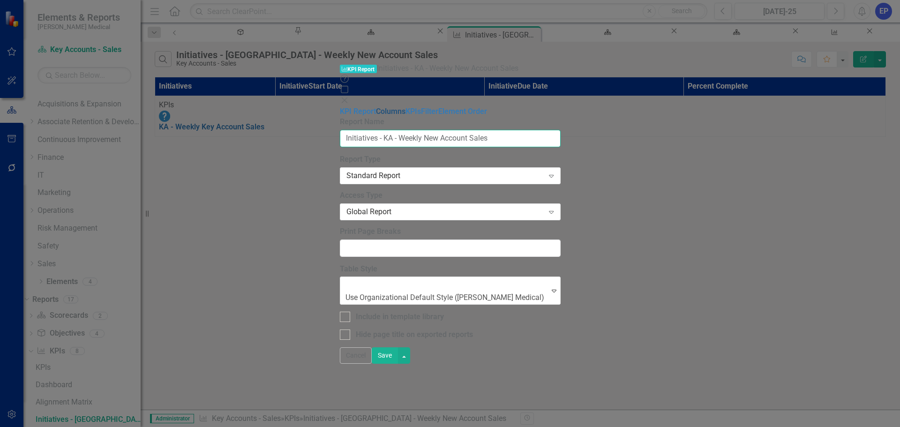
type input "Initiatives - KA - Weekly New Account Sales"
click at [376, 107] on link "Columns" at bounding box center [391, 111] width 30 height 9
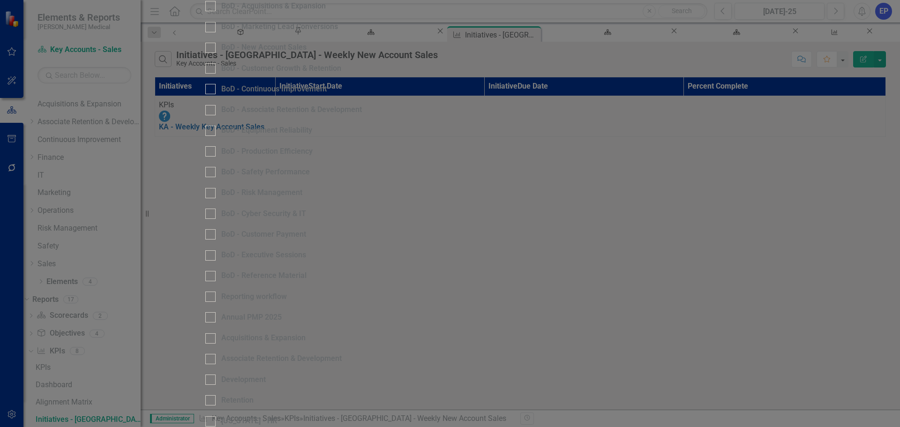
scroll to position [547, 0]
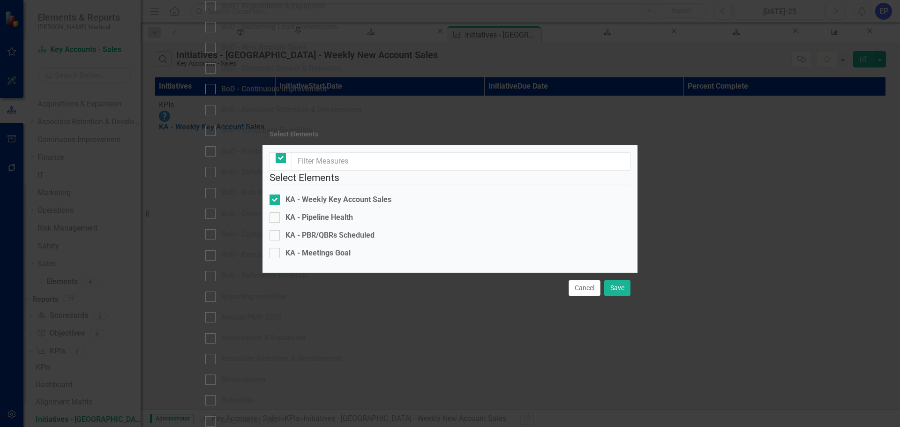
checkbox input "false"
click at [586, 296] on button "Cancel" at bounding box center [584, 288] width 32 height 16
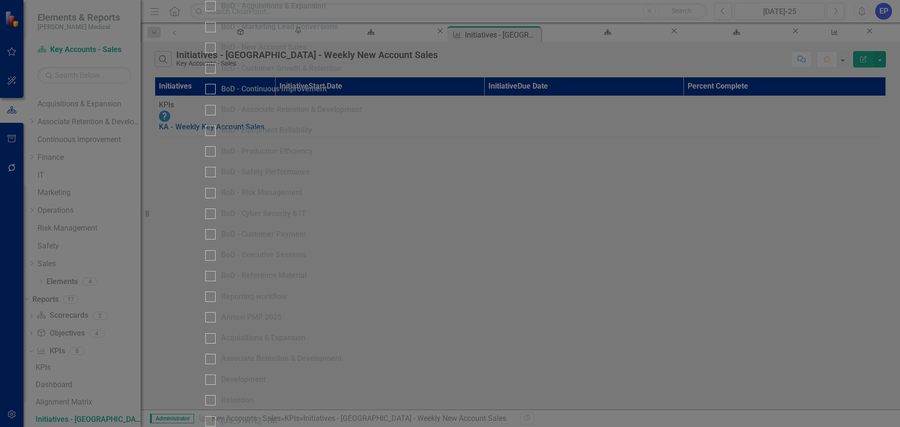
type input "Initiatives - KA - Weekly Key Account Sales"
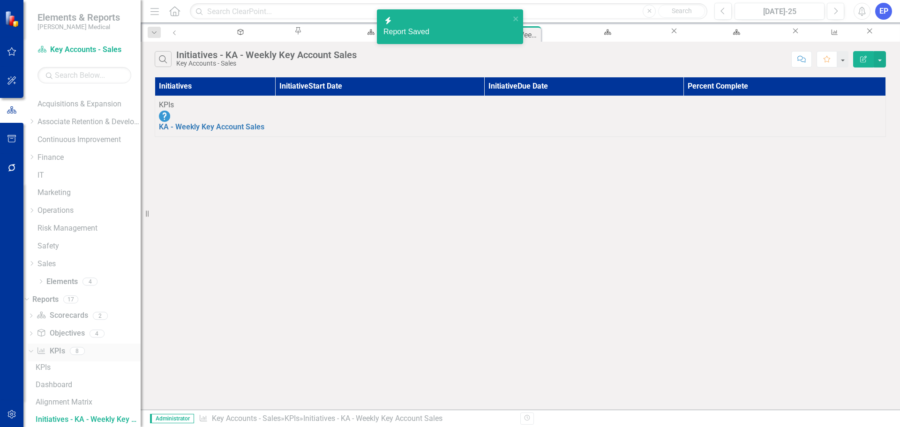
scroll to position [186, 0]
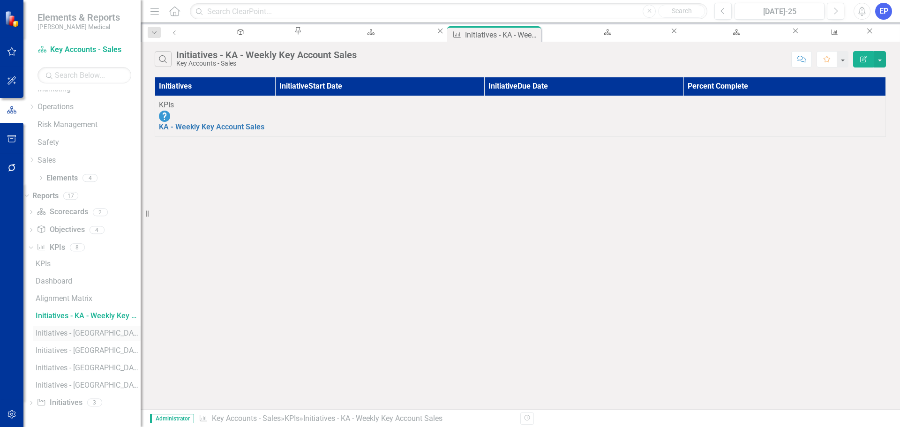
click at [81, 332] on div "Initiatives - [GEOGRAPHIC_DATA] - Weekly Key Account Sales" at bounding box center [88, 333] width 105 height 8
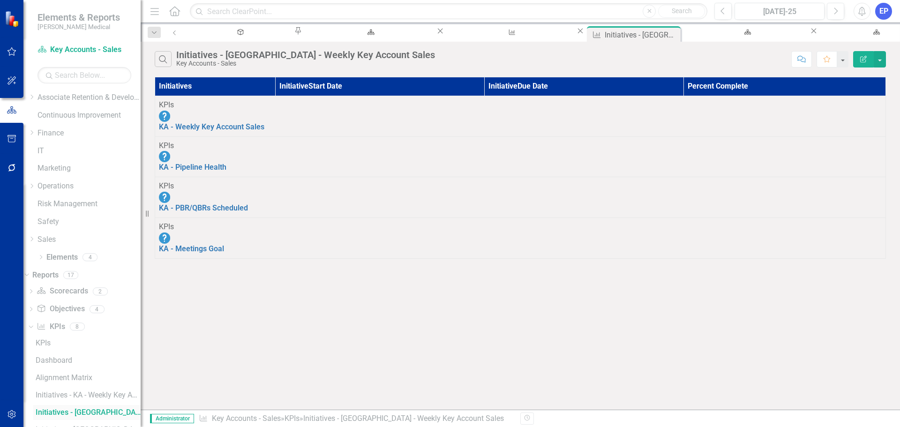
scroll to position [100, 0]
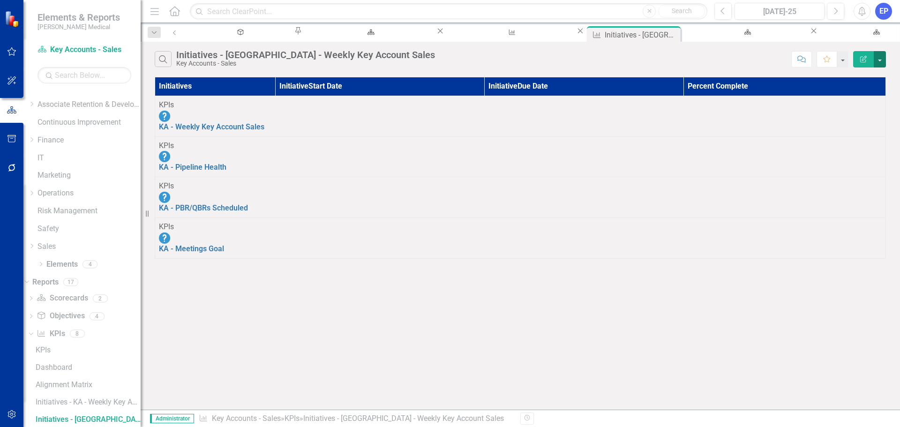
click at [877, 61] on button "button" at bounding box center [879, 59] width 12 height 16
click at [860, 78] on link "Edit Report Edit Report" at bounding box center [848, 76] width 74 height 17
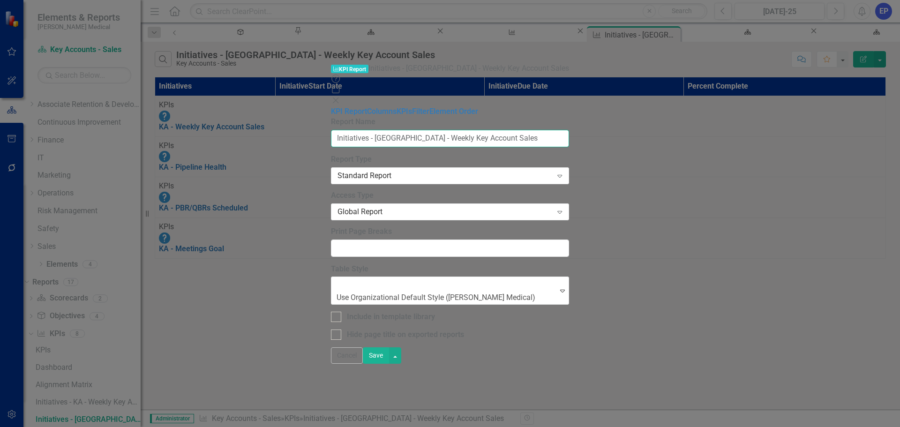
click at [331, 130] on input "Initiatives - [GEOGRAPHIC_DATA] - Weekly Key Account Sales" at bounding box center [450, 138] width 238 height 17
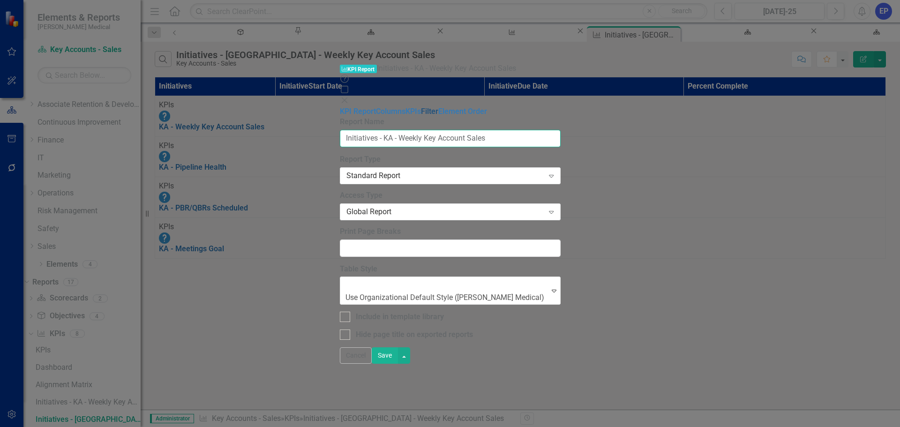
type input "Initiatives - KA - Weekly Key Account Sales"
click at [421, 107] on link "Filter" at bounding box center [429, 111] width 17 height 9
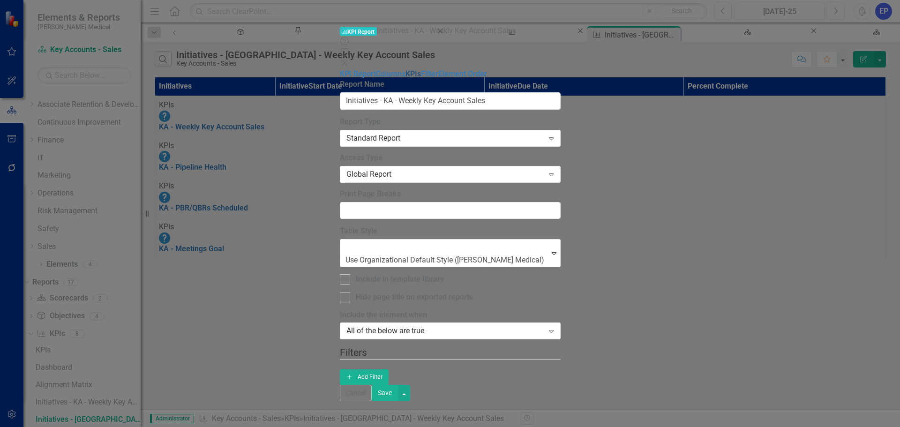
click at [405, 69] on link "KPIs" at bounding box center [412, 73] width 15 height 9
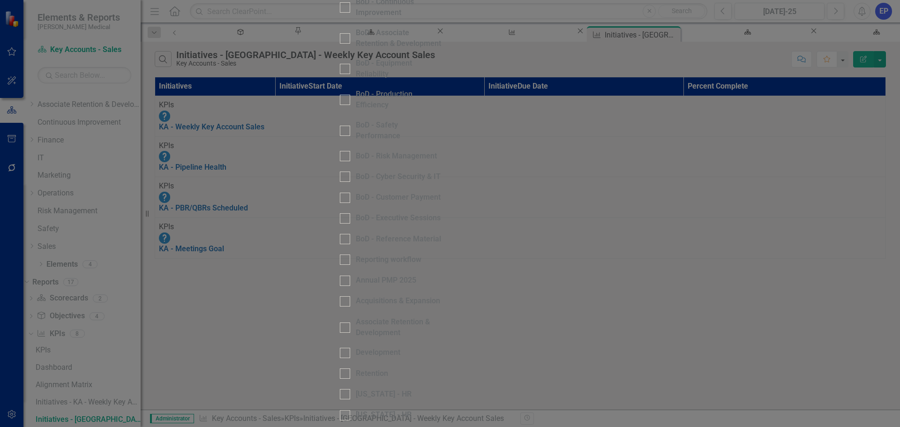
scroll to position [547, 0]
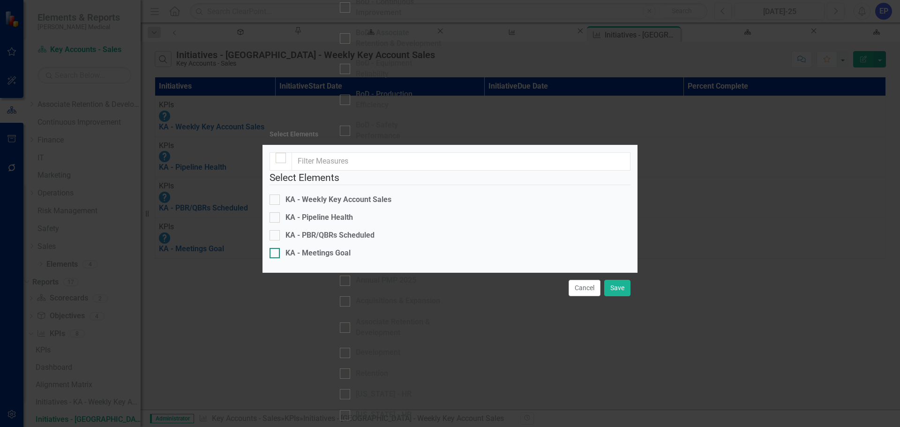
click at [341, 248] on div "KA - Meetings Goal" at bounding box center [317, 253] width 65 height 11
click at [276, 248] on input "KA - Meetings Goal" at bounding box center [272, 251] width 6 height 6
checkbox input "true"
click at [610, 296] on button "Save" at bounding box center [617, 288] width 26 height 16
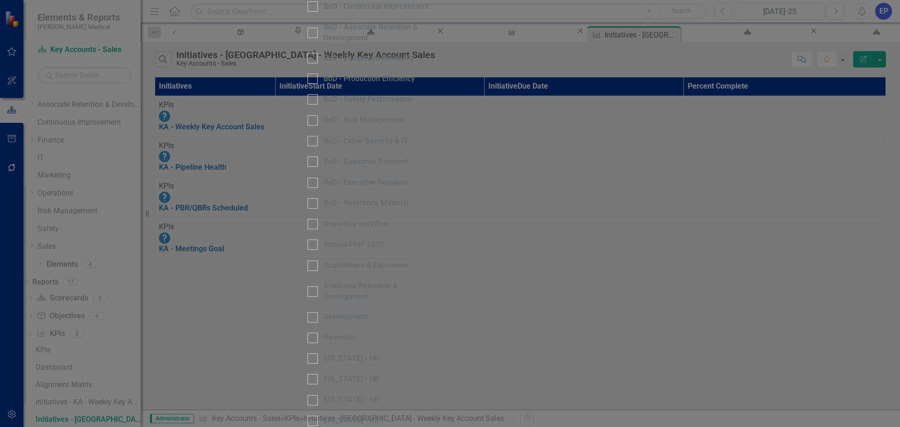
drag, startPoint x: 322, startPoint y: 55, endPoint x: 410, endPoint y: 56, distance: 87.2
type input "Initiatives - KA - Meetings Goal"
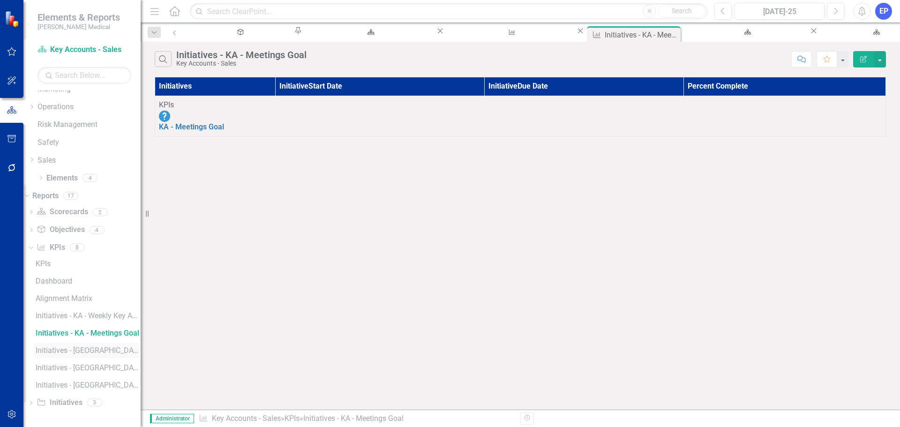
click at [109, 350] on div "Initiatives - [GEOGRAPHIC_DATA] - Pipeline Health" at bounding box center [88, 350] width 105 height 8
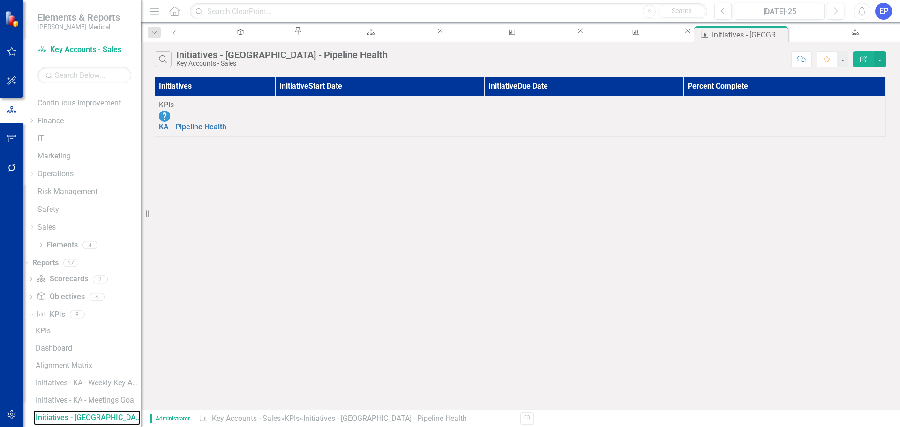
scroll to position [117, 0]
click at [869, 59] on button "Edit Report" at bounding box center [863, 59] width 21 height 16
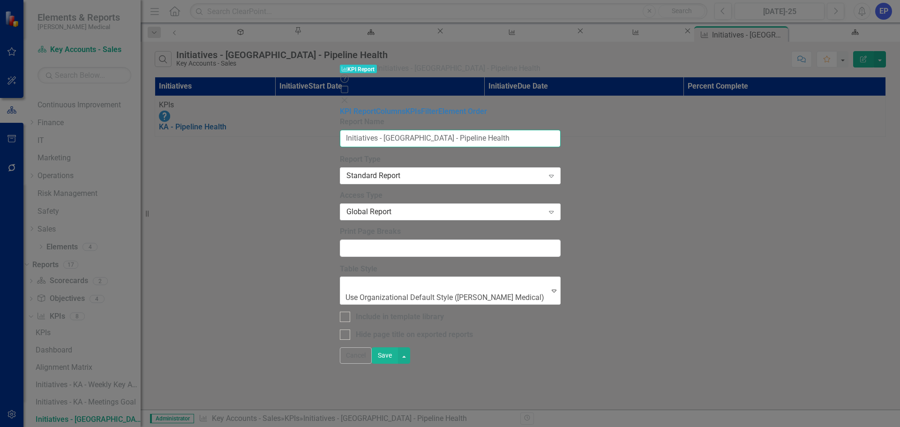
click at [340, 130] on input "Initiatives - [GEOGRAPHIC_DATA] - Pipeline Health" at bounding box center [450, 138] width 221 height 17
type input "Initiatives - KA - Pipeline Health"
click at [398, 364] on button "Save" at bounding box center [385, 355] width 26 height 16
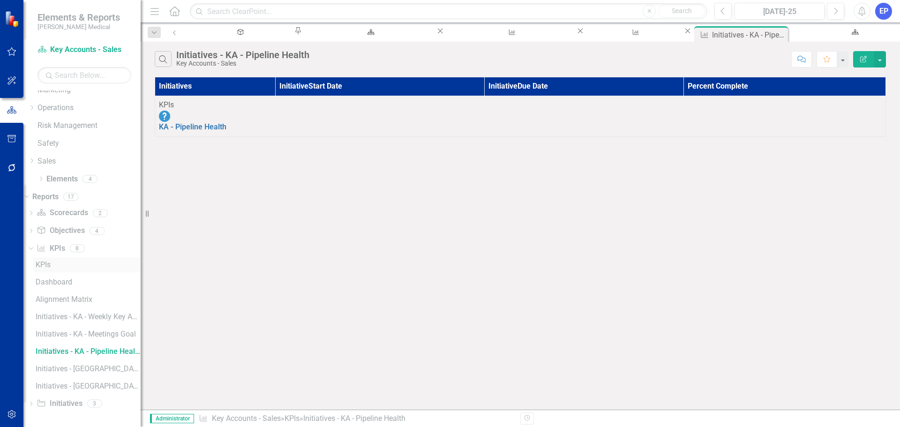
scroll to position [186, 0]
click at [104, 365] on div "Initiatives - [GEOGRAPHIC_DATA] - Late-Stage Win/Loss %" at bounding box center [88, 368] width 105 height 8
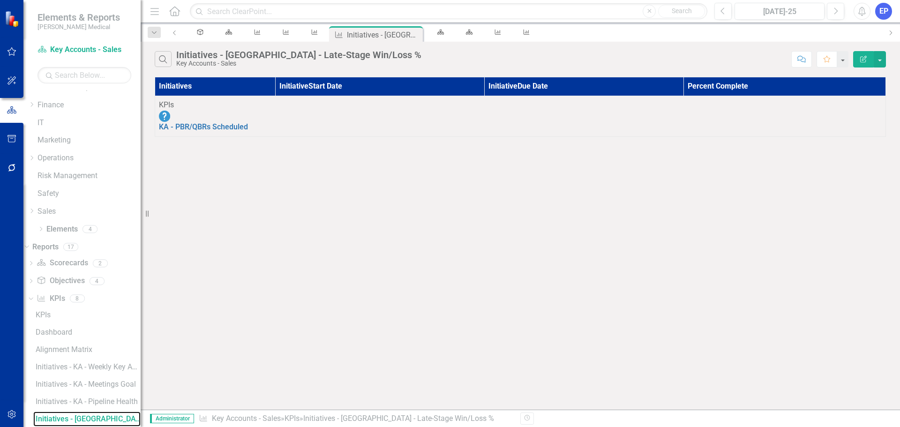
scroll to position [134, 0]
click at [858, 64] on button "Edit Report" at bounding box center [863, 59] width 21 height 16
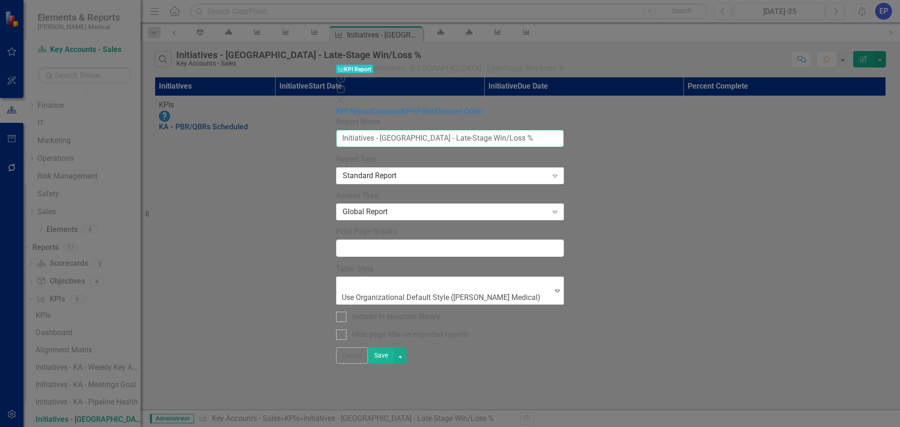
click at [336, 130] on input "Initiatives - [GEOGRAPHIC_DATA] - Late-Stage Win/Loss %" at bounding box center [450, 138] width 228 height 17
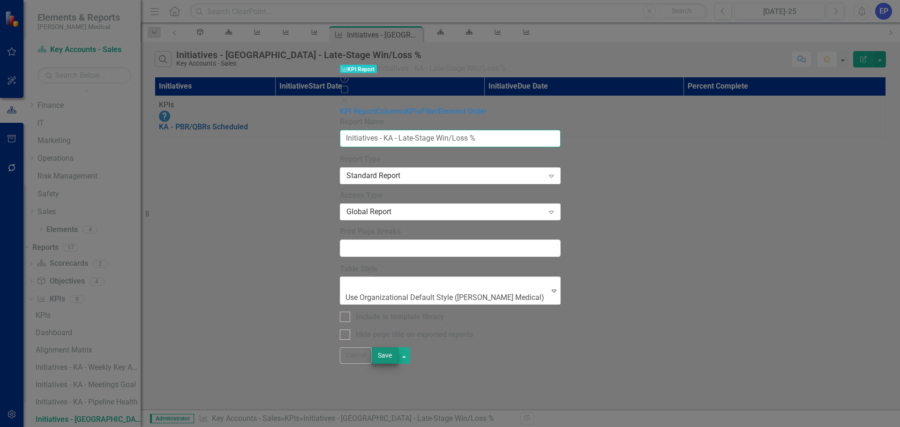
type input "Initiatives - KA - Late-Stage Win/Loss %"
click at [398, 364] on button "Save" at bounding box center [385, 355] width 26 height 16
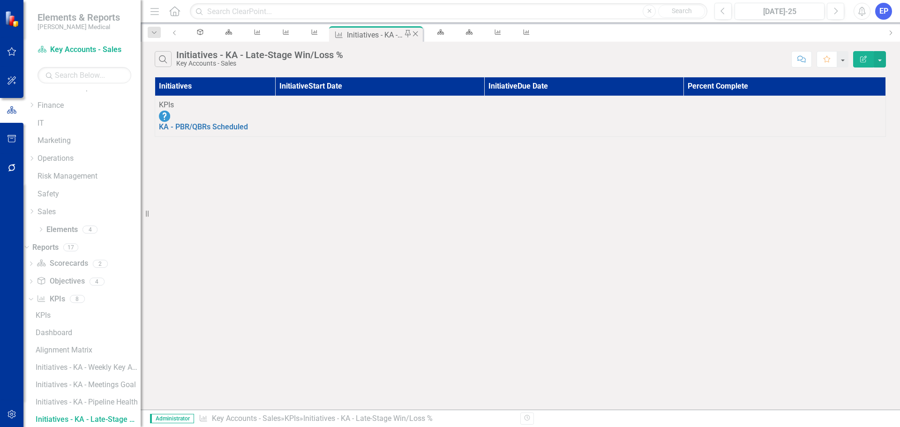
click at [410, 35] on icon "Close" at bounding box center [414, 33] width 9 height 7
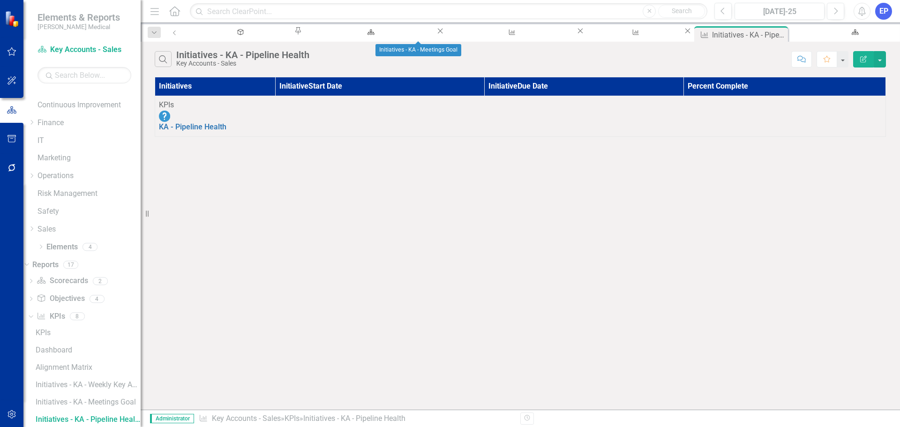
click at [685, 34] on icon at bounding box center [687, 31] width 5 height 5
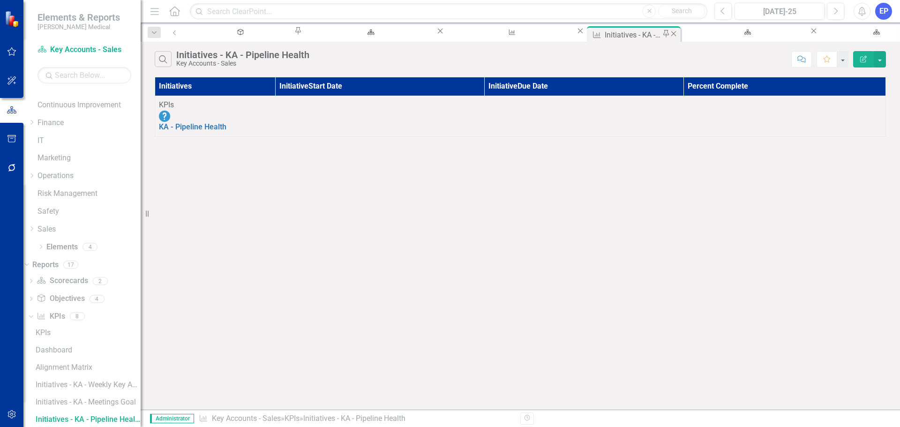
click at [671, 33] on icon at bounding box center [673, 33] width 5 height 5
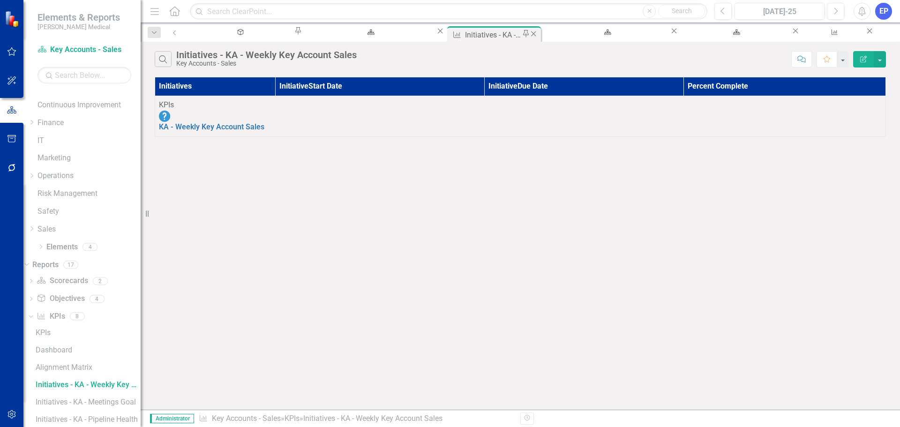
scroll to position [82, 0]
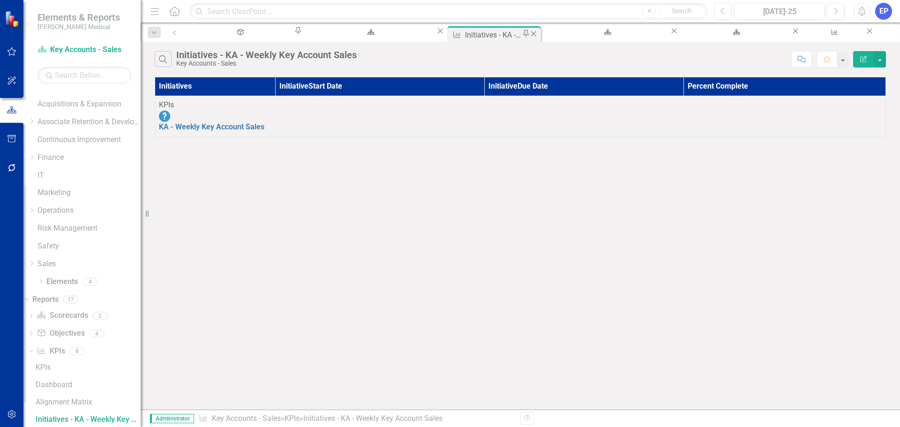
click at [529, 34] on icon "Close" at bounding box center [533, 33] width 9 height 7
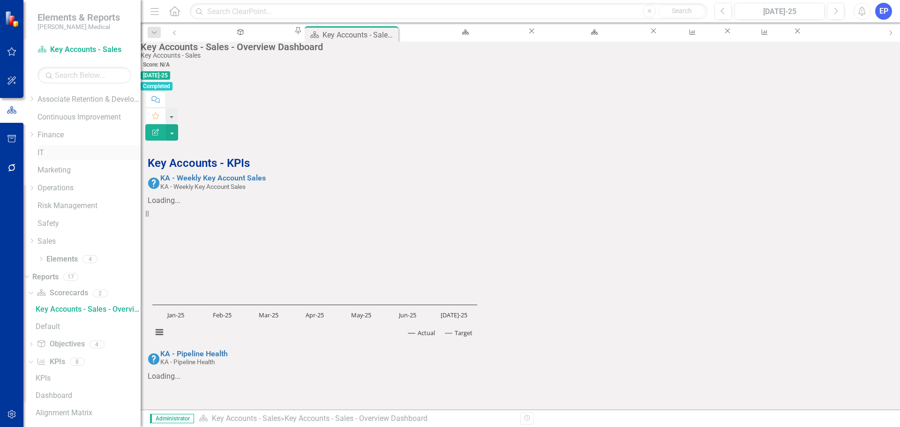
scroll to position [219, 0]
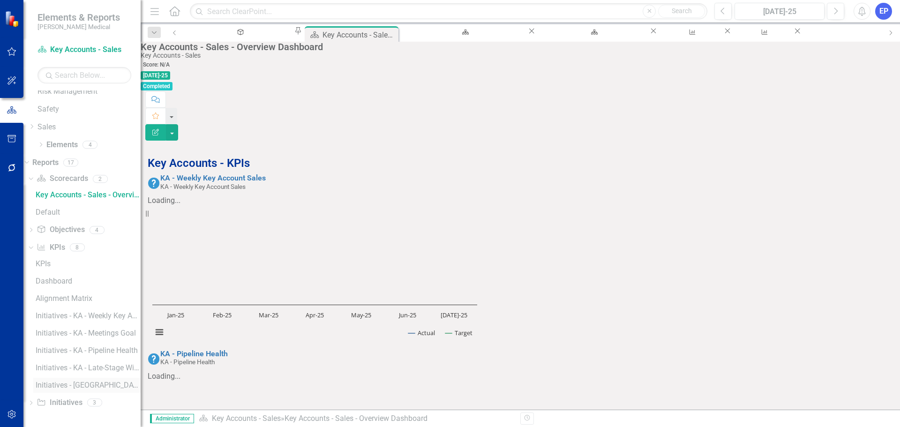
click at [82, 381] on div "Initiatives - TX - Meetings Goal" at bounding box center [88, 385] width 105 height 8
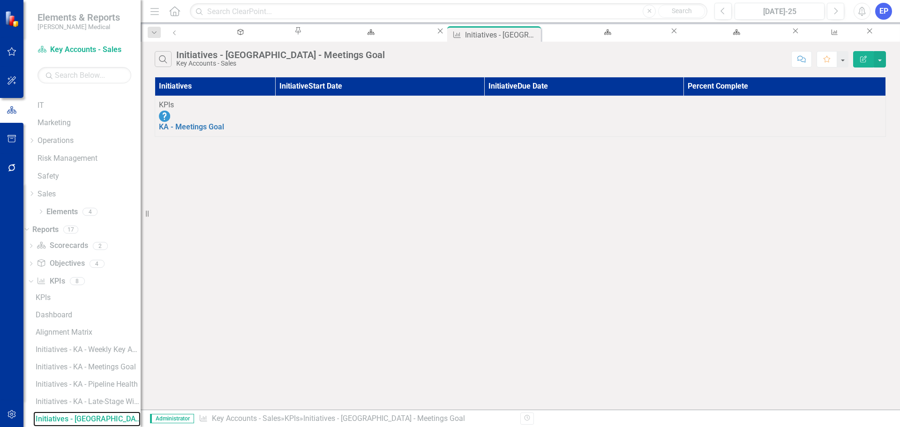
scroll to position [152, 0]
click at [871, 58] on button "Edit Report" at bounding box center [863, 59] width 21 height 16
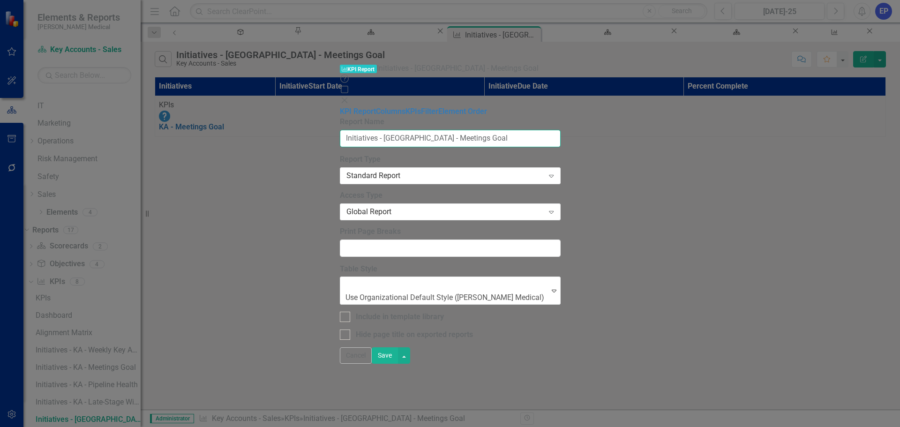
click at [340, 130] on input "Initiatives - TX - Meetings Goal" at bounding box center [450, 138] width 221 height 17
type input "Initiatives - KA - Meetings Goal"
click at [398, 364] on button "Save" at bounding box center [385, 355] width 26 height 16
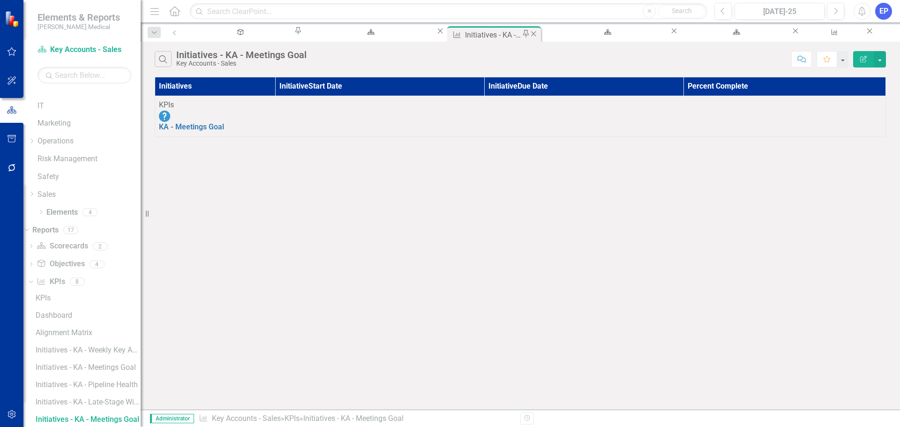
click at [529, 35] on icon "Close" at bounding box center [533, 33] width 9 height 7
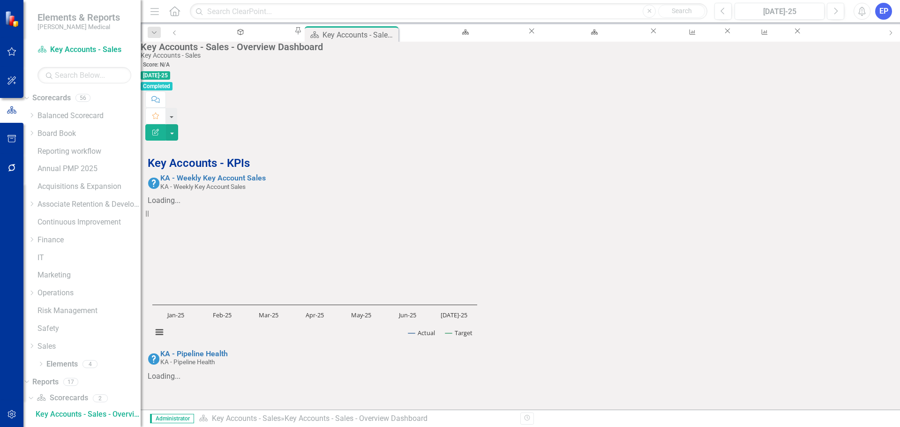
scroll to position [562, 0]
click at [178, 124] on button "button" at bounding box center [172, 132] width 12 height 16
click at [852, 92] on link "Edit Report Edit Layout" at bounding box center [847, 93] width 76 height 17
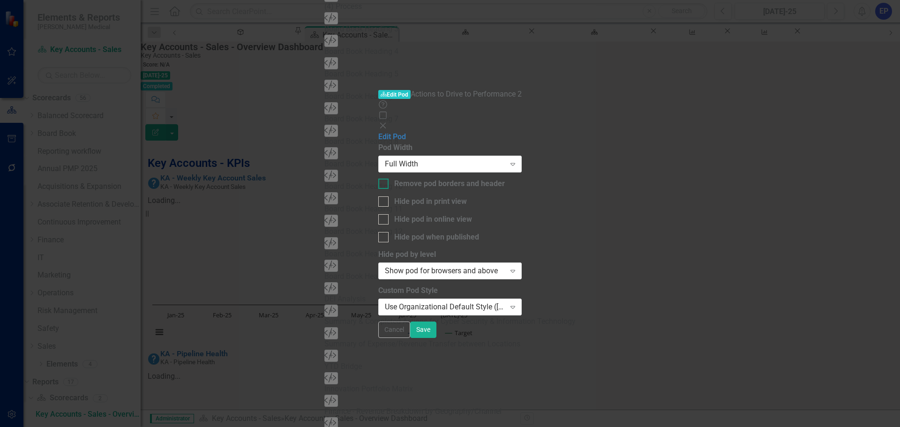
click at [432, 179] on div "Remove pod borders and header" at bounding box center [449, 184] width 111 height 11
click at [384, 179] on input "Remove pod borders and header" at bounding box center [381, 182] width 6 height 6
checkbox input "true"
click at [455, 302] on div "Use Organizational Default Style ([PERSON_NAME] Medical - 286C (Medium Blue) (F…" at bounding box center [445, 307] width 120 height 11
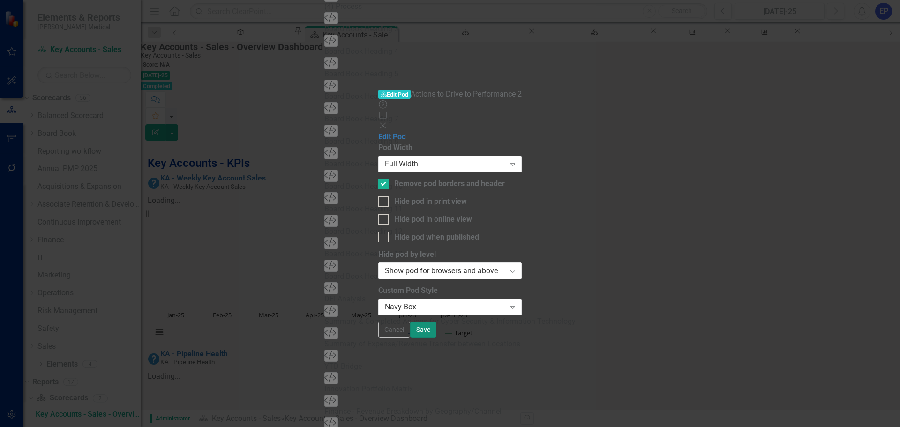
click at [436, 338] on button "Save" at bounding box center [423, 329] width 26 height 16
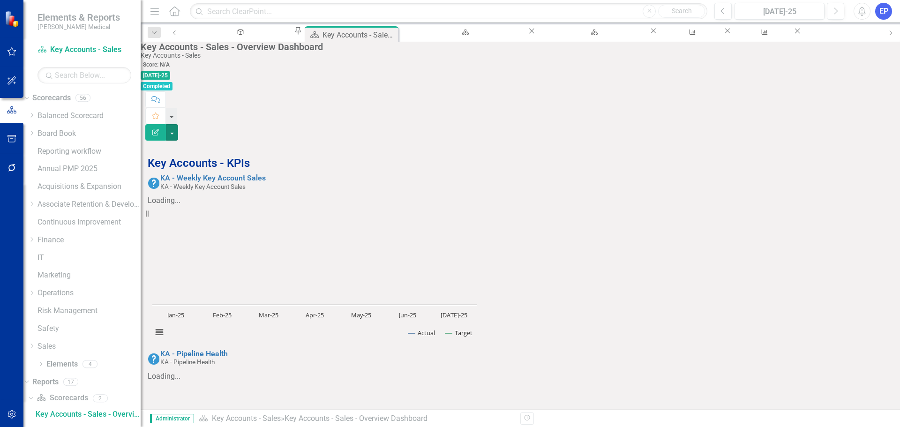
scroll to position [51, 0]
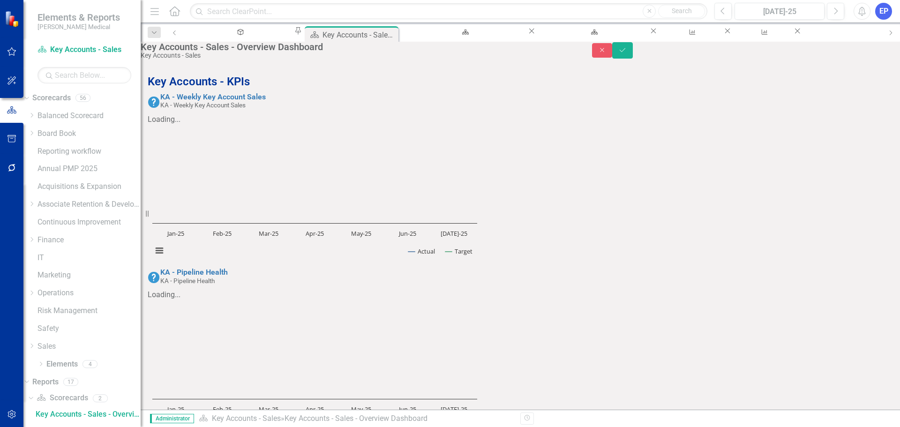
click at [627, 53] on icon "Save" at bounding box center [622, 50] width 8 height 7
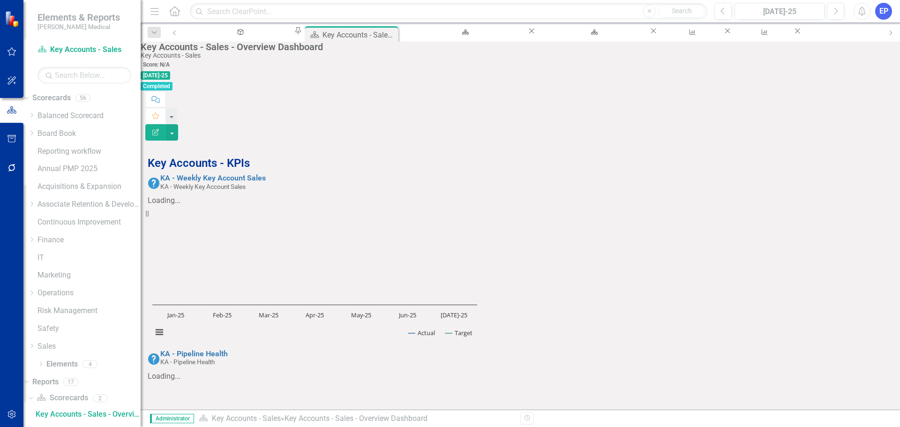
scroll to position [0, 0]
click at [421, 24] on div "Dropdown Search Objective Balanced Scorecard (Daily Huddle) Pin Scorecard Key A…" at bounding box center [520, 32] width 759 height 19
click at [422, 37] on div "[US_STATE] - Sales - Overview Dashboard" at bounding box center [464, 41] width 110 height 12
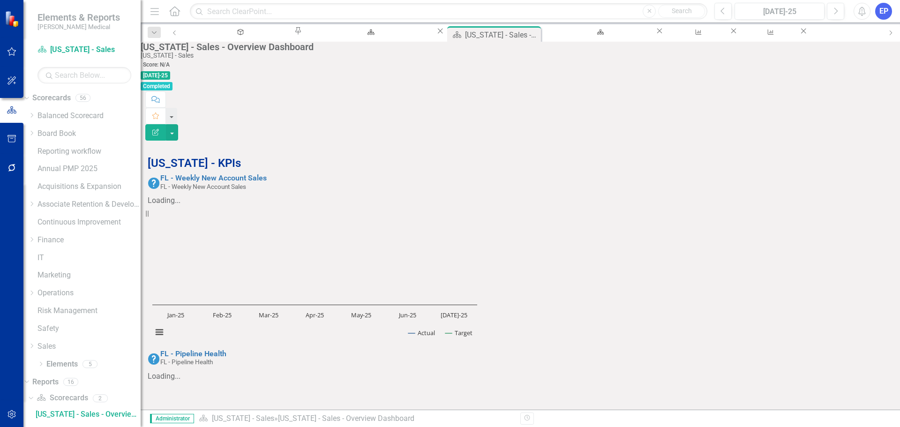
scroll to position [94, 0]
click at [315, 35] on div "Key Accounts - Sales - Overview Dashboard" at bounding box center [369, 41] width 116 height 12
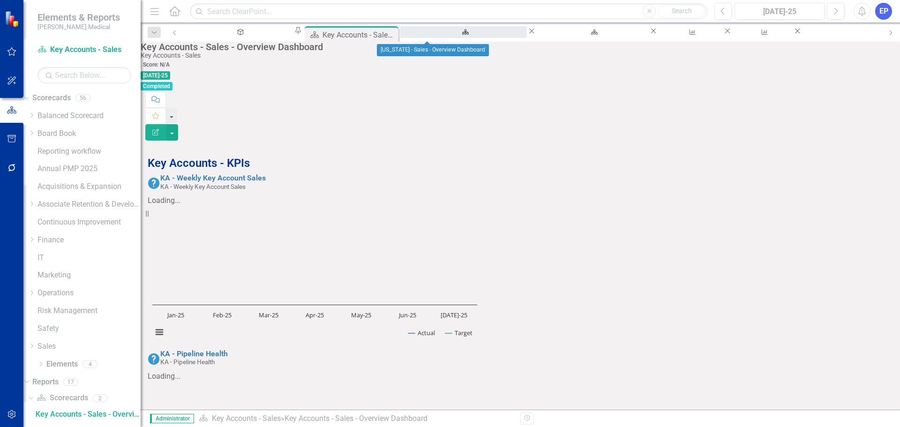
click at [422, 35] on div "[US_STATE] - Sales - Overview Dashboard" at bounding box center [464, 41] width 110 height 12
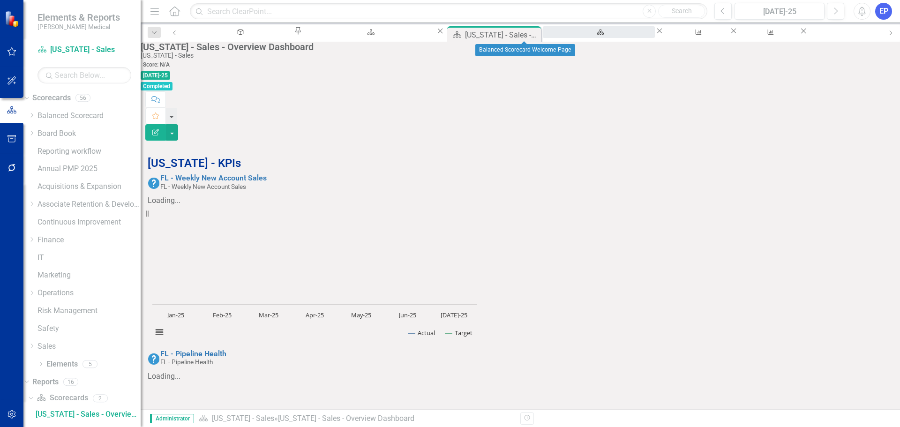
click at [551, 35] on div "Balanced Scorecard Welcome Page" at bounding box center [598, 41] width 95 height 12
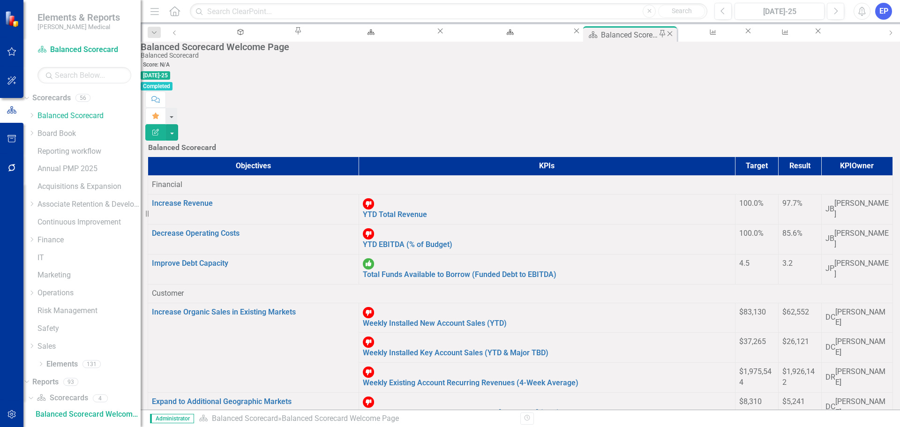
click at [665, 34] on icon "Close" at bounding box center [669, 33] width 9 height 7
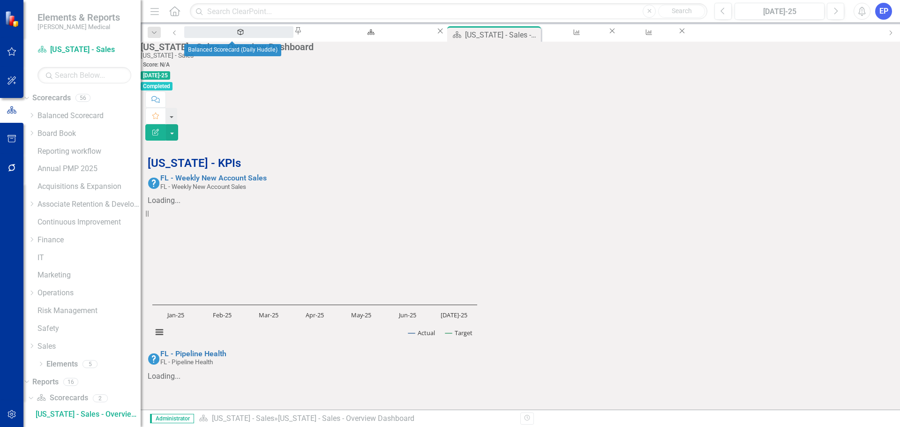
click at [233, 36] on div "Balanced Scorecard (Daily Huddle)" at bounding box center [239, 41] width 92 height 12
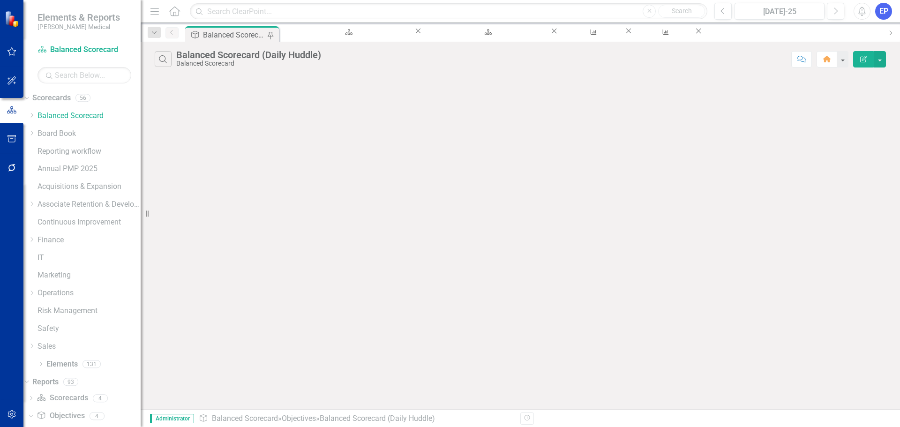
scroll to position [30, 0]
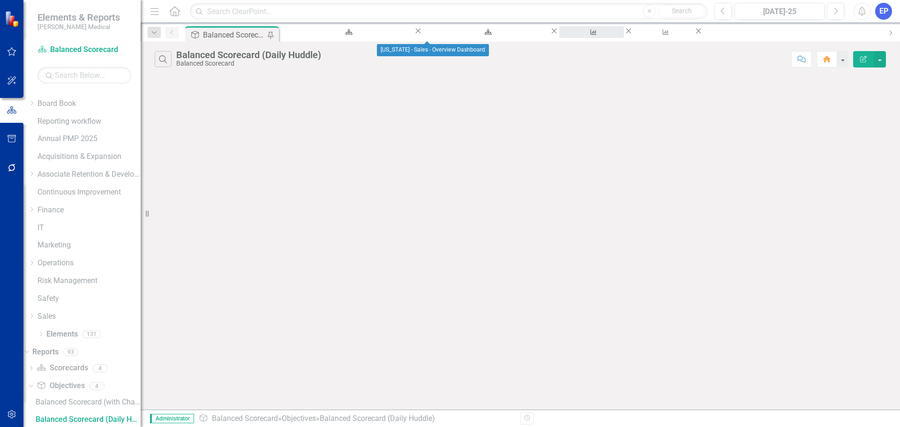
click at [567, 35] on div "Manage Elements" at bounding box center [591, 41] width 48 height 12
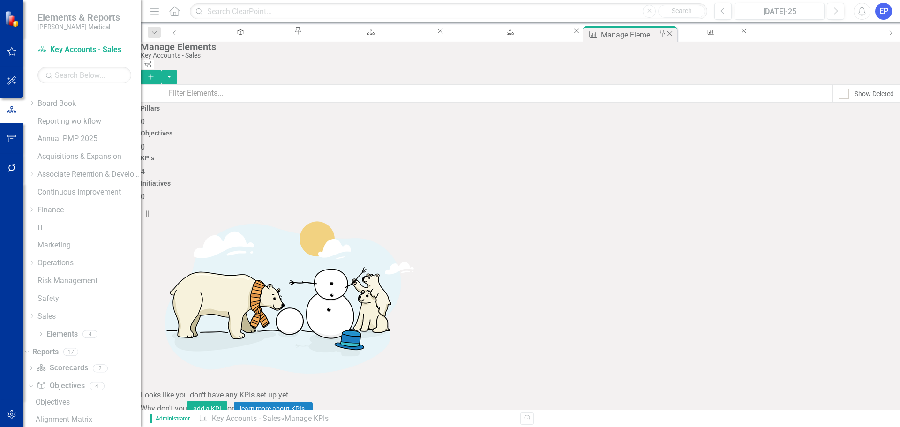
click at [665, 34] on icon "Close" at bounding box center [669, 33] width 9 height 7
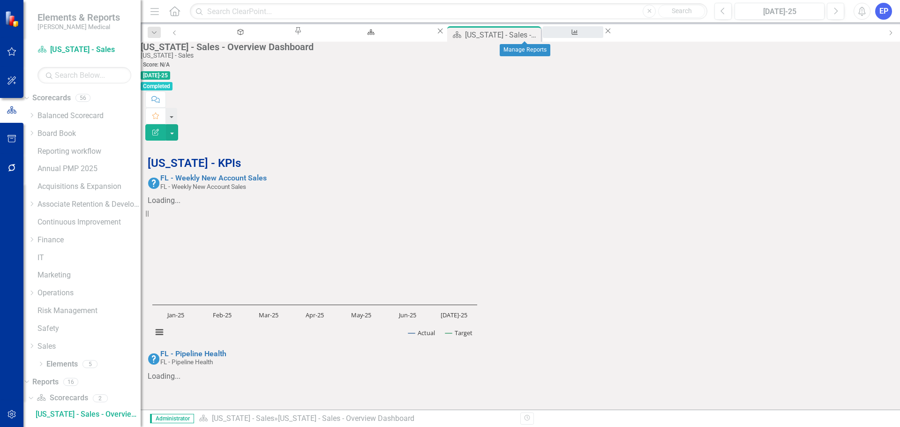
click at [551, 35] on div "Manage Reports" at bounding box center [573, 41] width 44 height 12
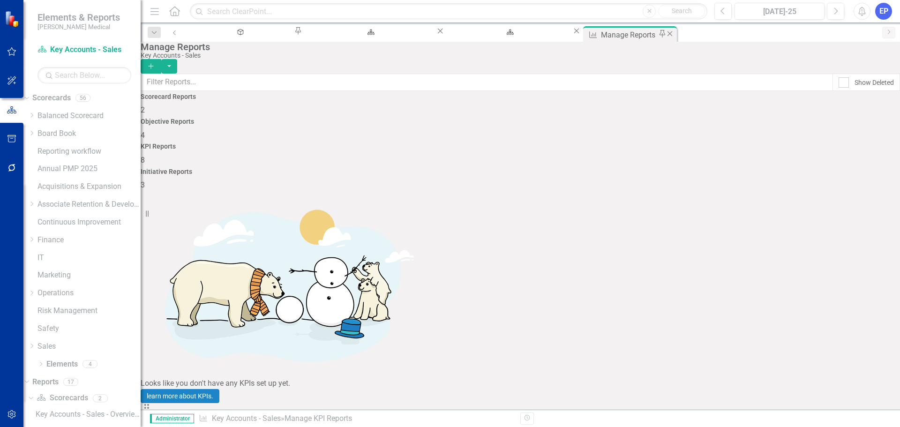
click at [665, 31] on icon "Close" at bounding box center [669, 33] width 9 height 7
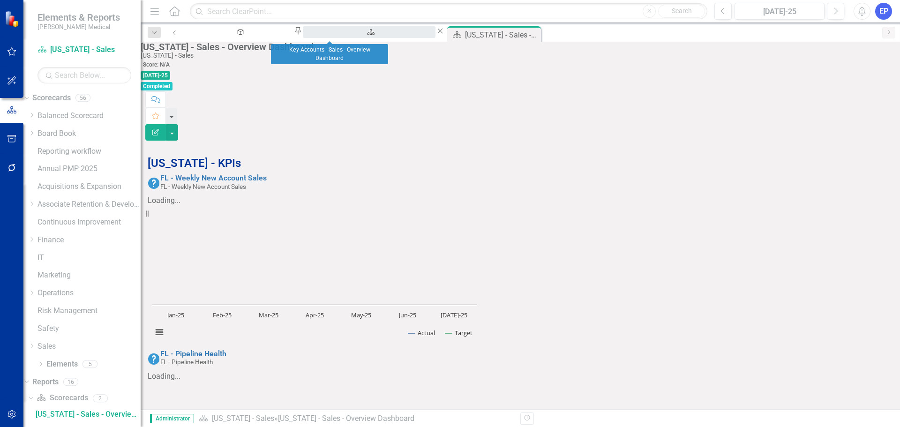
click at [328, 35] on div "Key Accounts - Sales - Overview Dashboard" at bounding box center [369, 41] width 116 height 12
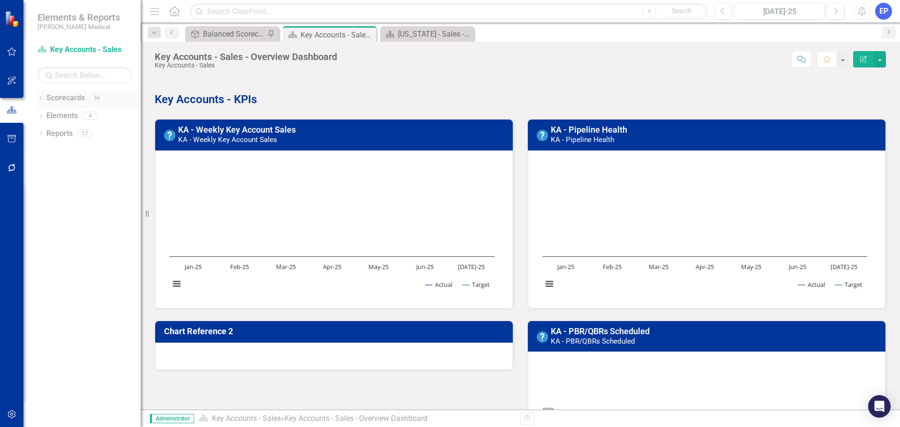
click at [40, 98] on icon "Dropdown" at bounding box center [40, 99] width 7 height 5
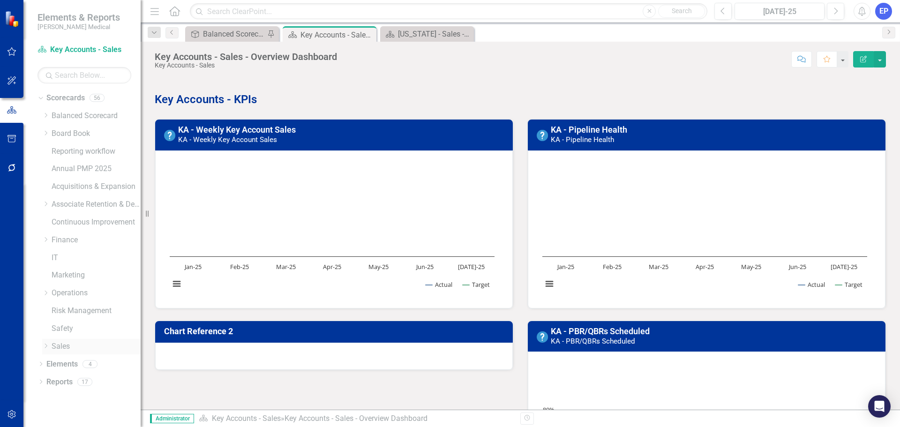
click at [45, 346] on icon "Dropdown" at bounding box center [45, 346] width 7 height 6
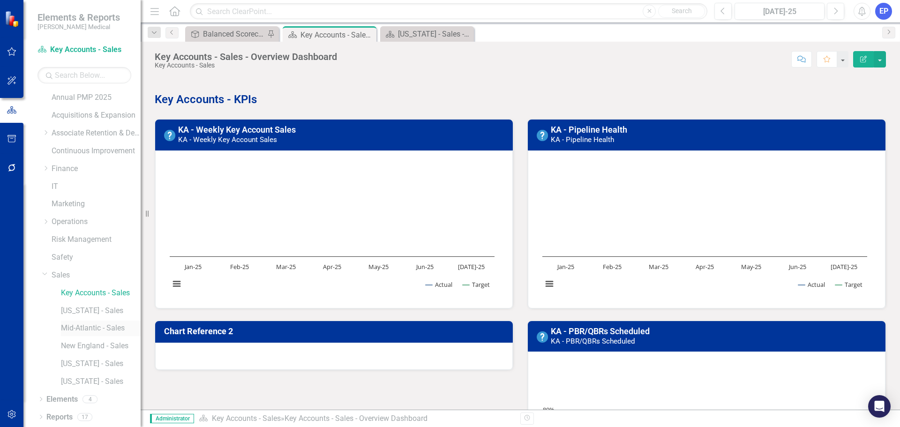
click at [82, 325] on link "Mid-Atlantic - Sales" at bounding box center [101, 328] width 80 height 11
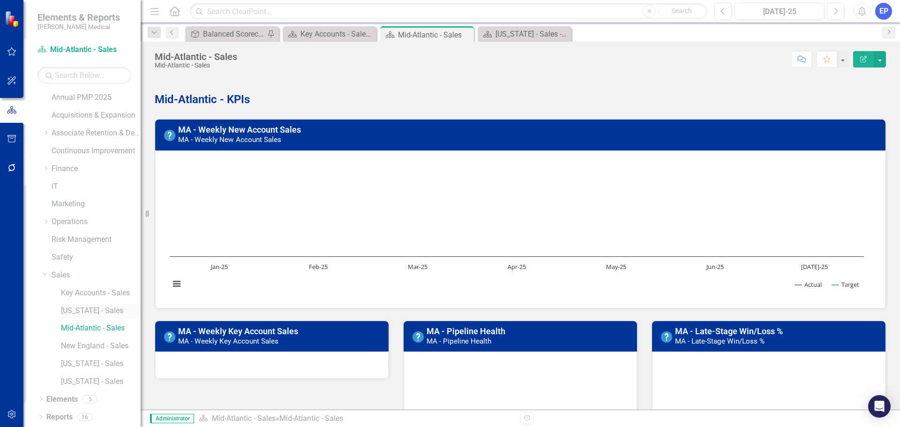
click at [82, 312] on link "[US_STATE] - Sales" at bounding box center [101, 311] width 80 height 11
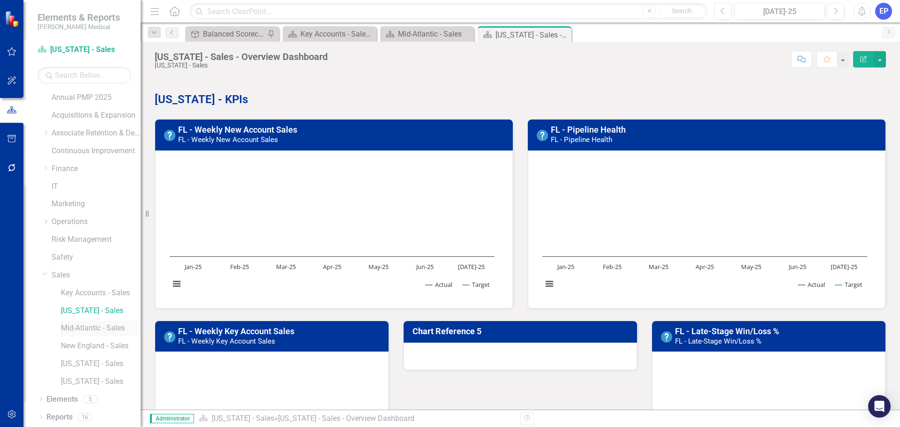
click at [90, 326] on link "Mid-Atlantic - Sales" at bounding box center [101, 328] width 80 height 11
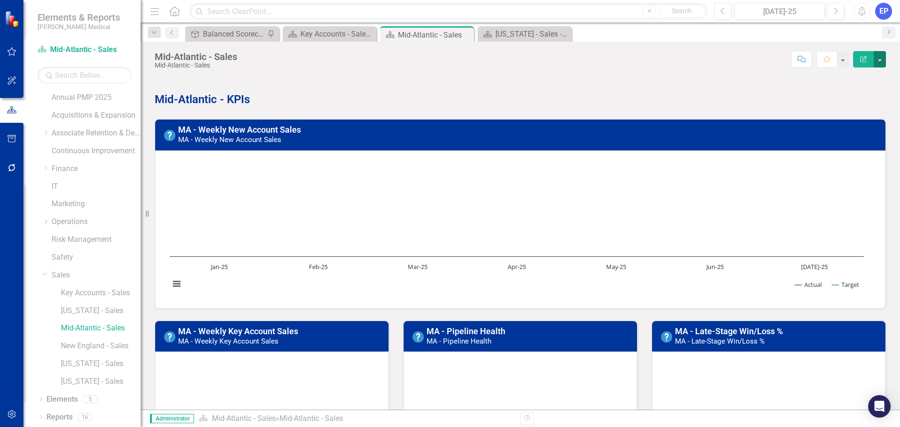
click at [881, 59] on button "button" at bounding box center [879, 59] width 12 height 16
click at [861, 93] on link "Edit Report Edit Layout" at bounding box center [847, 93] width 76 height 17
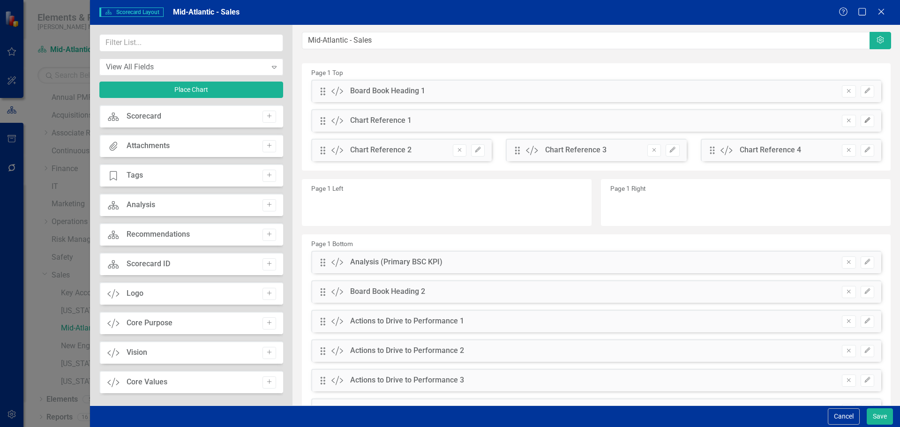
click at [864, 120] on icon "button" at bounding box center [867, 120] width 6 height 6
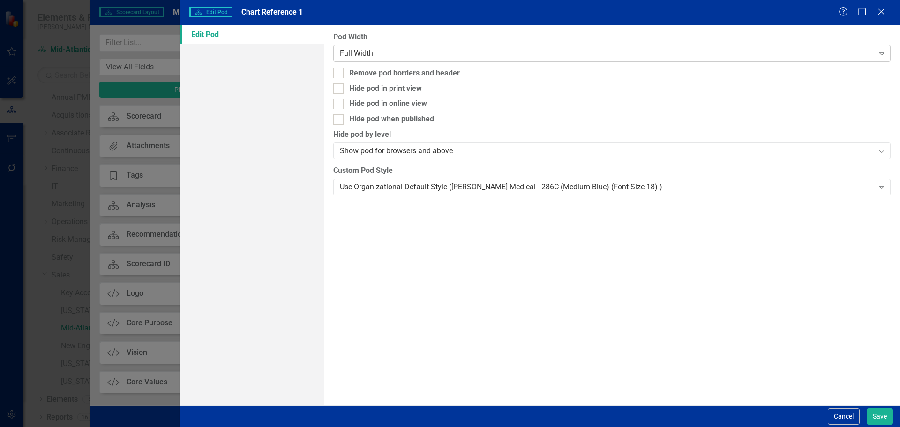
click at [519, 53] on div "Full Width" at bounding box center [607, 53] width 534 height 11
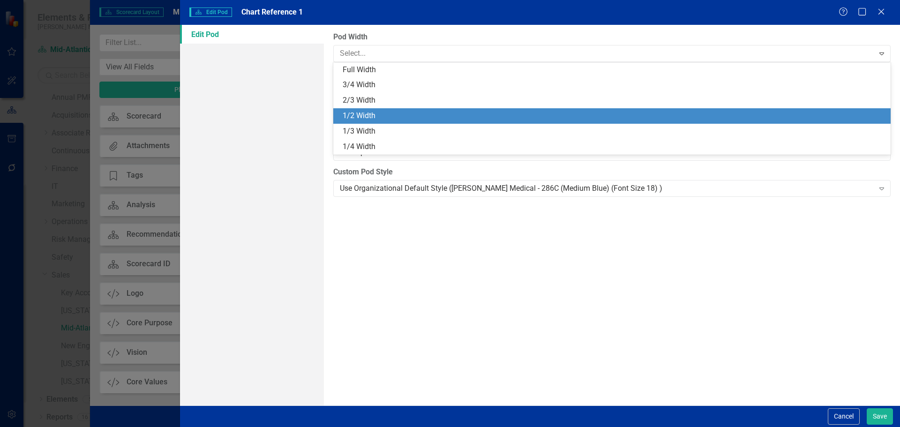
click at [516, 113] on div "1/2 Width" at bounding box center [614, 116] width 542 height 11
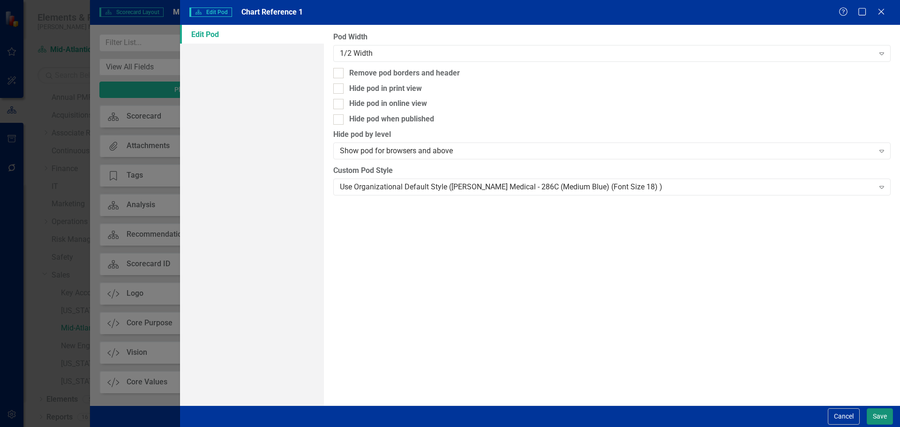
click at [878, 415] on button "Save" at bounding box center [879, 416] width 26 height 16
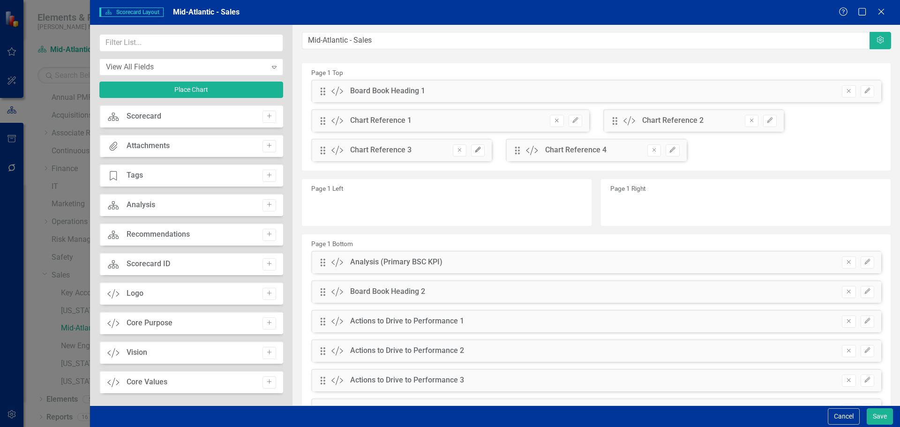
click at [474, 150] on icon "Edit" at bounding box center [477, 150] width 7 height 6
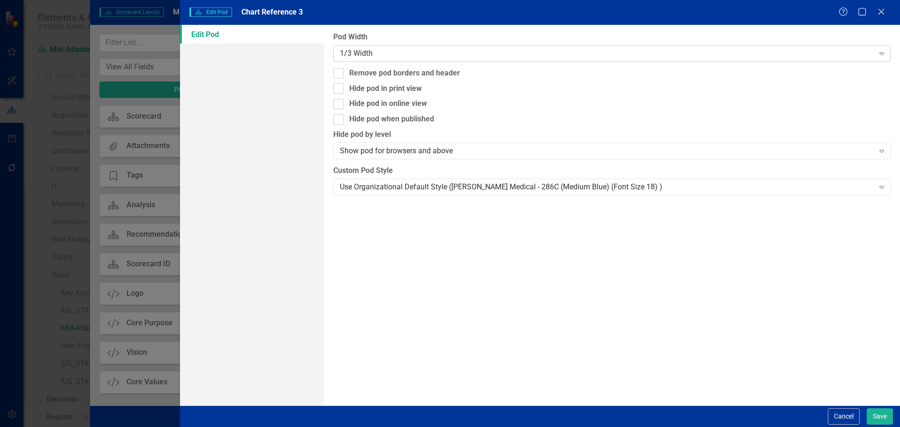
click at [450, 51] on div "1/3 Width" at bounding box center [607, 53] width 534 height 11
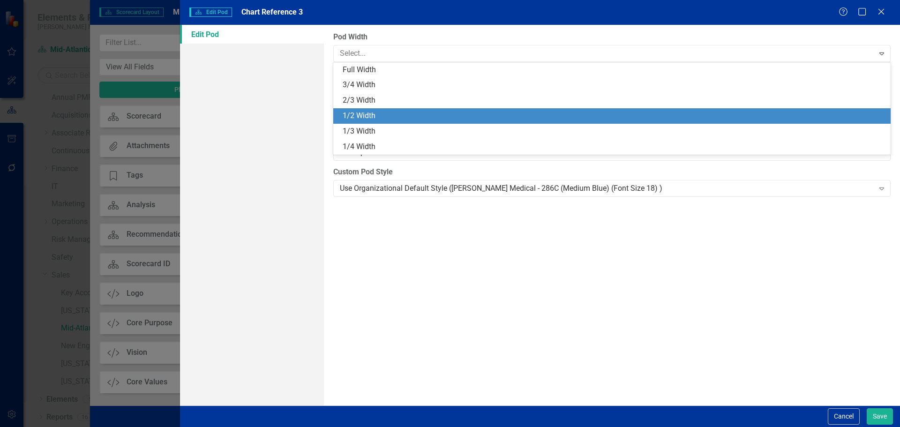
click at [450, 113] on div "1/2 Width" at bounding box center [614, 116] width 542 height 11
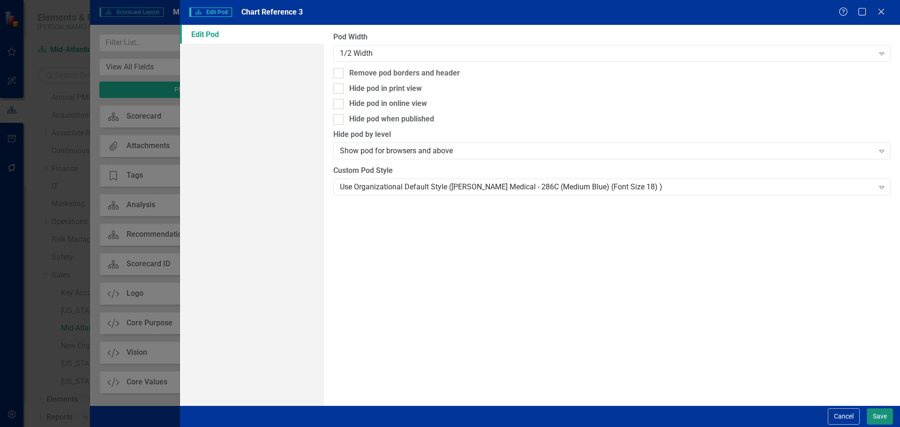
click at [876, 421] on button "Save" at bounding box center [879, 416] width 26 height 16
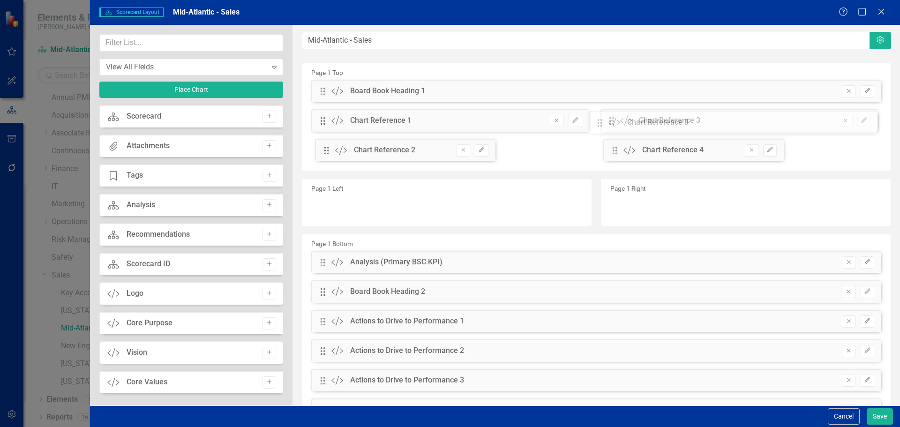
drag, startPoint x: 322, startPoint y: 152, endPoint x: 606, endPoint y: 124, distance: 285.3
click at [606, 124] on div "The fields (or pods) that are available for you to include on the detail page a…" at bounding box center [595, 241] width 607 height 432
click at [163, 44] on input "text" at bounding box center [191, 42] width 184 height 17
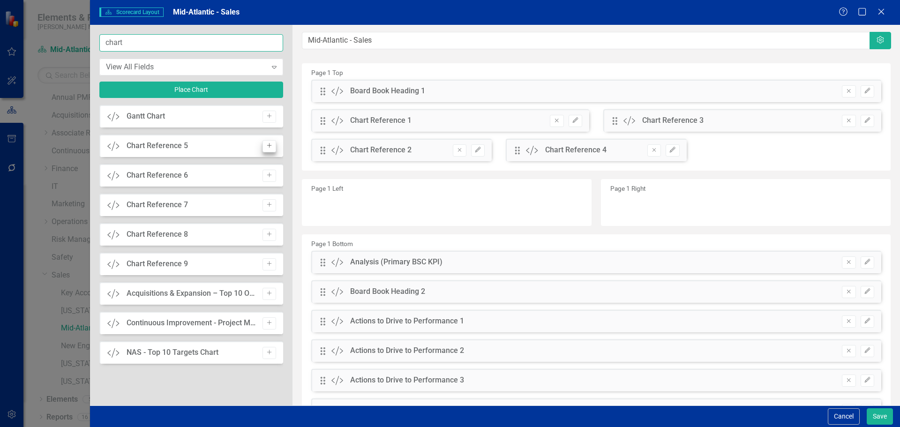
type input "chart"
click at [274, 148] on button "Add" at bounding box center [269, 146] width 14 height 12
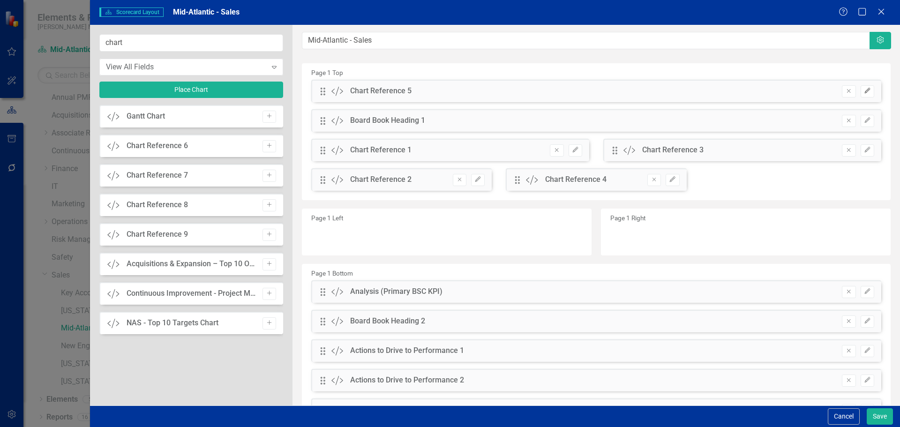
click at [864, 91] on icon "Edit" at bounding box center [867, 91] width 7 height 6
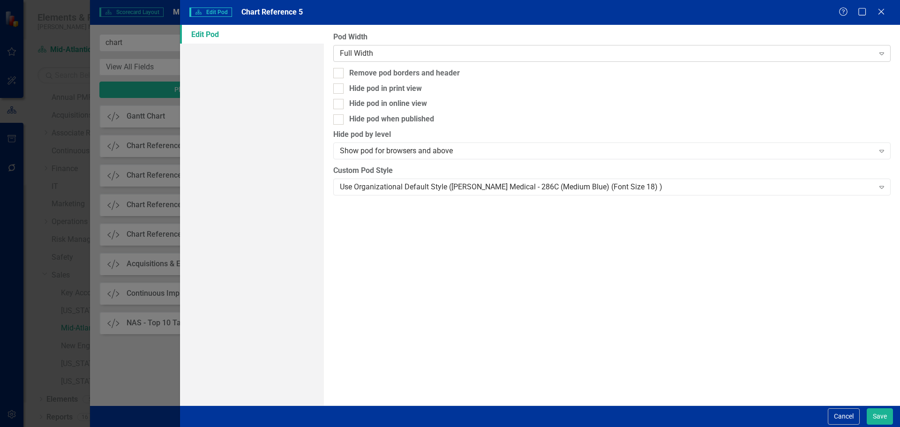
click at [570, 54] on div "Full Width" at bounding box center [607, 53] width 534 height 11
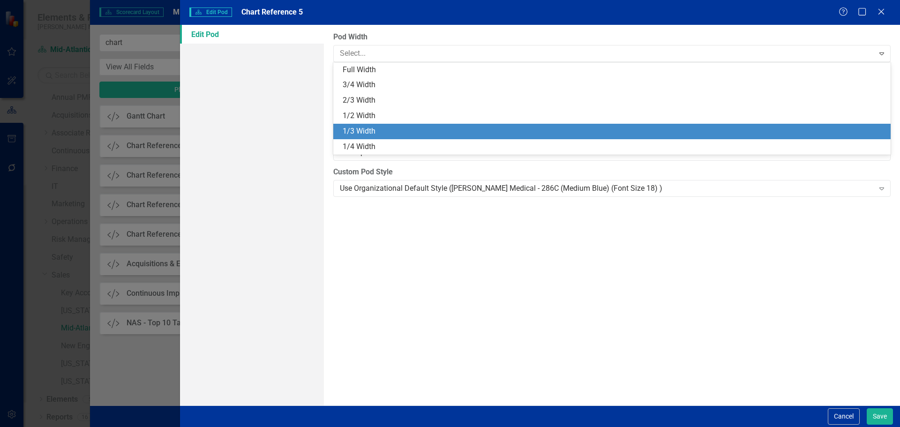
click at [560, 130] on div "1/3 Width" at bounding box center [614, 131] width 542 height 11
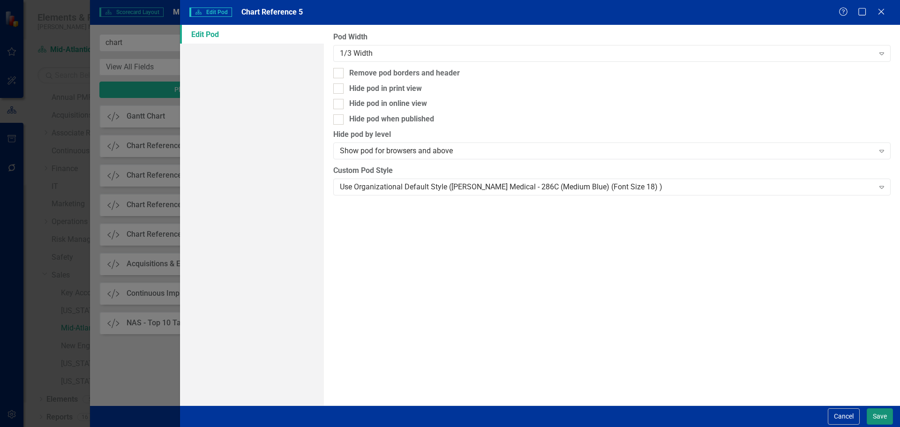
click at [874, 414] on button "Save" at bounding box center [879, 416] width 26 height 16
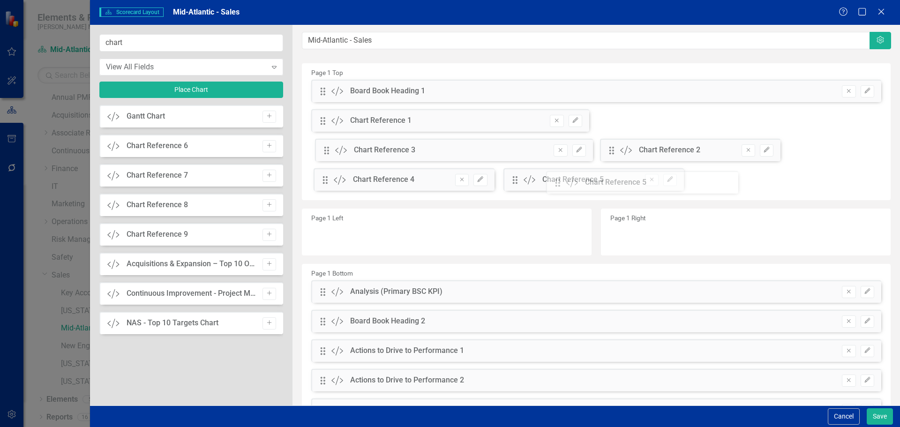
drag, startPoint x: 323, startPoint y: 89, endPoint x: 565, endPoint y: 180, distance: 258.5
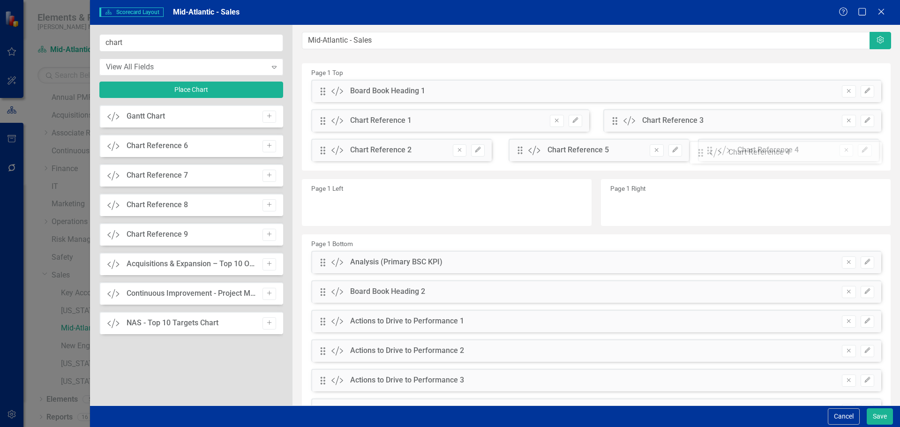
drag, startPoint x: 514, startPoint y: 151, endPoint x: 712, endPoint y: 153, distance: 197.8
click at [873, 414] on button "Save" at bounding box center [879, 416] width 26 height 16
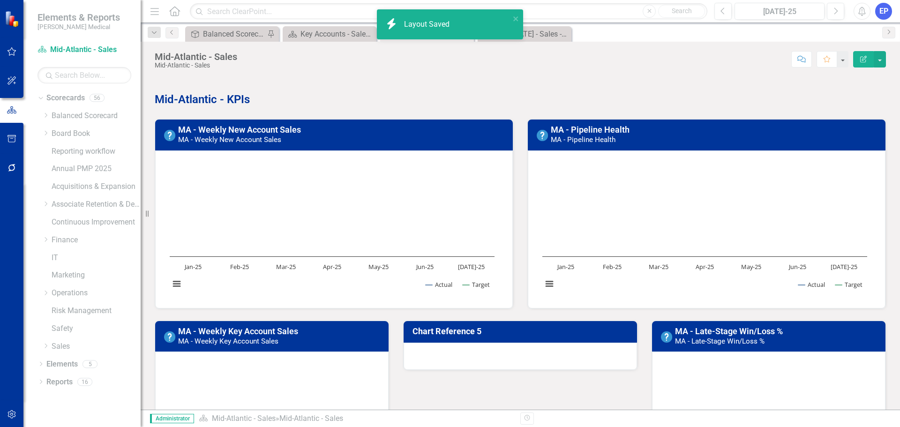
click at [575, 334] on h3 "Chart Reference 5" at bounding box center [521, 331] width 219 height 9
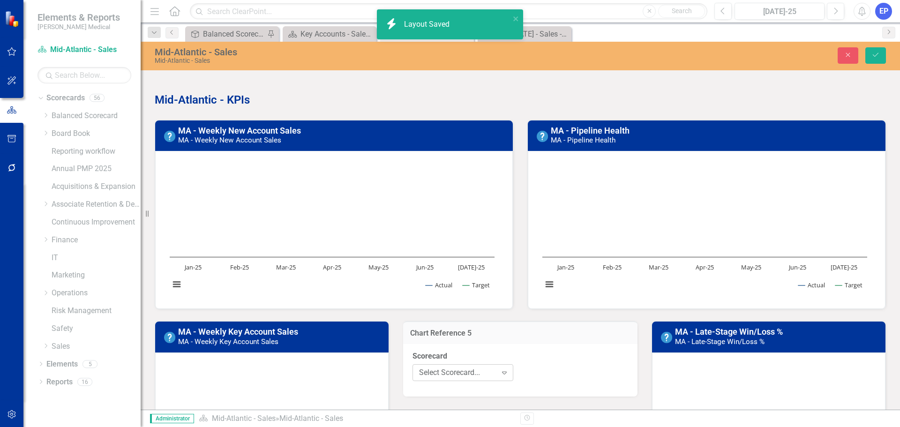
click at [478, 371] on div "Select Scorecard..." at bounding box center [458, 372] width 78 height 11
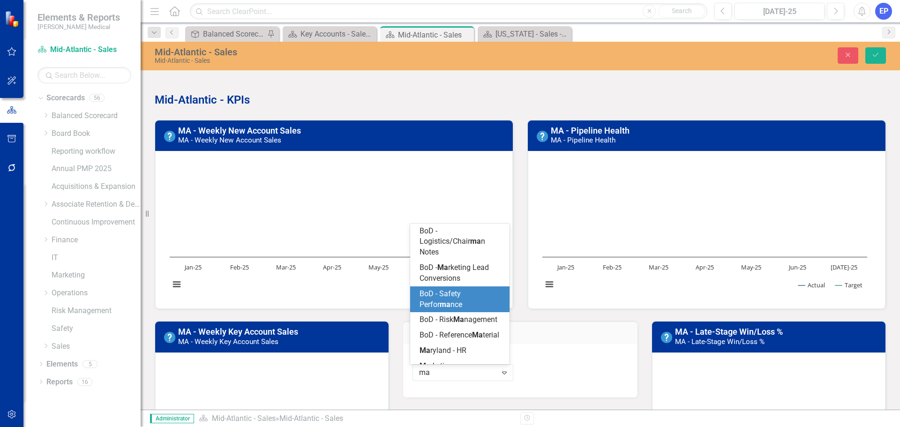
type input "m"
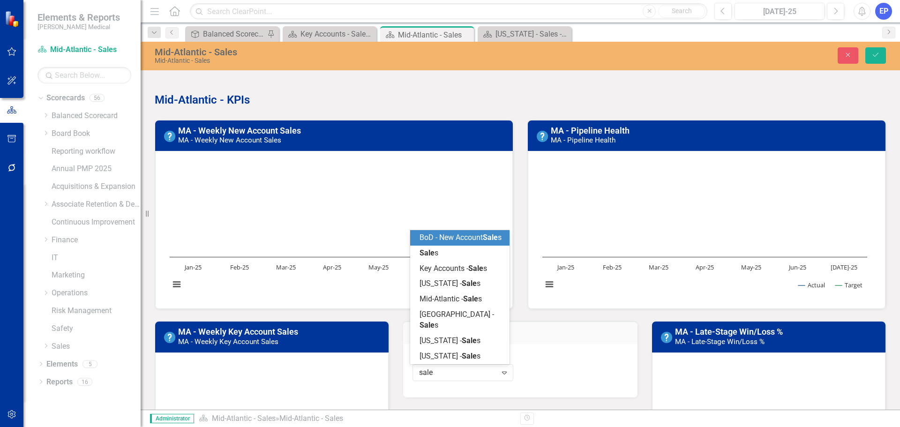
type input "sales"
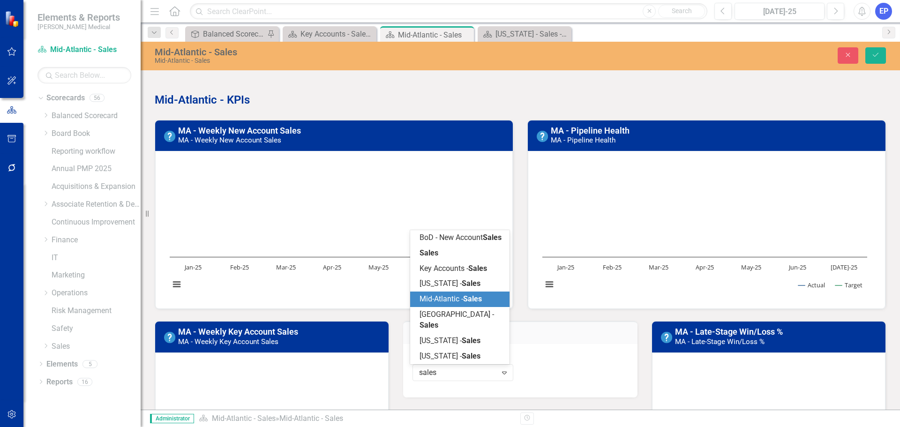
click at [443, 303] on span "Mid-Atlantic - Sales" at bounding box center [450, 298] width 62 height 9
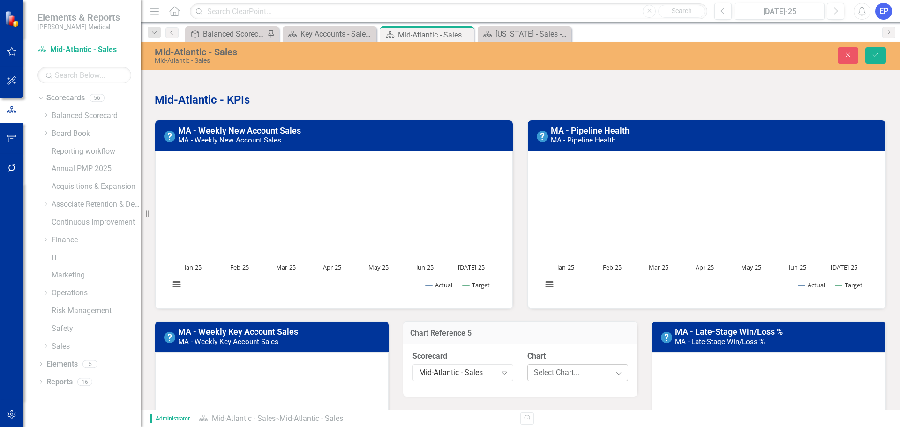
click at [547, 371] on div "Select Chart..." at bounding box center [573, 372] width 78 height 11
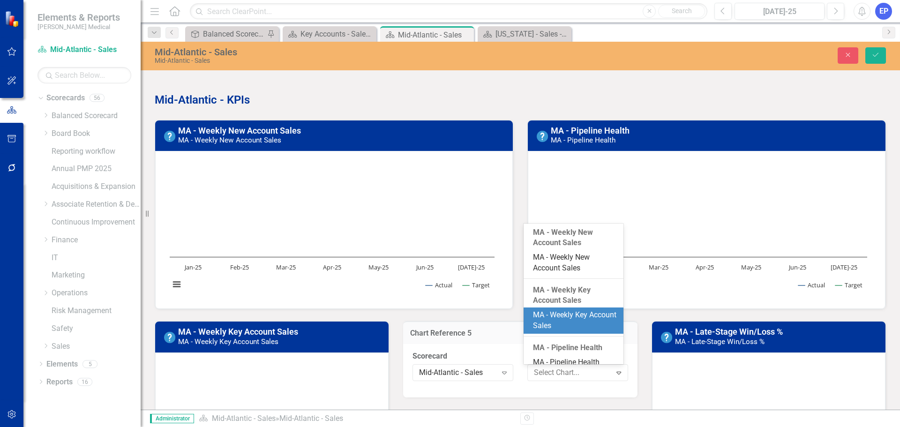
scroll to position [121, 0]
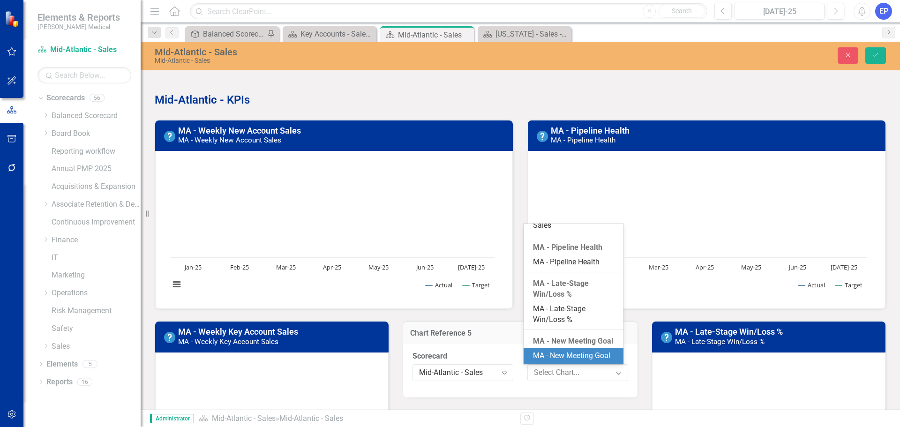
click at [557, 351] on div "MA - New Meeting Goal" at bounding box center [575, 356] width 84 height 11
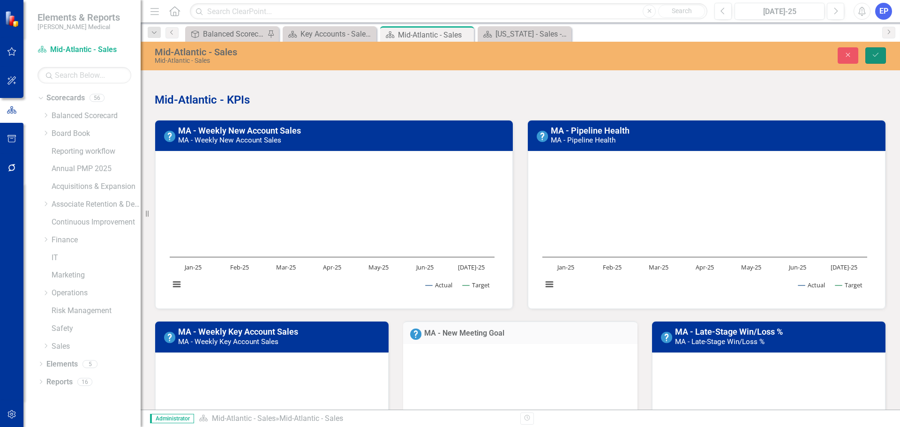
click at [878, 57] on icon "Save" at bounding box center [875, 55] width 8 height 7
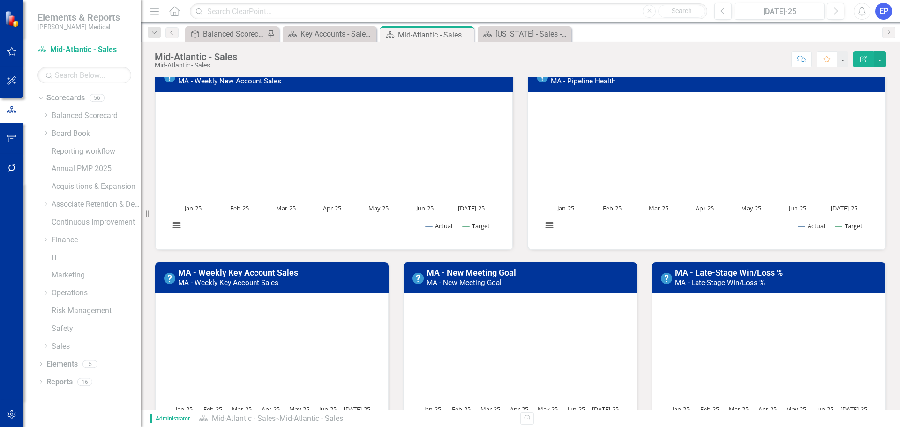
scroll to position [47, 0]
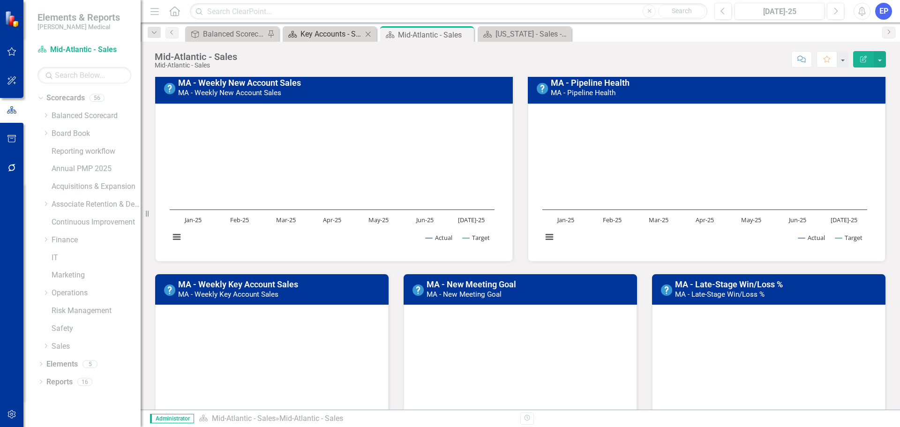
click at [342, 33] on div "Key Accounts - Sales - Overview Dashboard" at bounding box center [331, 34] width 62 height 12
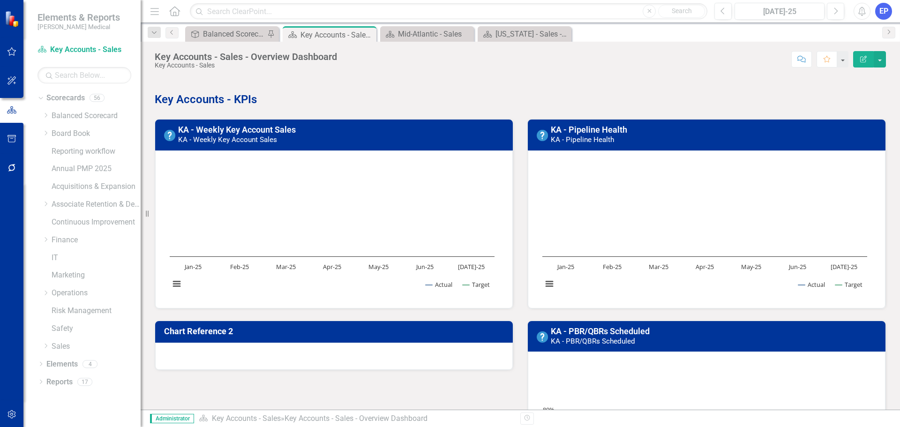
click at [381, 324] on td "Chart Reference 2" at bounding box center [335, 332] width 343 height 16
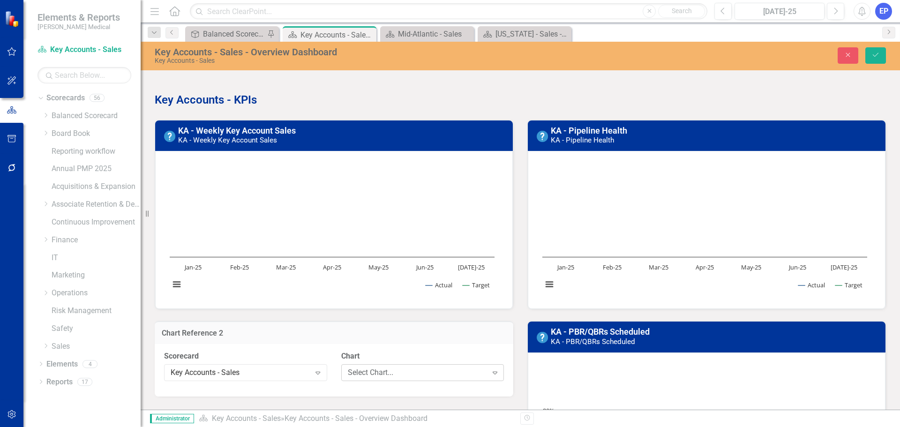
click at [356, 376] on div "Select Chart..." at bounding box center [418, 372] width 140 height 11
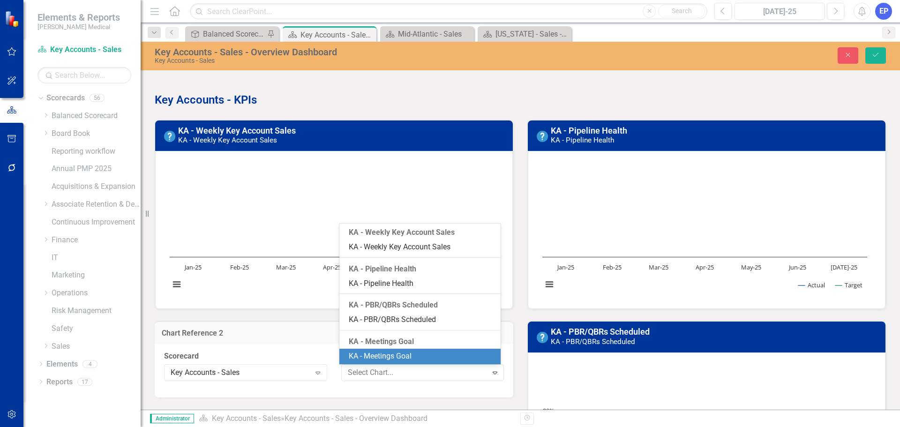
click at [379, 352] on div "KA - Meetings Goal" at bounding box center [422, 356] width 146 height 11
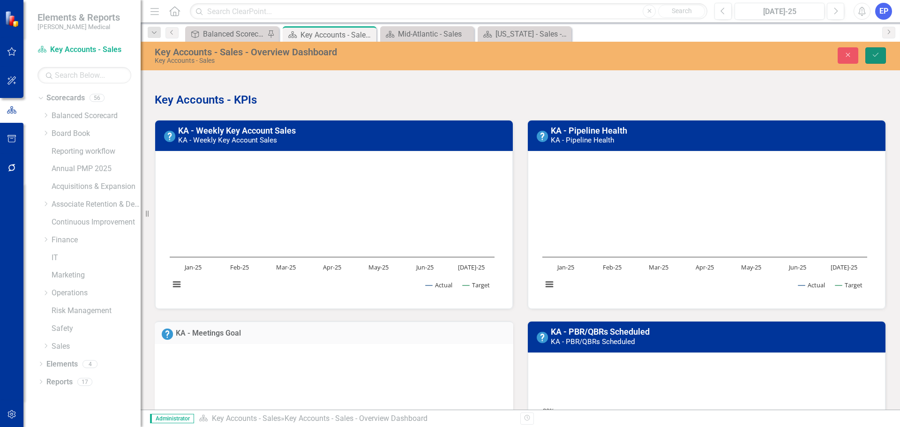
click at [879, 57] on icon "Save" at bounding box center [875, 55] width 8 height 7
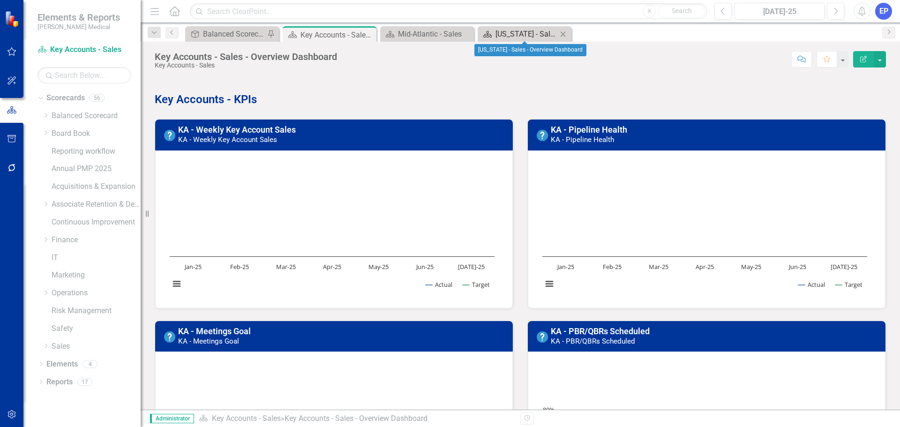
click at [519, 33] on div "[US_STATE] - Sales - Overview Dashboard" at bounding box center [526, 34] width 62 height 12
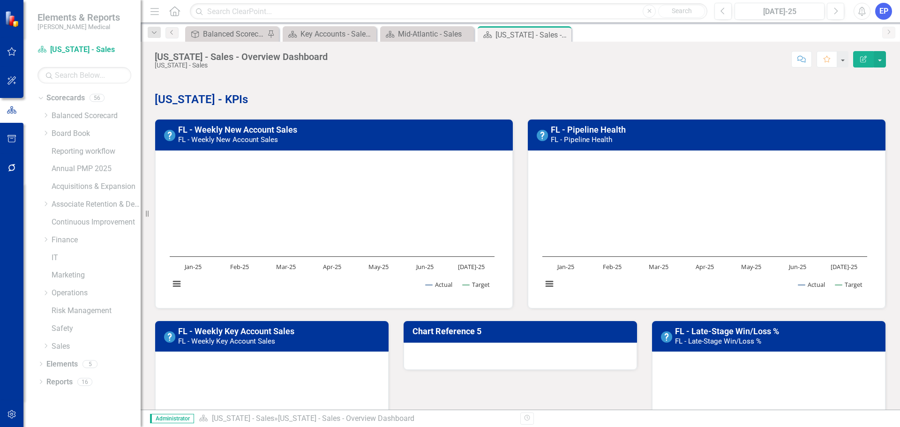
click at [496, 332] on h3 "Chart Reference 5" at bounding box center [521, 331] width 219 height 9
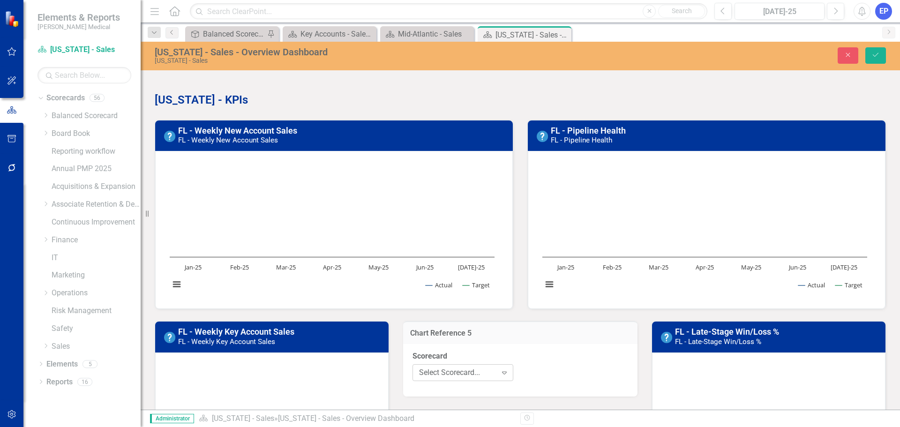
click at [485, 372] on div "Select Scorecard..." at bounding box center [458, 372] width 78 height 11
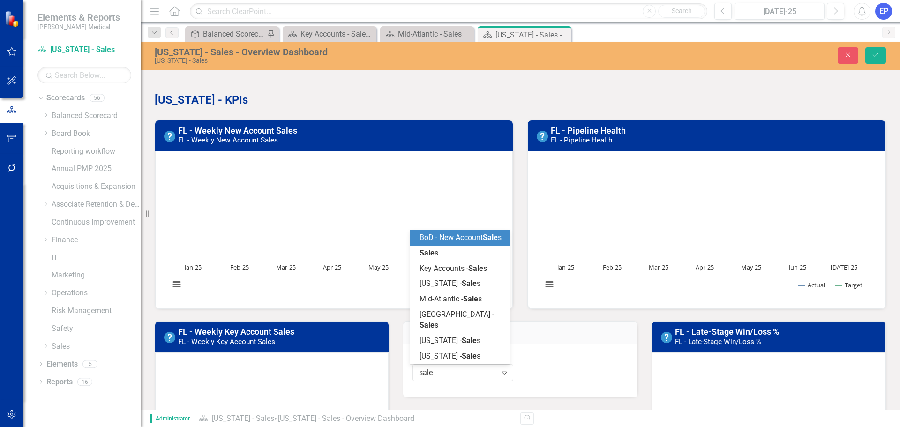
type input "sales"
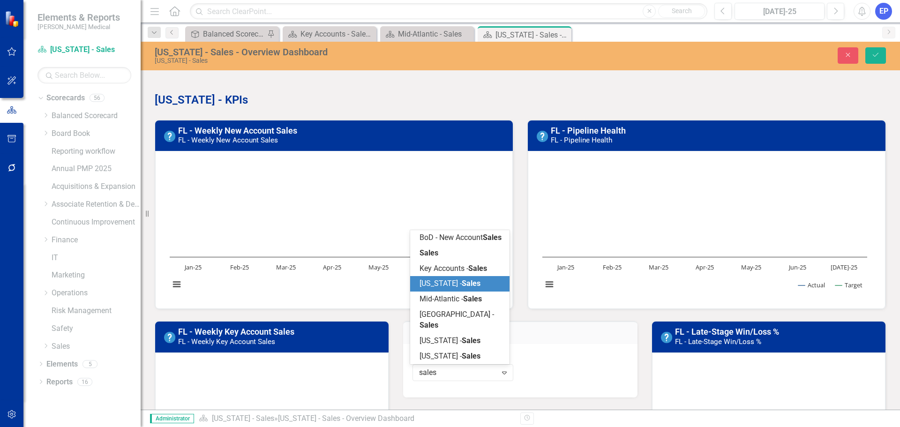
click at [462, 288] on span "Sales" at bounding box center [471, 283] width 19 height 9
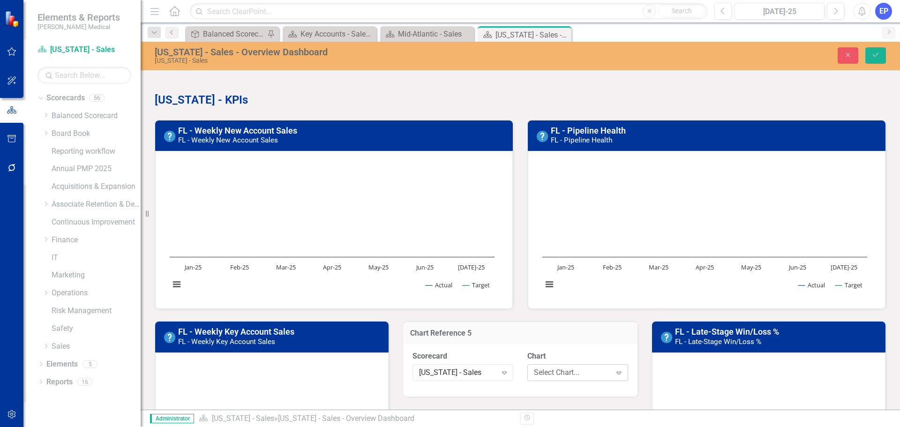
click at [544, 369] on div "Select Chart..." at bounding box center [573, 372] width 78 height 11
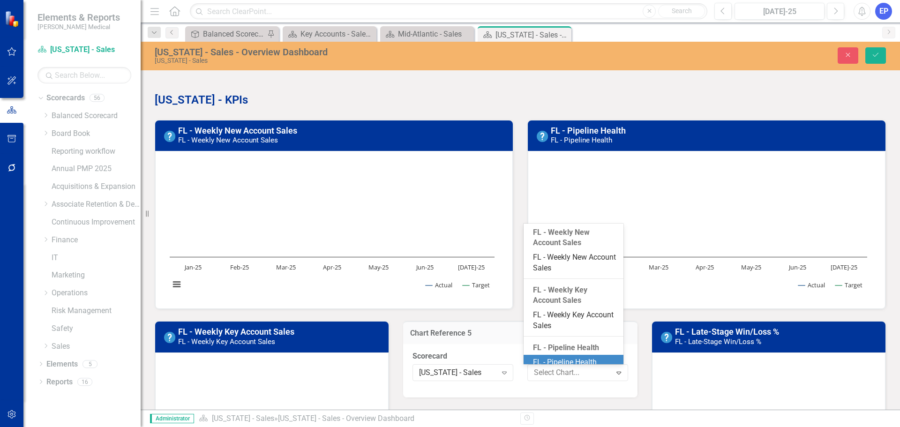
scroll to position [111, 0]
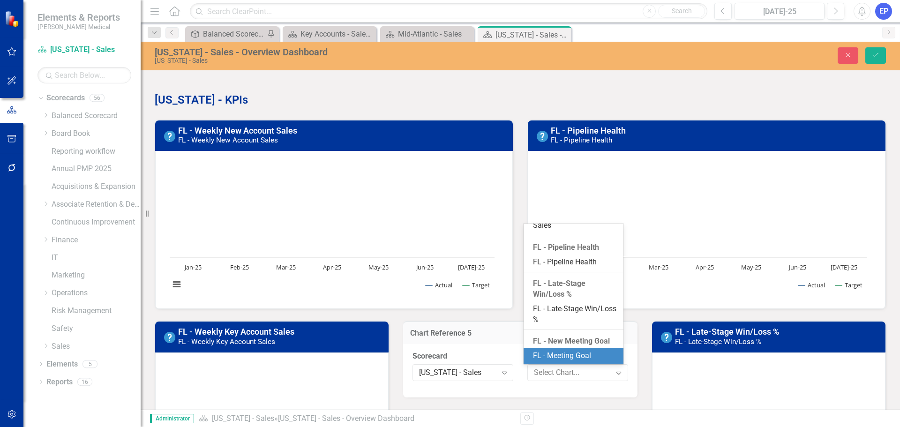
click at [555, 355] on div "FL - Meeting Goal" at bounding box center [575, 356] width 84 height 11
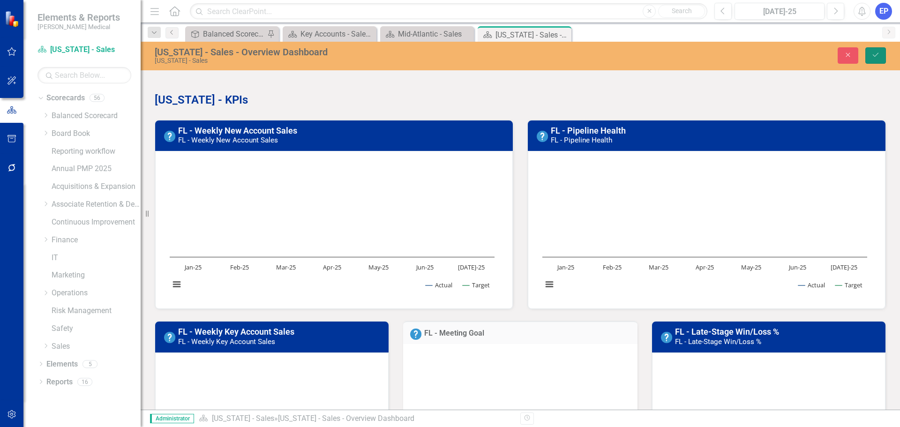
click at [866, 57] on button "Save" at bounding box center [875, 55] width 21 height 16
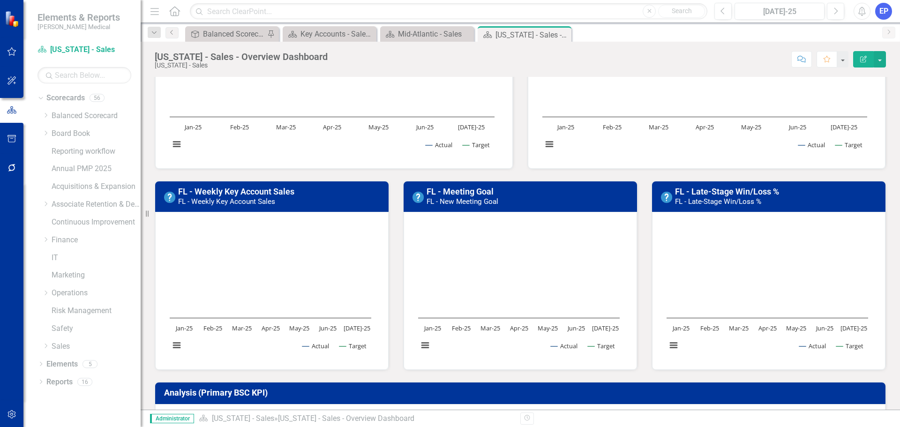
scroll to position [141, 0]
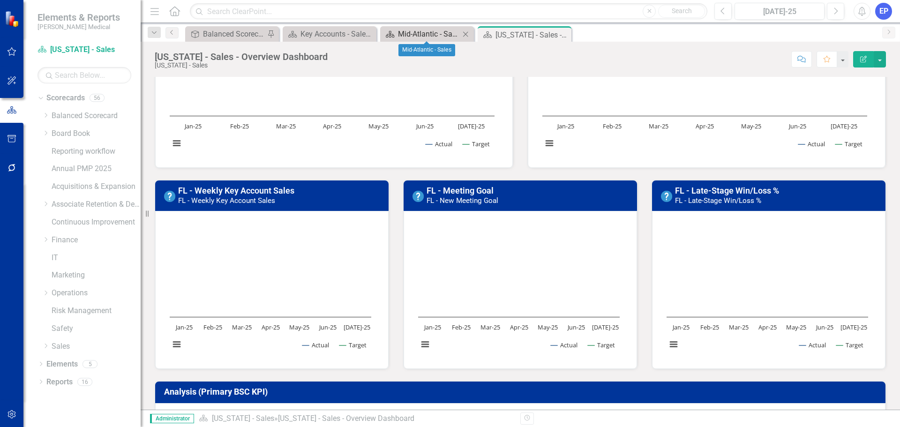
click at [436, 33] on div "Mid-Atlantic - Sales" at bounding box center [429, 34] width 62 height 12
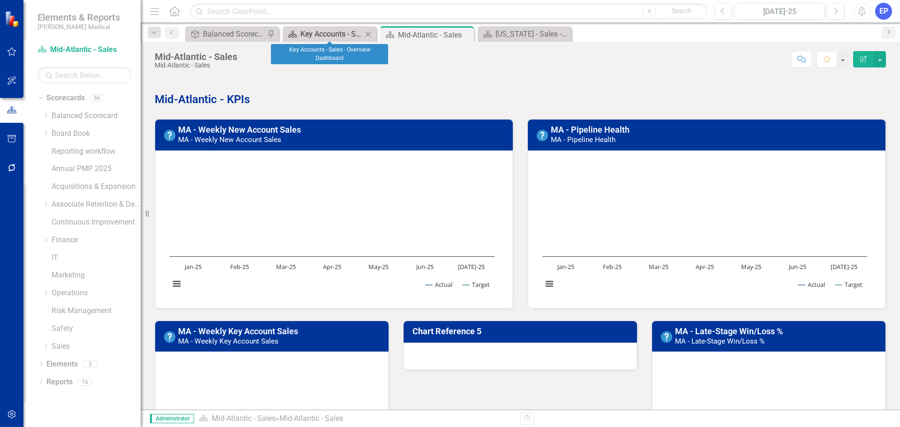
click at [342, 32] on div "Key Accounts - Sales - Overview Dashboard" at bounding box center [331, 34] width 62 height 12
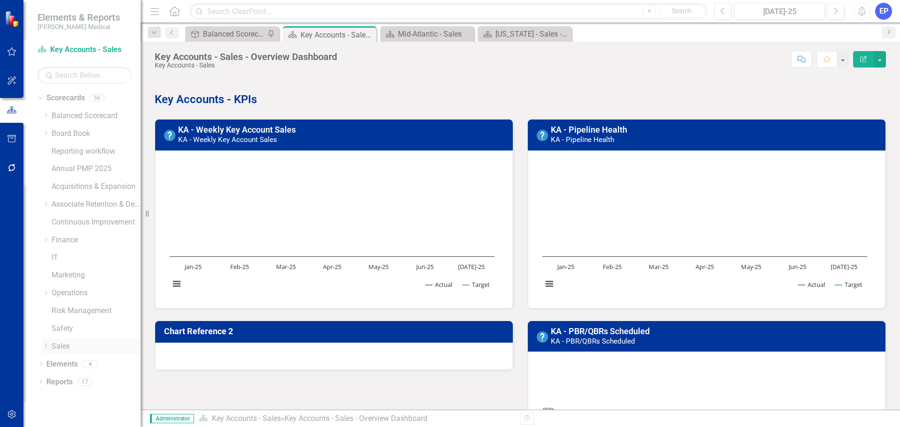
click at [43, 349] on div "Dropdown" at bounding box center [45, 347] width 7 height 8
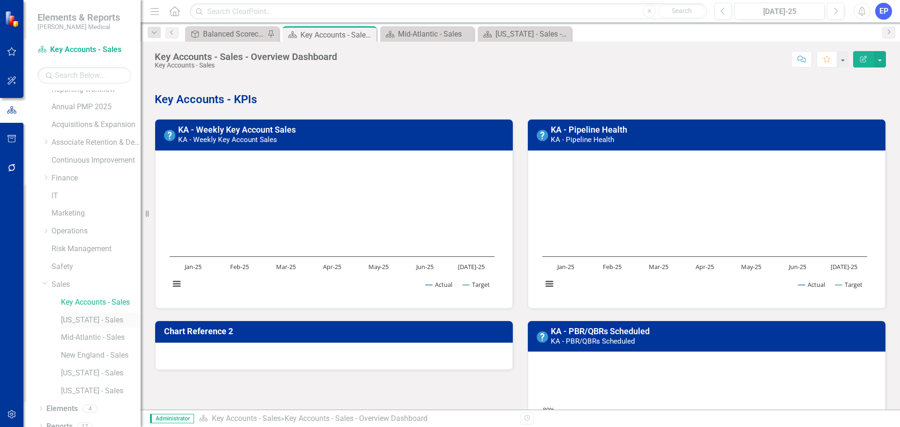
scroll to position [71, 0]
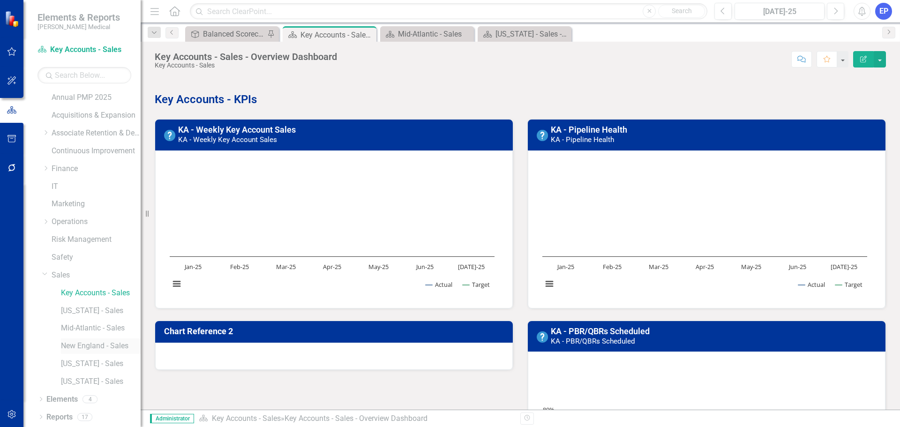
click at [79, 344] on link "New England - Sales" at bounding box center [101, 346] width 80 height 11
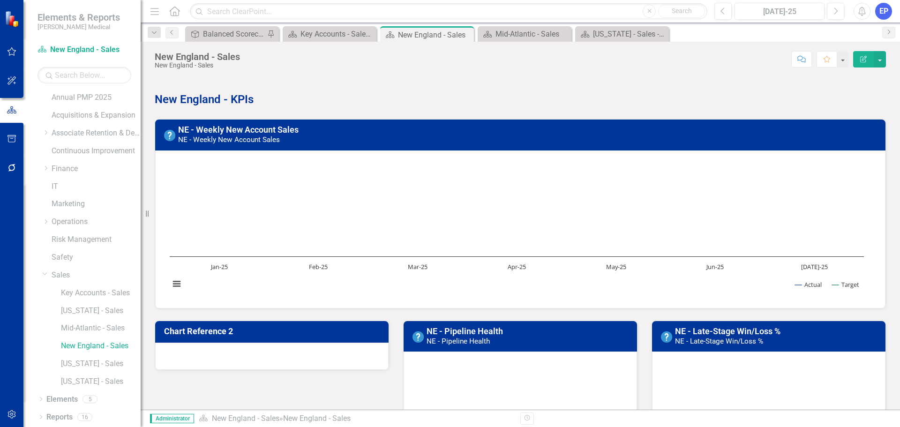
click at [251, 328] on h3 "Chart Reference 2" at bounding box center [273, 331] width 219 height 9
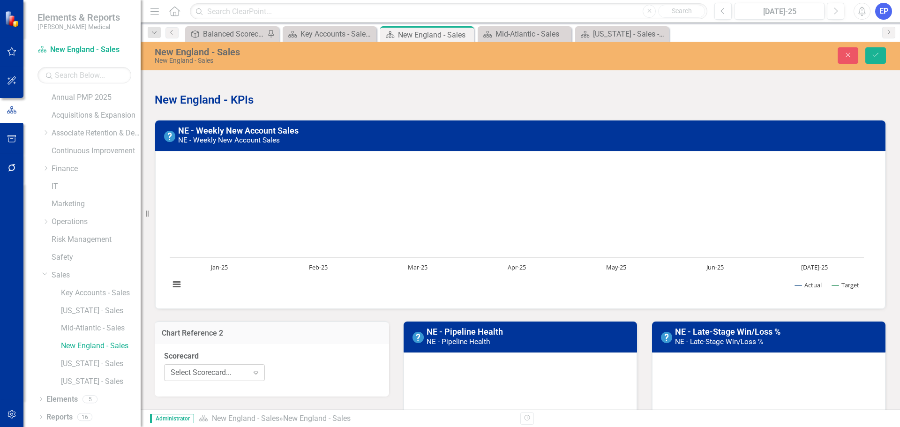
click at [234, 373] on div "Select Scorecard..." at bounding box center [210, 372] width 78 height 11
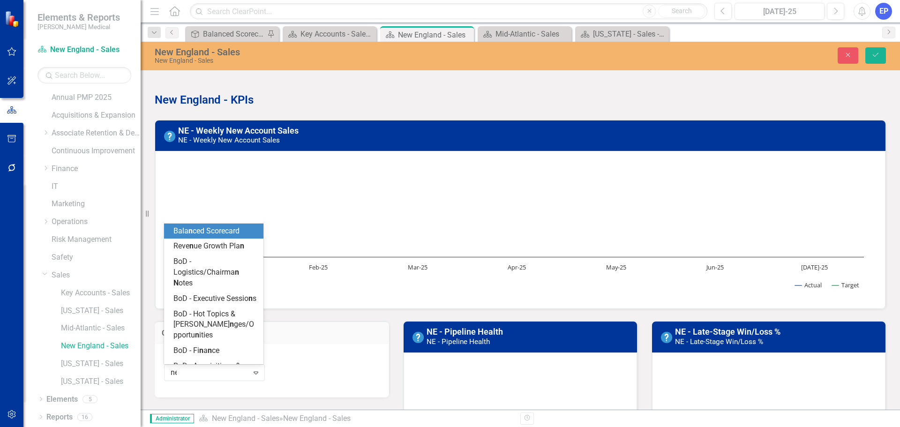
type input "new"
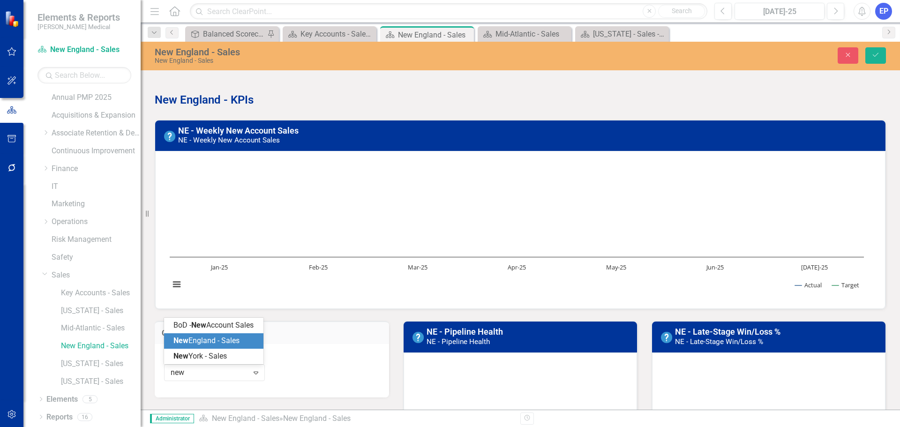
click at [231, 340] on span "New England - Sales" at bounding box center [206, 340] width 66 height 9
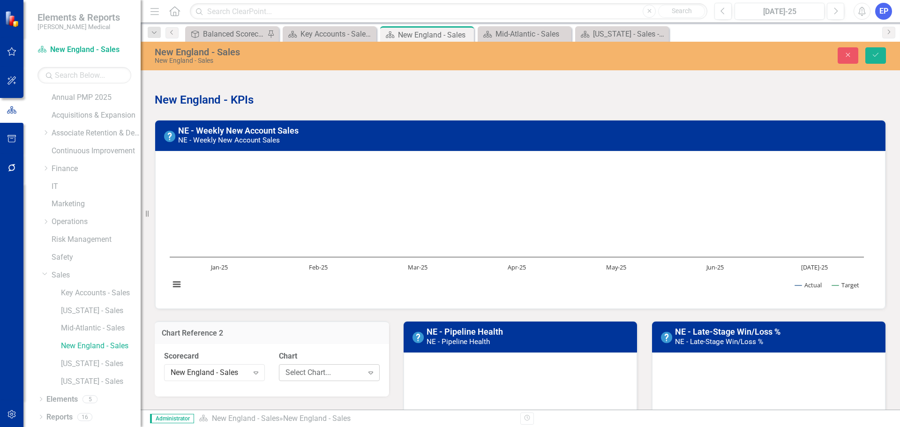
click at [311, 370] on div "Select Chart..." at bounding box center [324, 372] width 78 height 11
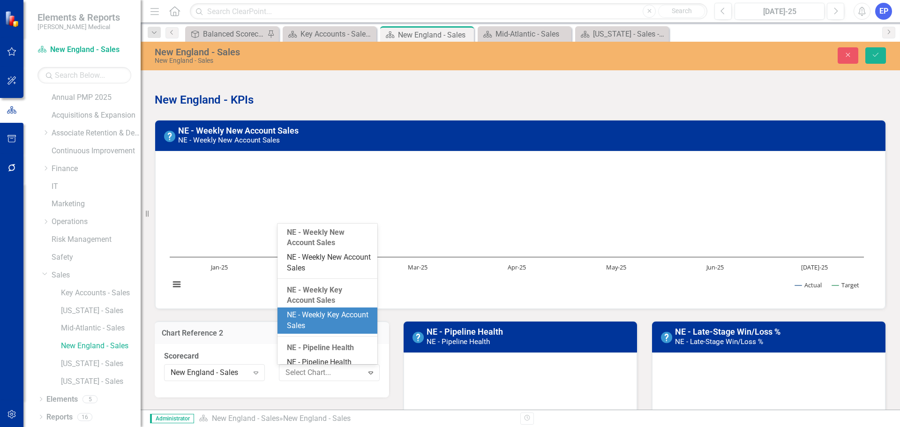
click at [314, 317] on div "NE - Weekly Key Account Sales" at bounding box center [329, 321] width 84 height 22
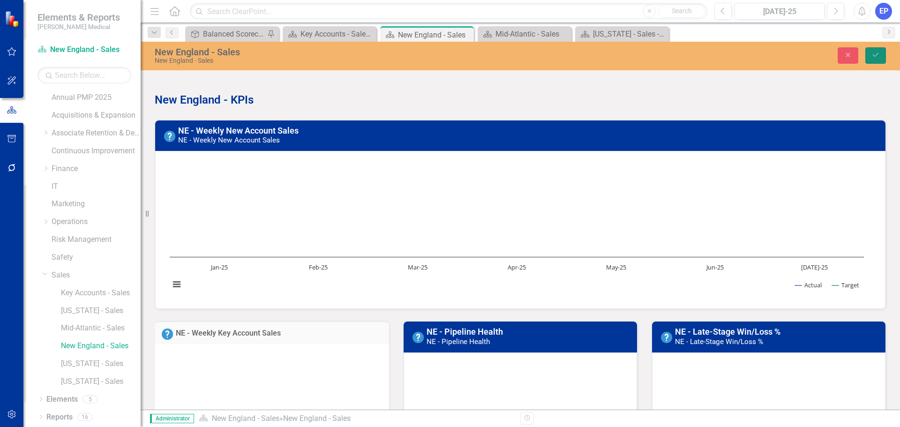
click at [874, 55] on icon "Save" at bounding box center [875, 55] width 8 height 7
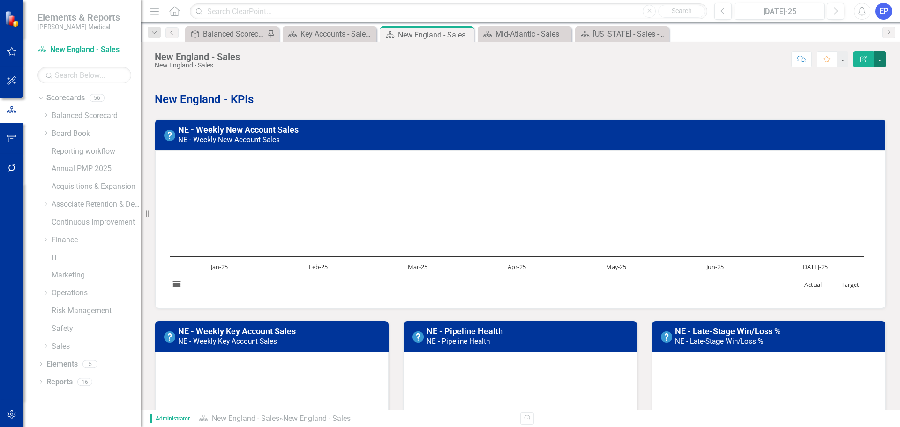
click at [878, 61] on button "button" at bounding box center [879, 59] width 12 height 16
click at [862, 93] on link "Edit Report Edit Layout" at bounding box center [847, 93] width 76 height 17
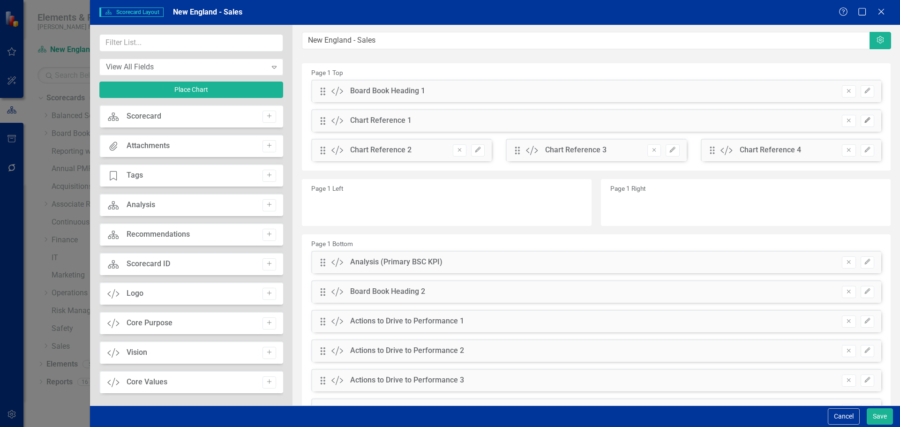
click at [864, 123] on icon "Edit" at bounding box center [867, 121] width 7 height 6
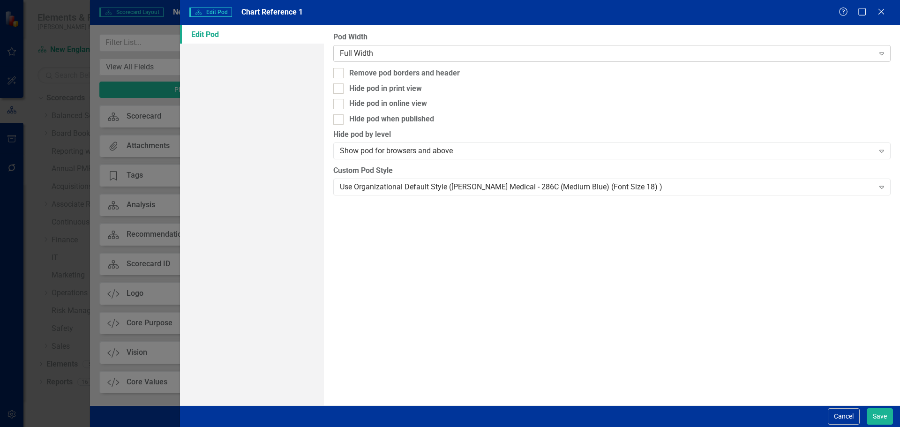
click at [462, 52] on div "Full Width" at bounding box center [607, 53] width 534 height 11
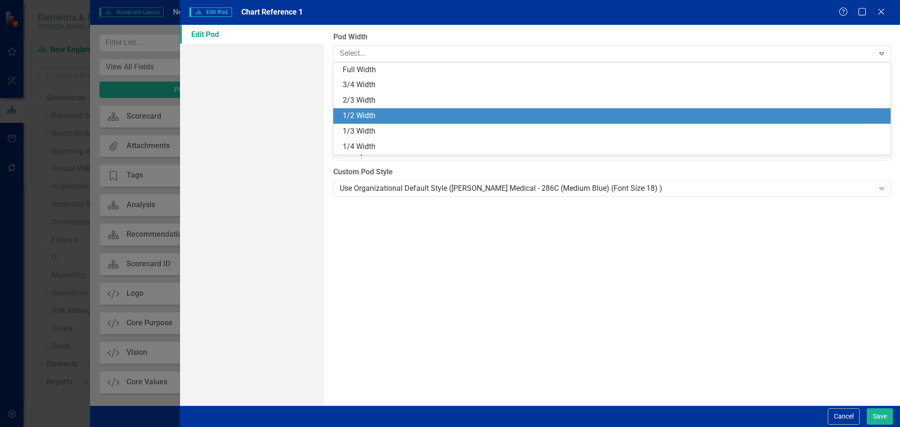
click at [453, 109] on div "1/2 Width" at bounding box center [611, 115] width 557 height 15
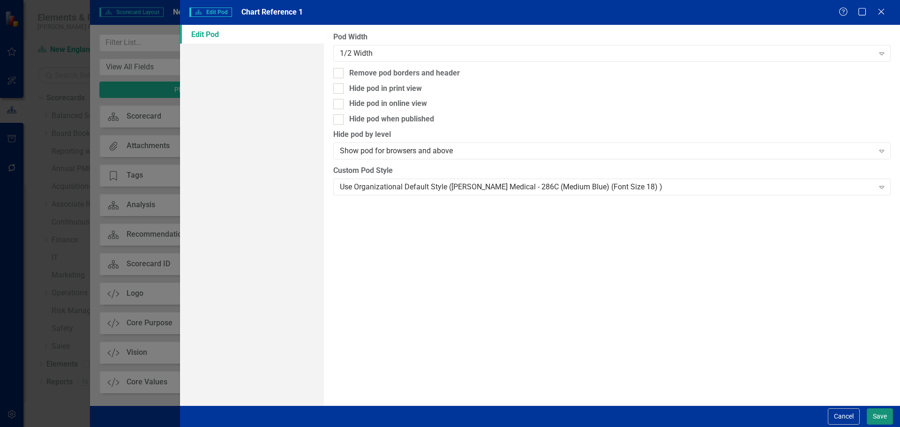
click at [876, 413] on button "Save" at bounding box center [879, 416] width 26 height 16
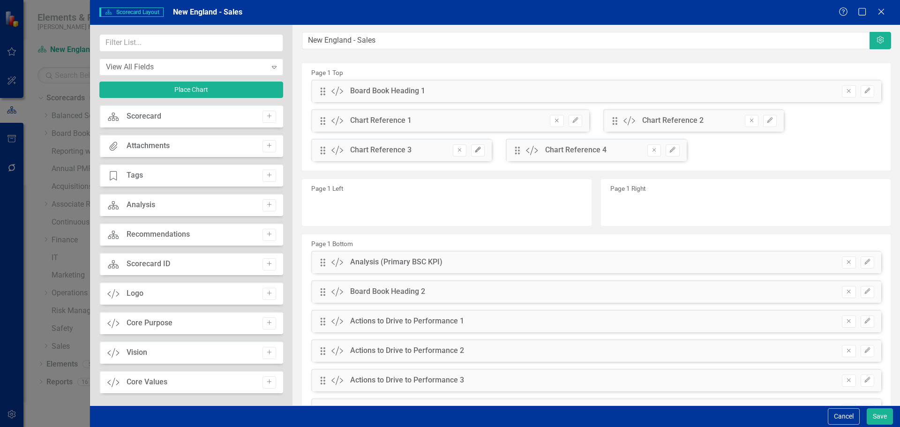
click at [475, 151] on icon "button" at bounding box center [478, 150] width 6 height 6
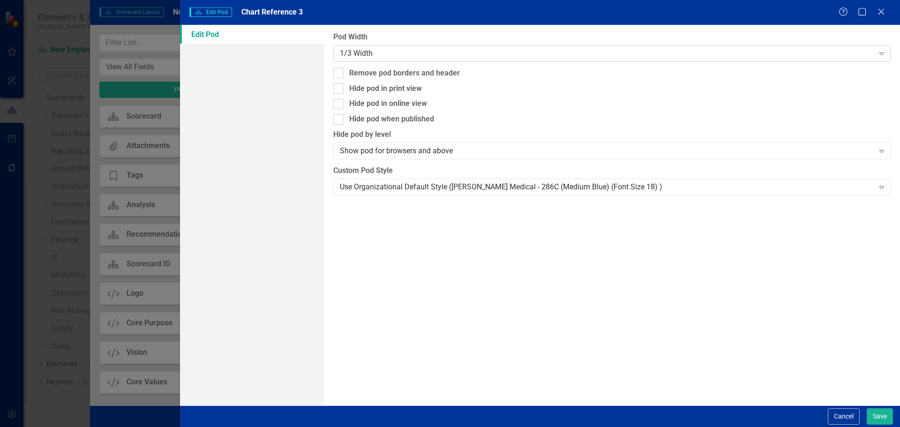
click at [455, 55] on div "1/3 Width" at bounding box center [607, 53] width 534 height 11
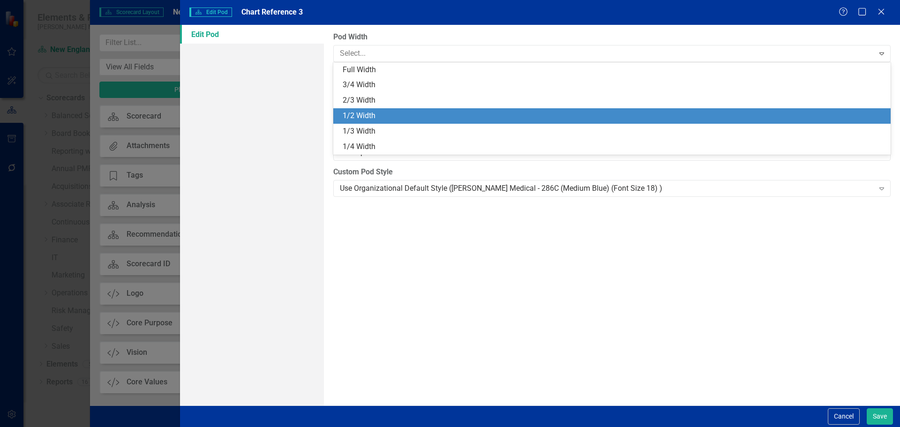
click at [452, 112] on div "1/2 Width" at bounding box center [614, 116] width 542 height 11
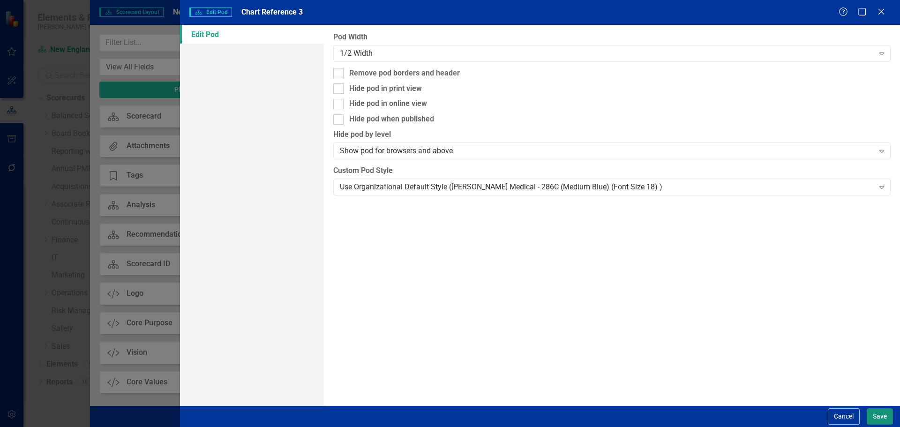
click at [872, 412] on button "Save" at bounding box center [879, 416] width 26 height 16
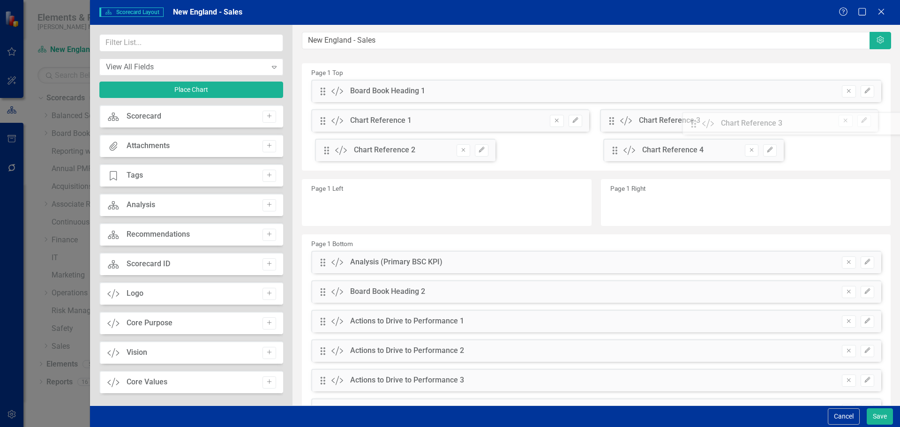
drag, startPoint x: 322, startPoint y: 153, endPoint x: 700, endPoint y: 127, distance: 378.6
click at [700, 127] on div "The fields (or pods) that are available for you to include on the detail page a…" at bounding box center [595, 241] width 607 height 432
click at [140, 45] on input "text" at bounding box center [191, 42] width 184 height 17
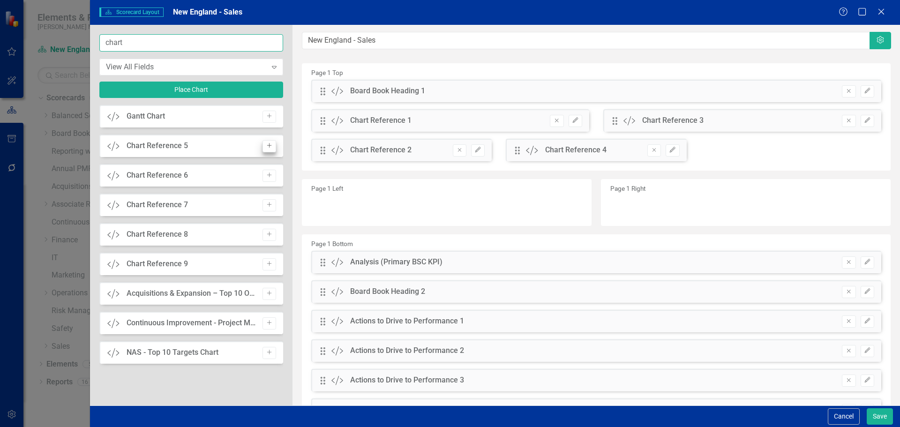
type input "chart"
click at [269, 147] on icon "Add" at bounding box center [269, 146] width 7 height 6
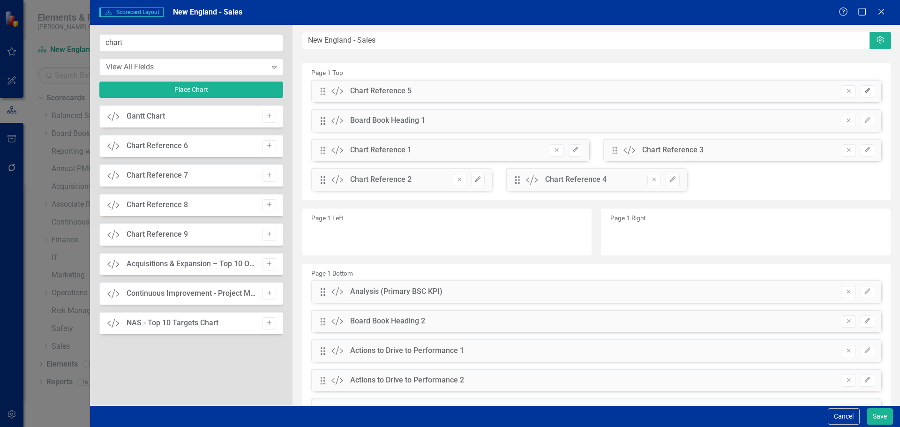
click at [861, 87] on button "Edit" at bounding box center [867, 91] width 14 height 12
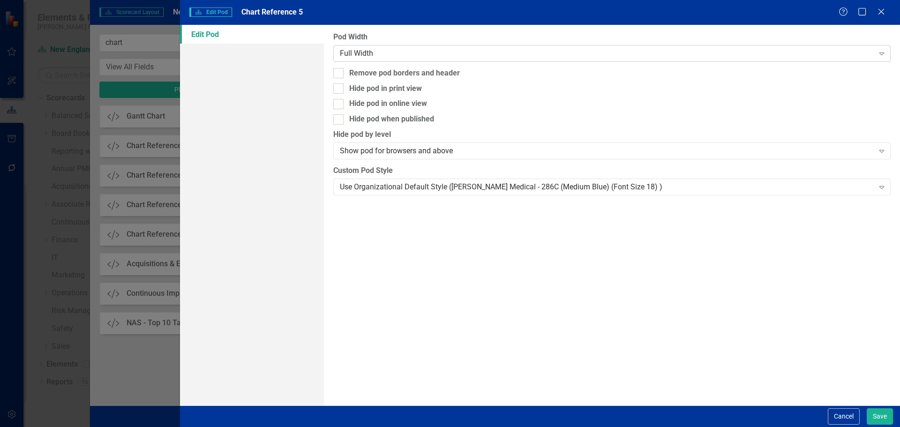
click at [464, 56] on div "Full Width" at bounding box center [607, 53] width 534 height 11
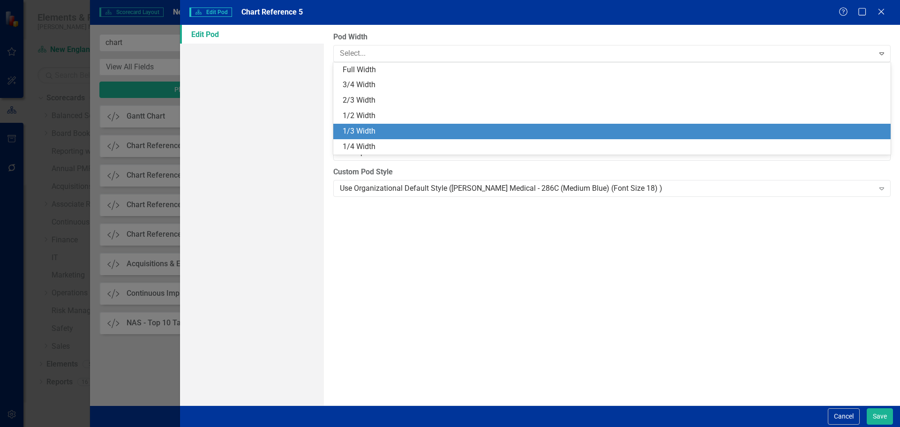
click at [452, 133] on div "1/3 Width" at bounding box center [614, 131] width 542 height 11
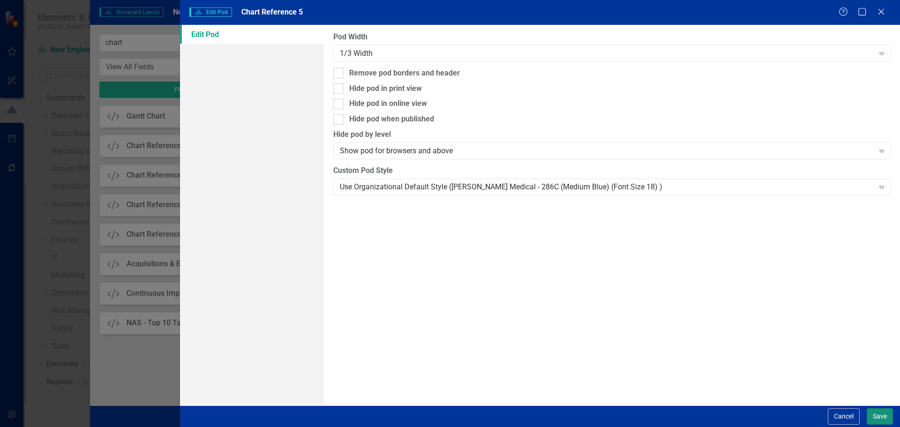
click at [878, 413] on button "Save" at bounding box center [879, 416] width 26 height 16
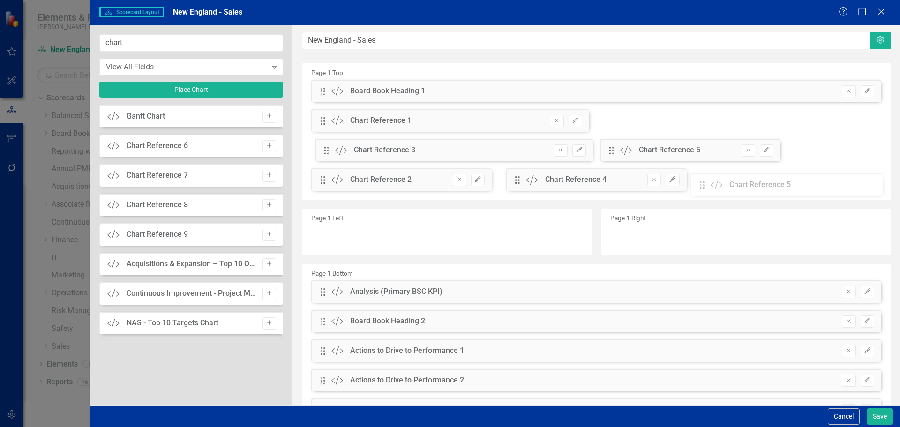
drag, startPoint x: 322, startPoint y: 95, endPoint x: 709, endPoint y: 188, distance: 397.1
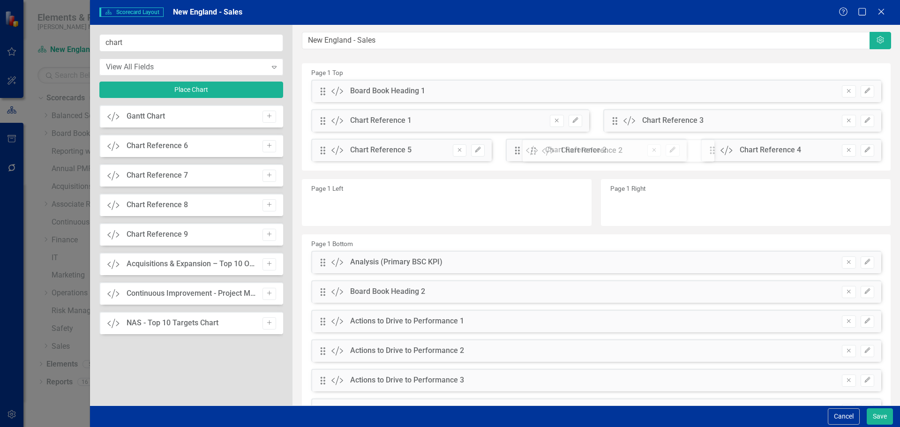
drag, startPoint x: 514, startPoint y: 152, endPoint x: 518, endPoint y: 151, distance: 4.7
click at [518, 151] on div "The fields (or pods) that are available for you to include on the detail page a…" at bounding box center [595, 241] width 607 height 432
drag, startPoint x: 321, startPoint y: 149, endPoint x: 728, endPoint y: 149, distance: 407.2
drag, startPoint x: 709, startPoint y: 150, endPoint x: 599, endPoint y: 151, distance: 110.1
click at [599, 151] on div "The fields (or pods) that are available for you to include on the detail page a…" at bounding box center [595, 241] width 607 height 432
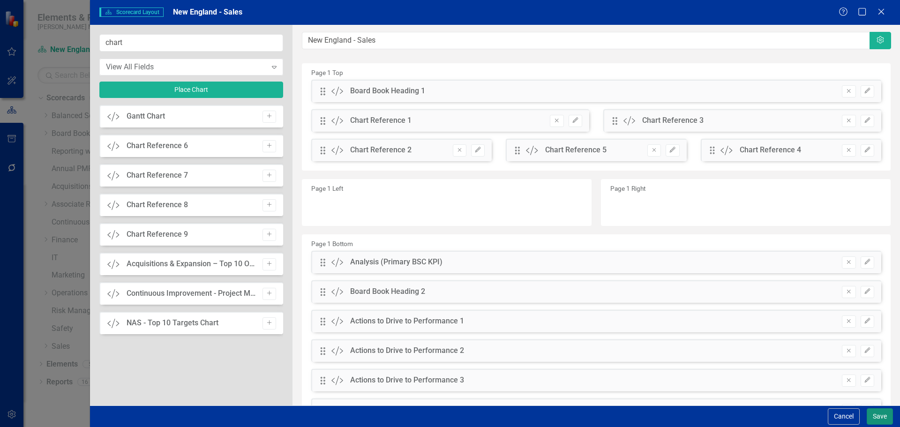
click at [875, 420] on button "Save" at bounding box center [879, 416] width 26 height 16
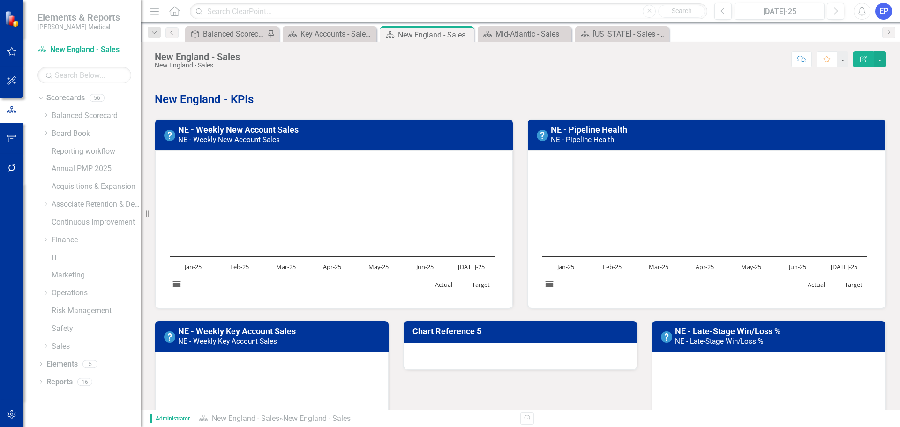
click at [522, 332] on h3 "Chart Reference 5" at bounding box center [521, 331] width 219 height 9
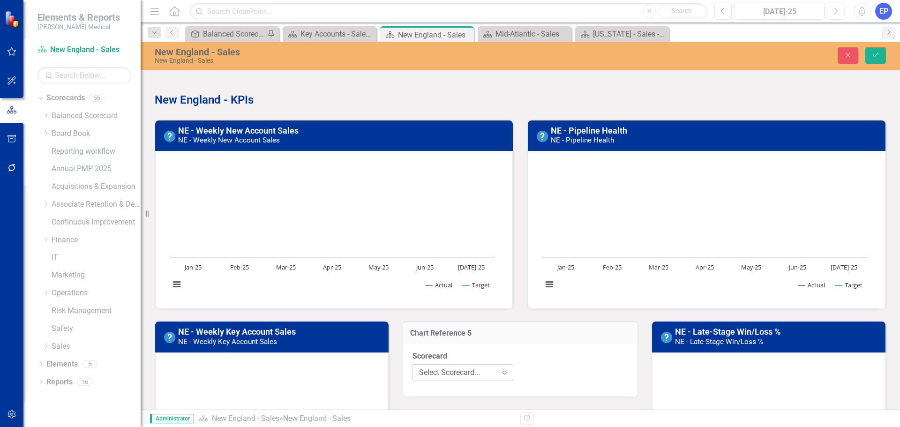
click at [486, 374] on div "Select Scorecard..." at bounding box center [458, 372] width 78 height 11
type input "new"
click at [470, 343] on span "New England - Sales" at bounding box center [452, 340] width 66 height 9
click at [552, 373] on div "Select Chart..." at bounding box center [573, 372] width 78 height 11
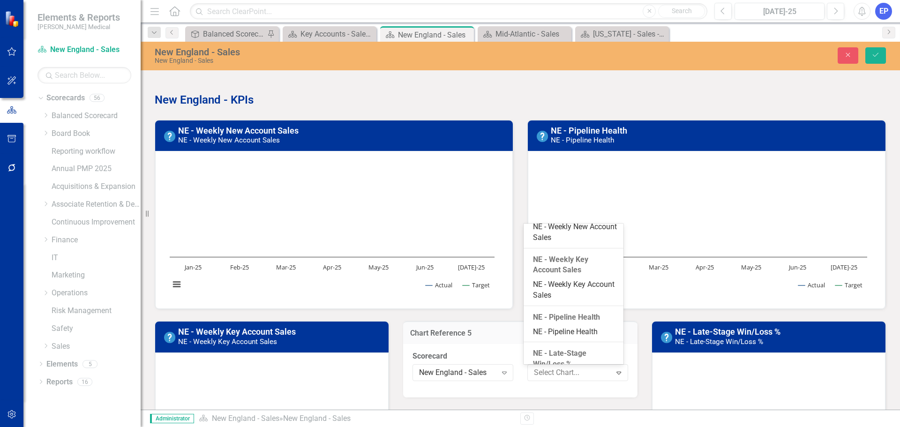
scroll to position [111, 0]
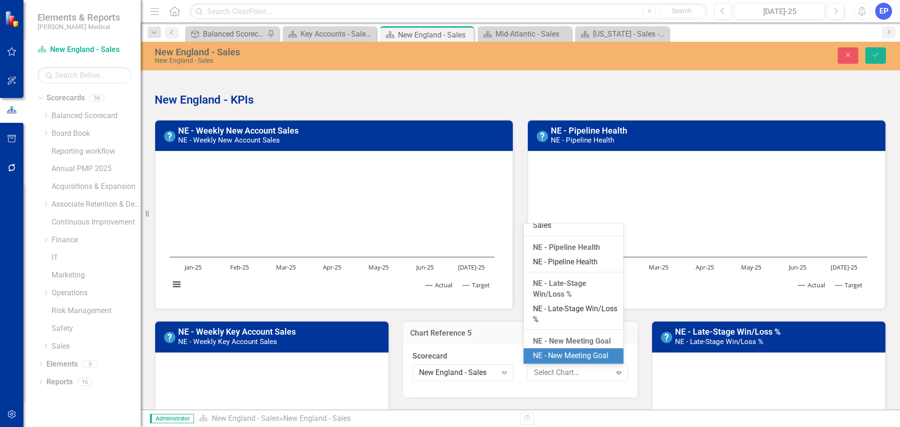
click at [557, 352] on div "NE - New Meeting Goal" at bounding box center [575, 356] width 84 height 11
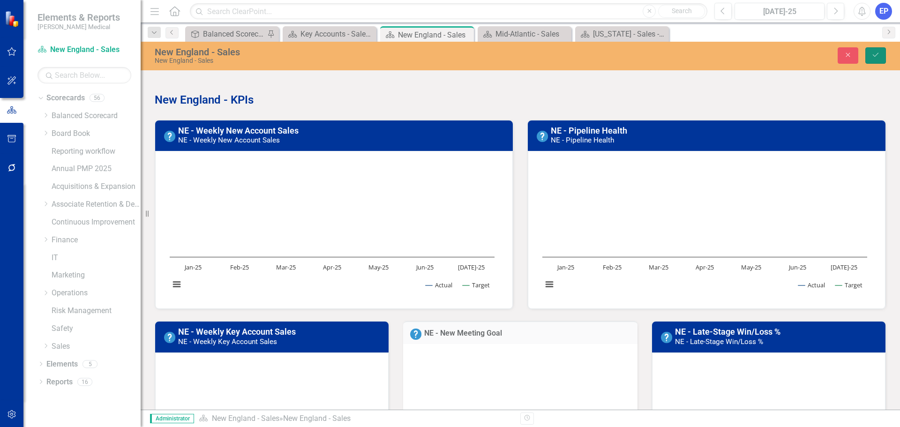
click at [880, 53] on button "Save" at bounding box center [875, 55] width 21 height 16
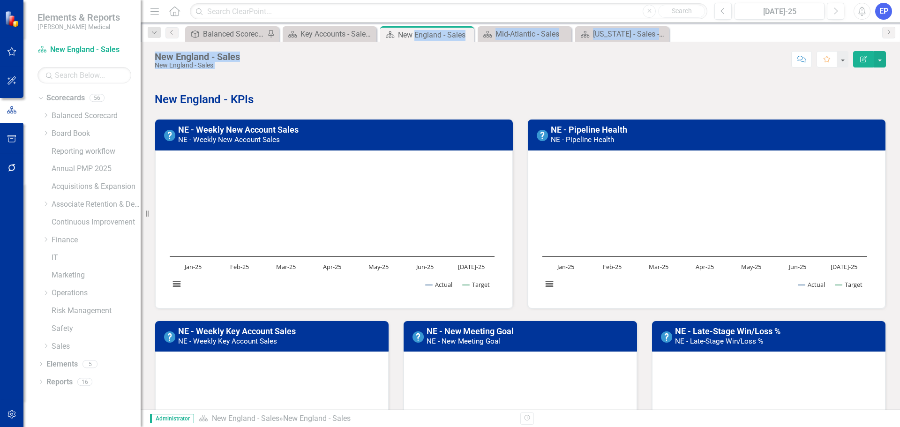
drag, startPoint x: 415, startPoint y: 31, endPoint x: 479, endPoint y: 74, distance: 77.1
click at [479, 74] on div "Menu Home Search Close Search Previous Jul-25 Next Alerts EP User Edit Profile …" at bounding box center [520, 213] width 759 height 427
click at [479, 74] on div "New England - Sales New England - Sales Score: N/A Jul-25 Completed Comment Fav…" at bounding box center [520, 226] width 759 height 368
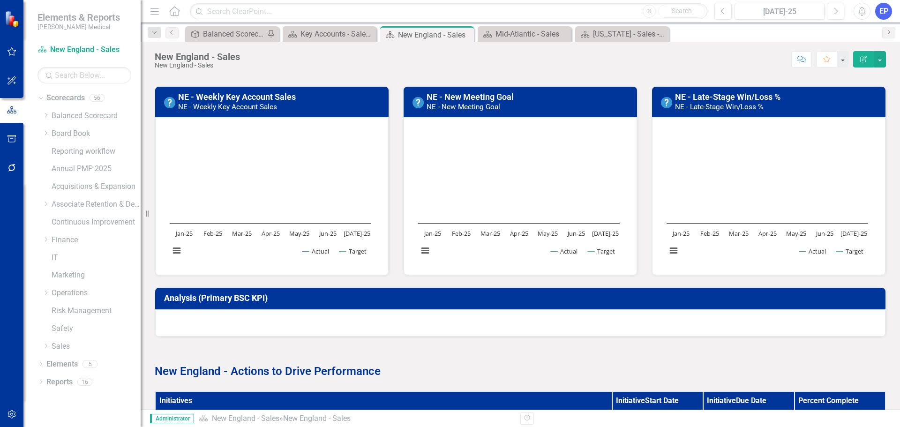
scroll to position [0, 0]
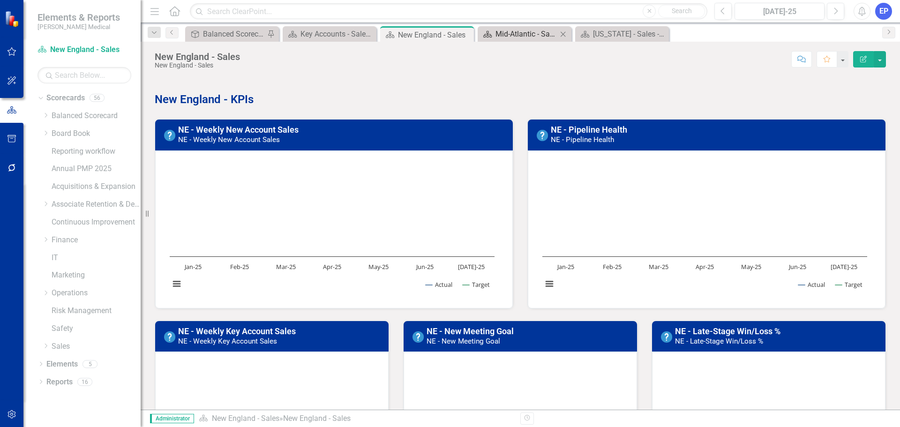
click at [515, 34] on div "Mid-Atlantic - Sales" at bounding box center [526, 34] width 62 height 12
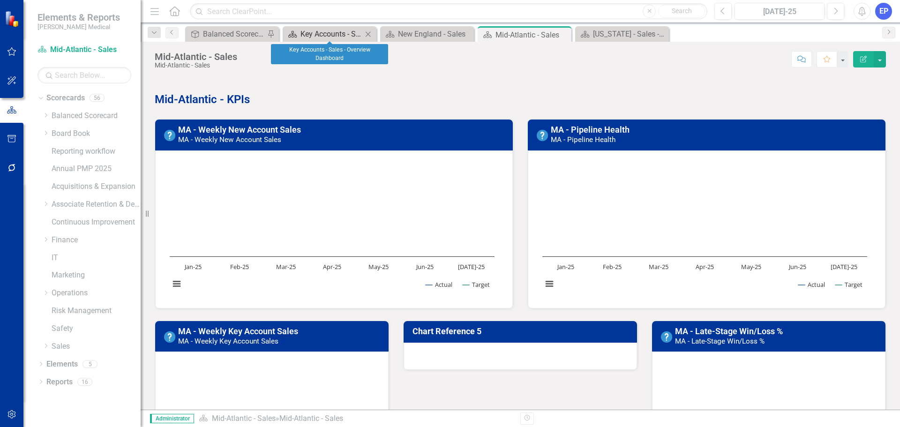
click at [323, 32] on div "Key Accounts - Sales - Overview Dashboard" at bounding box center [331, 34] width 62 height 12
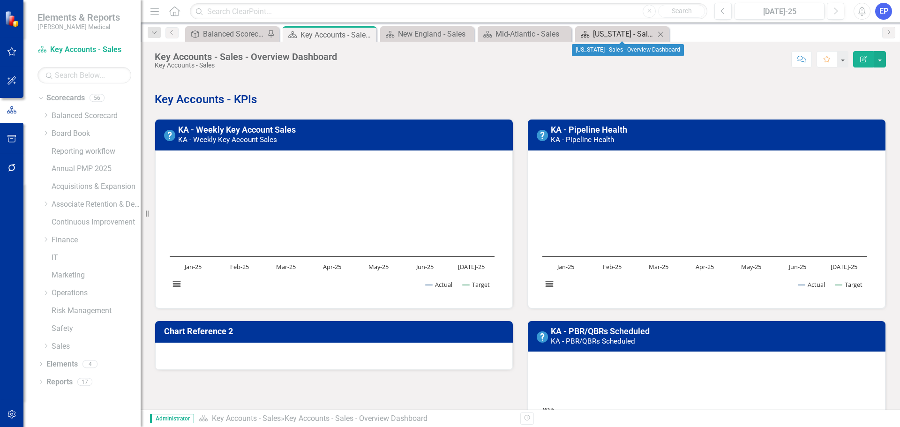
click at [630, 34] on div "[US_STATE] - Sales - Overview Dashboard" at bounding box center [624, 34] width 62 height 12
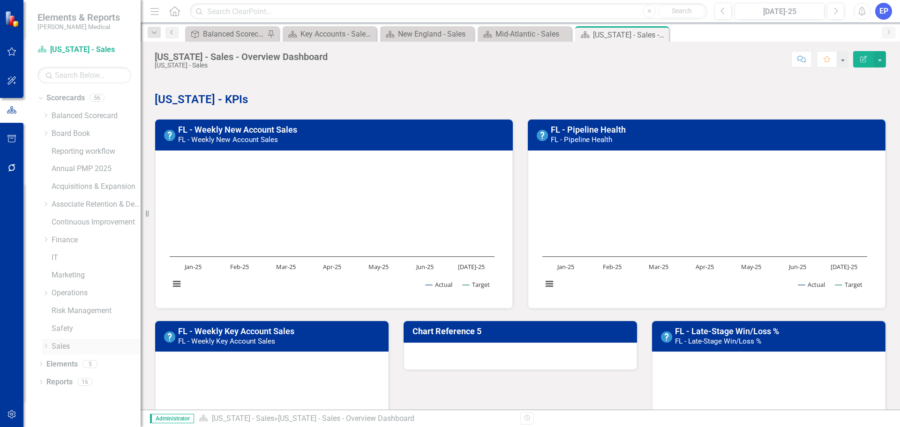
click at [45, 348] on icon "Dropdown" at bounding box center [45, 346] width 7 height 6
click at [437, 35] on div "New England - Sales" at bounding box center [429, 34] width 62 height 12
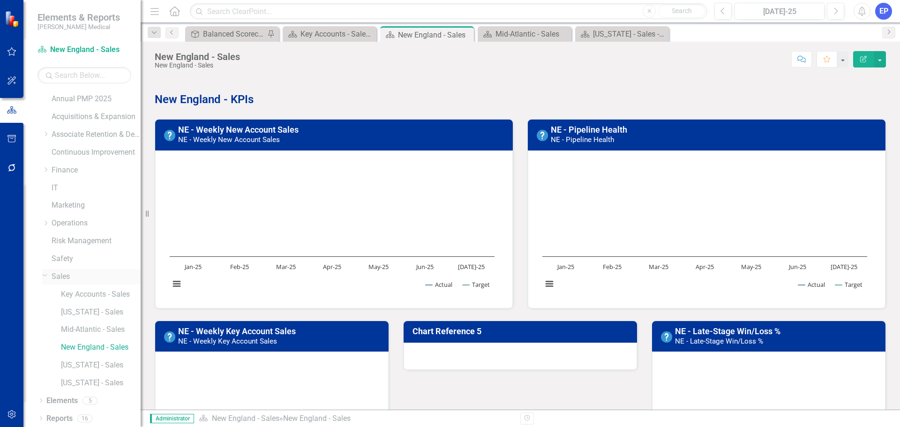
scroll to position [71, 0]
click at [95, 363] on link "[US_STATE] - Sales" at bounding box center [101, 363] width 80 height 11
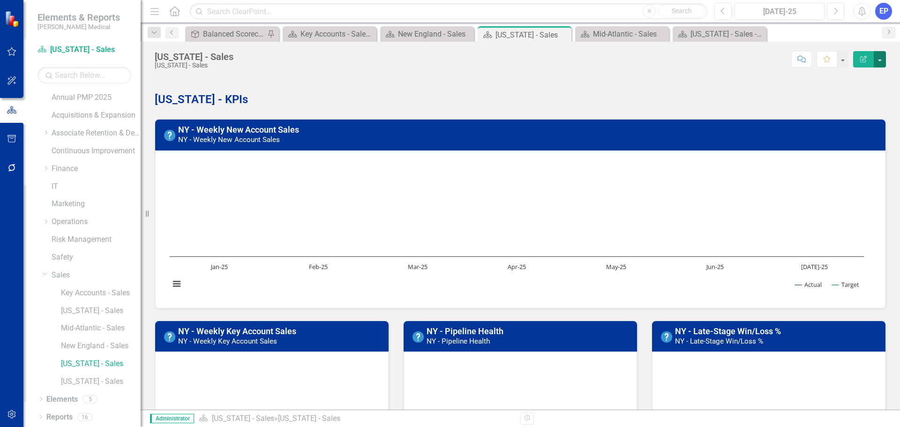
click at [884, 59] on button "button" at bounding box center [879, 59] width 12 height 16
click at [858, 90] on link "Edit Report Edit Layout" at bounding box center [847, 93] width 76 height 17
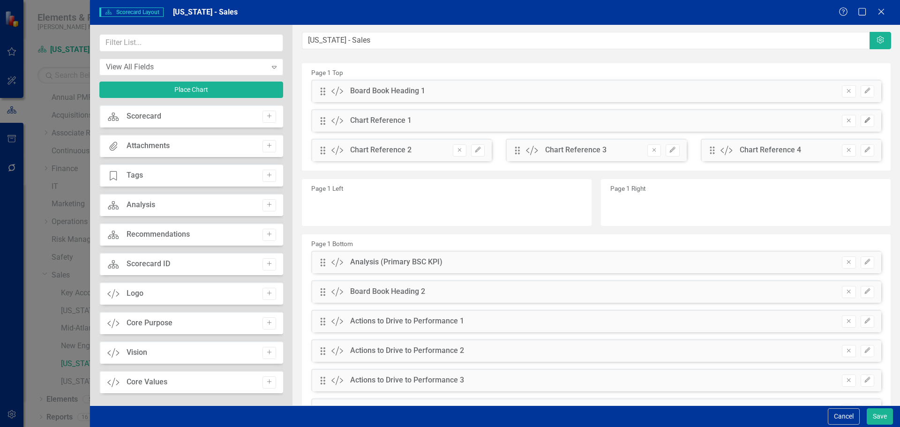
click at [866, 120] on button "Edit" at bounding box center [867, 121] width 14 height 12
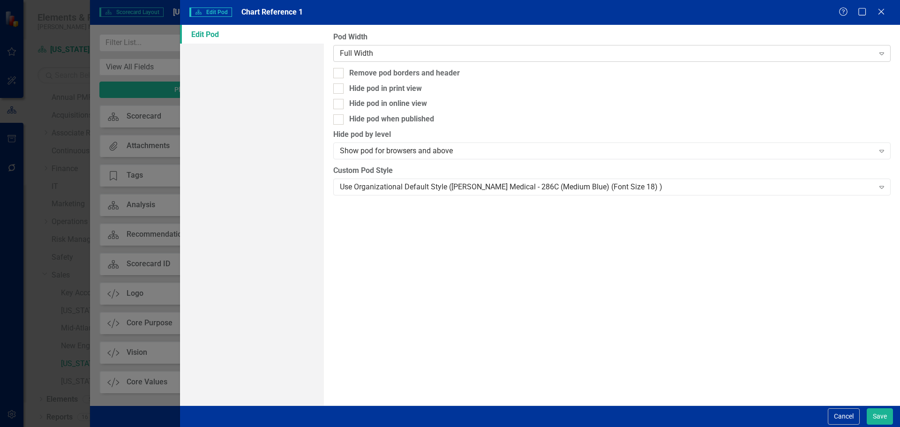
click at [481, 52] on div "Full Width" at bounding box center [607, 53] width 534 height 11
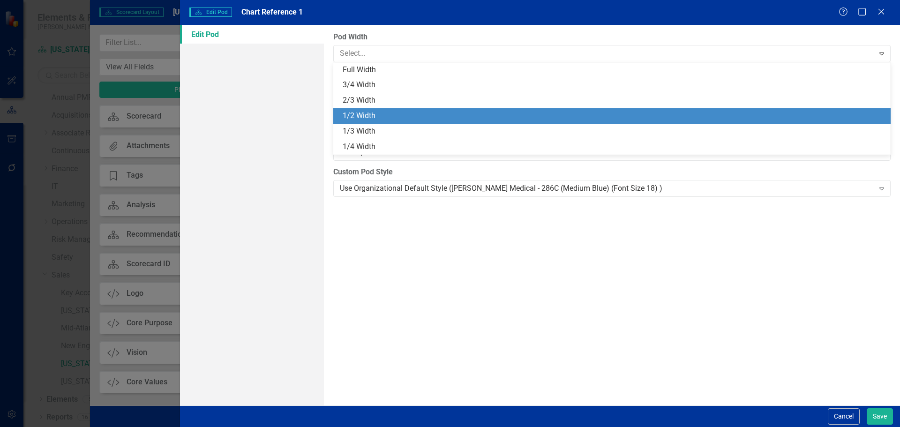
click at [469, 110] on div "1/2 Width" at bounding box center [611, 115] width 557 height 15
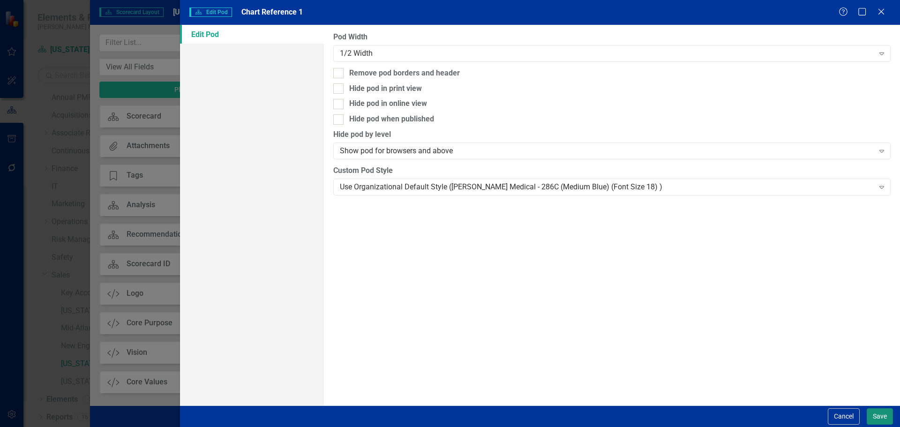
click at [875, 415] on button "Save" at bounding box center [879, 416] width 26 height 16
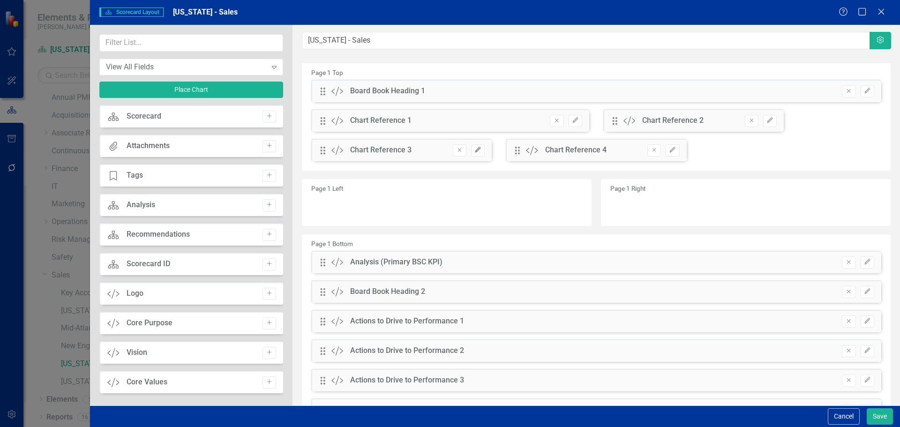
click at [474, 149] on icon "Edit" at bounding box center [477, 150] width 7 height 6
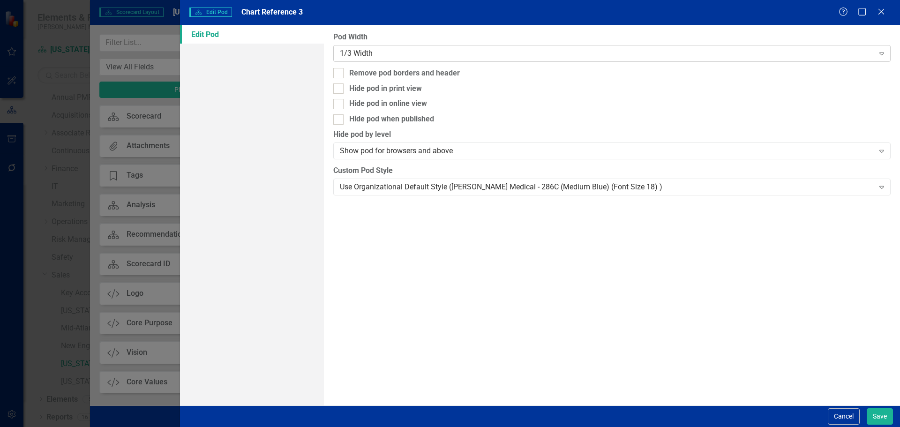
click at [441, 52] on div "1/3 Width" at bounding box center [607, 53] width 534 height 11
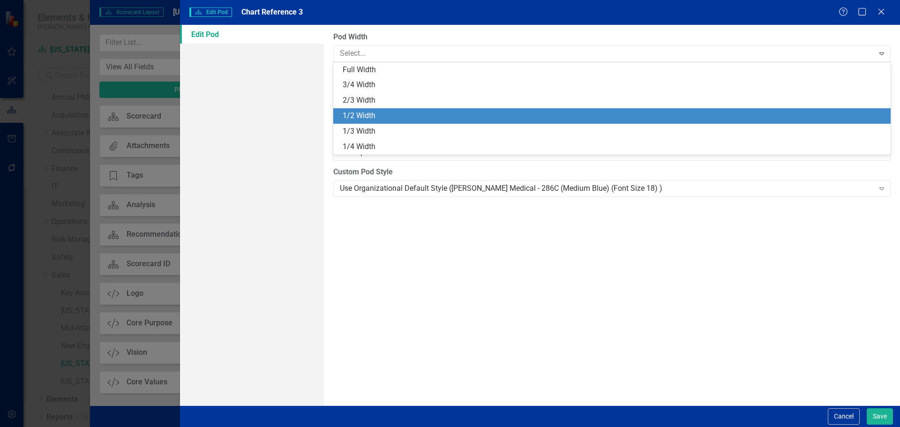
click at [442, 110] on div "1/2 Width" at bounding box center [611, 115] width 557 height 15
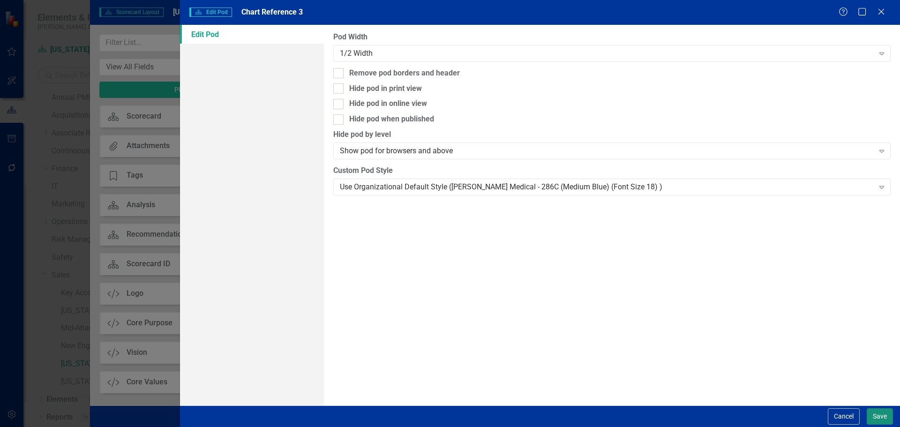
click at [879, 415] on button "Save" at bounding box center [879, 416] width 26 height 16
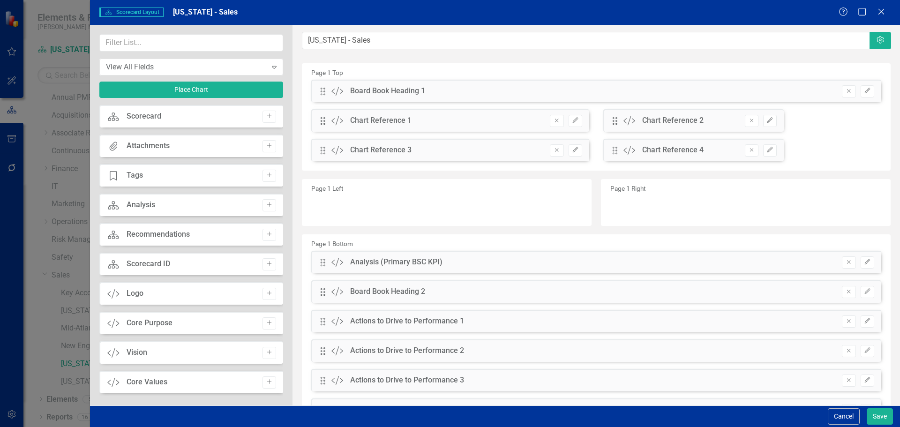
drag, startPoint x: 317, startPoint y: 150, endPoint x: 324, endPoint y: 147, distance: 7.3
click at [324, 147] on div "Drag Custom Chart Reference 3 Remove Edit" at bounding box center [450, 150] width 278 height 22
drag, startPoint x: 320, startPoint y: 153, endPoint x: 630, endPoint y: 124, distance: 311.1
click at [630, 124] on div "The fields (or pods) that are available for you to include on the detail page a…" at bounding box center [595, 241] width 607 height 432
click at [120, 46] on input "text" at bounding box center [191, 42] width 184 height 17
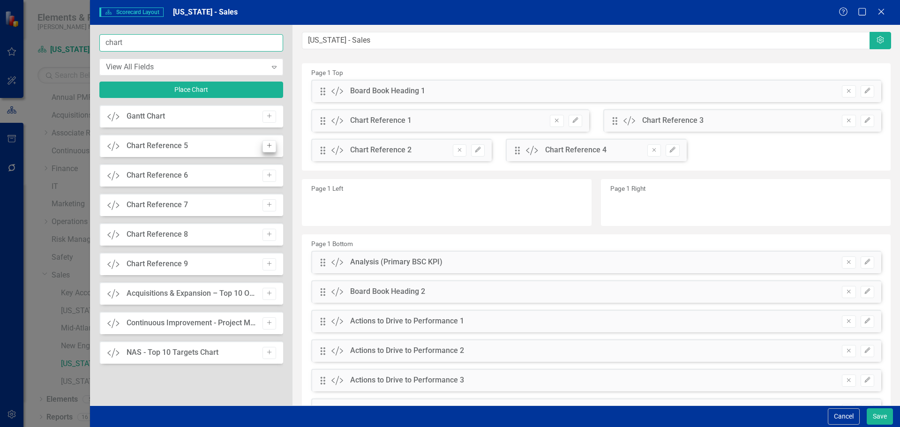
type input "chart"
click at [272, 141] on button "Add" at bounding box center [269, 146] width 14 height 12
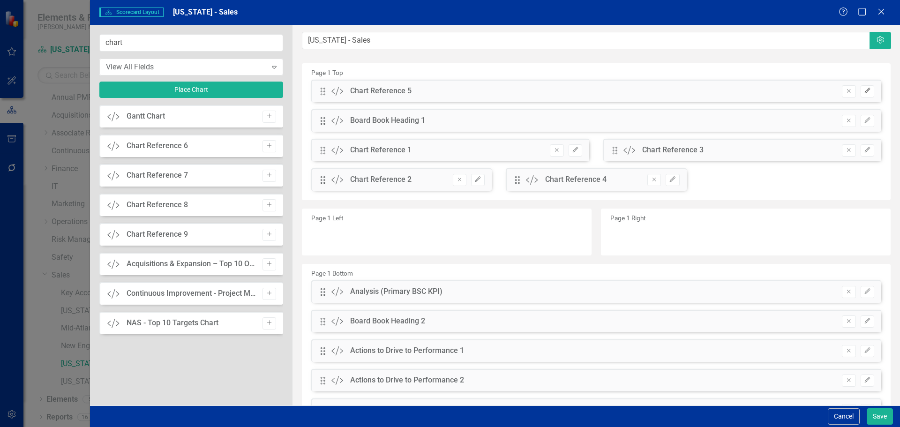
click at [864, 88] on icon "button" at bounding box center [867, 91] width 6 height 6
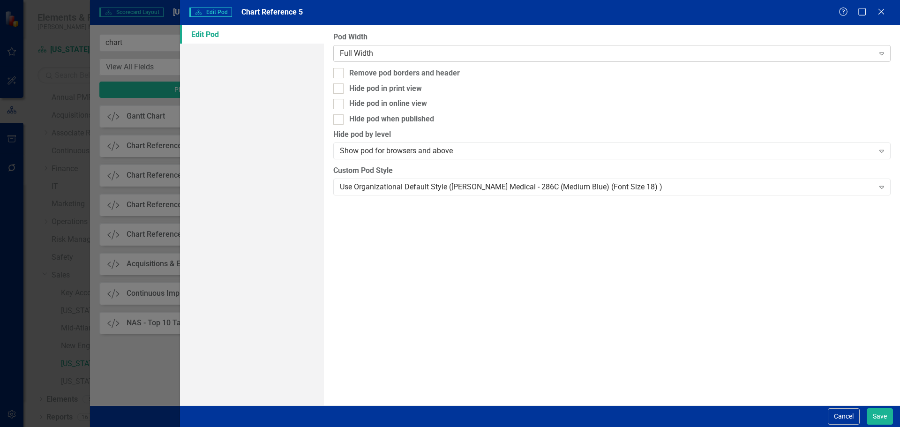
click at [448, 53] on div "Full Width" at bounding box center [607, 53] width 534 height 11
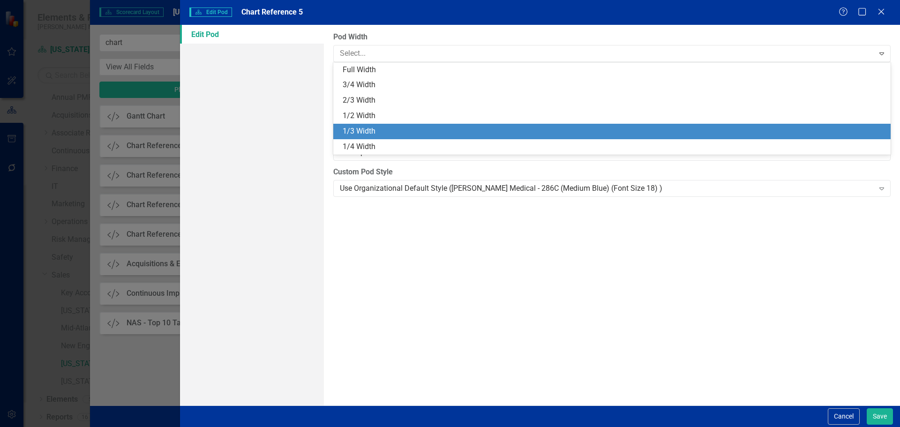
click at [431, 131] on div "1/3 Width" at bounding box center [614, 131] width 542 height 11
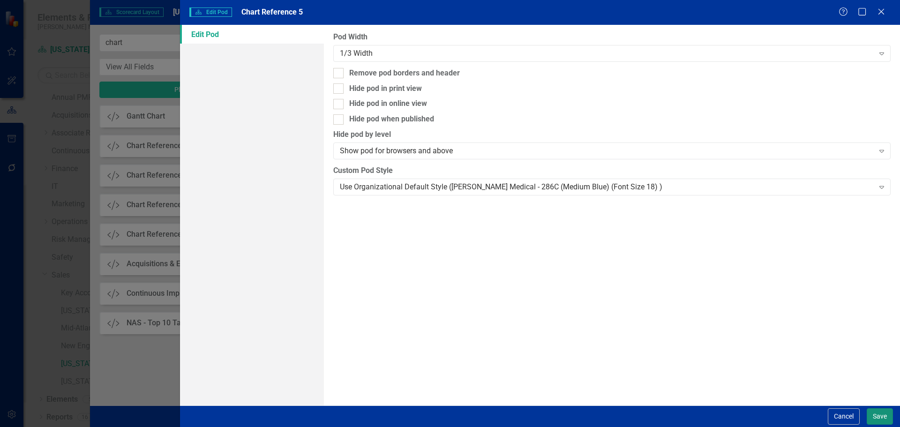
click at [877, 418] on button "Save" at bounding box center [879, 416] width 26 height 16
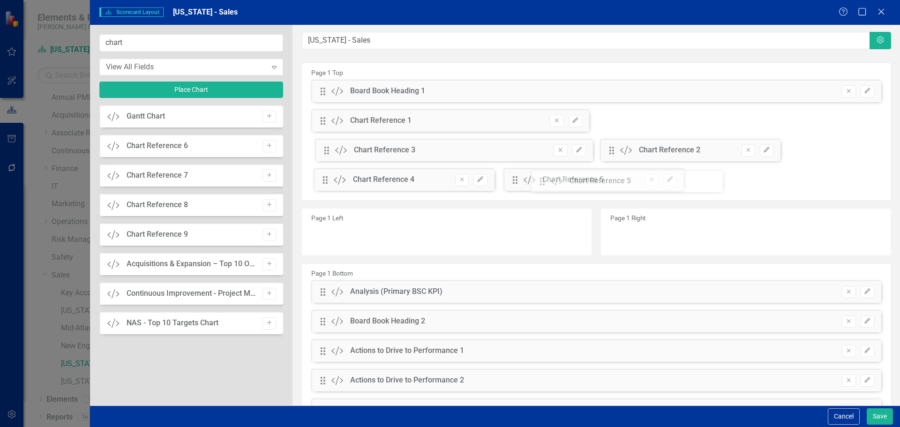
drag, startPoint x: 324, startPoint y: 93, endPoint x: 551, endPoint y: 183, distance: 243.4
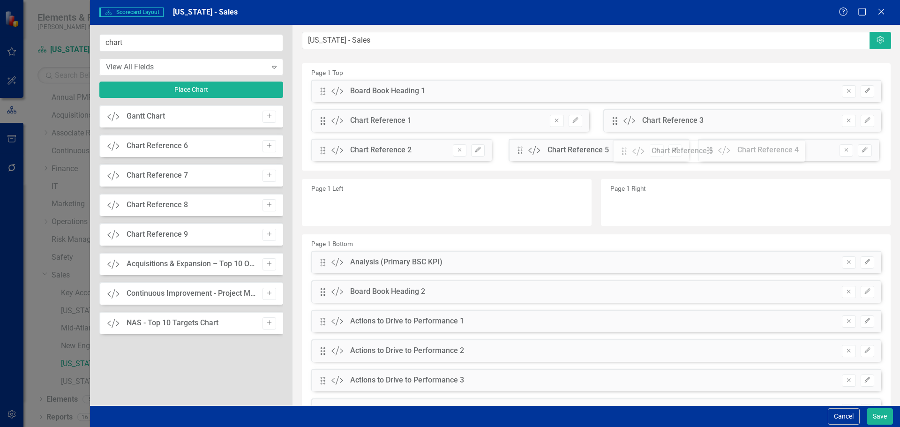
drag, startPoint x: 711, startPoint y: 148, endPoint x: 624, endPoint y: 148, distance: 86.7
click at [624, 148] on div "The fields (or pods) that are available for you to include on the detail page a…" at bounding box center [595, 241] width 607 height 432
click at [873, 413] on button "Save" at bounding box center [879, 416] width 26 height 16
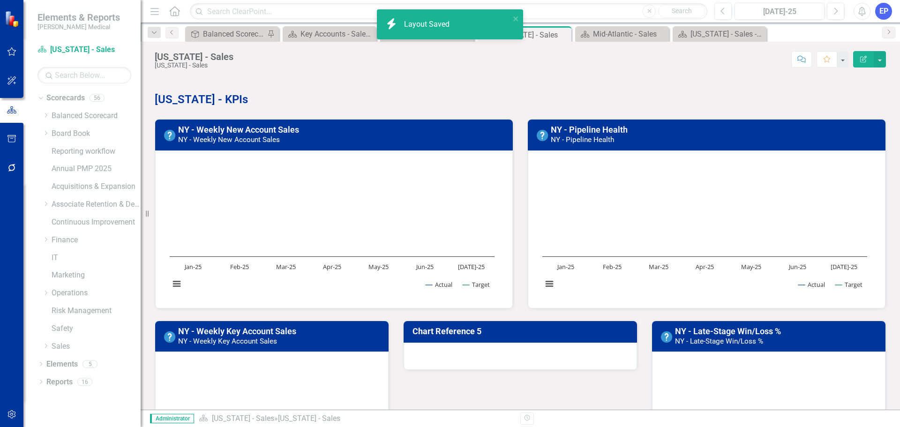
click at [529, 332] on h3 "Chart Reference 5" at bounding box center [521, 331] width 219 height 9
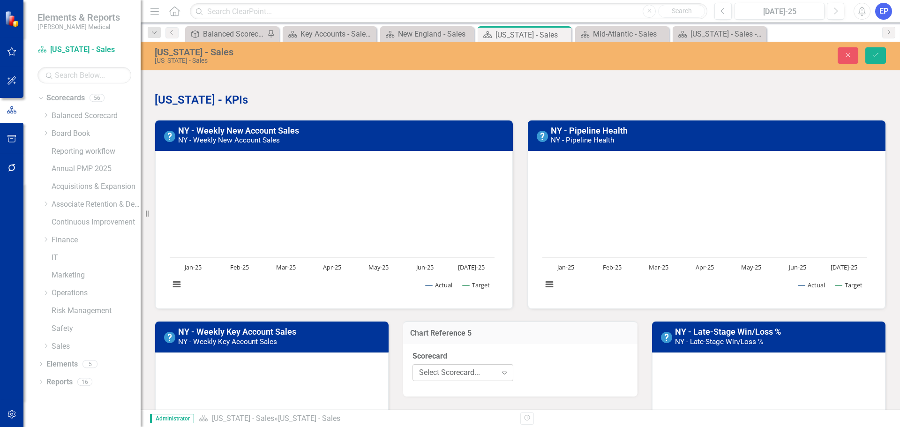
click at [482, 375] on div "Select Scorecard..." at bounding box center [458, 372] width 78 height 11
type input "new y"
click at [469, 351] on span "New Y ork - Sales" at bounding box center [447, 355] width 56 height 9
click at [548, 370] on div "Select Chart..." at bounding box center [573, 372] width 78 height 11
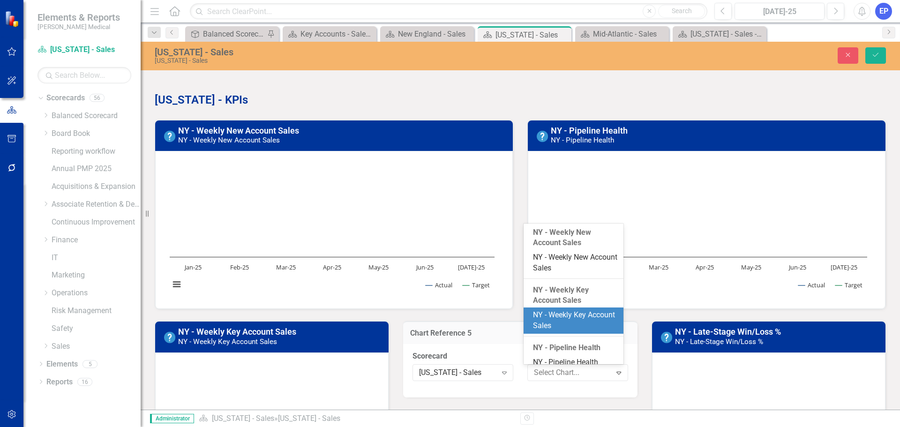
scroll to position [111, 0]
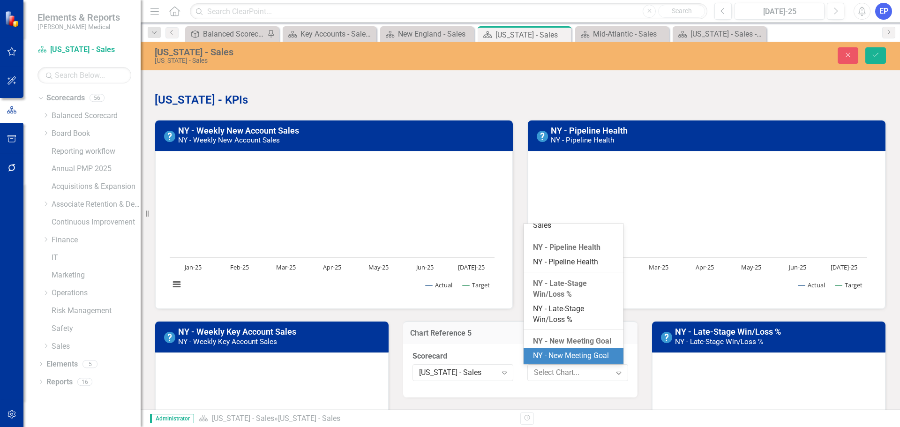
click at [576, 356] on div "NY - New Meeting Goal" at bounding box center [575, 356] width 84 height 11
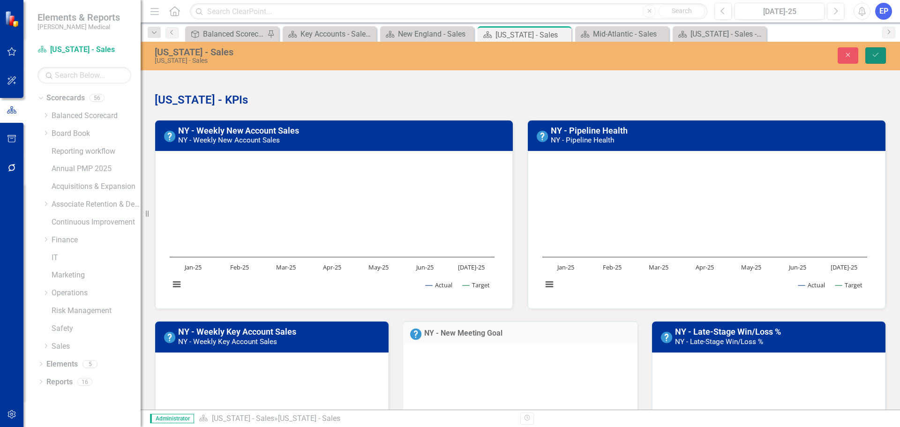
click at [877, 55] on icon "Save" at bounding box center [875, 55] width 8 height 7
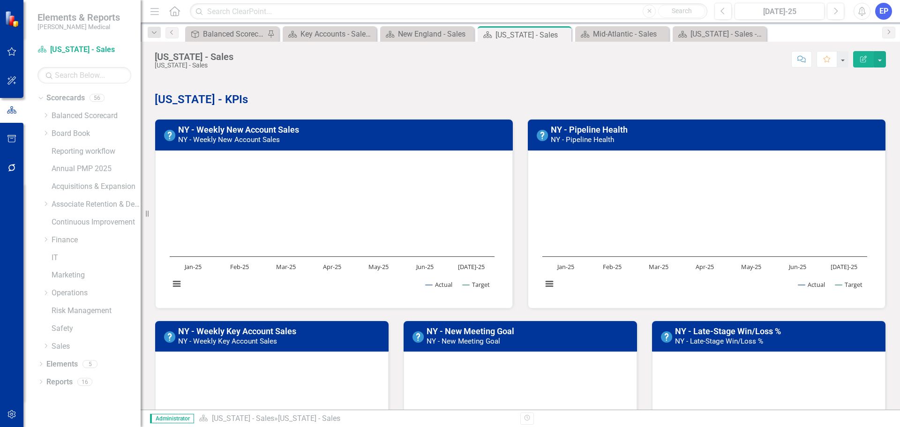
scroll to position [141, 0]
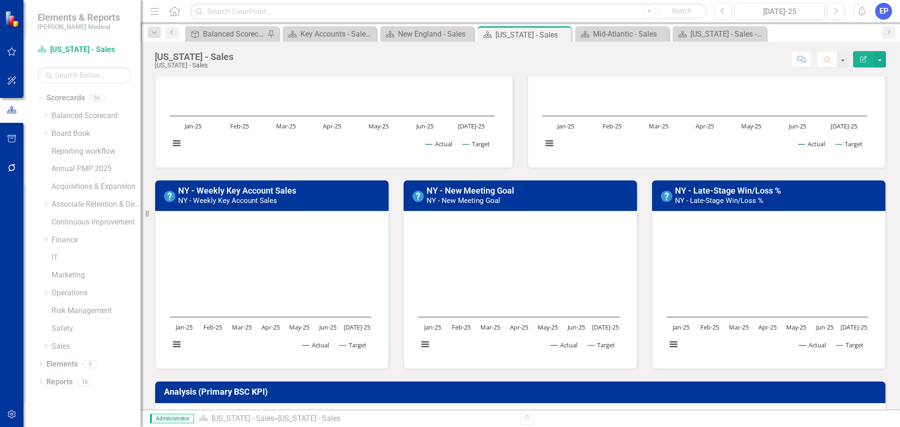
click at [511, 170] on div "NY - New Meeting Goal NY - New Meeting Goal Loading... Chart Line chart with 2 …" at bounding box center [520, 268] width 248 height 201
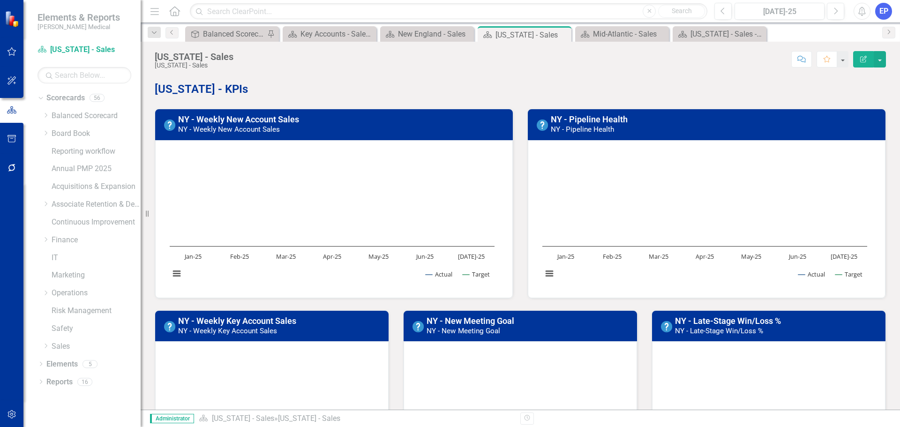
scroll to position [0, 0]
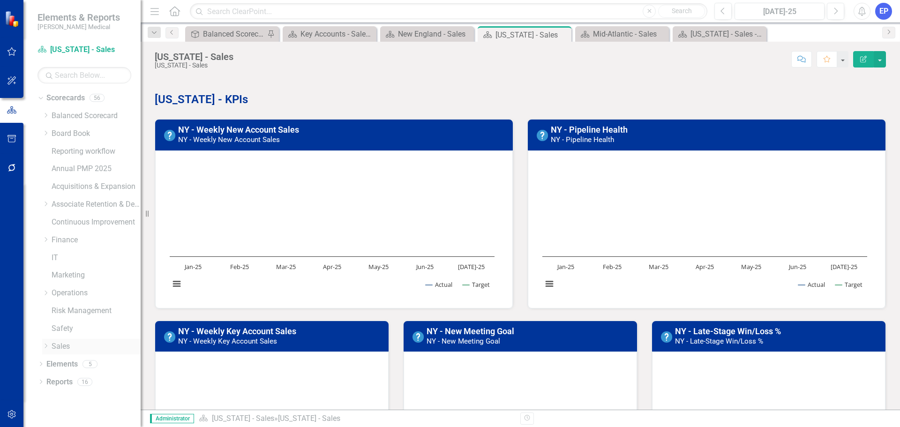
click at [45, 347] on icon "Dropdown" at bounding box center [45, 346] width 7 height 6
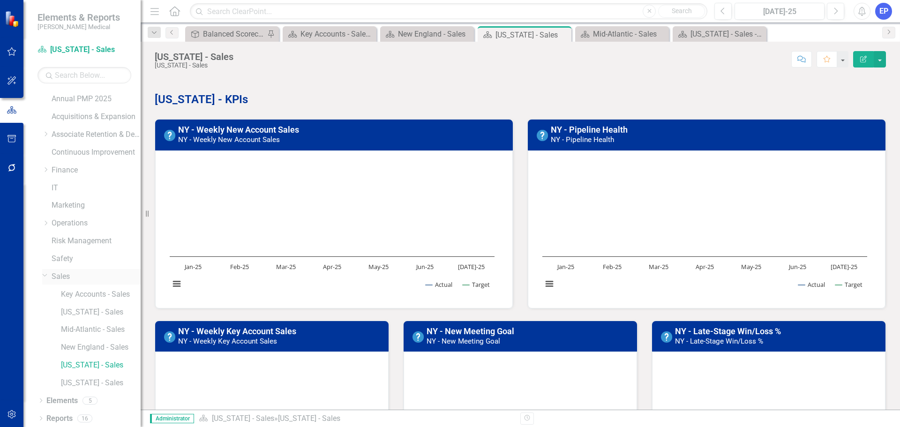
scroll to position [71, 0]
click at [73, 381] on link "[US_STATE] - Sales" at bounding box center [101, 381] width 80 height 11
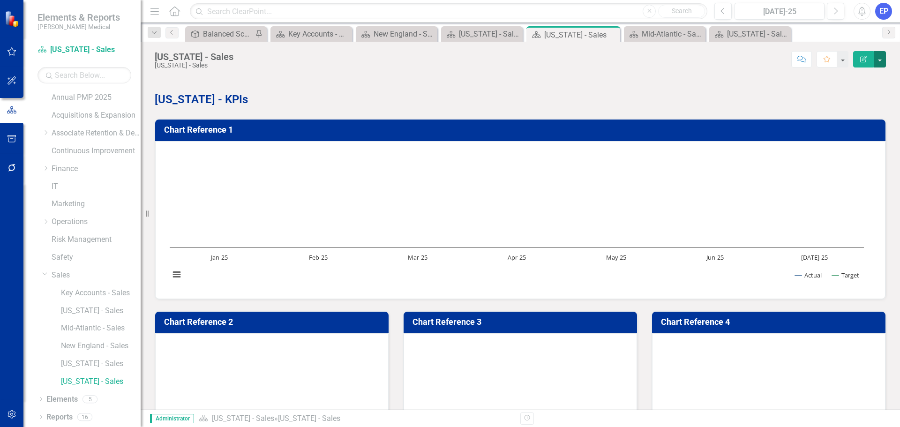
click at [879, 64] on button "button" at bounding box center [879, 59] width 12 height 16
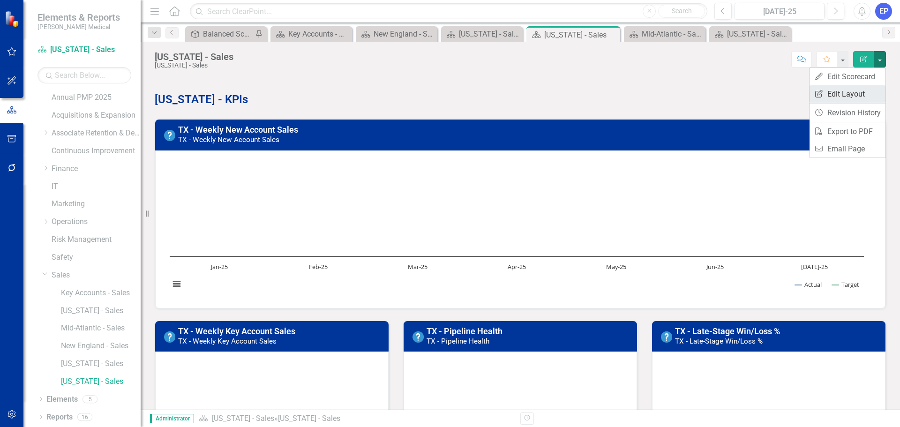
click at [863, 93] on link "Edit Report Edit Layout" at bounding box center [847, 93] width 76 height 17
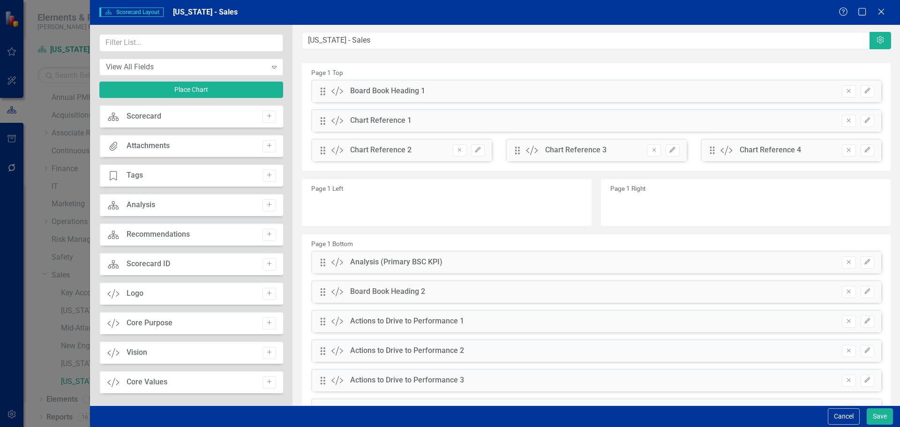
click at [867, 119] on div "Drag Custom Chart Reference 1 Remove Edit" at bounding box center [596, 120] width 570 height 22
click at [851, 120] on div "Remove Edit" at bounding box center [853, 121] width 42 height 12
click at [860, 122] on button "Edit" at bounding box center [867, 121] width 14 height 12
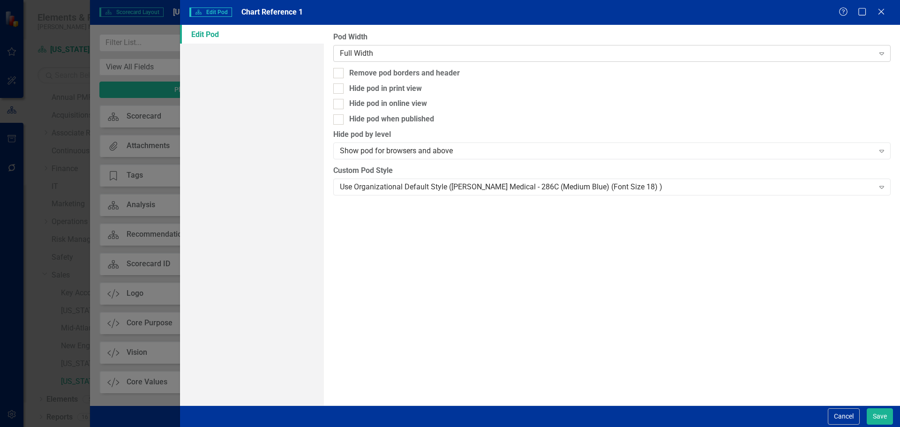
click at [525, 49] on div "Full Width" at bounding box center [607, 53] width 534 height 11
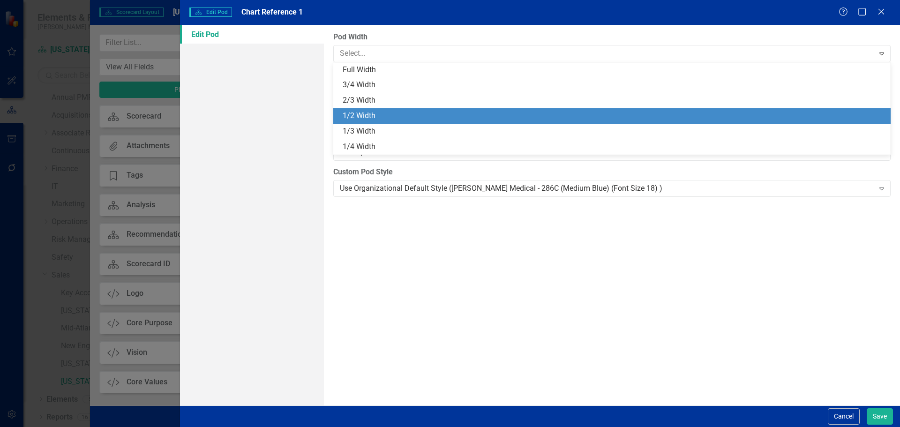
click at [520, 111] on div "1/2 Width" at bounding box center [614, 116] width 542 height 11
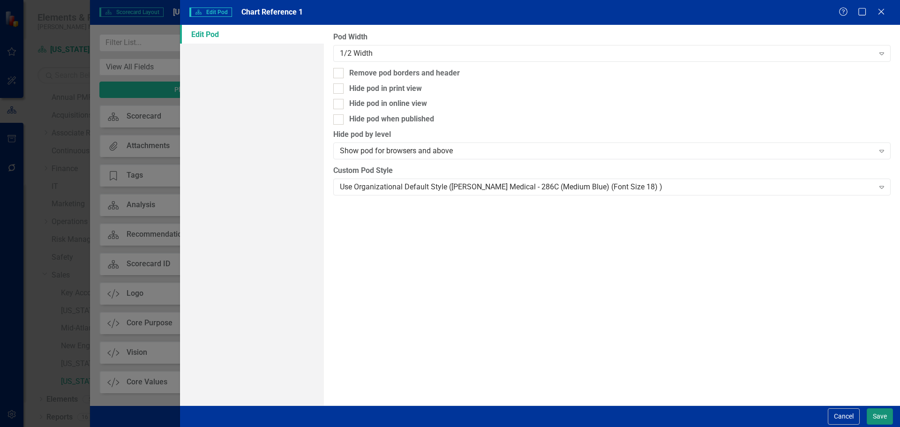
click at [872, 420] on button "Save" at bounding box center [879, 416] width 26 height 16
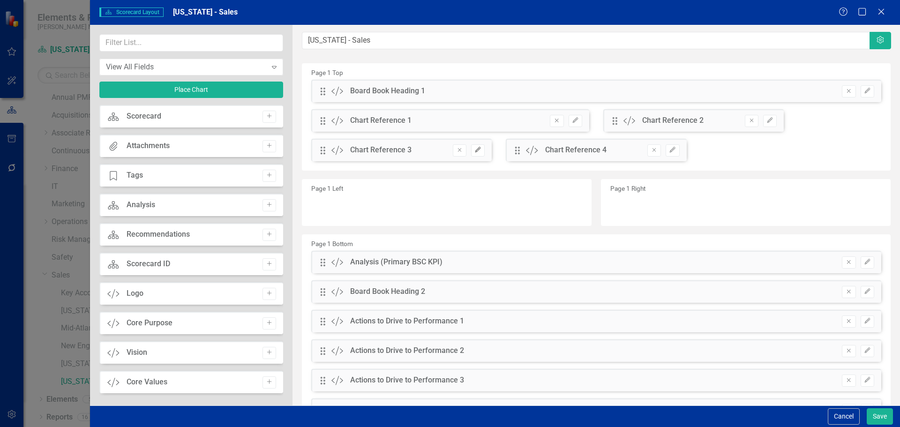
click at [474, 151] on icon "Edit" at bounding box center [477, 150] width 7 height 6
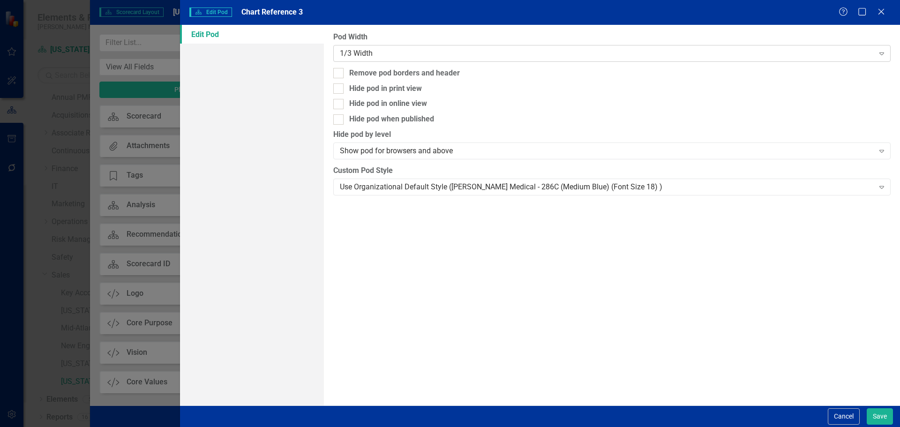
click at [455, 47] on div "1/3 Width Expand" at bounding box center [611, 53] width 557 height 17
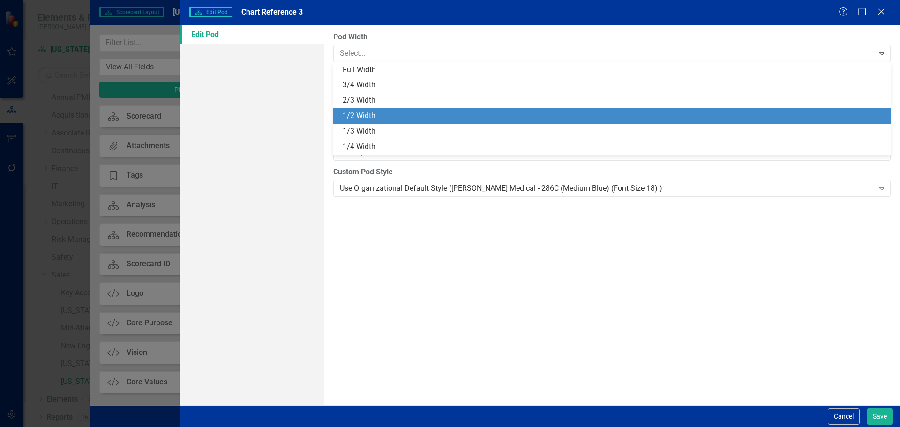
click at [449, 118] on div "1/2 Width" at bounding box center [614, 116] width 542 height 11
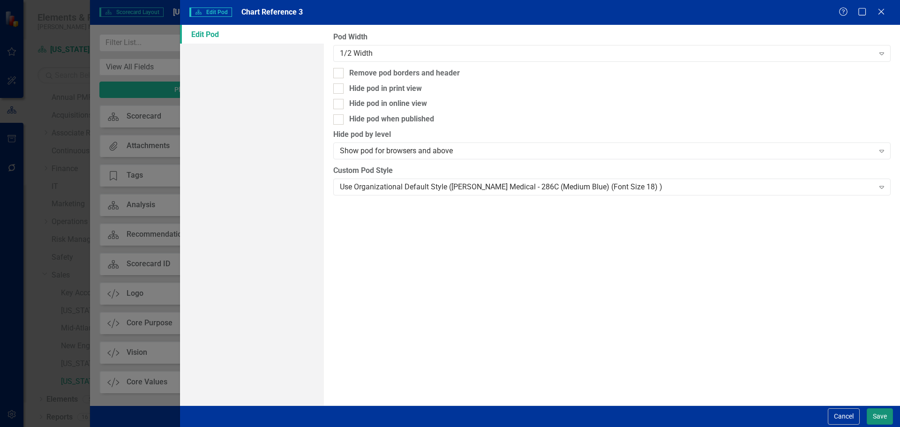
click at [878, 414] on button "Save" at bounding box center [879, 416] width 26 height 16
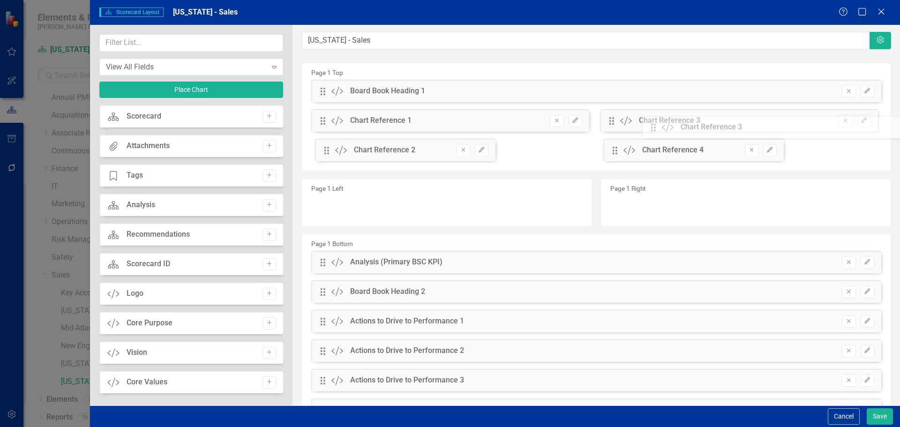
drag, startPoint x: 323, startPoint y: 149, endPoint x: 660, endPoint y: 127, distance: 338.2
click at [660, 127] on div "The fields (or pods) that are available for you to include on the detail page a…" at bounding box center [595, 241] width 607 height 432
click at [171, 42] on input "text" at bounding box center [191, 42] width 184 height 17
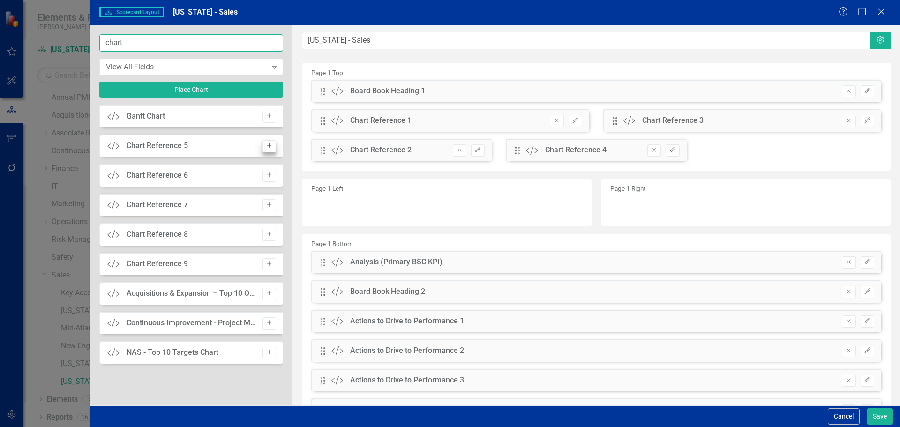
type input "chart"
click at [272, 145] on icon "Add" at bounding box center [269, 146] width 7 height 6
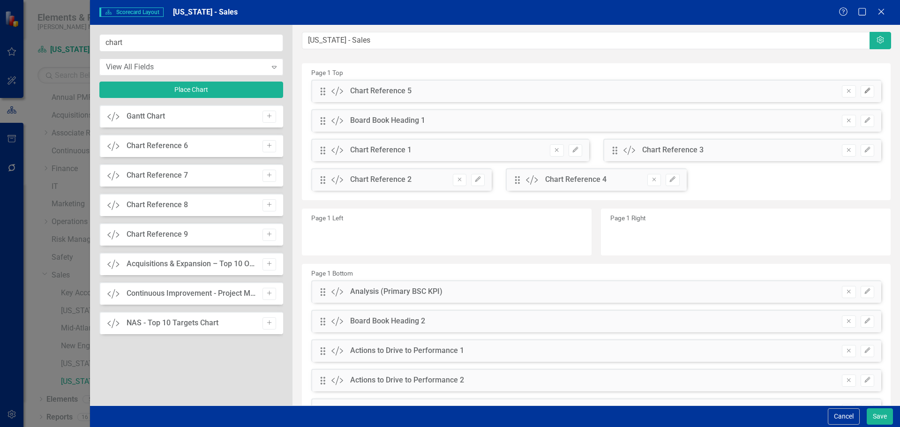
click at [864, 90] on icon "Edit" at bounding box center [867, 91] width 7 height 6
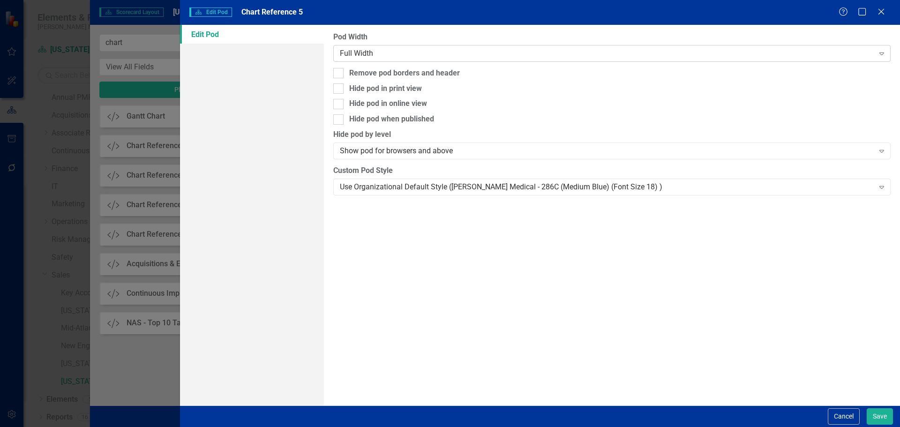
click at [510, 56] on div "Full Width" at bounding box center [607, 53] width 534 height 11
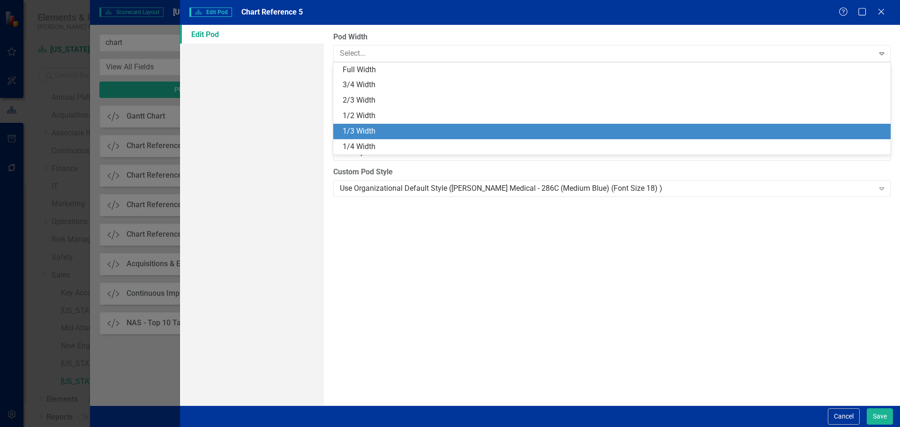
click at [501, 129] on div "1/3 Width" at bounding box center [614, 131] width 542 height 11
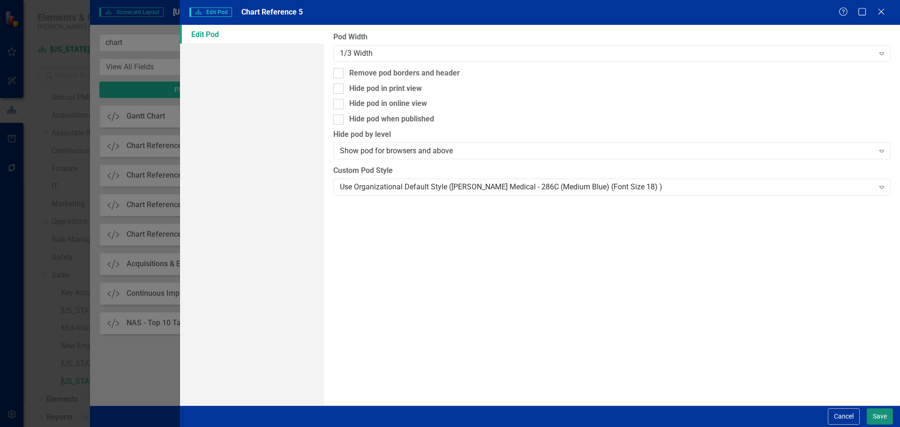
click at [879, 416] on button "Save" at bounding box center [879, 416] width 26 height 16
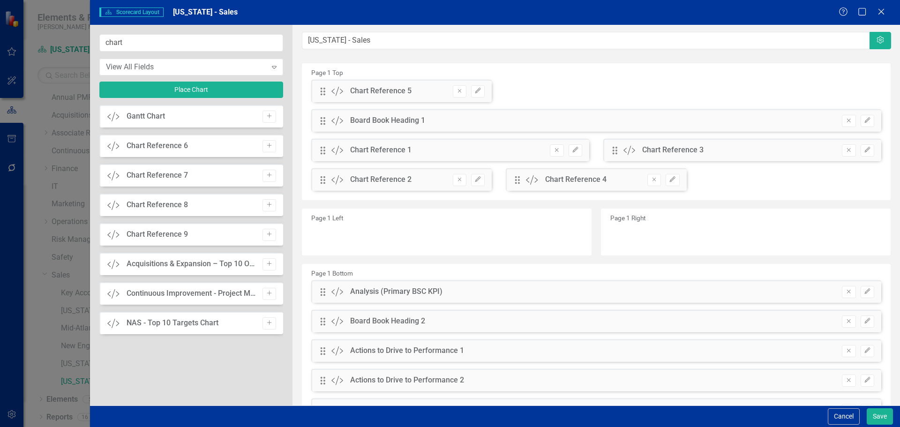
drag, startPoint x: 318, startPoint y: 90, endPoint x: 327, endPoint y: 97, distance: 11.6
click at [327, 101] on div "Drag Custom Chart Reference 5 Remove Edit" at bounding box center [401, 91] width 180 height 22
drag, startPoint x: 324, startPoint y: 90, endPoint x: 726, endPoint y: 179, distance: 412.4
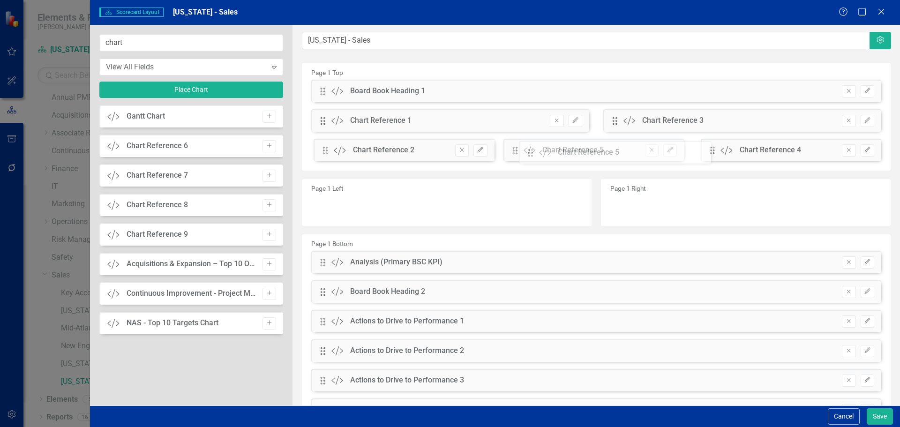
drag, startPoint x: 324, startPoint y: 150, endPoint x: 539, endPoint y: 152, distance: 214.6
click at [876, 415] on button "Save" at bounding box center [879, 416] width 26 height 16
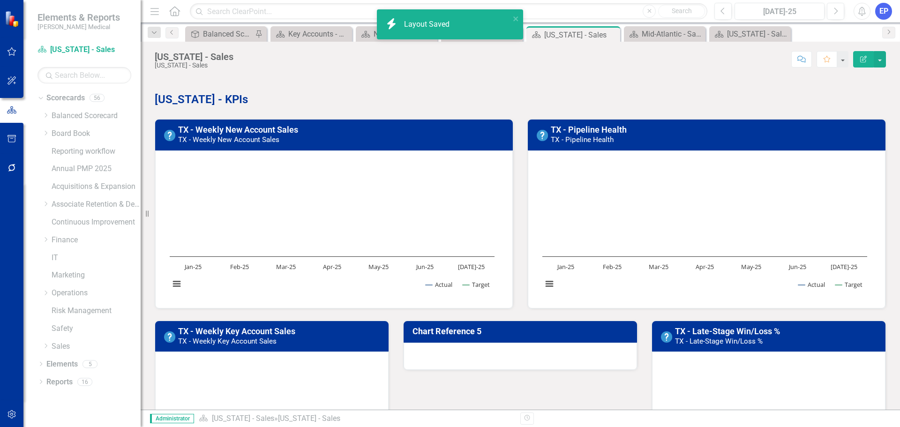
click at [503, 330] on h3 "Chart Reference 5" at bounding box center [521, 331] width 219 height 9
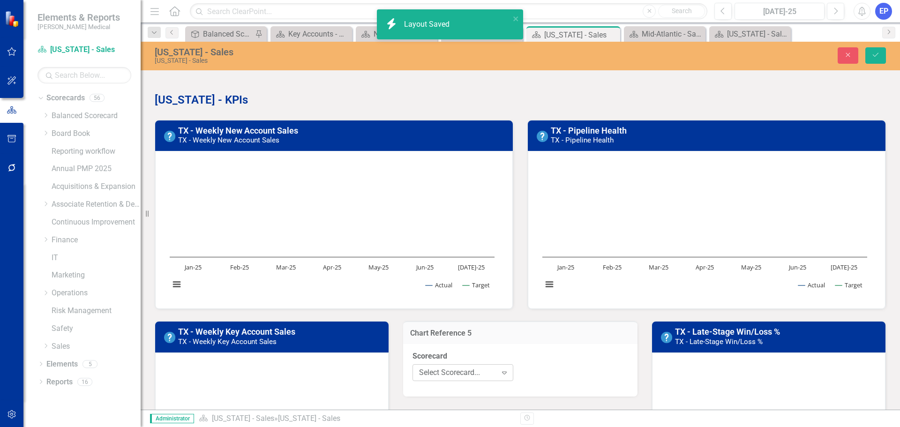
click at [462, 370] on div "Select Scorecard..." at bounding box center [458, 372] width 78 height 11
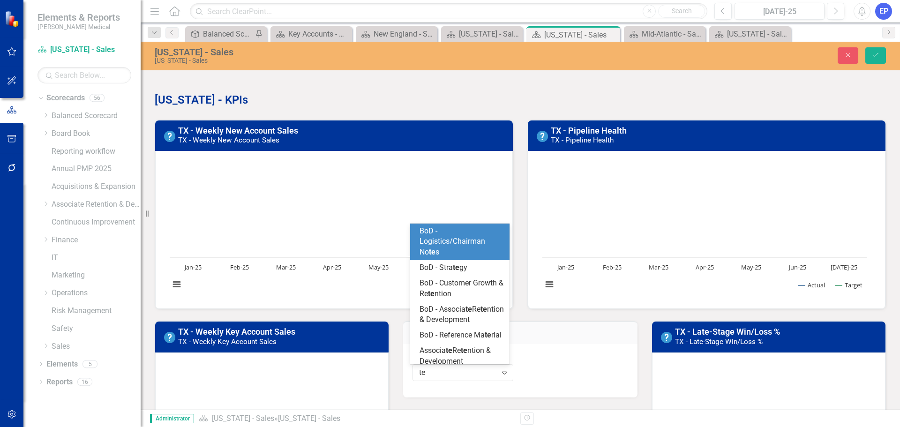
type input "tex"
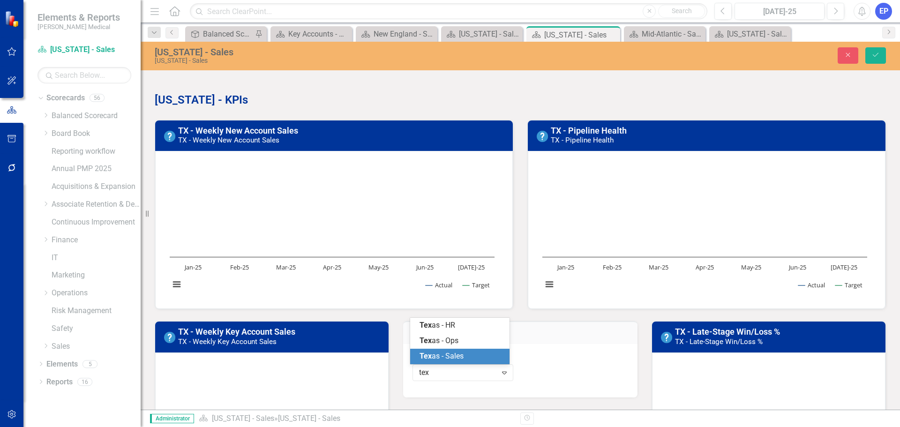
click at [459, 358] on span "Tex as - Sales" at bounding box center [441, 355] width 44 height 9
click at [545, 372] on div "Select Chart..." at bounding box center [573, 372] width 78 height 11
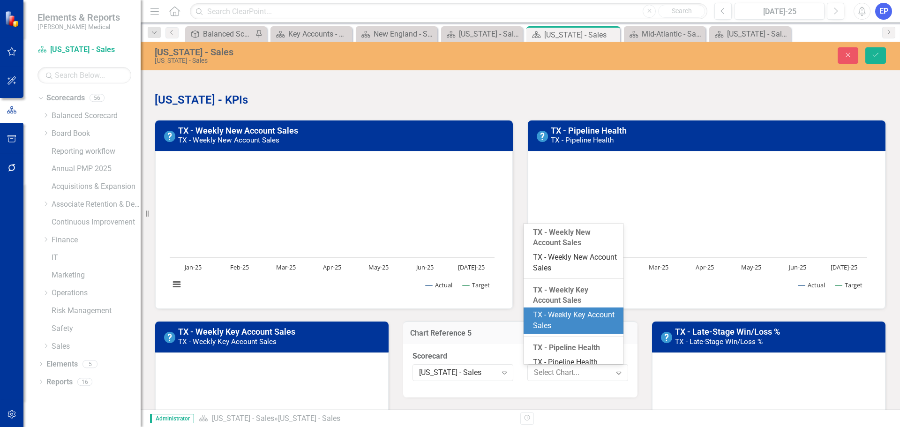
scroll to position [111, 0]
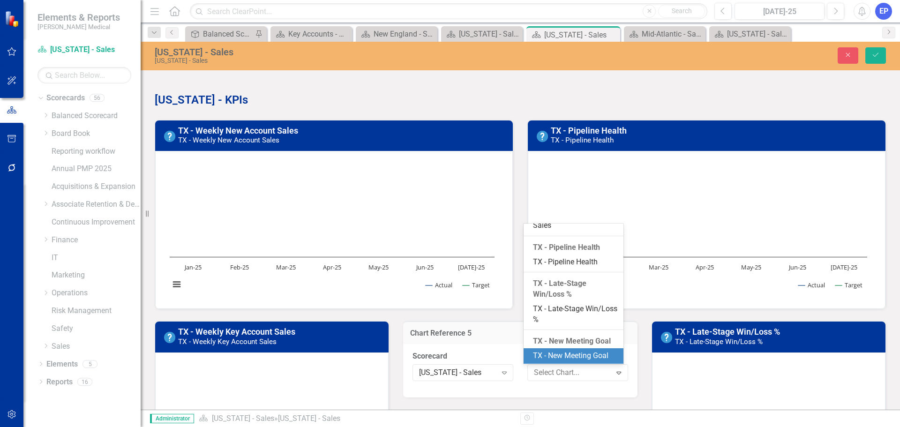
click at [560, 353] on div "TX - New Meeting Goal" at bounding box center [575, 356] width 84 height 11
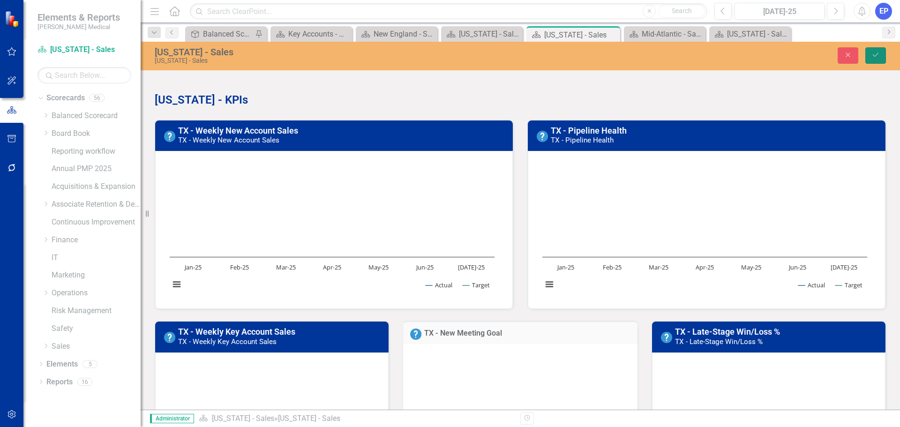
click at [880, 55] on button "Save" at bounding box center [875, 55] width 21 height 16
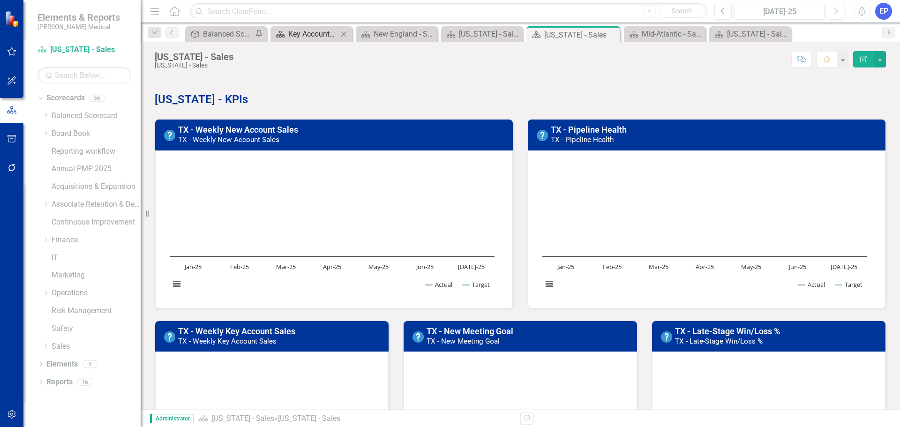
click at [313, 32] on div "Key Accounts - Sales - Overview Dashboard" at bounding box center [313, 34] width 50 height 12
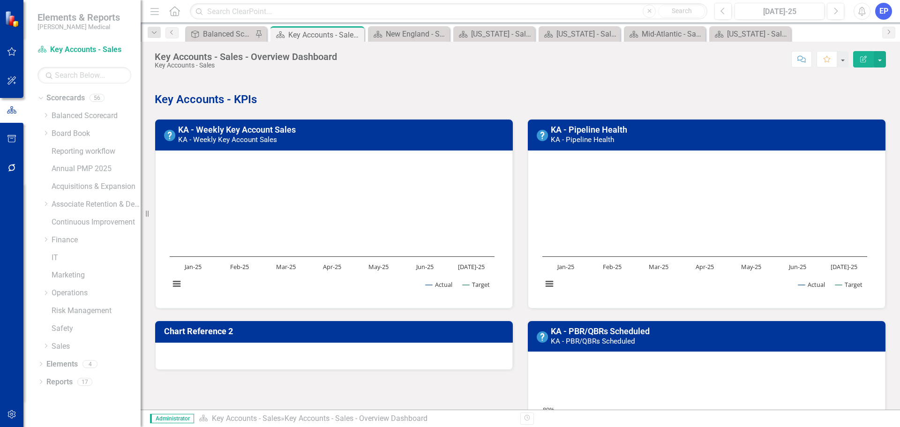
click at [293, 52] on div "Key Accounts - Sales - Overview Dashboard" at bounding box center [246, 57] width 182 height 10
drag, startPoint x: 245, startPoint y: 56, endPoint x: 359, endPoint y: 58, distance: 113.9
click at [359, 58] on div "Key Accounts - Sales - Overview Dashboard Key Accounts - Sales Score: N/A Jul-2…" at bounding box center [520, 56] width 759 height 28
click at [349, 56] on div "Score: N/A Jul-25 Completed Comment Favorite Edit Report" at bounding box center [614, 59] width 544 height 16
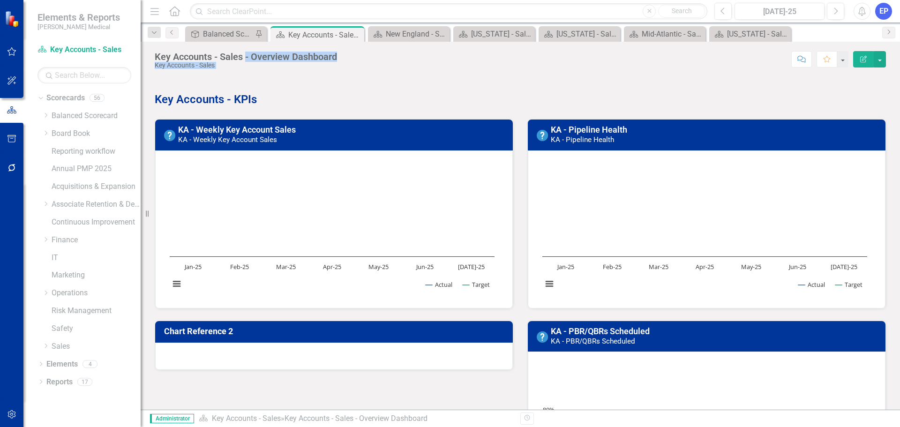
drag, startPoint x: 343, startPoint y: 55, endPoint x: 246, endPoint y: 60, distance: 97.1
click at [246, 60] on div "Key Accounts - Sales - Overview Dashboard Key Accounts - Sales Score: N/A Jul-2…" at bounding box center [520, 56] width 759 height 28
click at [244, 58] on div "Key Accounts - Sales - Overview Dashboard" at bounding box center [246, 57] width 182 height 10
drag, startPoint x: 241, startPoint y: 56, endPoint x: 337, endPoint y: 52, distance: 96.1
click at [337, 52] on div "Key Accounts - Sales - Overview Dashboard" at bounding box center [246, 57] width 182 height 10
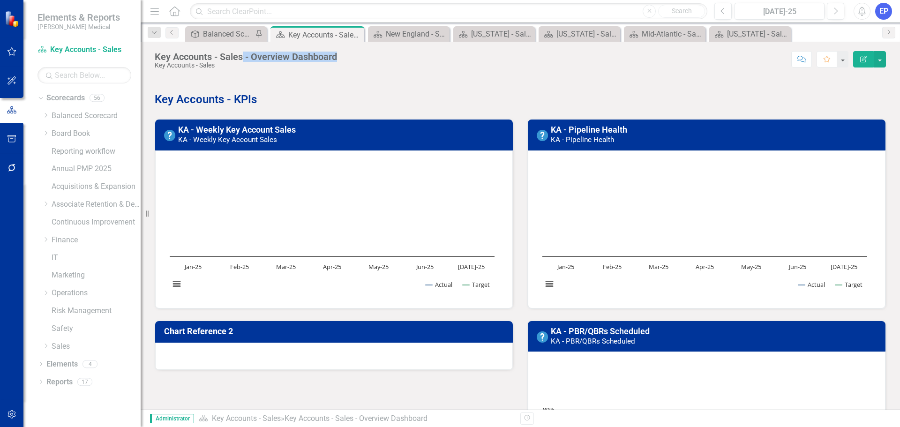
copy div "- Overview Dashboard"
click at [397, 34] on div "New England - Sales" at bounding box center [411, 34] width 50 height 12
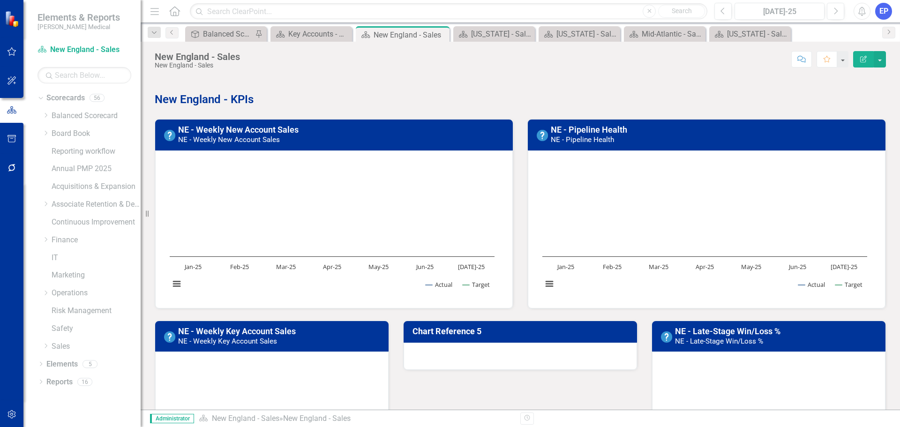
click at [862, 59] on icon "button" at bounding box center [863, 59] width 7 height 7
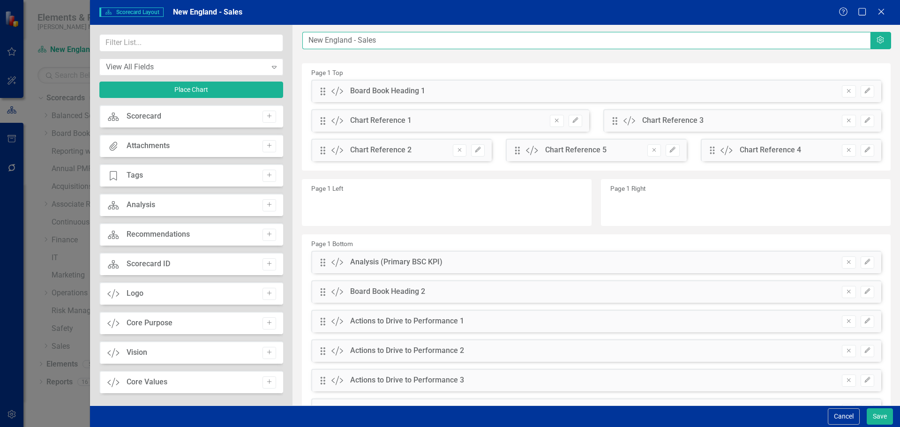
click at [439, 40] on input "New England - Sales" at bounding box center [586, 40] width 568 height 17
paste input "- Overview Dashboard"
click at [375, 40] on input "New England - Sales - Overview Dashboard" at bounding box center [586, 40] width 568 height 17
type input "New England - Sales - Overview Dashboard"
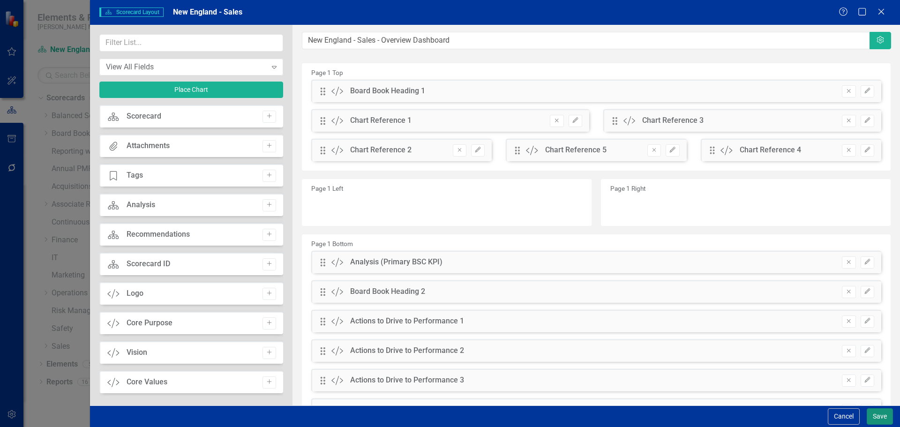
click at [876, 410] on button "Save" at bounding box center [879, 416] width 26 height 16
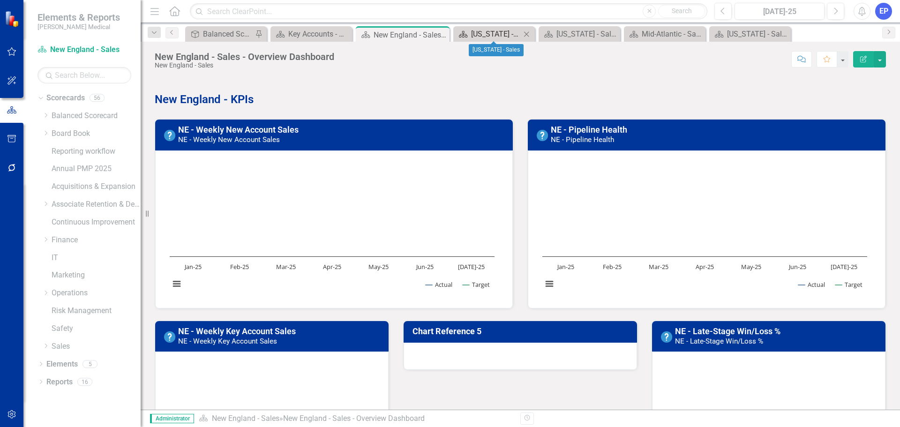
click at [490, 31] on div "[US_STATE] - Sales" at bounding box center [496, 34] width 50 height 12
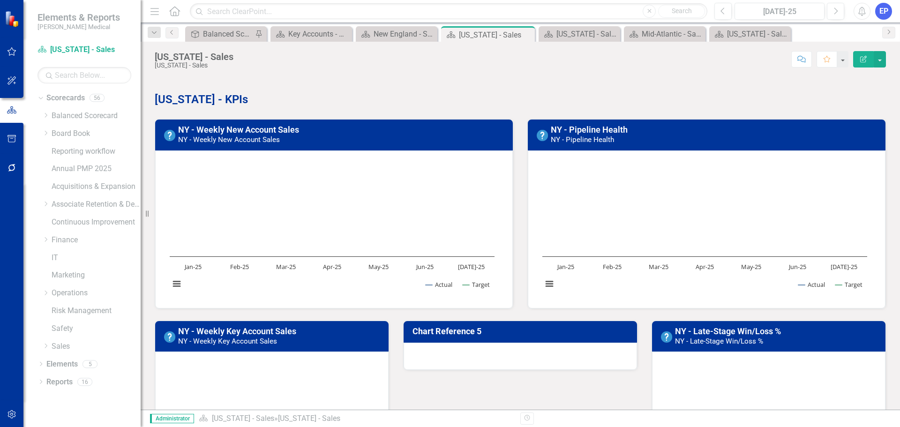
click at [245, 56] on div "Score: N/A Jul-25 Completed Comment Favorite Edit Report" at bounding box center [562, 59] width 648 height 16
click at [861, 63] on button "Edit Report" at bounding box center [863, 59] width 21 height 16
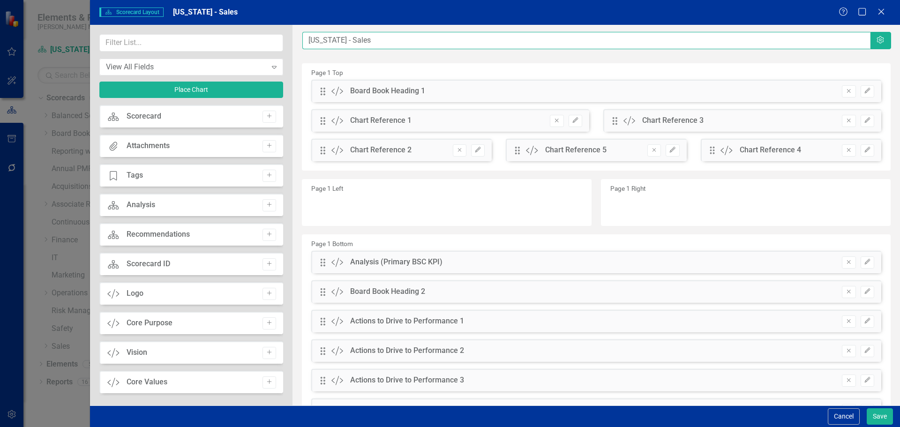
click at [461, 42] on input "[US_STATE] - Sales" at bounding box center [586, 40] width 568 height 17
paste input "- Overview Dashboard"
type input "[US_STATE] - Sales - Overview Dashboard"
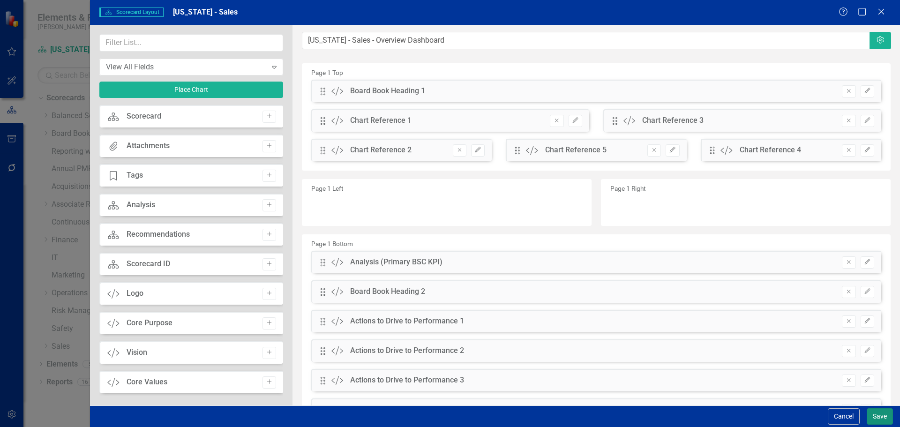
click at [870, 415] on button "Save" at bounding box center [879, 416] width 26 height 16
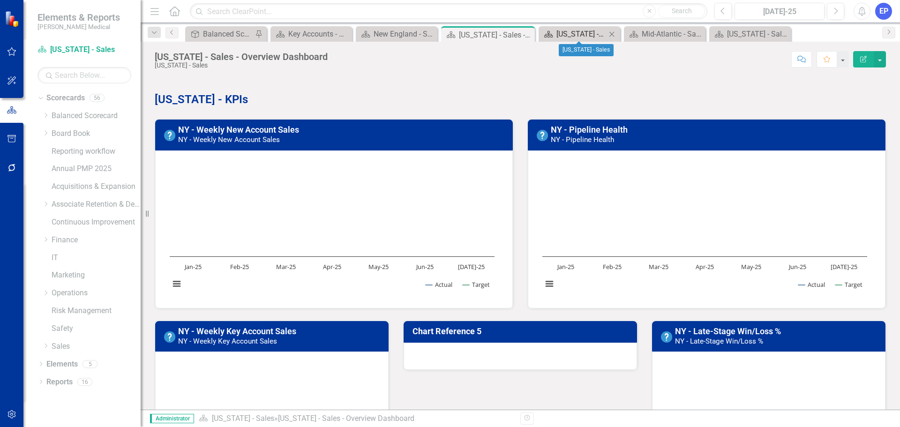
click at [580, 35] on div "[US_STATE] - Sales" at bounding box center [581, 34] width 50 height 12
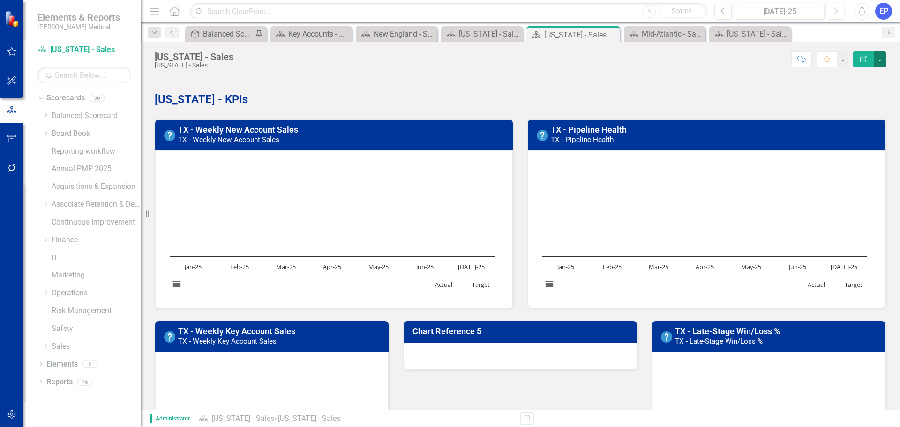
click at [883, 60] on button "button" at bounding box center [879, 59] width 12 height 16
click at [835, 79] on link "Edit Edit Scorecard" at bounding box center [847, 76] width 76 height 17
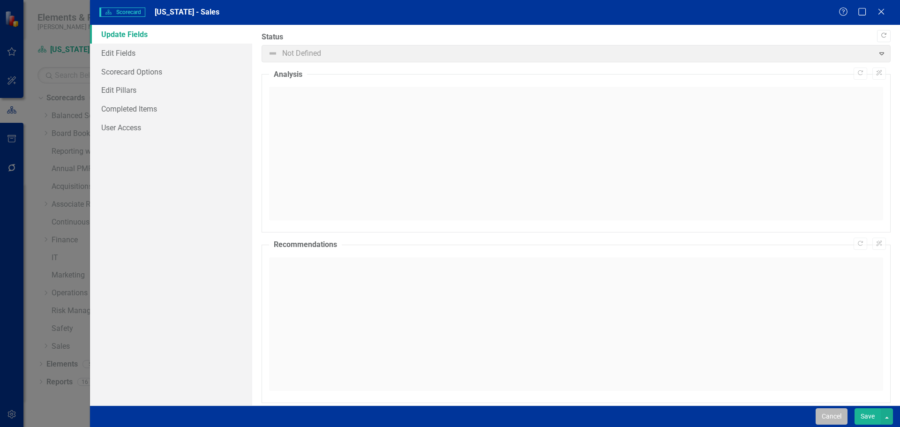
click at [834, 413] on button "Cancel" at bounding box center [831, 416] width 32 height 16
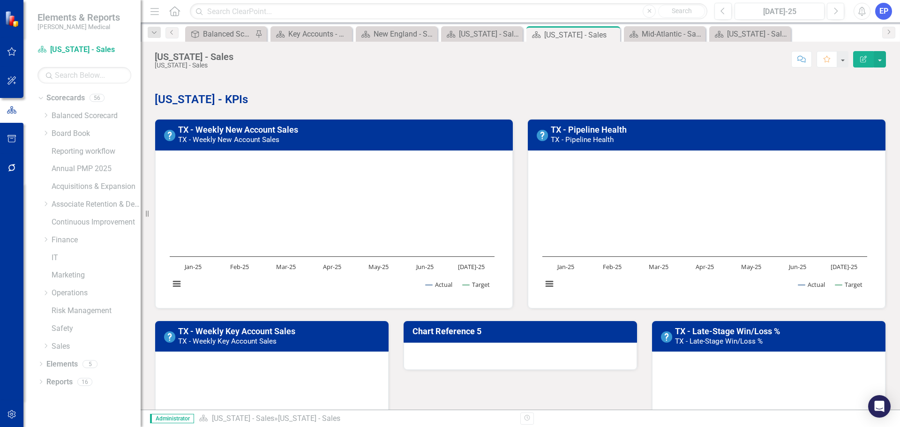
click at [863, 59] on icon "Edit Report" at bounding box center [863, 59] width 8 height 7
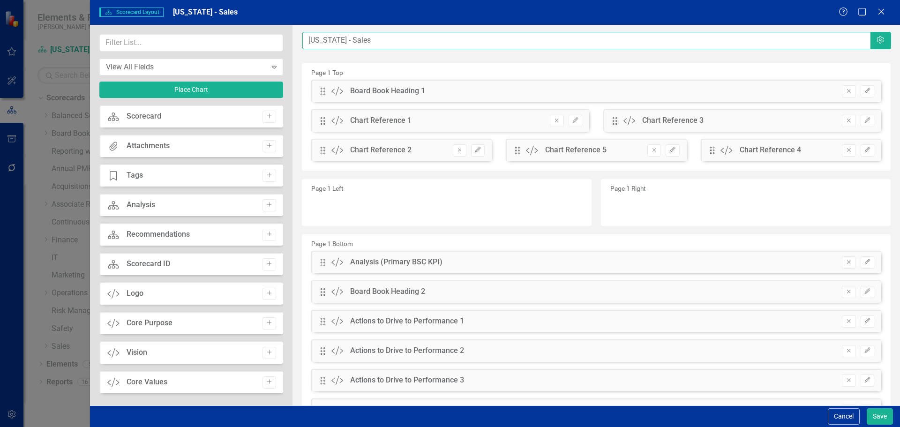
click at [544, 36] on input "[US_STATE] - Sales" at bounding box center [586, 40] width 568 height 17
paste input "- Overview Dashboard"
type input "[US_STATE] - Sales - Overview Dashboard"
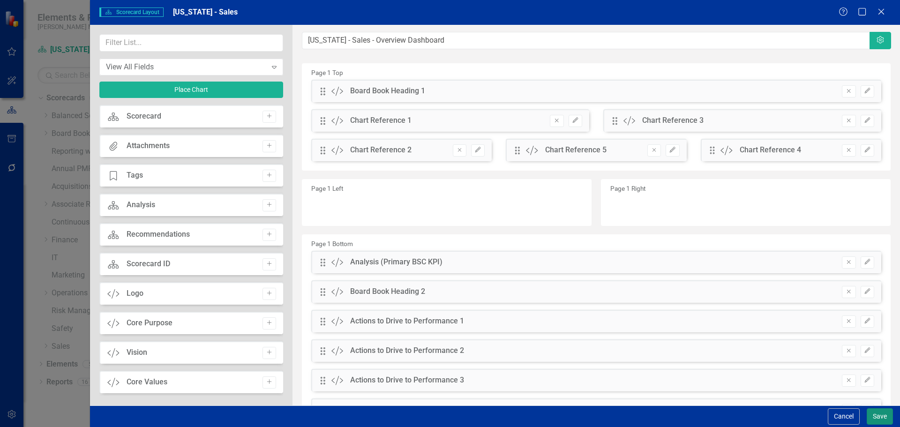
click at [874, 413] on button "Save" at bounding box center [879, 416] width 26 height 16
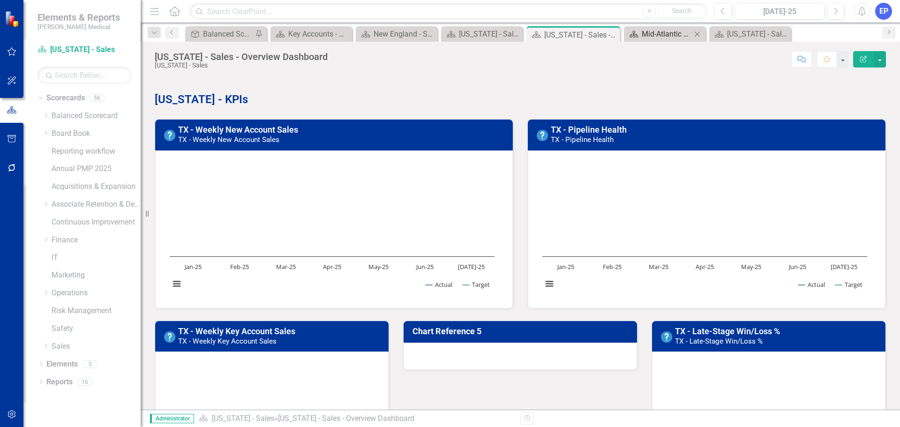
click at [657, 31] on div "Mid-Atlantic - Sales" at bounding box center [667, 34] width 50 height 12
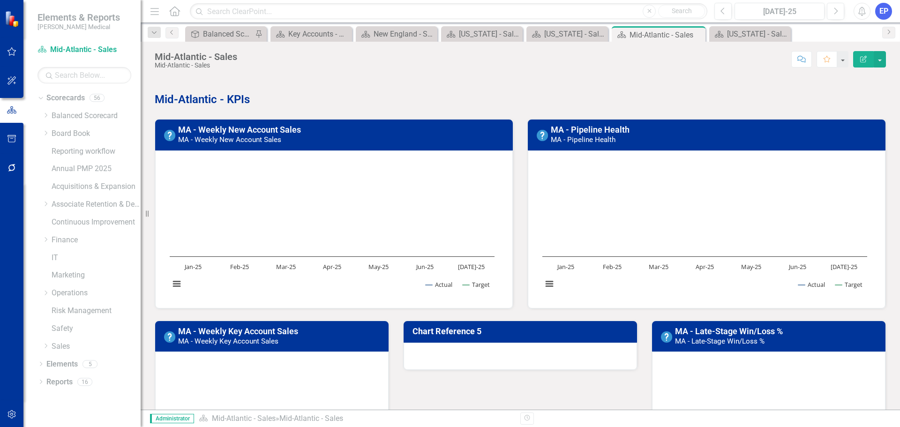
click at [861, 62] on button "Edit Report" at bounding box center [863, 59] width 21 height 16
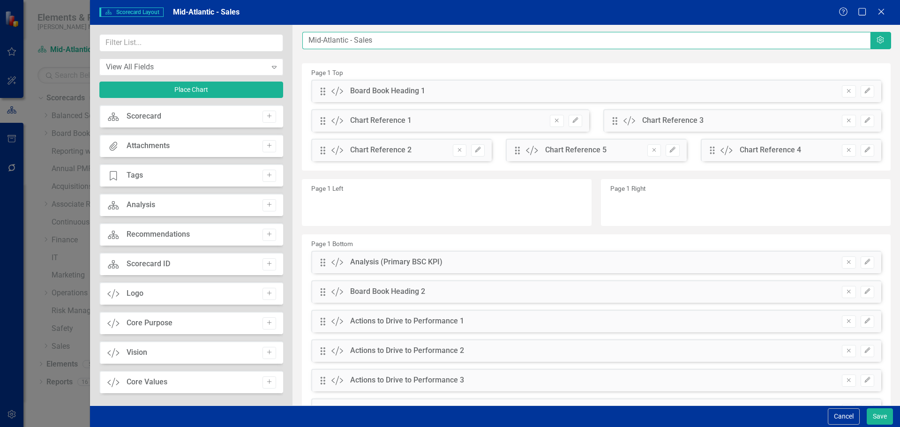
click at [457, 43] on input "Mid-Atlantic - Sales" at bounding box center [586, 40] width 568 height 17
paste input "- Overview Dashboard"
type input "Mid-Atlantic - Sales - Overview Dashboard"
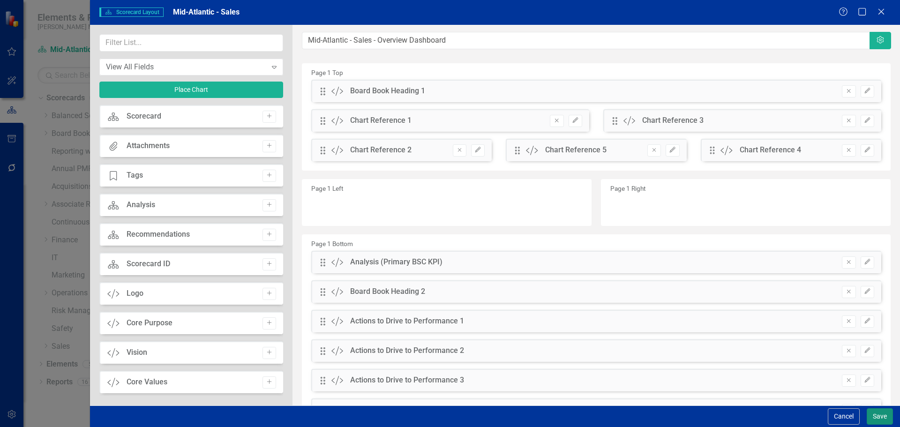
click at [879, 412] on button "Save" at bounding box center [879, 416] width 26 height 16
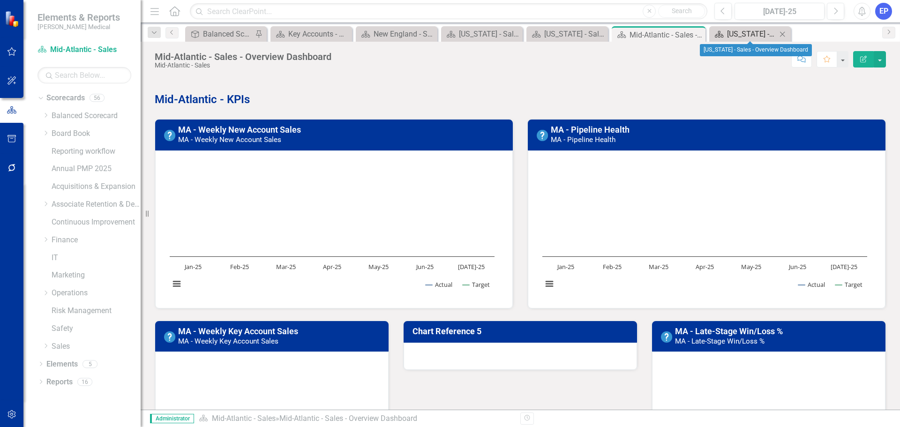
click at [742, 32] on div "Florida - Sales - Overview Dashboard" at bounding box center [752, 34] width 50 height 12
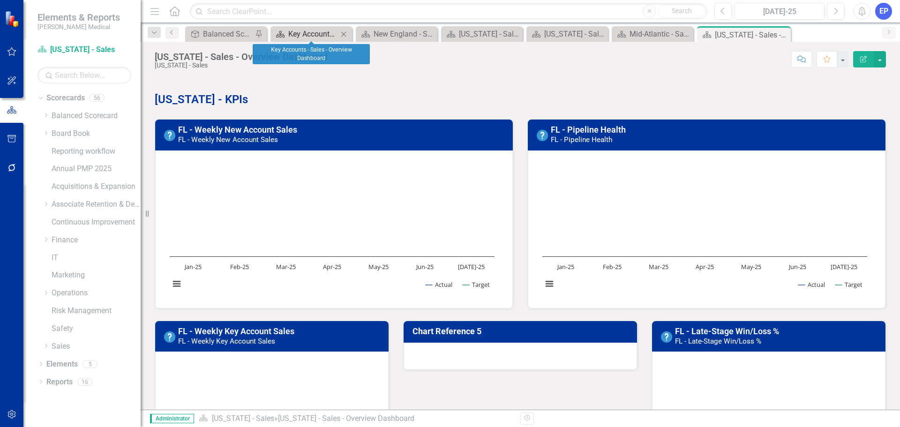
click at [309, 31] on div "Key Accounts - Sales - Overview Dashboard" at bounding box center [313, 34] width 50 height 12
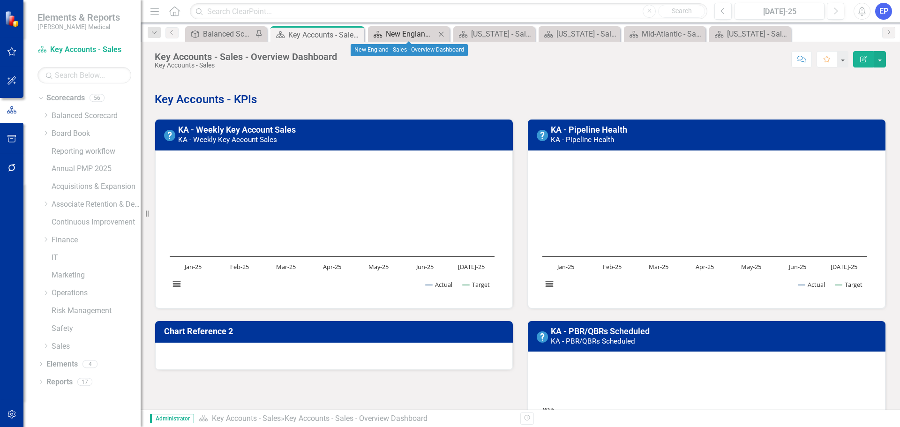
click at [395, 34] on div "New England - Sales - Overview Dashboard" at bounding box center [411, 34] width 50 height 12
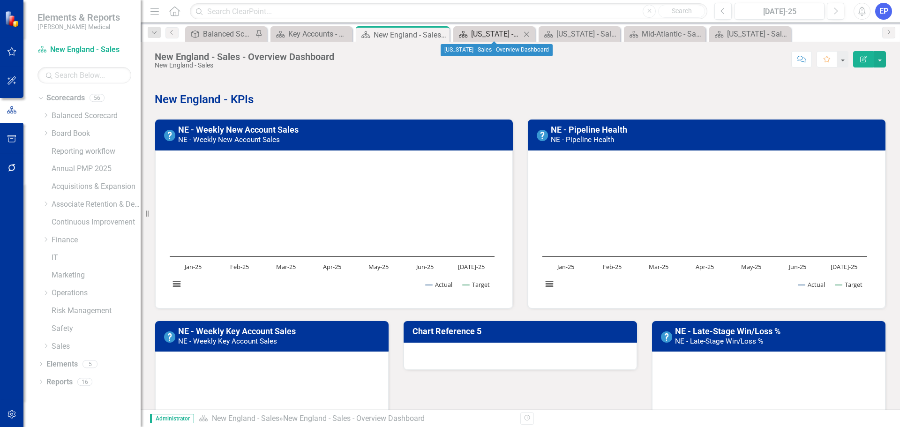
click at [482, 33] on div "New York - Sales - Overview Dashboard" at bounding box center [496, 34] width 50 height 12
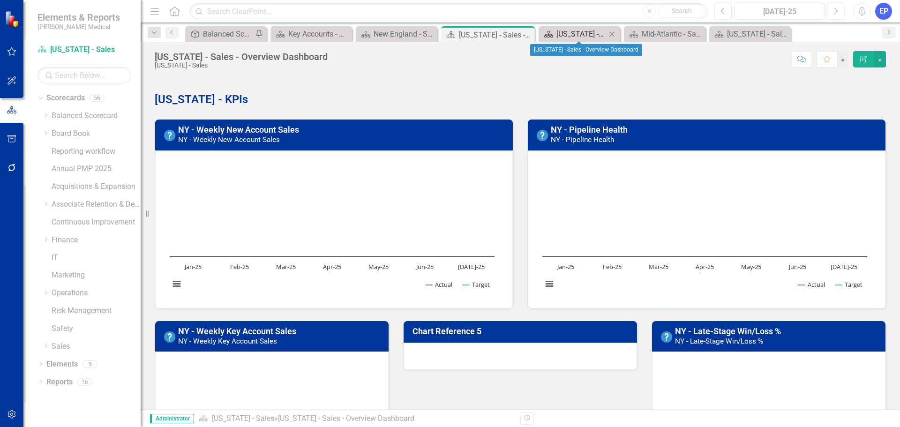
click at [576, 31] on div "Texas - Sales - Overview Dashboard" at bounding box center [581, 34] width 50 height 12
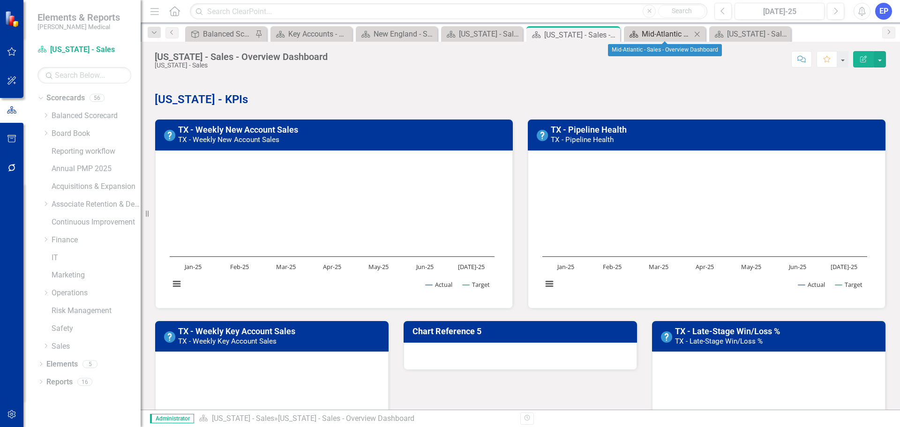
click at [659, 31] on div "Mid-Atlantic - Sales - Overview Dashboard" at bounding box center [667, 34] width 50 height 12
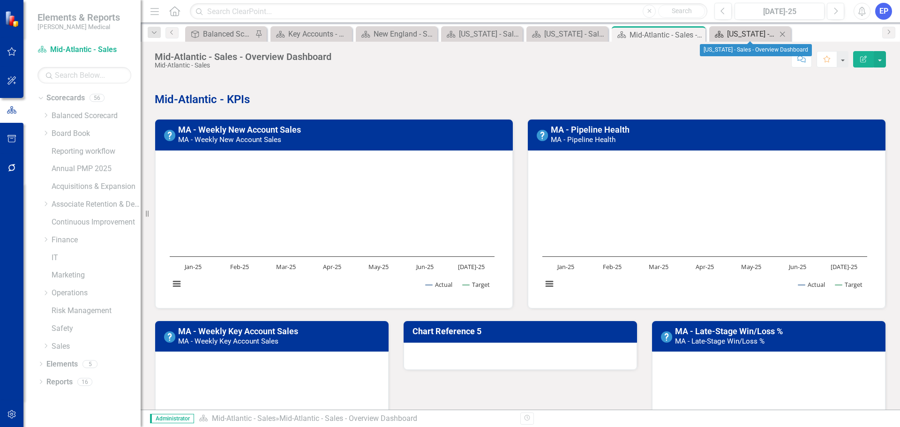
click at [755, 31] on div "Florida - Sales - Overview Dashboard" at bounding box center [752, 34] width 50 height 12
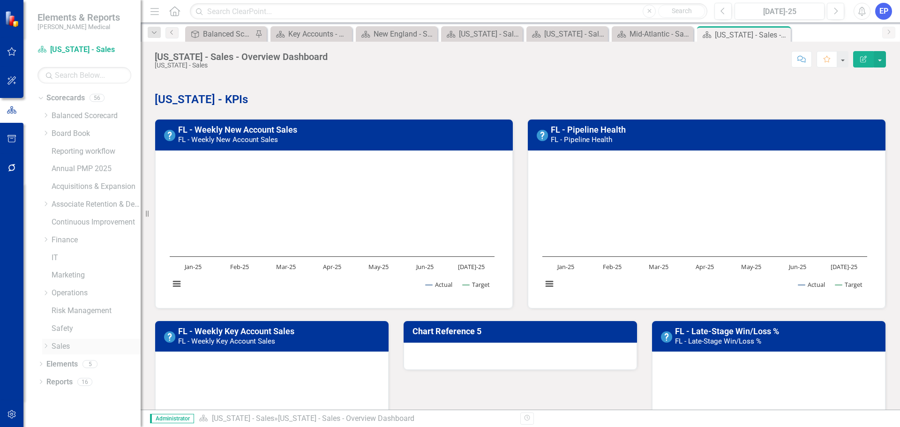
click at [60, 344] on link "Sales" at bounding box center [96, 346] width 89 height 11
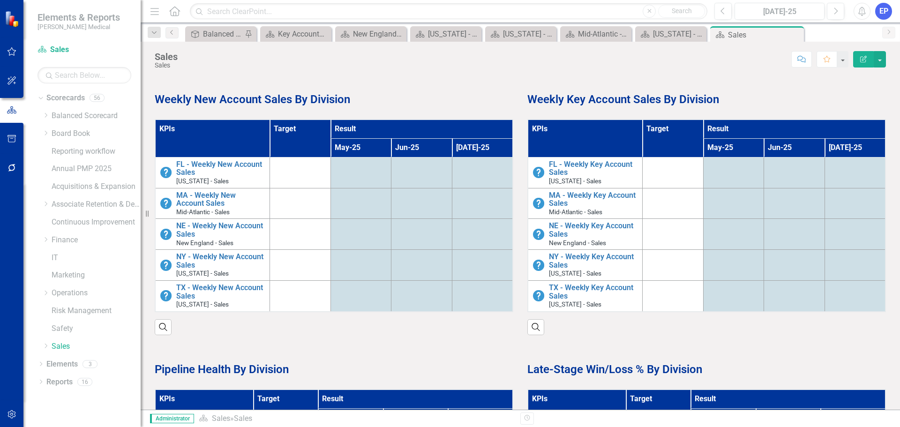
click at [380, 112] on div "KPIs Target Result May-25 Jun-25 Jul-25 FL - Weekly New Account Sales Florida -…" at bounding box center [334, 221] width 373 height 228
click at [316, 134] on th "Target" at bounding box center [300, 137] width 61 height 37
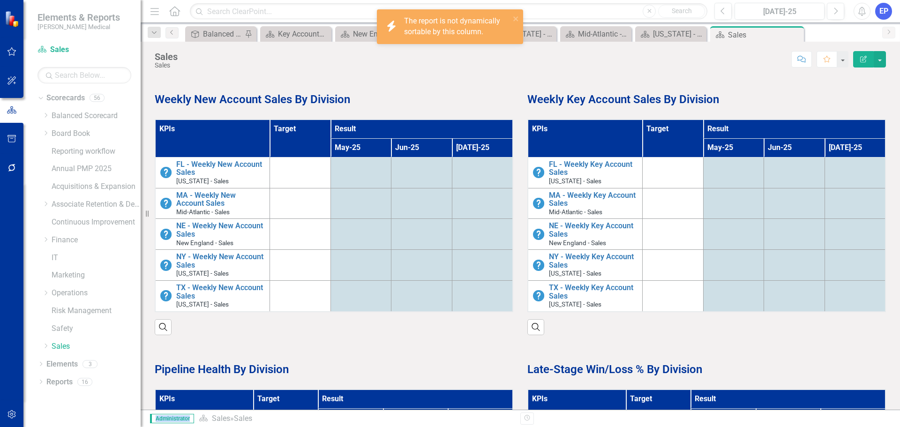
click at [316, 134] on th "Target" at bounding box center [300, 137] width 61 height 37
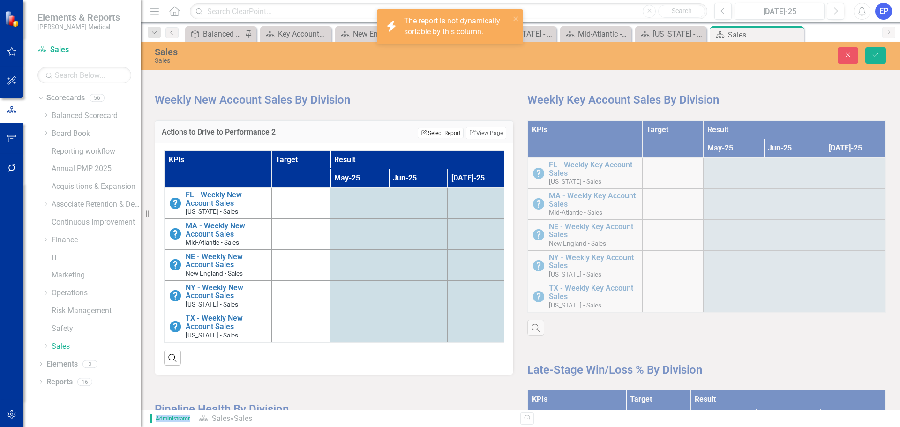
click at [422, 133] on button "Edit Report Select Report" at bounding box center [440, 133] width 45 height 10
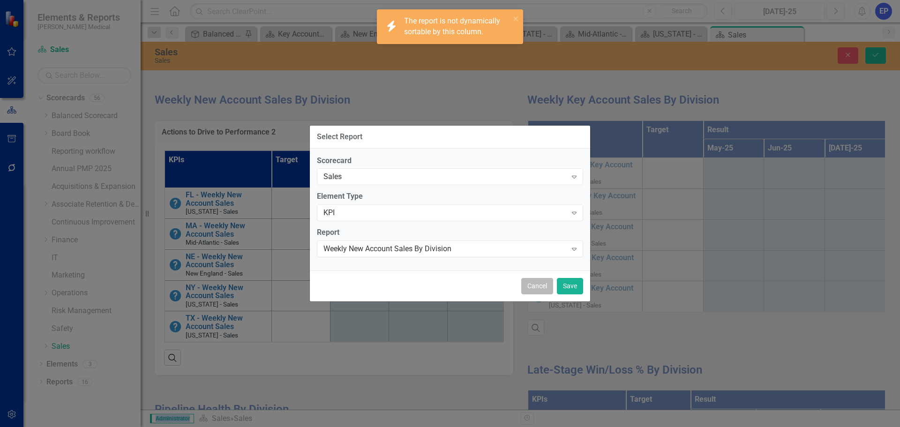
click at [531, 291] on button "Cancel" at bounding box center [537, 286] width 32 height 16
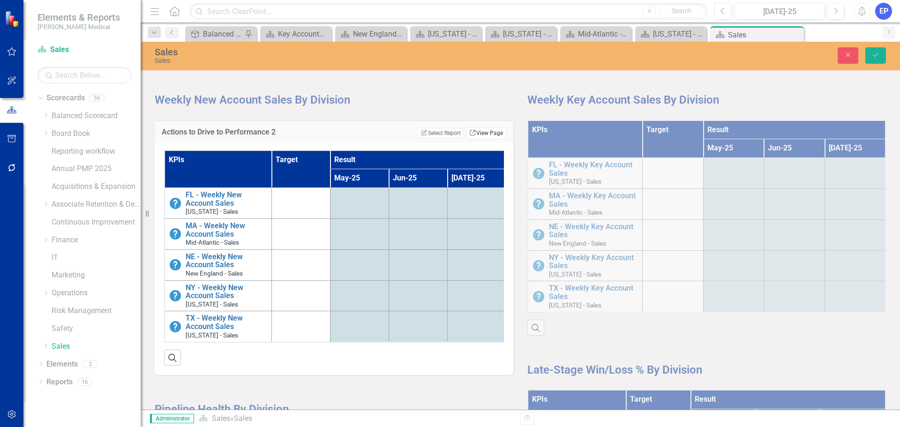
click at [470, 135] on icon at bounding box center [473, 133] width 6 height 6
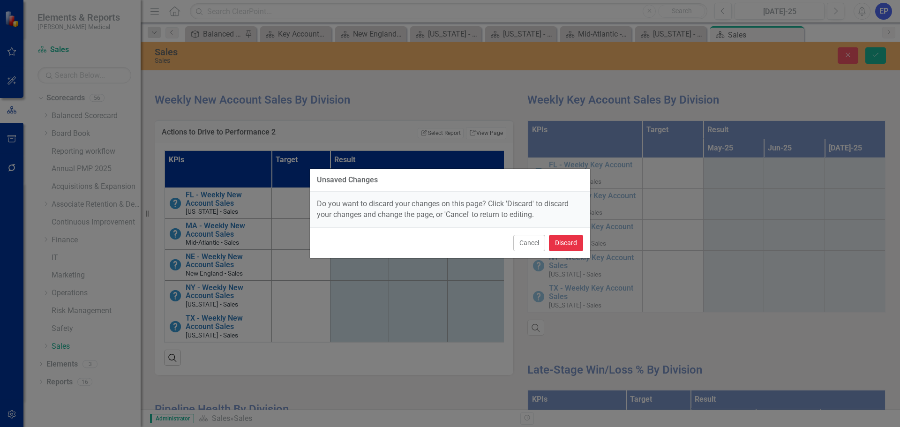
click at [562, 242] on button "Discard" at bounding box center [566, 243] width 34 height 16
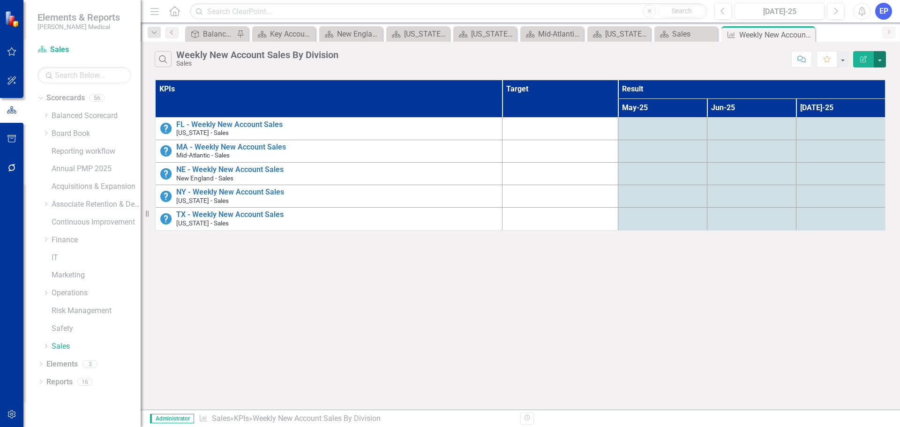
click at [879, 57] on button "button" at bounding box center [879, 59] width 12 height 16
click at [809, 34] on icon "Close" at bounding box center [805, 34] width 9 height 7
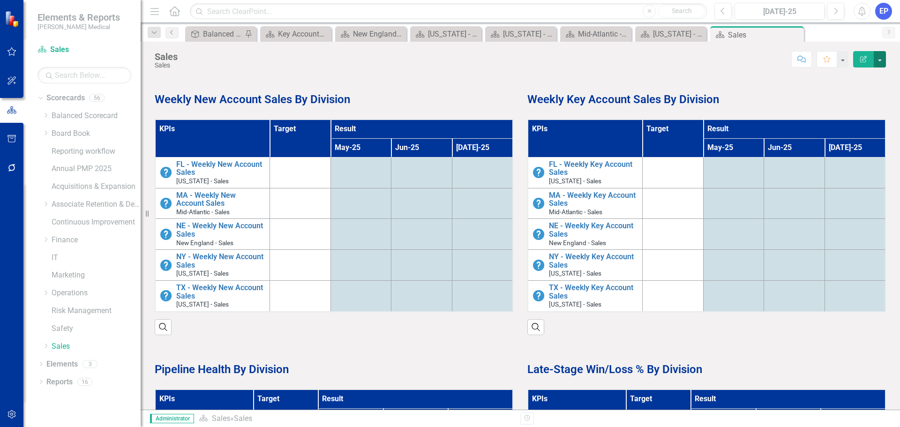
click at [882, 59] on button "button" at bounding box center [879, 59] width 12 height 16
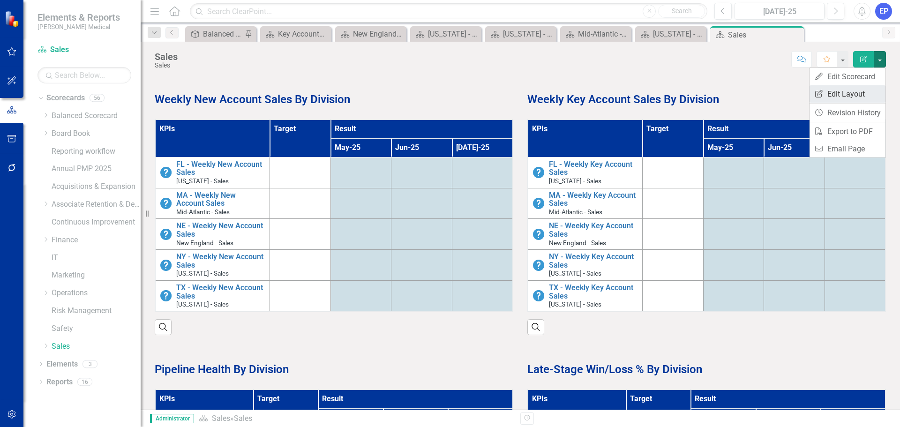
click at [858, 92] on link "Edit Report Edit Layout" at bounding box center [847, 93] width 76 height 17
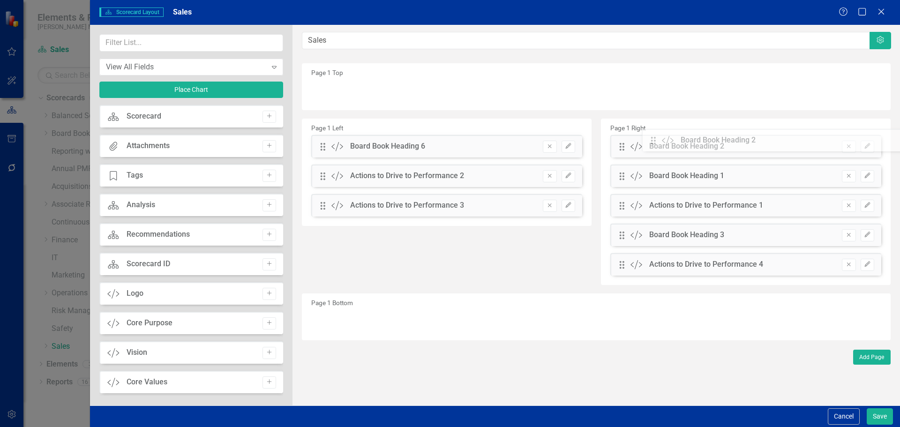
drag, startPoint x: 322, startPoint y: 204, endPoint x: 660, endPoint y: 139, distance: 343.6
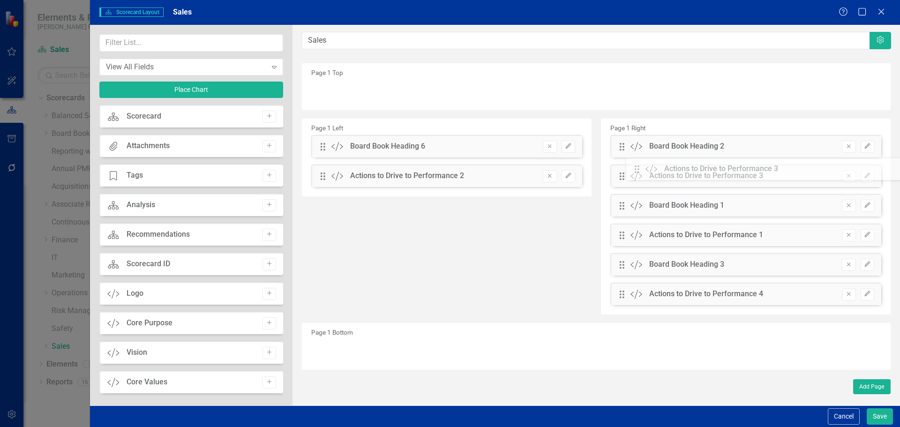
drag, startPoint x: 324, startPoint y: 208, endPoint x: 647, endPoint y: 173, distance: 324.3
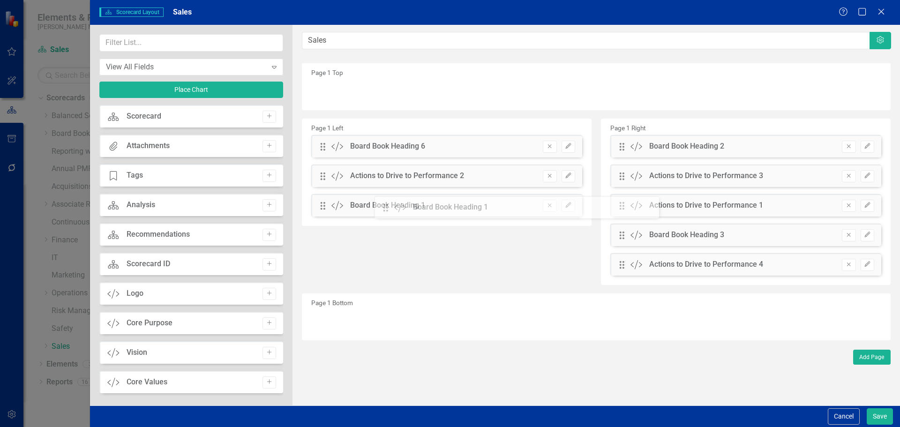
drag, startPoint x: 620, startPoint y: 206, endPoint x: 391, endPoint y: 208, distance: 229.2
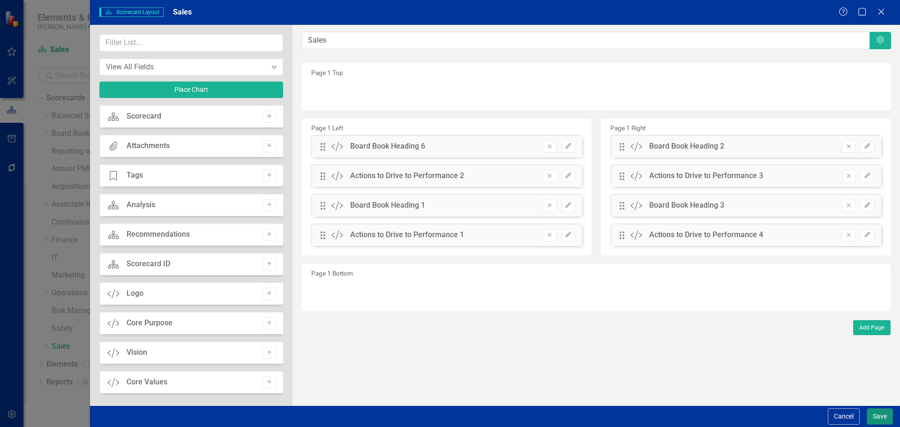
click at [869, 418] on button "Save" at bounding box center [879, 416] width 26 height 16
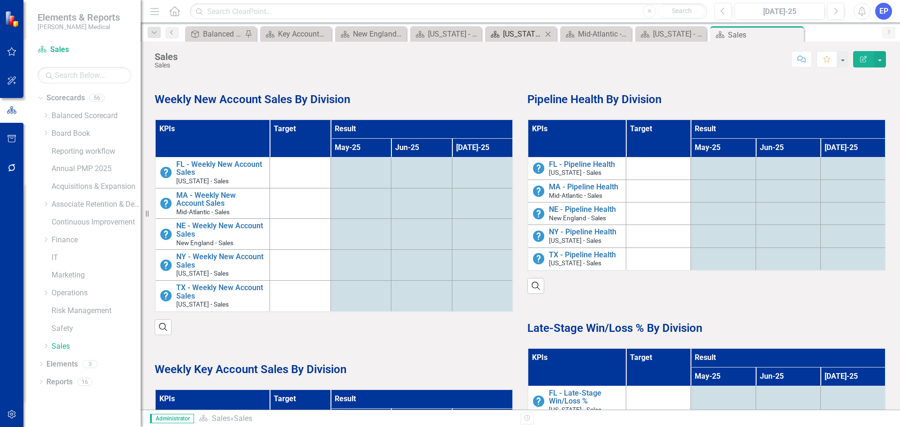
click at [523, 33] on div "[US_STATE] - Sales - Overview Dashboard" at bounding box center [522, 34] width 39 height 12
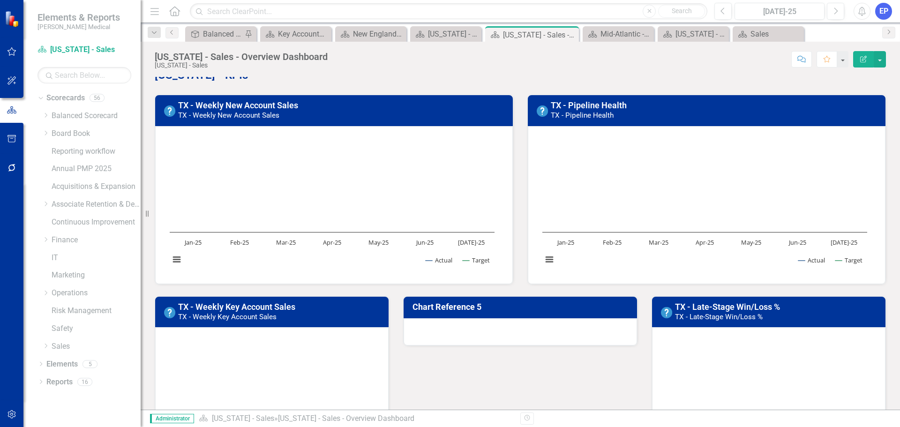
scroll to position [47, 0]
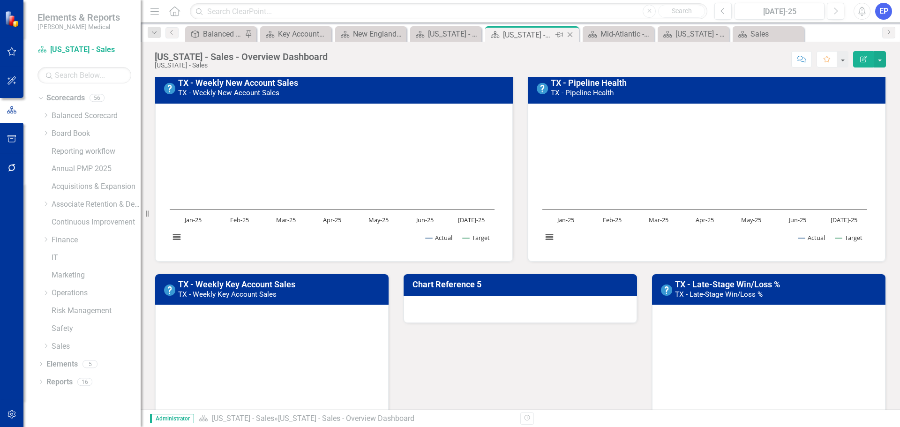
click at [572, 32] on icon at bounding box center [569, 34] width 5 height 5
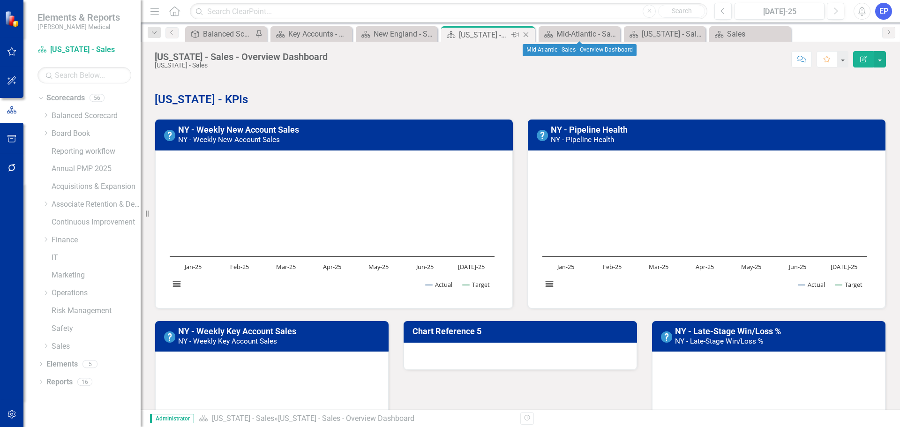
click at [527, 32] on icon "Close" at bounding box center [525, 34] width 9 height 7
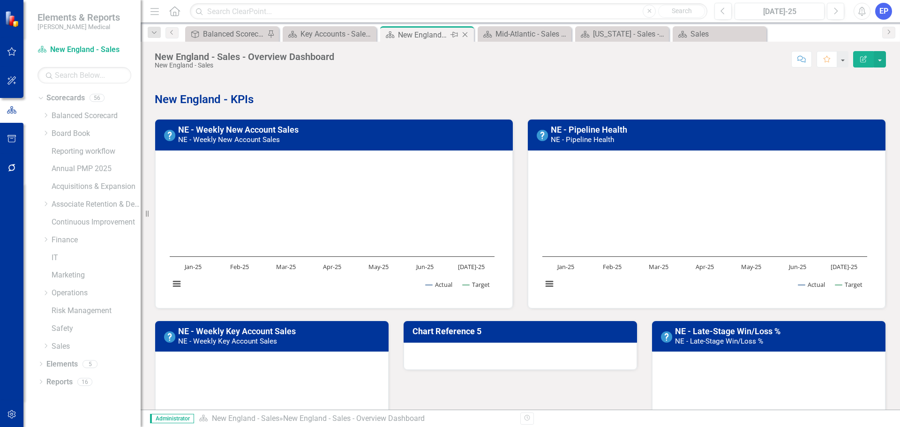
click at [464, 33] on icon "Close" at bounding box center [464, 34] width 9 height 7
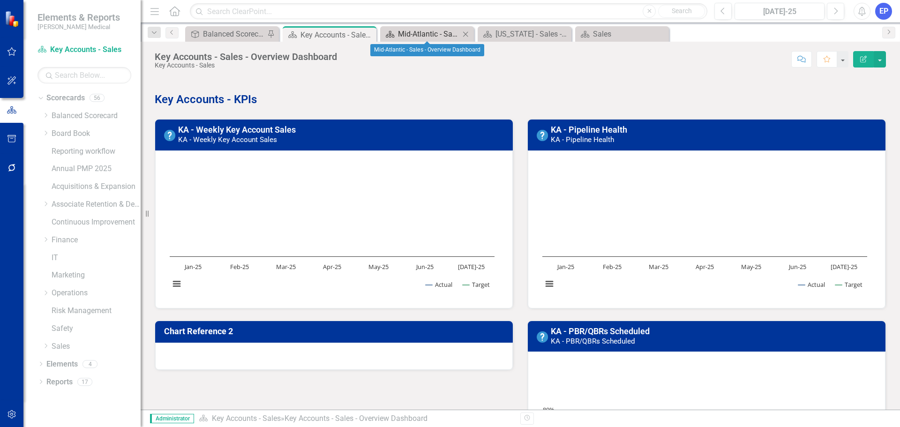
click at [443, 34] on div "Mid-Atlantic - Sales - Overview Dashboard" at bounding box center [429, 34] width 62 height 12
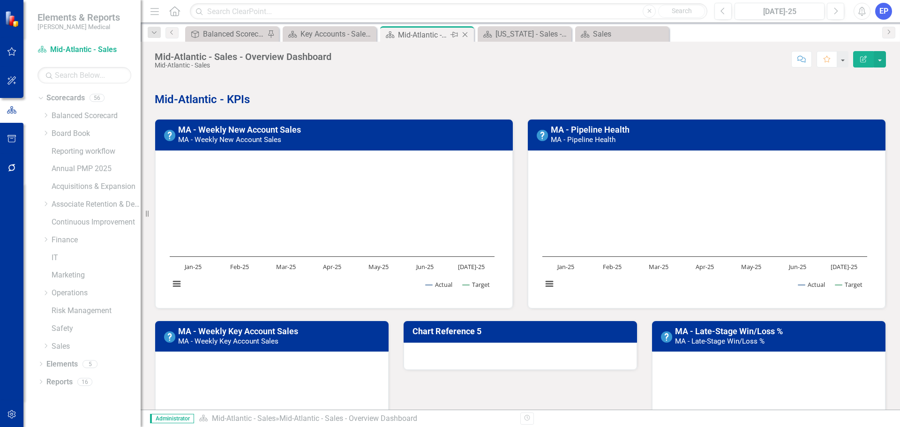
click at [464, 36] on icon "Close" at bounding box center [464, 34] width 9 height 7
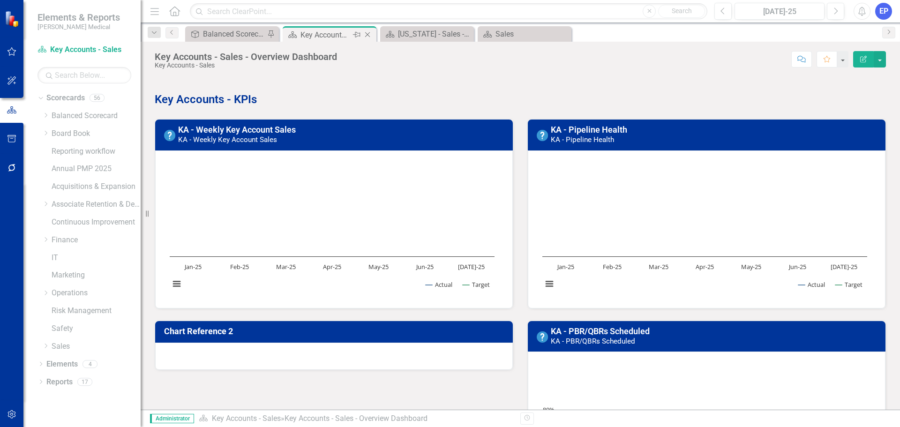
click at [341, 34] on div "Key Accounts - Sales - Overview Dashboard" at bounding box center [325, 35] width 50 height 12
click at [368, 33] on icon "Close" at bounding box center [367, 34] width 9 height 7
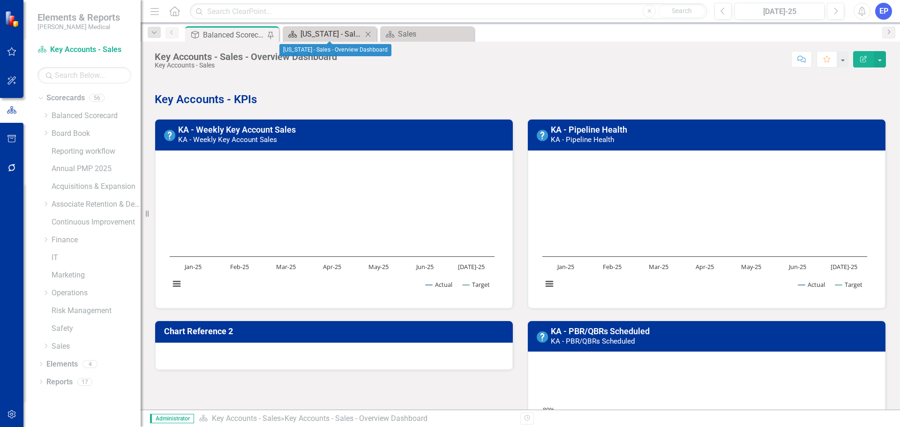
click at [339, 31] on div "[US_STATE] - Sales - Overview Dashboard" at bounding box center [331, 34] width 62 height 12
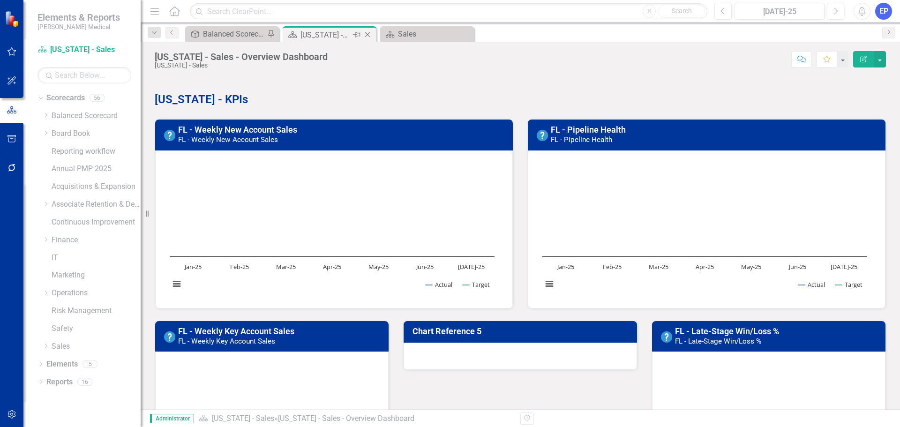
click at [370, 35] on icon "Close" at bounding box center [367, 34] width 9 height 7
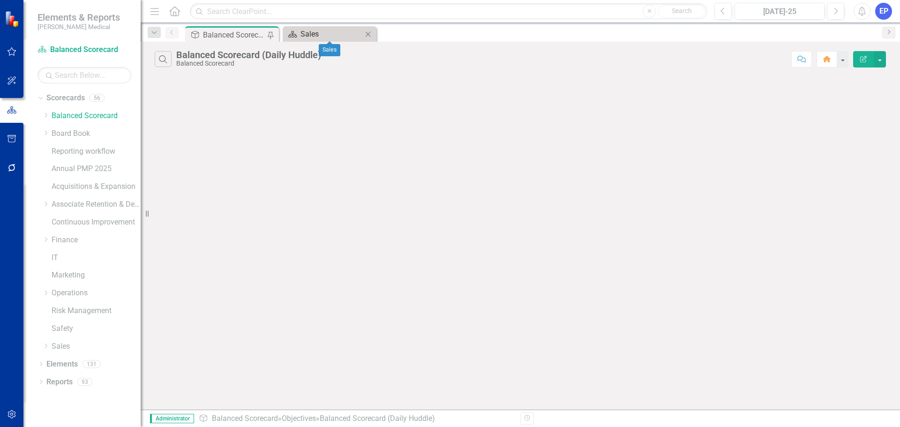
click at [323, 37] on div "Sales" at bounding box center [331, 34] width 62 height 12
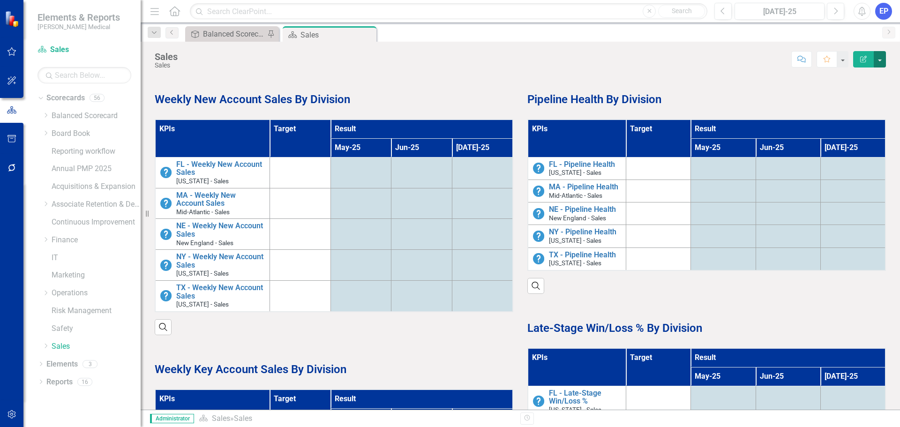
click at [880, 65] on button "button" at bounding box center [879, 59] width 12 height 16
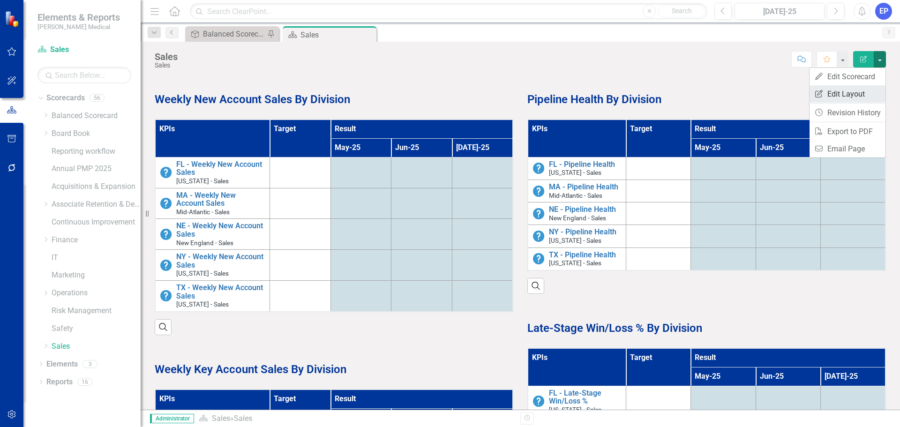
click at [857, 91] on link "Edit Report Edit Layout" at bounding box center [847, 93] width 76 height 17
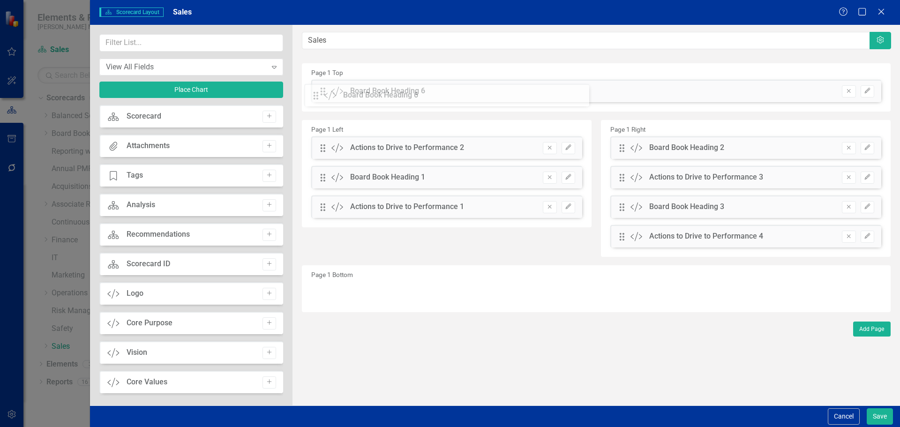
drag, startPoint x: 323, startPoint y: 145, endPoint x: 323, endPoint y: 94, distance: 51.1
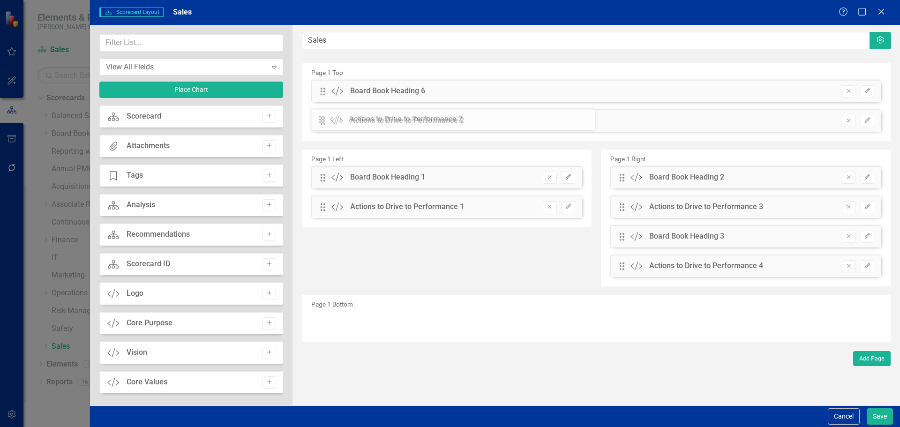
drag, startPoint x: 321, startPoint y: 151, endPoint x: 326, endPoint y: 123, distance: 29.1
click at [871, 91] on button "Edit" at bounding box center [867, 91] width 14 height 12
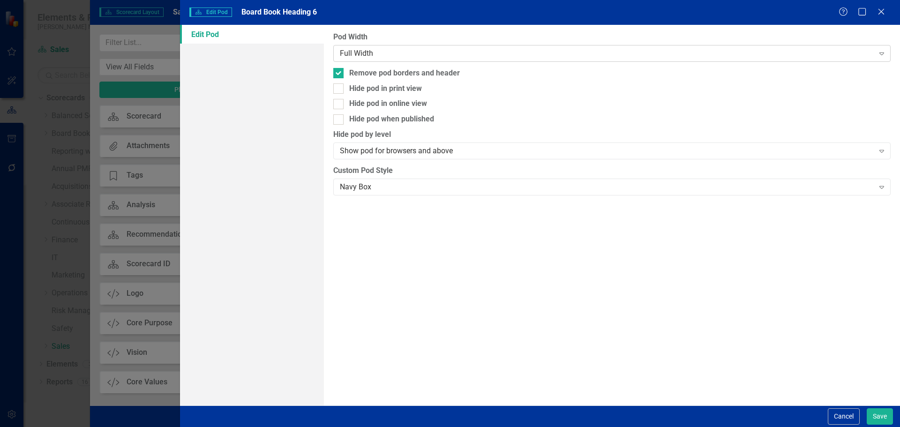
click at [455, 54] on div "Full Width" at bounding box center [607, 53] width 534 height 11
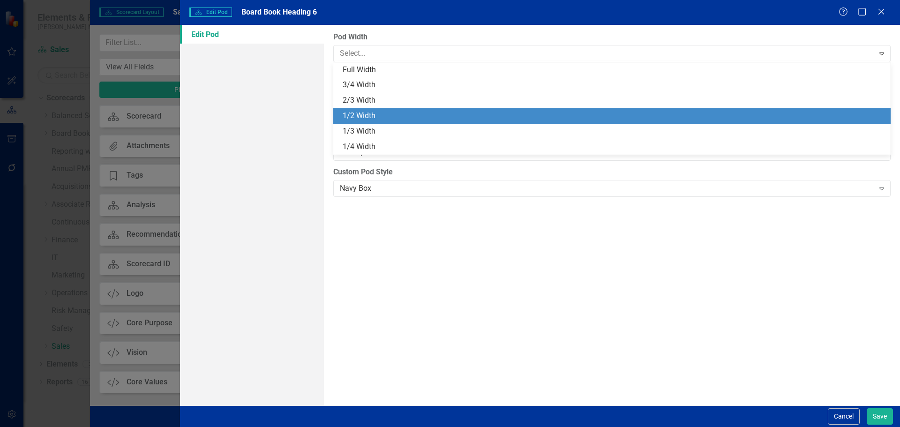
click at [444, 112] on div "1/2 Width" at bounding box center [614, 116] width 542 height 11
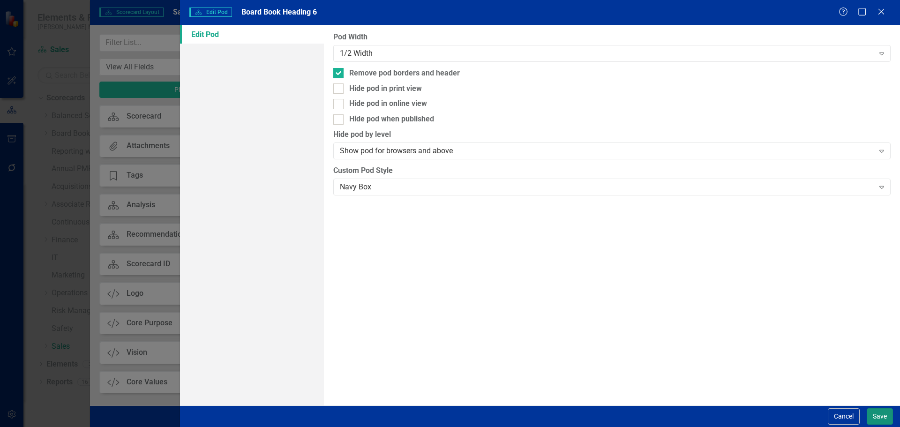
click at [874, 413] on button "Save" at bounding box center [879, 416] width 26 height 16
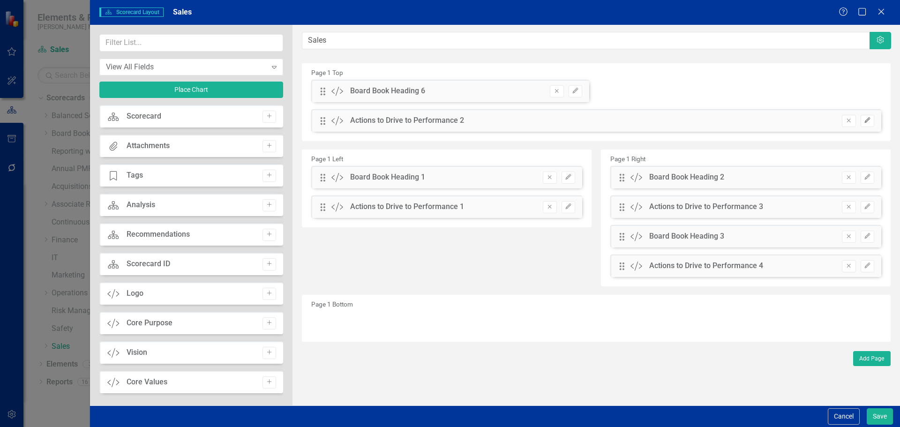
click at [864, 121] on icon "Edit" at bounding box center [867, 121] width 7 height 6
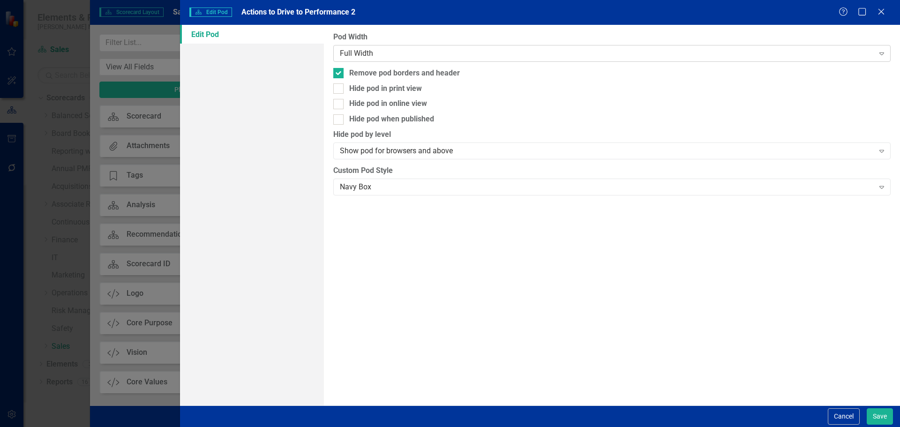
click at [579, 52] on div "Full Width" at bounding box center [607, 53] width 534 height 11
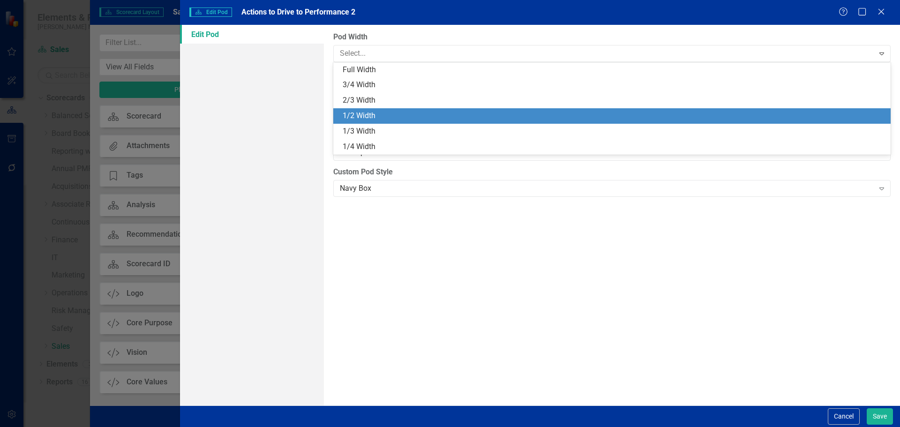
click at [560, 120] on div "1/2 Width" at bounding box center [614, 116] width 542 height 11
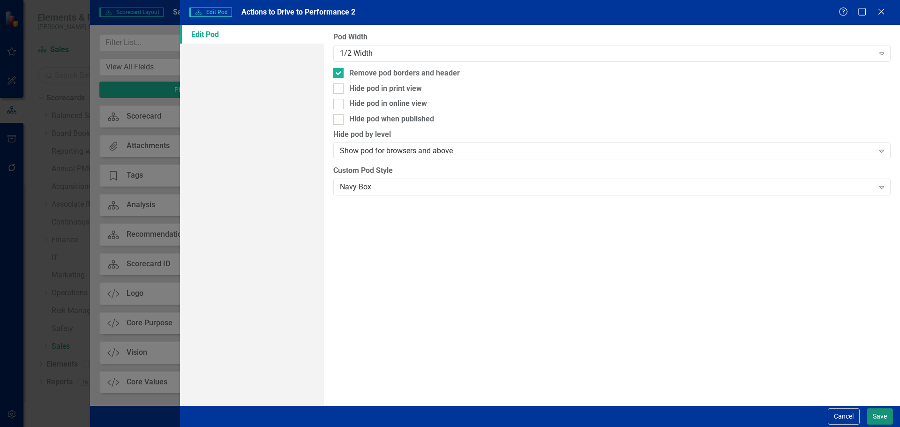
click at [886, 413] on button "Save" at bounding box center [879, 416] width 26 height 16
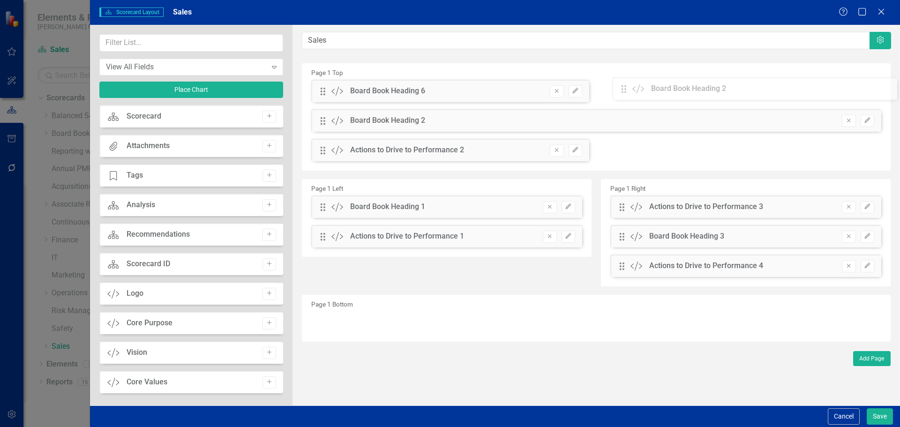
drag, startPoint x: 619, startPoint y: 148, endPoint x: 628, endPoint y: 89, distance: 59.7
click at [865, 122] on icon "Edit" at bounding box center [867, 121] width 7 height 6
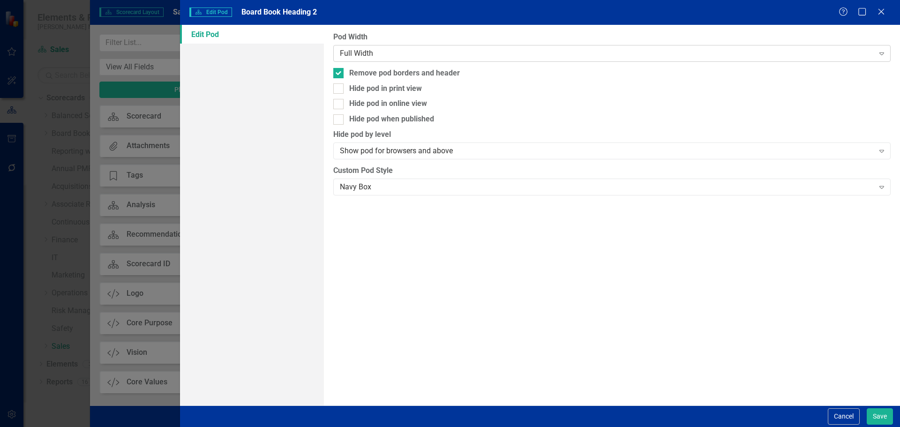
click at [560, 54] on div "Full Width" at bounding box center [607, 53] width 534 height 11
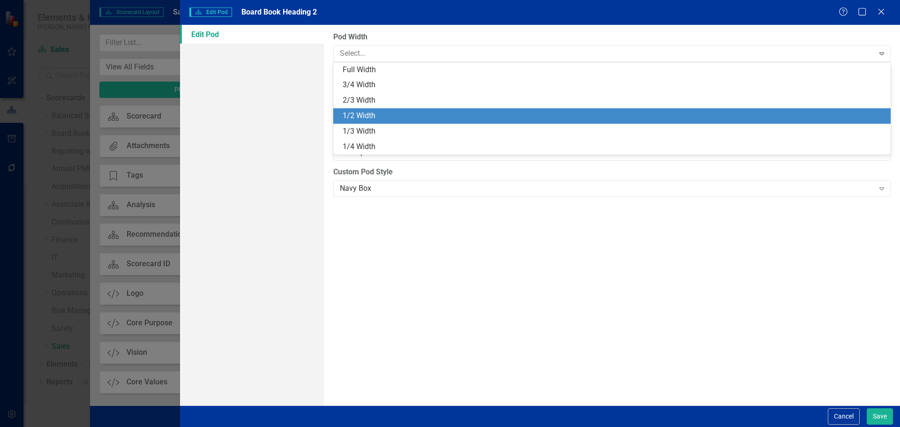
click at [546, 117] on div "1/2 Width" at bounding box center [614, 116] width 542 height 11
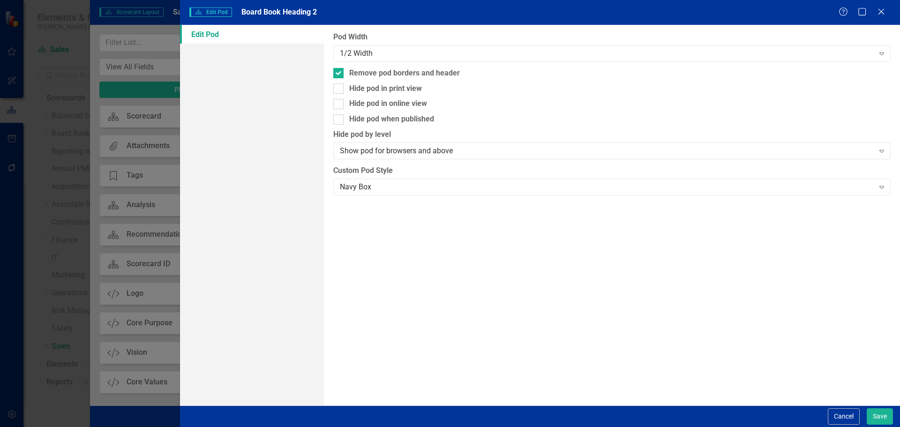
click at [893, 412] on div "Cancel Save" at bounding box center [540, 416] width 720 height 22
click at [888, 412] on button "Save" at bounding box center [879, 416] width 26 height 16
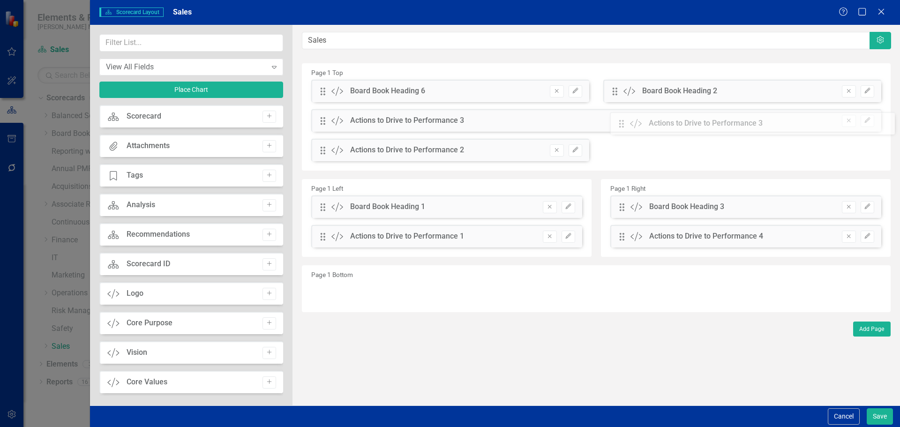
drag, startPoint x: 627, startPoint y: 179, endPoint x: 634, endPoint y: 125, distance: 54.3
click at [866, 125] on button "Edit" at bounding box center [867, 121] width 14 height 12
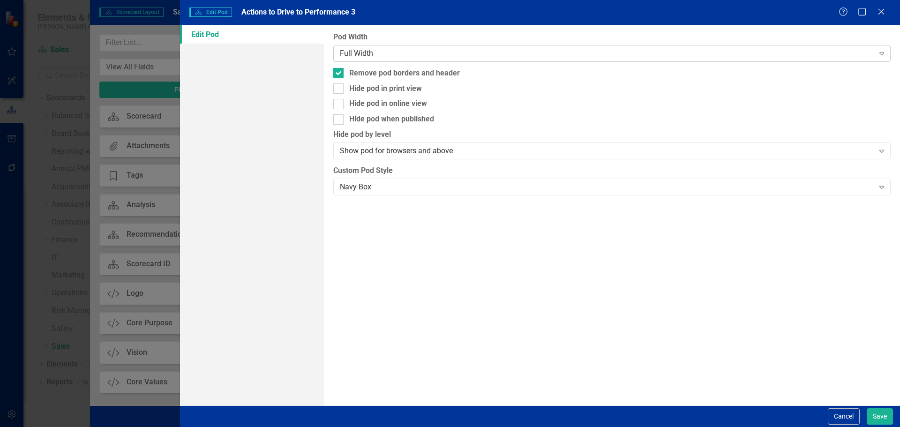
click at [491, 52] on div "Full Width" at bounding box center [607, 53] width 534 height 11
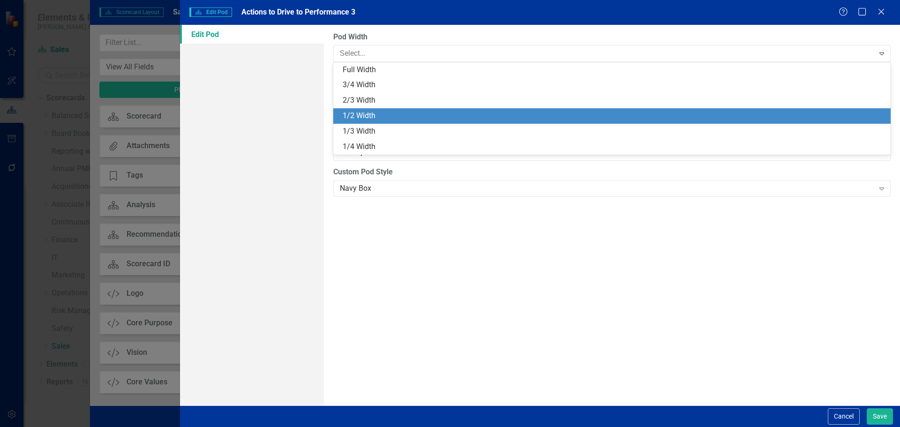
click at [482, 112] on div "1/2 Width" at bounding box center [614, 116] width 542 height 11
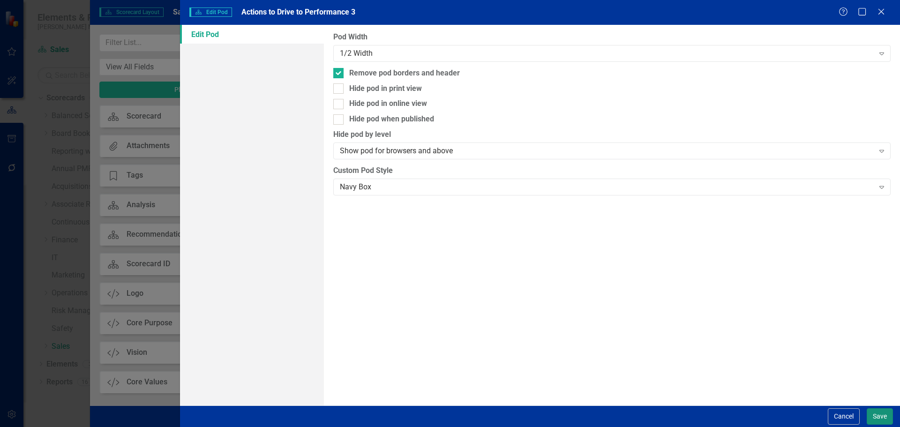
click at [879, 417] on button "Save" at bounding box center [879, 416] width 26 height 16
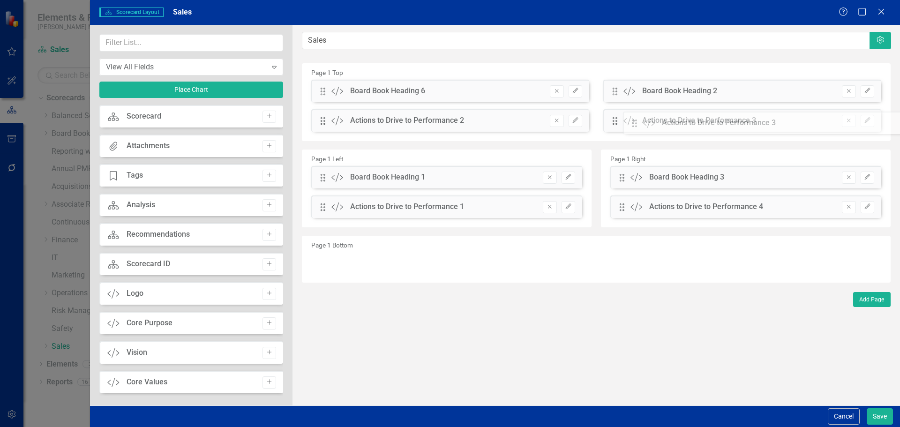
drag, startPoint x: 324, startPoint y: 120, endPoint x: 643, endPoint y: 123, distance: 318.7
click at [878, 417] on button "Save" at bounding box center [879, 416] width 26 height 16
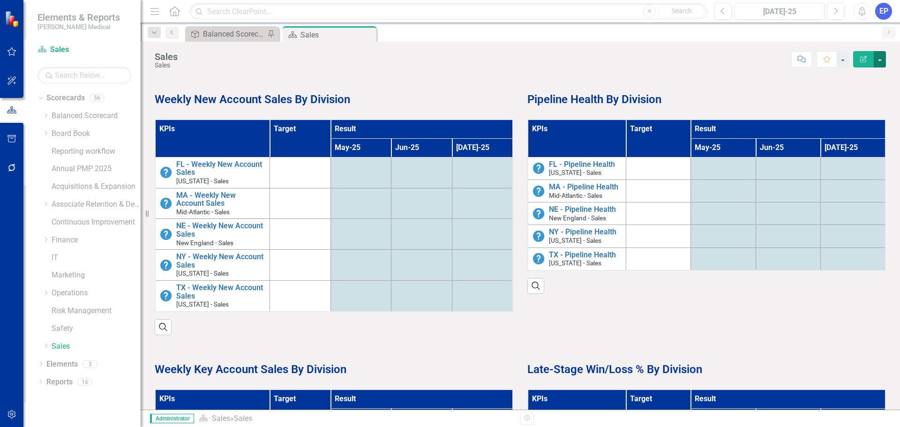
click at [878, 62] on button "button" at bounding box center [879, 59] width 12 height 16
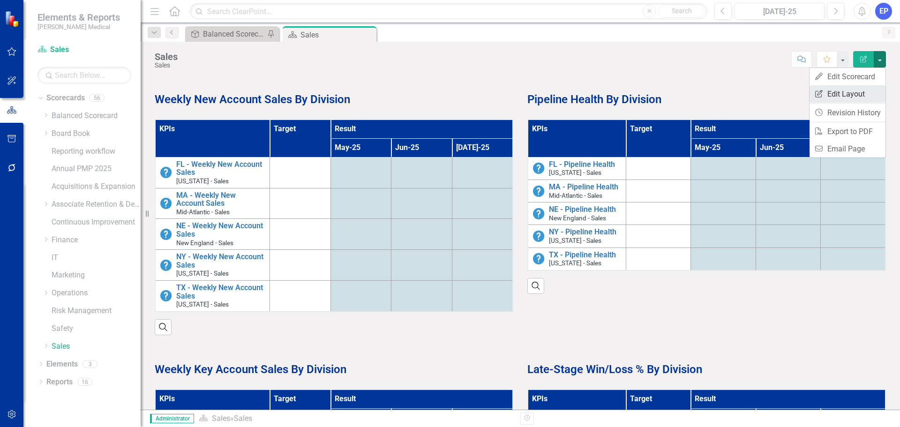
click at [863, 92] on link "Edit Report Edit Layout" at bounding box center [847, 93] width 76 height 17
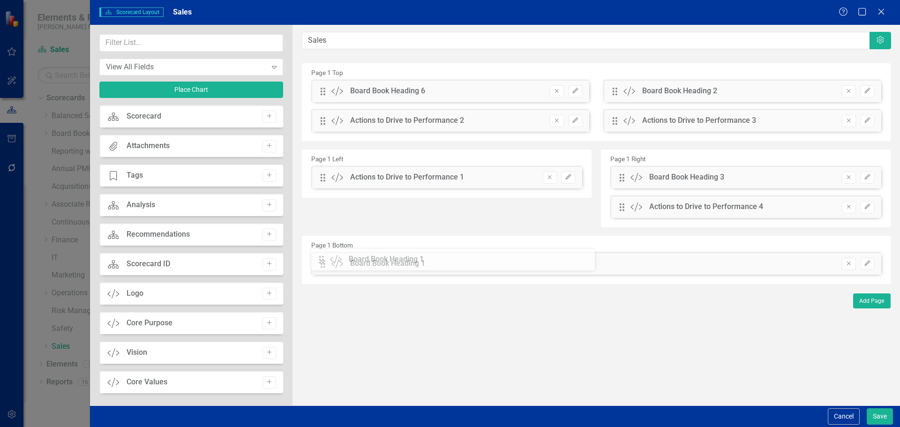
drag, startPoint x: 326, startPoint y: 177, endPoint x: 331, endPoint y: 259, distance: 82.2
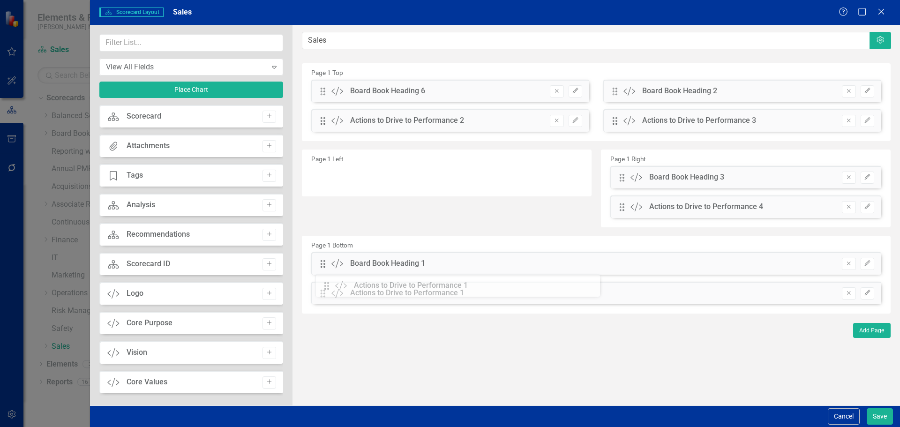
drag, startPoint x: 320, startPoint y: 182, endPoint x: 331, endPoint y: 291, distance: 109.3
click at [864, 265] on icon "Edit" at bounding box center [867, 264] width 7 height 6
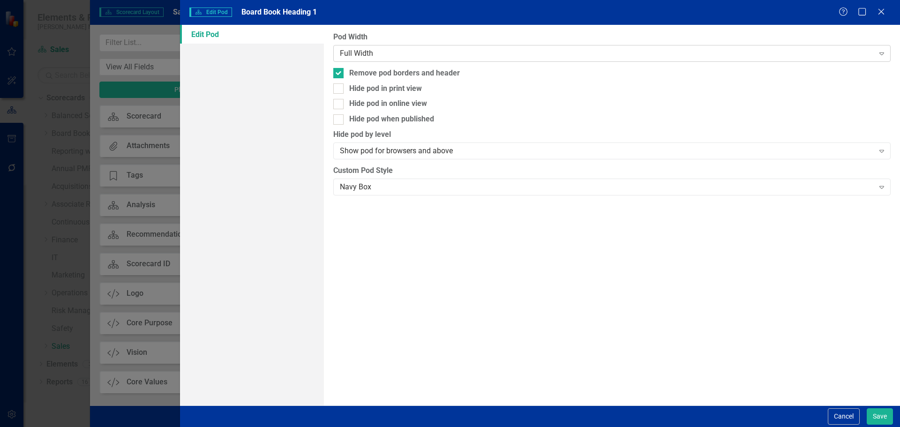
click at [485, 49] on div "Full Width" at bounding box center [607, 53] width 534 height 11
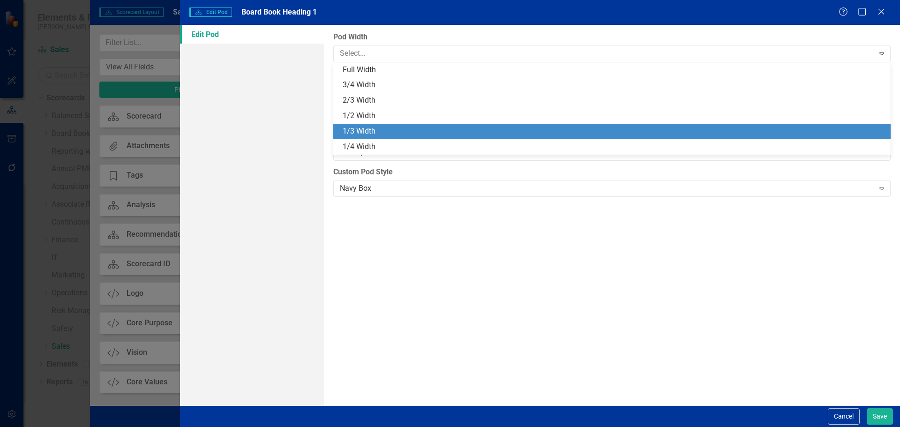
click at [475, 126] on div "1/3 Width" at bounding box center [614, 131] width 542 height 11
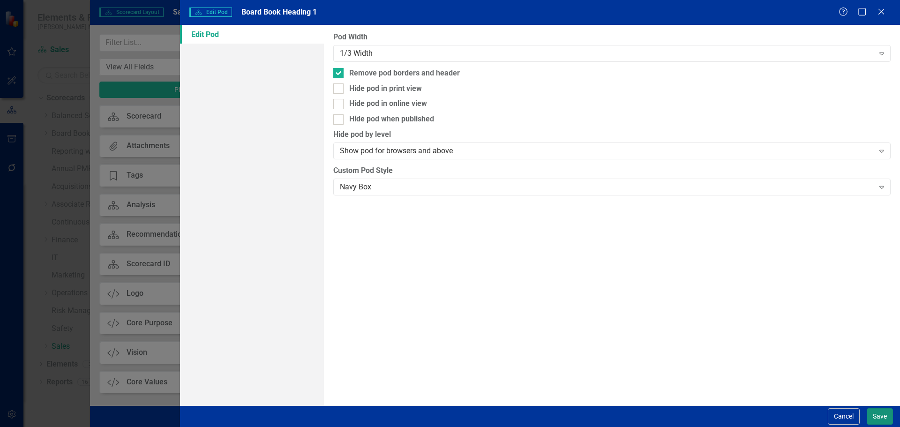
click at [873, 410] on button "Save" at bounding box center [879, 416] width 26 height 16
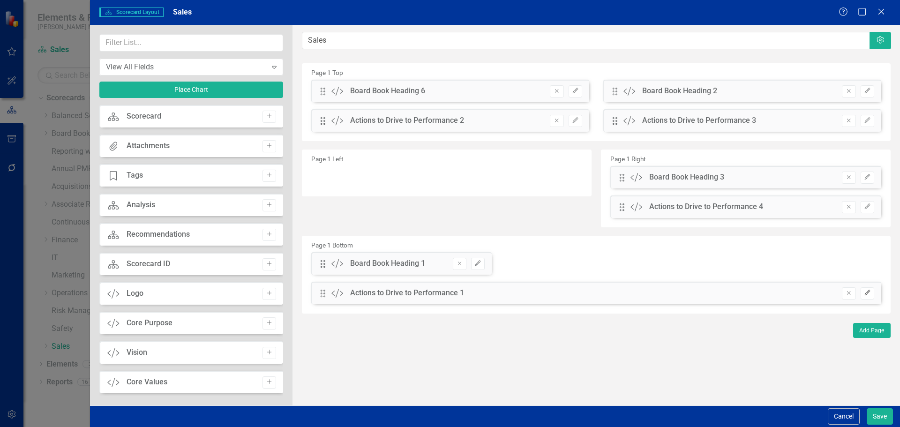
click at [871, 291] on button "Edit" at bounding box center [867, 293] width 14 height 12
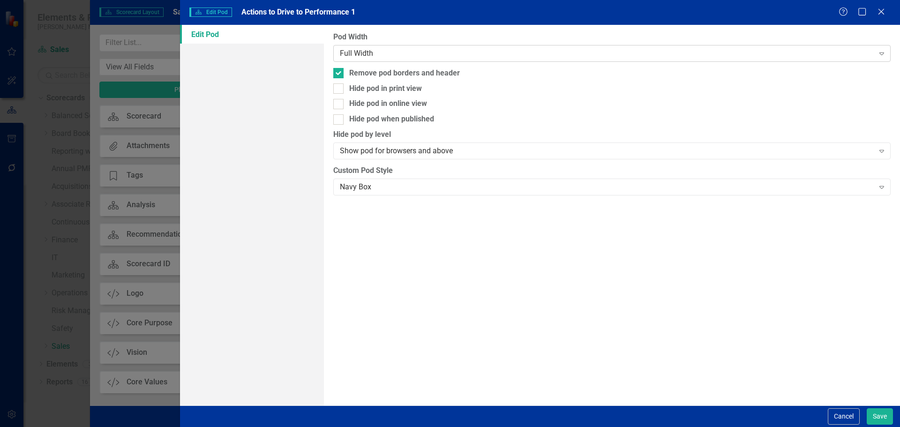
click at [522, 57] on div "Full Width" at bounding box center [607, 53] width 534 height 11
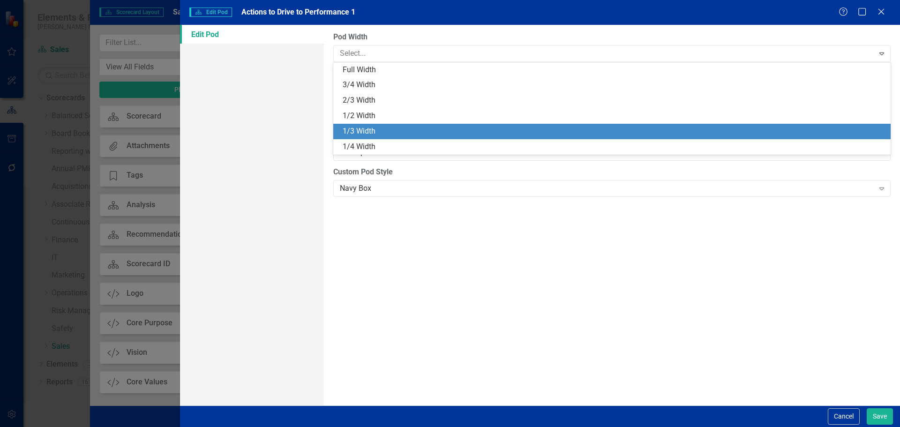
click at [513, 130] on div "1/3 Width" at bounding box center [614, 131] width 542 height 11
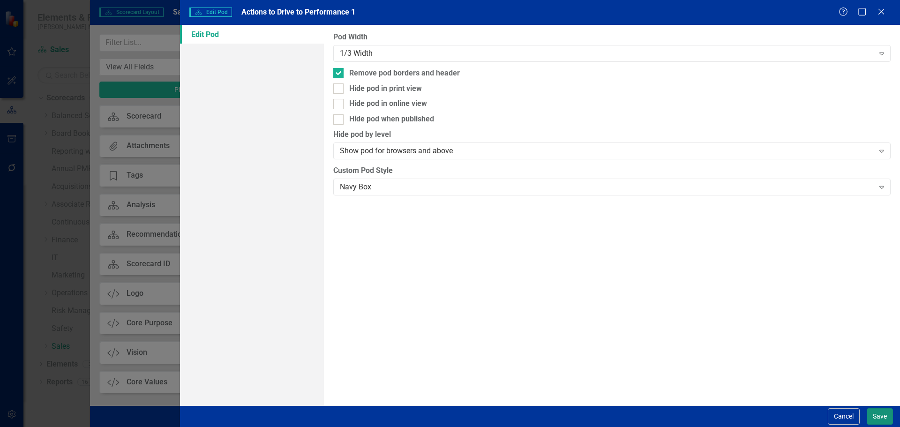
click at [882, 413] on button "Save" at bounding box center [879, 416] width 26 height 16
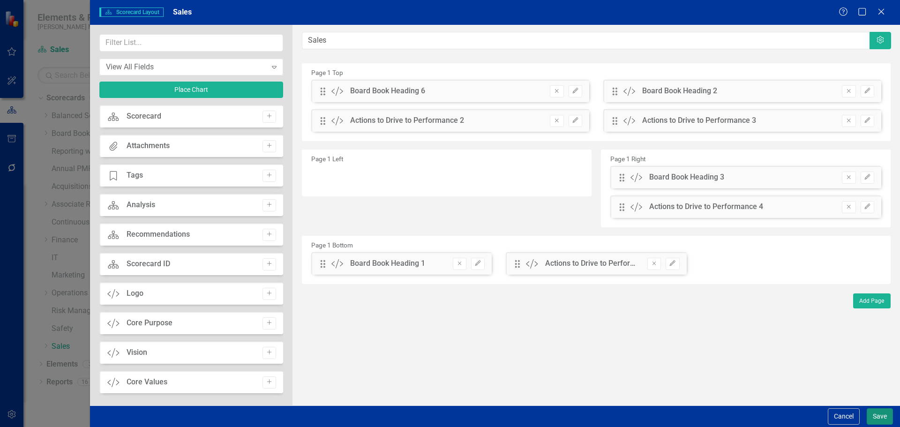
click at [877, 418] on button "Save" at bounding box center [879, 416] width 26 height 16
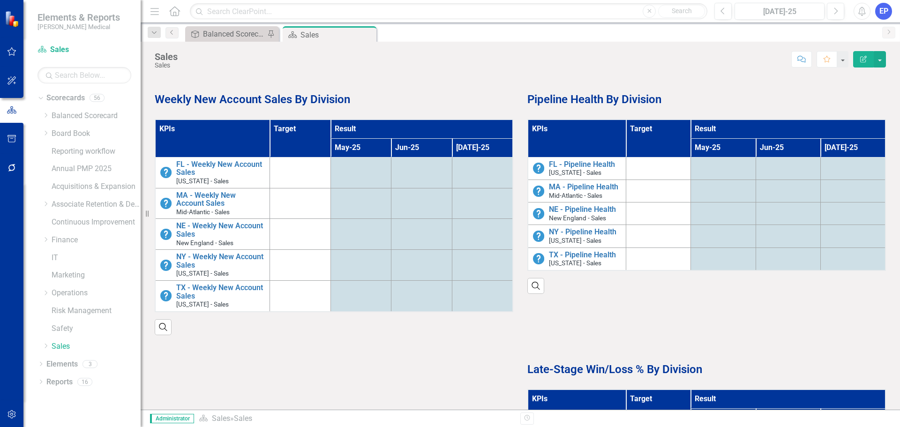
click at [729, 126] on th "Result" at bounding box center [788, 128] width 194 height 19
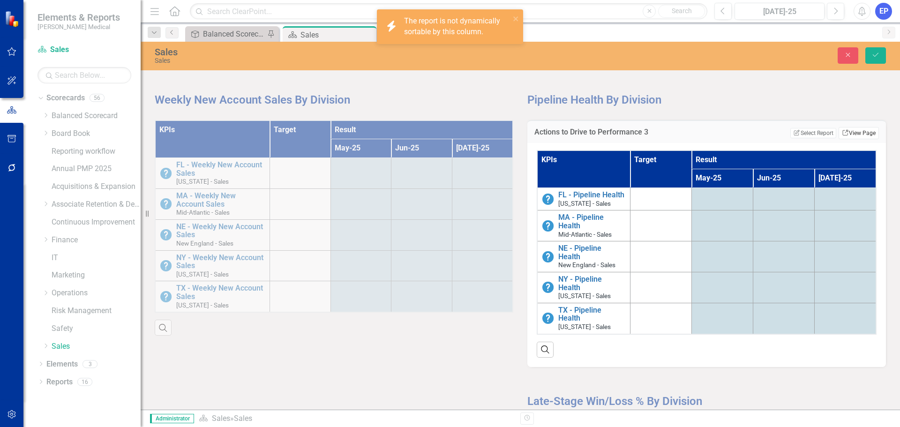
click at [842, 133] on icon "Link" at bounding box center [845, 133] width 7 height 6
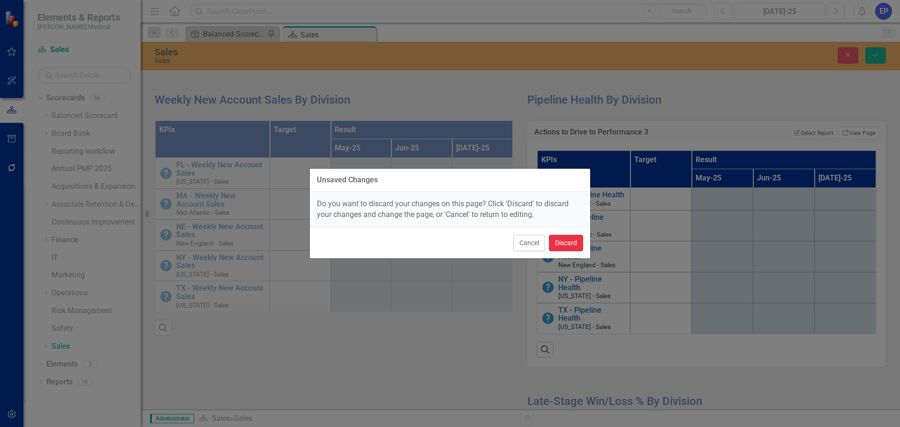
click at [560, 245] on button "Discard" at bounding box center [566, 243] width 34 height 16
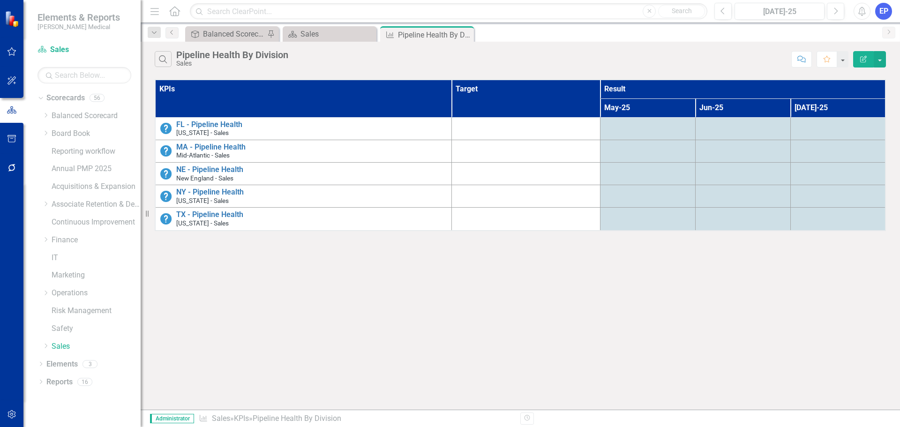
click at [864, 63] on button "Edit Report" at bounding box center [863, 59] width 21 height 16
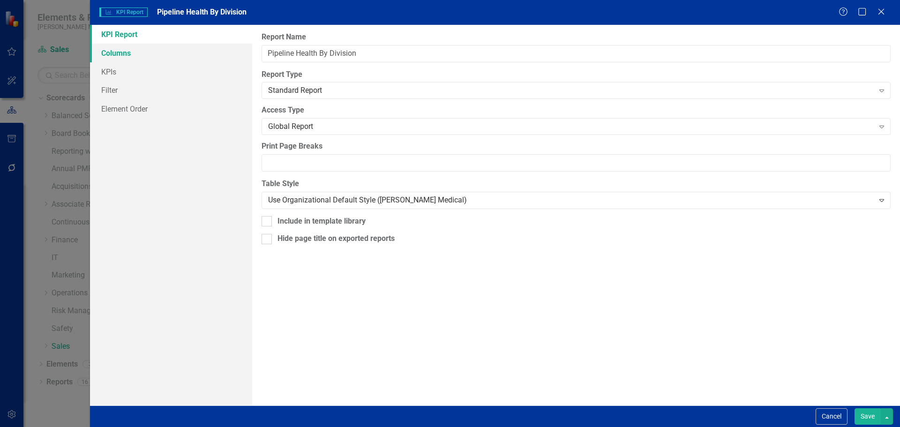
click at [197, 55] on link "Columns" at bounding box center [171, 53] width 162 height 19
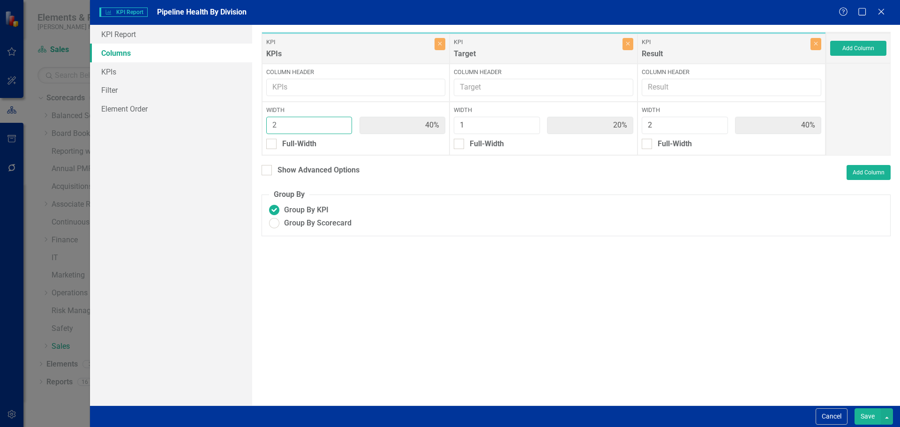
type input "3"
type input "50%"
type input "17%"
type input "33%"
type input "3"
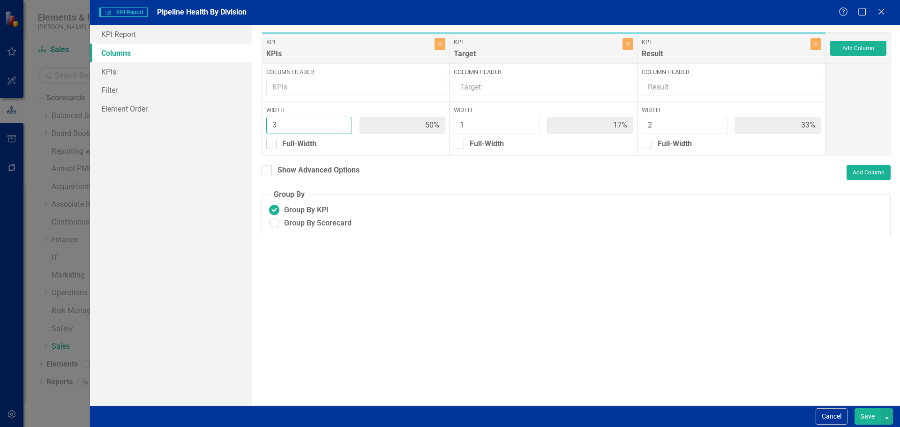
click at [340, 122] on input "3" at bounding box center [309, 125] width 86 height 17
click at [866, 410] on button "Save" at bounding box center [867, 416] width 26 height 16
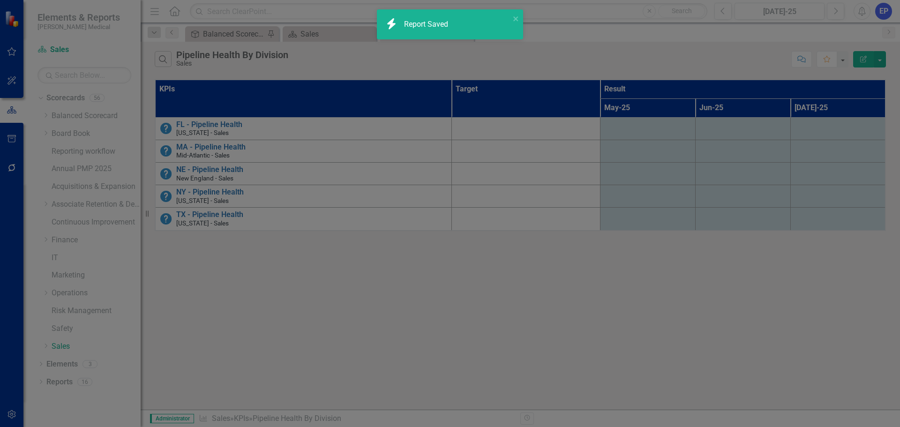
radio input "true"
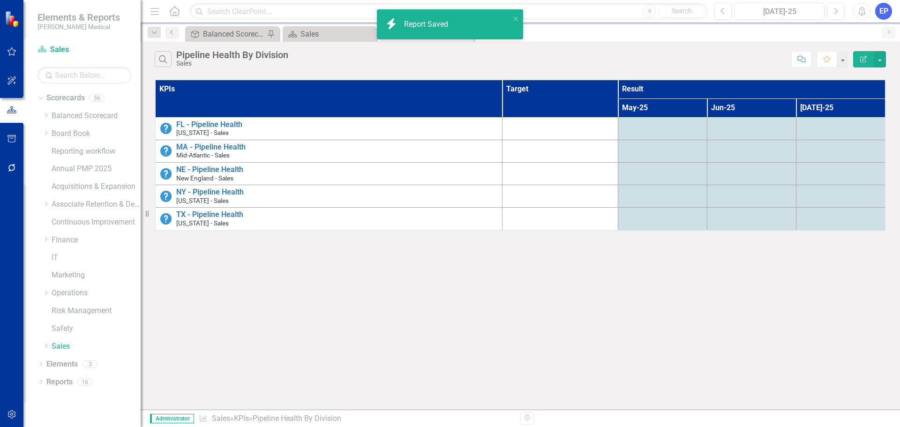
click at [869, 56] on button "Edit Report" at bounding box center [863, 59] width 21 height 16
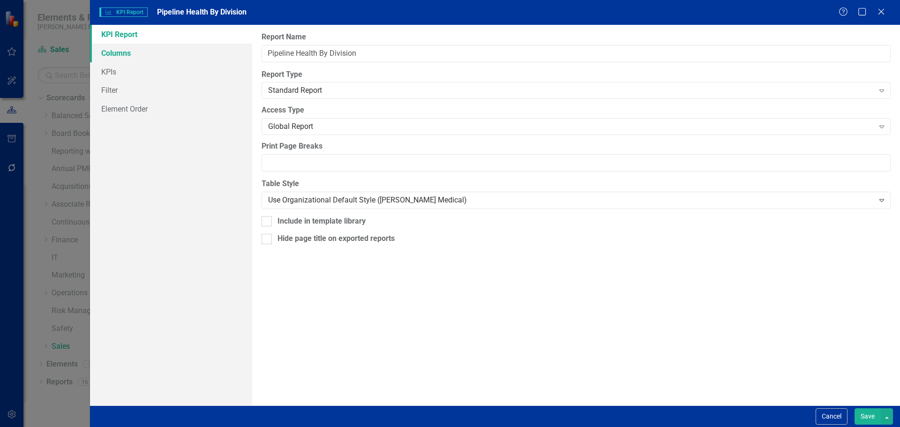
click at [145, 53] on link "Columns" at bounding box center [171, 53] width 162 height 19
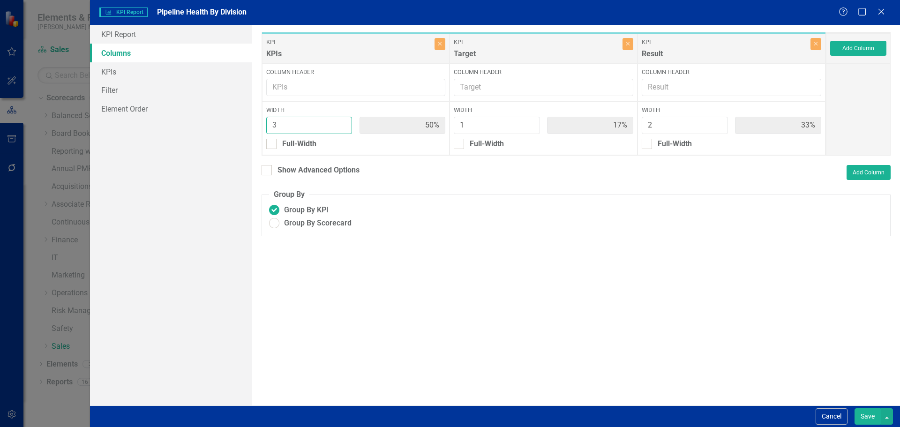
type input "2"
type input "40%"
type input "20%"
type input "40%"
click at [343, 129] on input "2" at bounding box center [309, 125] width 86 height 17
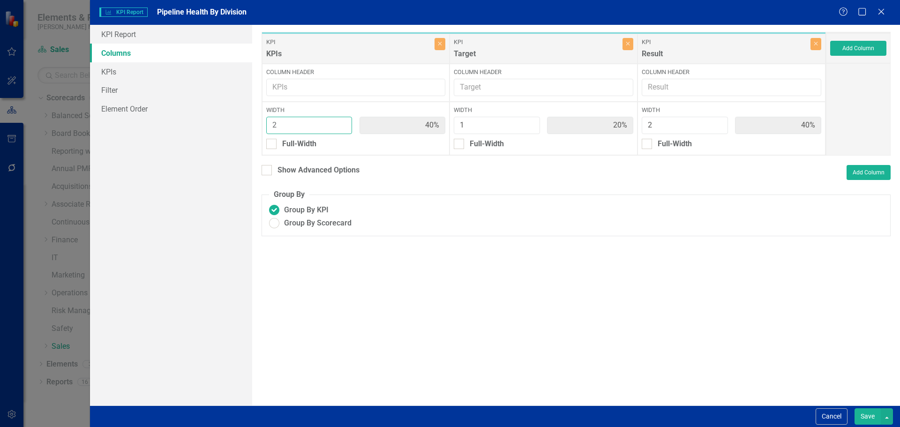
type input "1"
type input "25%"
type input "50%"
type input "1"
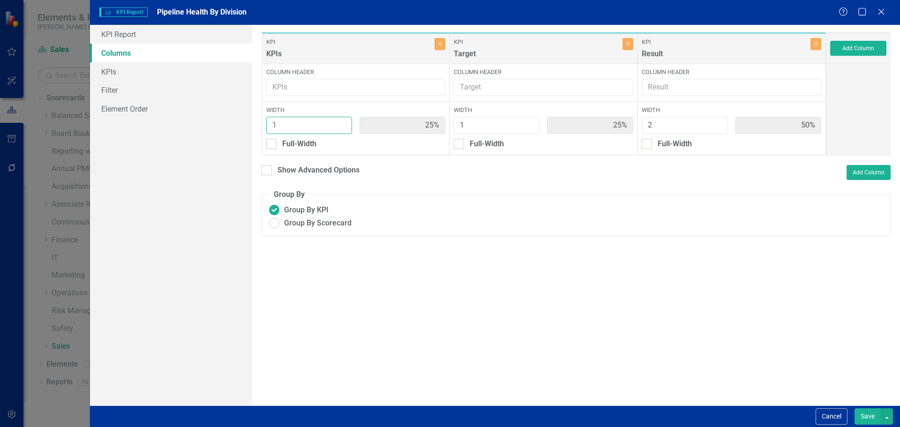
click at [343, 129] on input "1" at bounding box center [309, 125] width 86 height 17
click at [860, 416] on button "Save" at bounding box center [867, 416] width 26 height 16
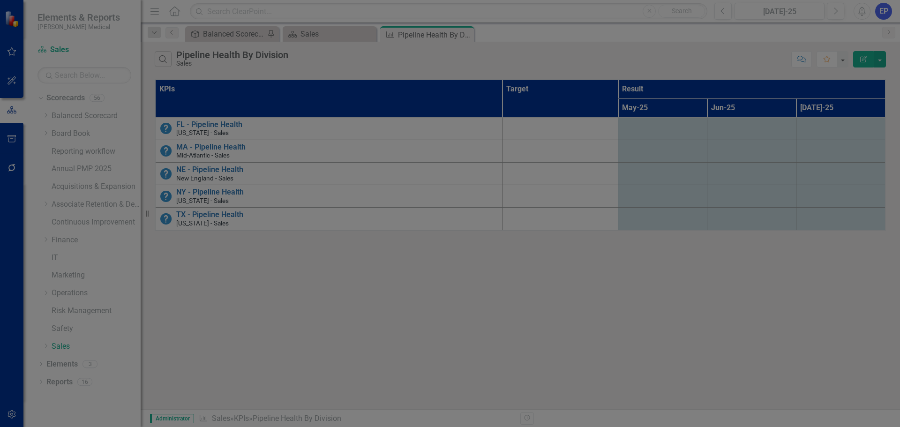
radio input "true"
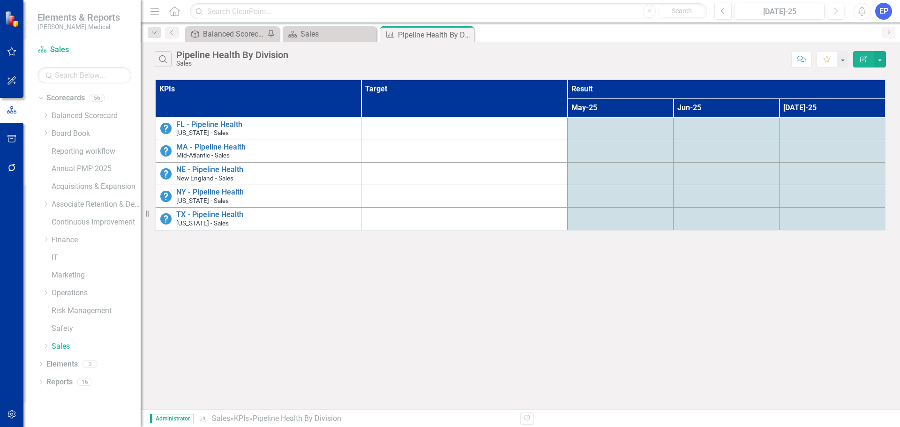
click at [0, 0] on icon "Close" at bounding box center [0, 0] width 0 height 0
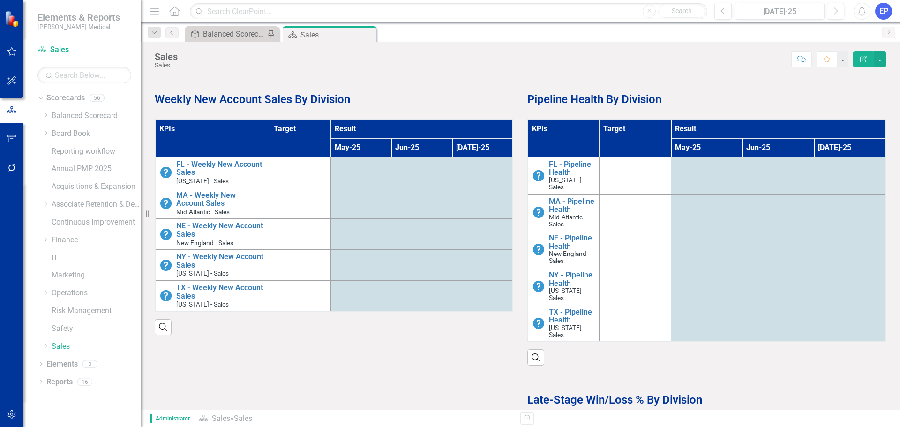
click at [724, 127] on th "Result" at bounding box center [778, 128] width 215 height 19
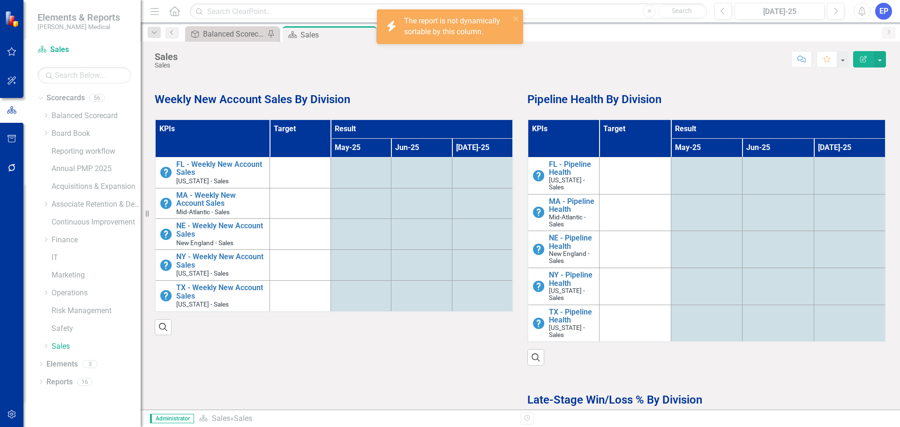
click at [724, 127] on th "Result" at bounding box center [778, 128] width 215 height 19
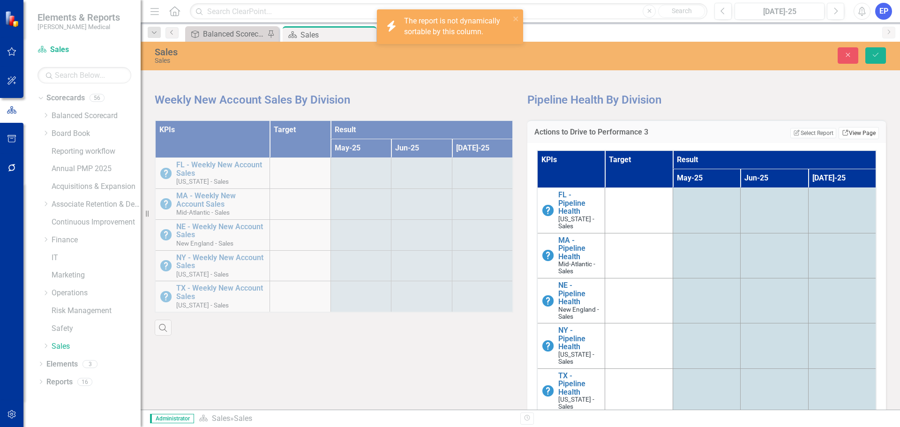
click at [843, 135] on link "Link View Page" at bounding box center [858, 133] width 40 height 12
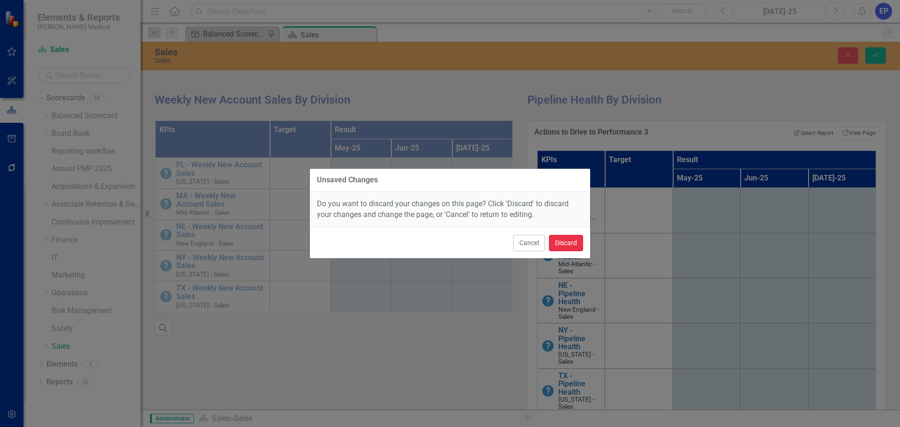
click at [563, 238] on button "Discard" at bounding box center [566, 243] width 34 height 16
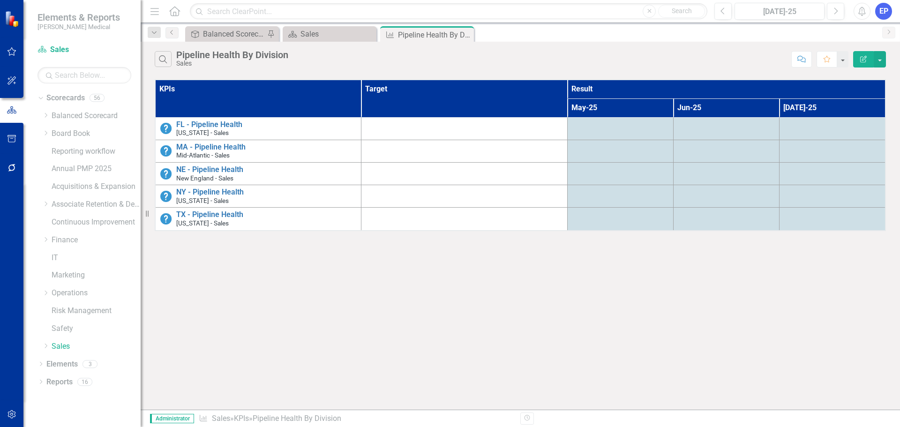
click at [865, 57] on icon "button" at bounding box center [863, 59] width 7 height 7
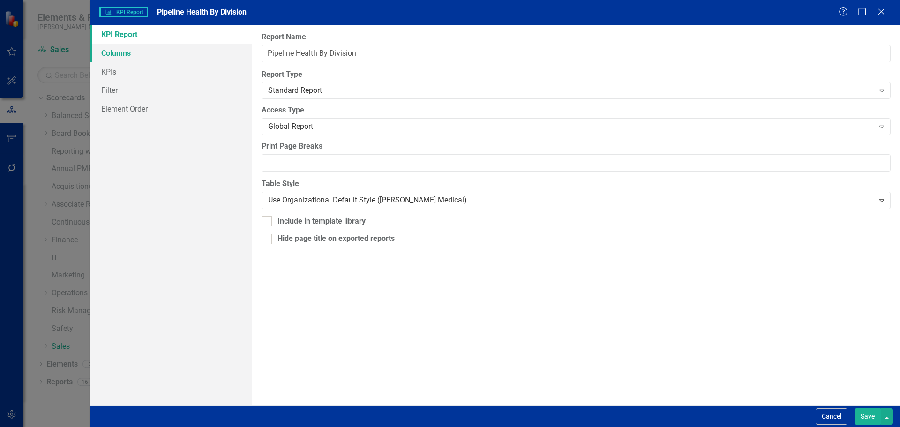
click at [189, 55] on link "Columns" at bounding box center [171, 53] width 162 height 19
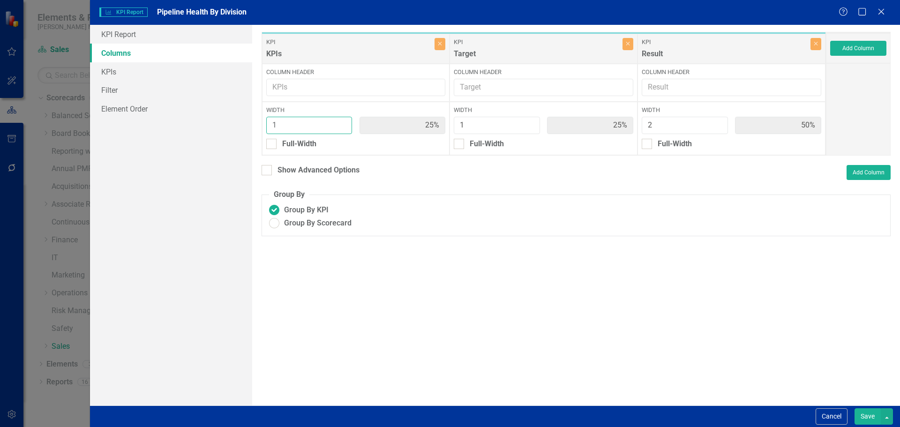
type input "2"
type input "40%"
type input "20%"
type input "40%"
type input "2"
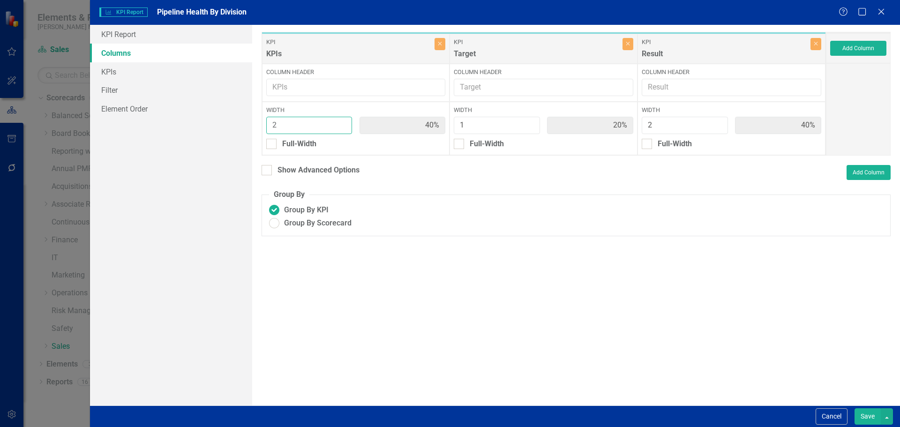
click at [343, 120] on input "2" at bounding box center [309, 125] width 86 height 17
type input "2"
type input "33%"
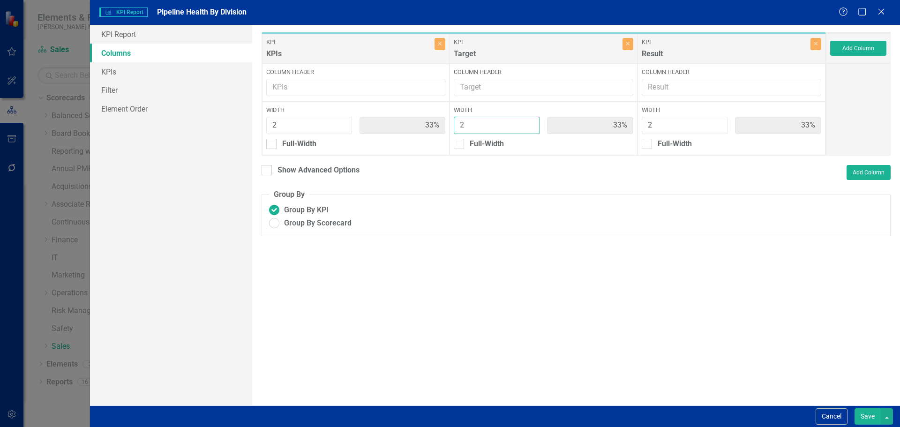
type input "2"
click at [531, 122] on input "2" at bounding box center [497, 125] width 86 height 17
click at [867, 414] on button "Save" at bounding box center [867, 416] width 26 height 16
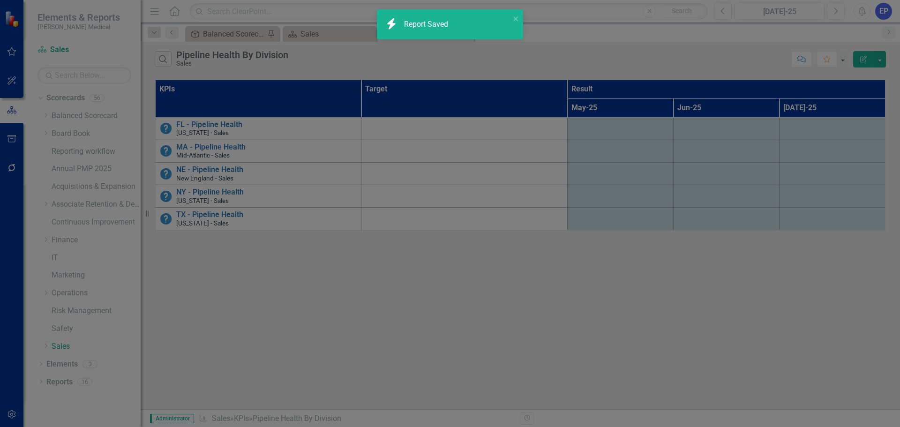
radio input "true"
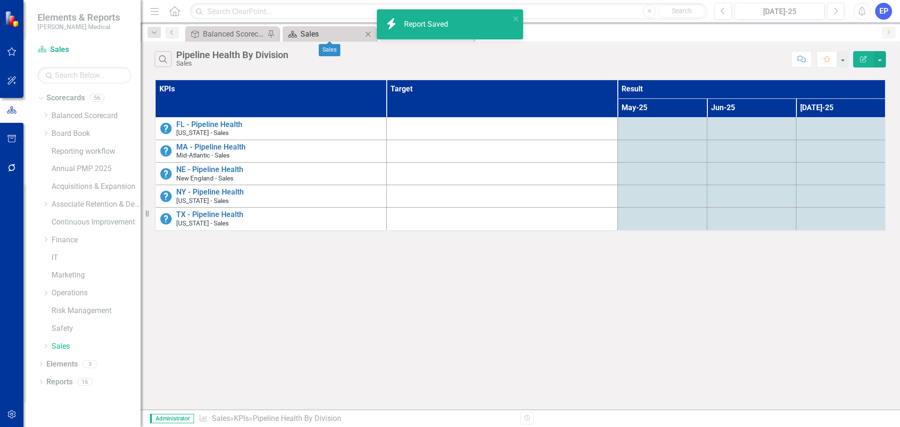
click at [323, 33] on div "Sales" at bounding box center [331, 34] width 62 height 12
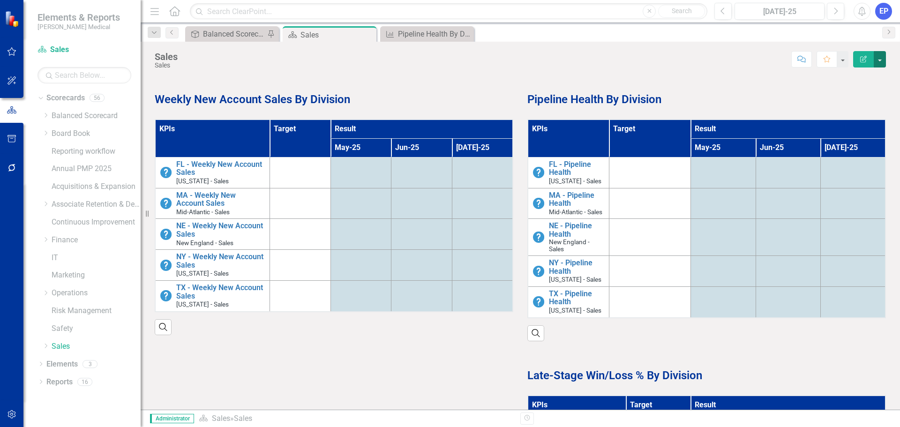
click at [879, 60] on button "button" at bounding box center [879, 59] width 12 height 16
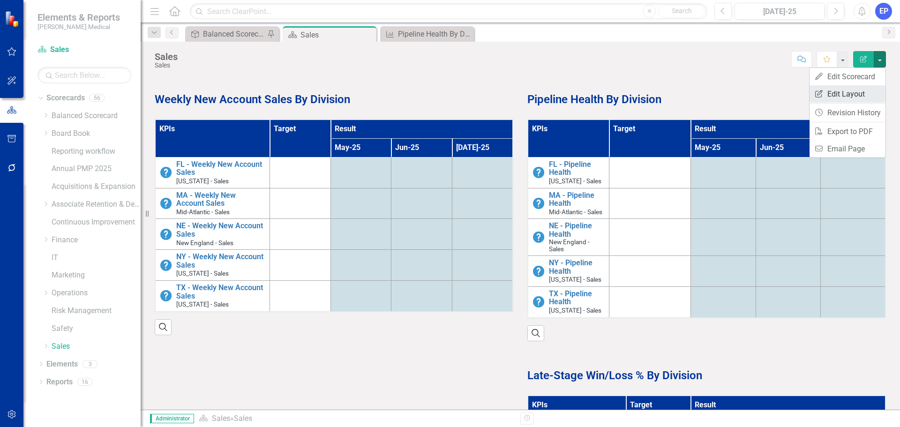
click at [866, 95] on link "Edit Report Edit Layout" at bounding box center [847, 93] width 76 height 17
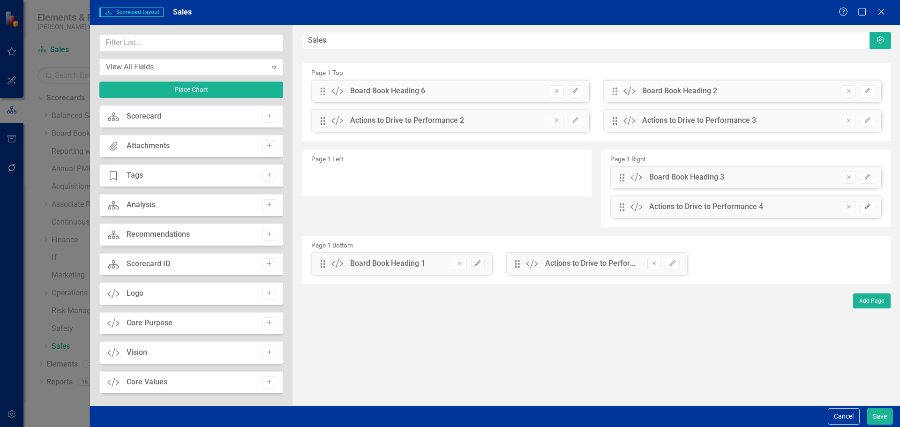
click at [868, 207] on icon "Edit" at bounding box center [867, 207] width 7 height 6
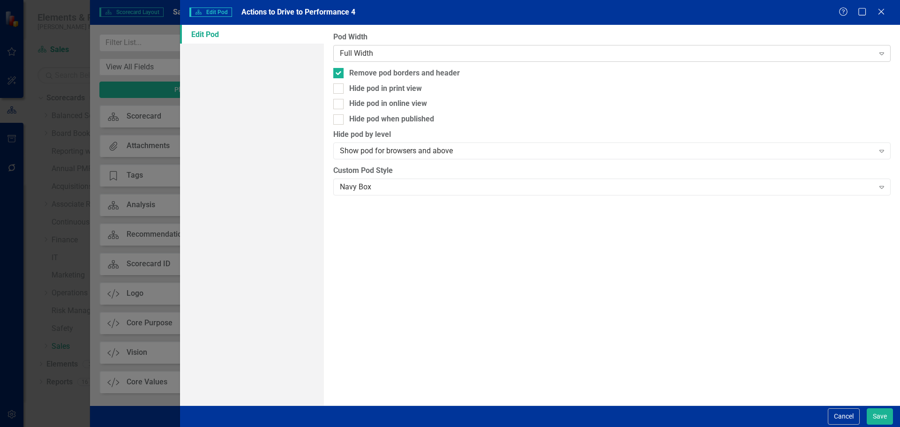
click at [647, 52] on div "Full Width" at bounding box center [607, 53] width 534 height 11
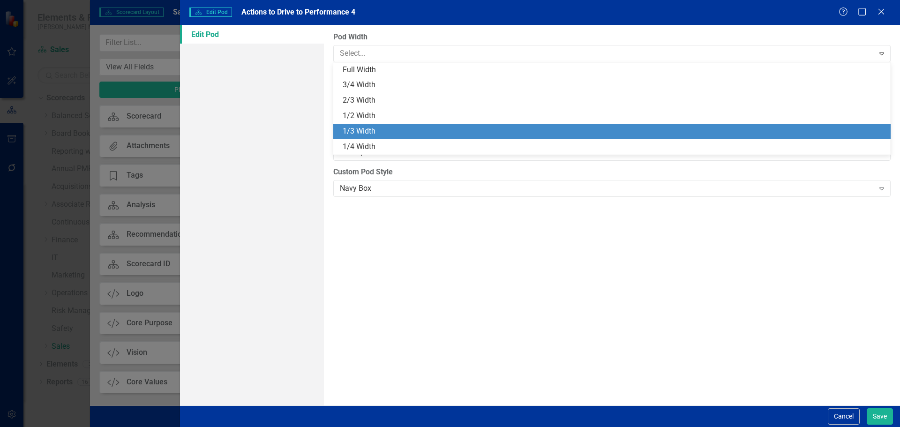
click at [626, 129] on div "1/3 Width" at bounding box center [614, 131] width 542 height 11
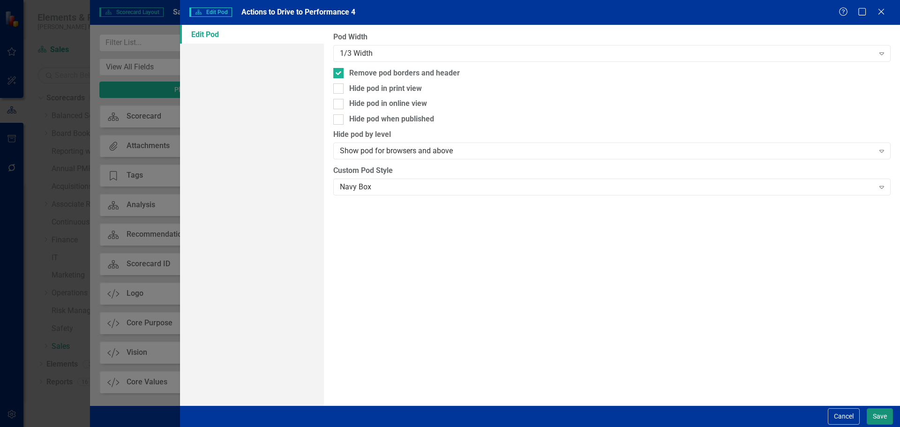
click at [873, 413] on button "Save" at bounding box center [879, 416] width 26 height 16
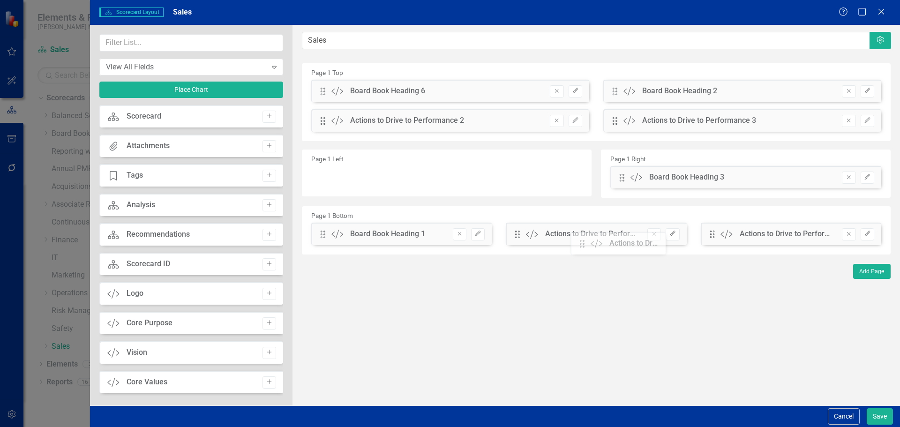
drag, startPoint x: 624, startPoint y: 207, endPoint x: 591, endPoint y: 243, distance: 48.1
drag, startPoint x: 515, startPoint y: 231, endPoint x: 743, endPoint y: 231, distance: 227.3
click at [864, 178] on icon "Edit" at bounding box center [867, 177] width 7 height 6
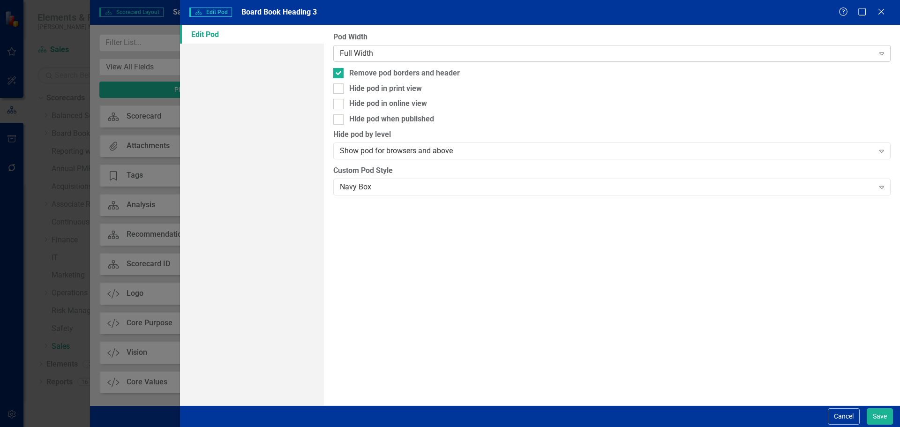
click at [574, 57] on div "Full Width" at bounding box center [607, 53] width 534 height 11
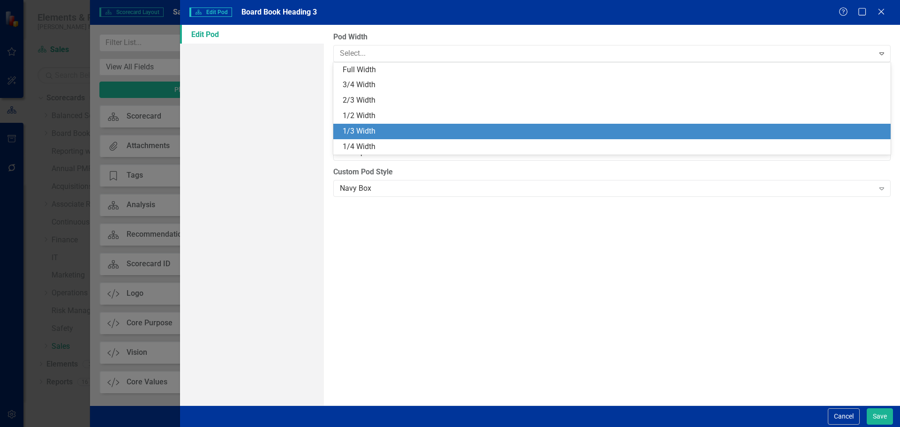
click at [563, 133] on div "1/3 Width" at bounding box center [614, 131] width 542 height 11
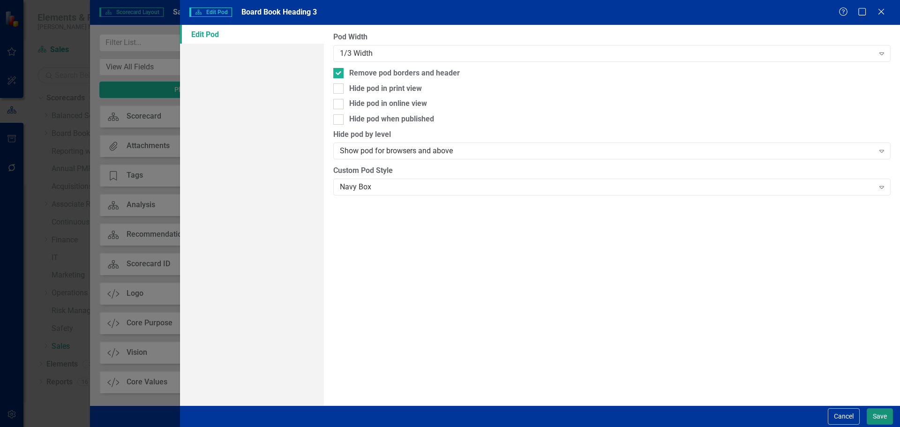
click at [879, 416] on button "Save" at bounding box center [879, 416] width 26 height 16
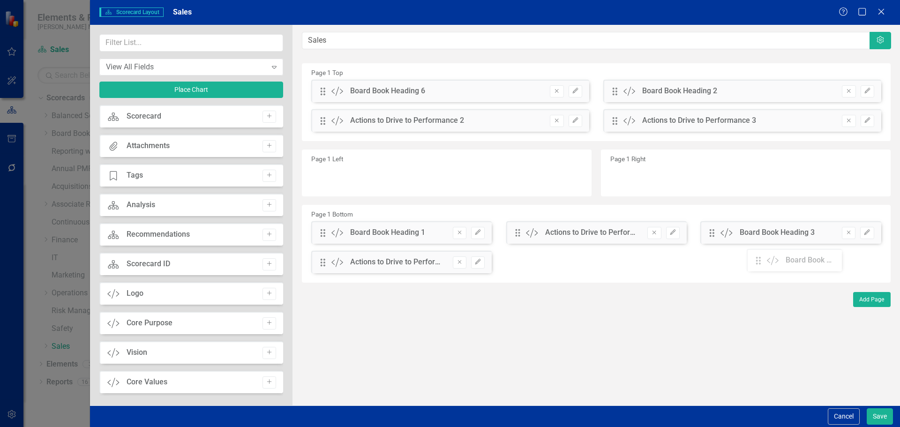
drag, startPoint x: 621, startPoint y: 177, endPoint x: 764, endPoint y: 264, distance: 167.4
click at [194, 49] on input "text" at bounding box center [191, 42] width 184 height 17
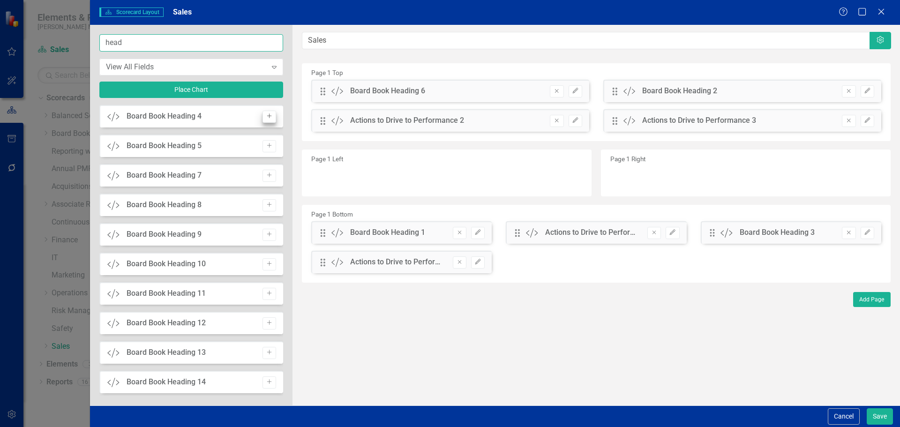
type input "head"
click at [262, 117] on button "Add" at bounding box center [269, 117] width 14 height 12
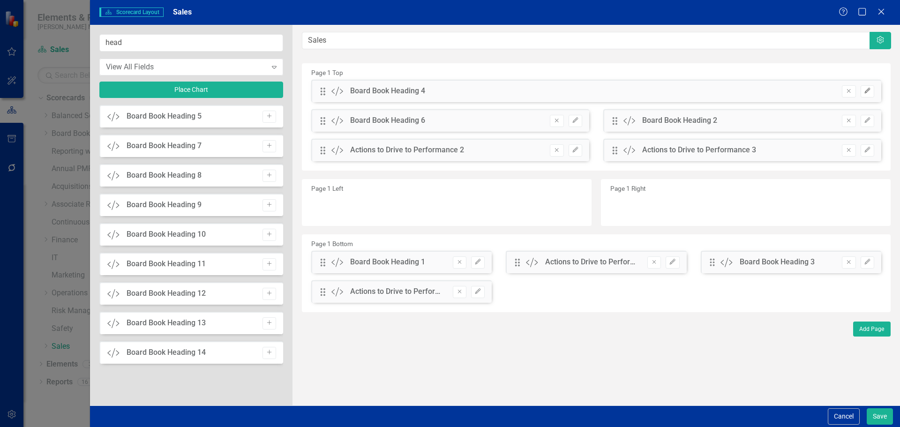
click at [866, 93] on icon "Edit" at bounding box center [867, 91] width 7 height 6
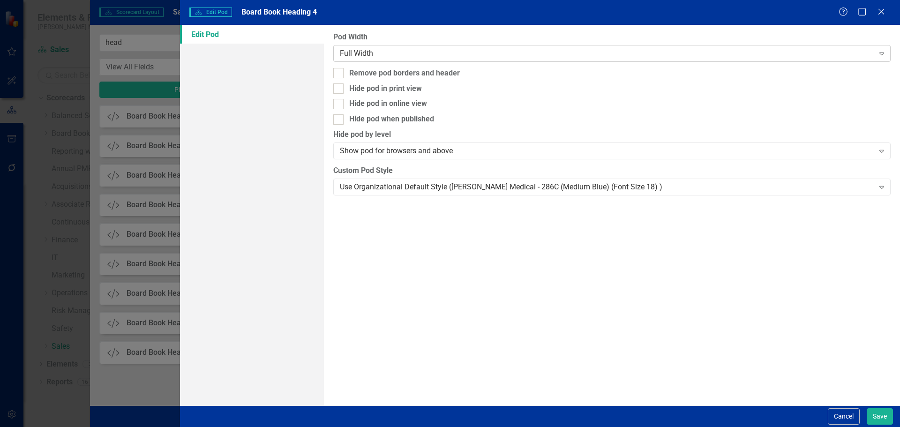
click at [498, 55] on div "Full Width" at bounding box center [607, 53] width 534 height 11
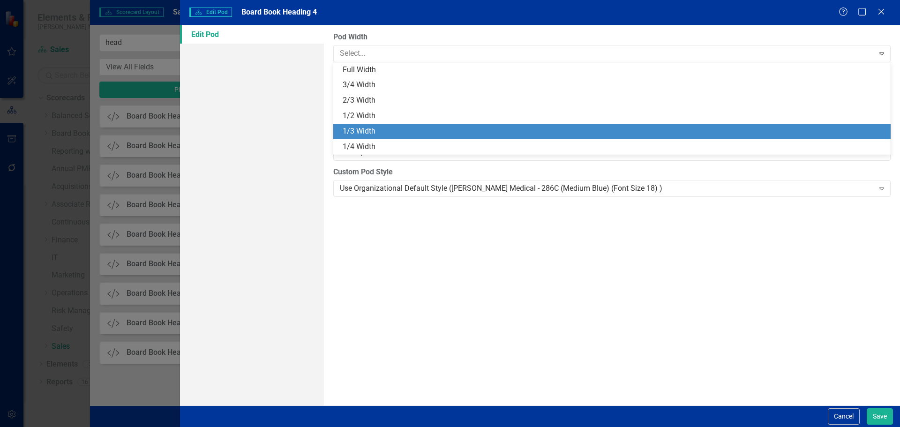
click at [491, 131] on div "1/3 Width" at bounding box center [614, 131] width 542 height 11
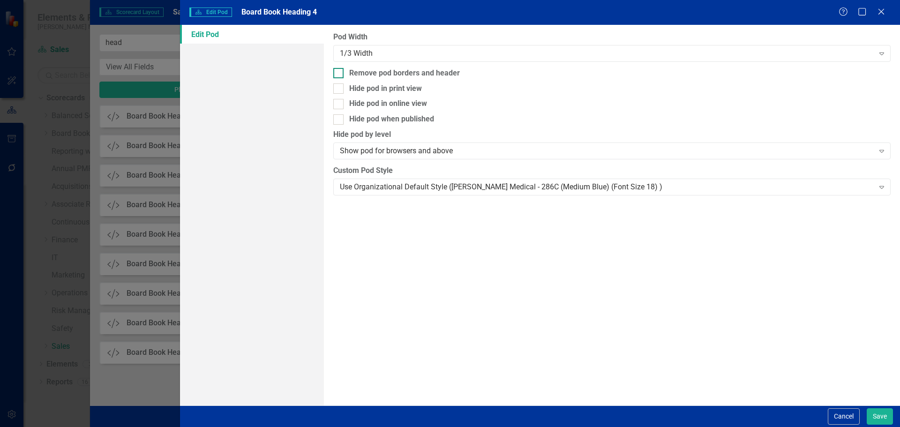
click at [507, 76] on div "Remove pod borders and header" at bounding box center [611, 73] width 557 height 11
click at [339, 74] on input "Remove pod borders and header" at bounding box center [336, 71] width 6 height 6
checkbox input "true"
click at [505, 187] on div "Use Organizational Default Style ([PERSON_NAME] Medical - 286C (Medium Blue) (F…" at bounding box center [607, 186] width 534 height 11
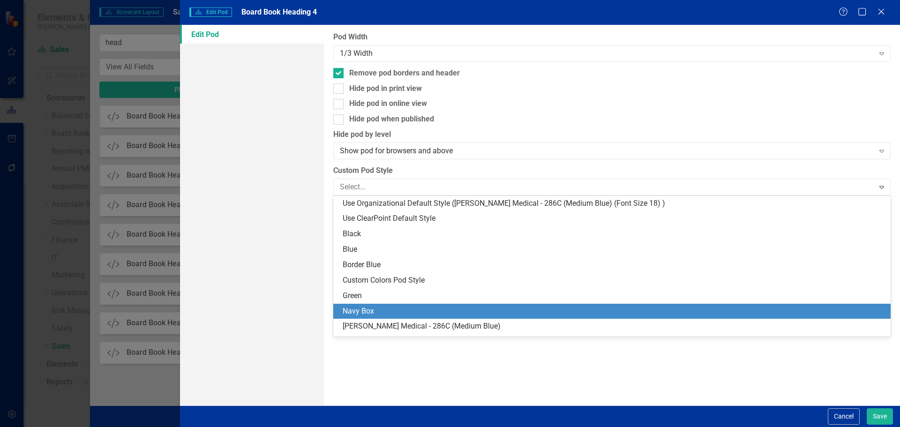
click at [497, 307] on div "Navy Box" at bounding box center [614, 311] width 542 height 11
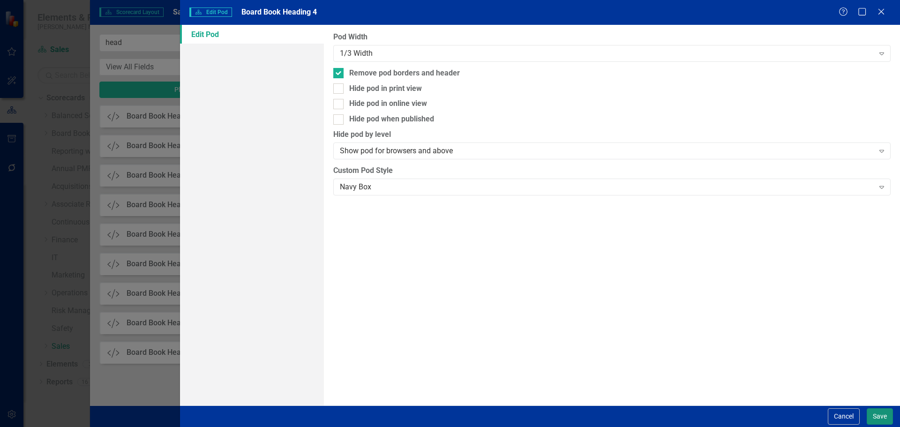
click at [879, 418] on button "Save" at bounding box center [879, 416] width 26 height 16
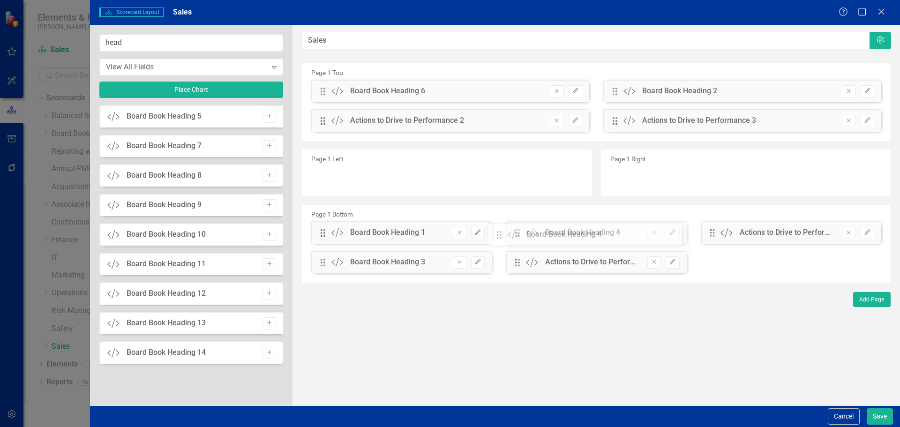
drag, startPoint x: 323, startPoint y: 91, endPoint x: 506, endPoint y: 234, distance: 232.4
drag, startPoint x: 323, startPoint y: 262, endPoint x: 756, endPoint y: 233, distance: 434.0
click at [756, 233] on div "The fields (or pods) that are available for you to include on the detail page a…" at bounding box center [595, 215] width 607 height 381
click at [160, 47] on input "head" at bounding box center [191, 42] width 184 height 17
type input "h"
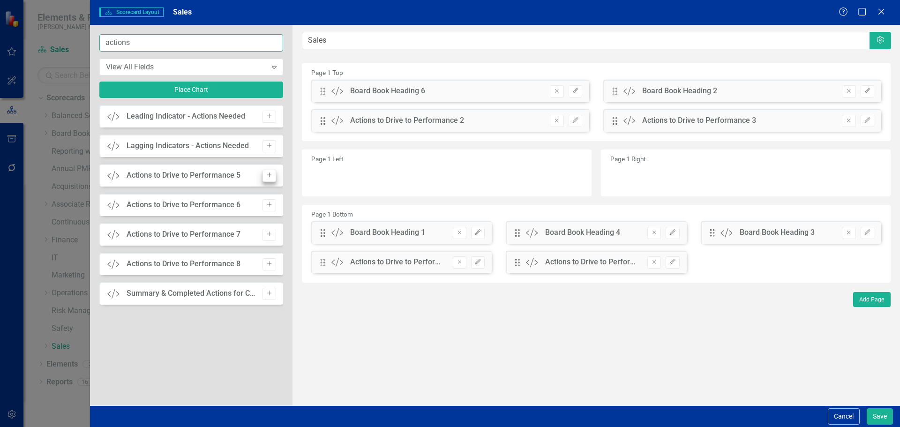
type input "actions"
click at [269, 175] on icon "Add" at bounding box center [269, 175] width 7 height 6
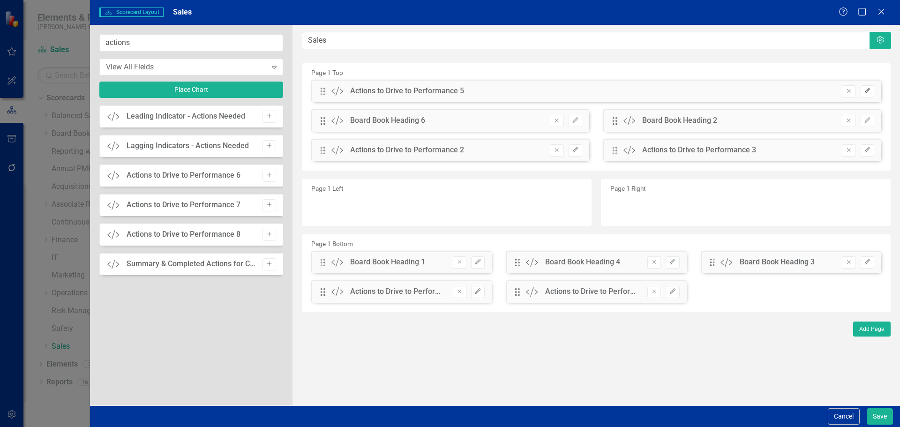
click at [866, 90] on icon "Edit" at bounding box center [867, 91] width 7 height 6
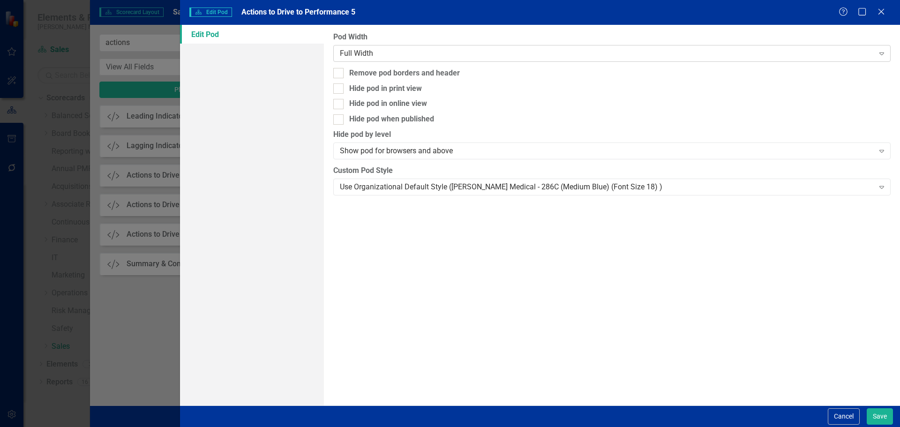
click at [473, 53] on div "Full Width" at bounding box center [607, 53] width 534 height 11
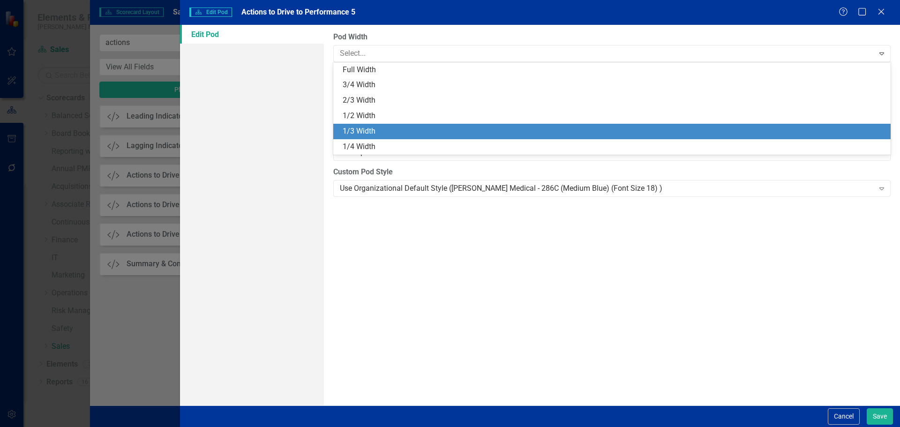
click at [460, 136] on div "1/3 Width" at bounding box center [614, 131] width 542 height 11
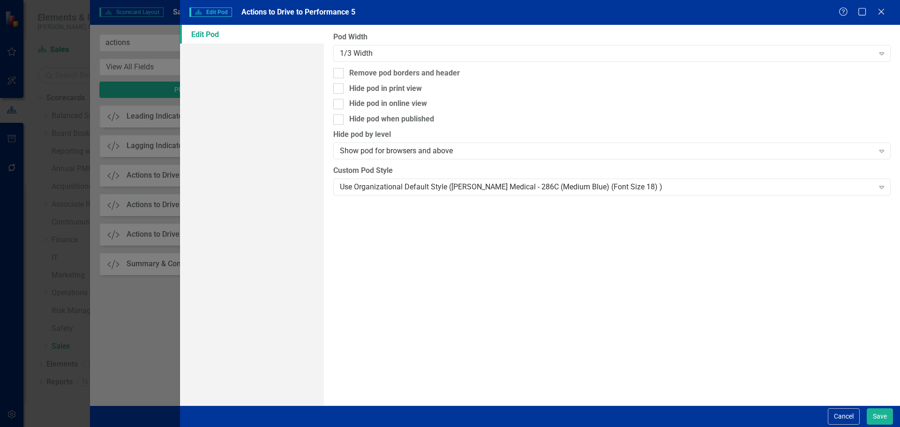
click at [515, 81] on div "Pod Width 1/3 Width Expand Remove pod borders and header Hide pod in print view…" at bounding box center [612, 215] width 576 height 381
click at [456, 71] on div "Remove pod borders and header" at bounding box center [404, 73] width 111 height 11
click at [434, 69] on div "Remove pod borders and header" at bounding box center [404, 73] width 111 height 11
click at [339, 69] on input "Remove pod borders and header" at bounding box center [336, 71] width 6 height 6
checkbox input "true"
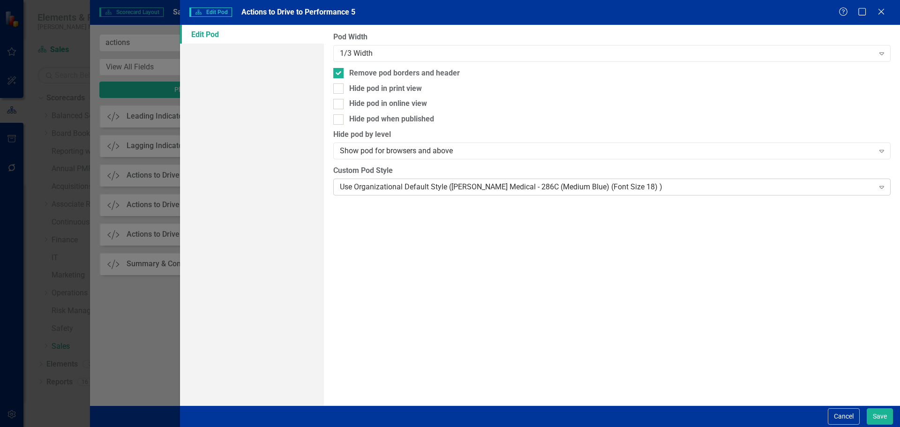
click at [442, 186] on div "Use Organizational Default Style ([PERSON_NAME] Medical - 286C (Medium Blue) (F…" at bounding box center [607, 186] width 534 height 11
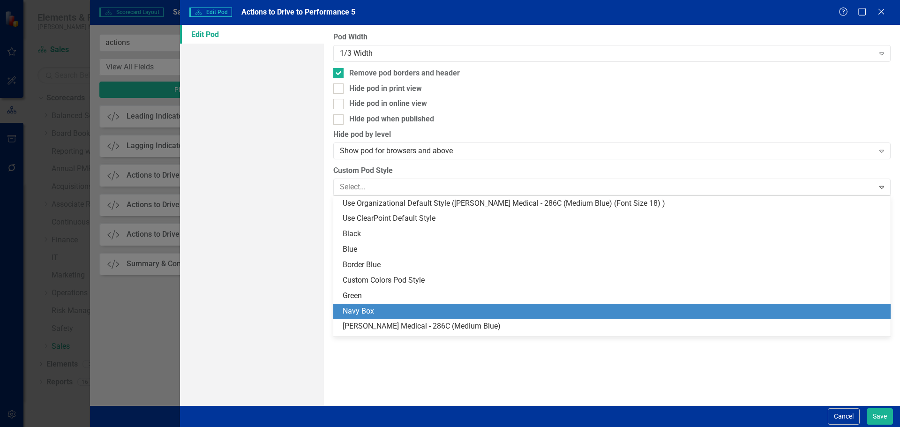
click at [450, 313] on div "Navy Box" at bounding box center [614, 311] width 542 height 11
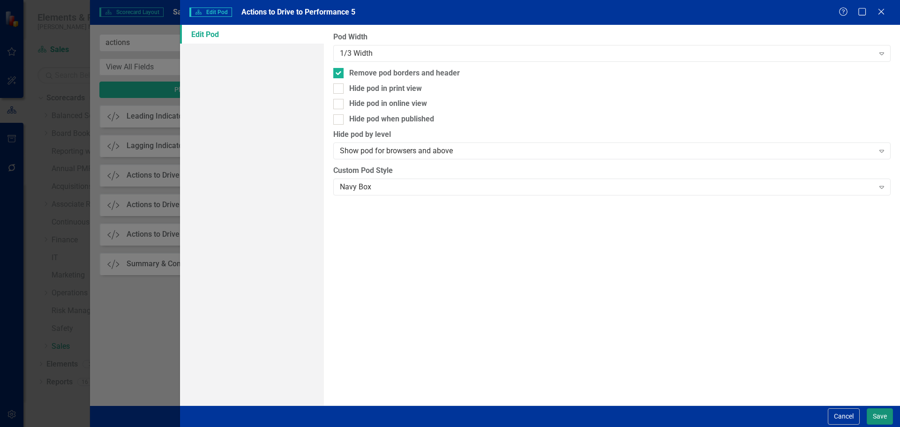
click at [886, 416] on button "Save" at bounding box center [879, 416] width 26 height 16
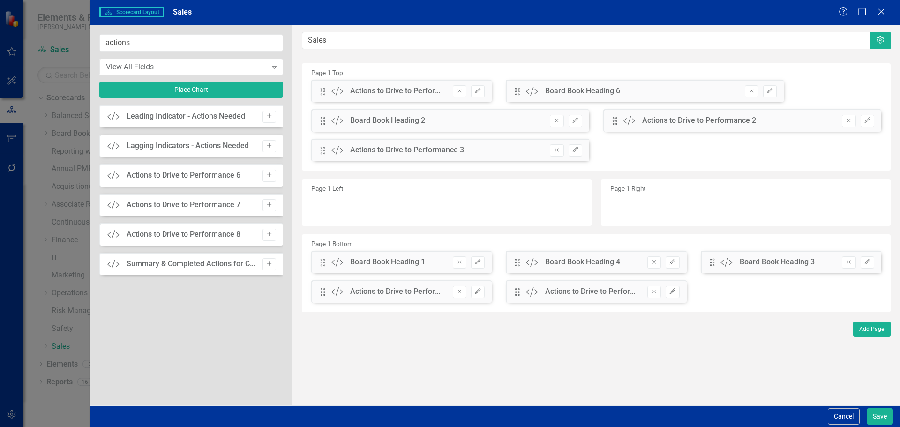
drag, startPoint x: 580, startPoint y: 295, endPoint x: 592, endPoint y: 289, distance: 13.6
click at [592, 289] on div "Actions to Drive to Performance 4" at bounding box center [591, 291] width 93 height 11
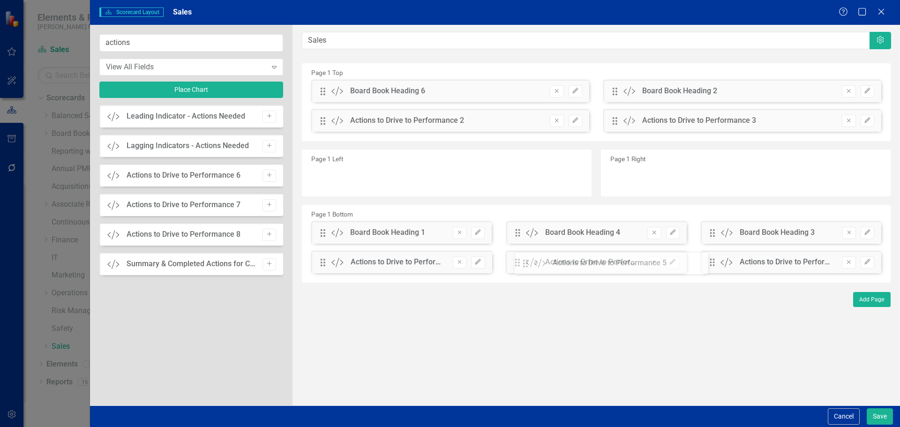
drag, startPoint x: 325, startPoint y: 90, endPoint x: 534, endPoint y: 261, distance: 270.3
click at [873, 415] on button "Save" at bounding box center [879, 416] width 26 height 16
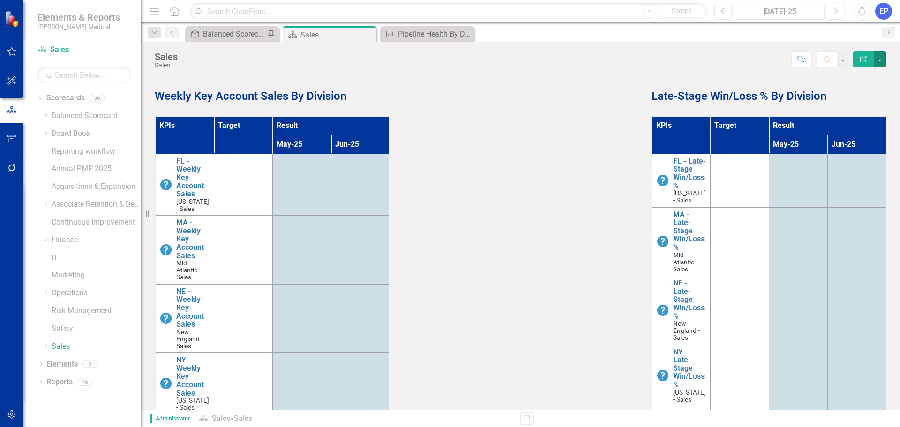
scroll to position [281, 0]
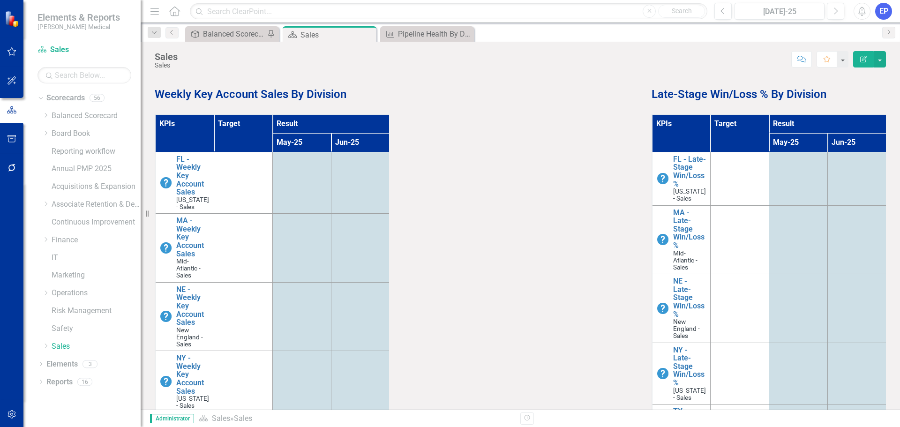
click at [504, 95] on div at bounding box center [520, 85] width 234 height 27
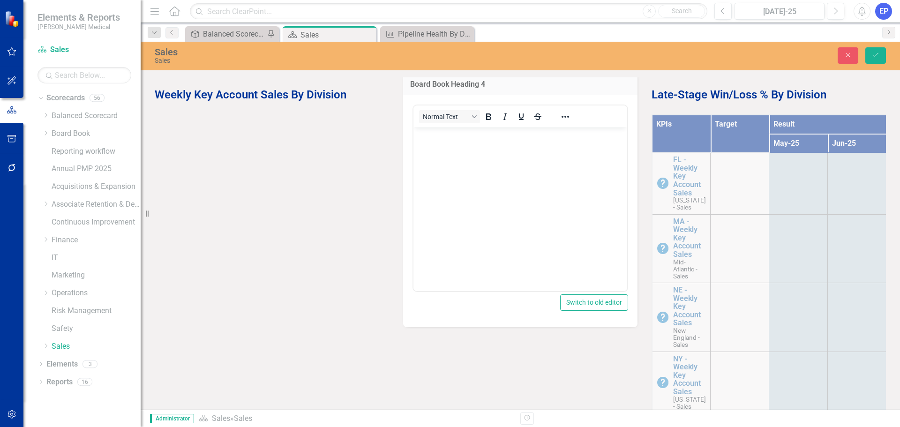
scroll to position [0, 0]
click at [495, 160] on body "Rich Text Area. Press ALT-0 for help." at bounding box center [520, 197] width 214 height 141
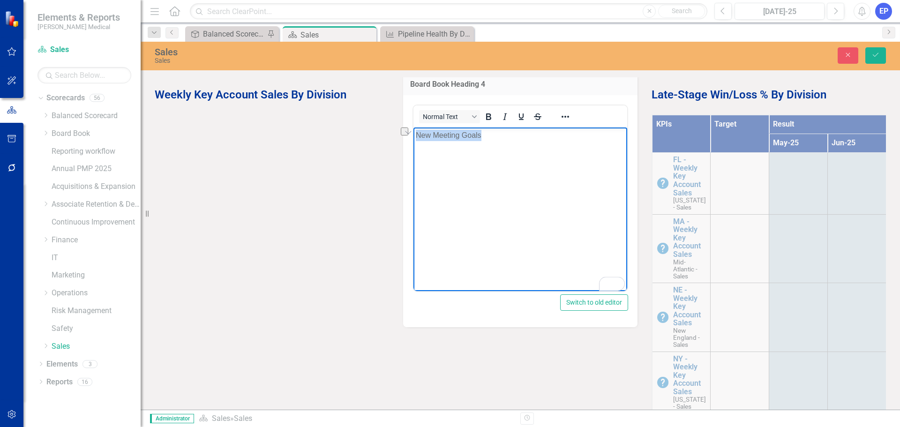
drag, startPoint x: 492, startPoint y: 133, endPoint x: 378, endPoint y: 129, distance: 113.5
click at [413, 129] on html "New Meeting Goals" at bounding box center [520, 197] width 214 height 141
click at [487, 118] on icon "Bold" at bounding box center [488, 116] width 11 height 11
click at [562, 117] on icon "Reveal or hide additional toolbar items" at bounding box center [564, 117] width 7 height 2
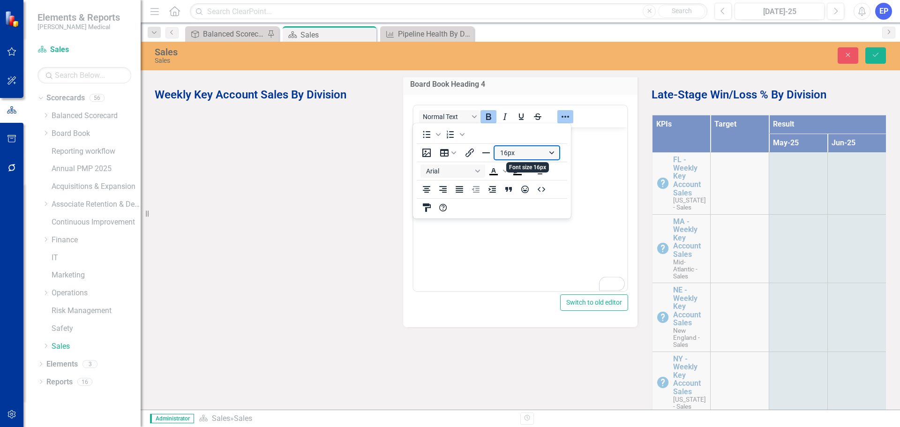
click at [517, 153] on button "16px" at bounding box center [526, 152] width 65 height 13
click at [522, 242] on div "24px" at bounding box center [522, 244] width 40 height 11
click at [505, 174] on span "Text color Black" at bounding box center [504, 170] width 7 height 13
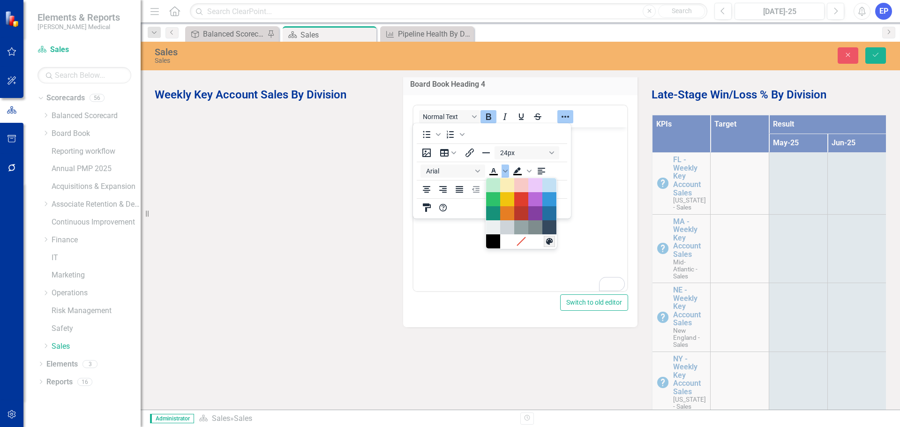
click at [549, 243] on icon "Custom color" at bounding box center [549, 241] width 7 height 7
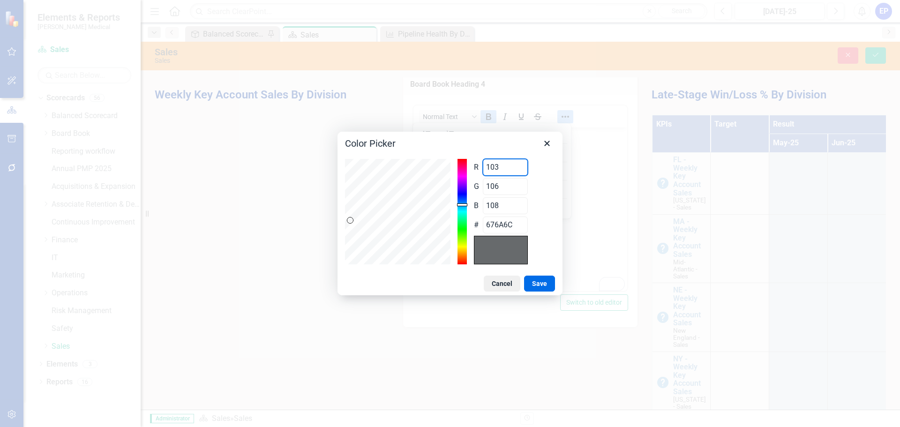
click at [418, 168] on div "R 103 Range 0 to 255 G 106 Range 0 to 255 B 108 Range 0 to 255 # 676A6C" at bounding box center [450, 211] width 210 height 105
type input "0"
type input "006A6C"
type input "0"
type input "5"
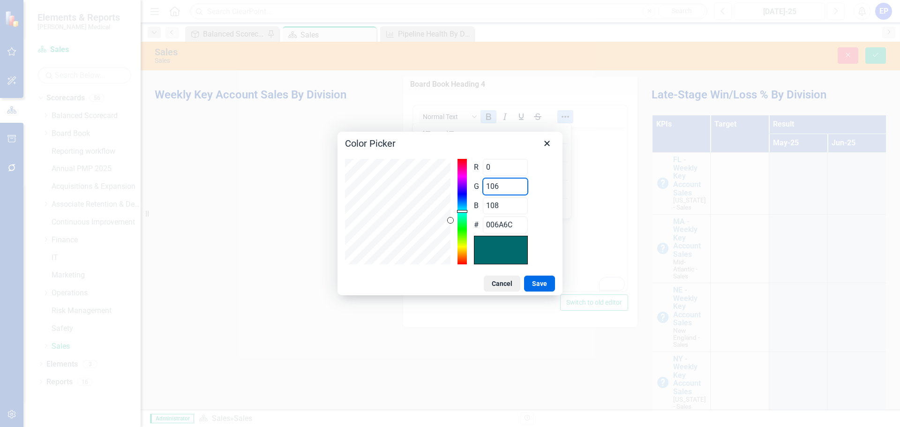
type input "00056C"
type input "53"
type input "00356C"
type input "53"
type input "1"
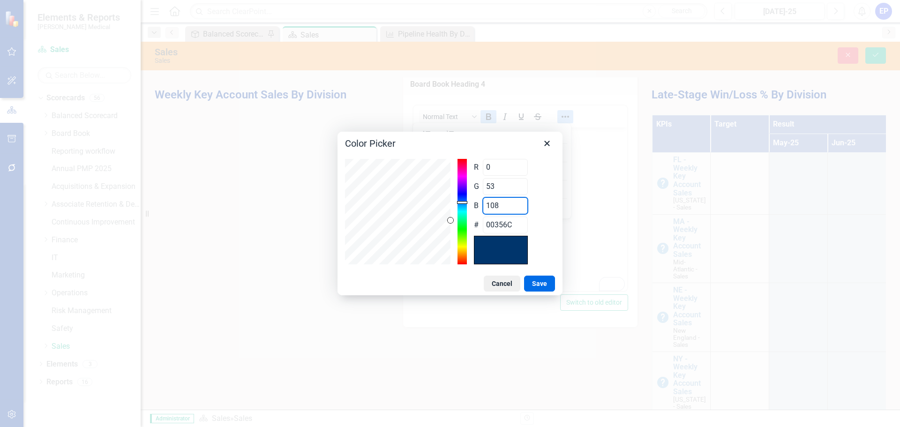
type input "003501"
type input "15"
type input "00350F"
type input "154"
type input "00359A"
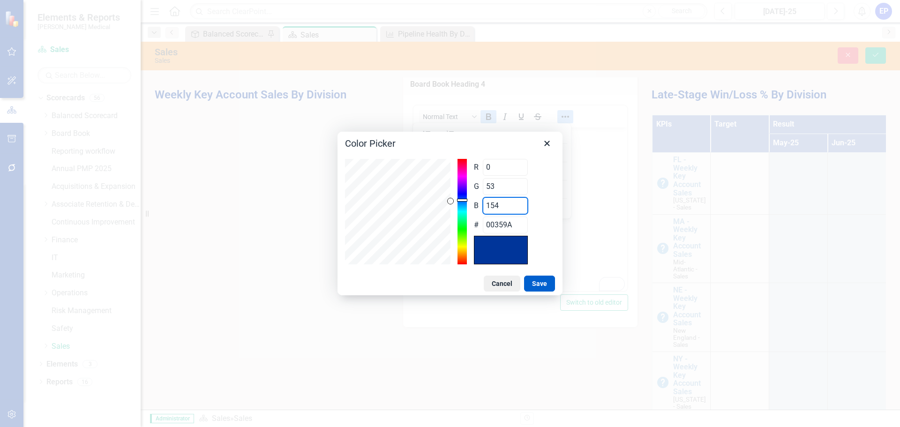
click at [537, 276] on button "Save" at bounding box center [539, 284] width 31 height 16
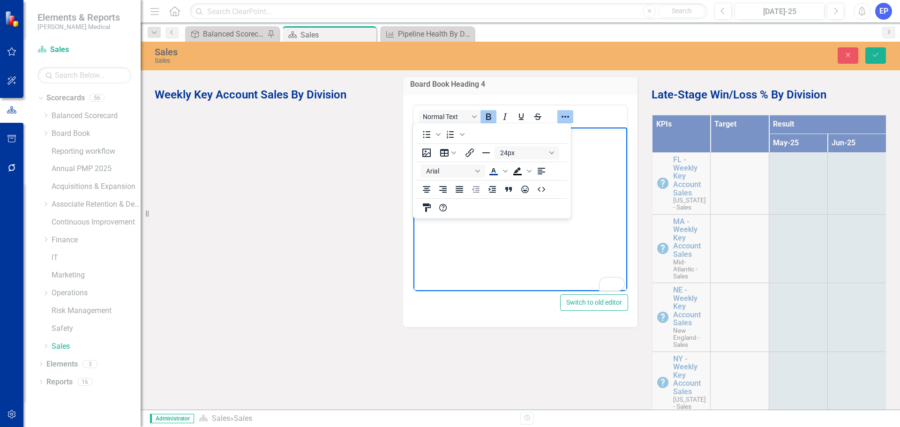
click at [560, 254] on body "New Meeting Goals" at bounding box center [520, 197] width 214 height 141
click at [589, 164] on body "New Meeting Goals" at bounding box center [520, 197] width 214 height 141
click at [563, 116] on icon "Reveal or hide additional toolbar items" at bounding box center [564, 117] width 7 height 2
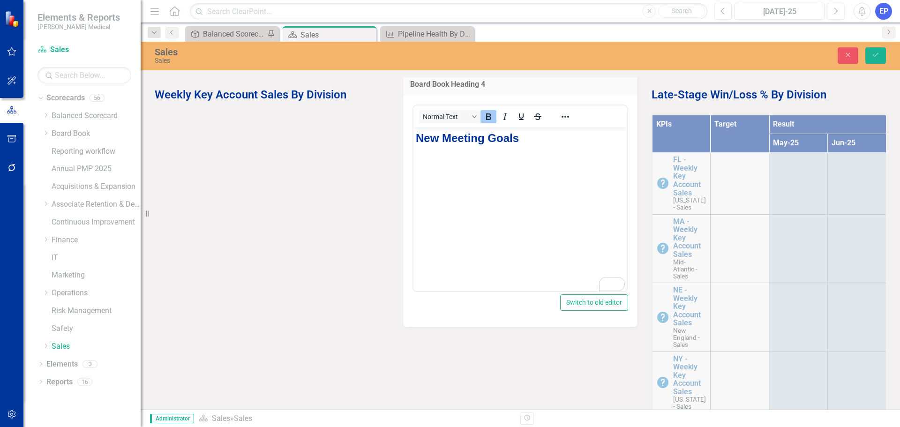
click at [523, 139] on p "New Meeting Goals" at bounding box center [519, 137] width 209 height 17
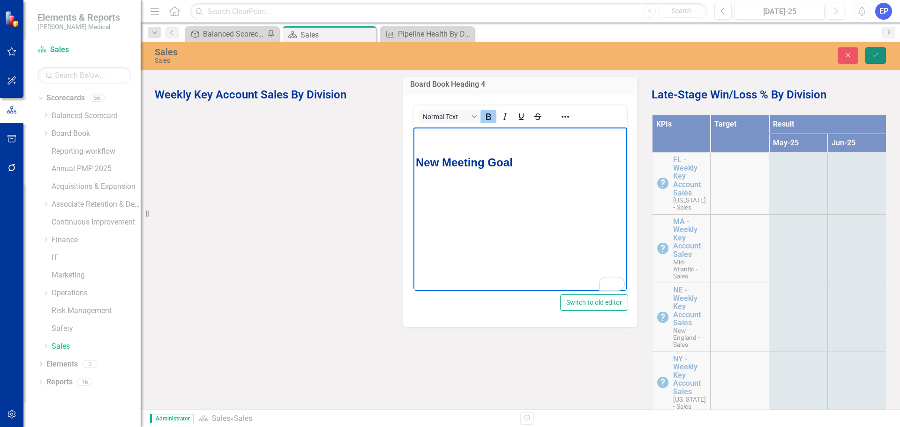
click at [880, 58] on button "Save" at bounding box center [875, 55] width 21 height 16
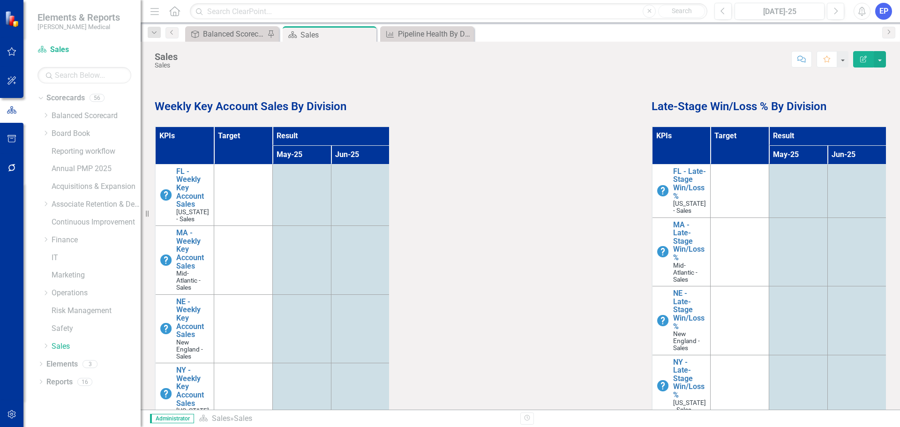
scroll to position [281, 0]
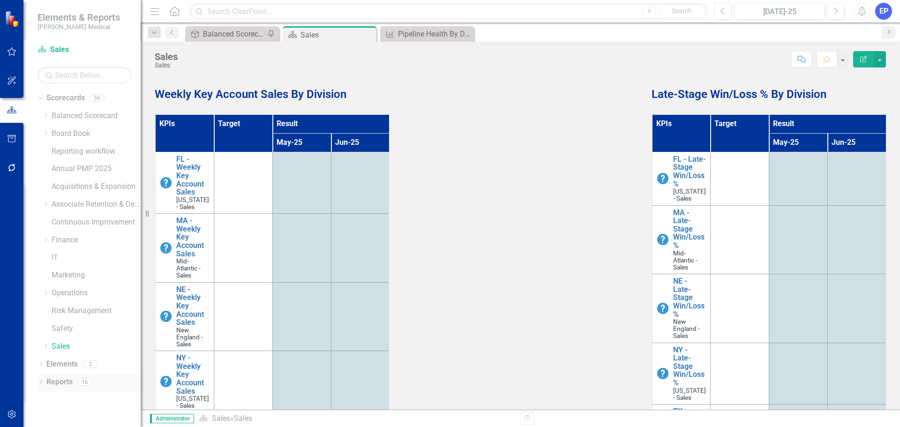
click at [39, 382] on icon "Dropdown" at bounding box center [40, 382] width 7 height 5
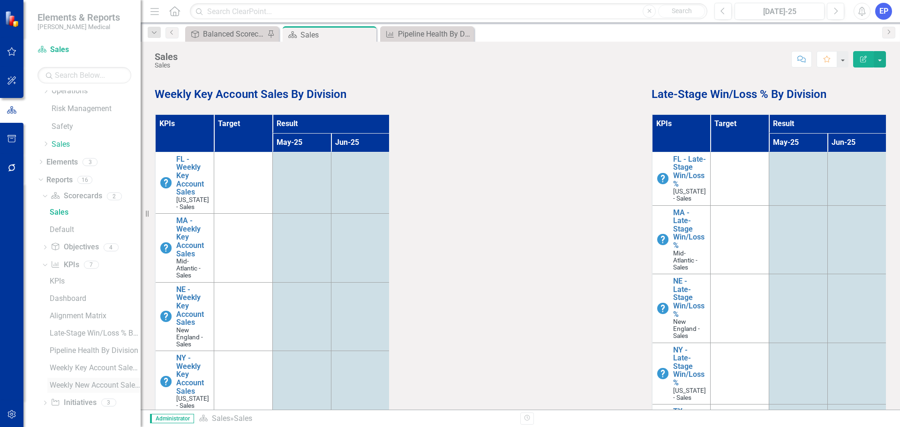
click at [70, 382] on div "Weekly New Account Sales By Division" at bounding box center [95, 385] width 91 height 8
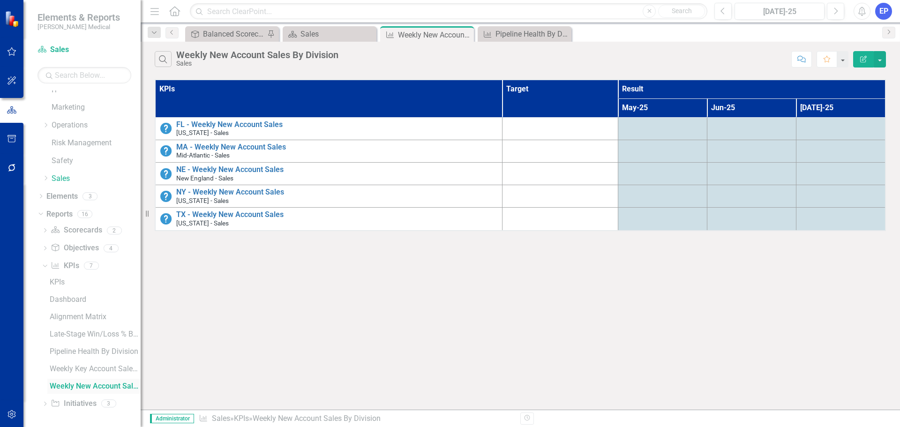
scroll to position [134, 0]
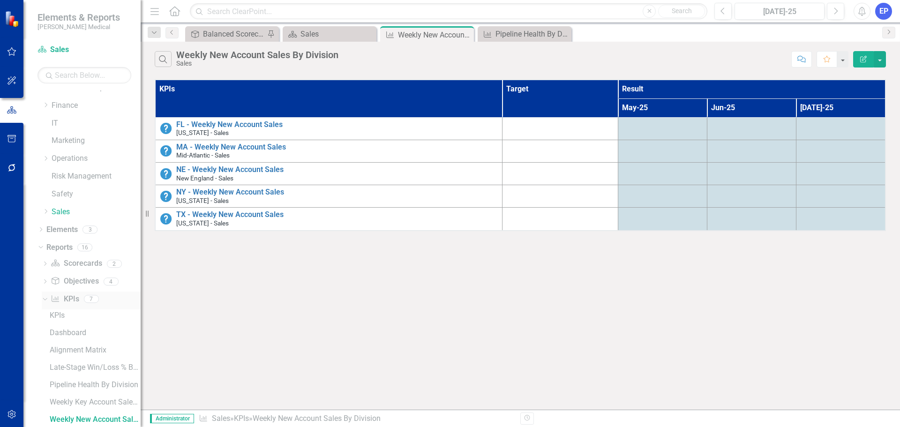
click at [70, 301] on link "KPI KPIs" at bounding box center [65, 299] width 28 height 11
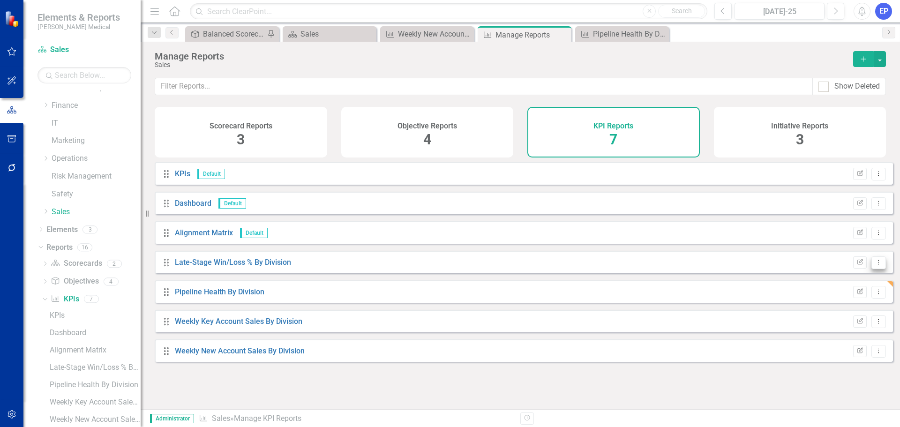
click at [874, 265] on icon "Dropdown Menu" at bounding box center [878, 262] width 8 height 6
click at [832, 319] on link "Copy Duplicate Report" at bounding box center [839, 319] width 77 height 17
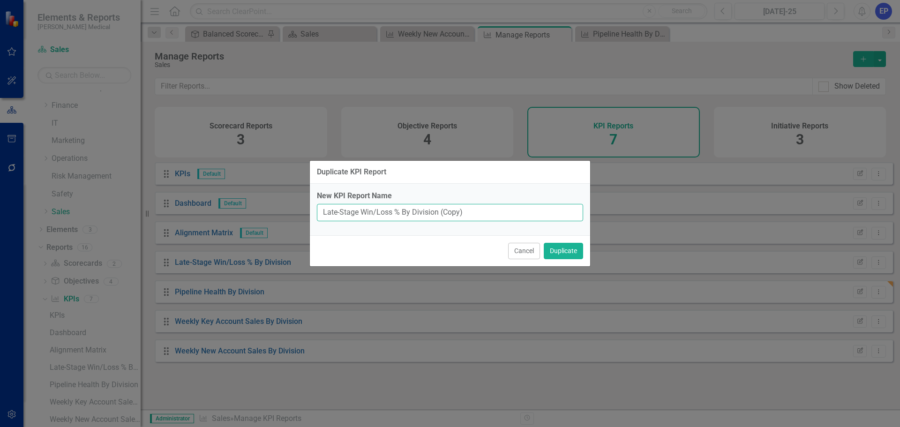
drag, startPoint x: 322, startPoint y: 212, endPoint x: 400, endPoint y: 216, distance: 77.4
click at [400, 216] on input "Late-Stage Win/Loss % By Division (Copy)" at bounding box center [450, 212] width 266 height 17
drag, startPoint x: 433, startPoint y: 212, endPoint x: 496, endPoint y: 213, distance: 62.3
click at [496, 213] on input "New Meeting Goals By Division (Copy)" at bounding box center [450, 212] width 266 height 17
type input "New Meeting Goals By Division"
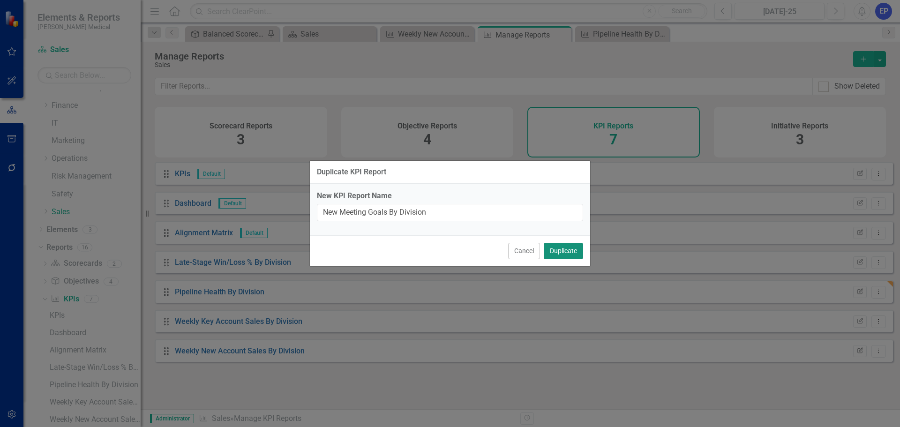
click at [553, 248] on button "Duplicate" at bounding box center [563, 251] width 39 height 16
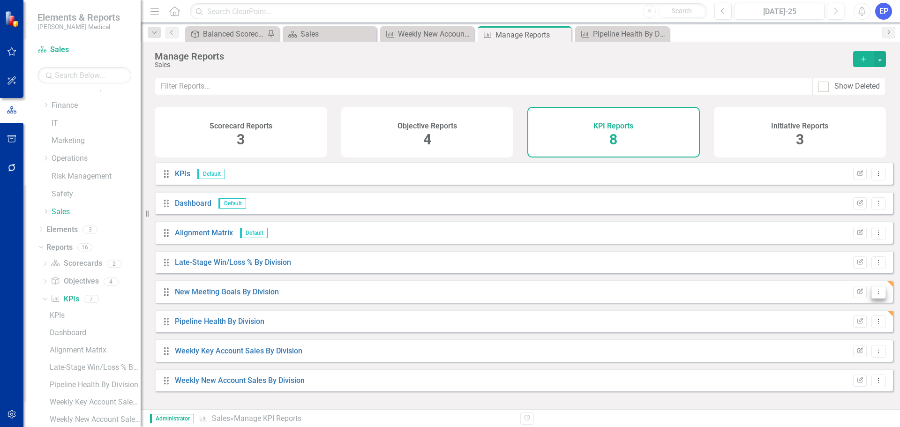
click at [874, 295] on icon "Dropdown Menu" at bounding box center [878, 292] width 8 height 6
click at [860, 309] on link "Edit Report Edit Report" at bounding box center [839, 314] width 77 height 17
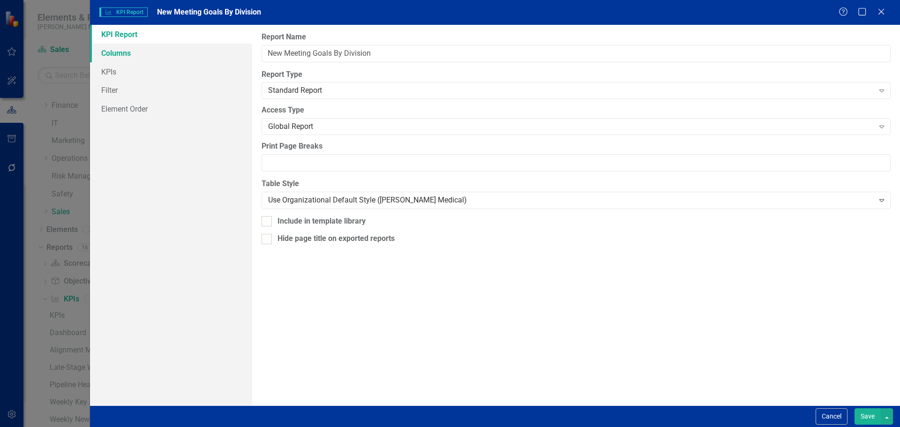
click at [173, 53] on link "Columns" at bounding box center [171, 53] width 162 height 19
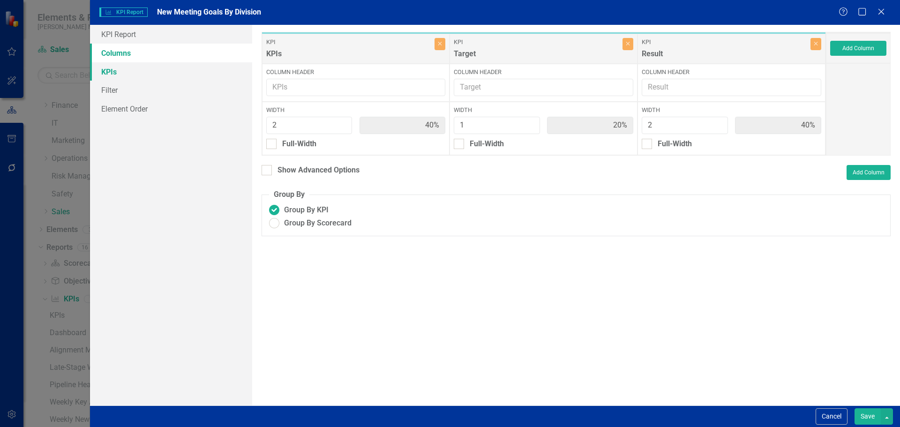
click at [166, 69] on link "KPIs" at bounding box center [171, 71] width 162 height 19
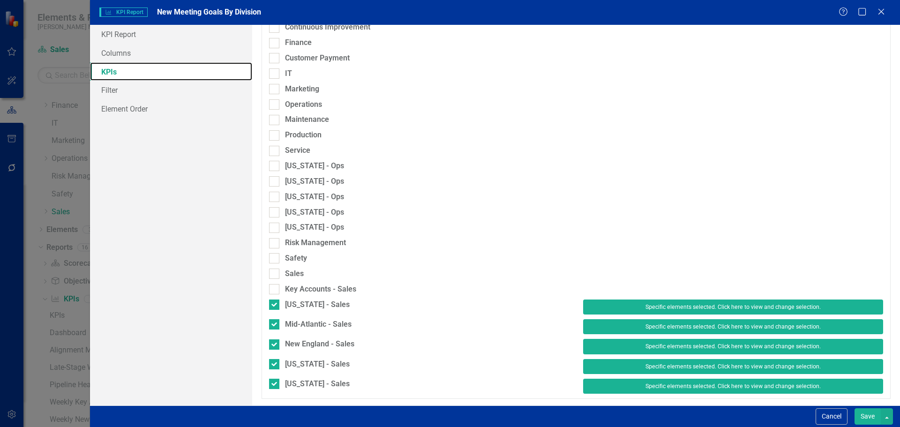
scroll to position [565, 0]
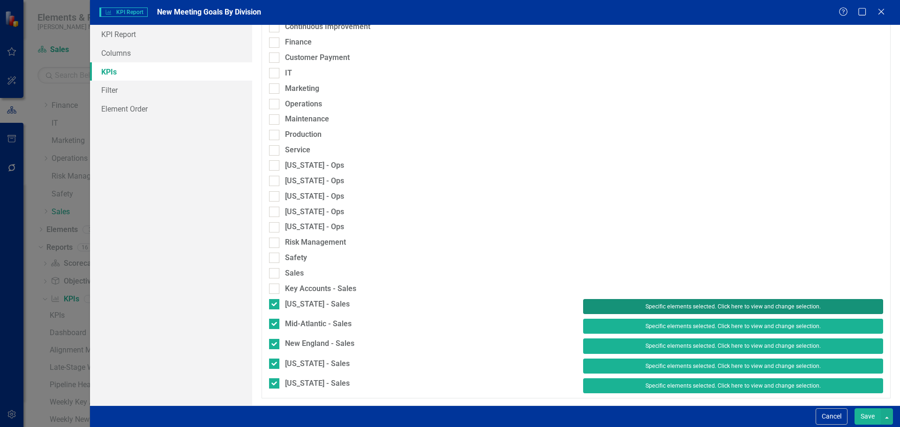
click at [684, 307] on button "Specific elements selected. Click here to view and change selection." at bounding box center [733, 306] width 300 height 15
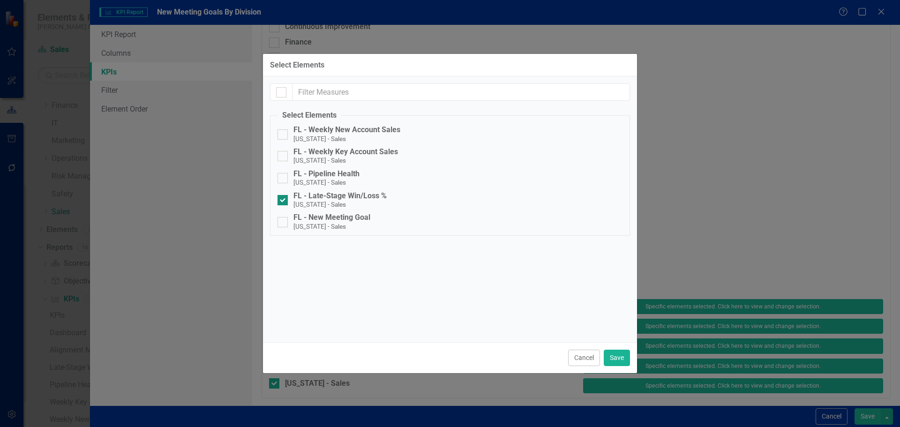
click at [298, 201] on small "[US_STATE] - Sales" at bounding box center [319, 204] width 52 height 7
click at [284, 200] on input "FL - Late-Stage Win/Loss % [US_STATE] - Sales" at bounding box center [280, 198] width 6 height 6
checkbox input "false"
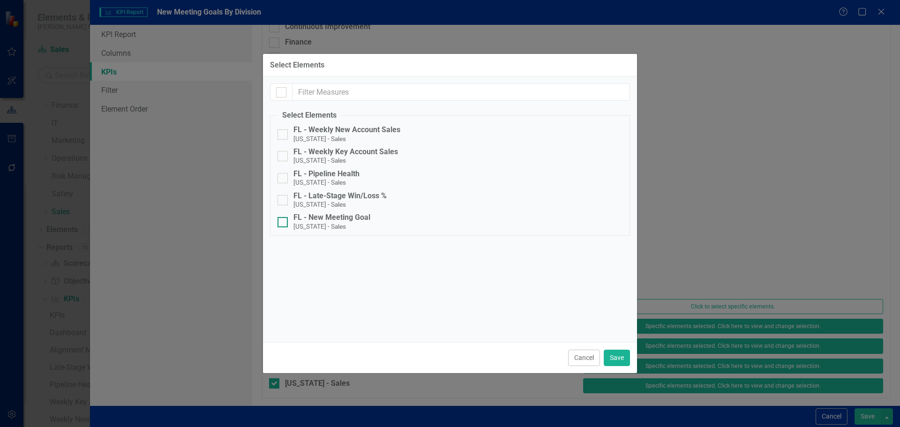
click at [304, 223] on small "[US_STATE] - Sales" at bounding box center [319, 226] width 52 height 7
click at [284, 223] on input "FL - New Meeting Goal [US_STATE] - Sales" at bounding box center [280, 220] width 6 height 6
checkbox input "true"
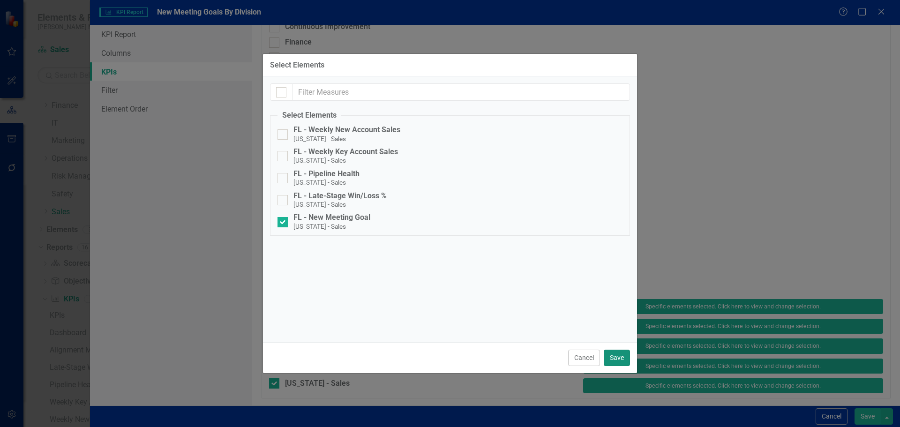
click at [612, 354] on button "Save" at bounding box center [617, 358] width 26 height 16
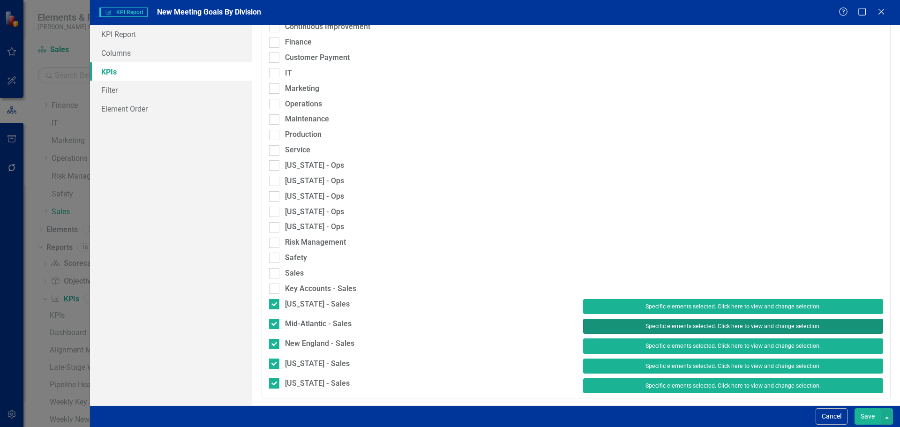
click at [626, 328] on button "Specific elements selected. Click here to view and change selection." at bounding box center [733, 326] width 300 height 15
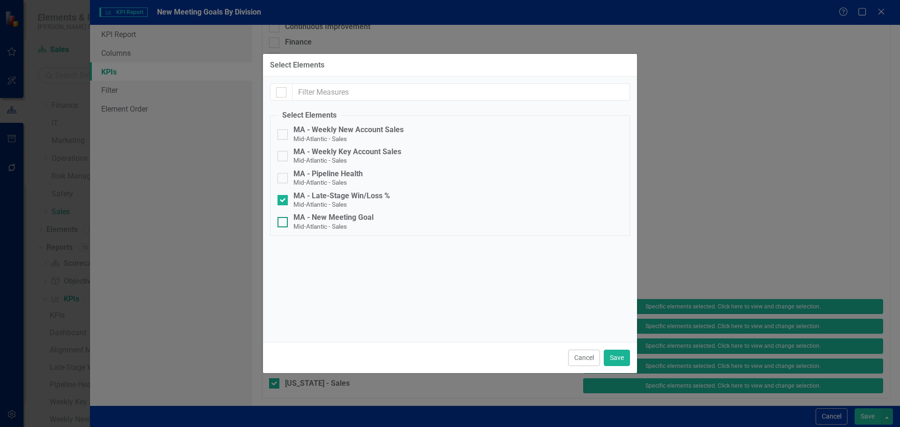
click at [356, 218] on div "MA - New Meeting Goal" at bounding box center [333, 217] width 80 height 8
click at [284, 218] on input "MA - New Meeting Goal Mid-Atlantic - Sales" at bounding box center [280, 220] width 6 height 6
checkbox input "true"
click at [351, 194] on div "MA - Late-Stage Win/Loss %" at bounding box center [341, 196] width 97 height 8
click at [284, 195] on input "MA - Late-Stage Win/Loss % Mid-Atlantic - Sales" at bounding box center [280, 198] width 6 height 6
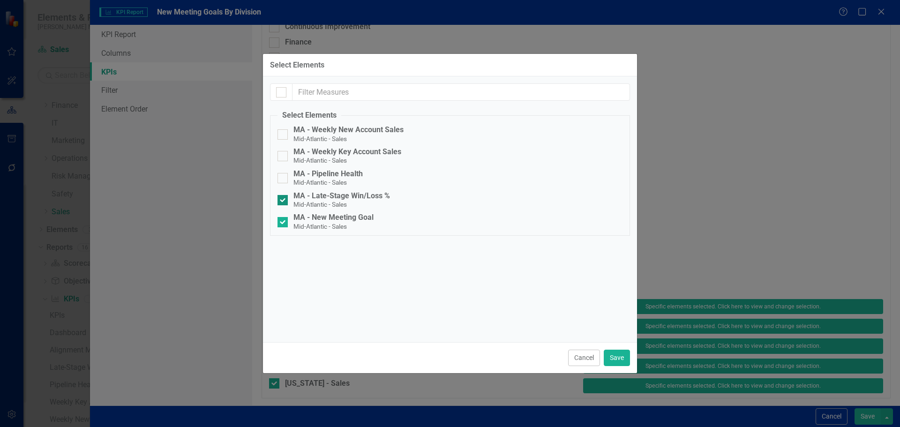
checkbox input "false"
click at [616, 357] on button "Save" at bounding box center [617, 358] width 26 height 16
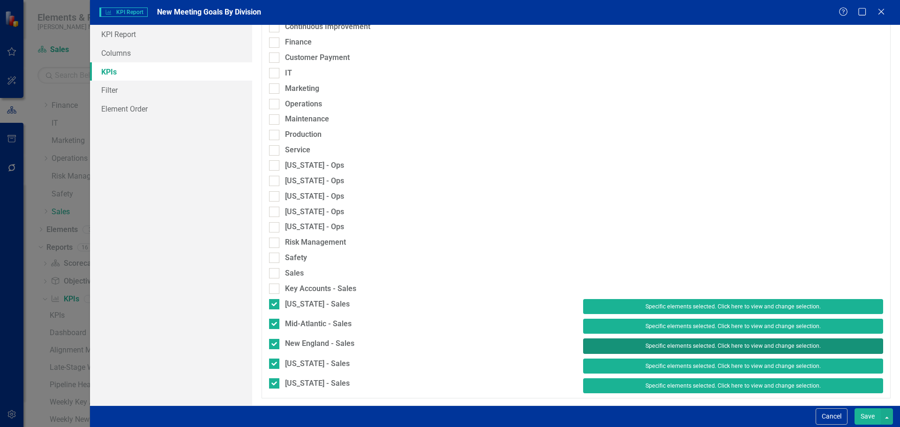
click at [662, 340] on button "Specific elements selected. Click here to view and change selection." at bounding box center [733, 345] width 300 height 15
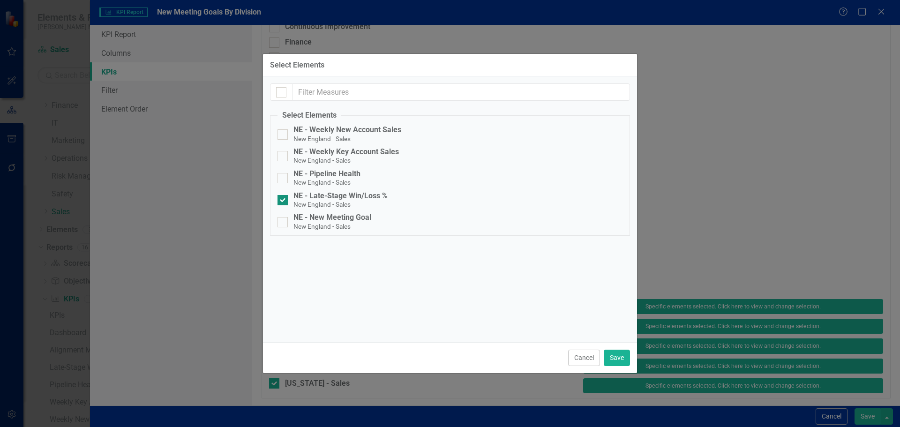
click at [361, 194] on div "NE - Late-Stage Win/Loss %" at bounding box center [340, 196] width 94 height 8
click at [284, 195] on input "NE - Late-Stage Win/Loss % New England - Sales" at bounding box center [280, 198] width 6 height 6
checkbox input "false"
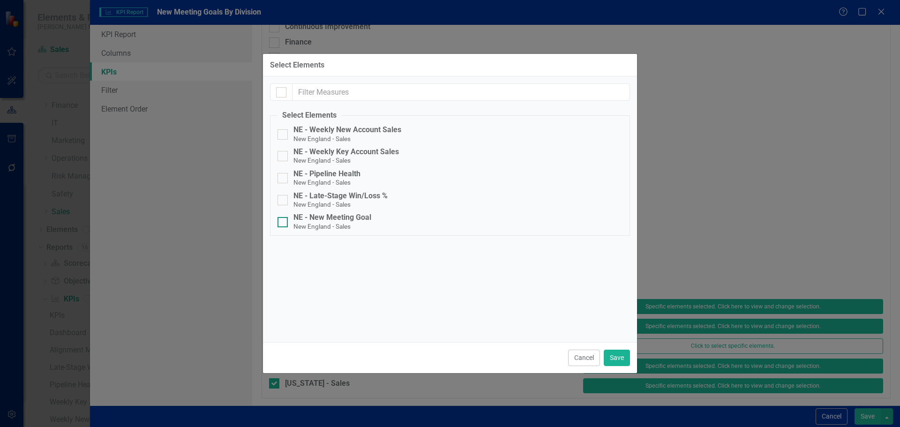
click at [353, 221] on div "NE - New Meeting Goal" at bounding box center [332, 217] width 78 height 8
click at [284, 221] on input "NE - New Meeting Goal New England - Sales" at bounding box center [280, 220] width 6 height 6
checkbox input "true"
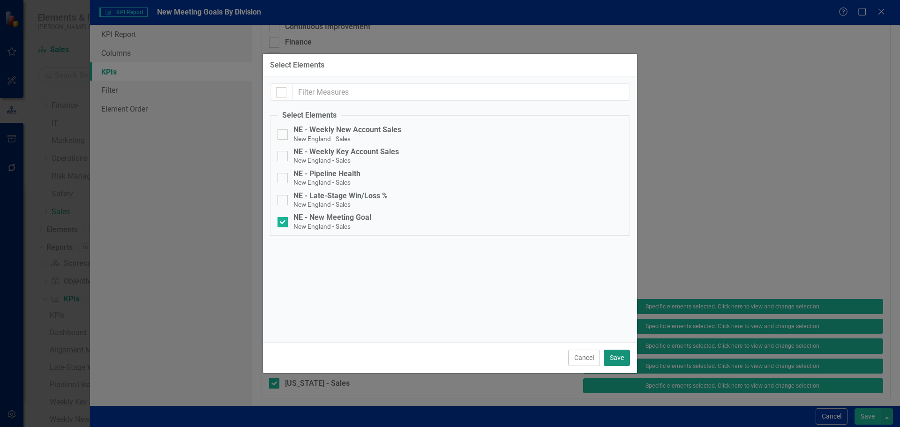
click at [607, 353] on button "Save" at bounding box center [617, 358] width 26 height 16
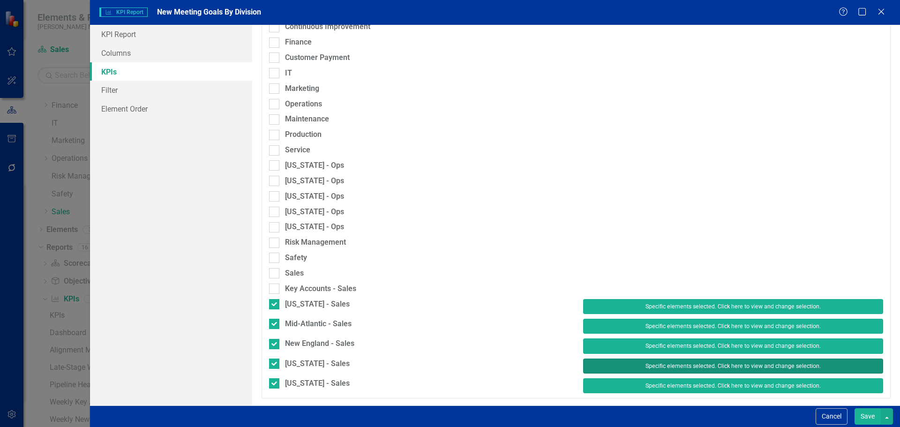
click at [651, 370] on button "Specific elements selected. Click here to view and change selection." at bounding box center [733, 365] width 300 height 15
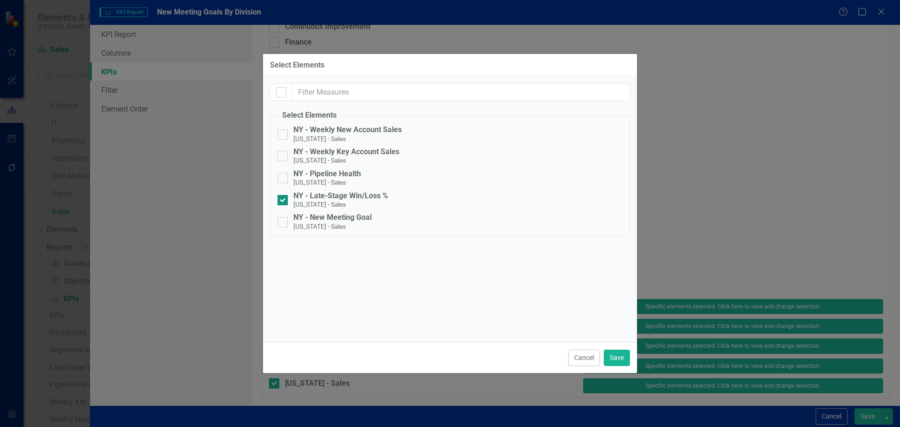
click at [364, 197] on div "NY - Late-Stage Win/Loss %" at bounding box center [340, 196] width 95 height 8
click at [284, 197] on input "NY - Late-Stage Win/Loss % New York - Sales" at bounding box center [280, 198] width 6 height 6
checkbox input "false"
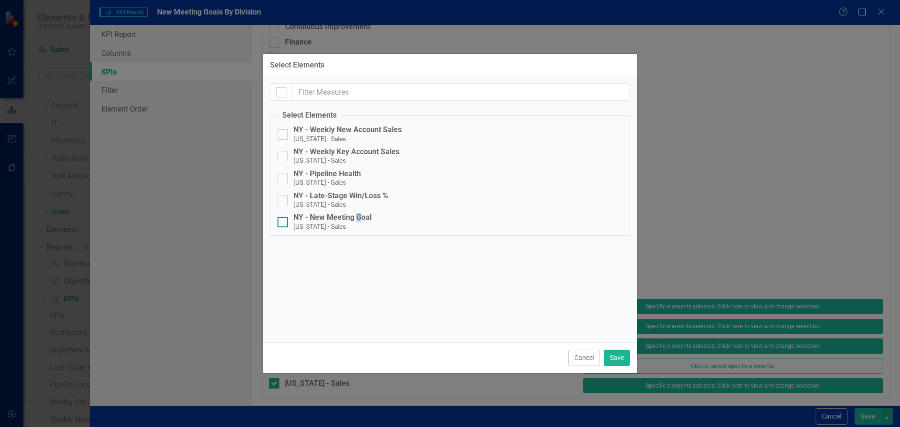
click at [359, 216] on div "NY - New Meeting Goal" at bounding box center [332, 217] width 78 height 8
click at [358, 217] on div "NY - New Meeting Goal" at bounding box center [332, 217] width 78 height 8
click at [284, 217] on input "NY - New Meeting Goal New York - Sales" at bounding box center [280, 220] width 6 height 6
checkbox input "true"
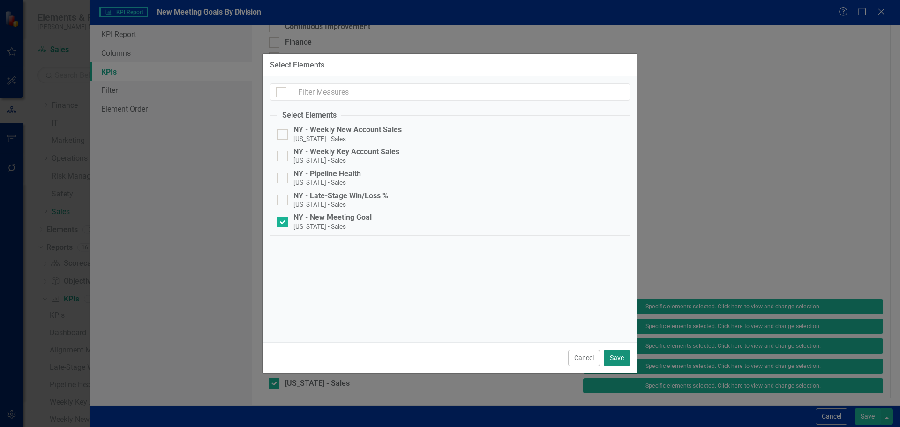
click at [619, 354] on button "Save" at bounding box center [617, 358] width 26 height 16
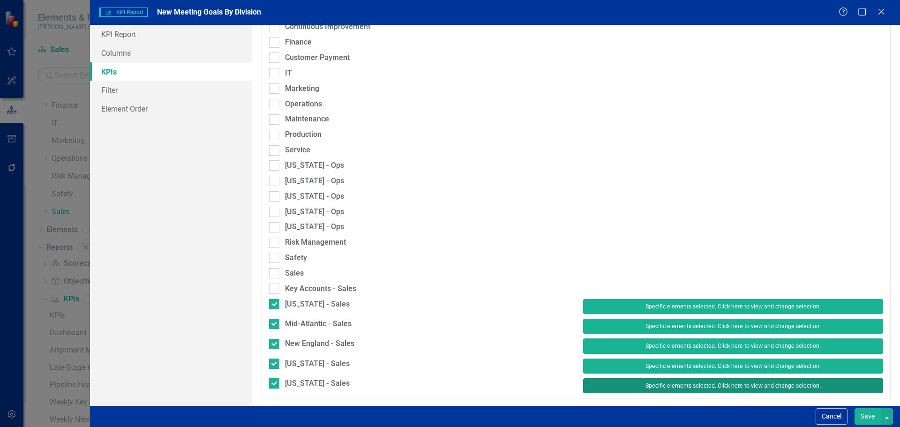
click at [622, 382] on button "Specific elements selected. Click here to view and change selection." at bounding box center [733, 385] width 300 height 15
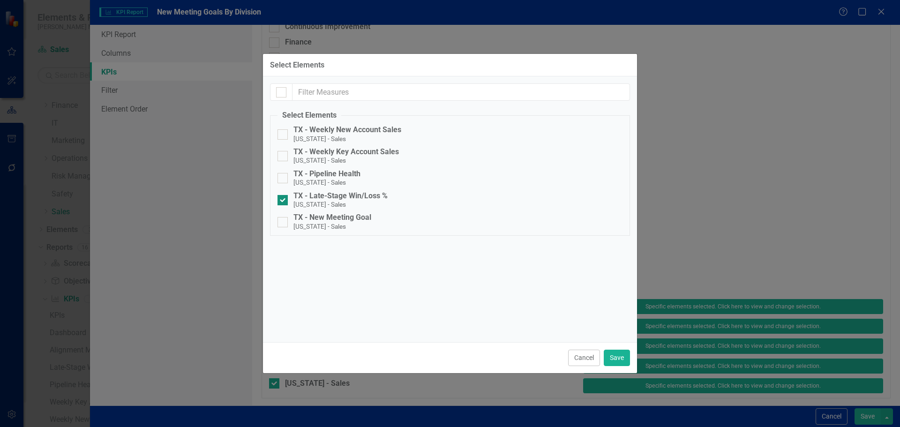
click at [371, 197] on div "TX - Late-Stage Win/Loss %" at bounding box center [340, 196] width 94 height 8
click at [284, 197] on input "TX - Late-Stage Win/Loss % Texas - Sales" at bounding box center [280, 198] width 6 height 6
checkbox input "false"
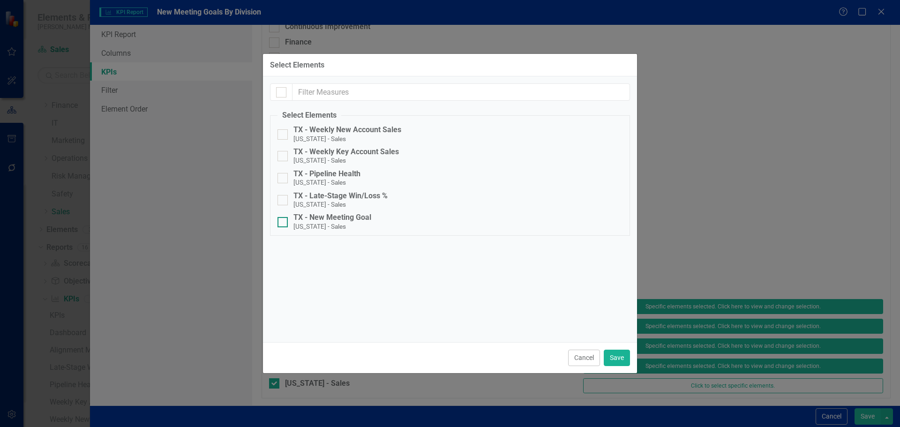
click at [360, 221] on div "TX - New Meeting Goal" at bounding box center [332, 217] width 78 height 8
click at [284, 221] on input "TX - New Meeting Goal Texas - Sales" at bounding box center [280, 220] width 6 height 6
checkbox input "true"
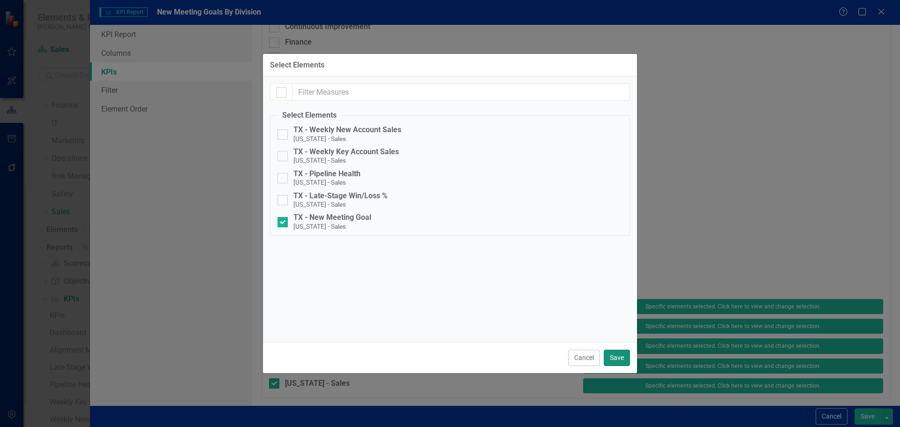
click at [612, 355] on button "Save" at bounding box center [617, 358] width 26 height 16
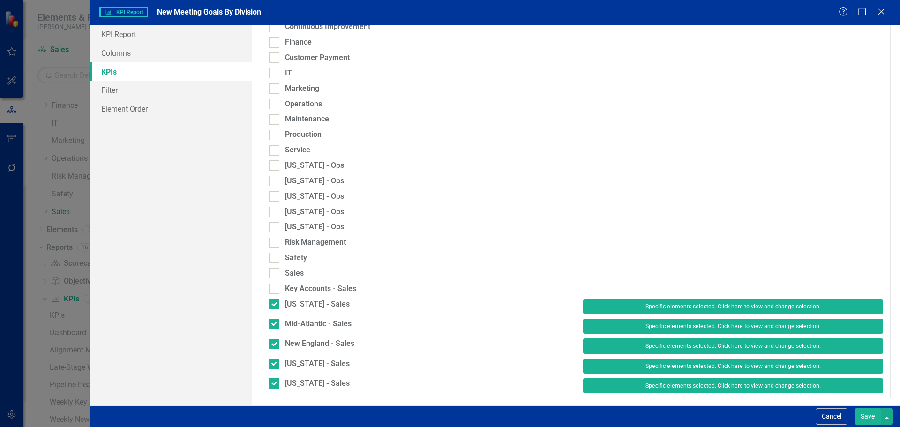
click at [862, 412] on button "Save" at bounding box center [867, 416] width 26 height 16
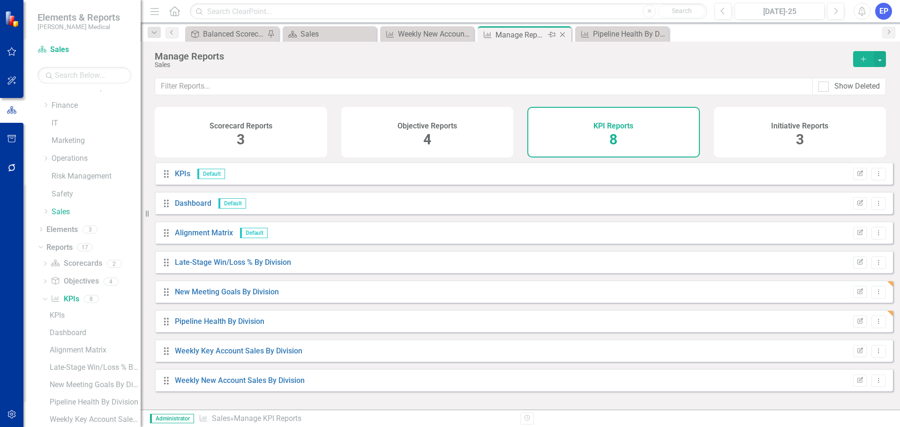
click at [561, 33] on icon "Close" at bounding box center [562, 34] width 9 height 7
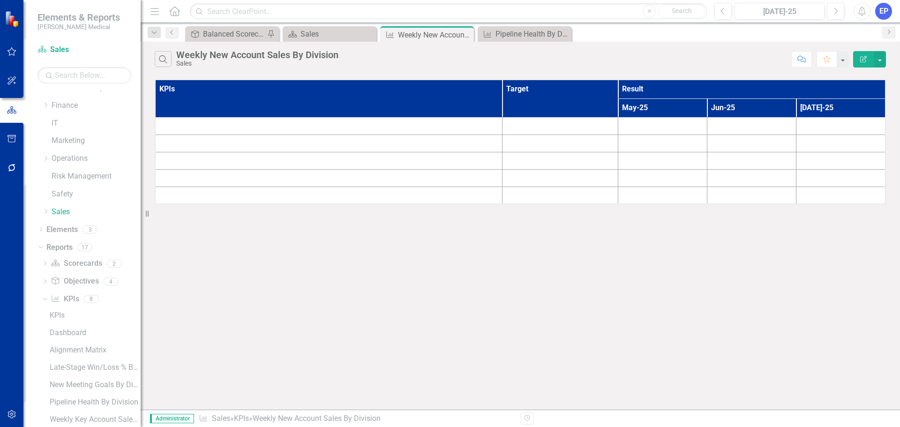
scroll to position [152, 0]
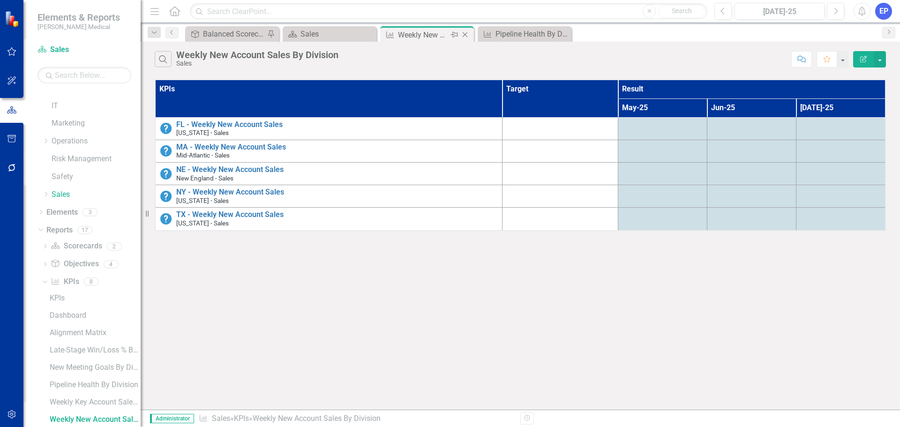
click at [463, 32] on icon "Close" at bounding box center [464, 34] width 9 height 7
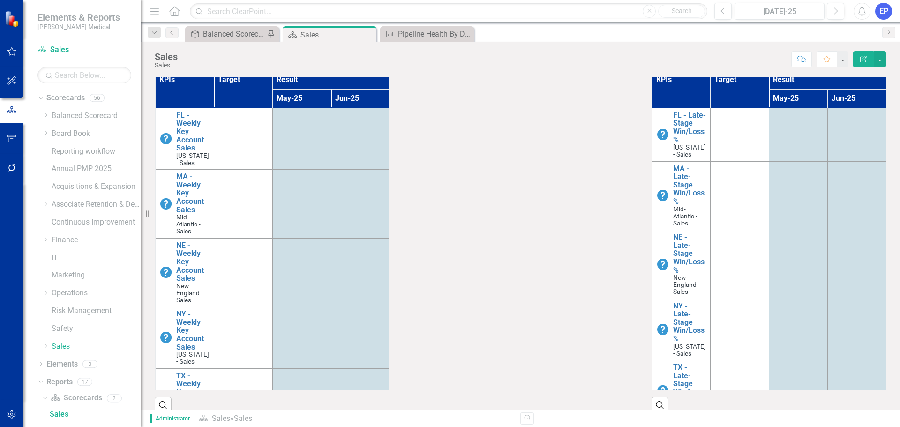
scroll to position [328, 0]
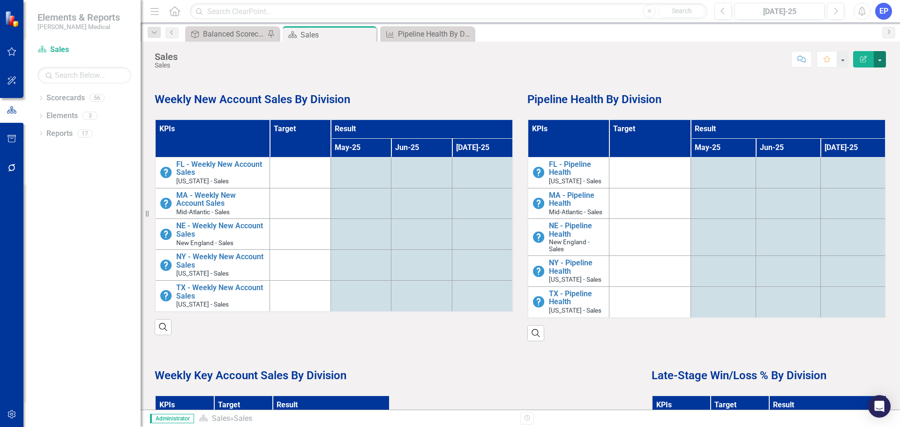
click at [880, 61] on button "button" at bounding box center [879, 59] width 12 height 16
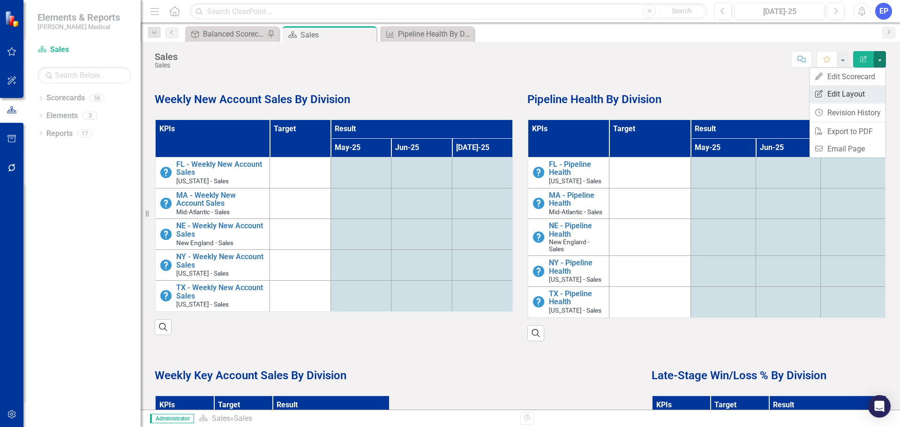
click at [848, 89] on link "Edit Report Edit Layout" at bounding box center [847, 93] width 76 height 17
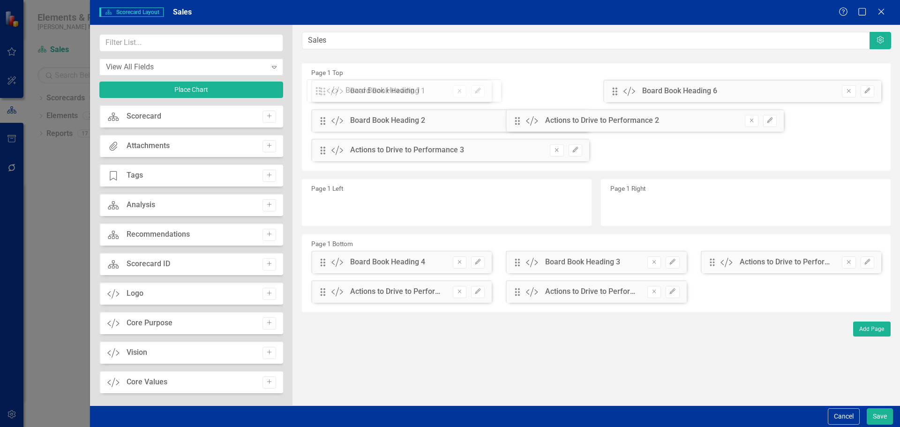
drag, startPoint x: 323, startPoint y: 234, endPoint x: 325, endPoint y: 92, distance: 142.0
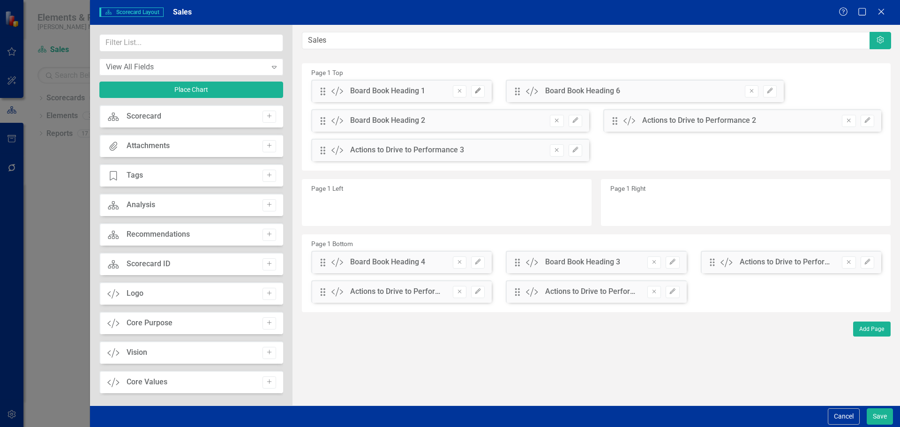
click at [484, 94] on button "Edit" at bounding box center [478, 91] width 14 height 12
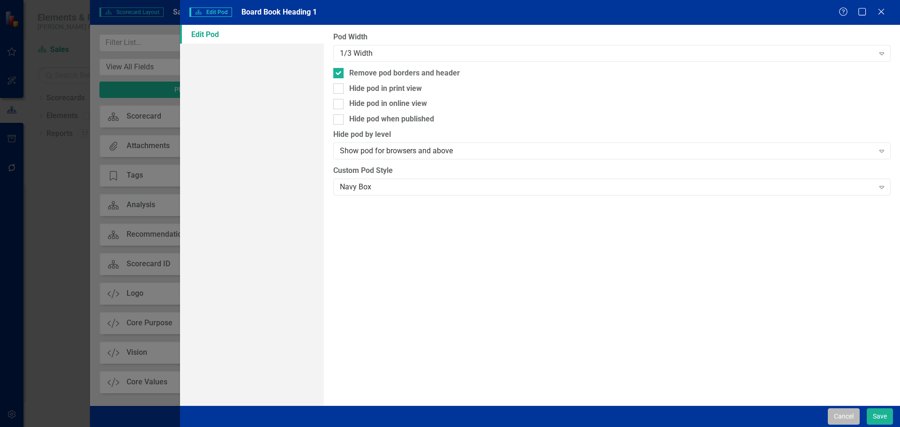
click at [846, 411] on button "Cancel" at bounding box center [844, 416] width 32 height 16
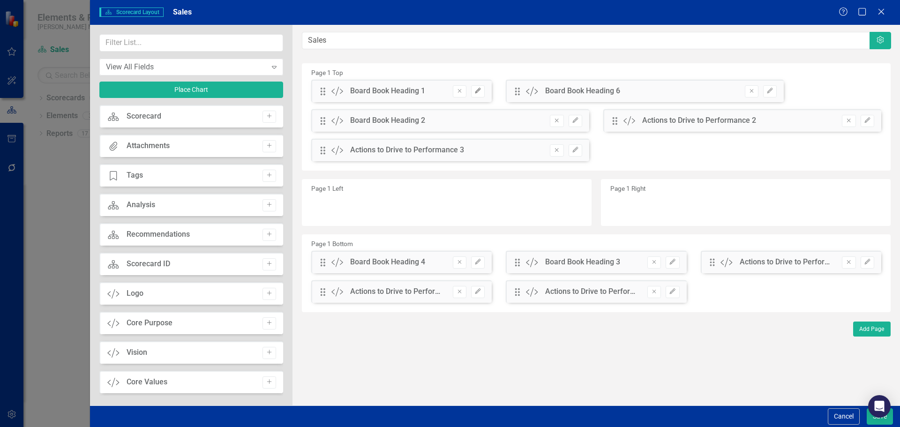
click at [479, 91] on icon "Edit" at bounding box center [477, 91] width 7 height 6
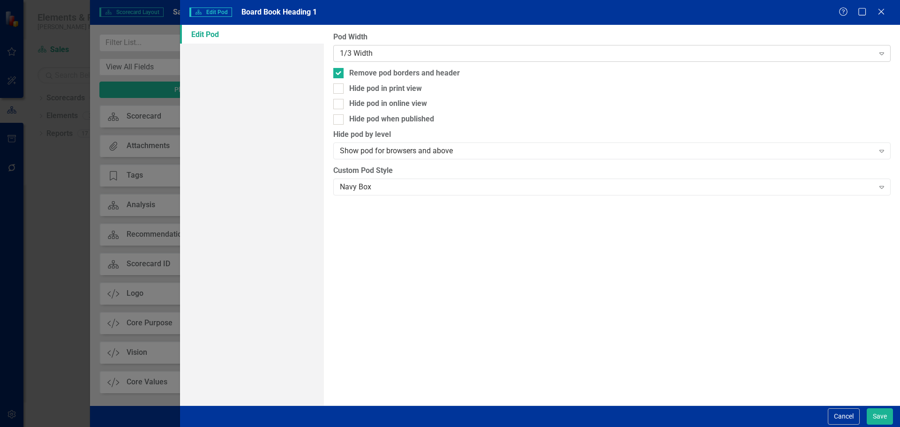
click at [460, 53] on div "1/3 Width" at bounding box center [607, 53] width 534 height 11
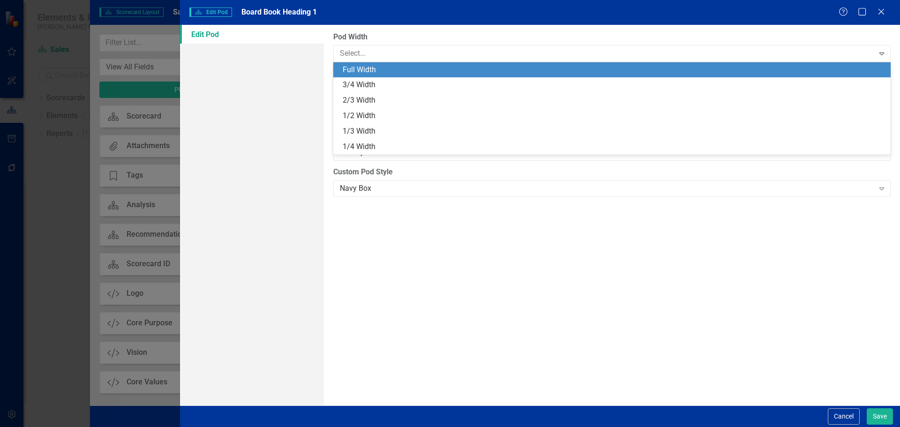
click at [458, 73] on div "Full Width" at bounding box center [614, 70] width 542 height 11
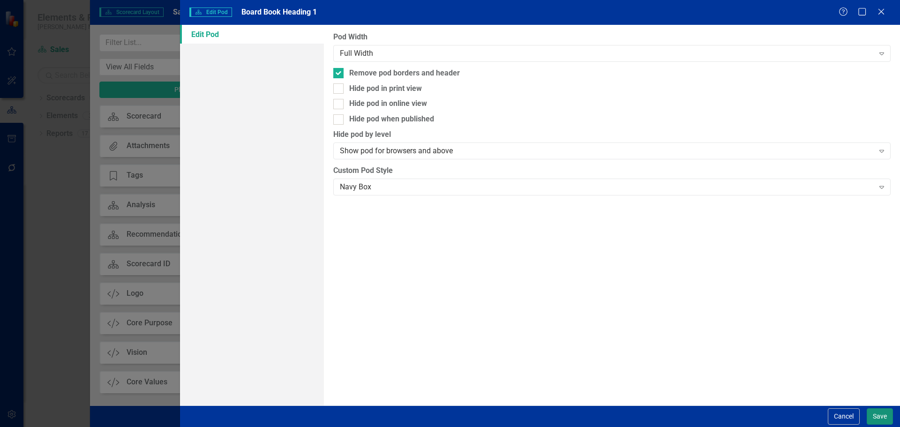
click at [879, 410] on button "Save" at bounding box center [879, 416] width 26 height 16
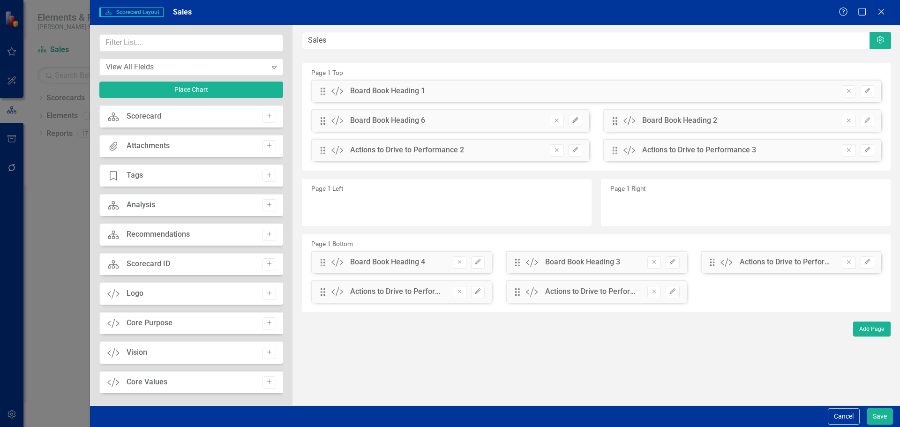
click at [574, 122] on icon "button" at bounding box center [575, 120] width 6 height 6
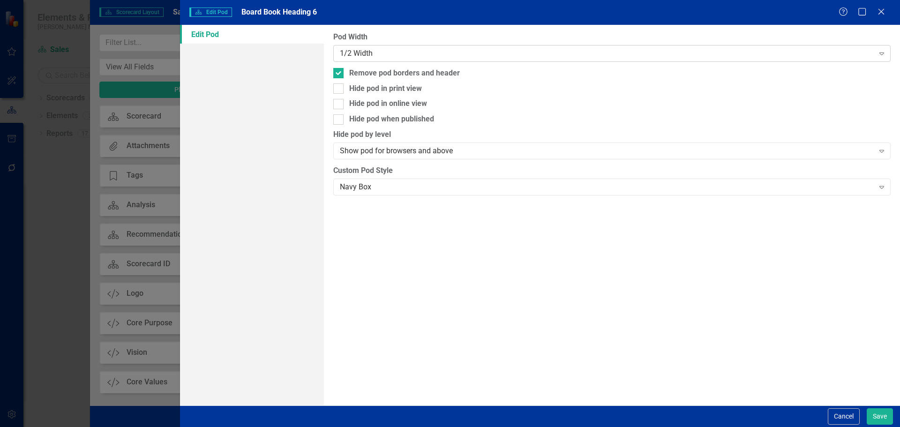
click at [539, 56] on div "1/2 Width" at bounding box center [607, 53] width 534 height 11
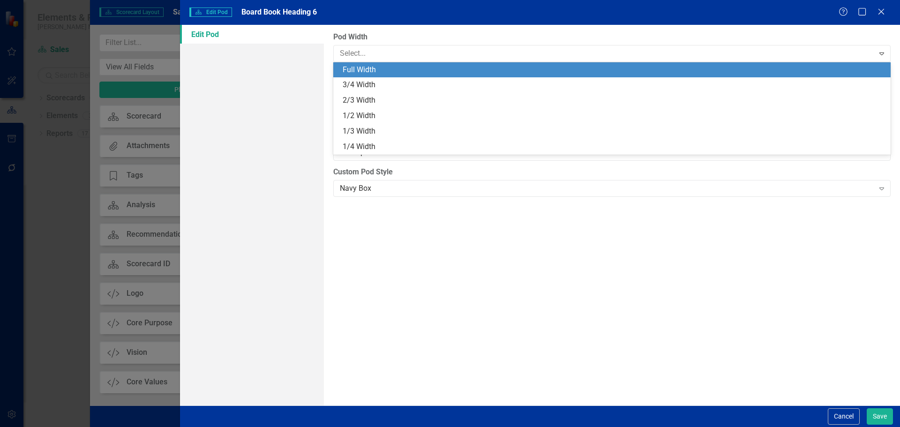
drag, startPoint x: 537, startPoint y: 77, endPoint x: 537, endPoint y: 69, distance: 8.4
click at [537, 69] on div "Full Width 3/4 Width 2/3 Width 1/2 Width 1/3 Width 1/4 Width" at bounding box center [611, 108] width 557 height 92
click at [537, 69] on div "Full Width" at bounding box center [614, 70] width 542 height 11
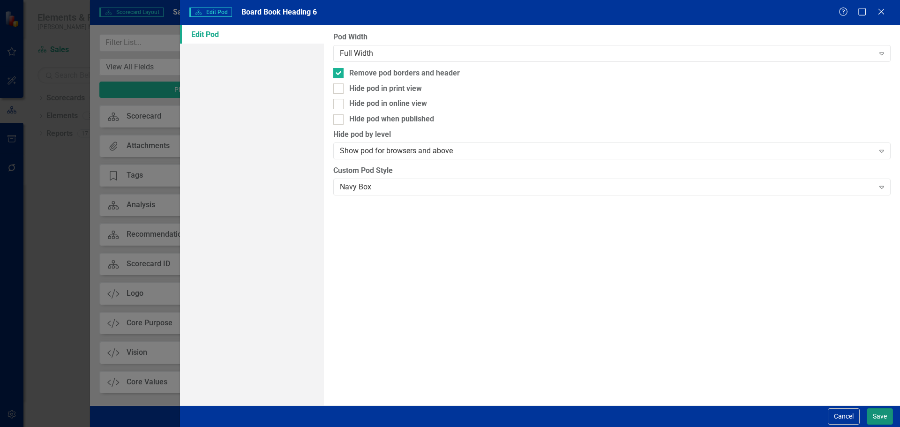
click at [880, 416] on button "Save" at bounding box center [879, 416] width 26 height 16
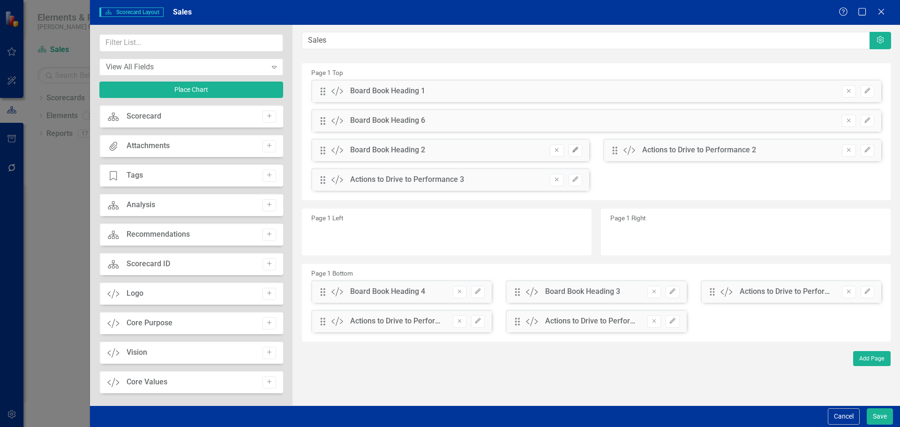
click at [577, 150] on icon "Edit" at bounding box center [575, 150] width 7 height 6
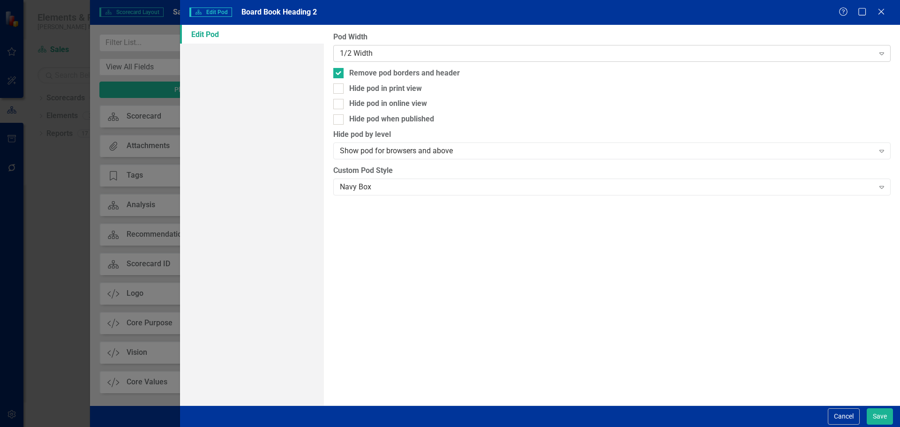
click at [562, 54] on div "1/2 Width" at bounding box center [607, 53] width 534 height 11
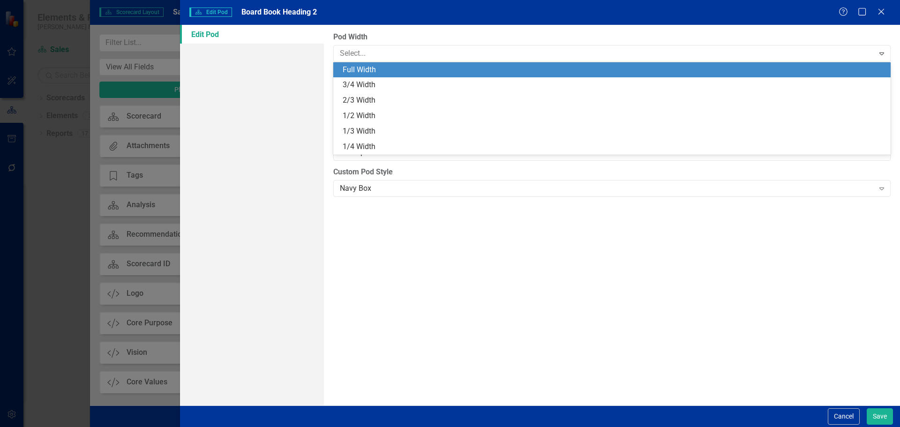
click at [559, 67] on div "Full Width" at bounding box center [614, 70] width 542 height 11
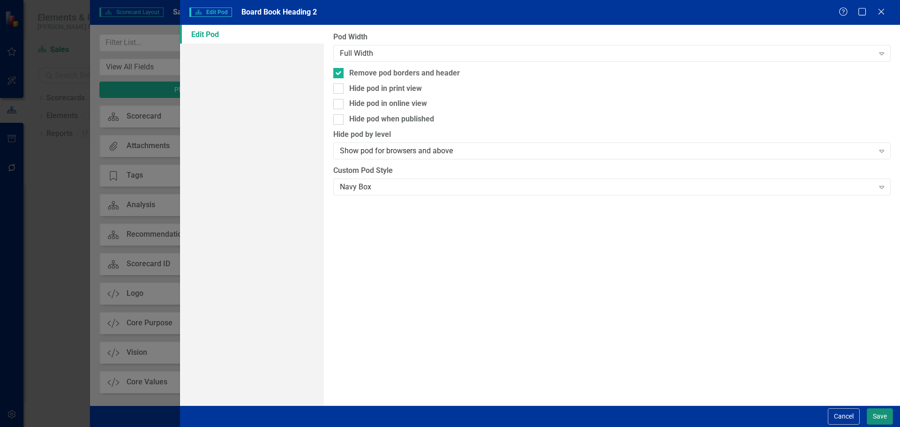
click at [881, 418] on button "Save" at bounding box center [879, 416] width 26 height 16
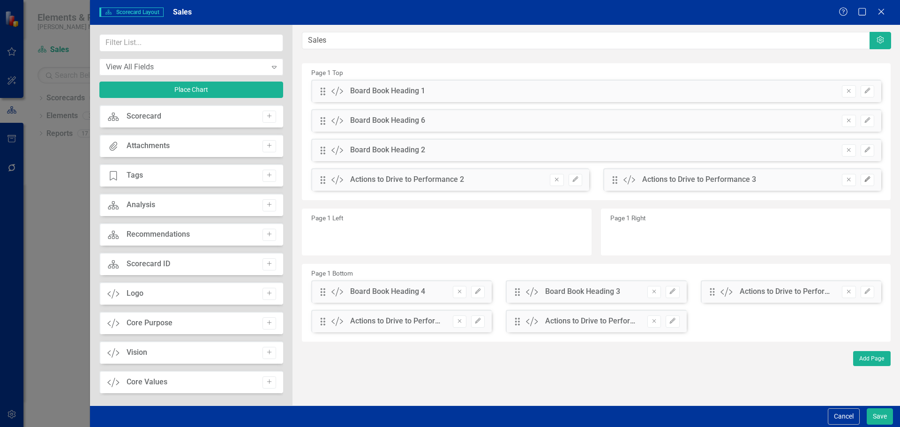
click at [864, 177] on icon "Edit" at bounding box center [867, 180] width 7 height 6
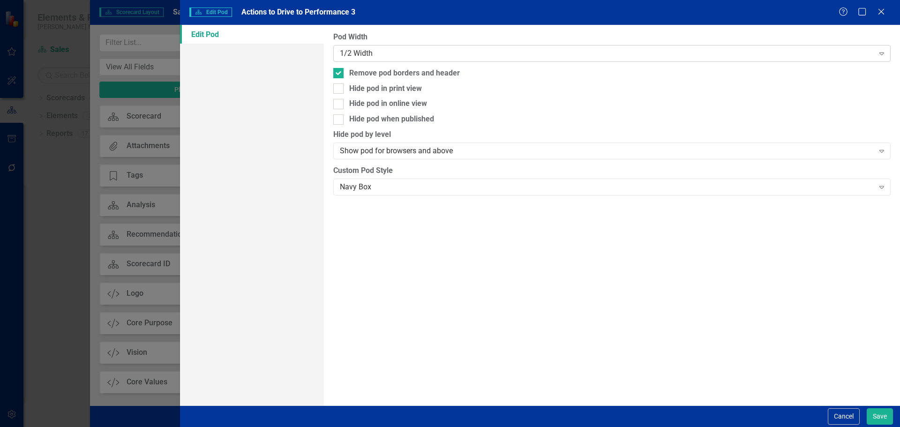
click at [675, 46] on div "1/2 Width Expand" at bounding box center [611, 53] width 557 height 17
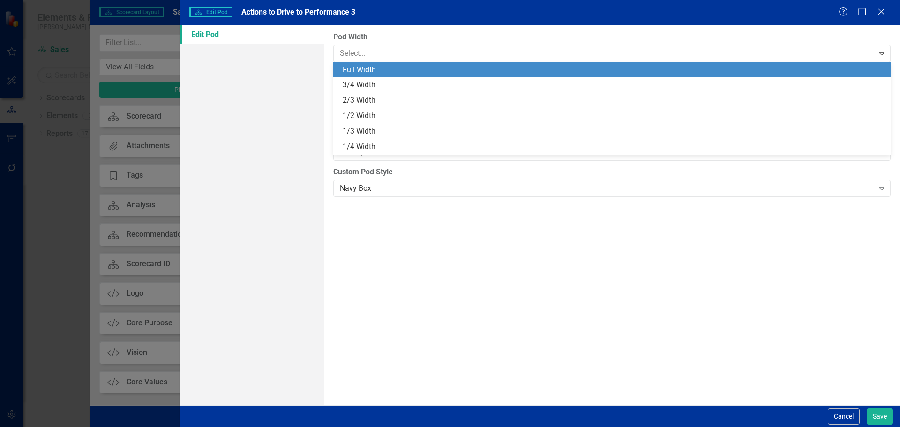
click at [670, 74] on div "Full Width" at bounding box center [614, 70] width 542 height 11
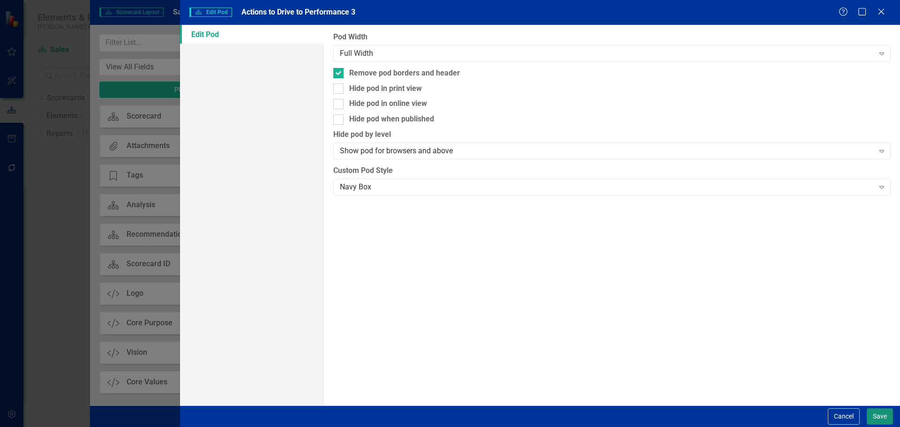
click at [868, 418] on button "Save" at bounding box center [879, 416] width 26 height 16
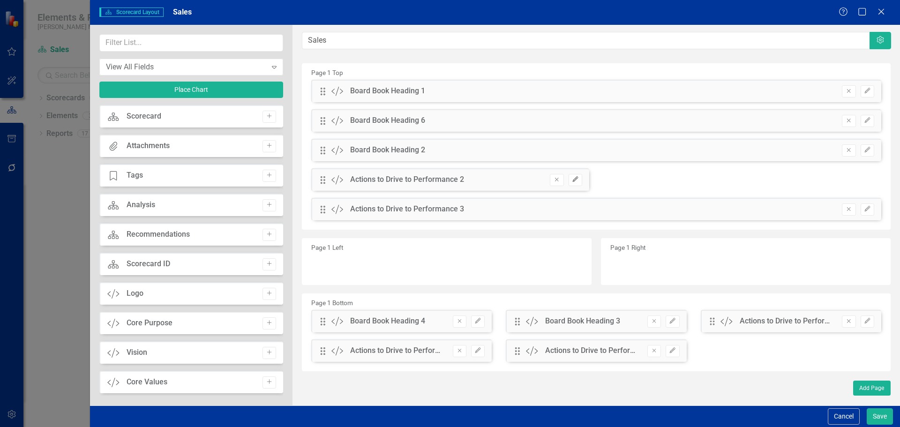
click at [576, 182] on icon "Edit" at bounding box center [575, 180] width 7 height 6
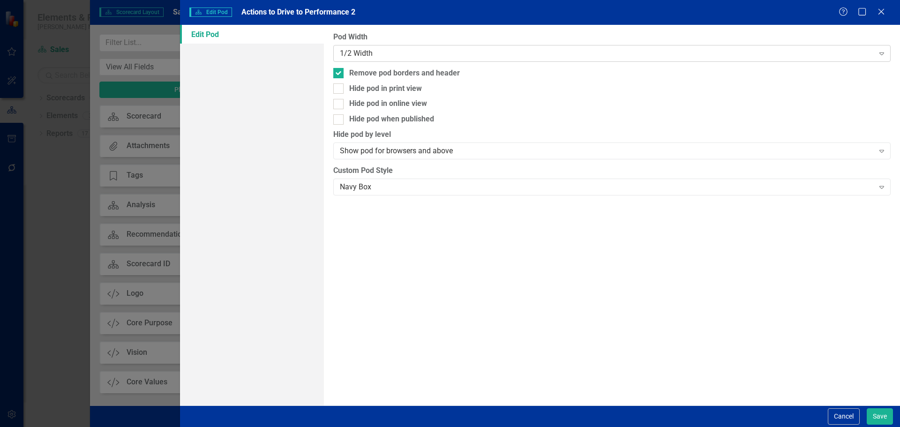
click at [507, 54] on div "1/2 Width" at bounding box center [607, 53] width 534 height 11
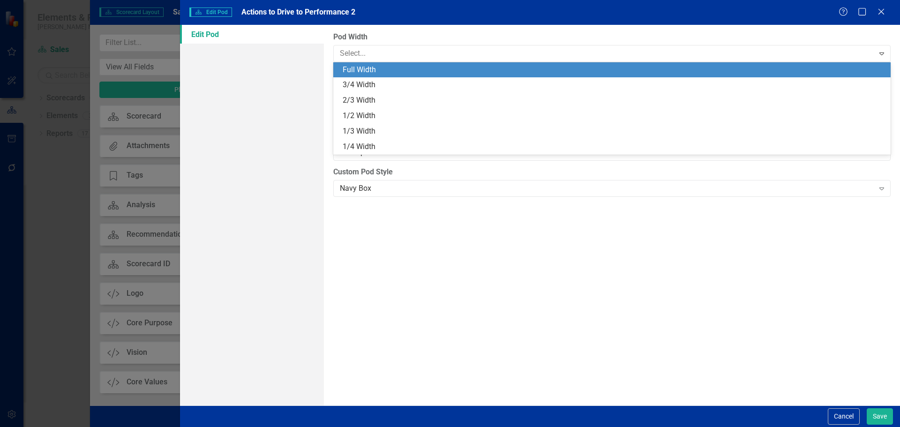
click at [507, 68] on div "Full Width" at bounding box center [614, 70] width 542 height 11
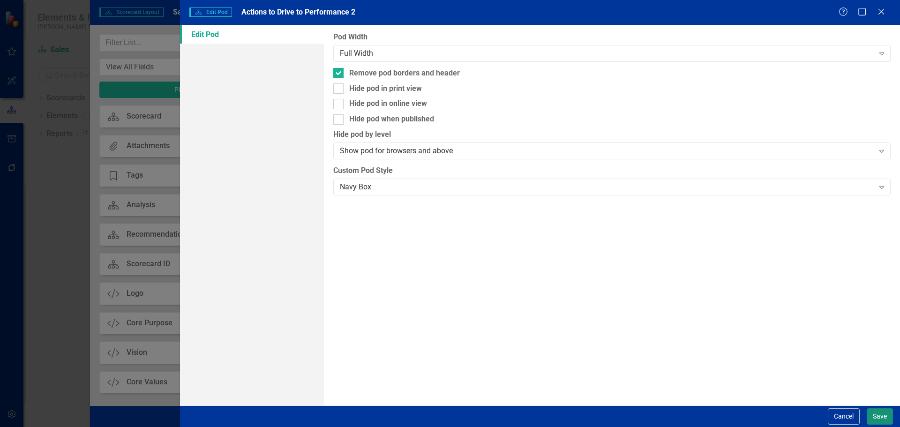
click at [886, 414] on button "Save" at bounding box center [879, 416] width 26 height 16
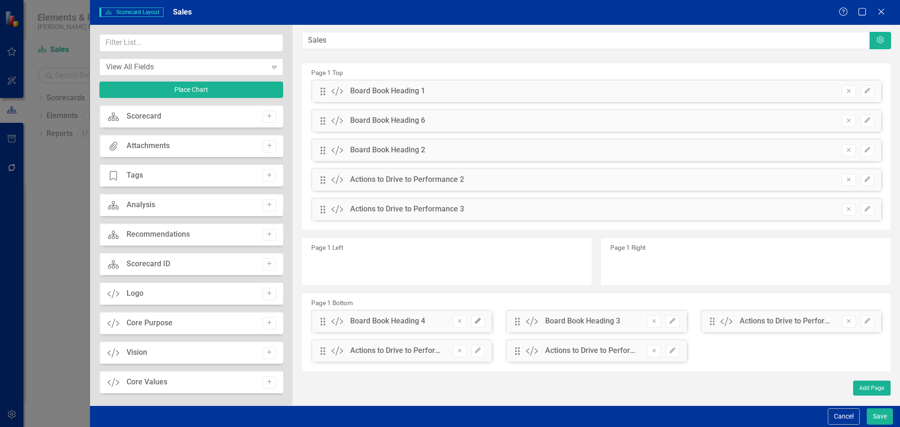
click at [477, 321] on icon "Edit" at bounding box center [477, 321] width 7 height 6
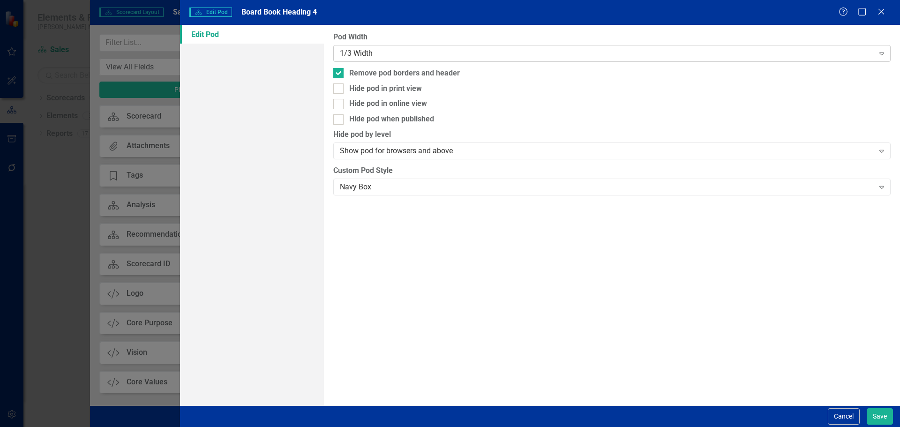
click at [451, 52] on div "1/3 Width" at bounding box center [607, 53] width 534 height 11
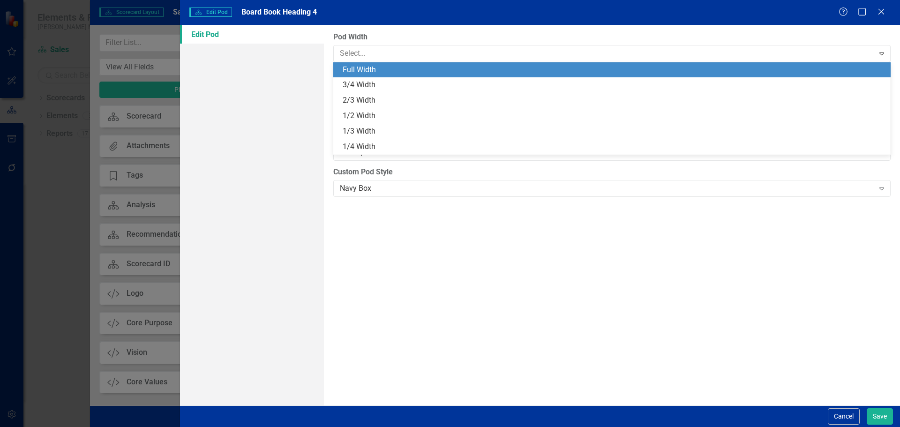
click at [448, 67] on div "Full Width" at bounding box center [614, 70] width 542 height 11
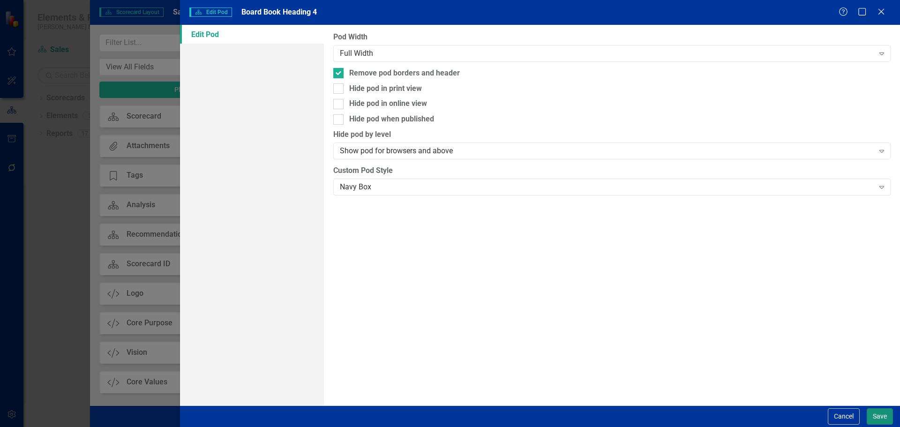
click at [873, 417] on button "Save" at bounding box center [879, 416] width 26 height 16
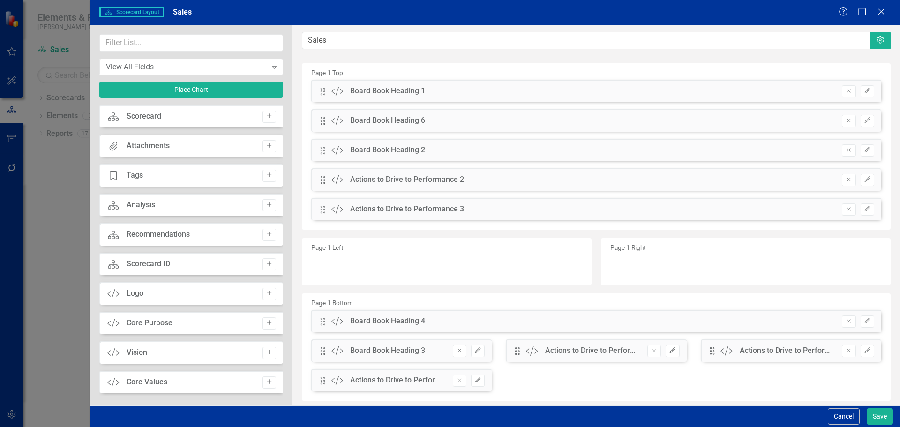
click at [675, 351] on div "Drag Custom Actions to Drive to Performance 1 Remove Edit" at bounding box center [596, 350] width 180 height 22
click at [674, 356] on button "Edit" at bounding box center [672, 351] width 14 height 12
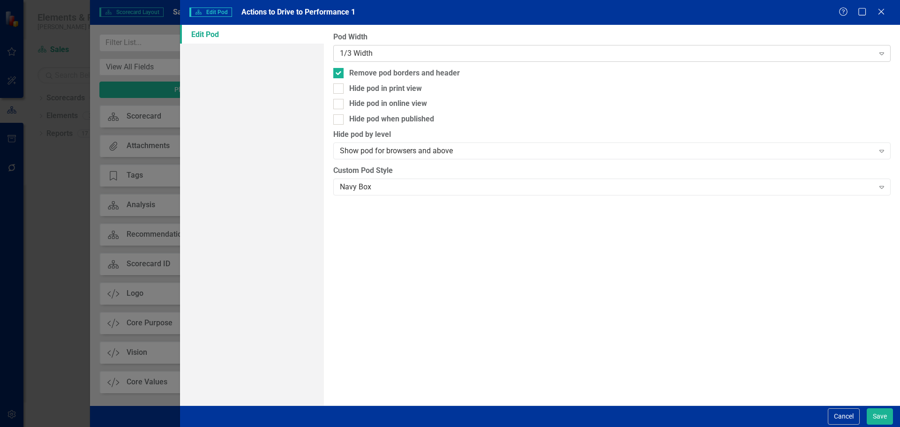
click at [570, 51] on div "1/3 Width" at bounding box center [607, 53] width 534 height 11
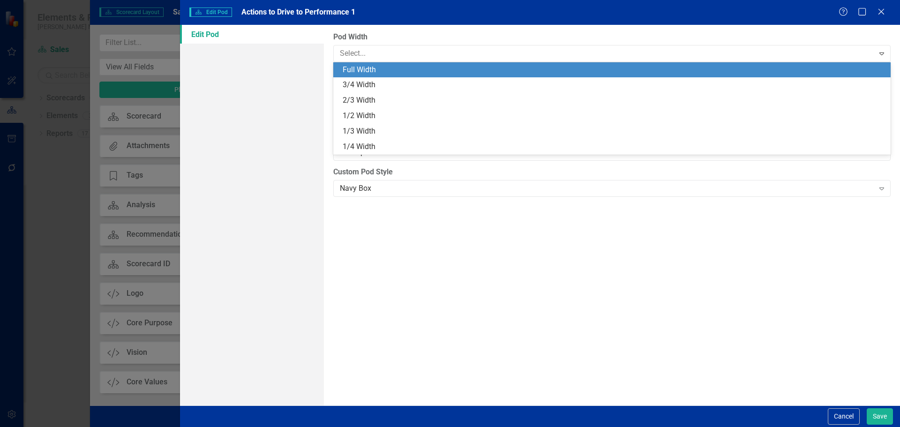
click at [567, 67] on div "Full Width" at bounding box center [614, 70] width 542 height 11
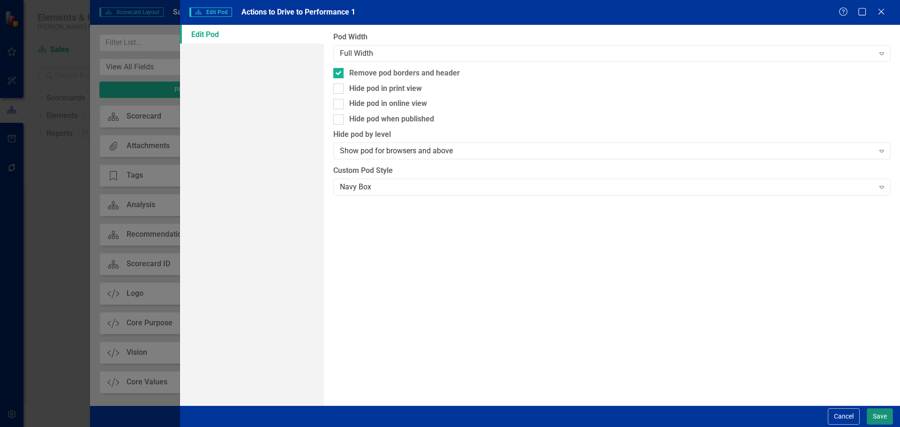
click at [886, 415] on button "Save" at bounding box center [879, 416] width 26 height 16
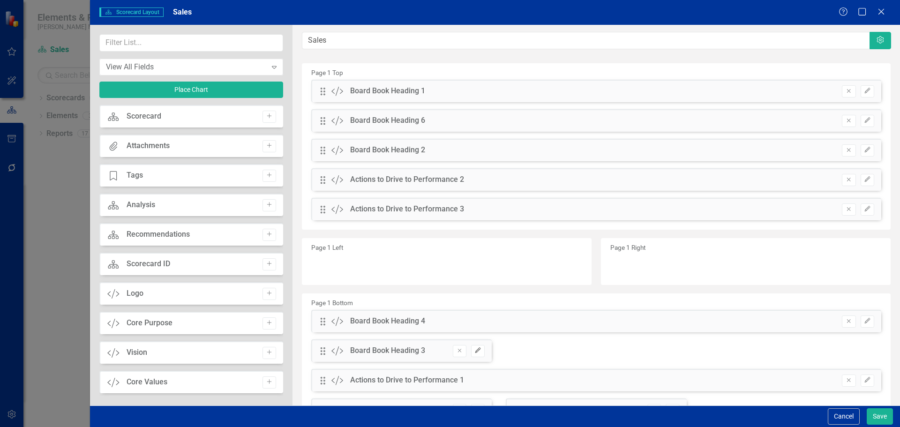
click at [477, 350] on icon "Edit" at bounding box center [477, 351] width 7 height 6
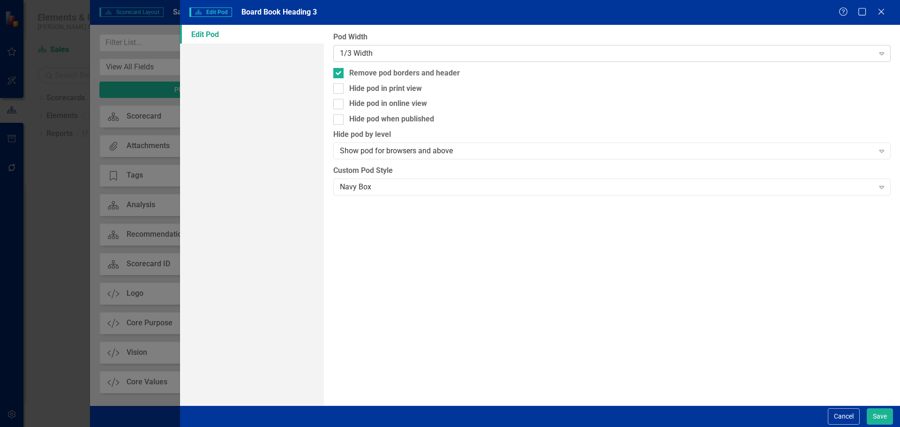
click at [459, 48] on div "1/3 Width" at bounding box center [607, 53] width 534 height 11
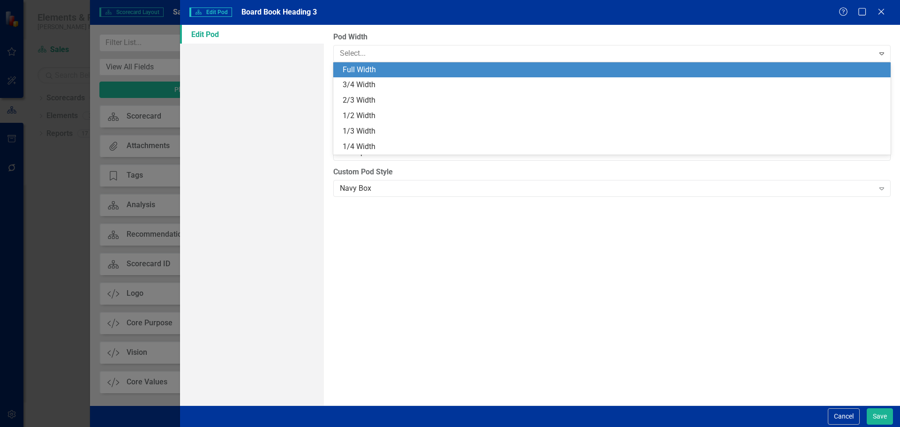
click at [454, 71] on div "Full Width" at bounding box center [614, 70] width 542 height 11
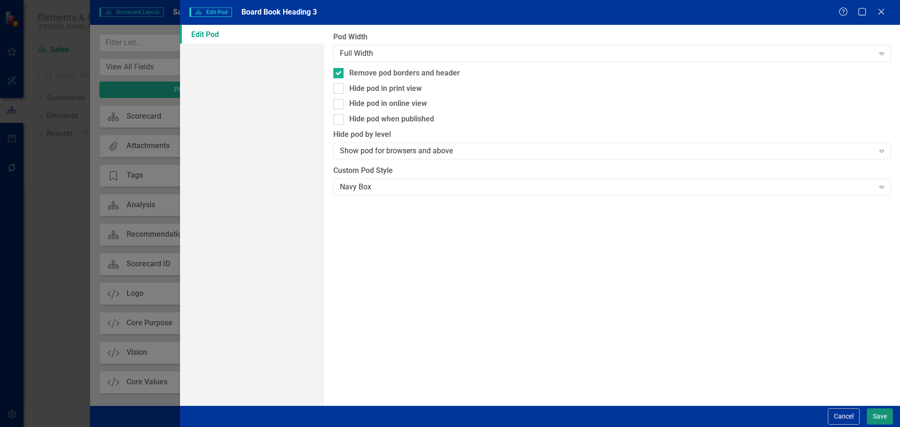
click at [884, 418] on button "Save" at bounding box center [879, 416] width 26 height 16
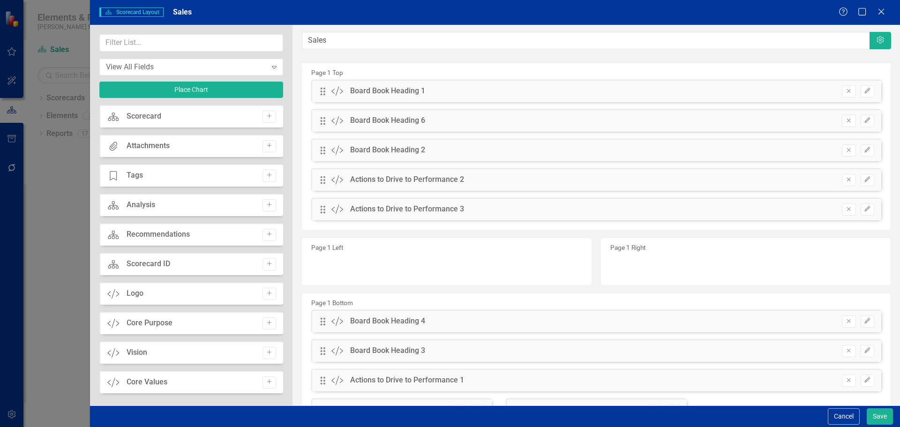
scroll to position [52, 0]
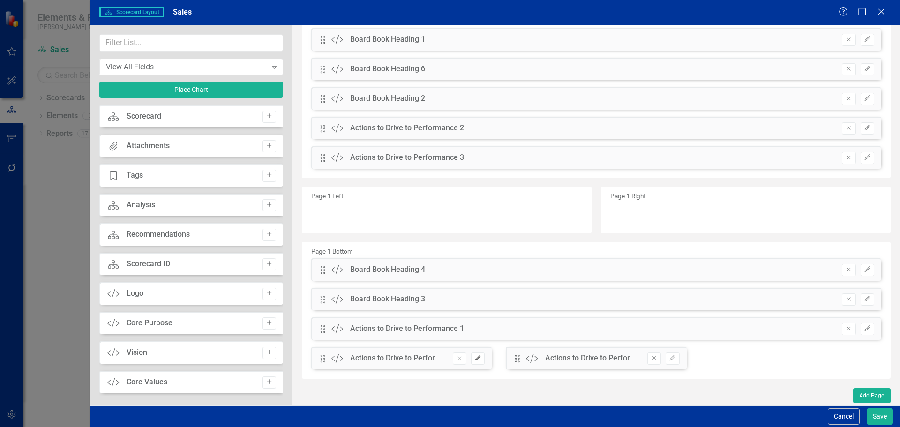
click at [476, 360] on icon "Edit" at bounding box center [477, 358] width 7 height 6
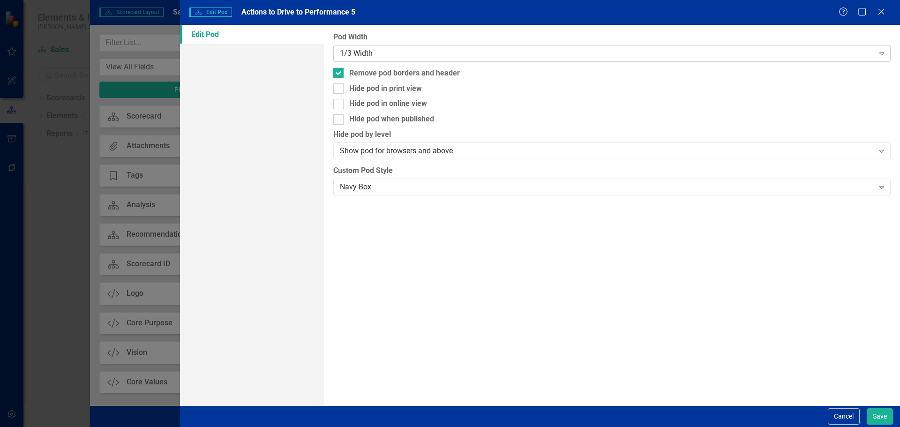
click at [460, 51] on div "1/3 Width" at bounding box center [607, 53] width 534 height 11
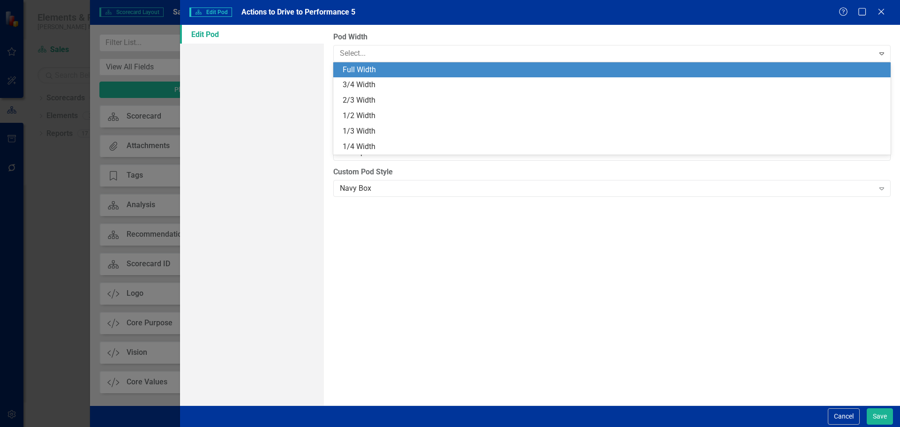
click at [455, 73] on div "Full Width" at bounding box center [614, 70] width 542 height 11
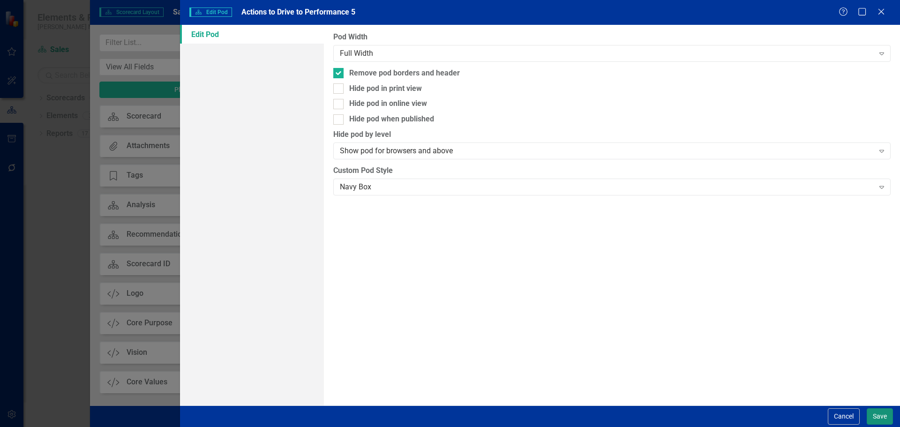
click at [879, 412] on button "Save" at bounding box center [879, 416] width 26 height 16
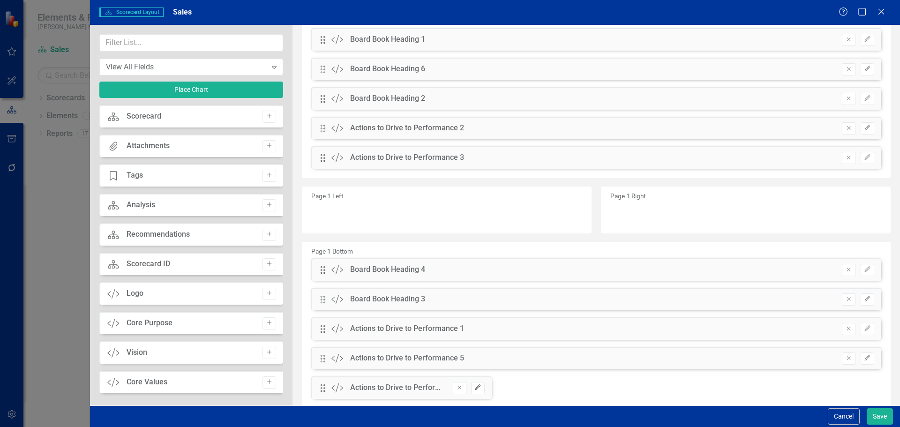
click at [474, 390] on icon "Edit" at bounding box center [477, 388] width 7 height 6
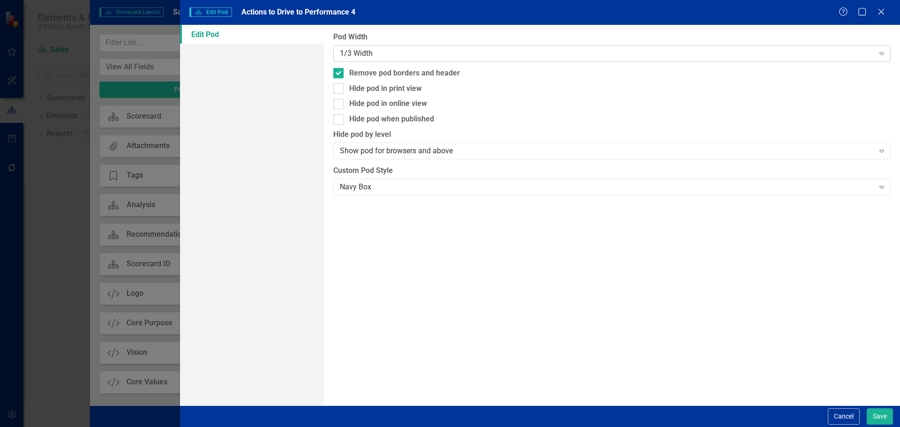
click at [457, 54] on div "1/3 Width" at bounding box center [607, 53] width 534 height 11
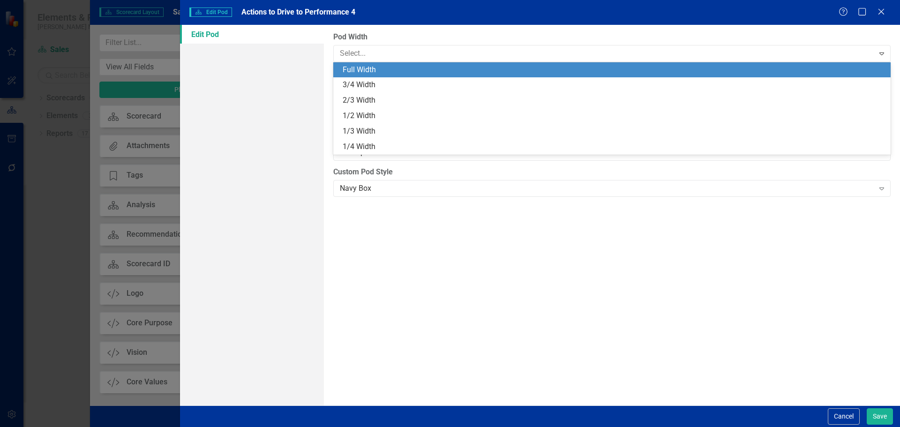
click at [454, 70] on div "Full Width" at bounding box center [614, 70] width 542 height 11
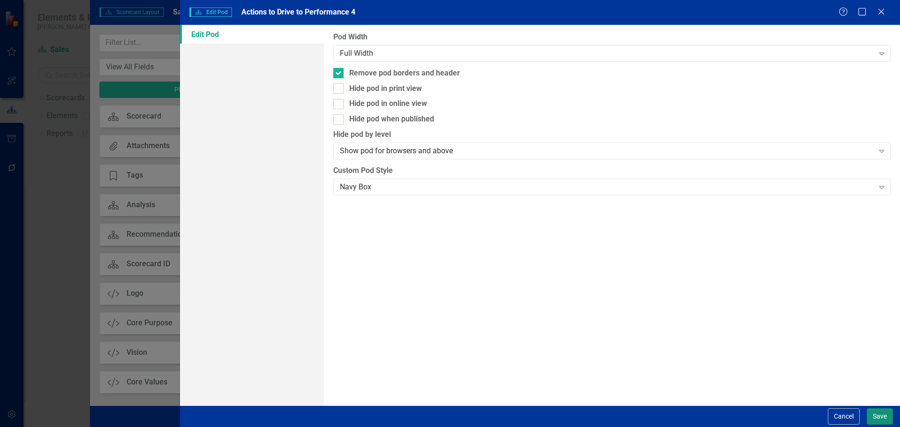
click at [880, 410] on button "Save" at bounding box center [879, 416] width 26 height 16
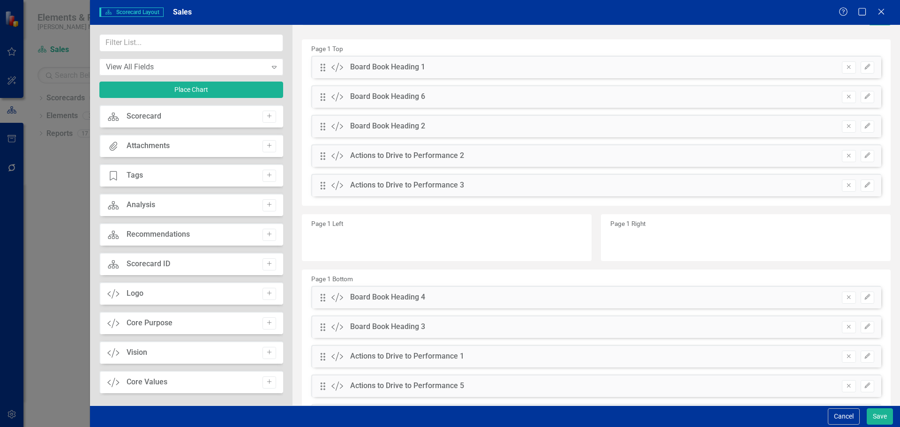
scroll to position [0, 0]
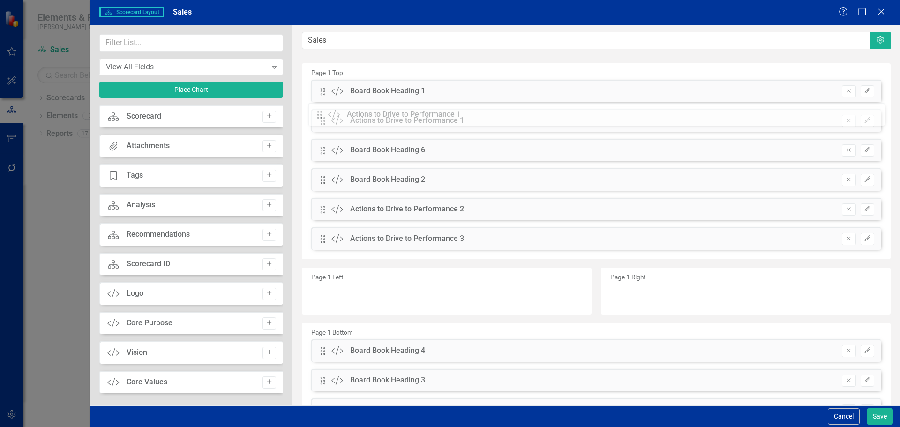
drag, startPoint x: 325, startPoint y: 381, endPoint x: 328, endPoint y: 115, distance: 265.7
drag, startPoint x: 321, startPoint y: 182, endPoint x: 322, endPoint y: 158, distance: 23.5
click at [322, 158] on div "The fields (or pods) that are available for you to include on the detail page a…" at bounding box center [595, 256] width 607 height 462
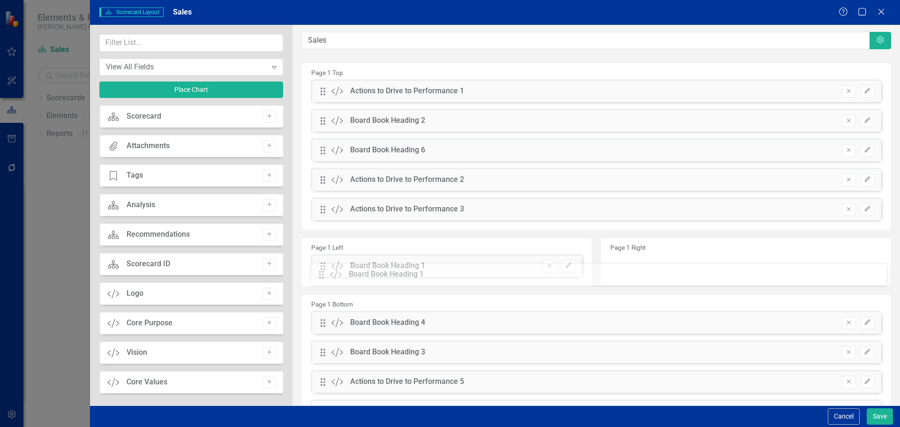
drag, startPoint x: 322, startPoint y: 90, endPoint x: 328, endPoint y: 273, distance: 183.3
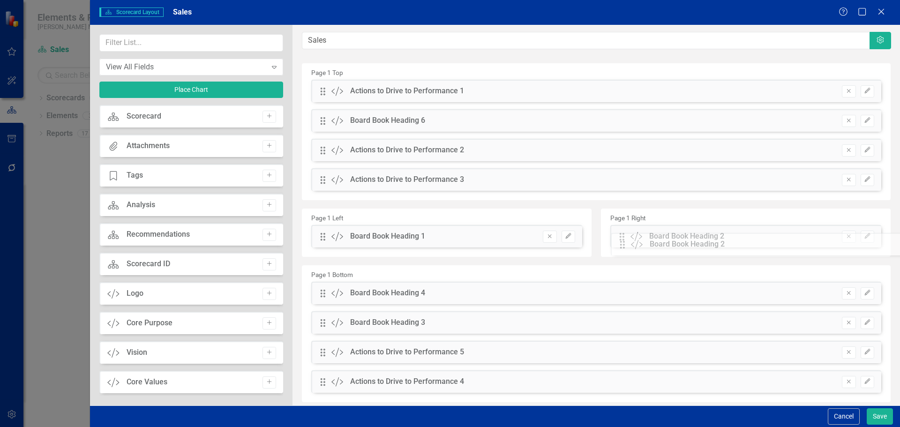
drag, startPoint x: 324, startPoint y: 119, endPoint x: 632, endPoint y: 243, distance: 331.4
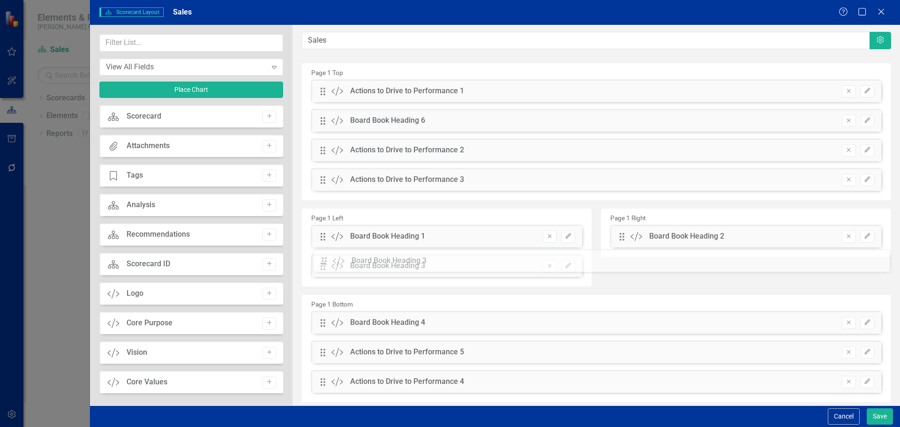
drag, startPoint x: 324, startPoint y: 325, endPoint x: 332, endPoint y: 263, distance: 62.4
drag, startPoint x: 323, startPoint y: 323, endPoint x: 647, endPoint y: 265, distance: 329.5
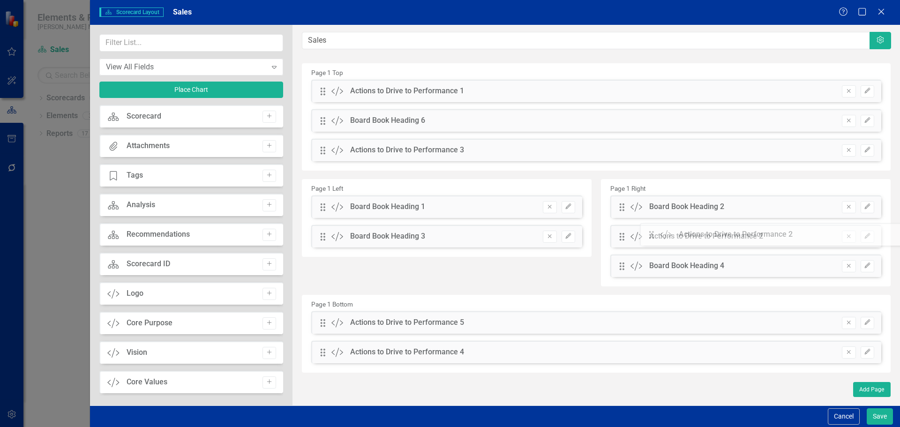
drag, startPoint x: 328, startPoint y: 149, endPoint x: 664, endPoint y: 233, distance: 346.0
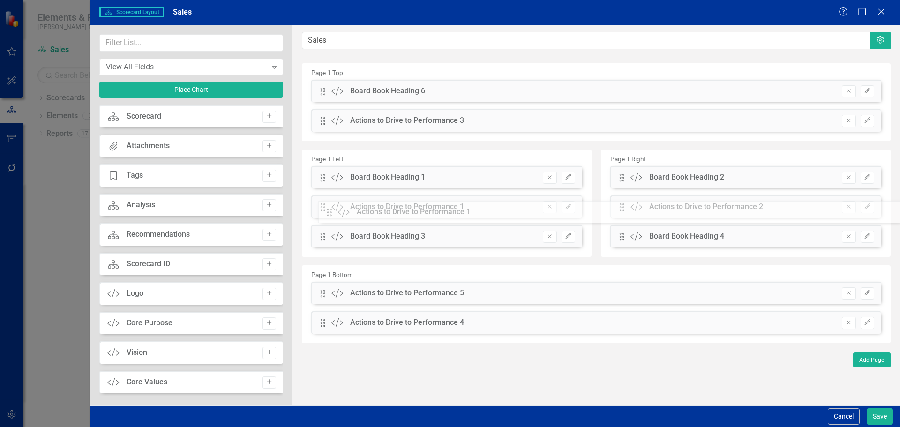
drag, startPoint x: 325, startPoint y: 90, endPoint x: 338, endPoint y: 209, distance: 120.2
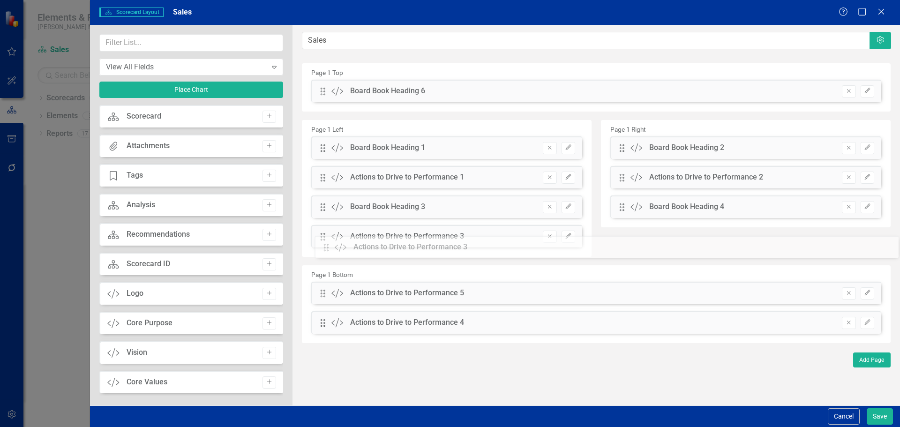
drag, startPoint x: 324, startPoint y: 119, endPoint x: 335, endPoint y: 246, distance: 126.9
drag, startPoint x: 325, startPoint y: 326, endPoint x: 636, endPoint y: 237, distance: 323.2
drag, startPoint x: 323, startPoint y: 89, endPoint x: 342, endPoint y: 293, distance: 205.2
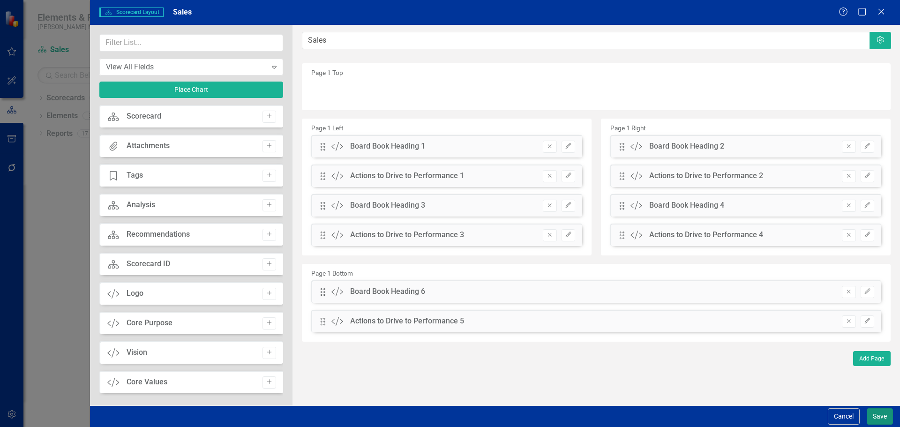
click at [876, 416] on button "Save" at bounding box center [879, 416] width 26 height 16
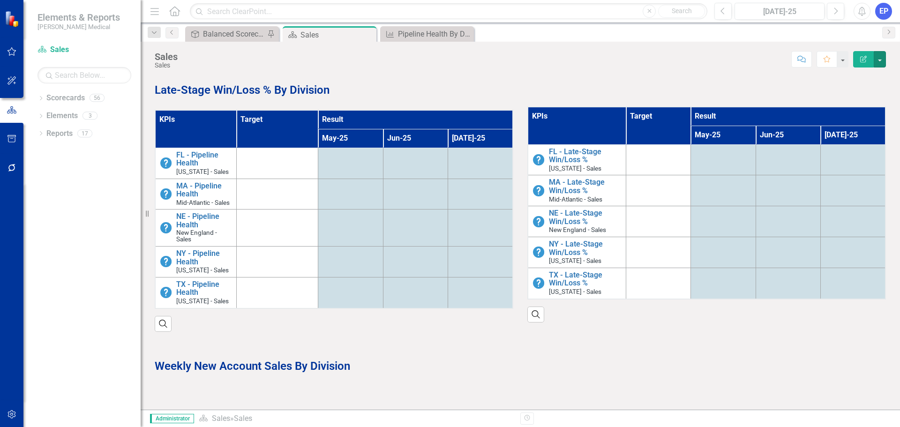
scroll to position [292, 0]
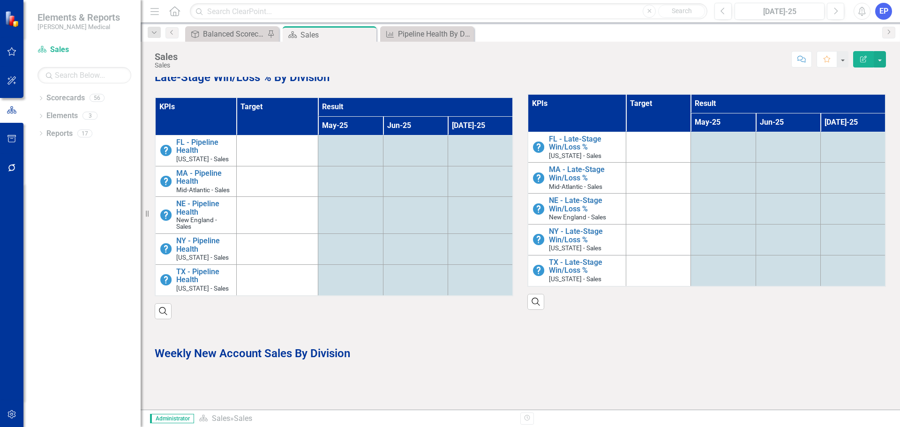
click at [300, 349] on strong "Weekly New Account Sales By Division" at bounding box center [252, 353] width 195 height 13
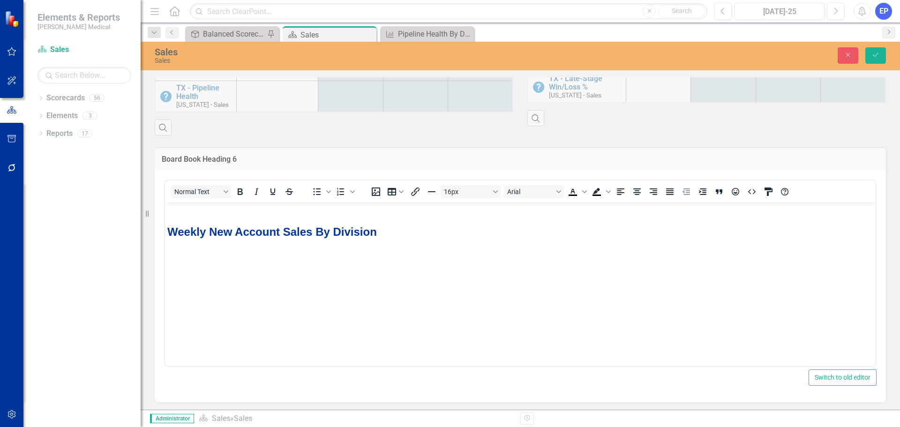
scroll to position [0, 0]
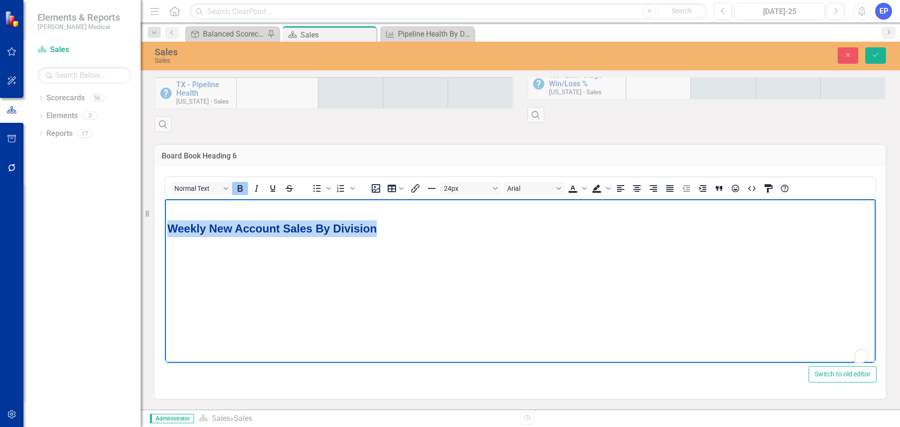
drag, startPoint x: 386, startPoint y: 231, endPoint x: 319, endPoint y: 441, distance: 220.7
click at [165, 242] on html "Weekly New Account Sales By Division" at bounding box center [520, 269] width 710 height 141
copy strong "Weekly New Account Sales By Division"
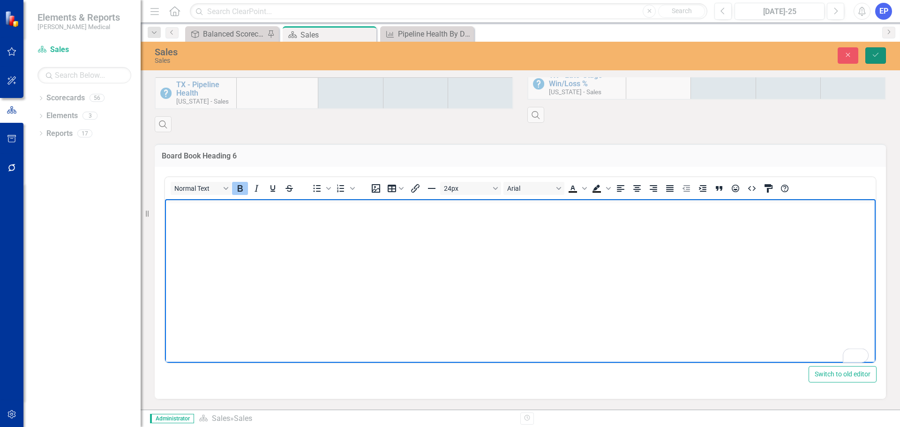
click at [875, 50] on button "Save" at bounding box center [875, 55] width 21 height 16
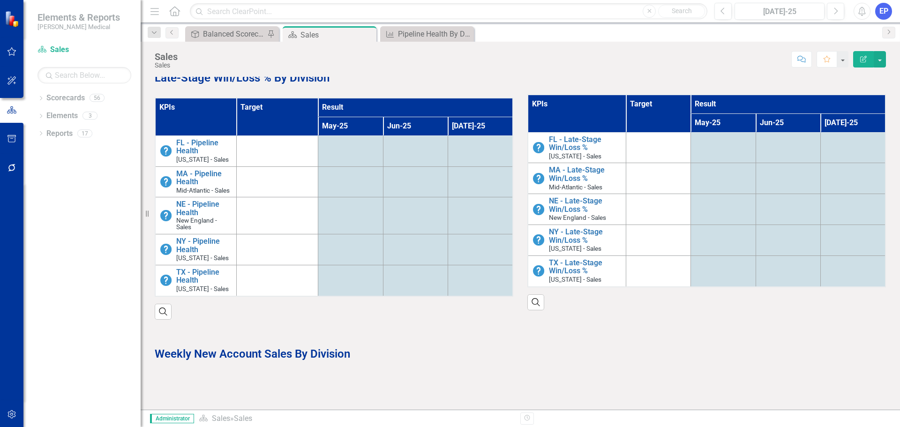
scroll to position [292, 0]
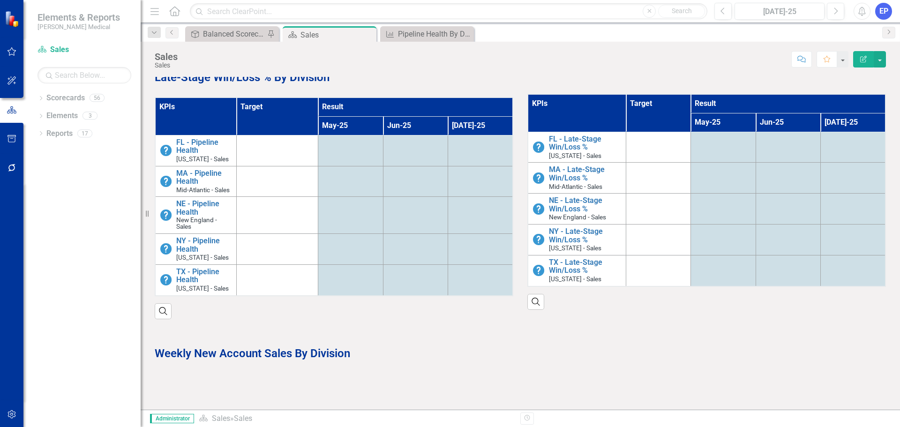
click at [293, 349] on strong "Weekly New Account Sales By Division" at bounding box center [252, 353] width 195 height 13
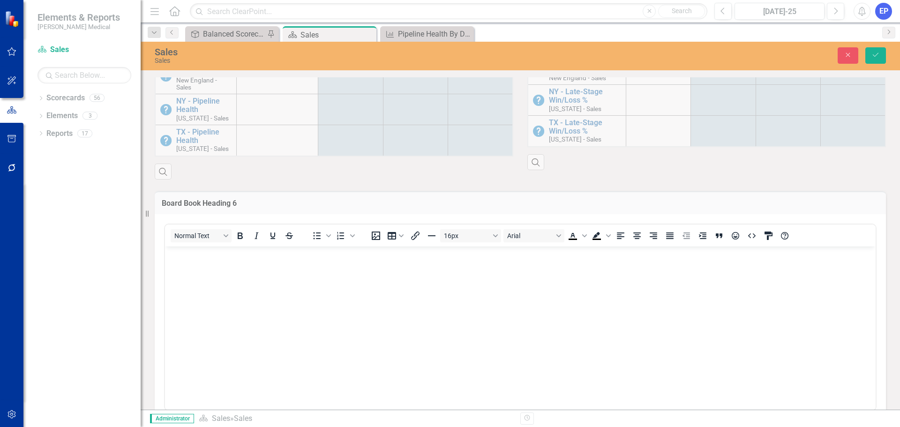
scroll to position [433, 0]
click at [874, 58] on icon "Save" at bounding box center [875, 55] width 8 height 7
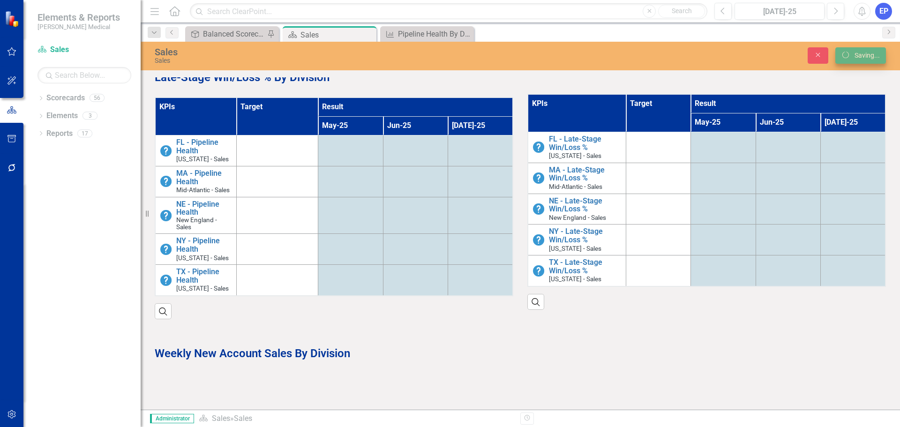
scroll to position [292, 0]
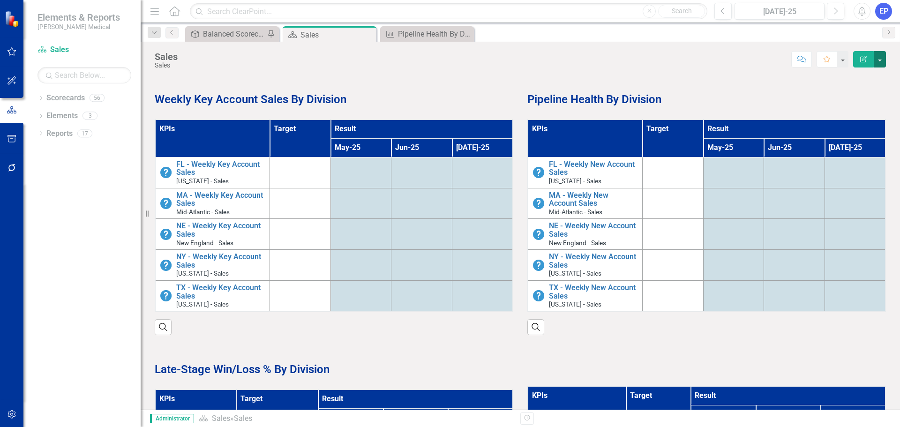
click at [879, 60] on button "button" at bounding box center [879, 59] width 12 height 16
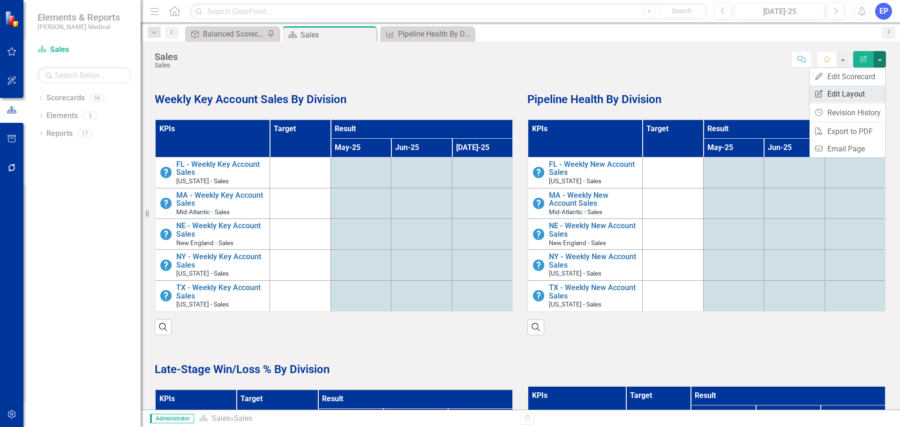
click at [867, 95] on link "Edit Report Edit Layout" at bounding box center [847, 93] width 76 height 17
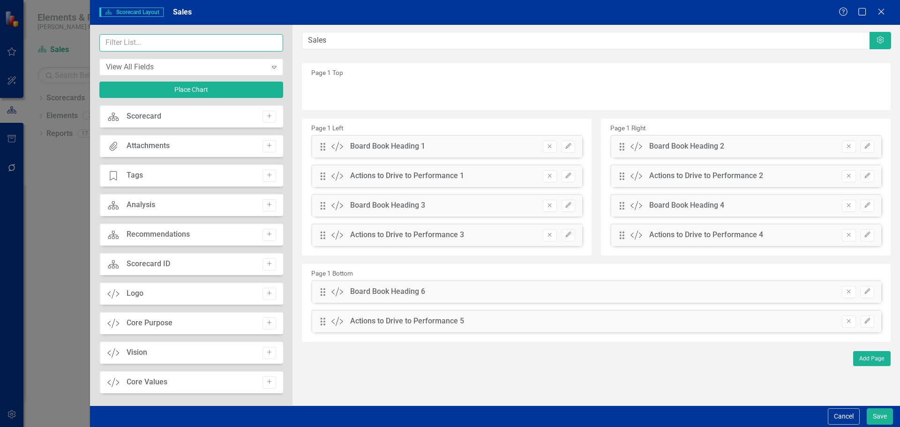
click at [201, 45] on input "text" at bounding box center [191, 42] width 184 height 17
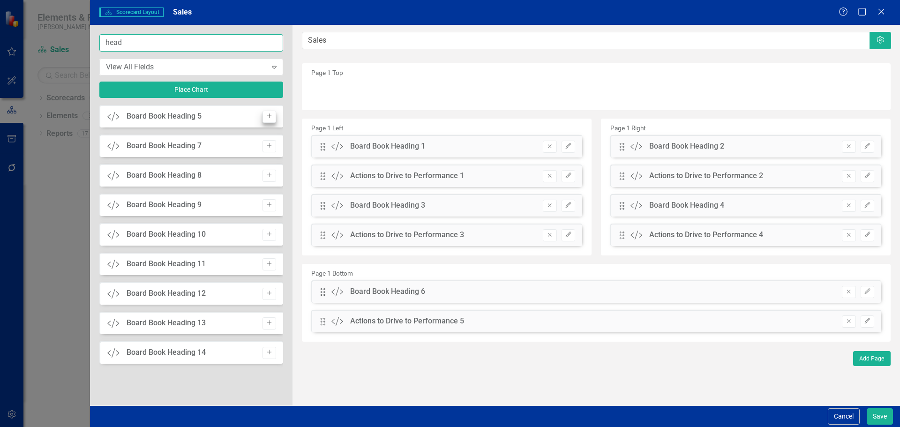
type input "head"
click at [270, 119] on icon "Add" at bounding box center [269, 116] width 7 height 6
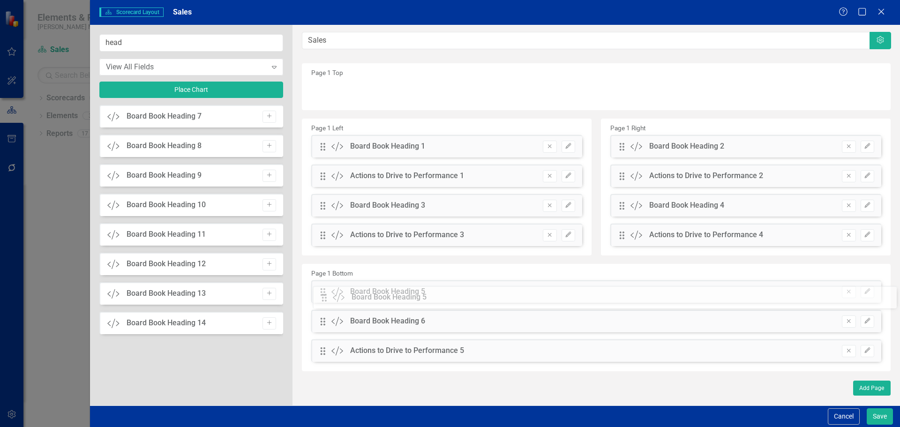
drag, startPoint x: 324, startPoint y: 92, endPoint x: 332, endPoint y: 299, distance: 206.4
click at [845, 323] on icon "Remove" at bounding box center [848, 321] width 7 height 6
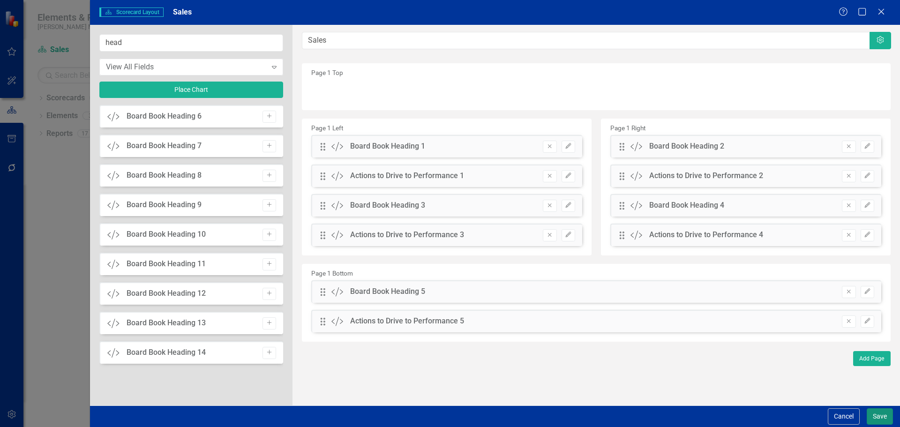
click at [873, 414] on button "Save" at bounding box center [879, 416] width 26 height 16
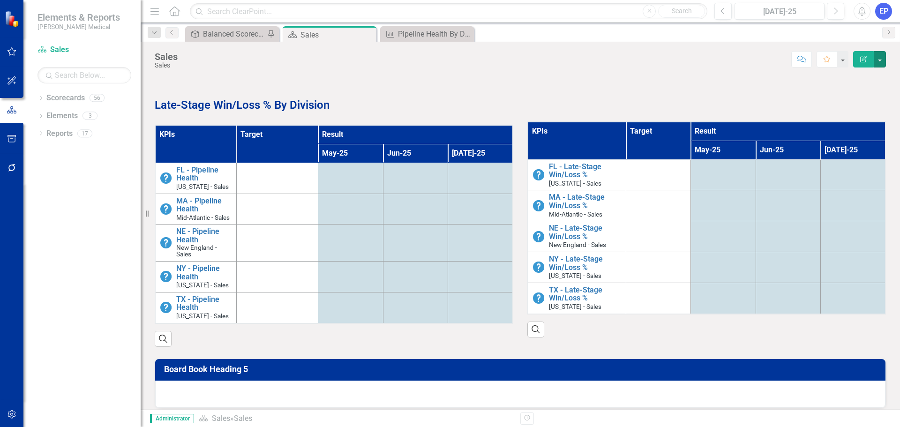
scroll to position [281, 0]
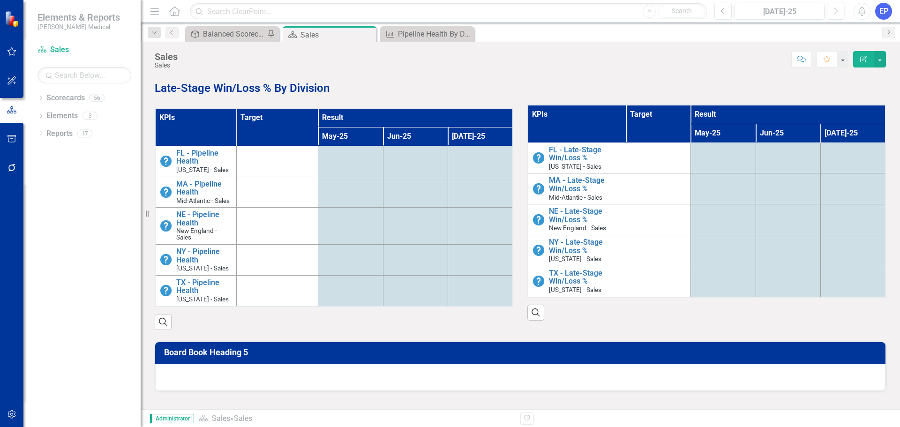
click at [403, 380] on div at bounding box center [520, 377] width 730 height 27
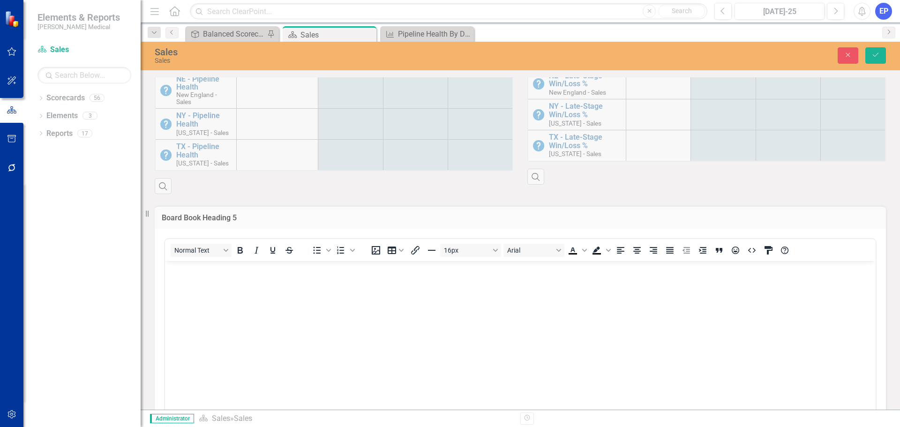
scroll to position [422, 0]
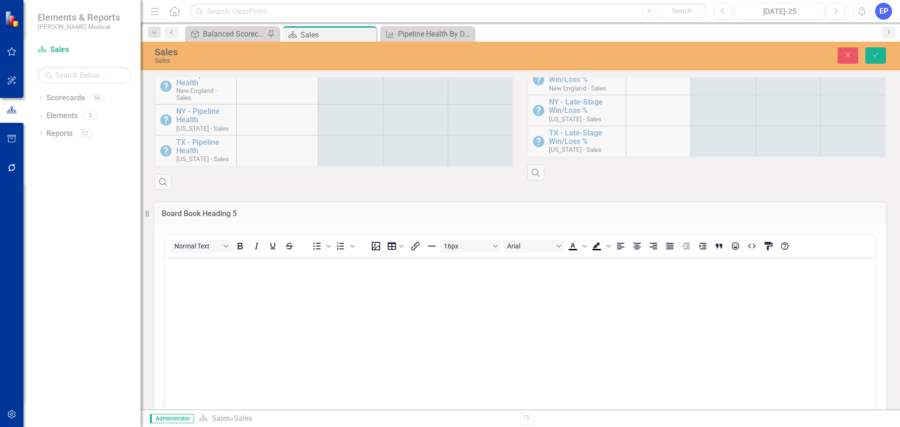
click at [366, 313] on body "Rich Text Area. Press ALT-0 for help." at bounding box center [520, 326] width 710 height 141
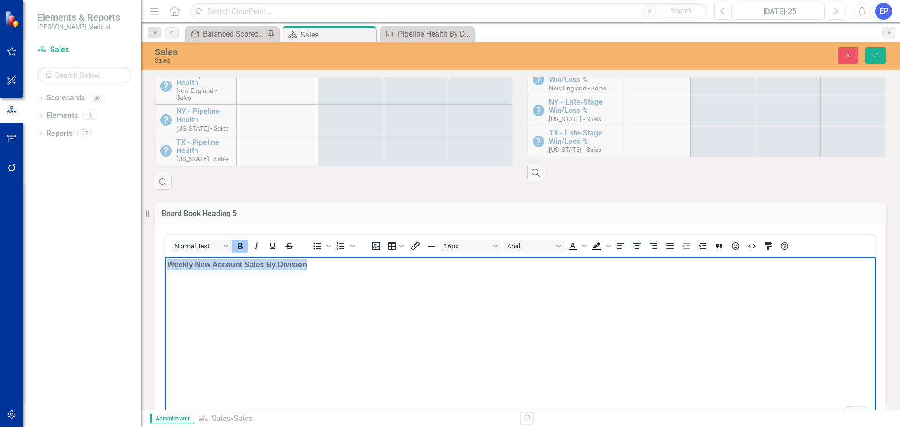
drag, startPoint x: 321, startPoint y: 273, endPoint x: 297, endPoint y: 521, distance: 249.1
click at [165, 264] on html "Weekly New Account Sales By Division" at bounding box center [520, 326] width 710 height 141
click at [573, 247] on icon "Text color Black" at bounding box center [572, 245] width 11 height 11
click at [582, 247] on icon "Text color Black" at bounding box center [584, 246] width 5 height 5
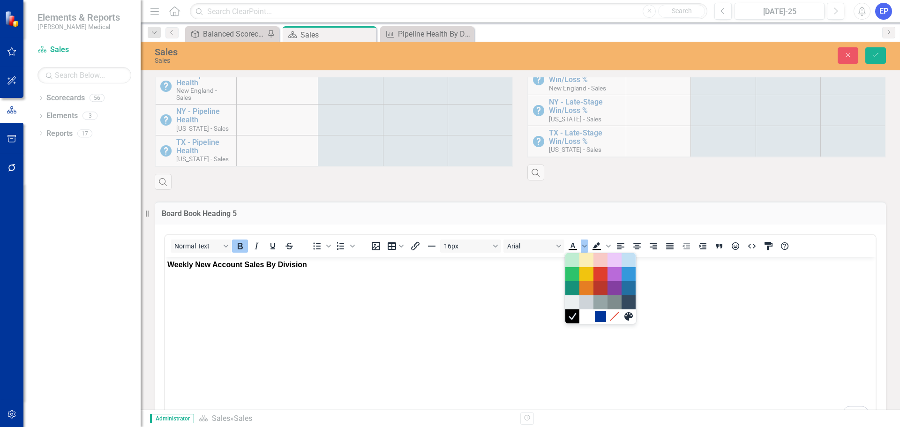
click at [600, 315] on div "#00359A" at bounding box center [600, 316] width 11 height 11
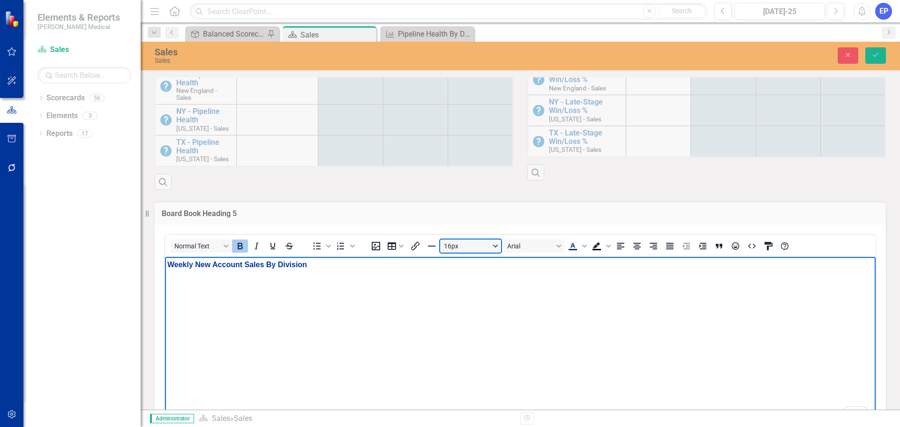
click at [469, 247] on button "16px" at bounding box center [470, 245] width 61 height 13
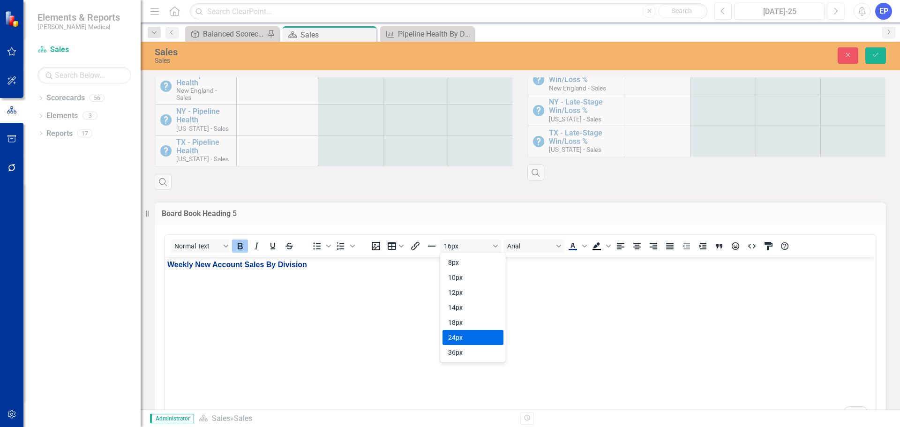
click at [458, 338] on div "24px" at bounding box center [466, 337] width 37 height 11
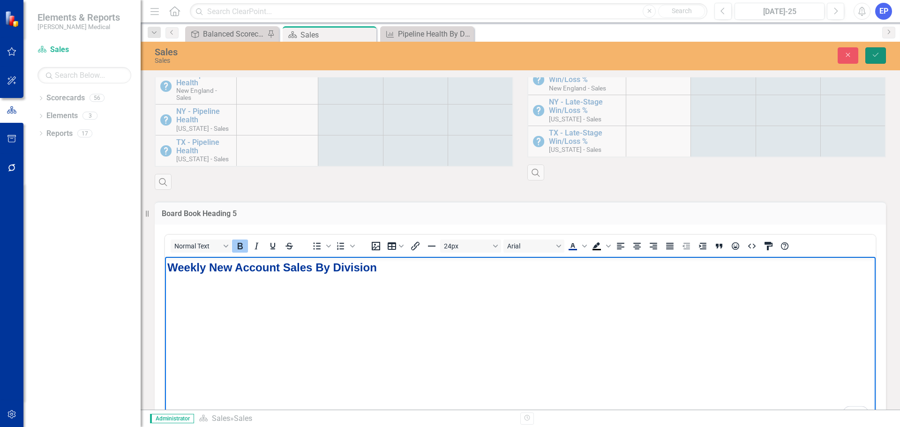
click at [875, 59] on button "Save" at bounding box center [875, 55] width 21 height 16
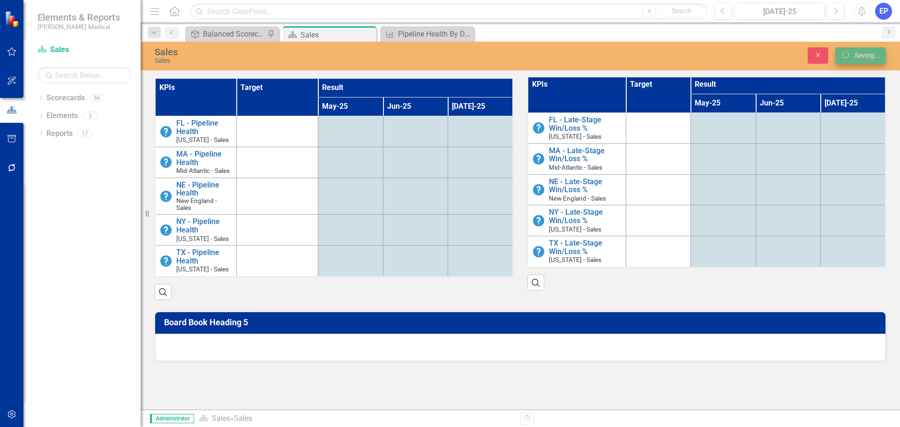
scroll to position [318, 0]
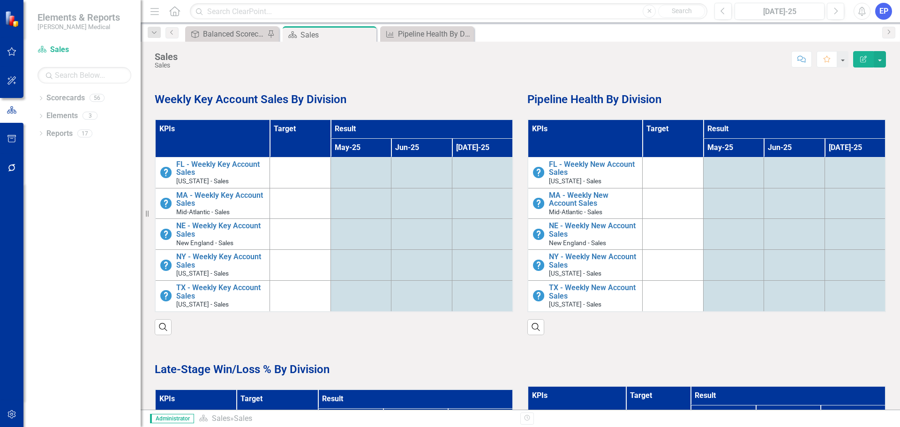
click at [346, 93] on strong "Weekly Key Account Sales By Division" at bounding box center [251, 99] width 192 height 13
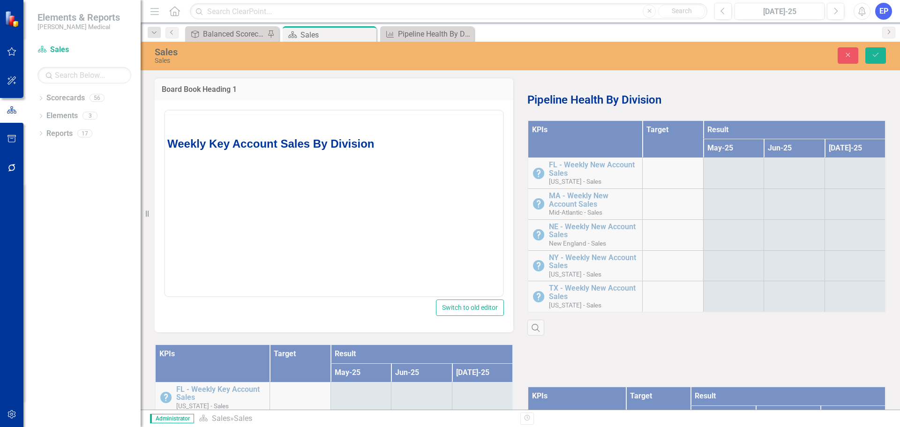
scroll to position [0, 0]
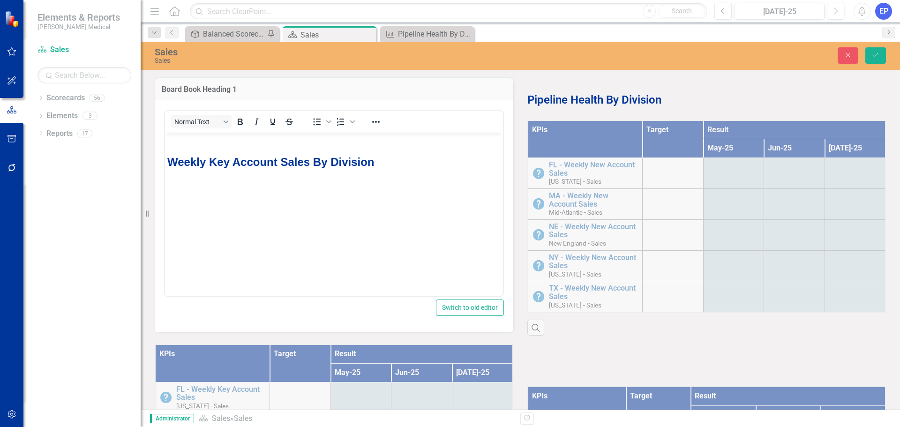
click at [332, 148] on body "Weekly Key Account Sales By Division" at bounding box center [334, 202] width 338 height 141
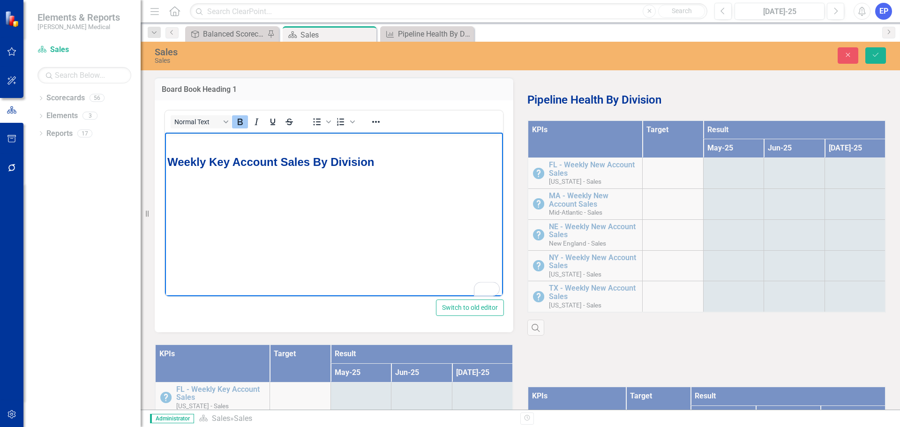
click at [333, 146] on body "Weekly Key Account Sales By Division" at bounding box center [334, 202] width 338 height 141
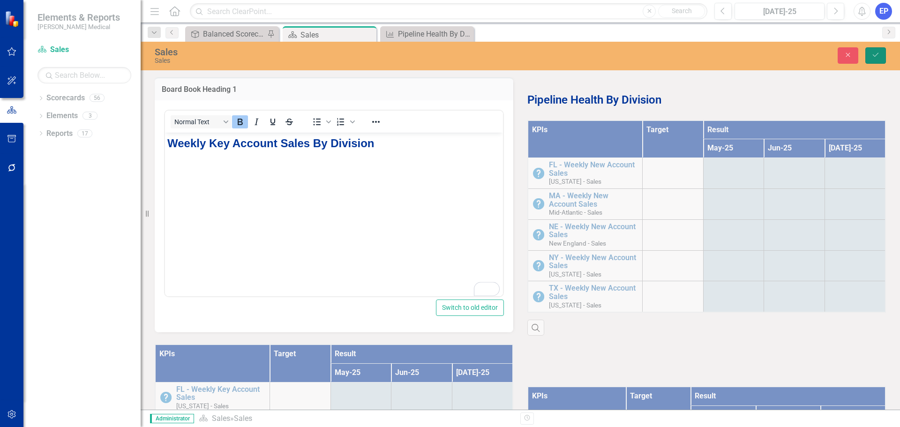
click at [875, 55] on icon "Save" at bounding box center [875, 55] width 8 height 7
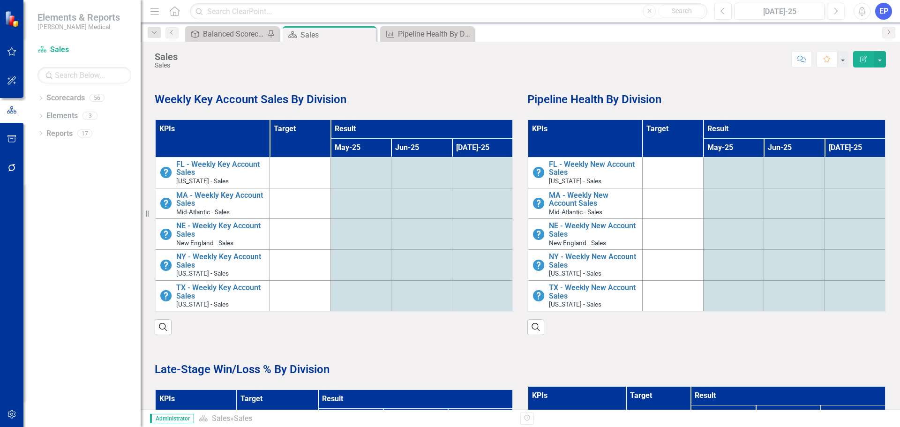
click at [712, 103] on p "Pipeline Health By Division" at bounding box center [706, 99] width 358 height 18
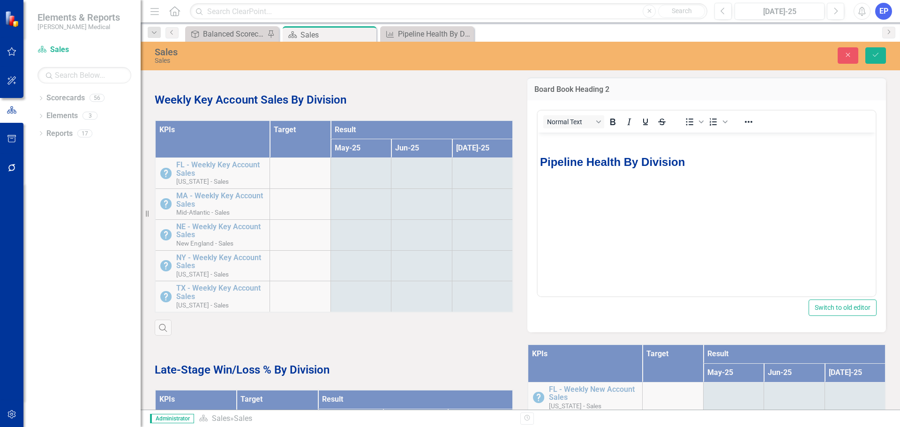
click at [689, 146] on body "Pipeline Health By Division" at bounding box center [706, 202] width 338 height 141
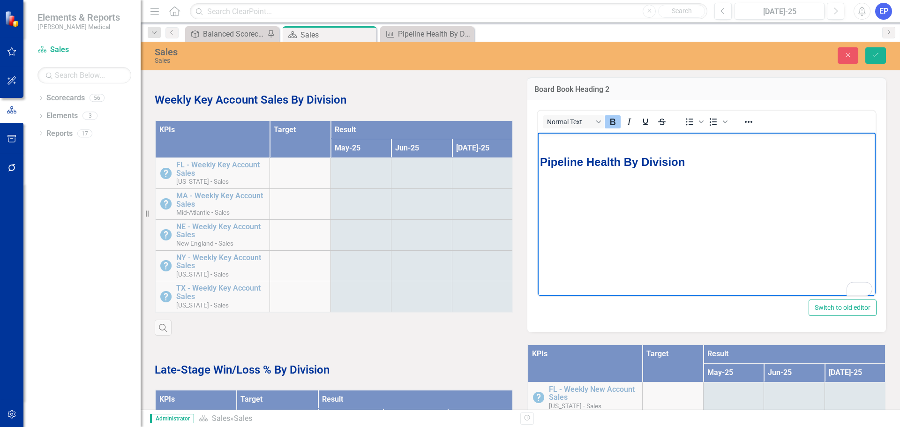
click at [682, 149] on body "Pipeline Health By Division" at bounding box center [706, 202] width 338 height 141
click at [611, 145] on p "To enrich screen reader interactions, please activate Accessibility in Grammarl…" at bounding box center [706, 139] width 333 height 11
click at [879, 51] on button "Save" at bounding box center [875, 55] width 21 height 16
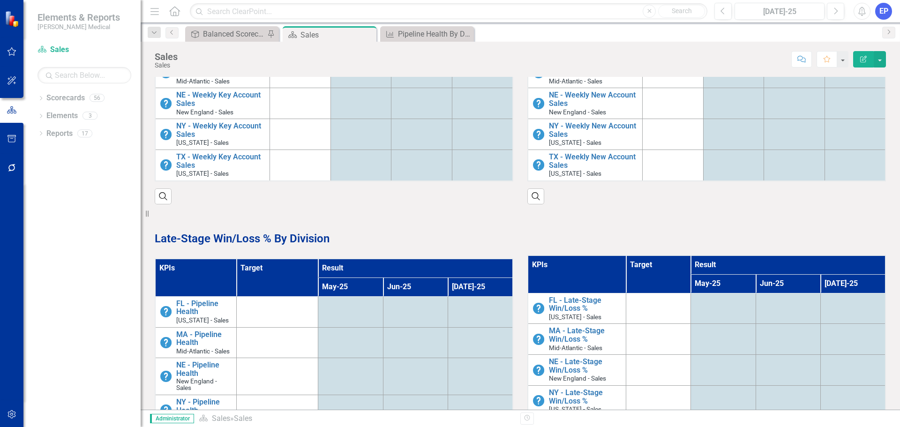
scroll to position [141, 0]
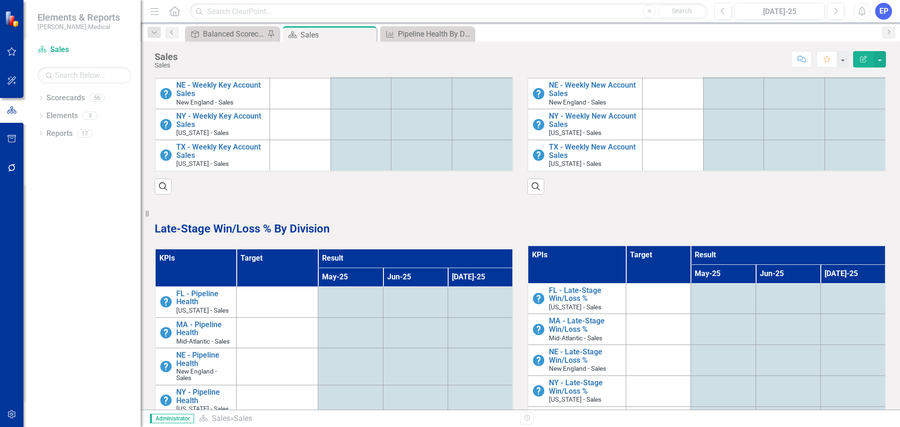
click at [390, 213] on p at bounding box center [334, 212] width 358 height 13
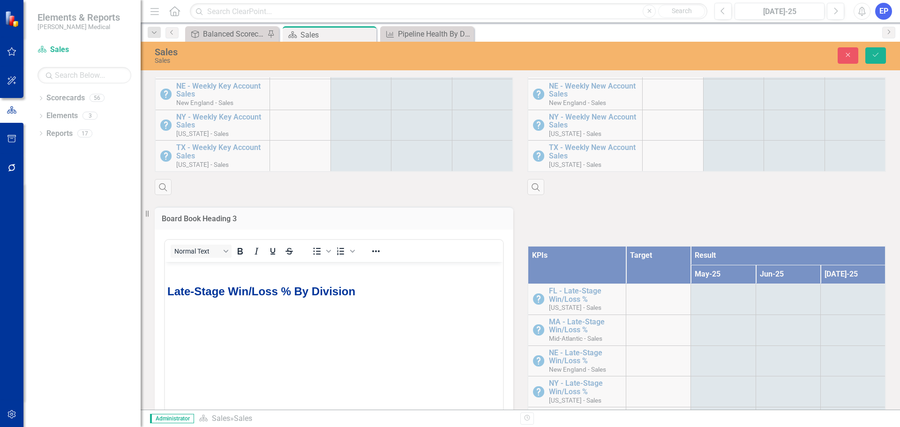
scroll to position [0, 0]
click at [272, 268] on p "Rich Text Area. Press ALT-0 for help." at bounding box center [333, 269] width 333 height 11
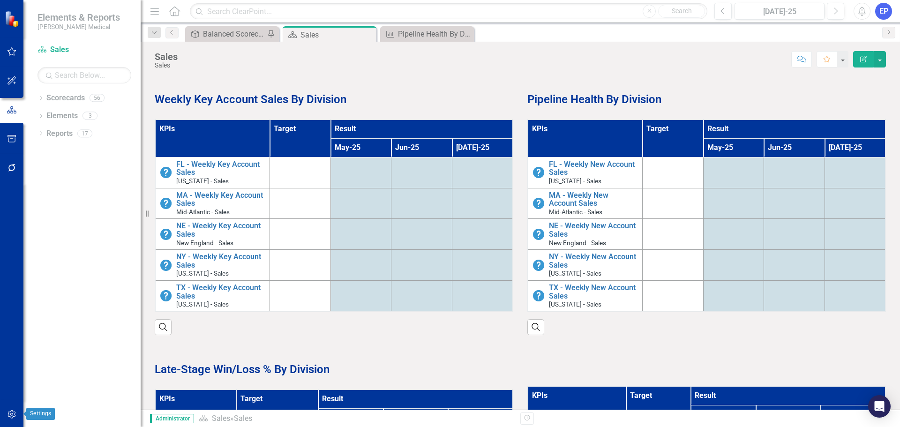
click at [13, 411] on icon "button" at bounding box center [11, 414] width 8 height 8
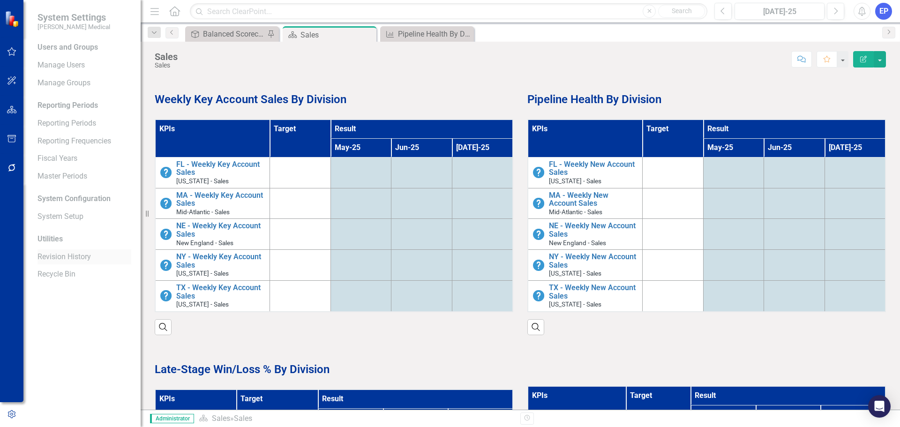
click at [63, 258] on link "Revision History" at bounding box center [84, 257] width 94 height 11
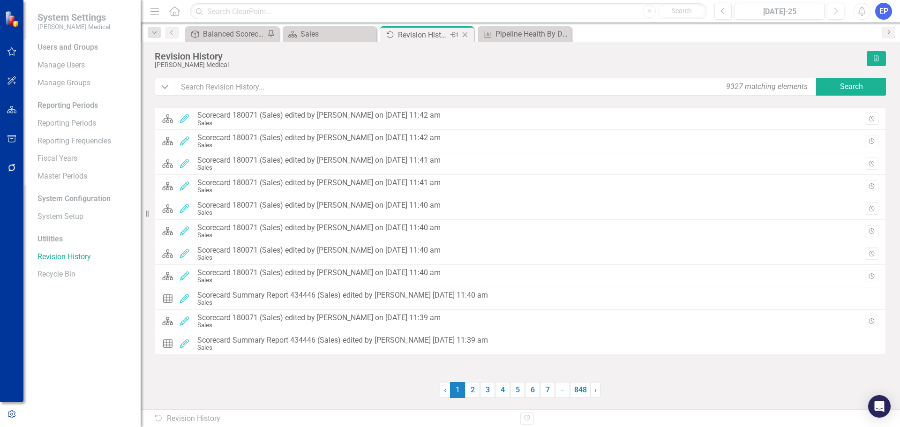
click at [464, 34] on icon "Close" at bounding box center [464, 34] width 9 height 7
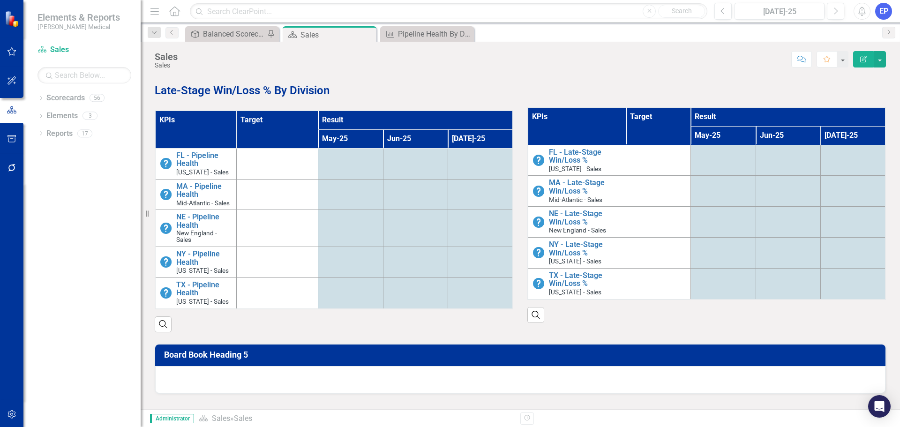
scroll to position [311, 0]
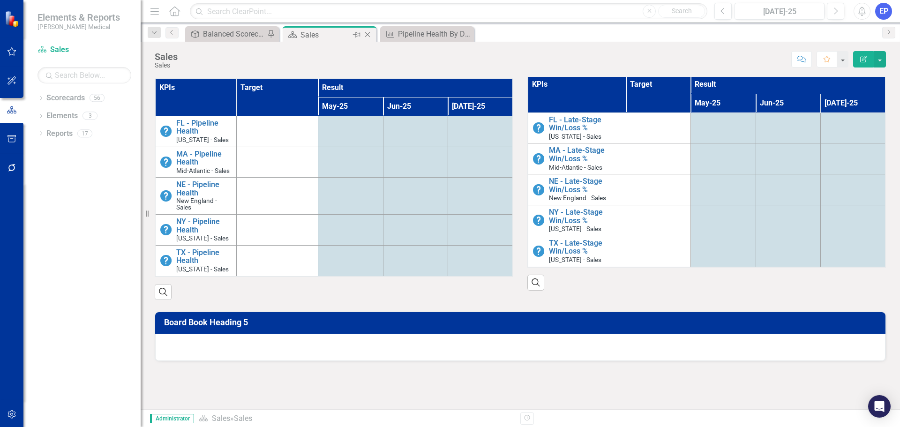
click at [369, 32] on icon "Close" at bounding box center [367, 34] width 9 height 7
